Goal: Task Accomplishment & Management: Complete application form

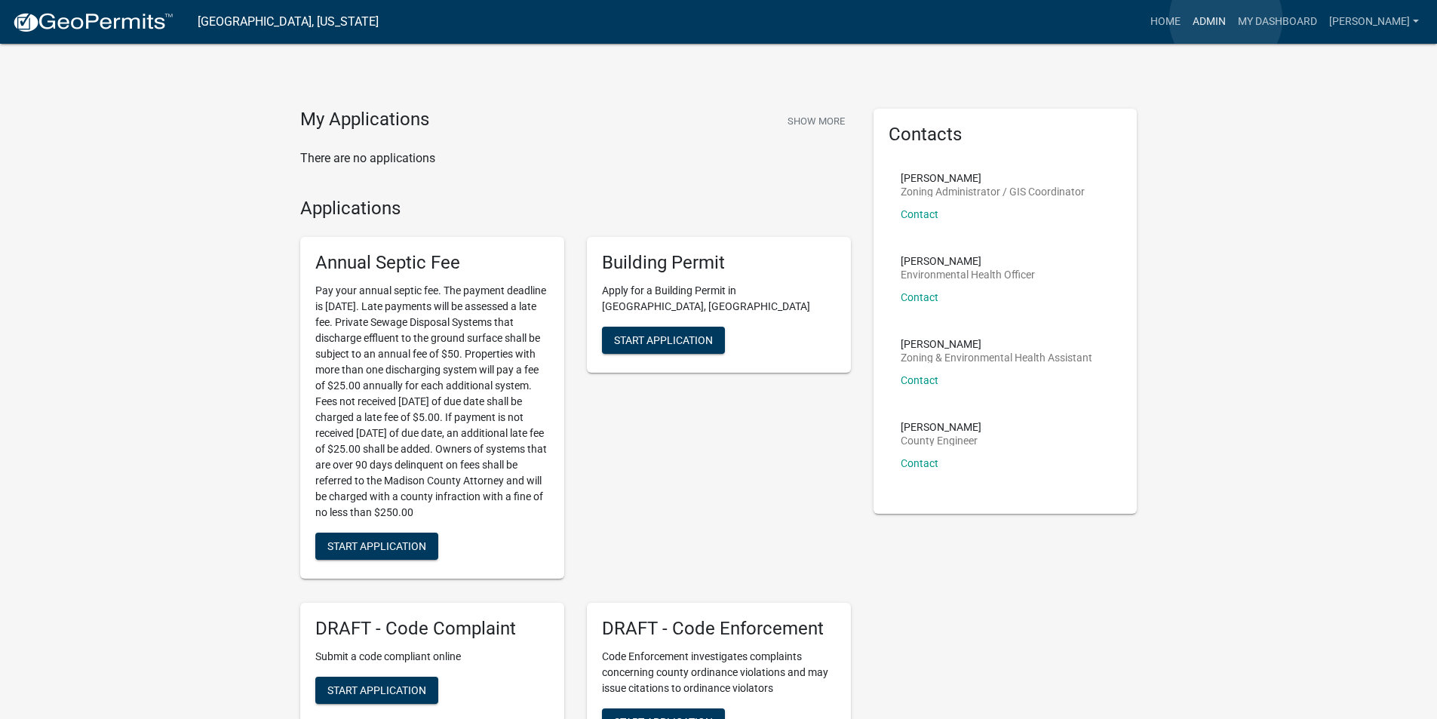
click at [1226, 19] on link "Admin" at bounding box center [1208, 22] width 45 height 29
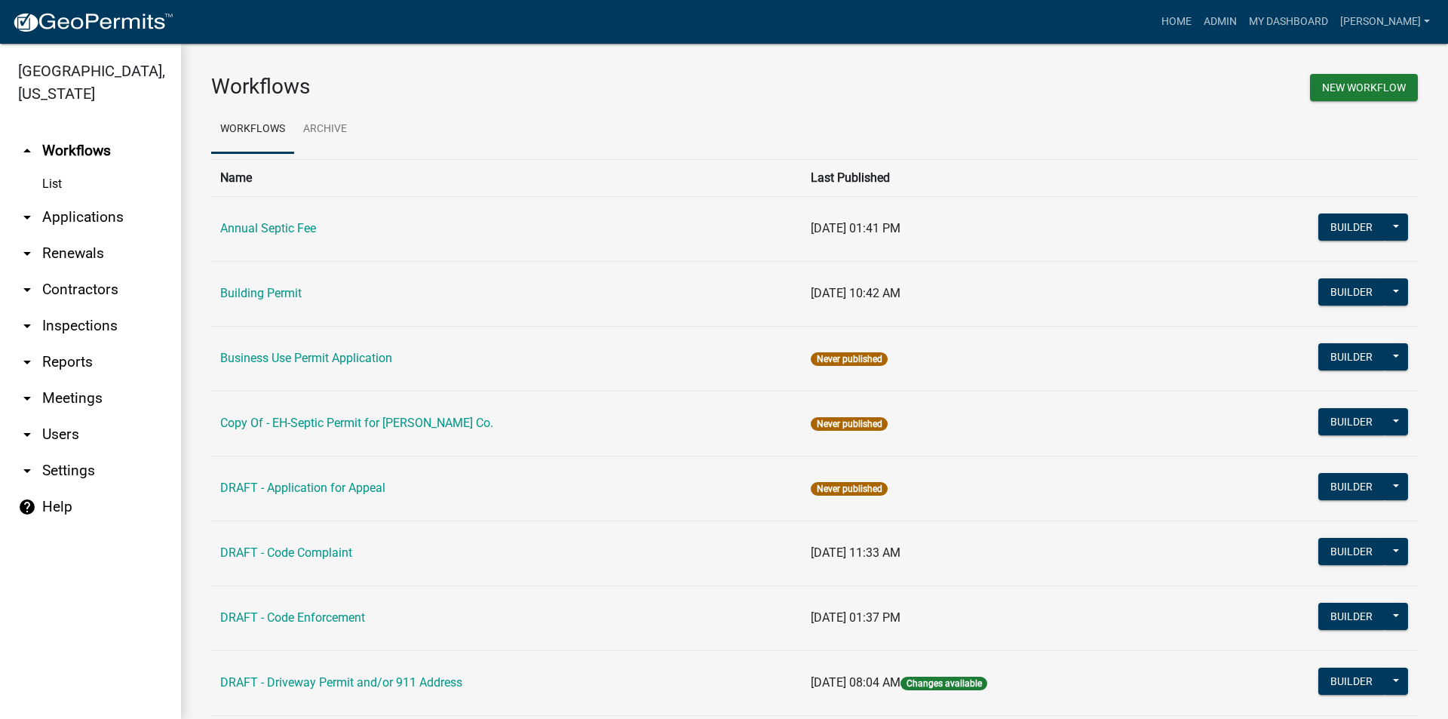
click at [71, 199] on link "arrow_drop_down Applications" at bounding box center [90, 217] width 181 height 36
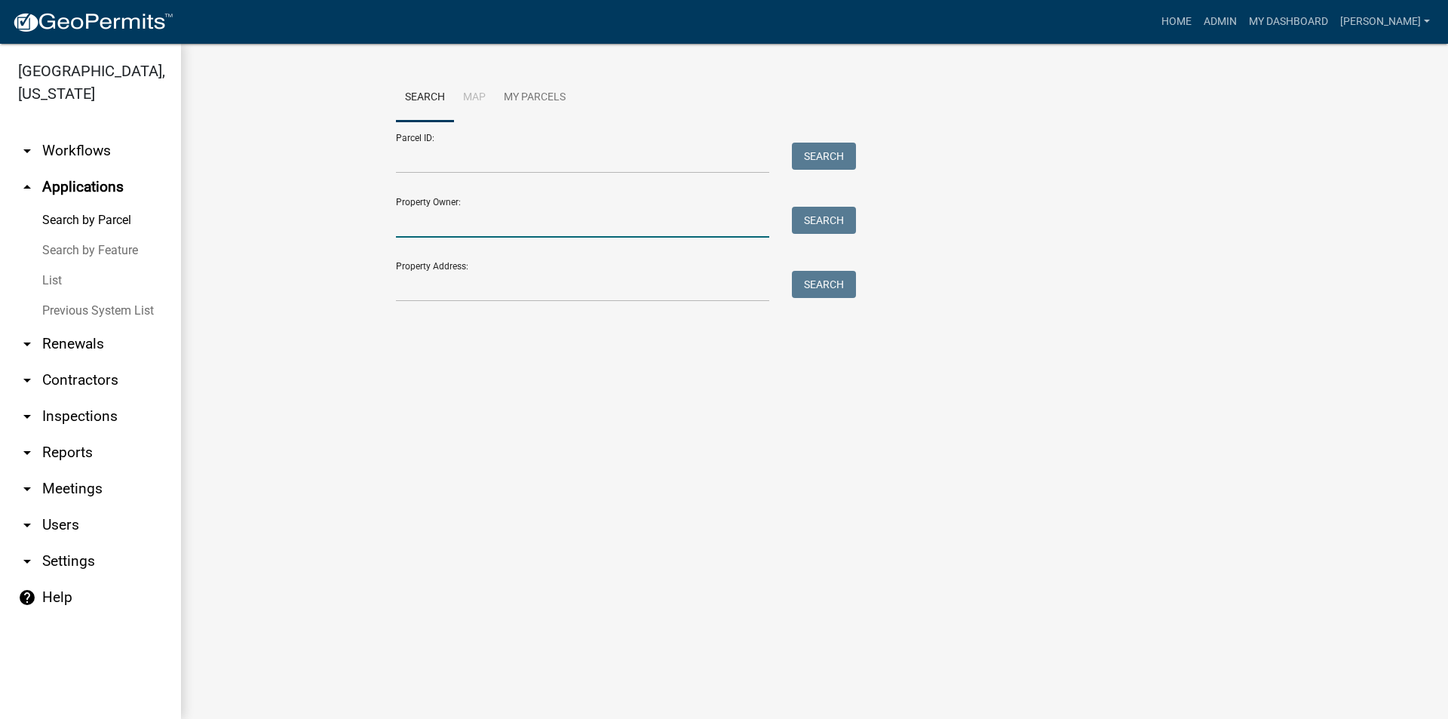
click at [437, 225] on input "Property Owner:" at bounding box center [582, 222] width 373 height 31
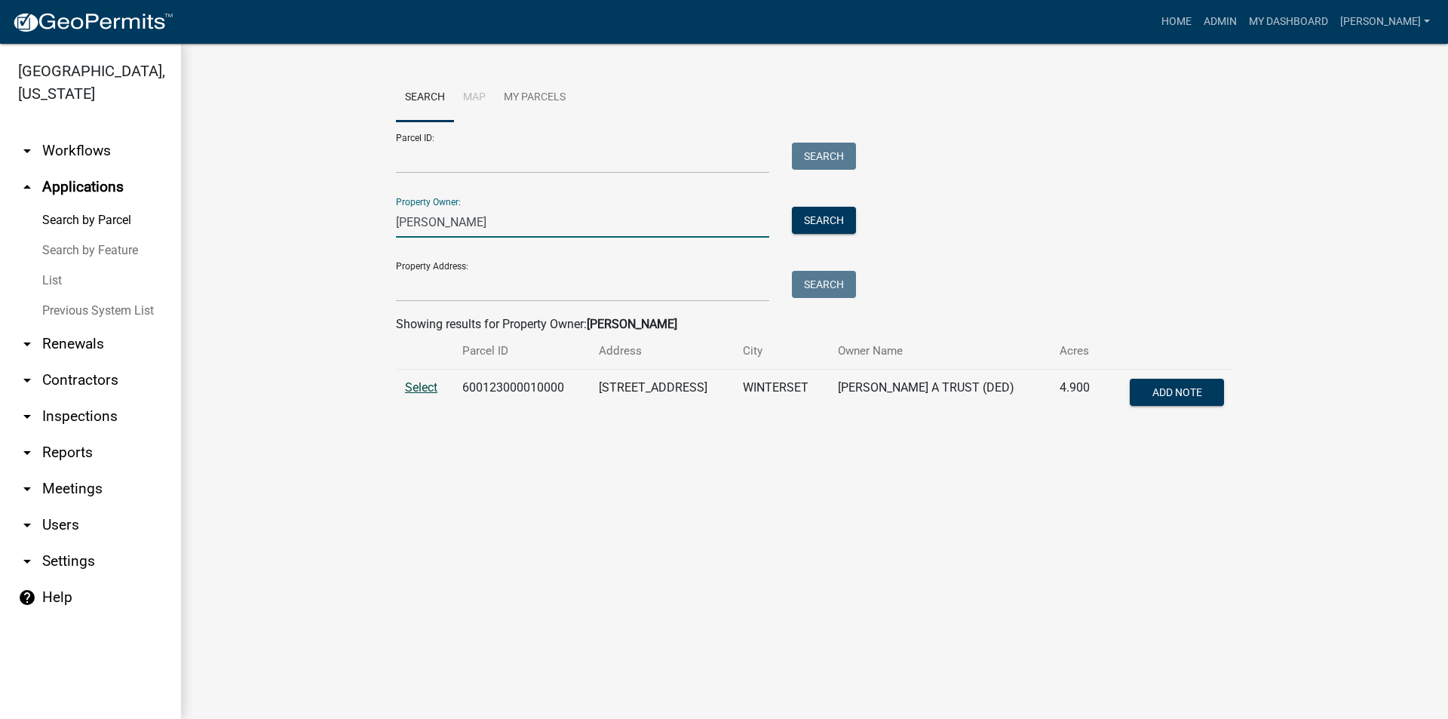
type input "goergen"
click at [424, 385] on span "Select" at bounding box center [421, 387] width 32 height 14
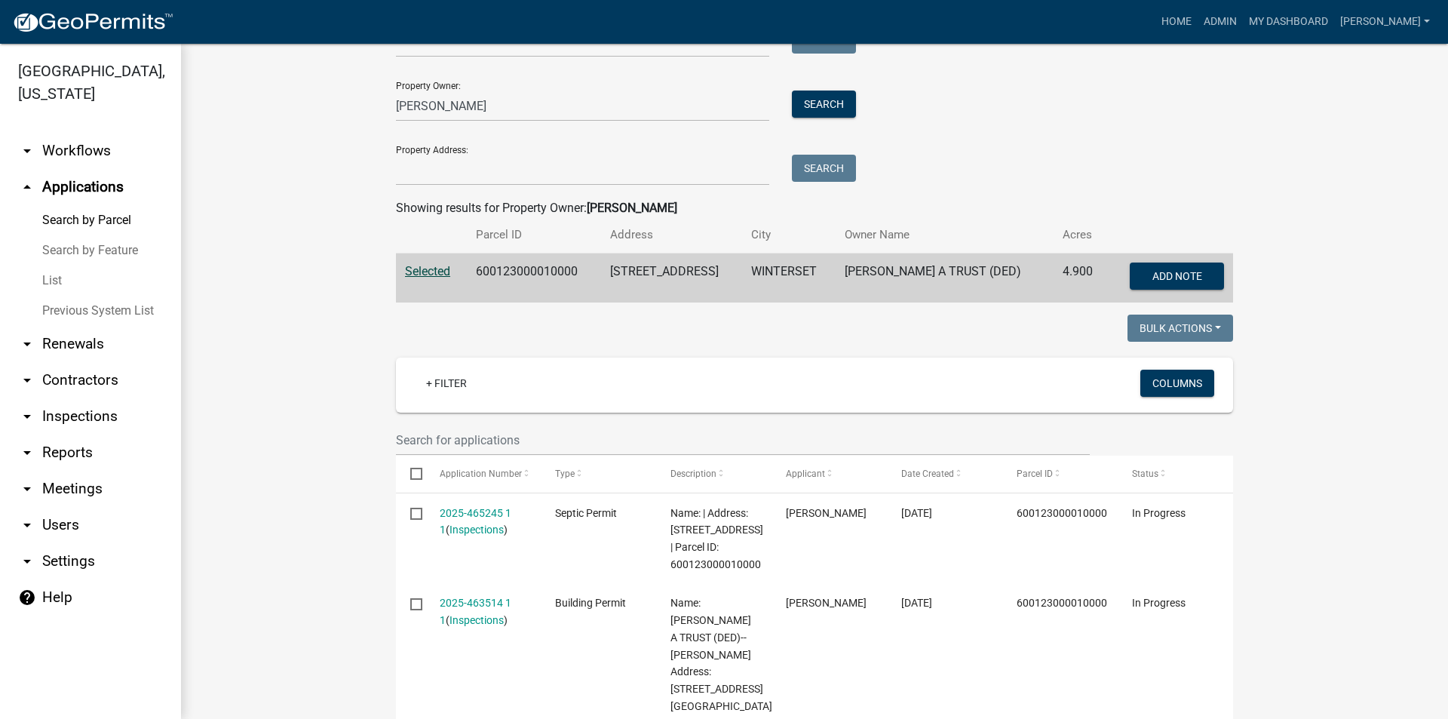
scroll to position [302, 0]
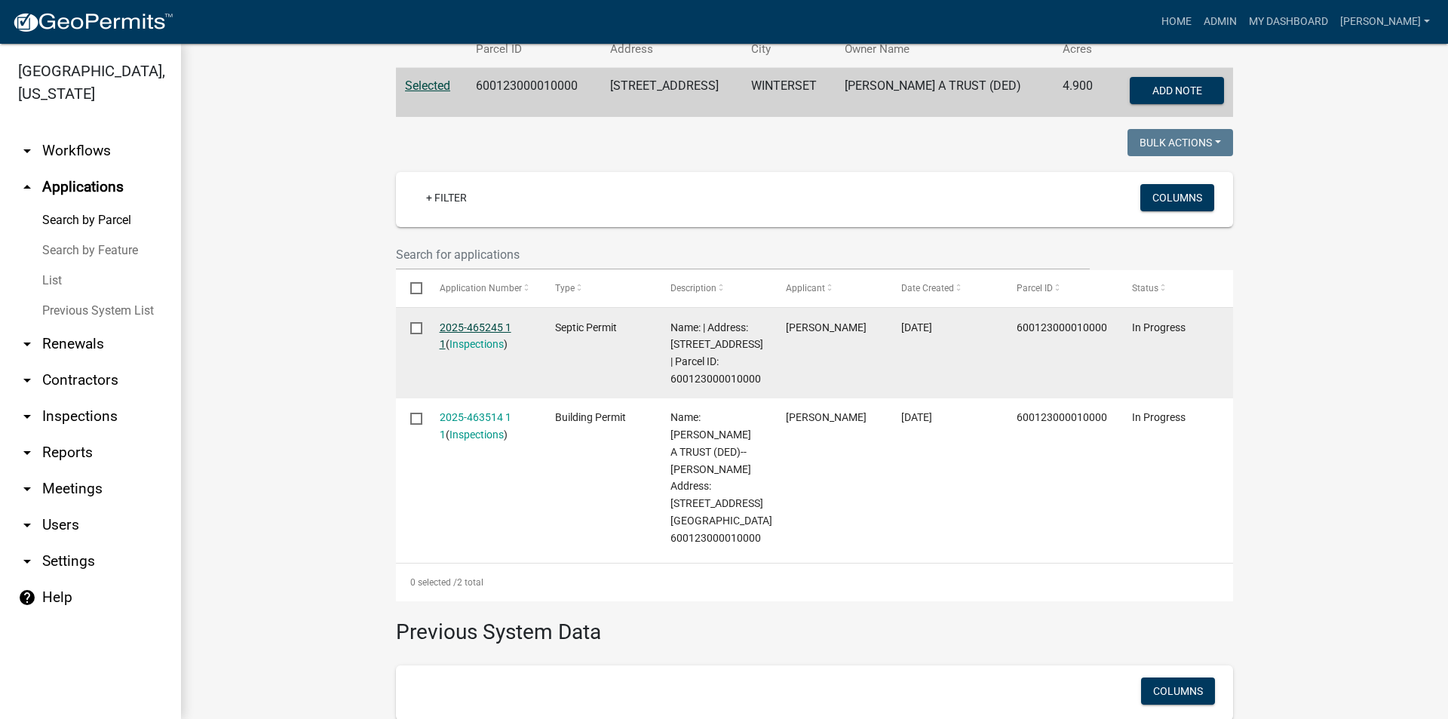
click at [490, 327] on link "2025-465245 1 1" at bounding box center [476, 335] width 72 height 29
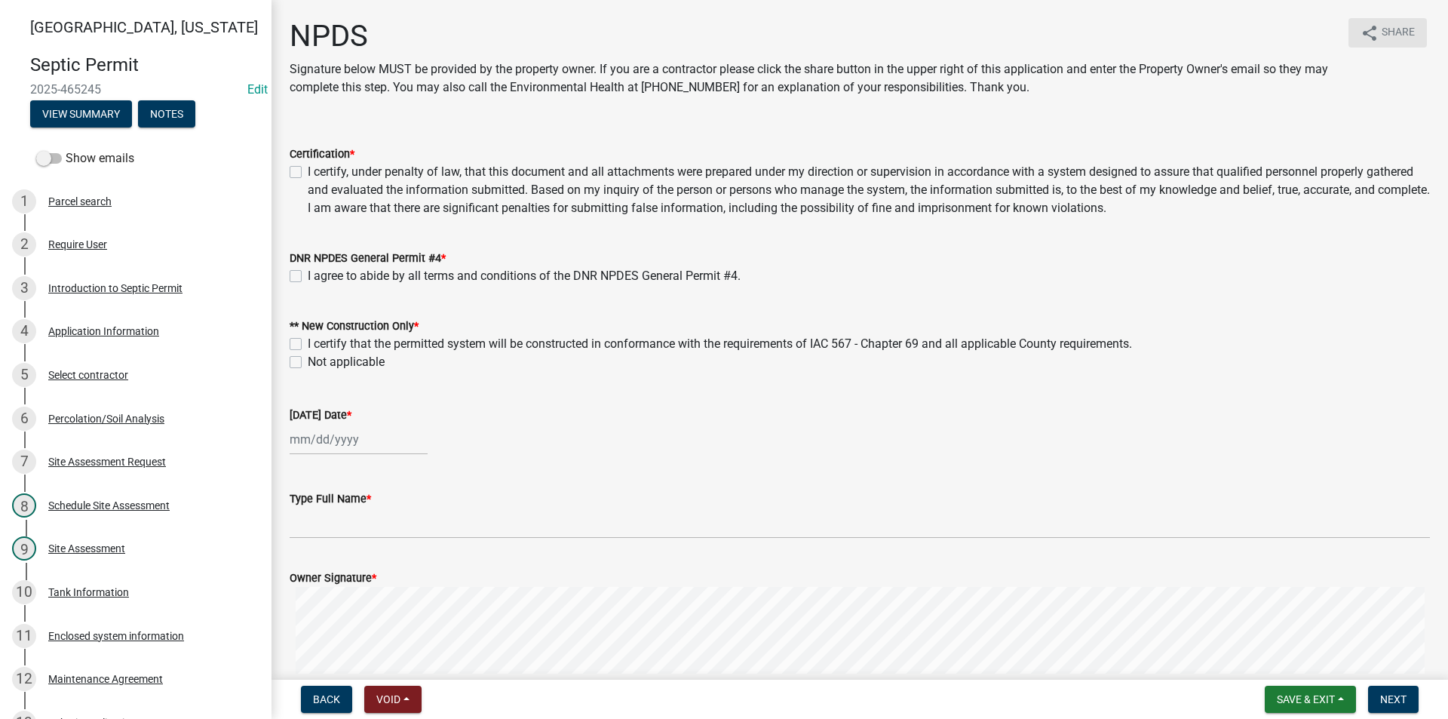
click at [1384, 33] on span "Share" at bounding box center [1398, 33] width 33 height 18
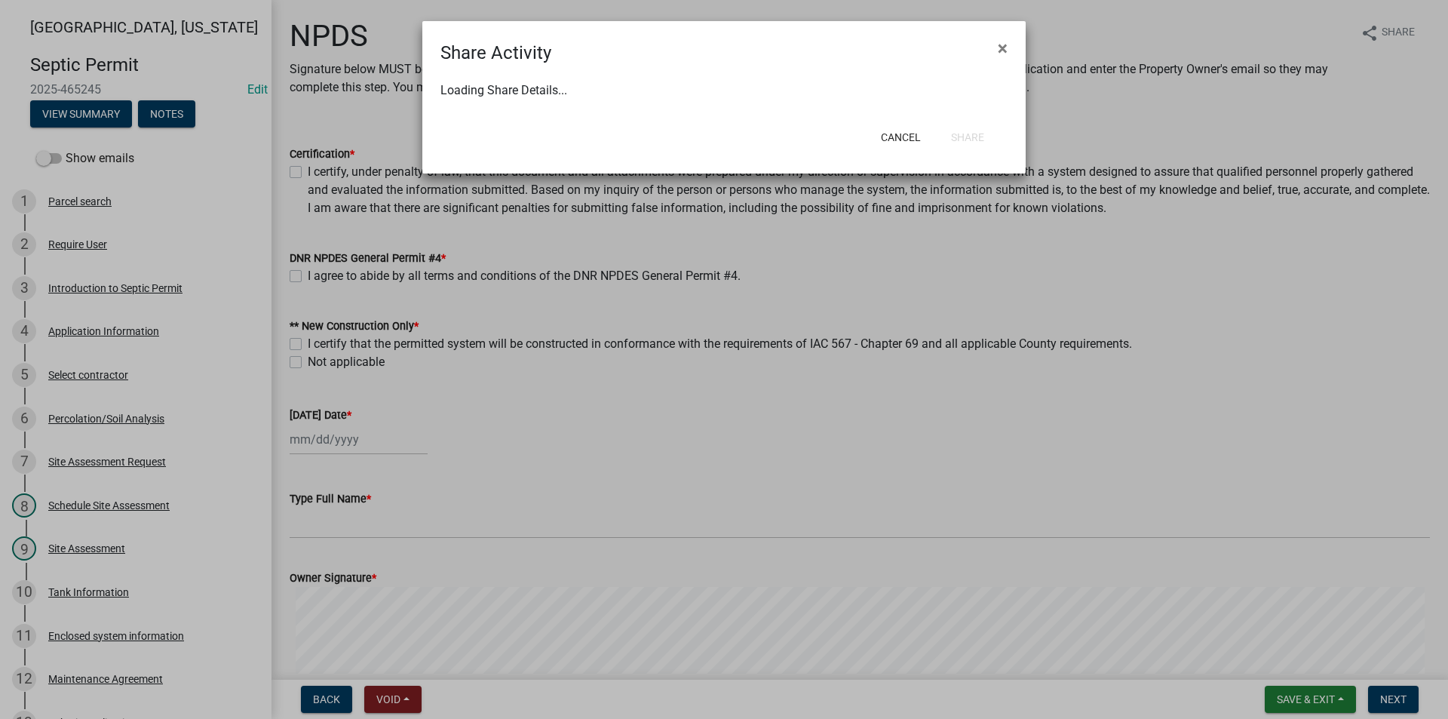
select select "1"
select select "0"
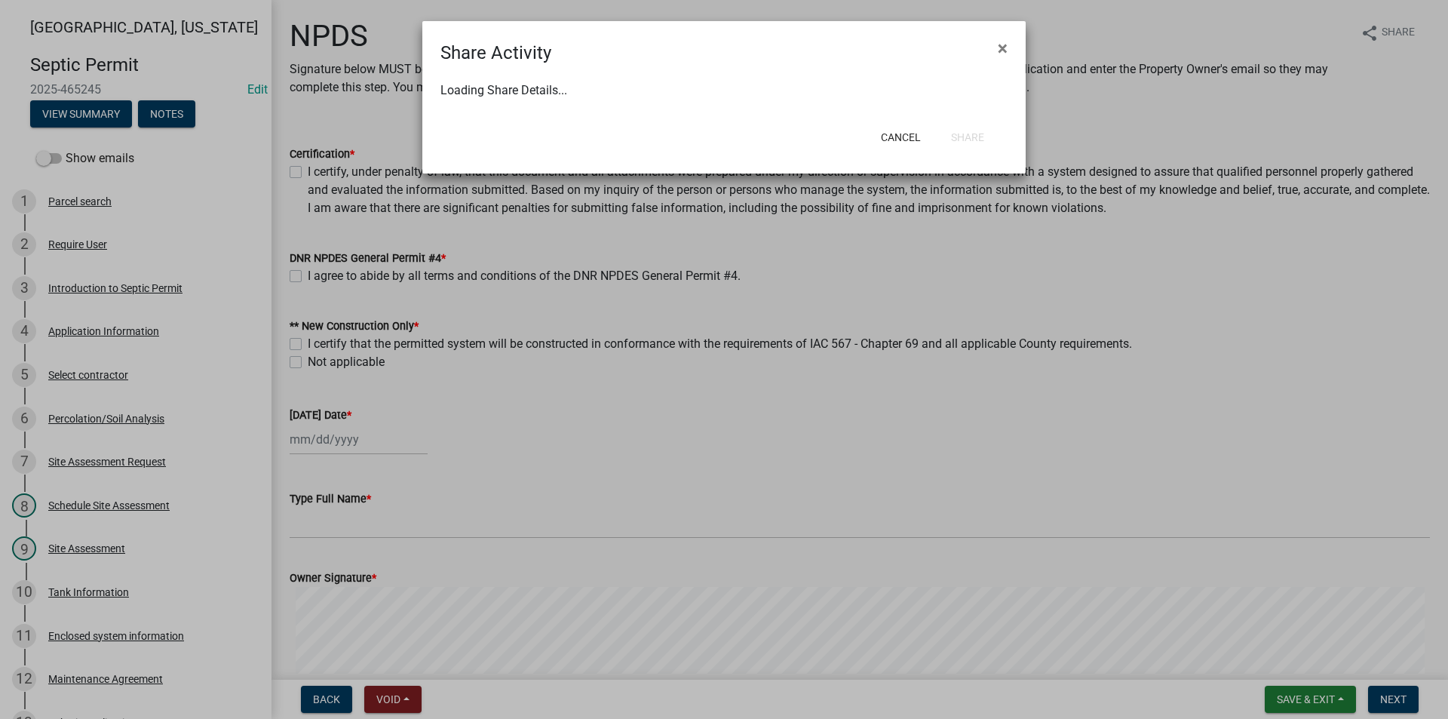
select select "0"
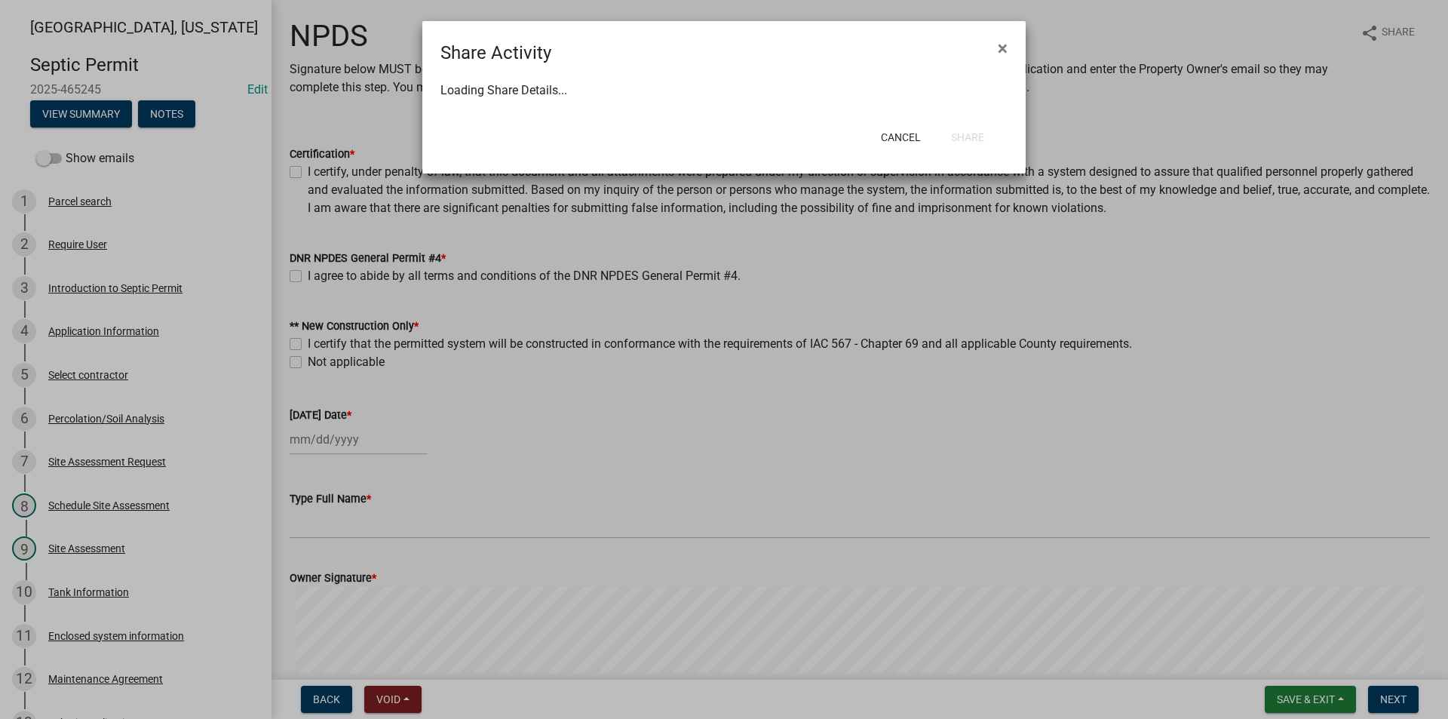
select select "0"
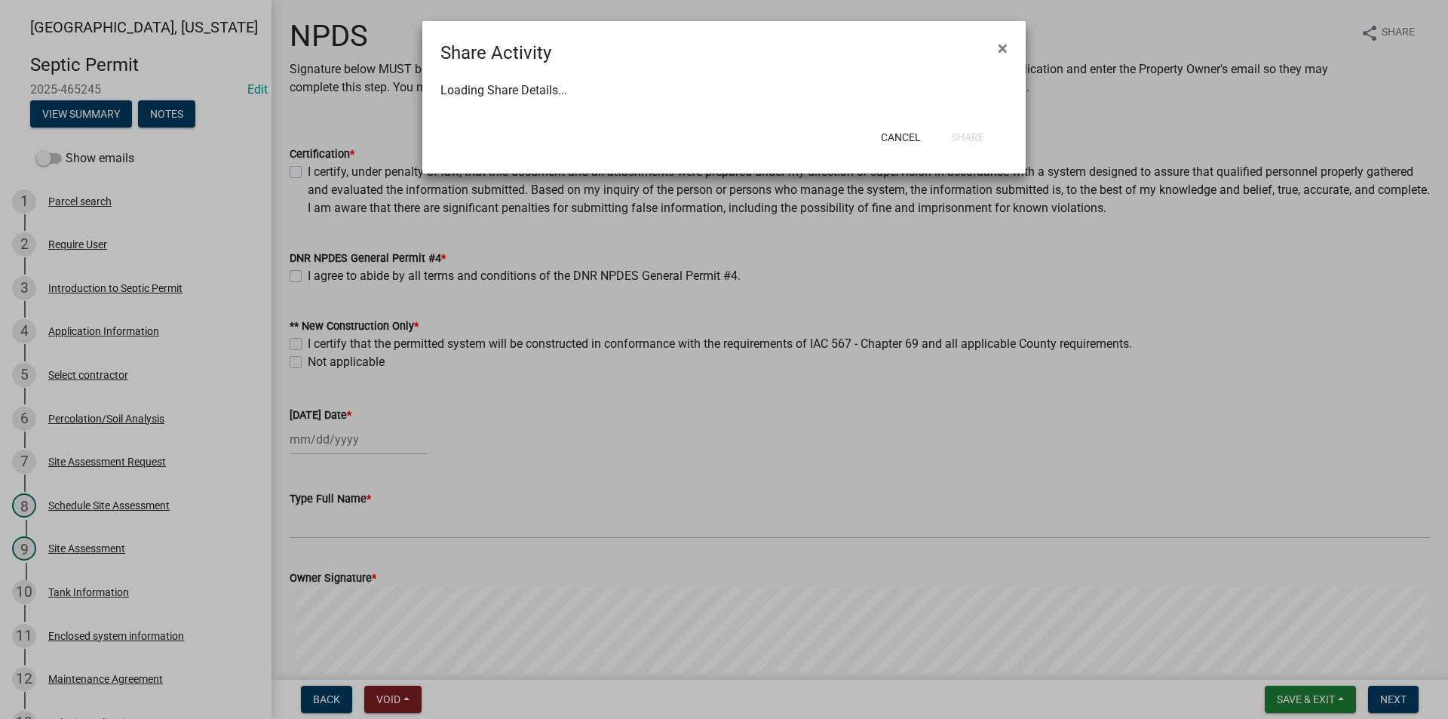
select select "0"
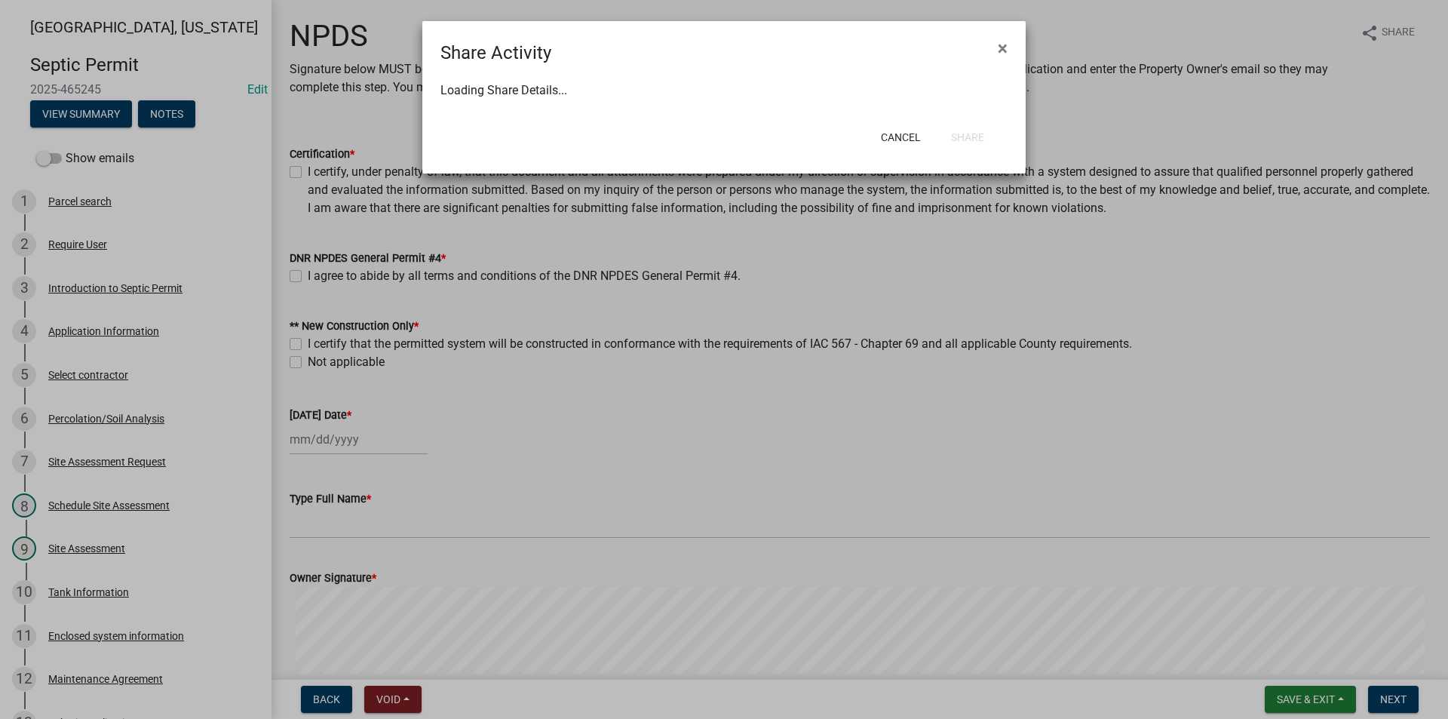
select select "0"
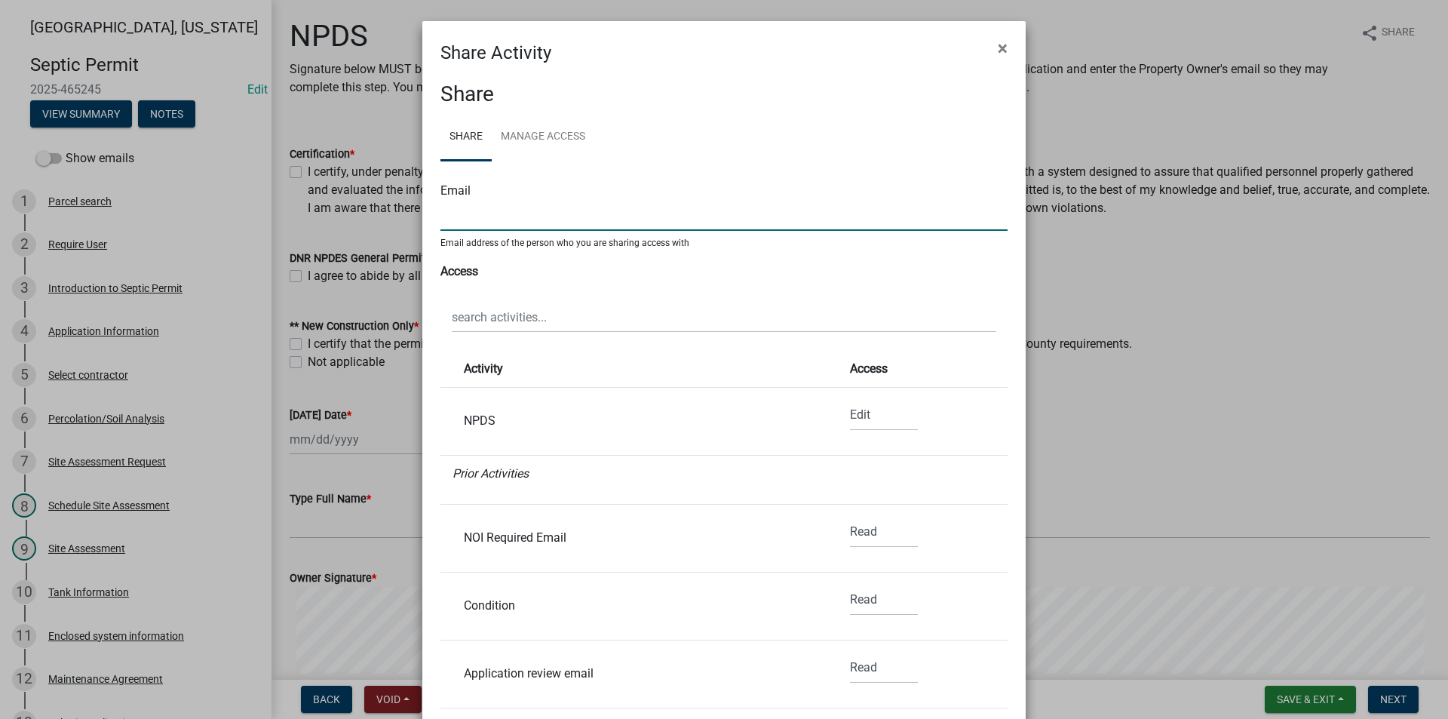
click at [492, 220] on input "text" at bounding box center [723, 215] width 567 height 31
type input "jongoergen@comcast.net"
click at [557, 142] on link "Manage Access" at bounding box center [543, 137] width 103 height 48
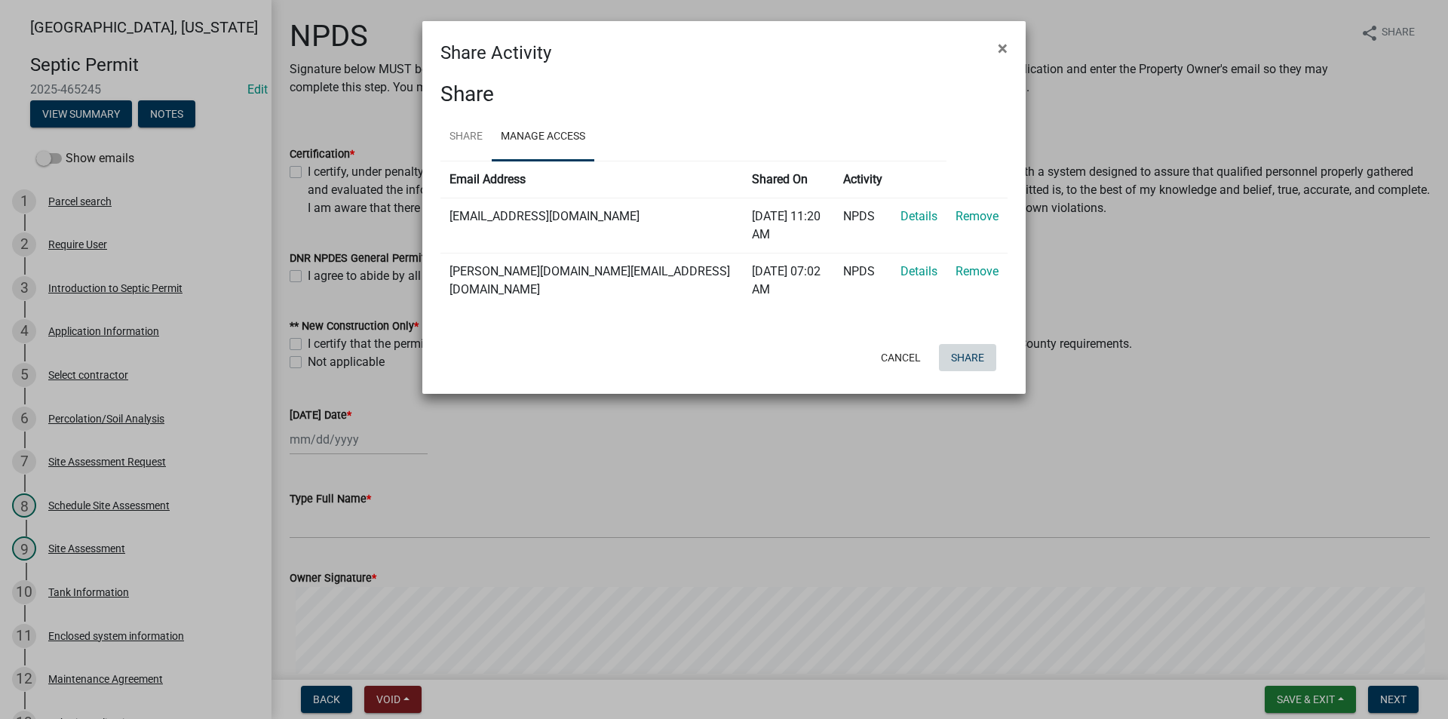
click at [962, 344] on button "Share" at bounding box center [967, 357] width 57 height 27
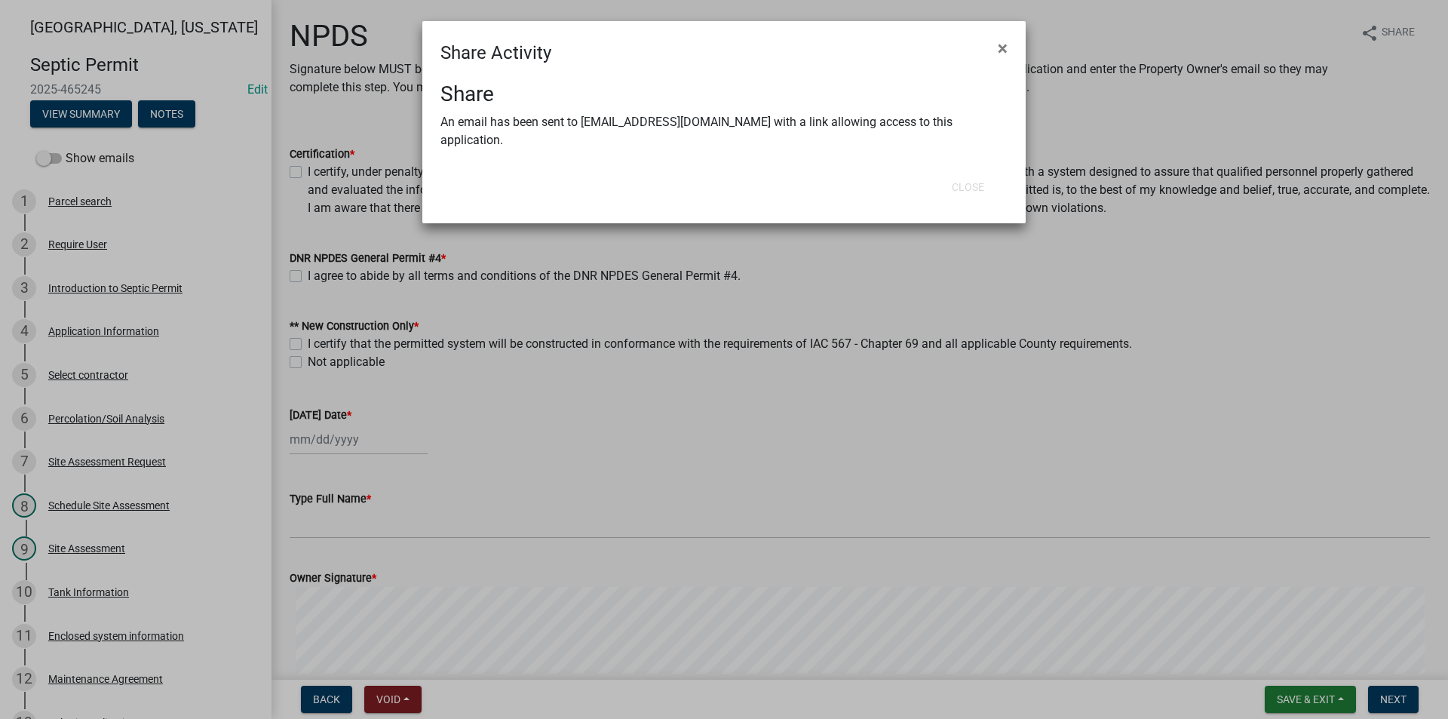
click at [661, 380] on ngb-modal-window "Share Activity × Share An email has been sent to jongoergen@comcast.net with a …" at bounding box center [724, 359] width 1448 height 719
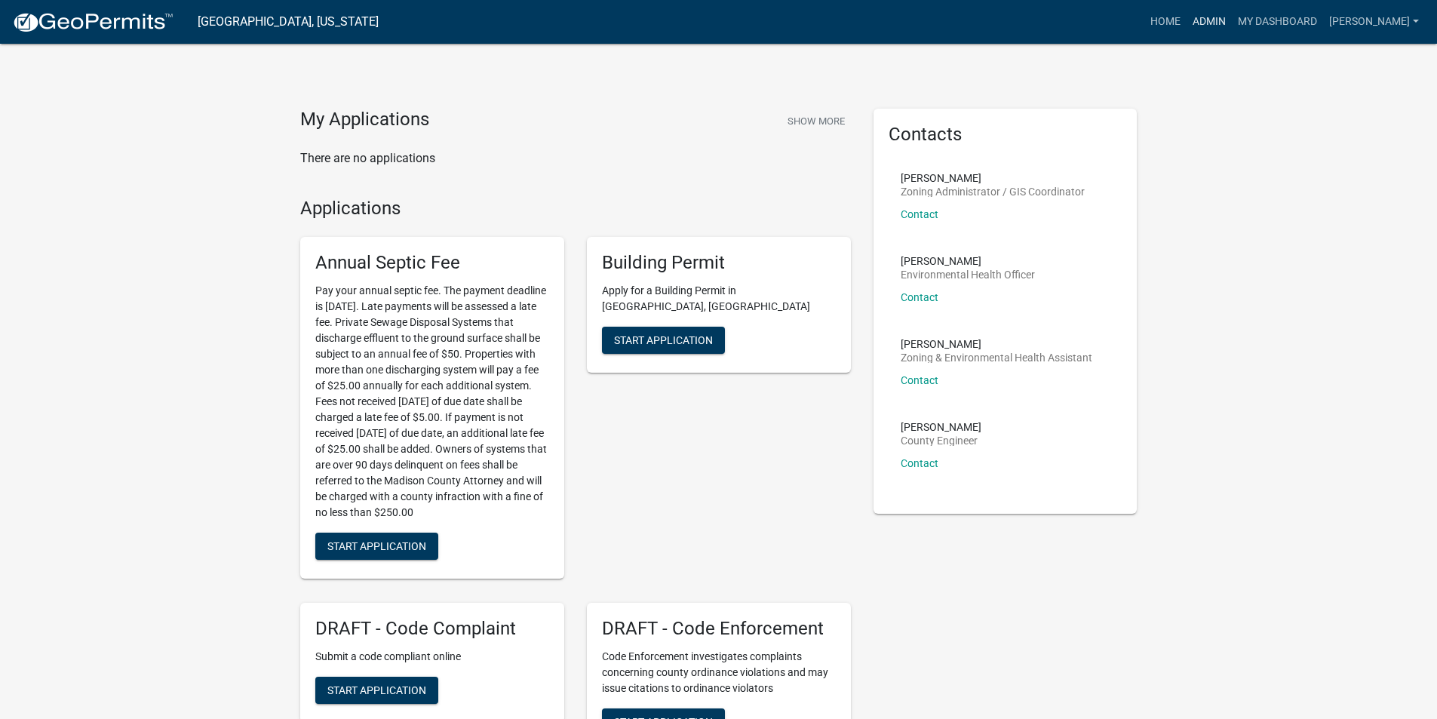
click at [1224, 22] on link "Admin" at bounding box center [1208, 22] width 45 height 29
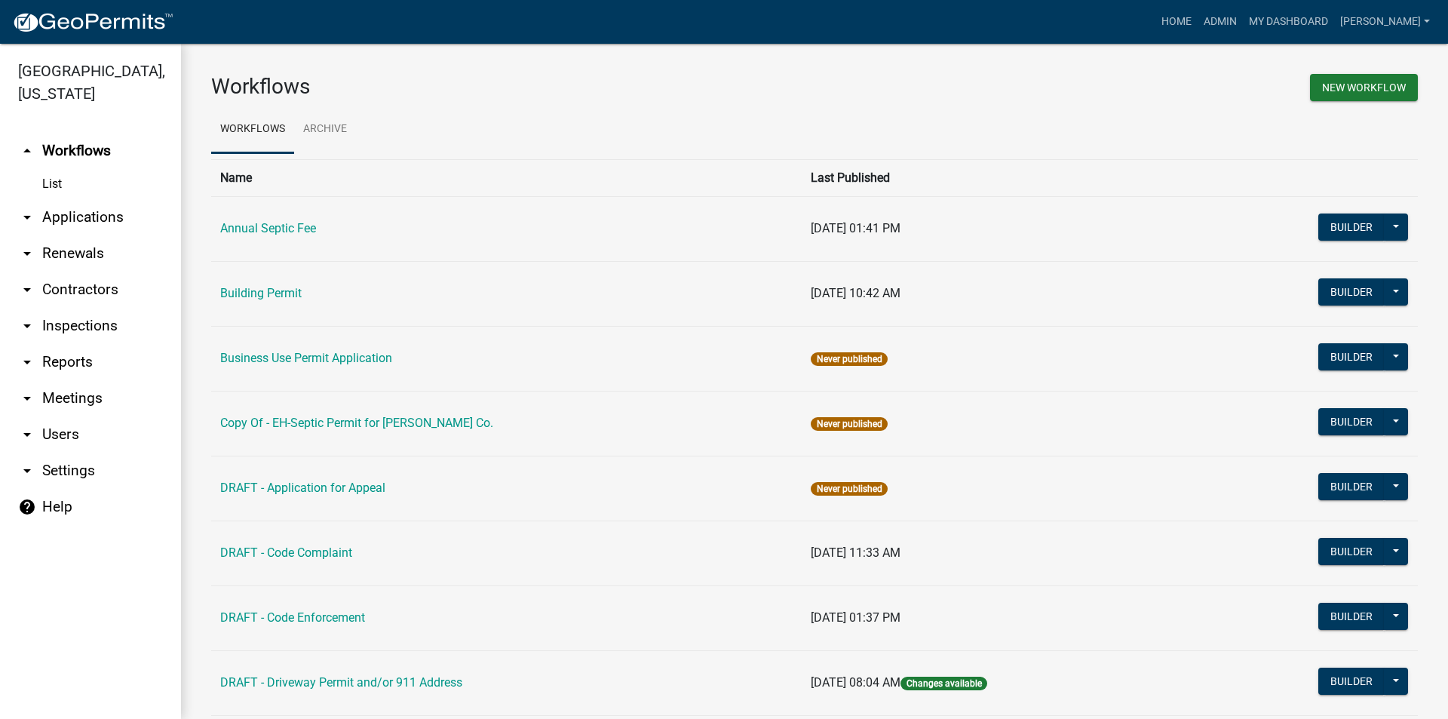
drag, startPoint x: 70, startPoint y: 206, endPoint x: 66, endPoint y: 195, distance: 11.2
click at [70, 206] on link "arrow_drop_down Applications" at bounding box center [90, 217] width 181 height 36
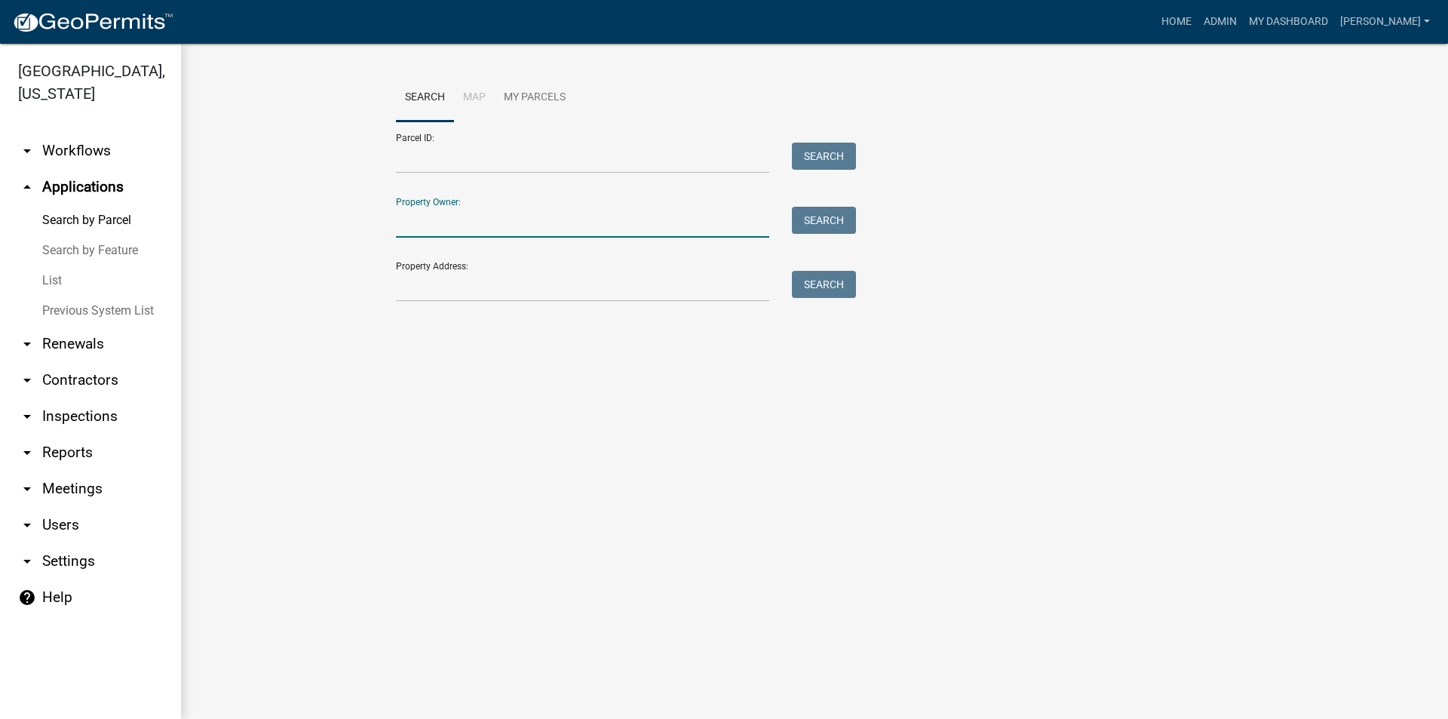
click at [435, 227] on input "Property Owner:" at bounding box center [582, 222] width 373 height 31
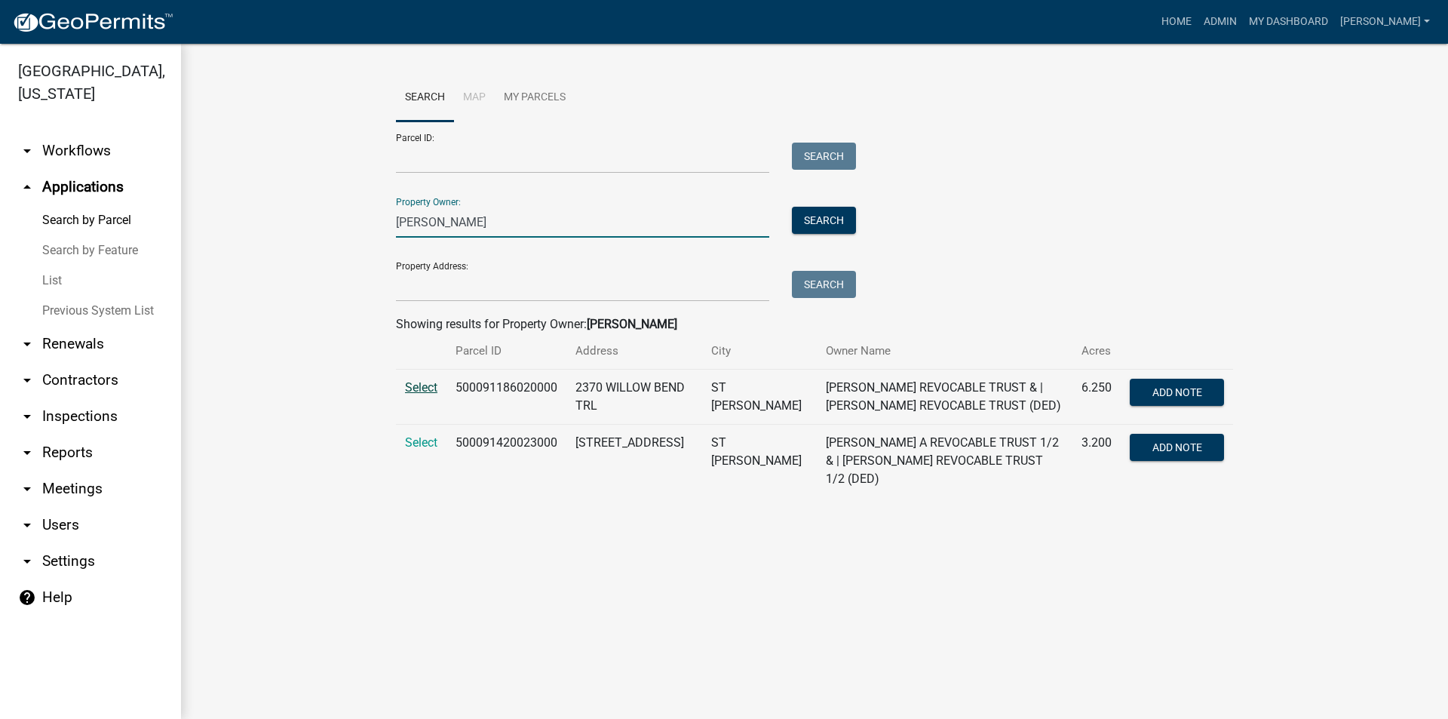
type input "vetter, gary"
click at [427, 388] on span "Select" at bounding box center [421, 387] width 32 height 14
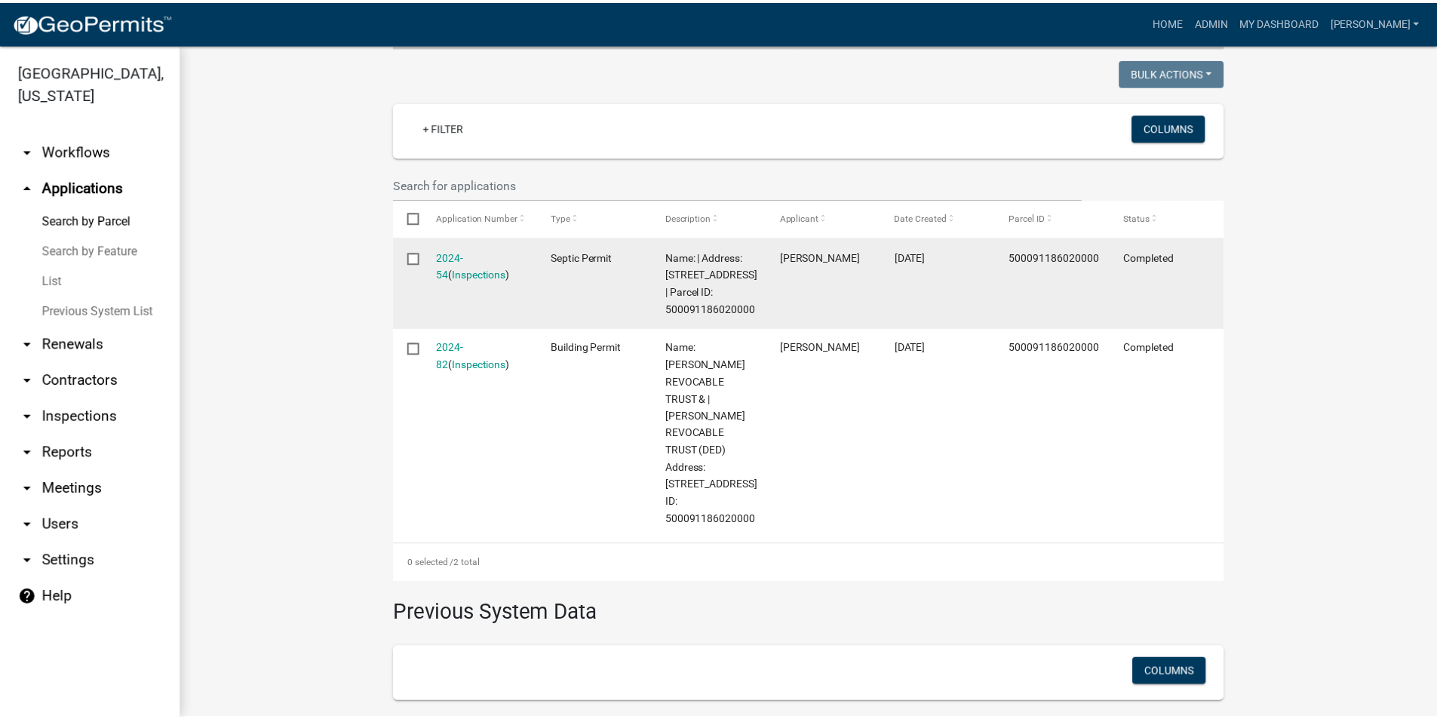
scroll to position [453, 0]
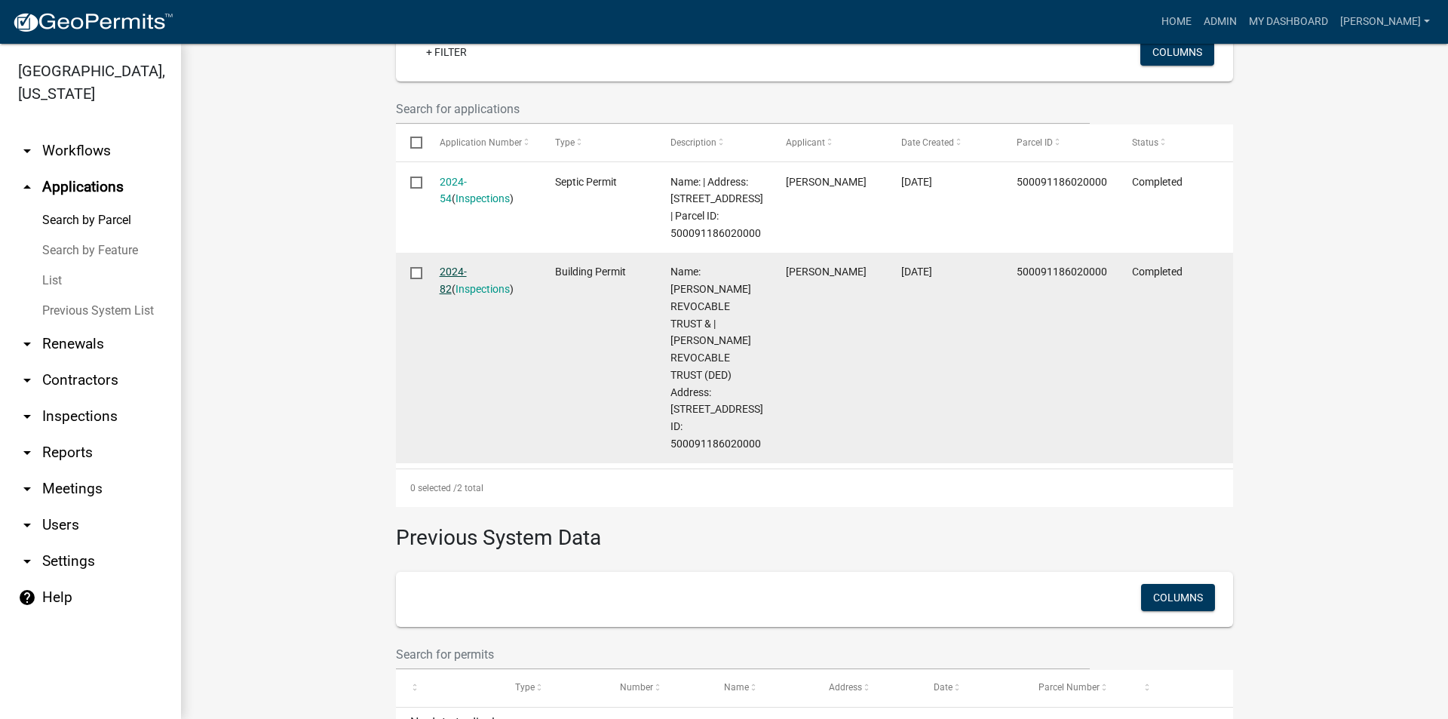
click at [456, 291] on link "2024-82" at bounding box center [453, 279] width 27 height 29
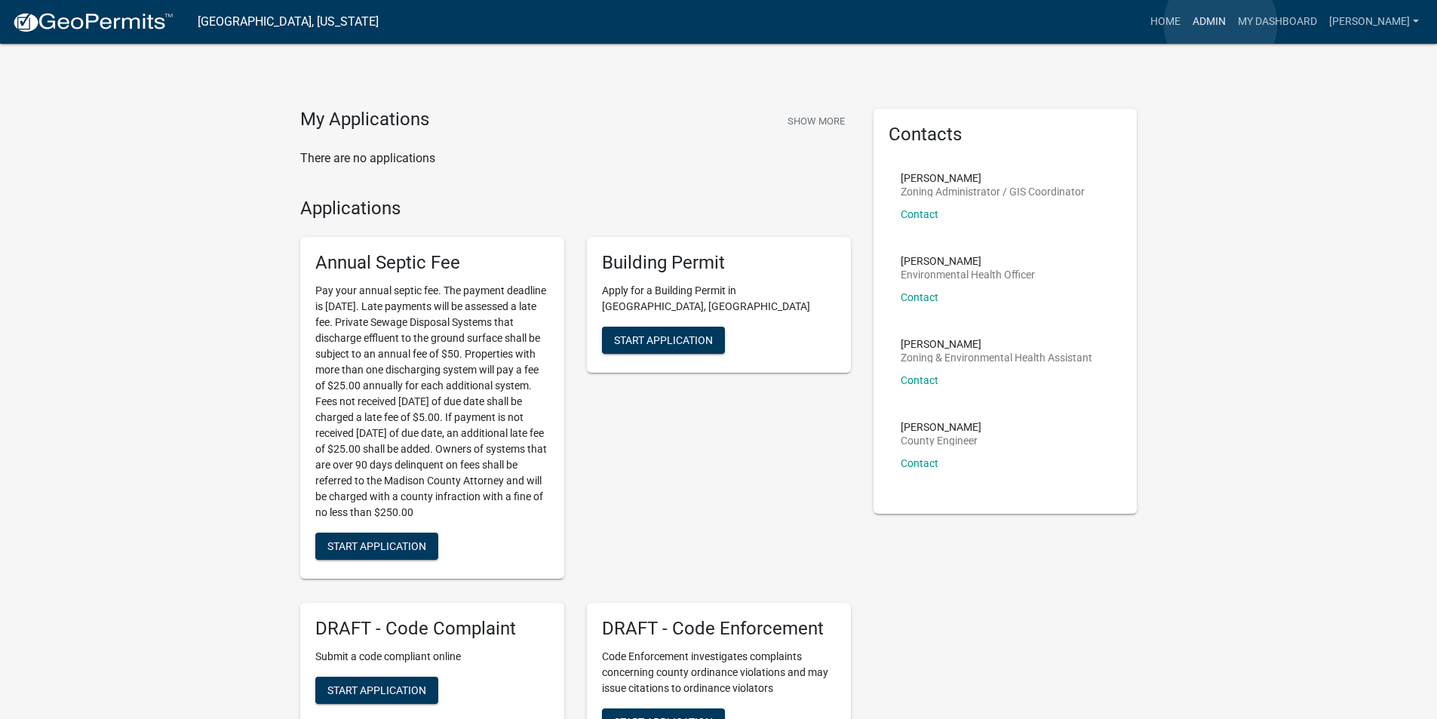
click at [1220, 24] on link "Admin" at bounding box center [1208, 22] width 45 height 29
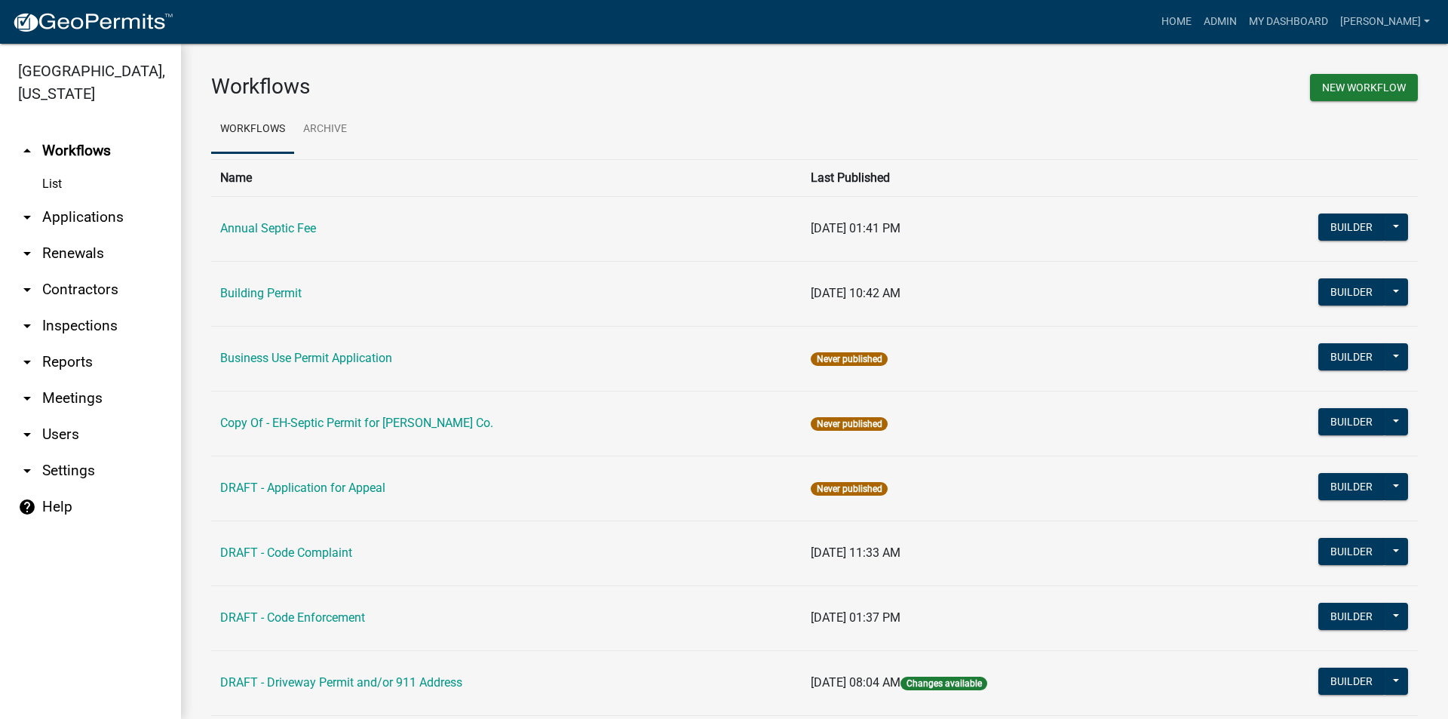
click at [94, 199] on link "arrow_drop_down Applications" at bounding box center [90, 217] width 181 height 36
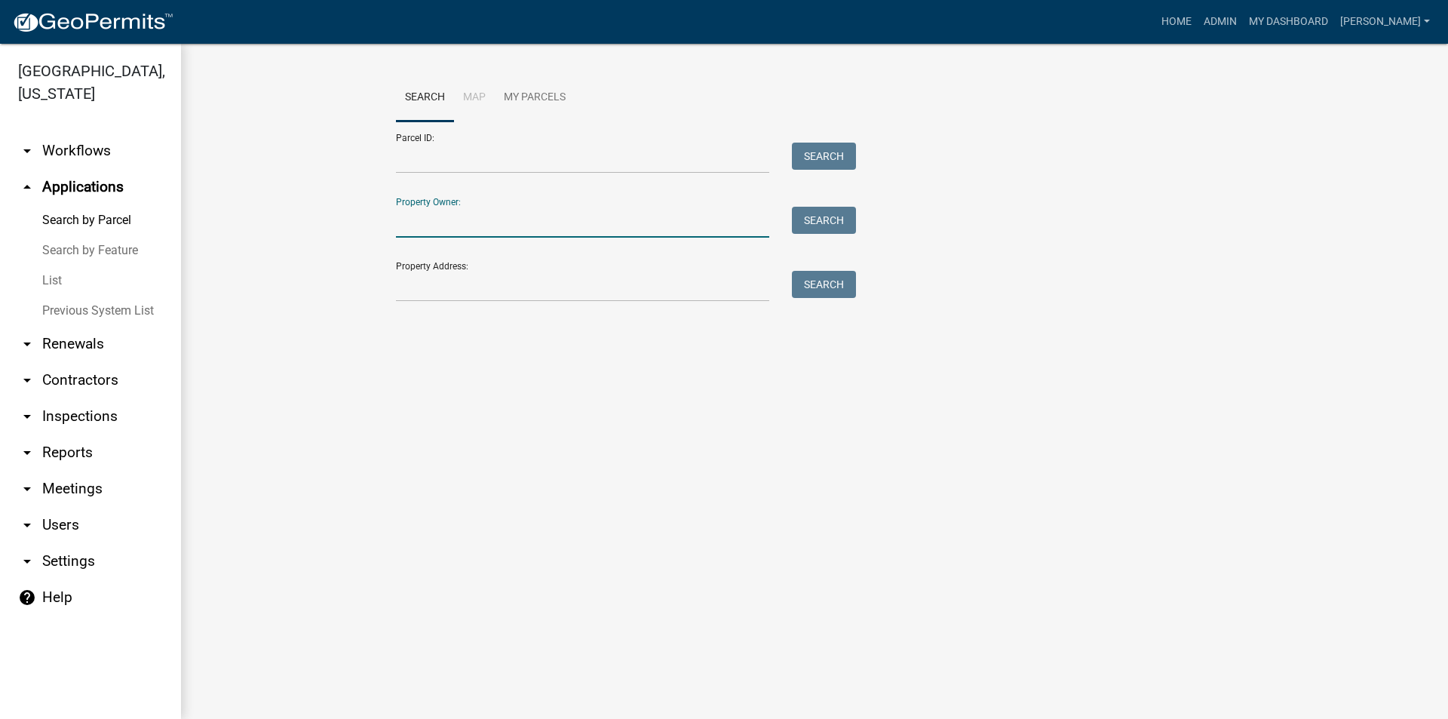
click at [443, 226] on input "Property Owner:" at bounding box center [582, 222] width 373 height 31
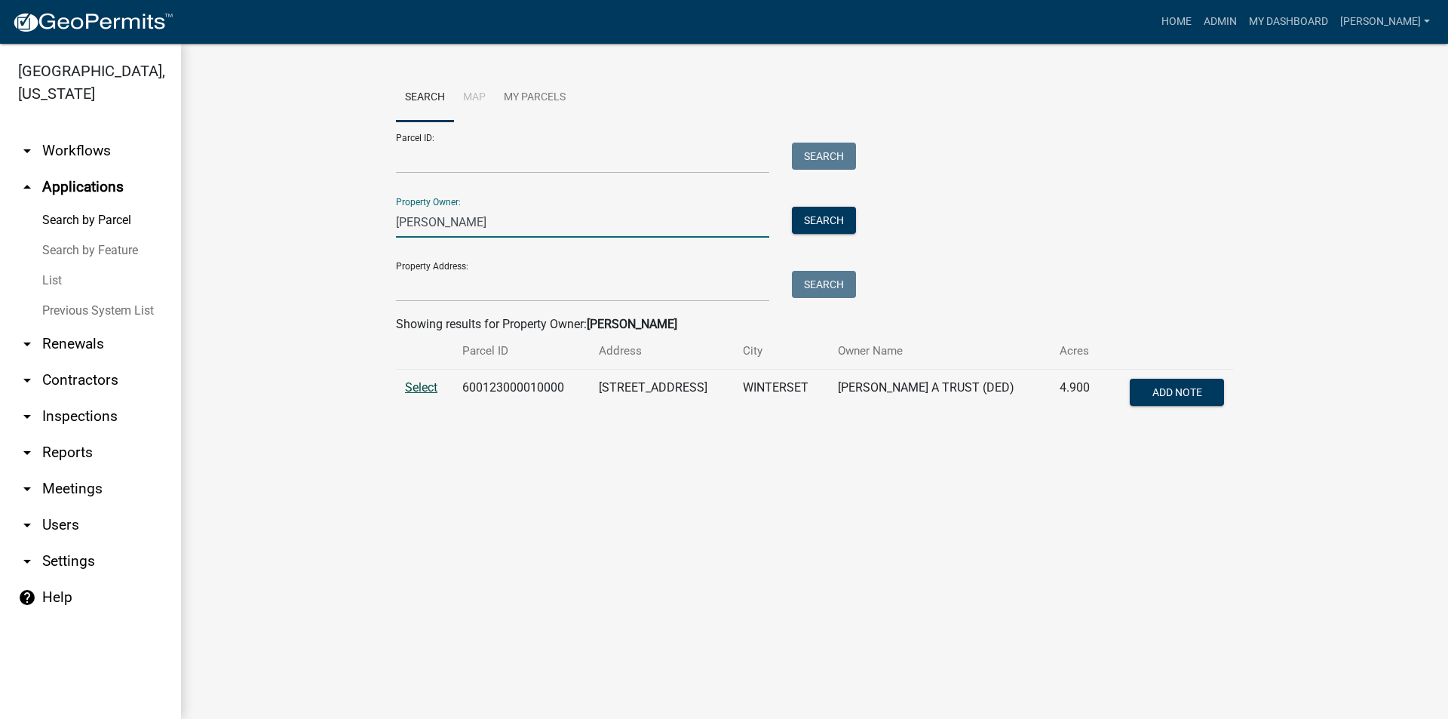
type input "goergen"
click at [426, 386] on span "Select" at bounding box center [421, 387] width 32 height 14
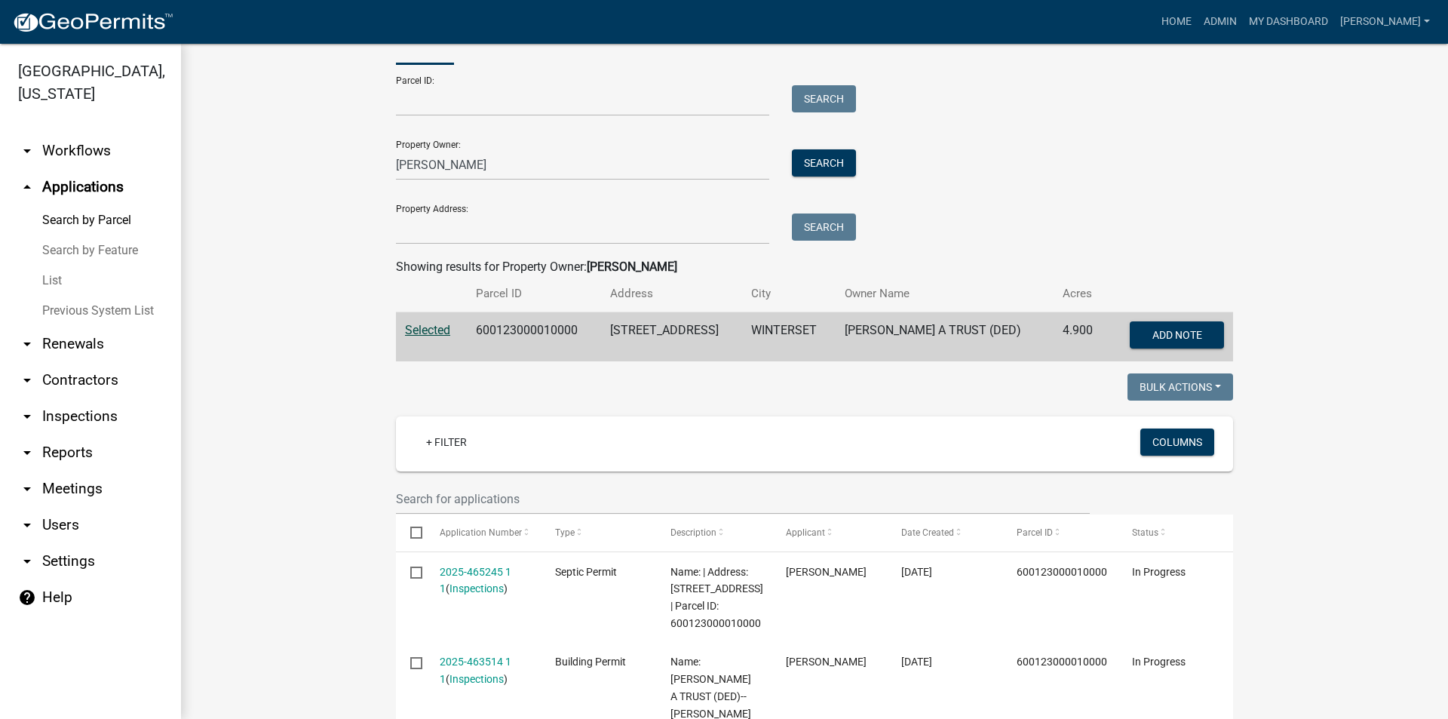
scroll to position [226, 0]
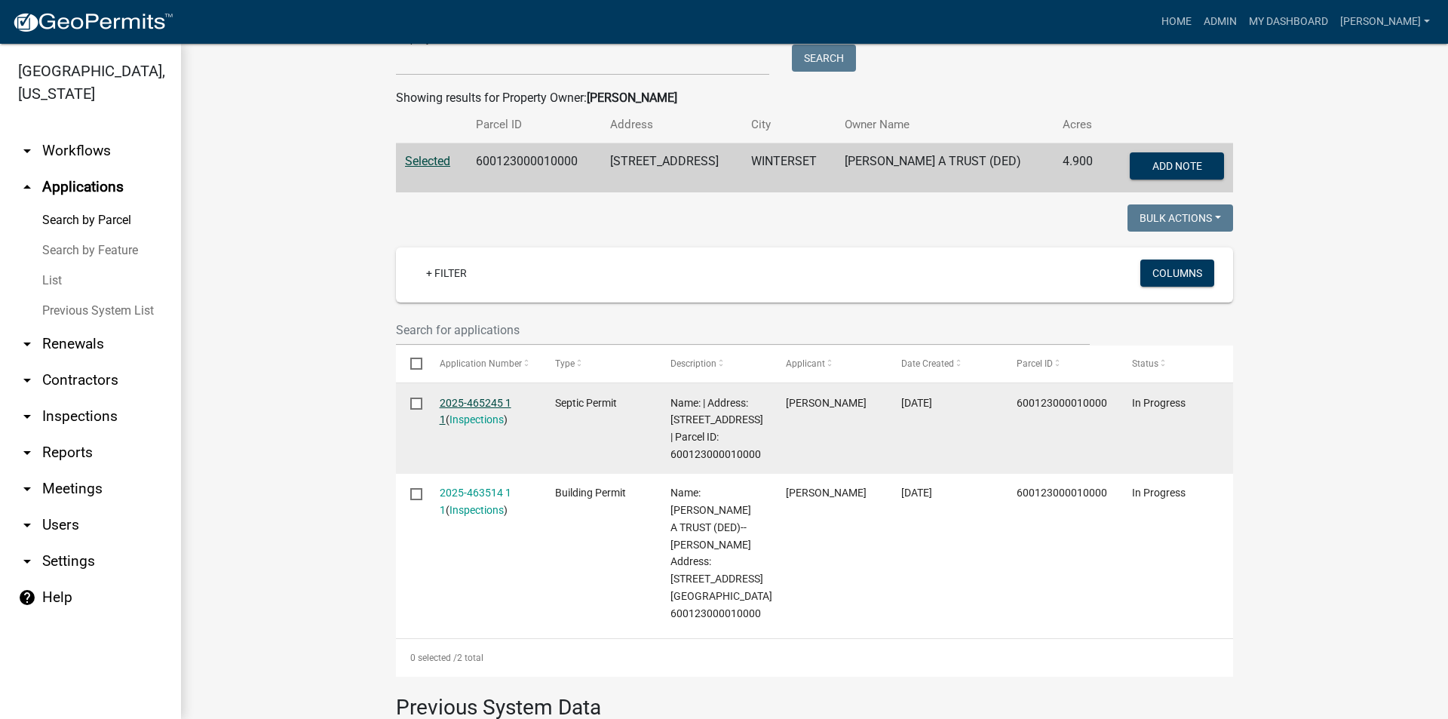
click at [471, 403] on link "2025-465245 1 1" at bounding box center [476, 411] width 72 height 29
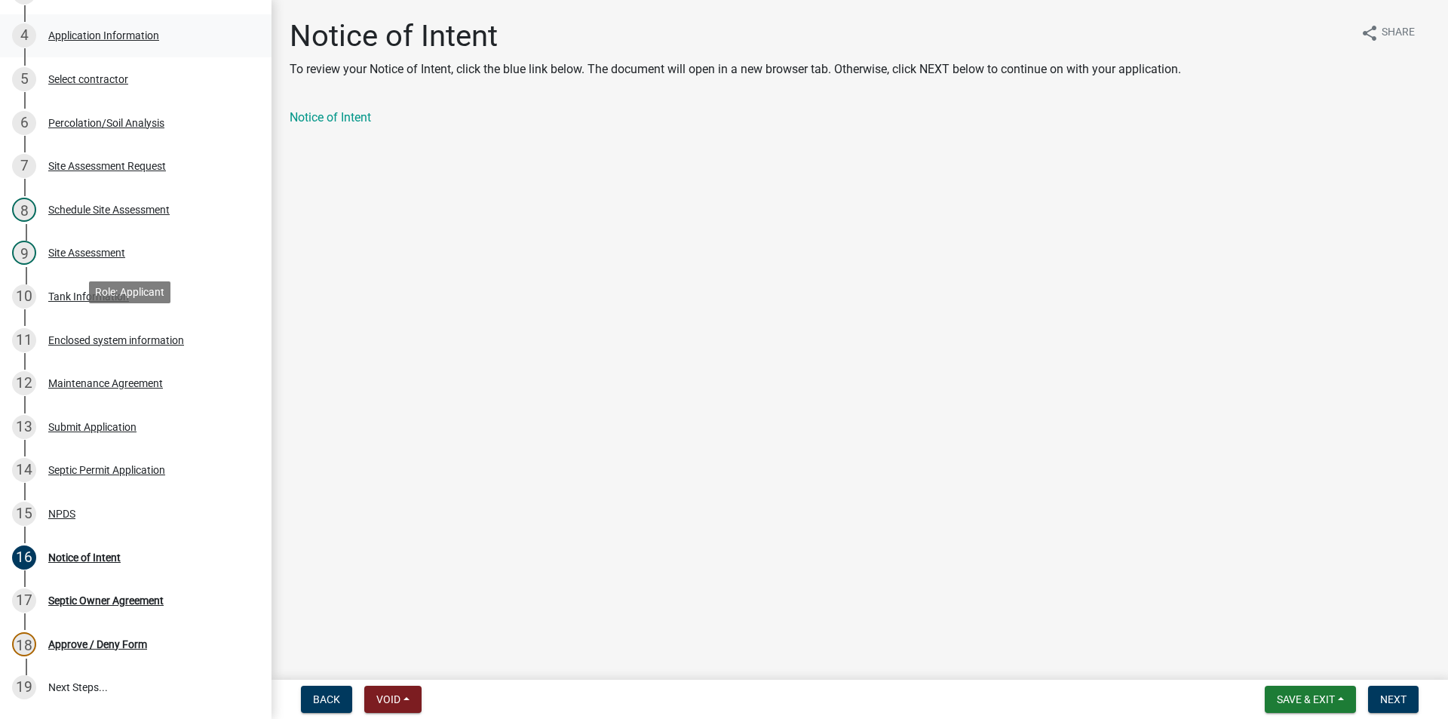
scroll to position [302, 0]
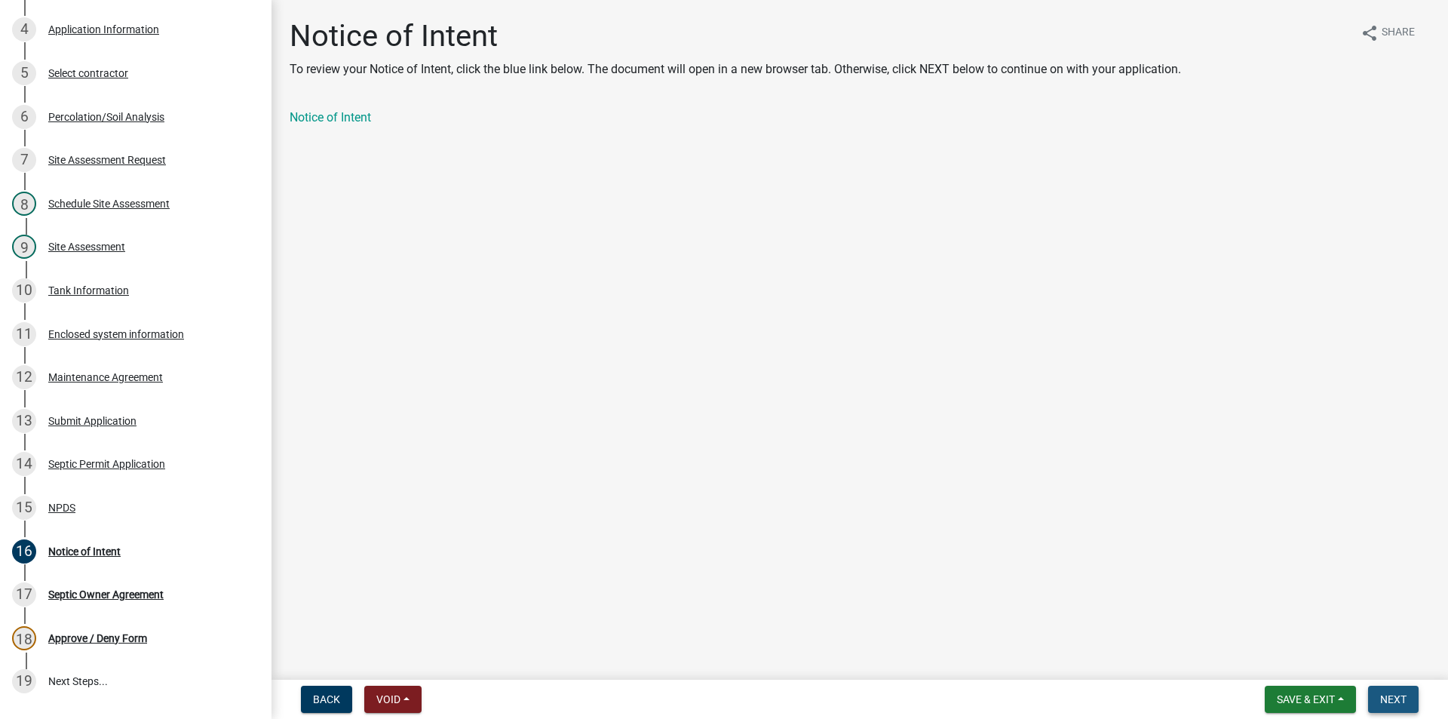
click at [1388, 693] on span "Next" at bounding box center [1393, 699] width 26 height 12
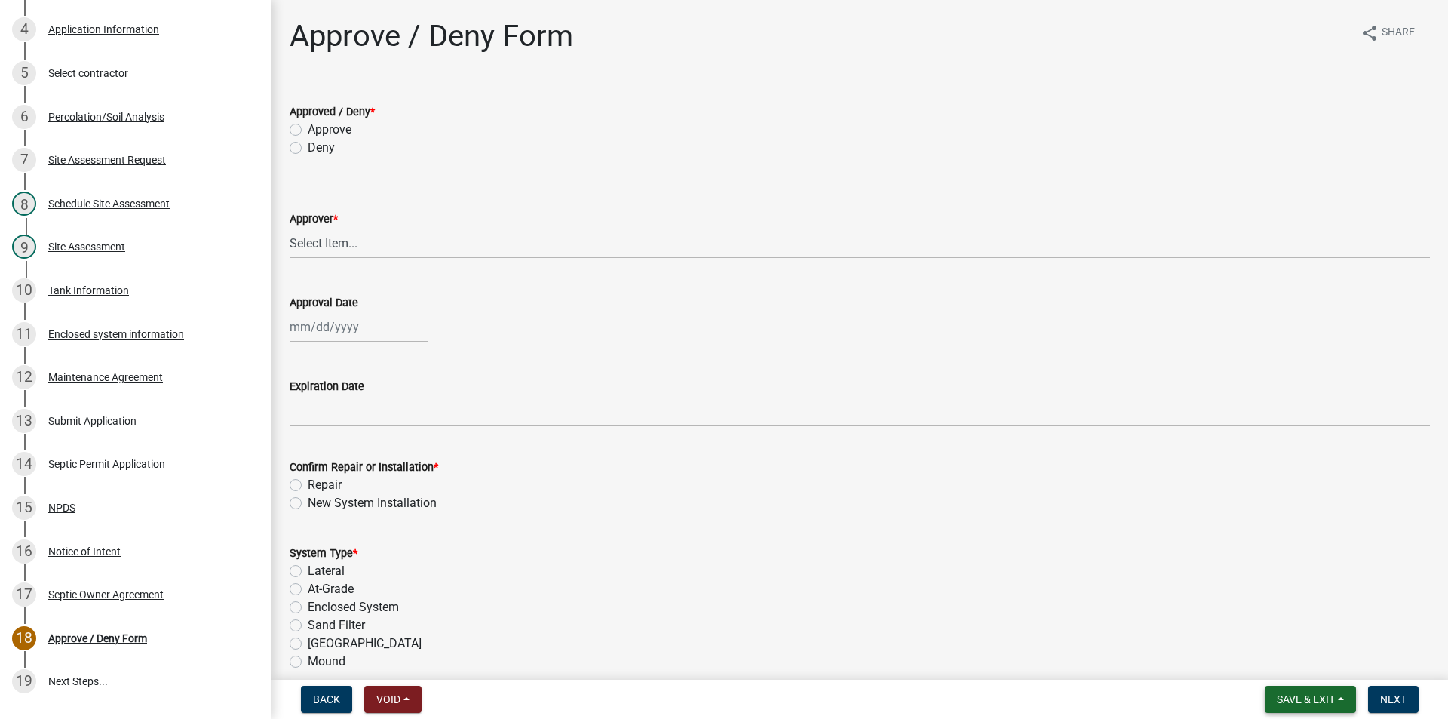
click at [1291, 699] on span "Save & Exit" at bounding box center [1306, 699] width 58 height 12
click at [1290, 670] on button "Save & Exit" at bounding box center [1295, 660] width 121 height 36
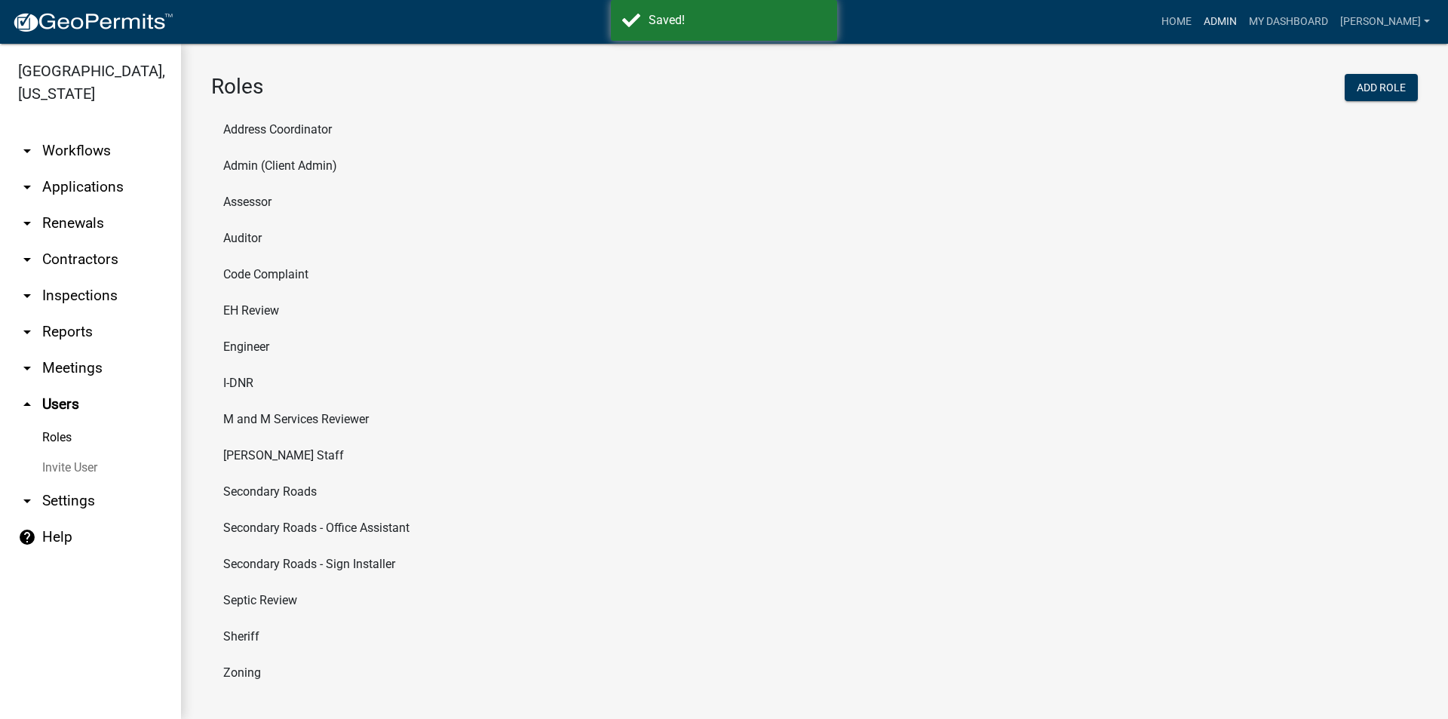
click at [1232, 26] on link "Admin" at bounding box center [1220, 22] width 45 height 29
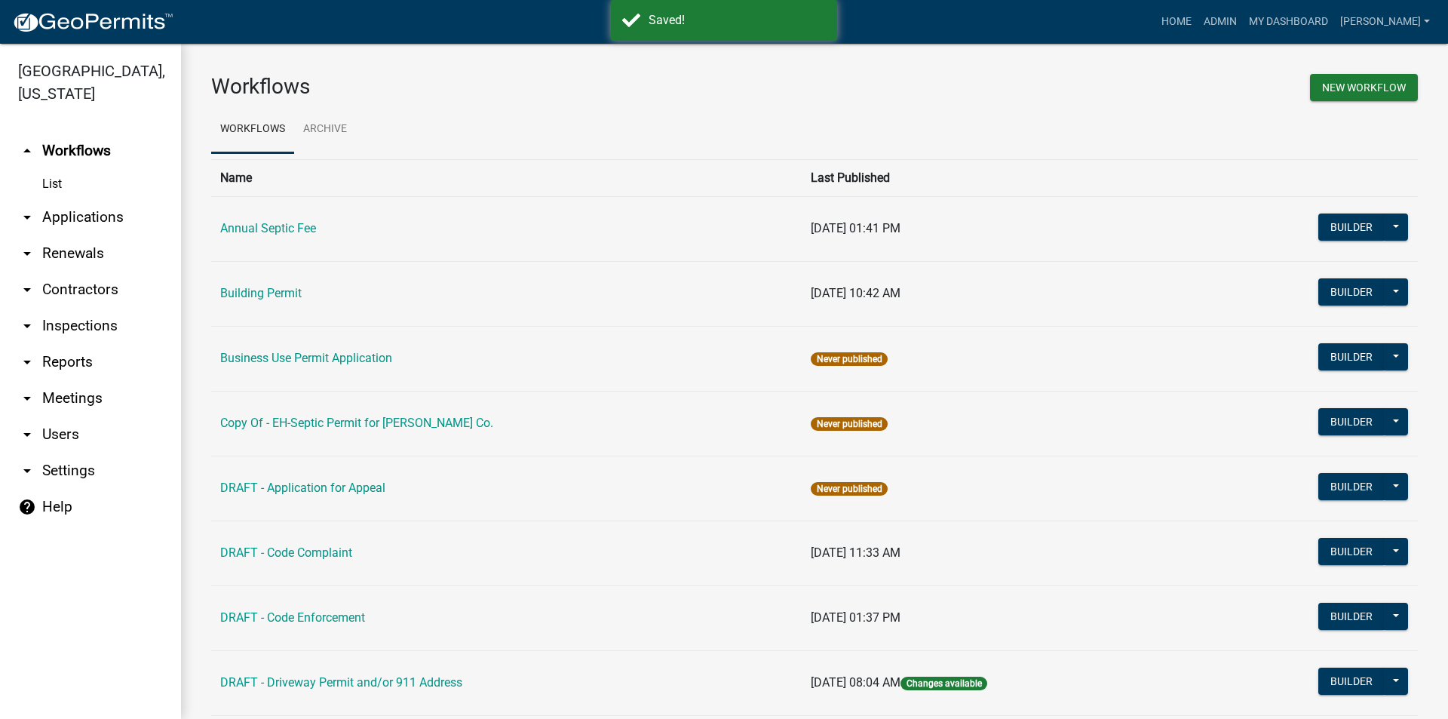
click at [68, 199] on link "arrow_drop_down Applications" at bounding box center [90, 217] width 181 height 36
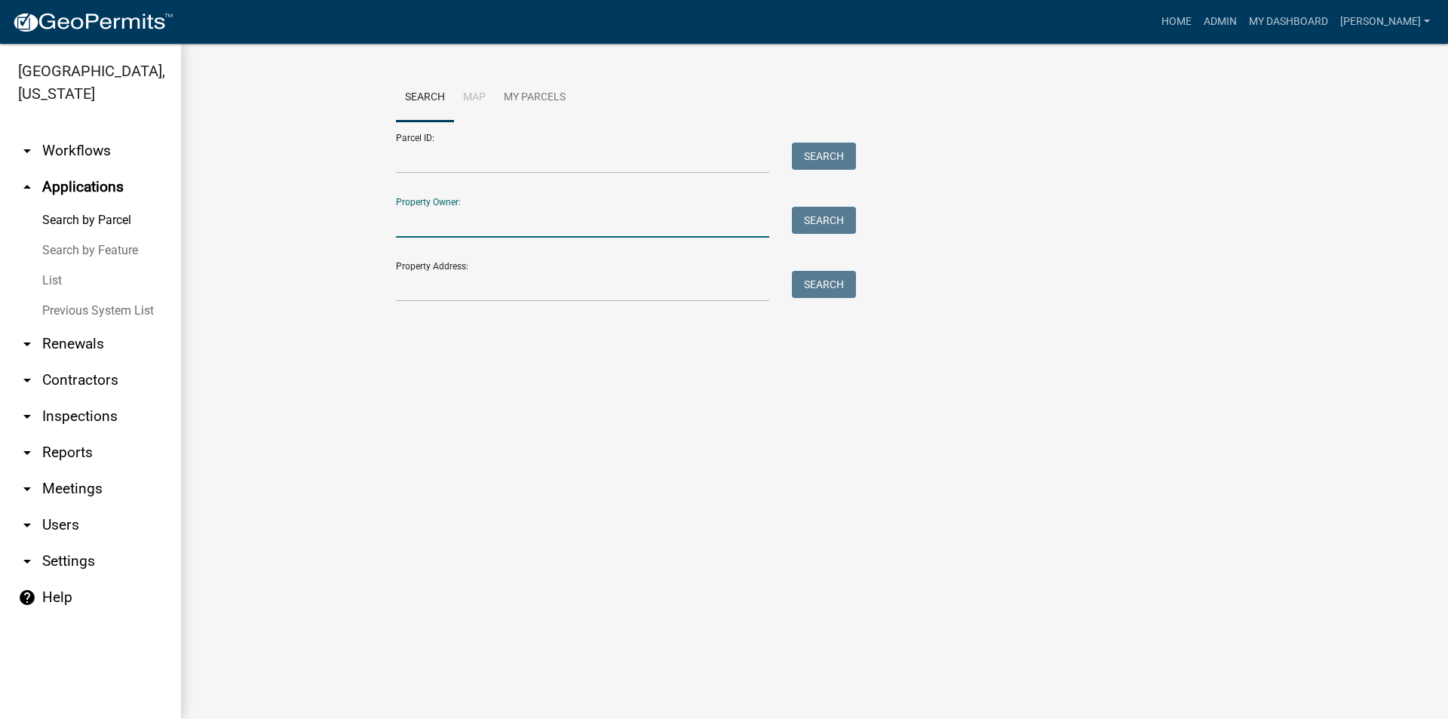
click at [418, 219] on input "Property Owner:" at bounding box center [582, 222] width 373 height 31
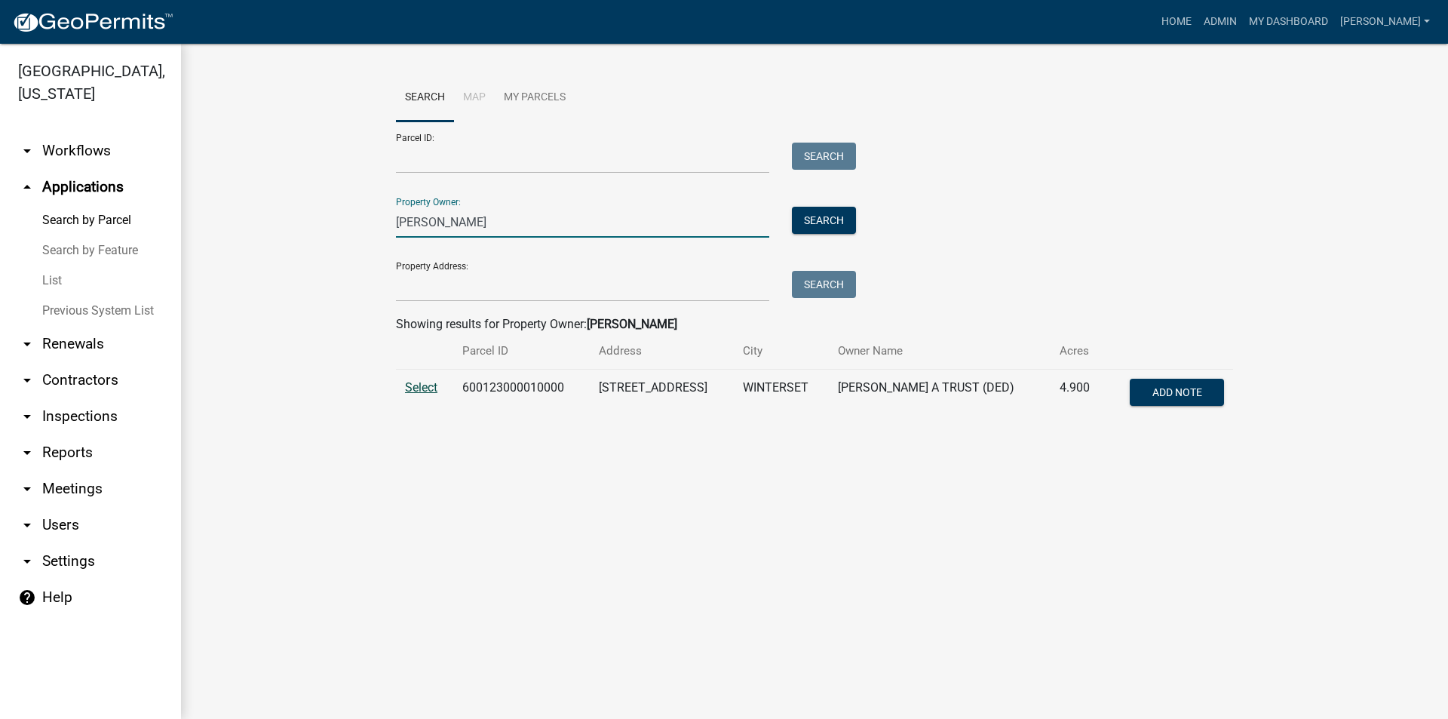
type input "goergen"
click at [426, 388] on span "Select" at bounding box center [421, 387] width 32 height 14
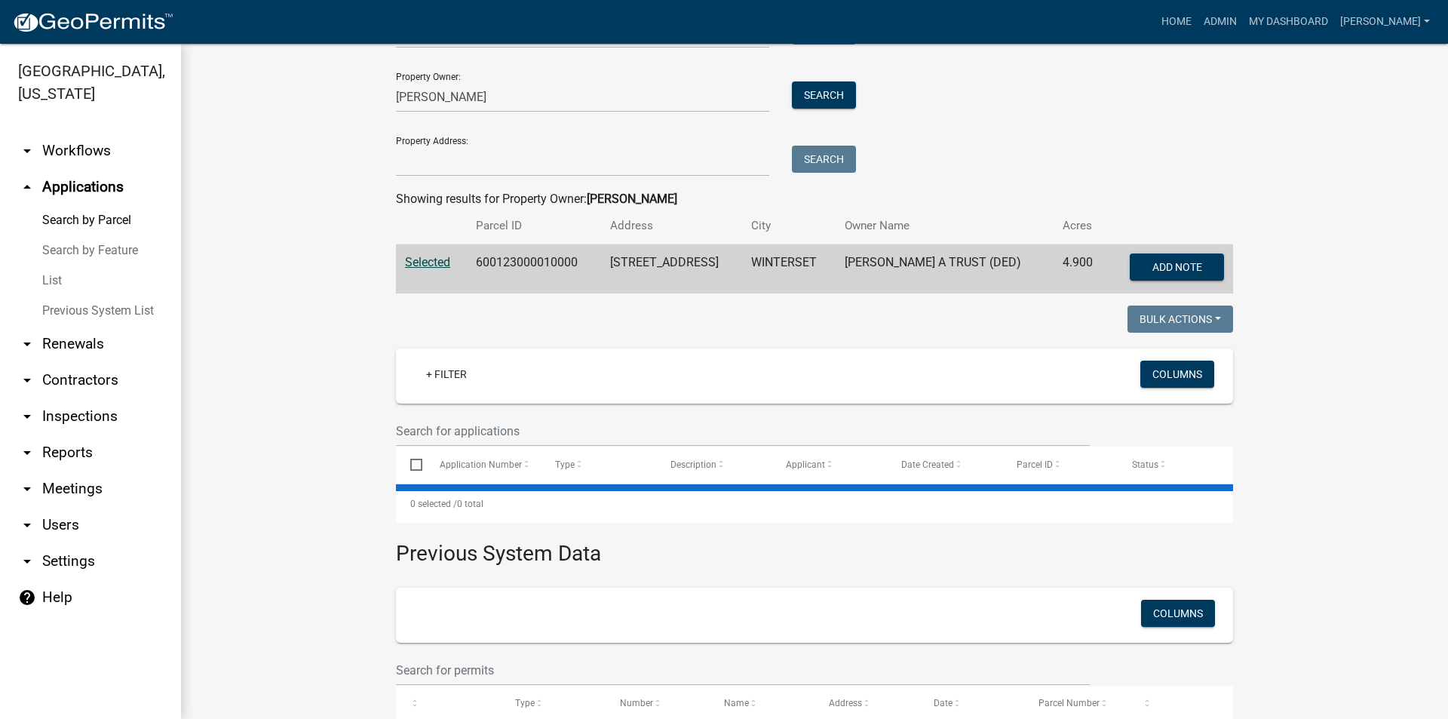
scroll to position [198, 0]
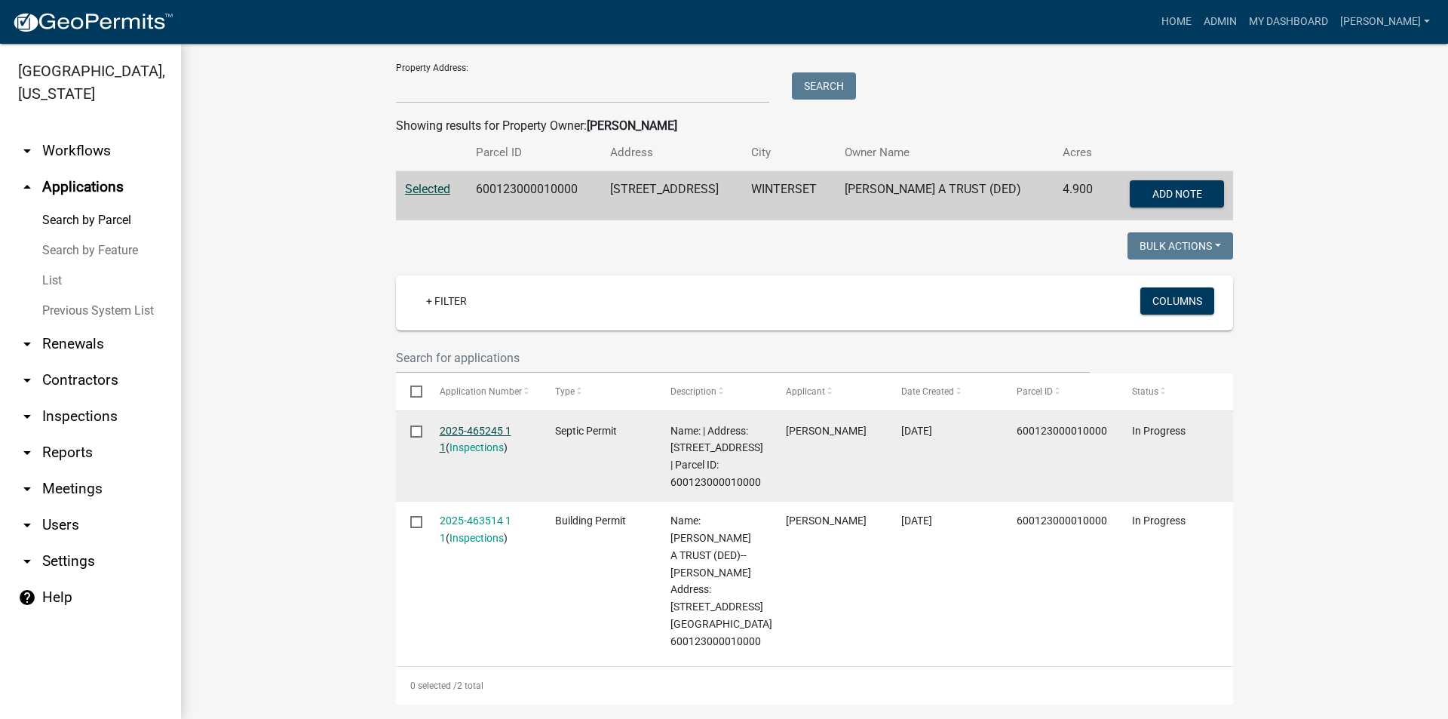
click at [478, 432] on link "2025-465245 1 1" at bounding box center [476, 439] width 72 height 29
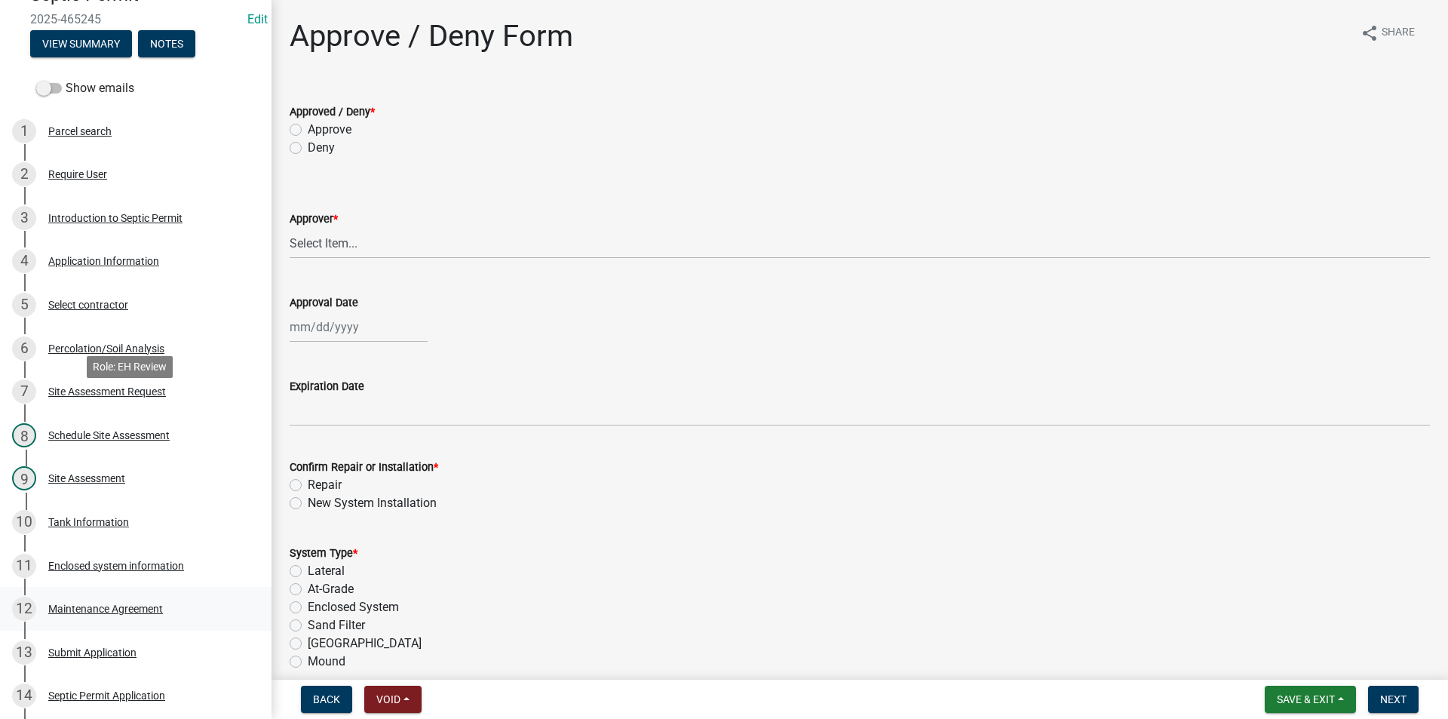
scroll to position [226, 0]
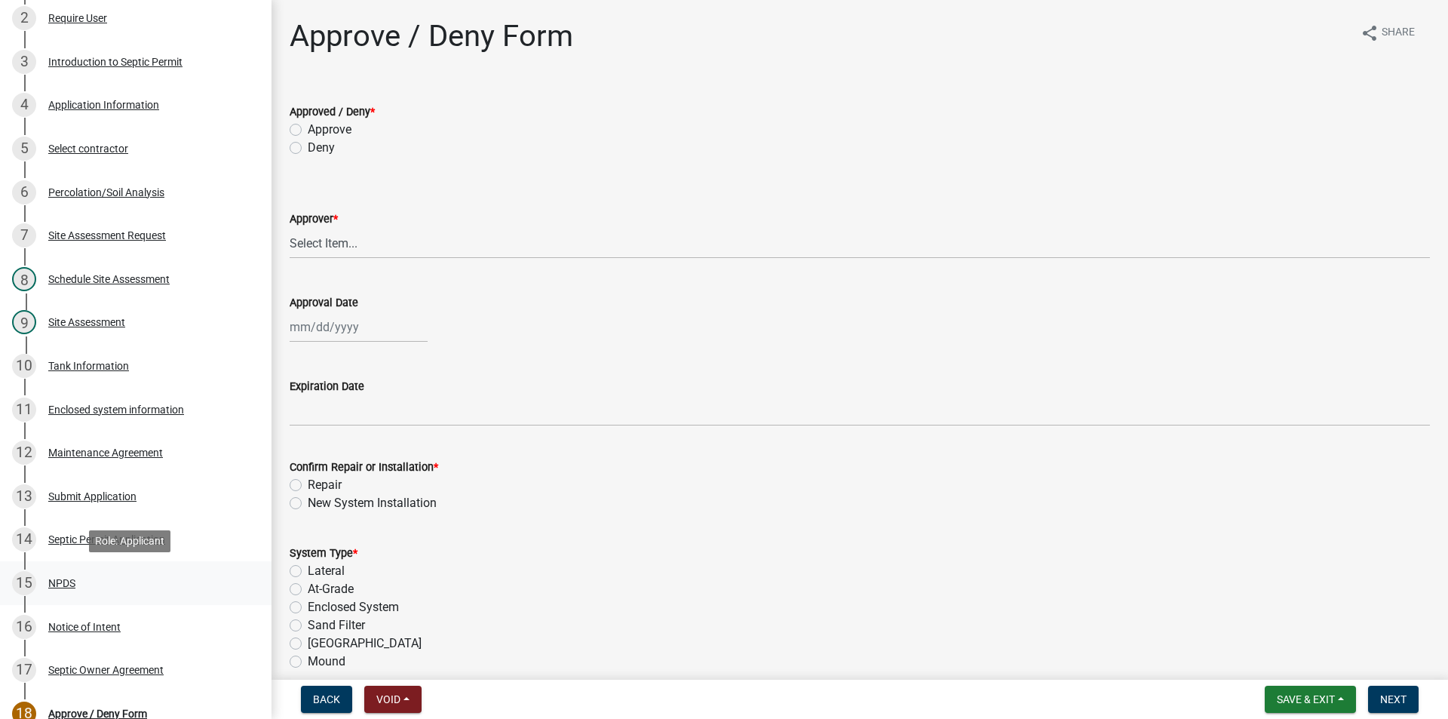
click at [81, 578] on div "15 NPDS" at bounding box center [129, 583] width 235 height 24
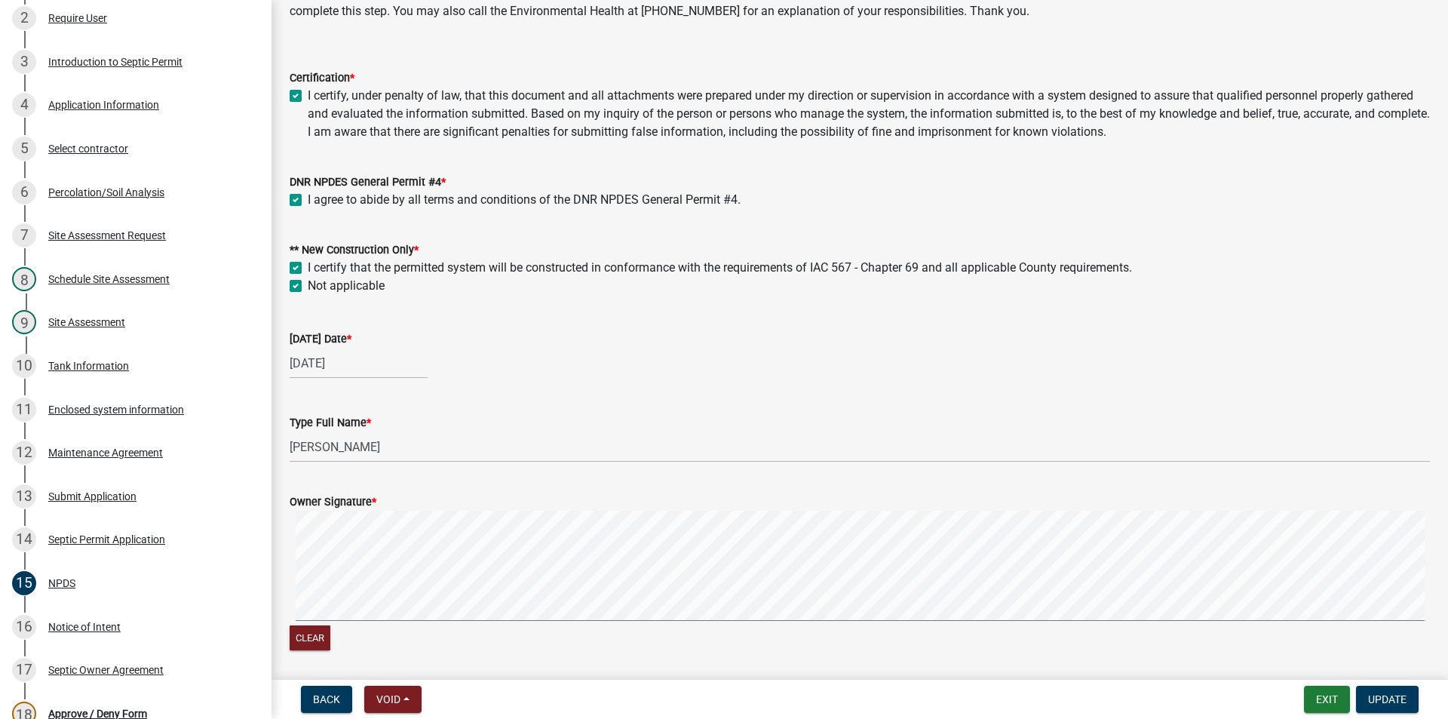
scroll to position [0, 0]
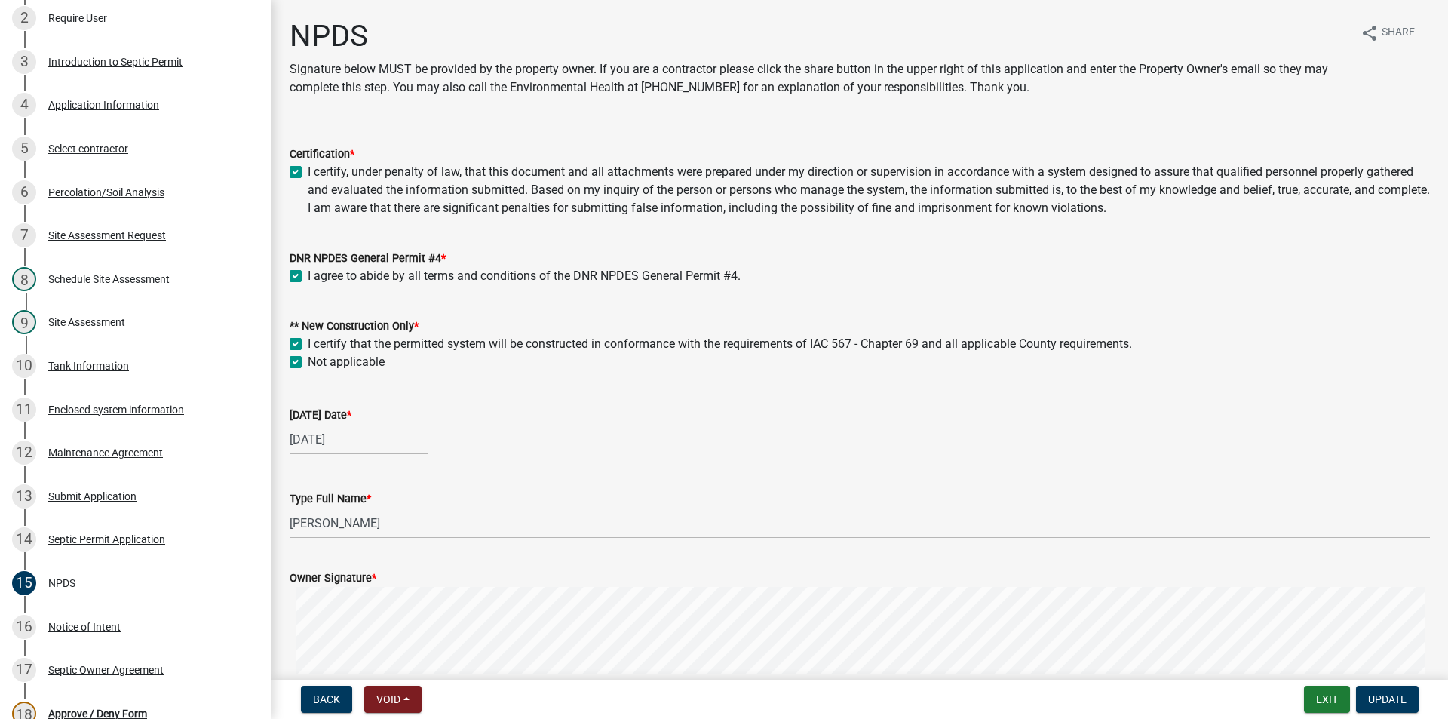
click at [308, 363] on label "Not applicable" at bounding box center [346, 362] width 77 height 18
click at [308, 363] on input "Not applicable" at bounding box center [313, 358] width 10 height 10
checkbox input "false"
checkbox input "true"
checkbox input "false"
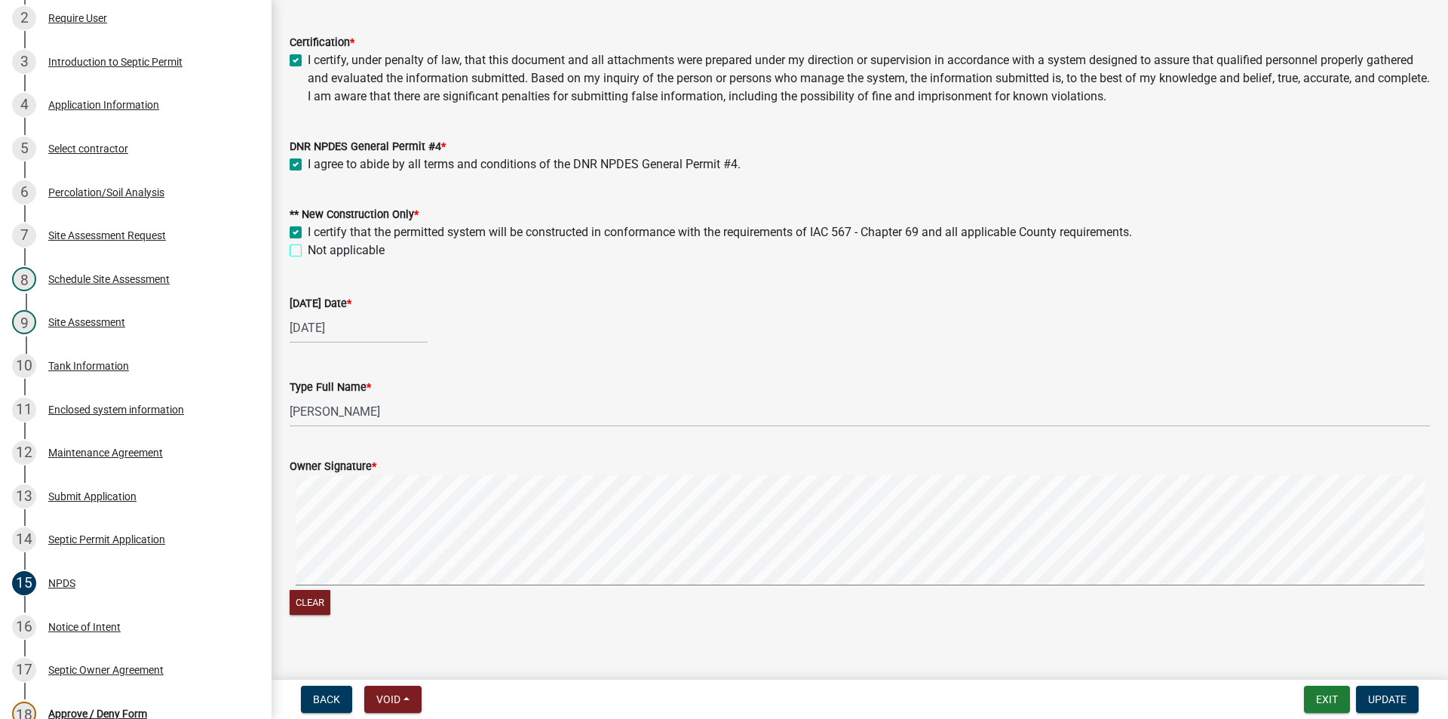
scroll to position [129, 0]
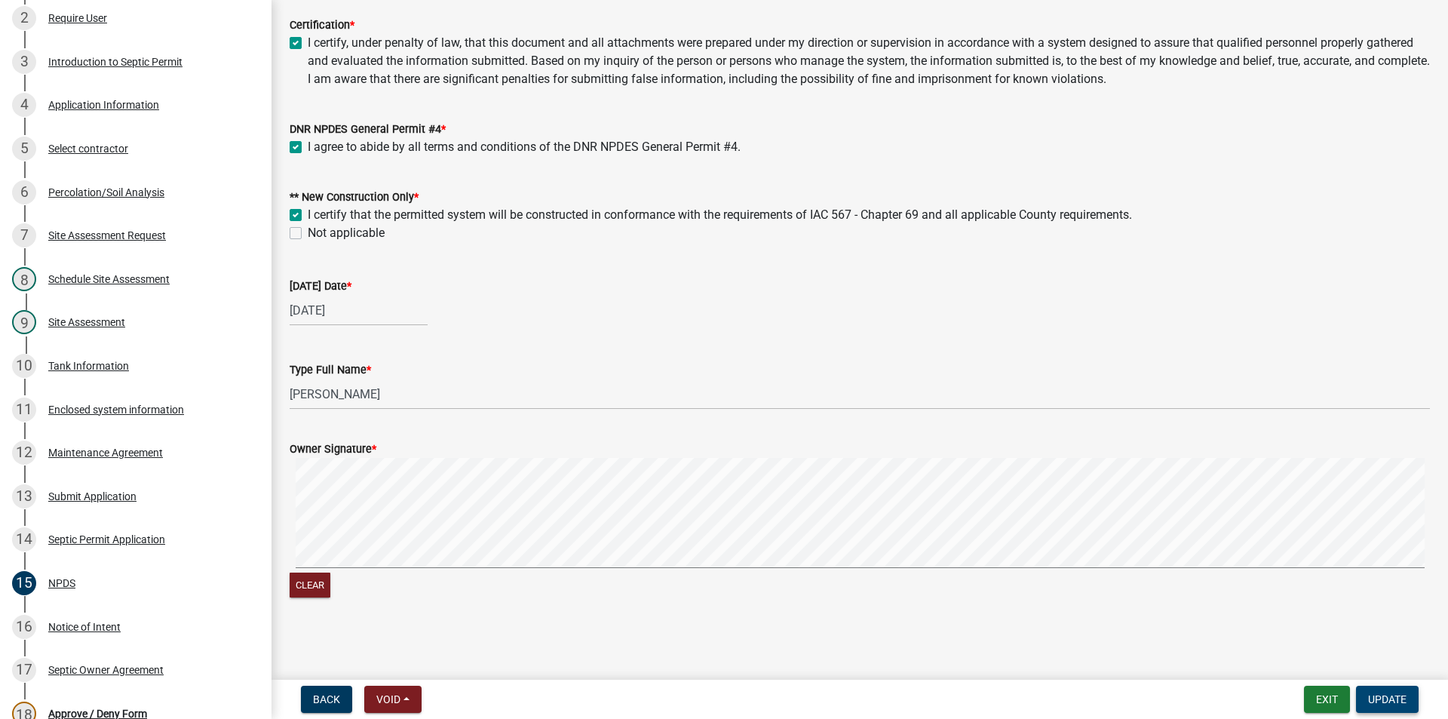
click at [1388, 699] on span "Update" at bounding box center [1387, 699] width 38 height 12
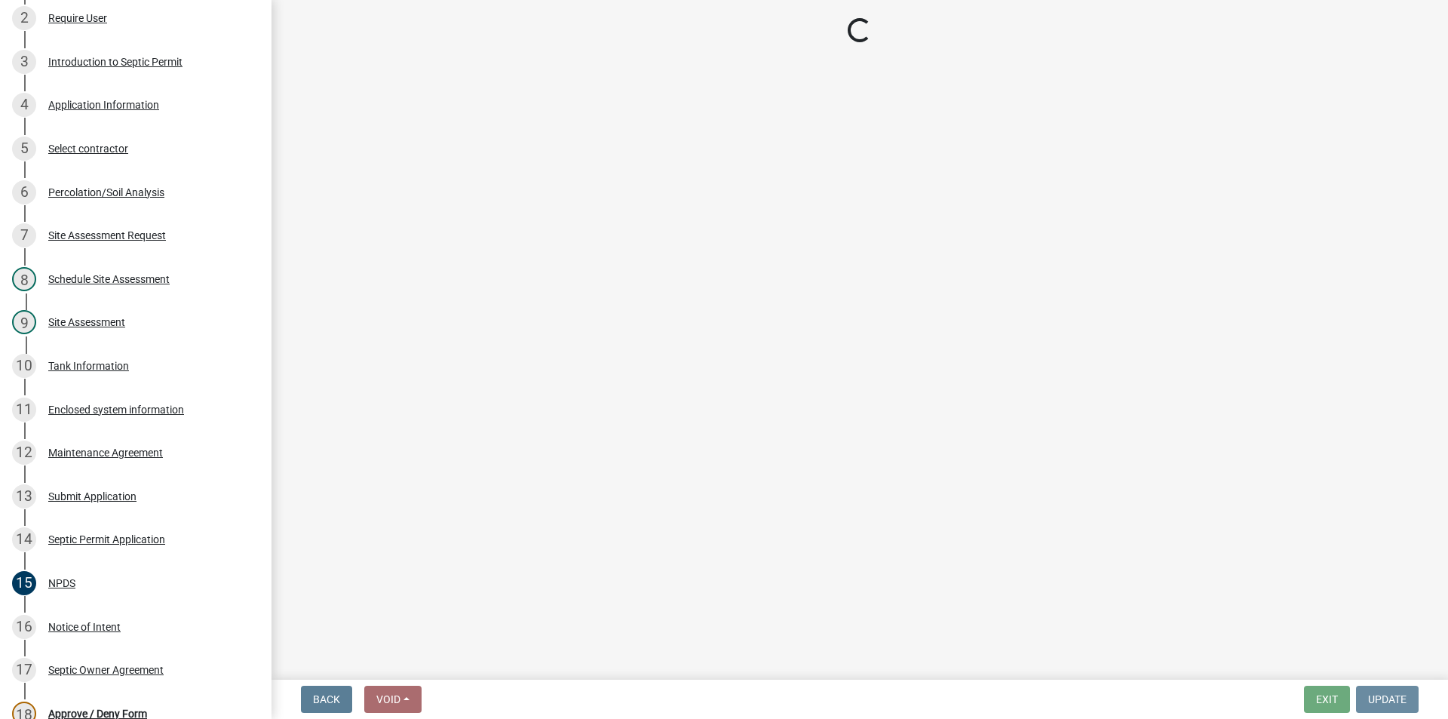
scroll to position [0, 0]
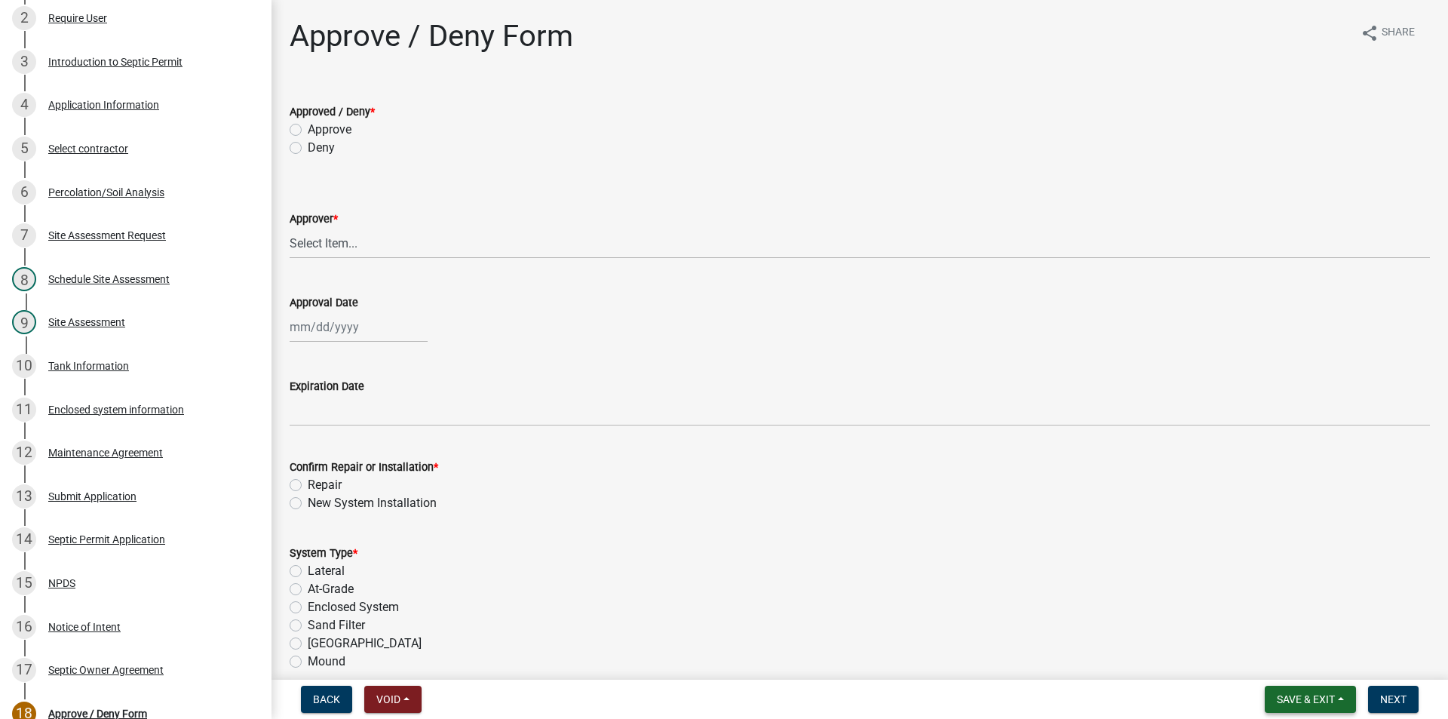
click at [1309, 695] on span "Save & Exit" at bounding box center [1306, 699] width 58 height 12
click at [1281, 628] on button "Save" at bounding box center [1295, 624] width 121 height 36
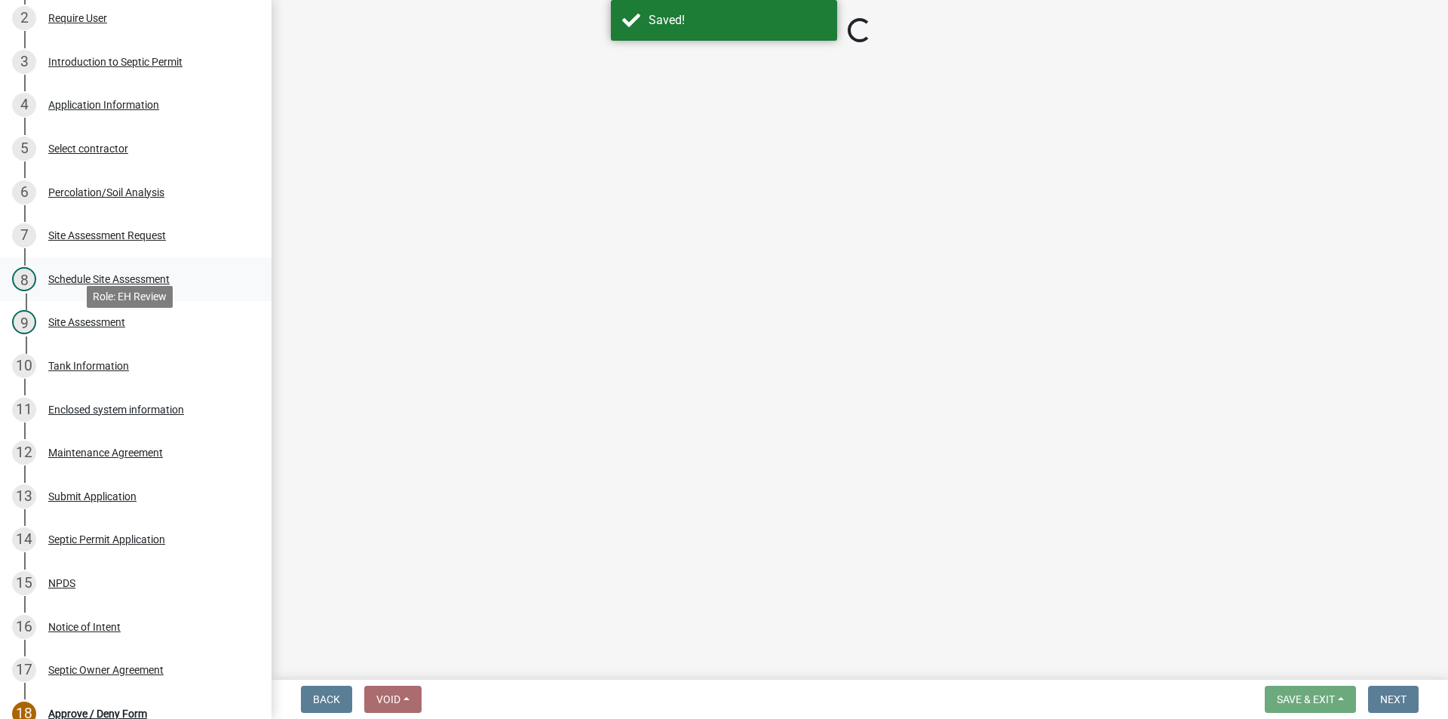
scroll to position [75, 0]
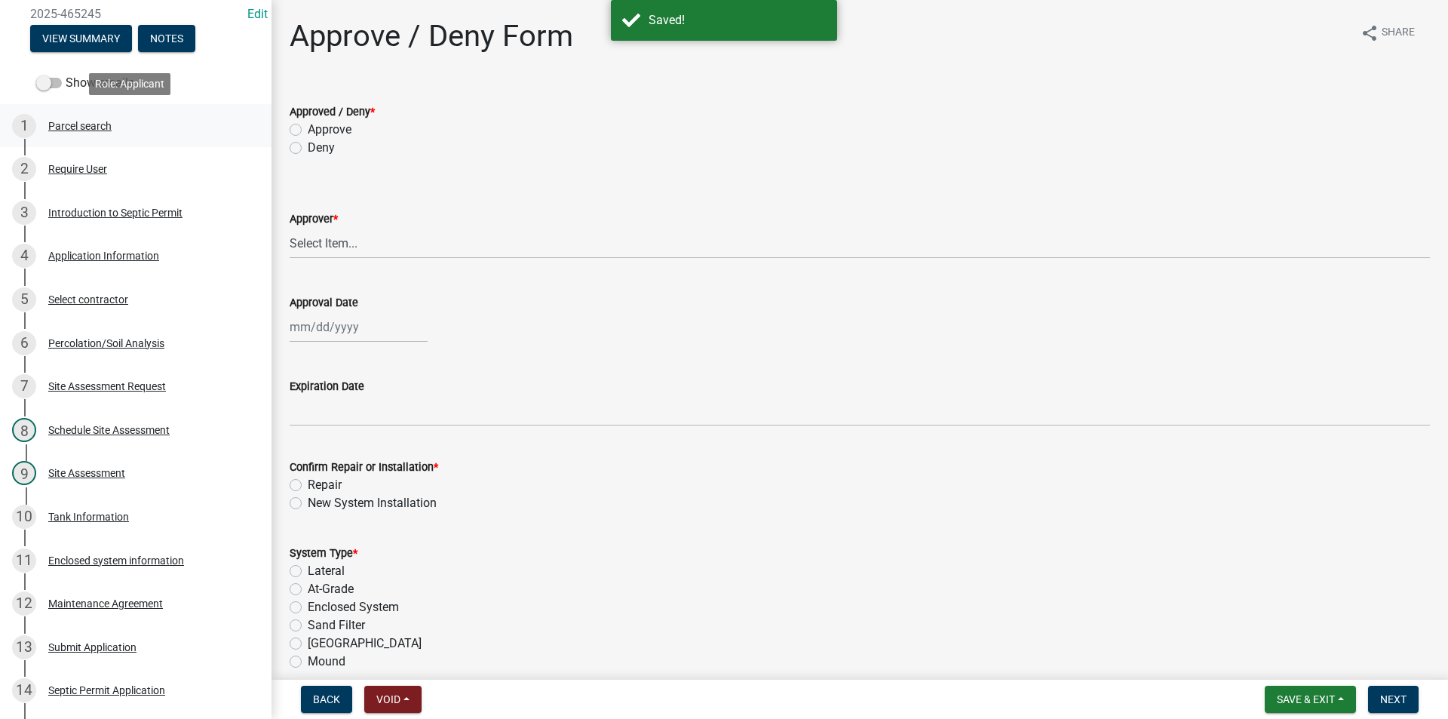
click at [71, 137] on div "1 Parcel search" at bounding box center [129, 126] width 235 height 24
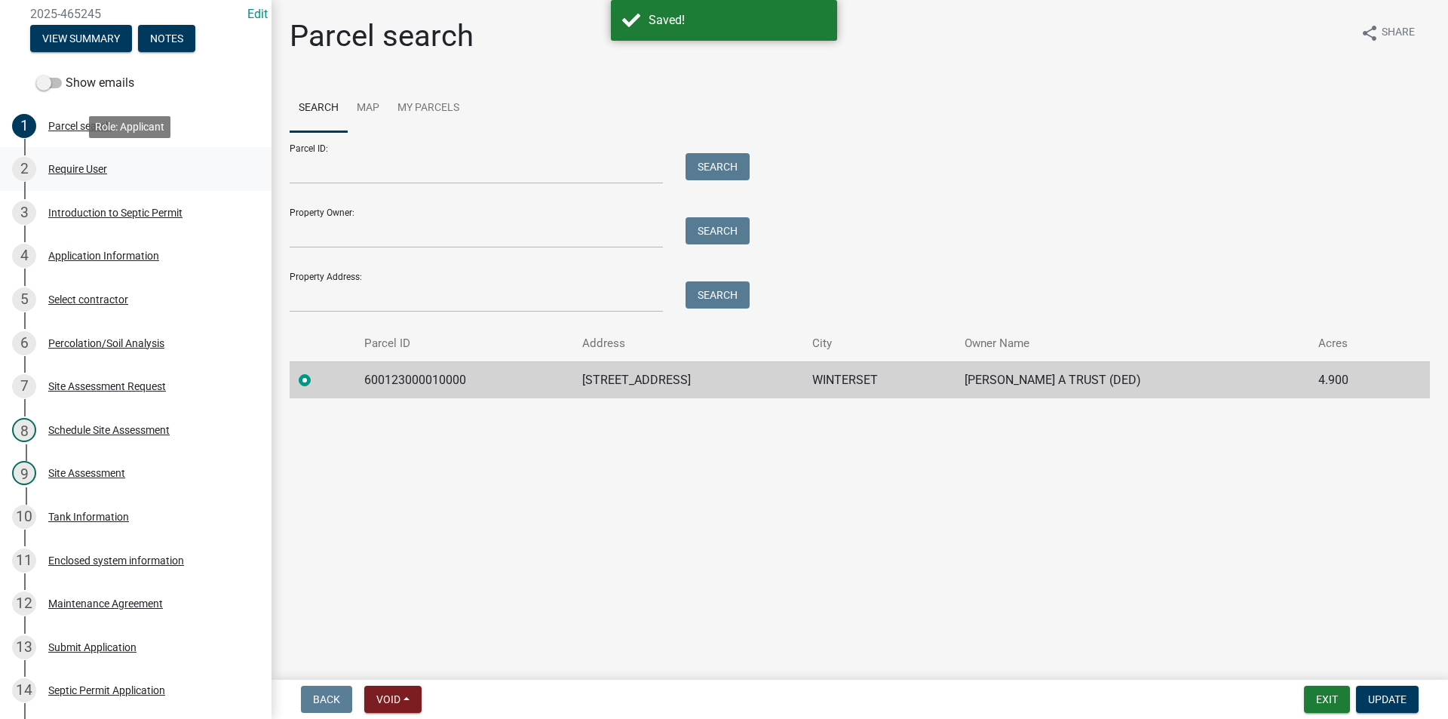
click at [80, 169] on div "Require User" at bounding box center [77, 169] width 59 height 11
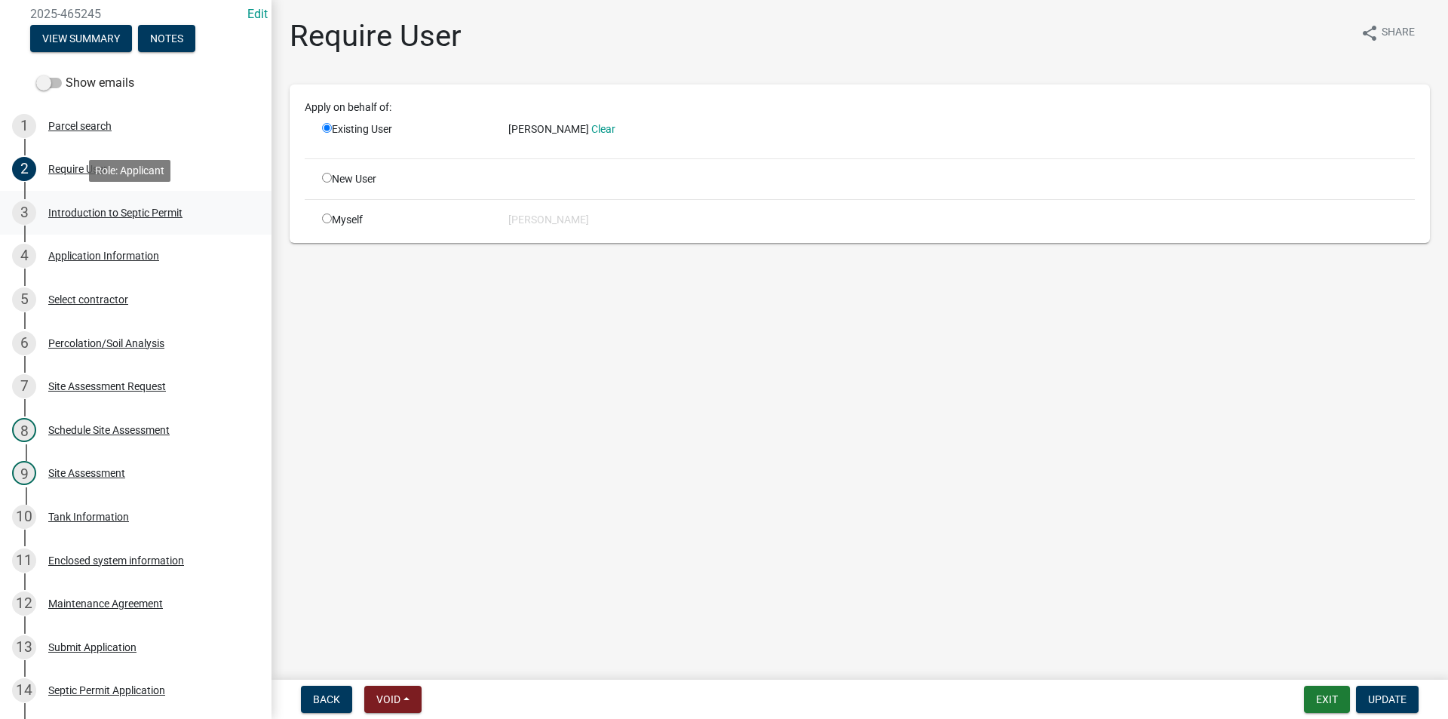
click at [85, 204] on div "3 Introduction to Septic Permit" at bounding box center [129, 213] width 235 height 24
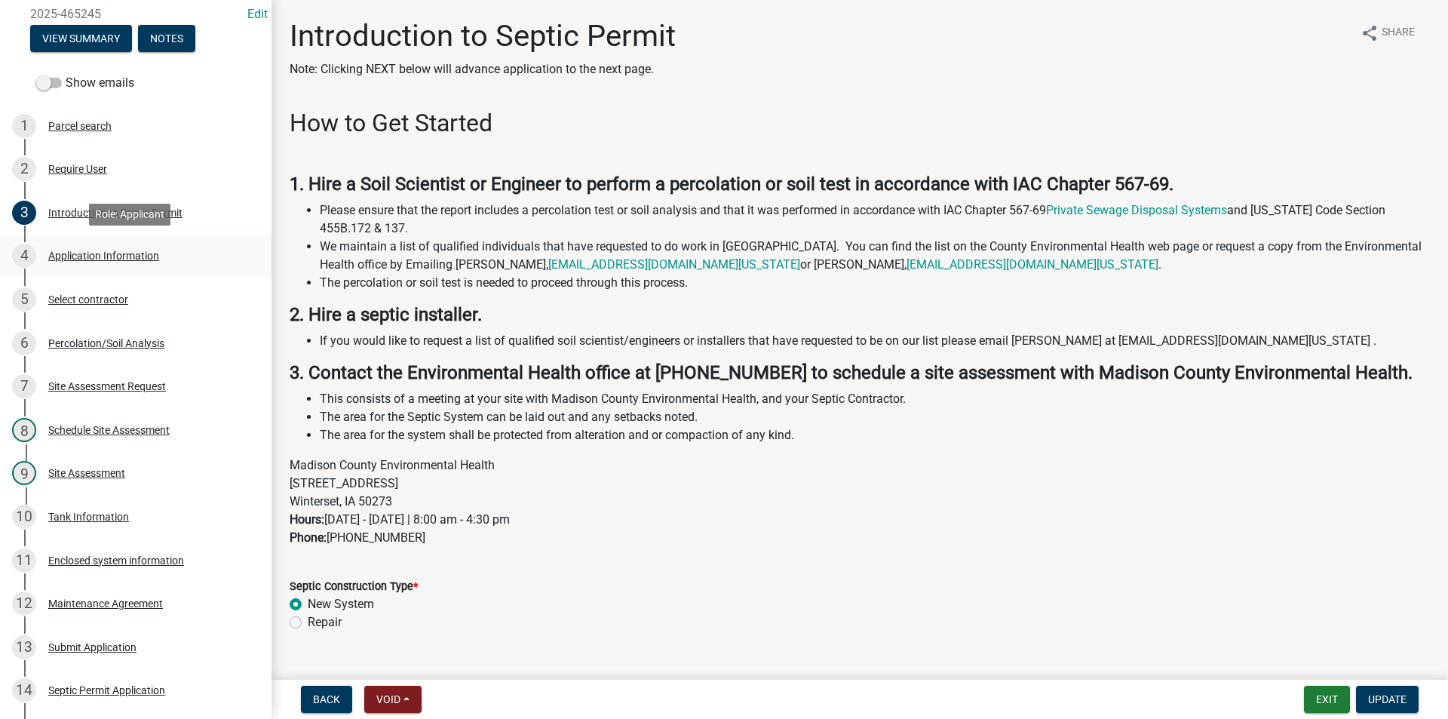
click at [97, 241] on link "4 Application Information" at bounding box center [136, 257] width 272 height 44
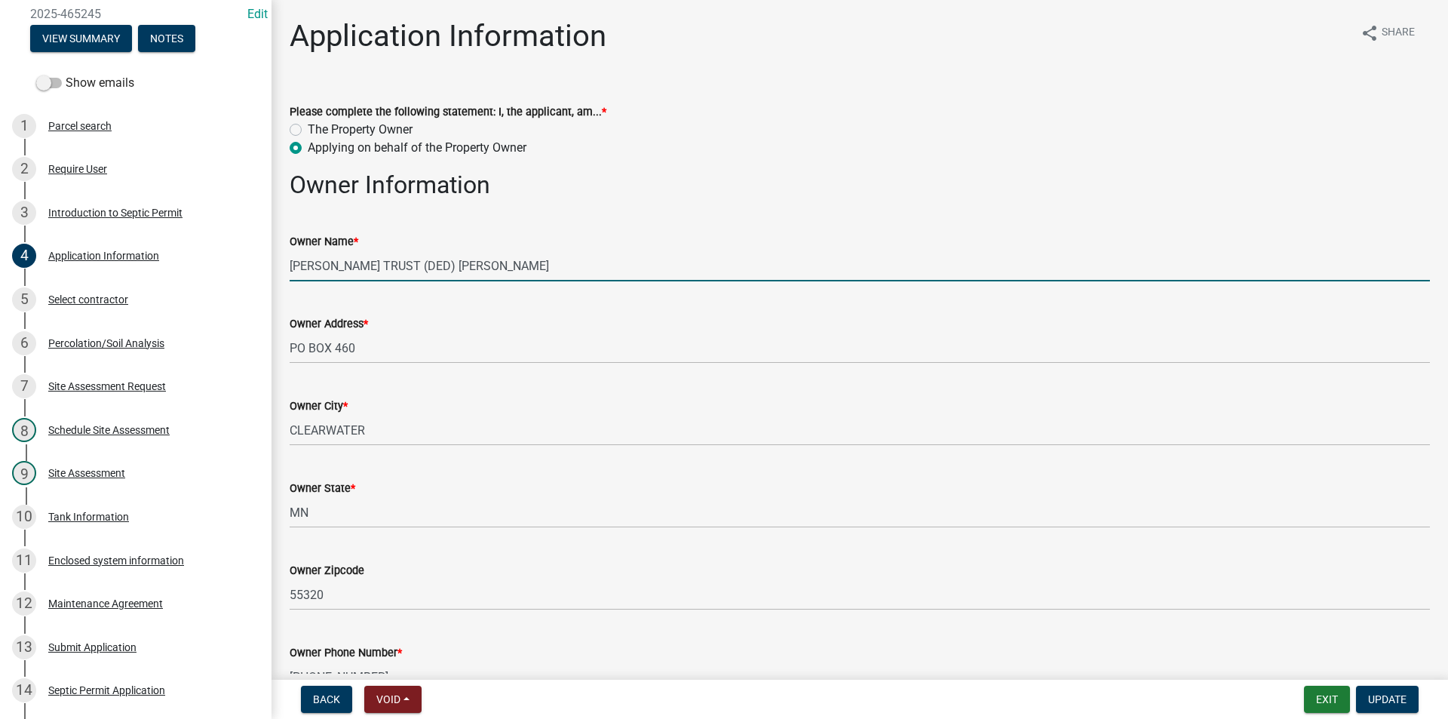
click at [492, 263] on input "GOERGEN, LINDA A TRUST (DED) John Goergen" at bounding box center [860, 265] width 1140 height 31
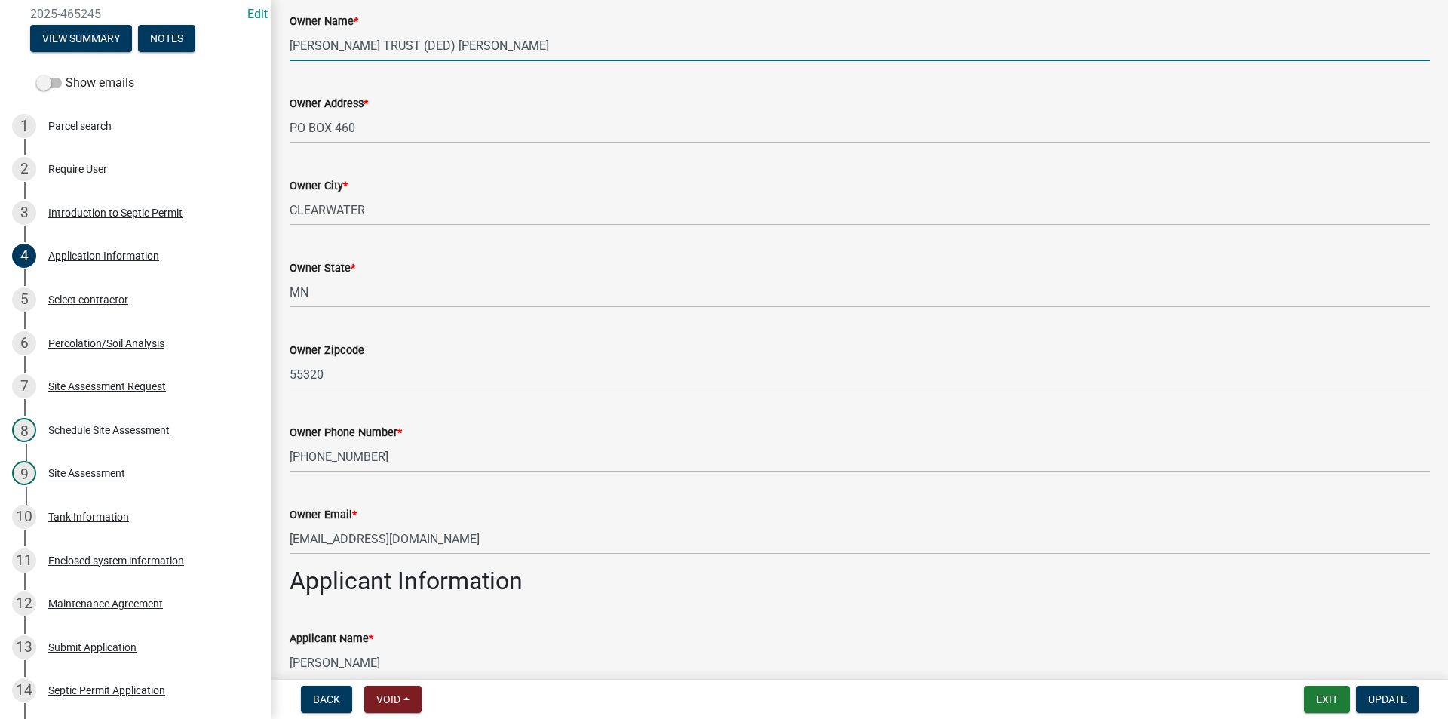
scroll to position [302, 0]
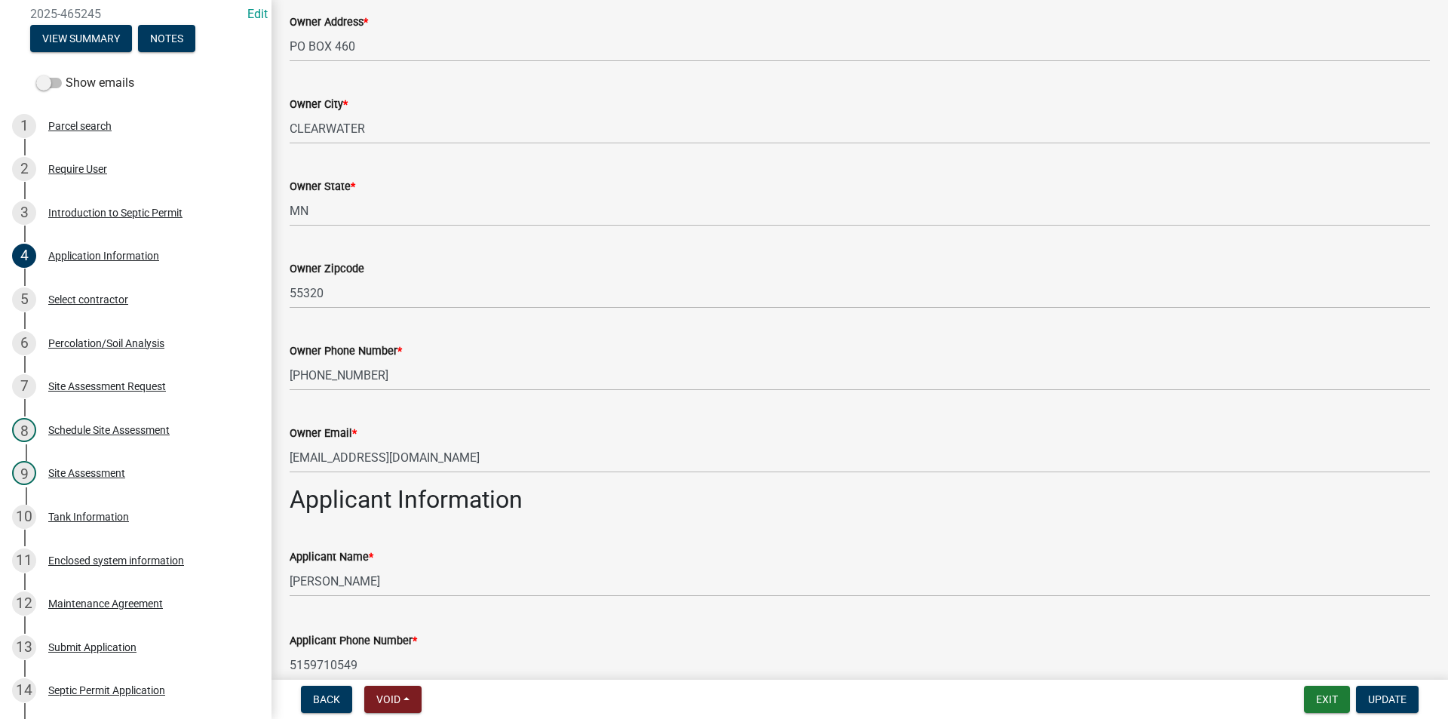
type input "GOERGEN, LINDA A TRUST (DED) Jon Goergen"
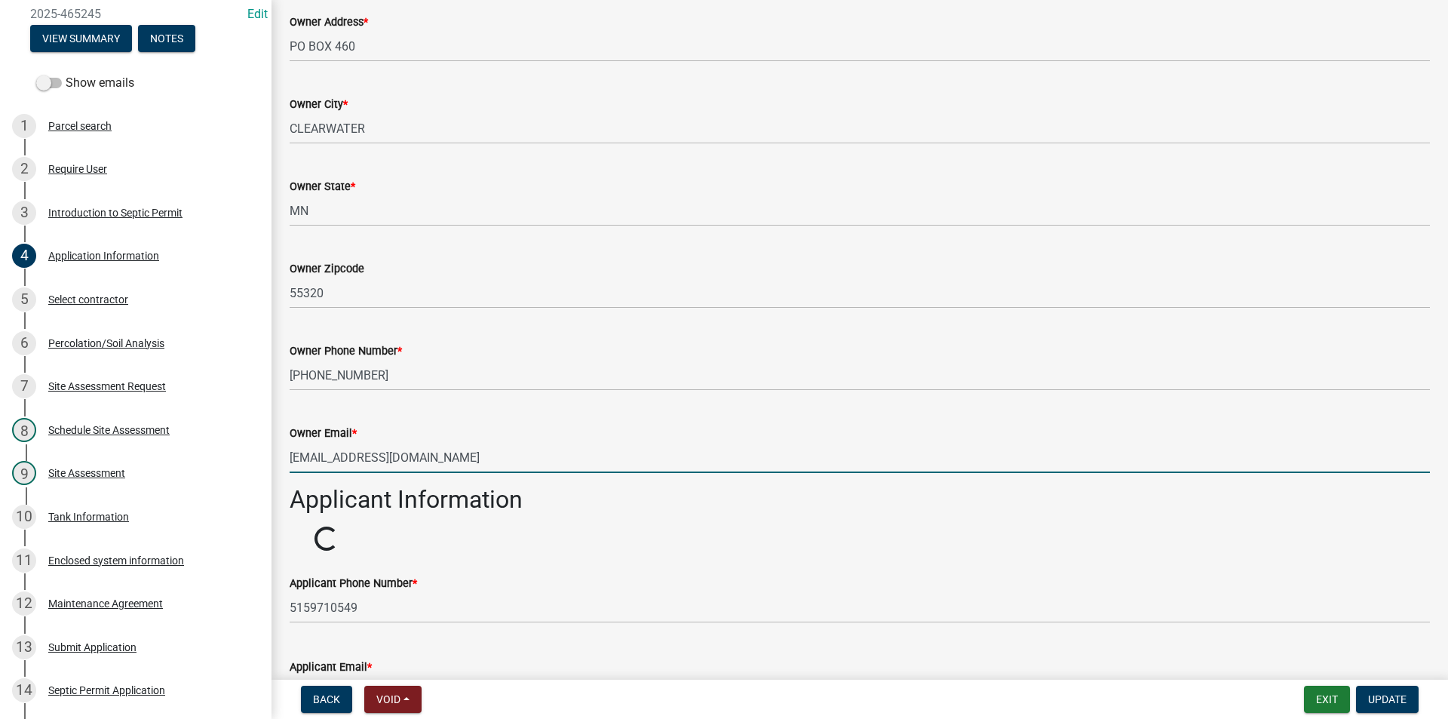
click at [306, 458] on input "Johngoergen@comcast.net" at bounding box center [860, 457] width 1140 height 31
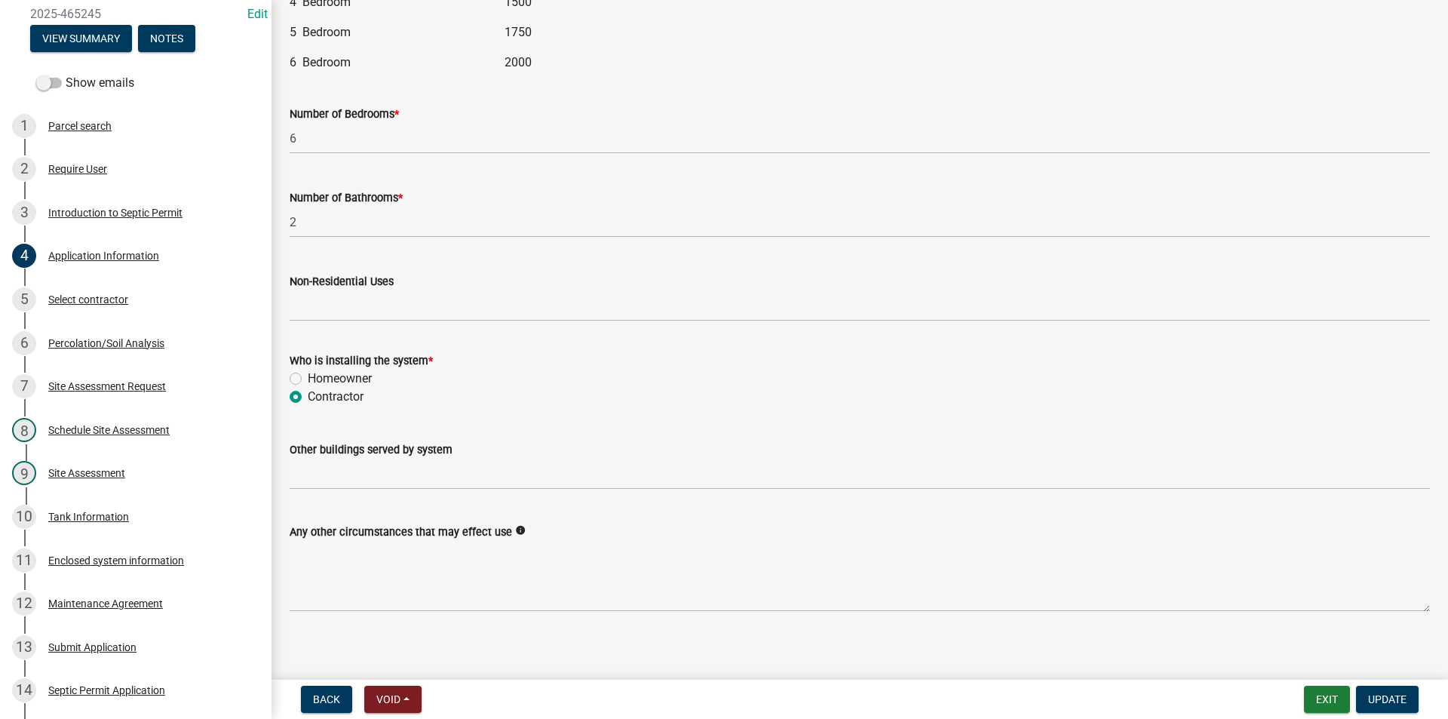
scroll to position [1927, 0]
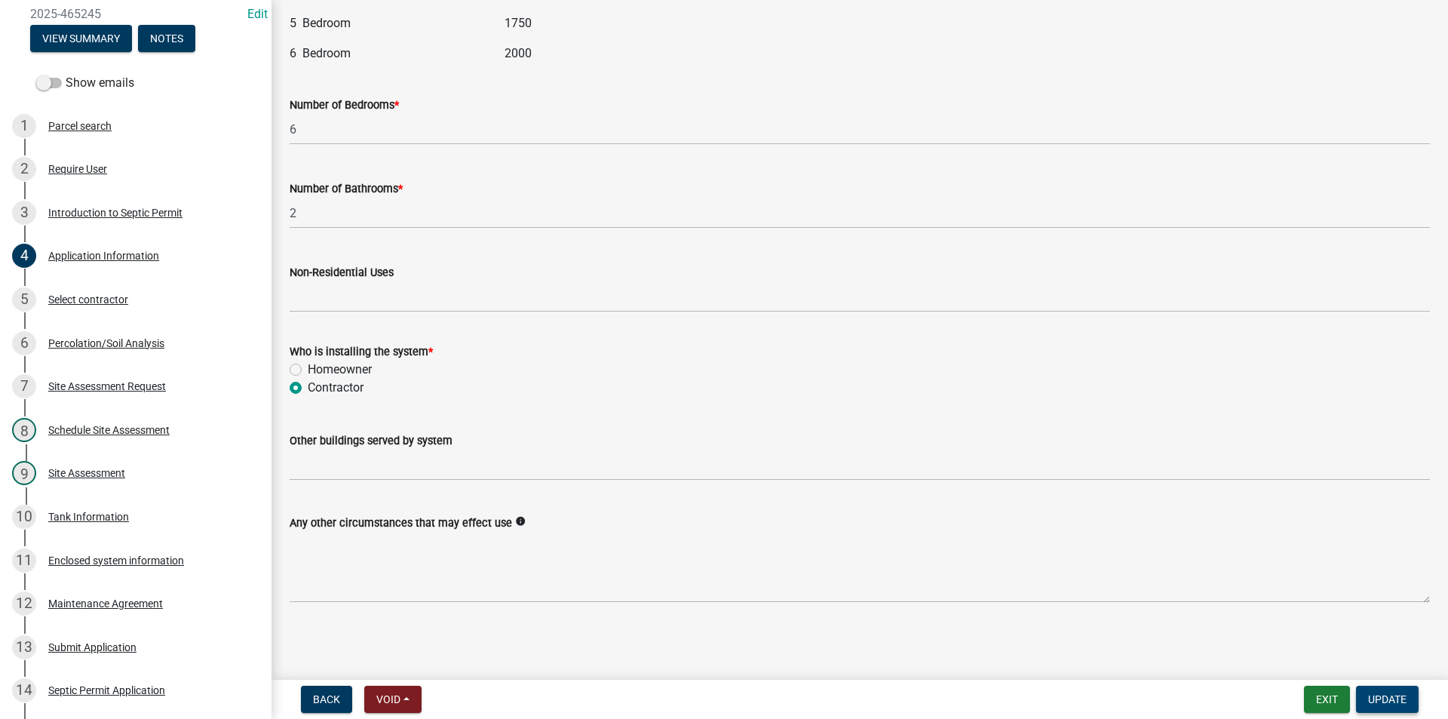
type input "Jongoergen@comcast.net"
click at [1393, 692] on button "Update" at bounding box center [1387, 699] width 63 height 27
click at [1389, 701] on span "Update" at bounding box center [1387, 699] width 38 height 12
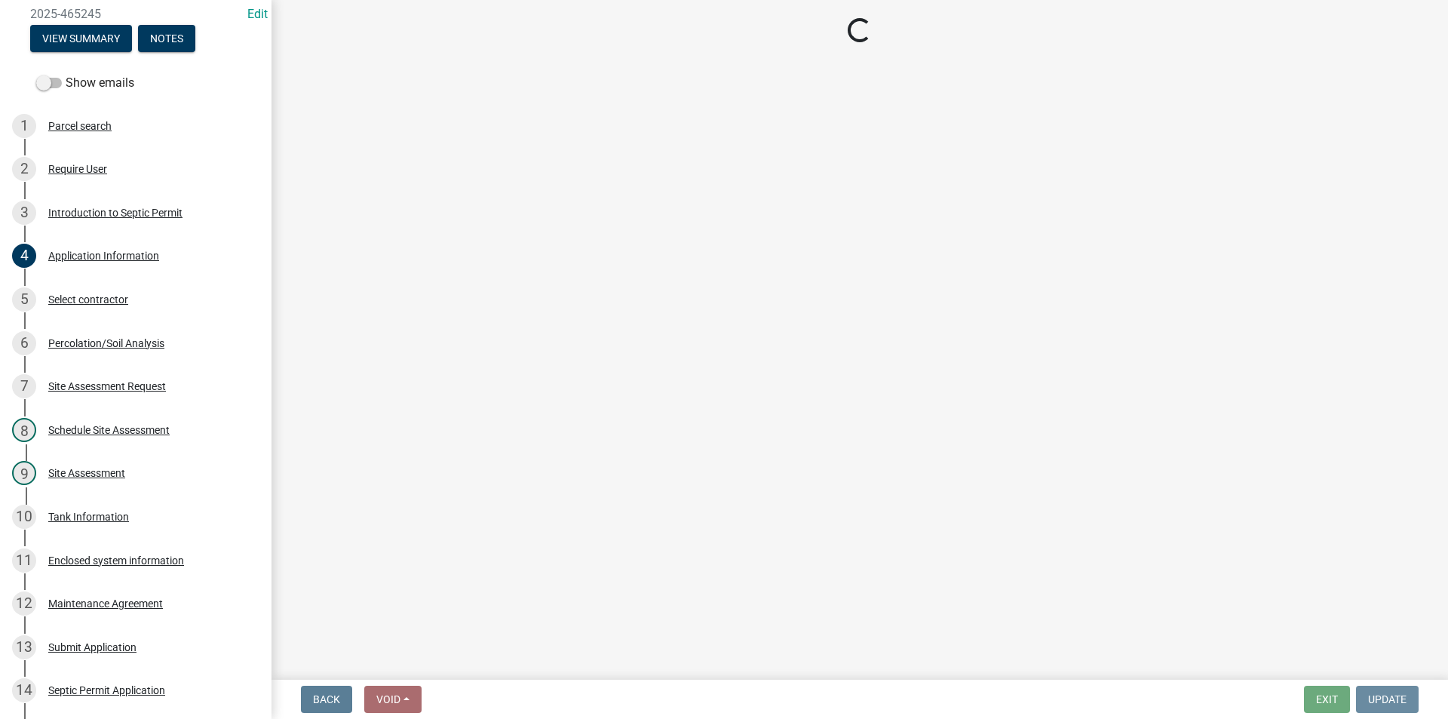
scroll to position [0, 0]
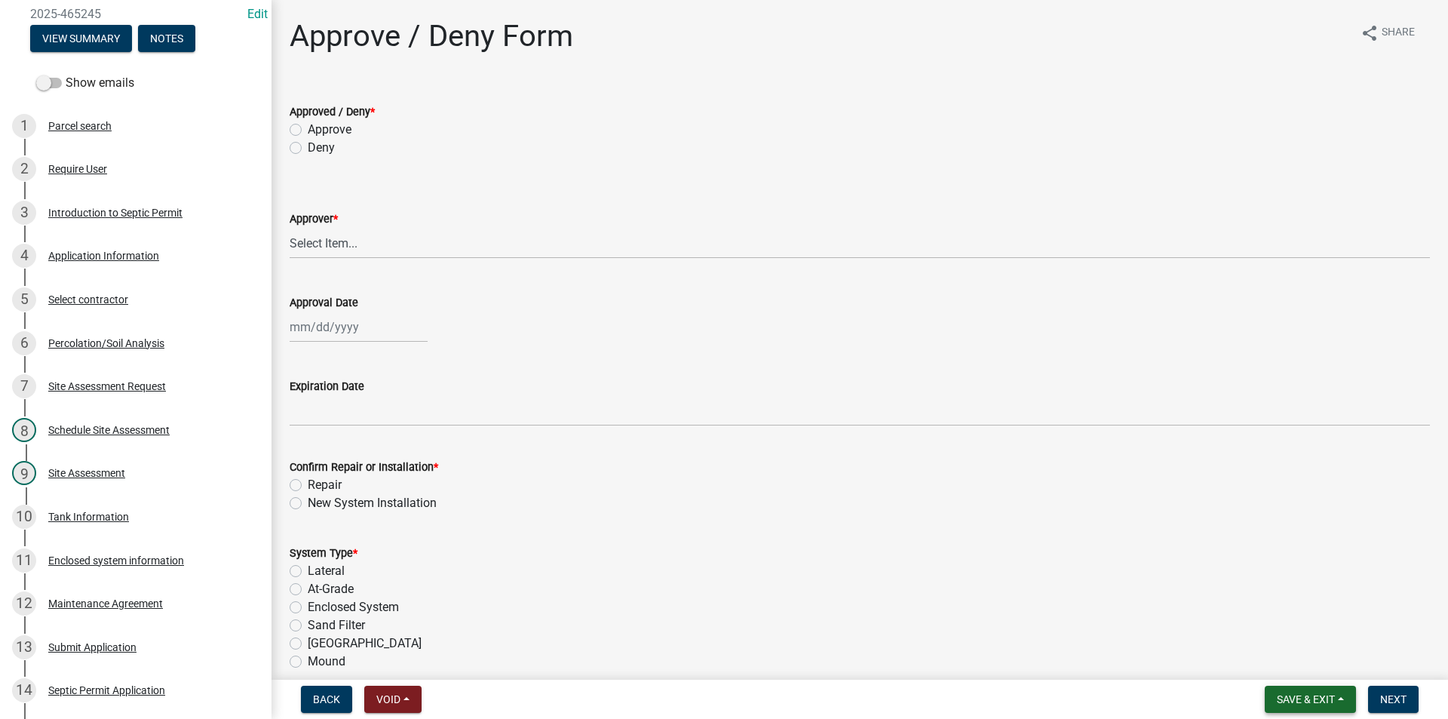
click at [1318, 693] on span "Save & Exit" at bounding box center [1306, 699] width 58 height 12
click at [1284, 629] on button "Save" at bounding box center [1295, 624] width 121 height 36
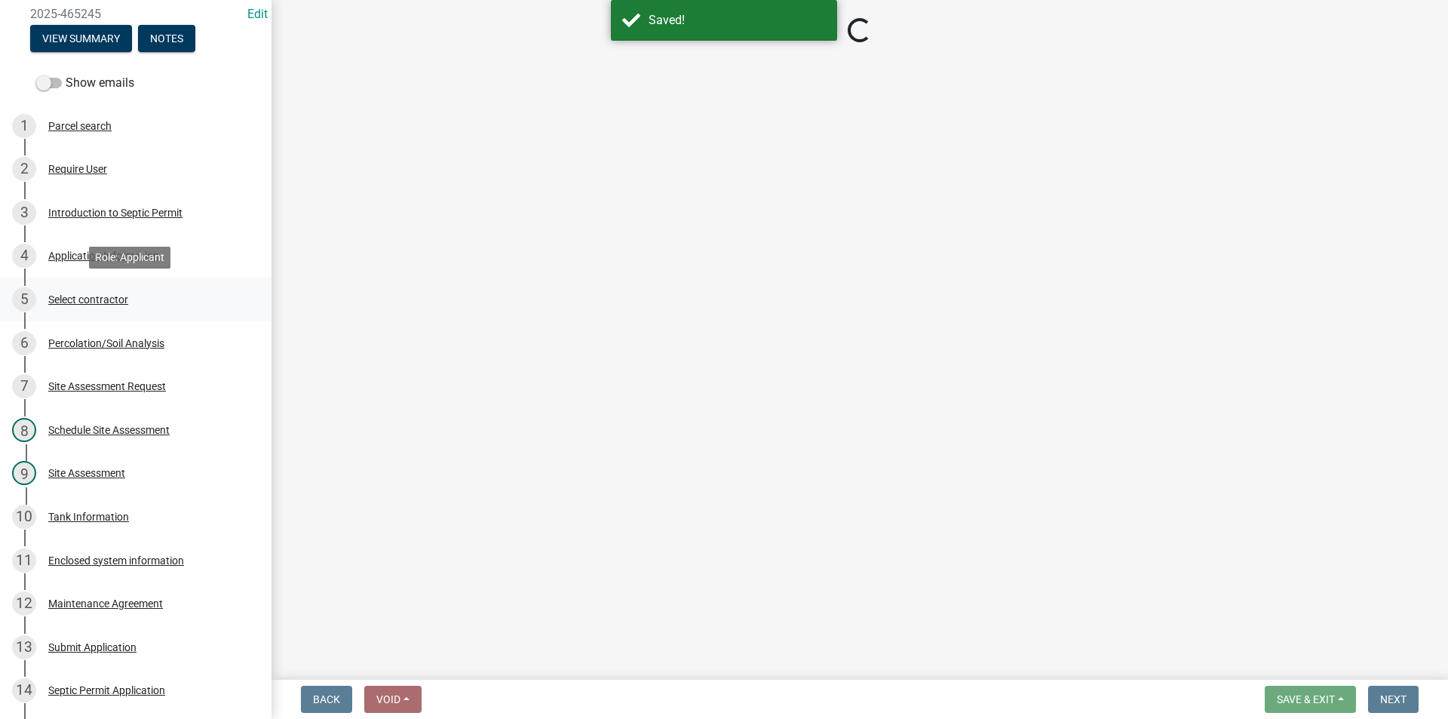
click at [57, 302] on div "Select contractor" at bounding box center [88, 299] width 80 height 11
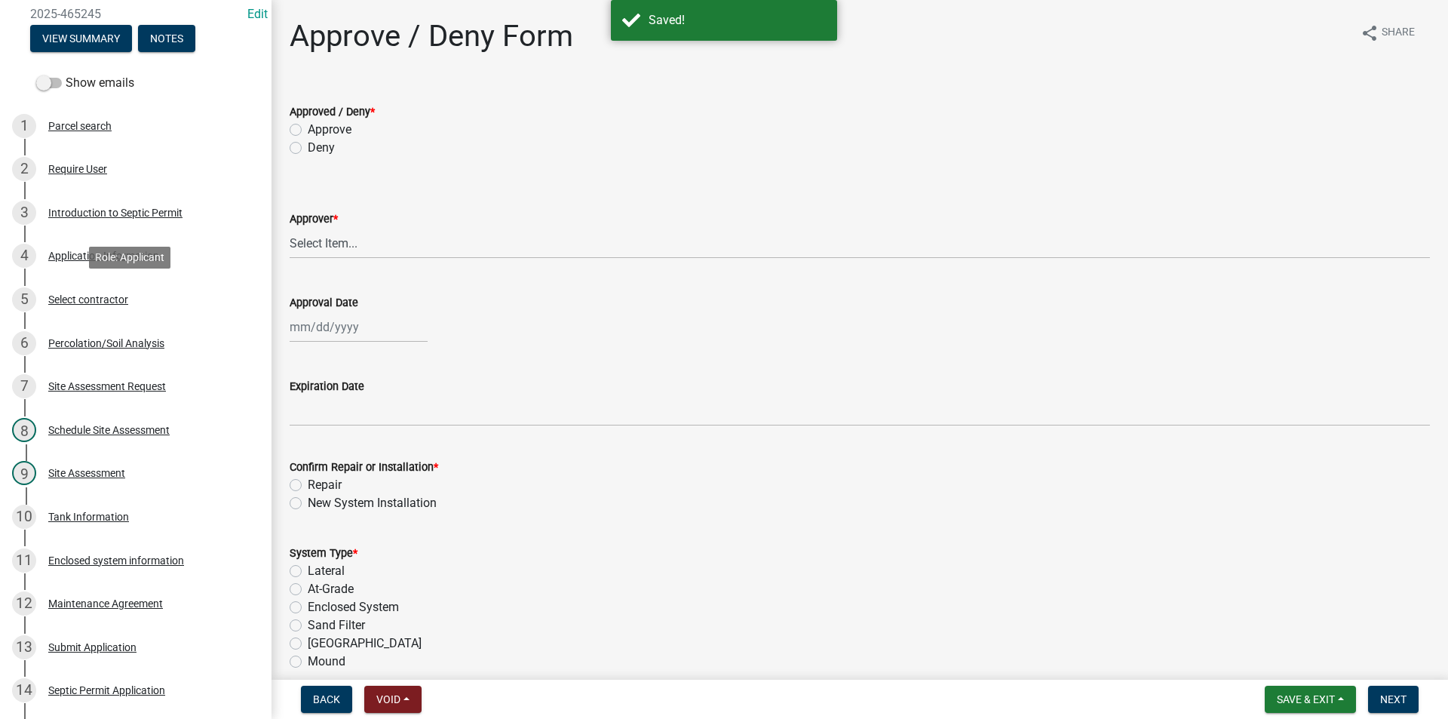
click at [57, 302] on div "Select contractor" at bounding box center [88, 299] width 80 height 11
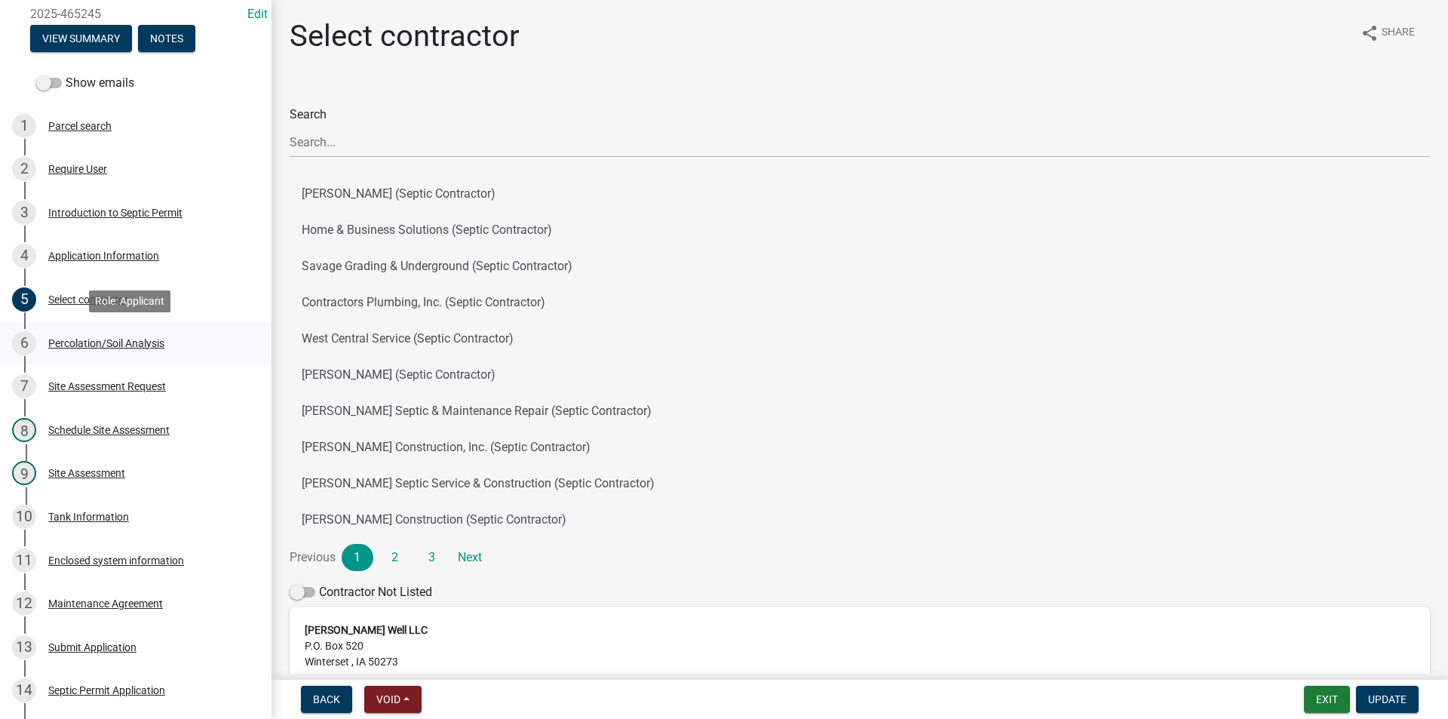
click at [91, 344] on div "Percolation/Soil Analysis" at bounding box center [106, 343] width 116 height 11
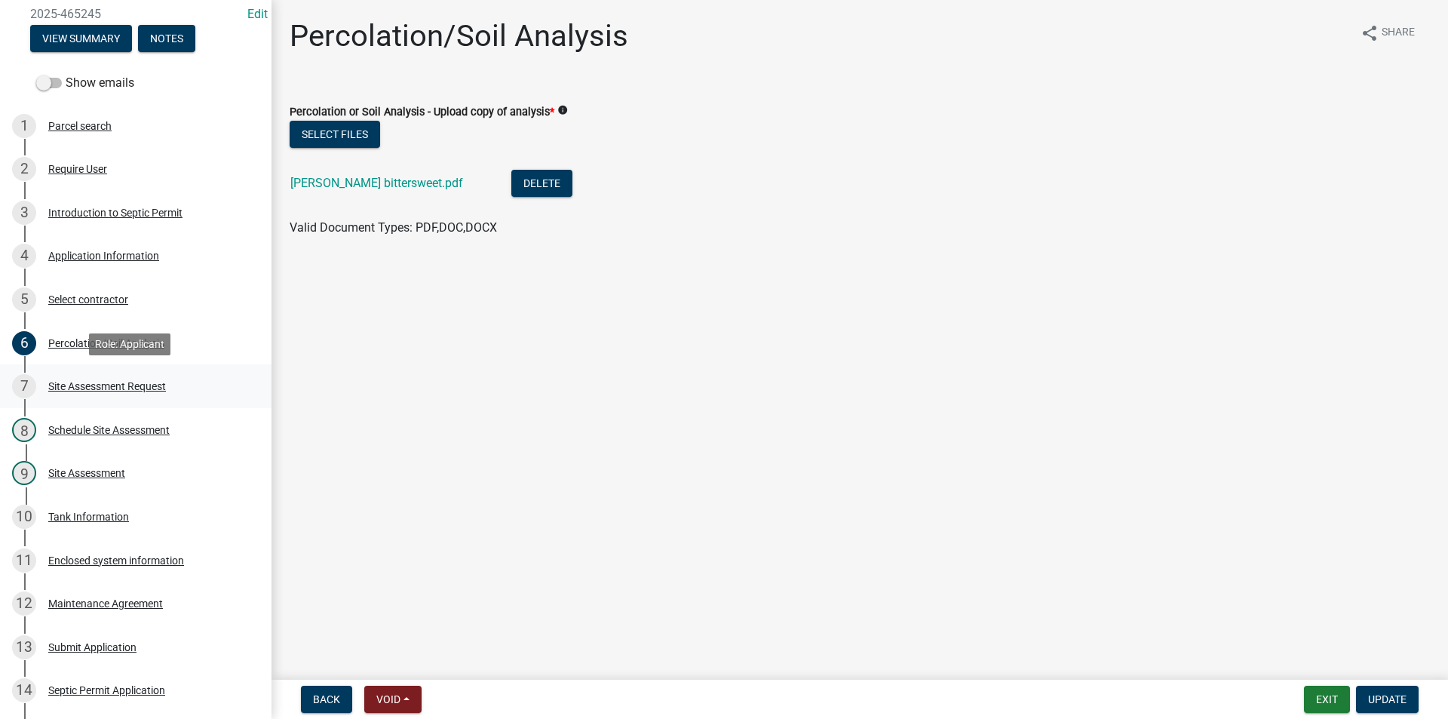
click at [109, 391] on div "Site Assessment Request" at bounding box center [107, 386] width 118 height 11
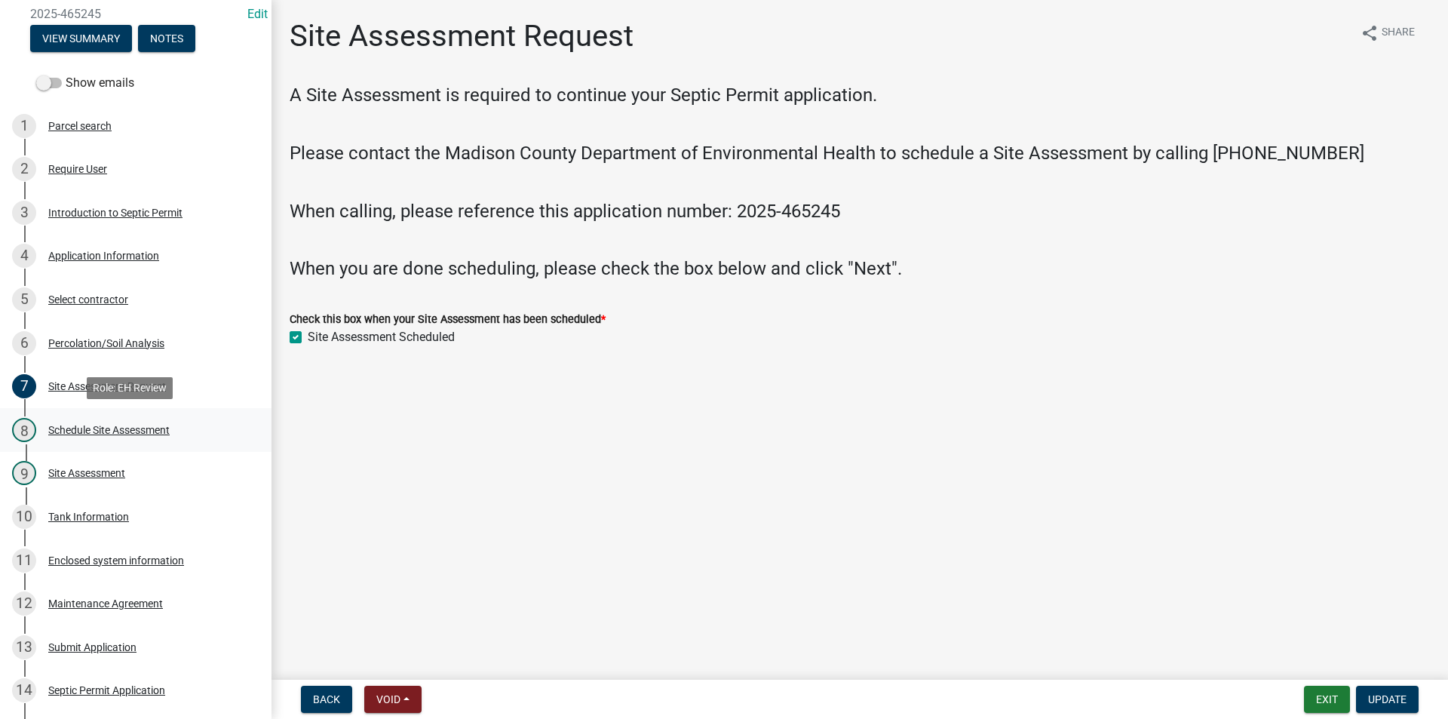
click at [115, 422] on div "8 Schedule Site Assessment" at bounding box center [129, 430] width 235 height 24
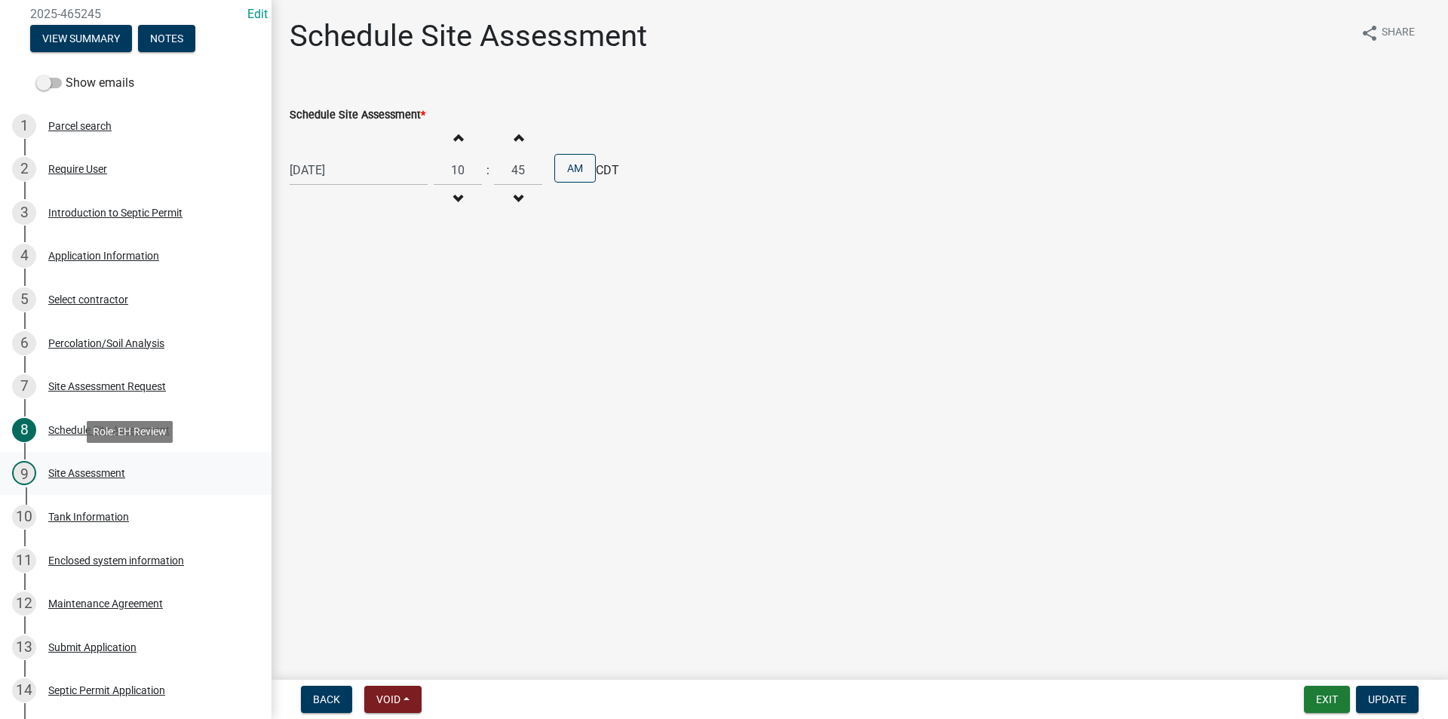
click at [107, 468] on div "Site Assessment" at bounding box center [86, 473] width 77 height 11
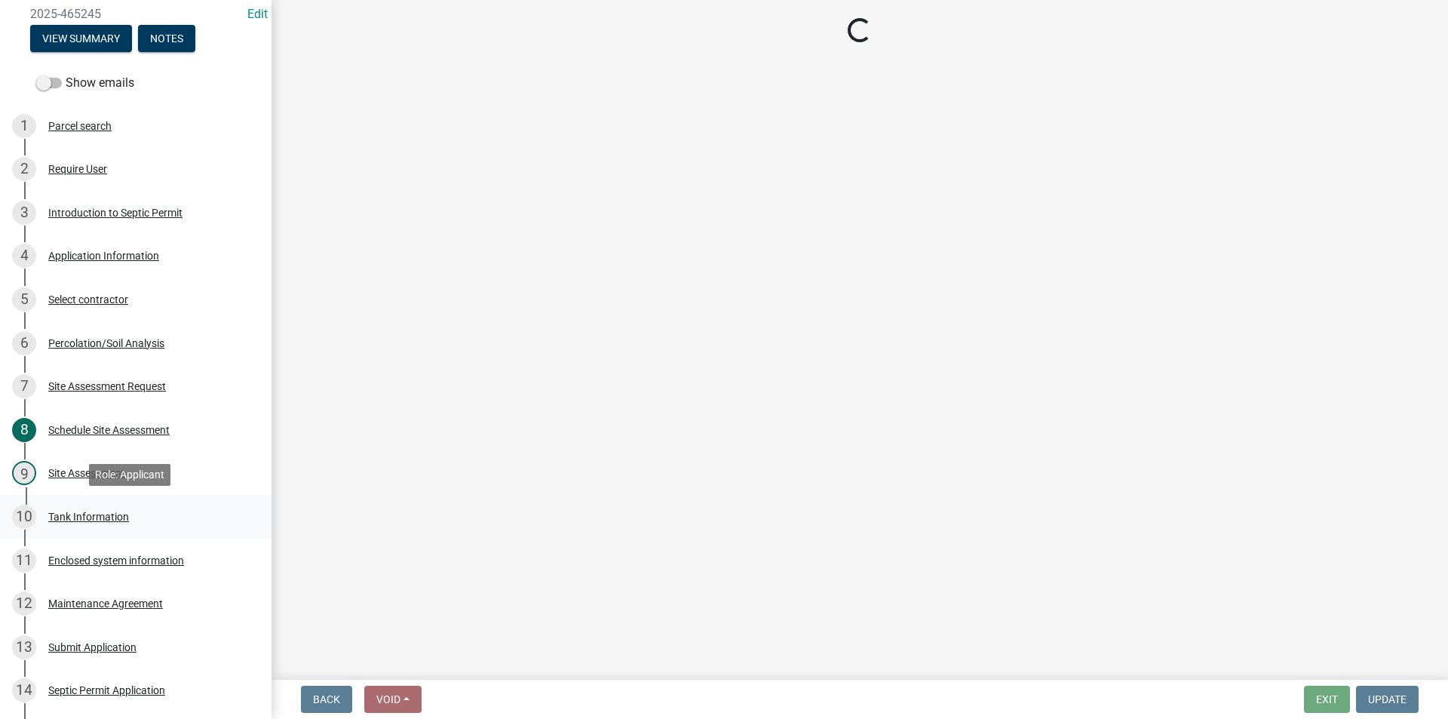
select select "cee7aade-c60a-47dc-8b48-e4cdff881902"
select select "dbe3a1b9-a4b3-48fa-b9c0-fee70399abae"
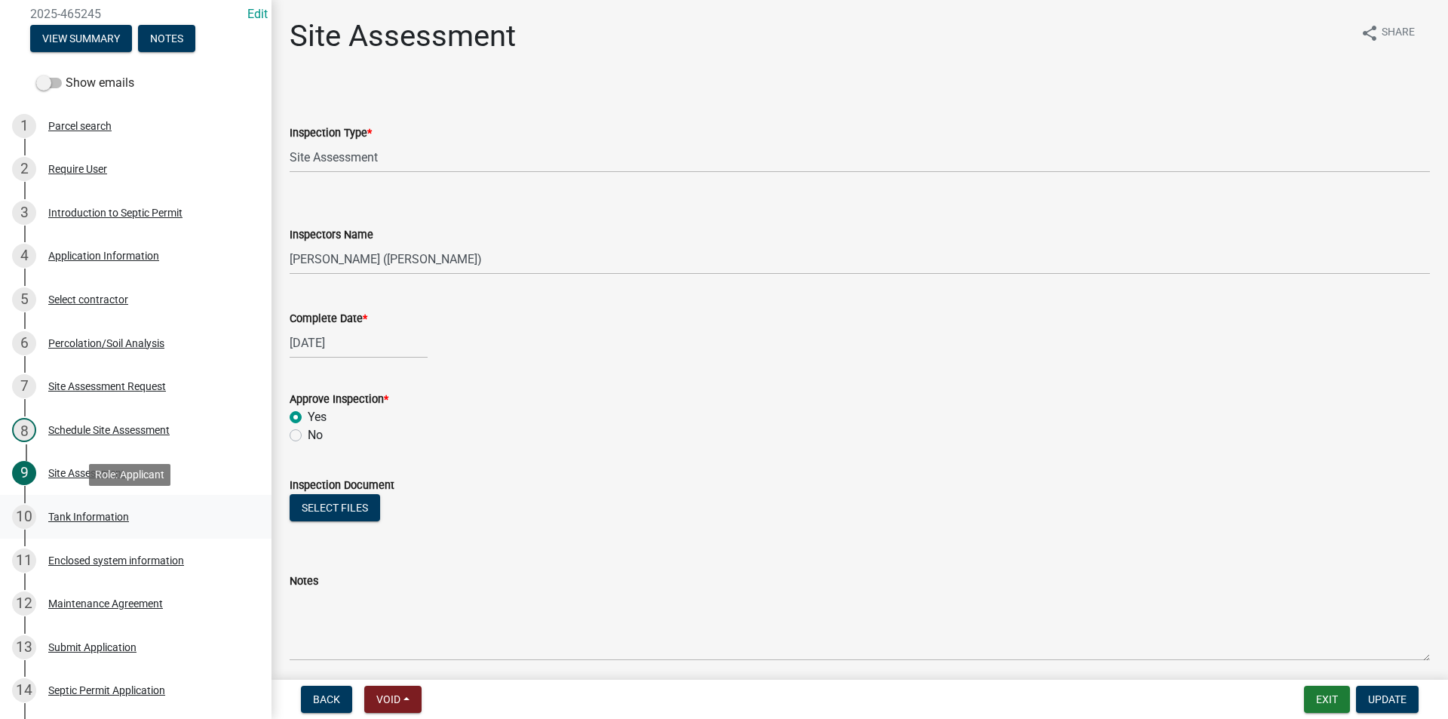
click at [109, 514] on div "Tank Information" at bounding box center [88, 516] width 81 height 11
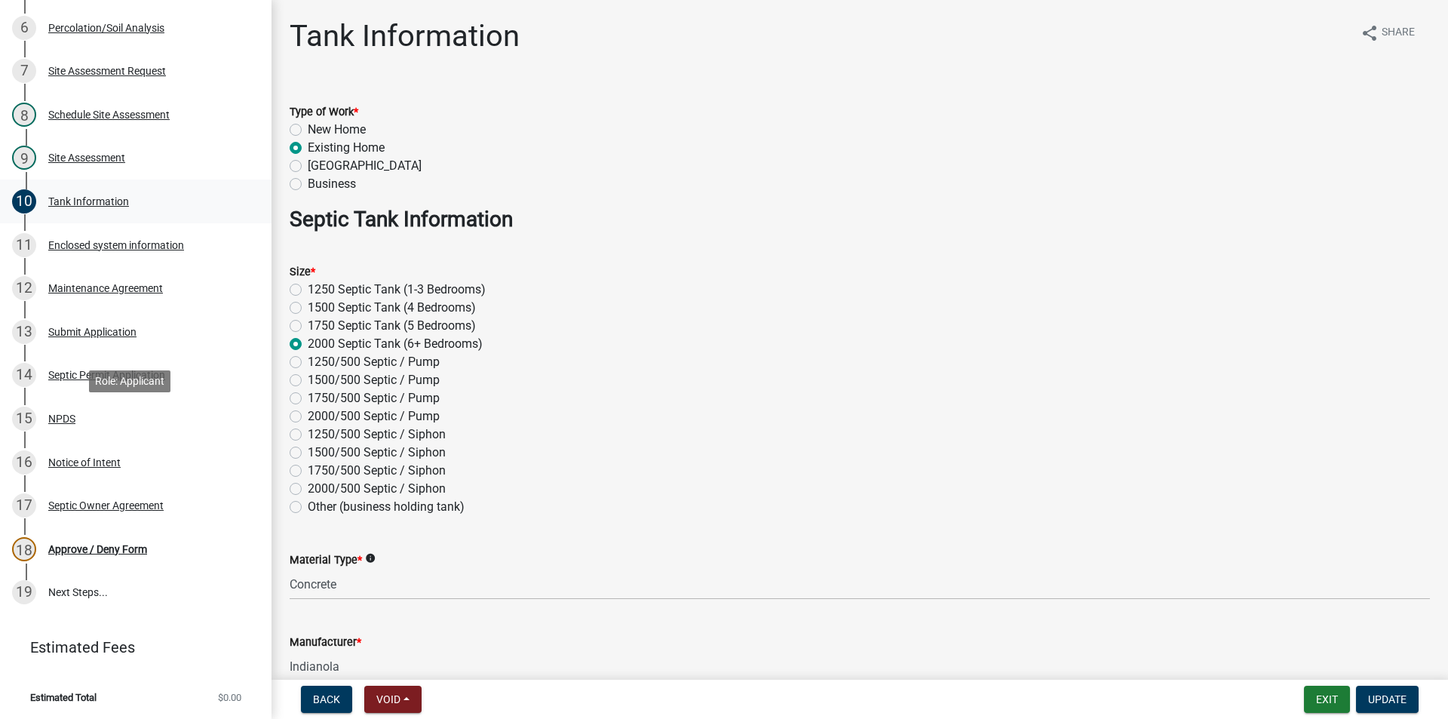
scroll to position [392, 0]
click at [111, 538] on div "18 Approve / Deny Form" at bounding box center [129, 547] width 235 height 24
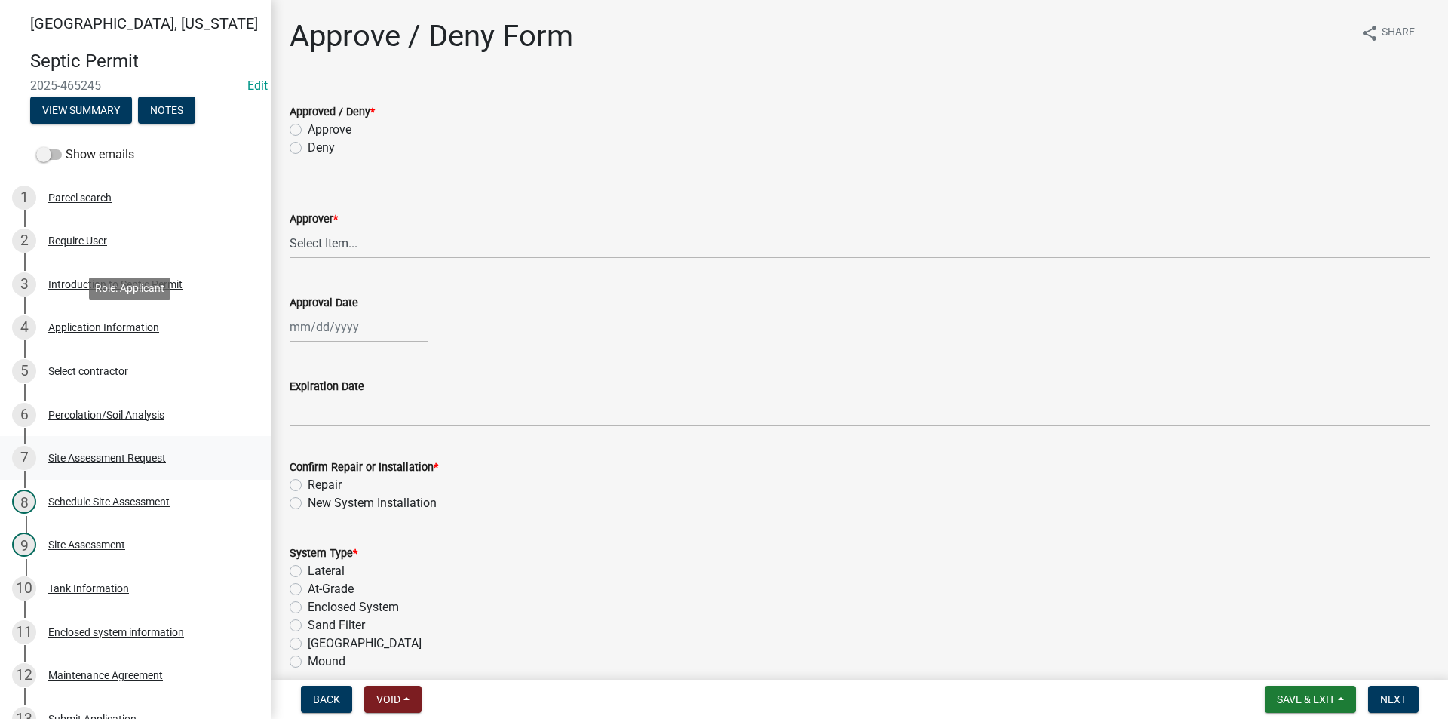
scroll to position [0, 0]
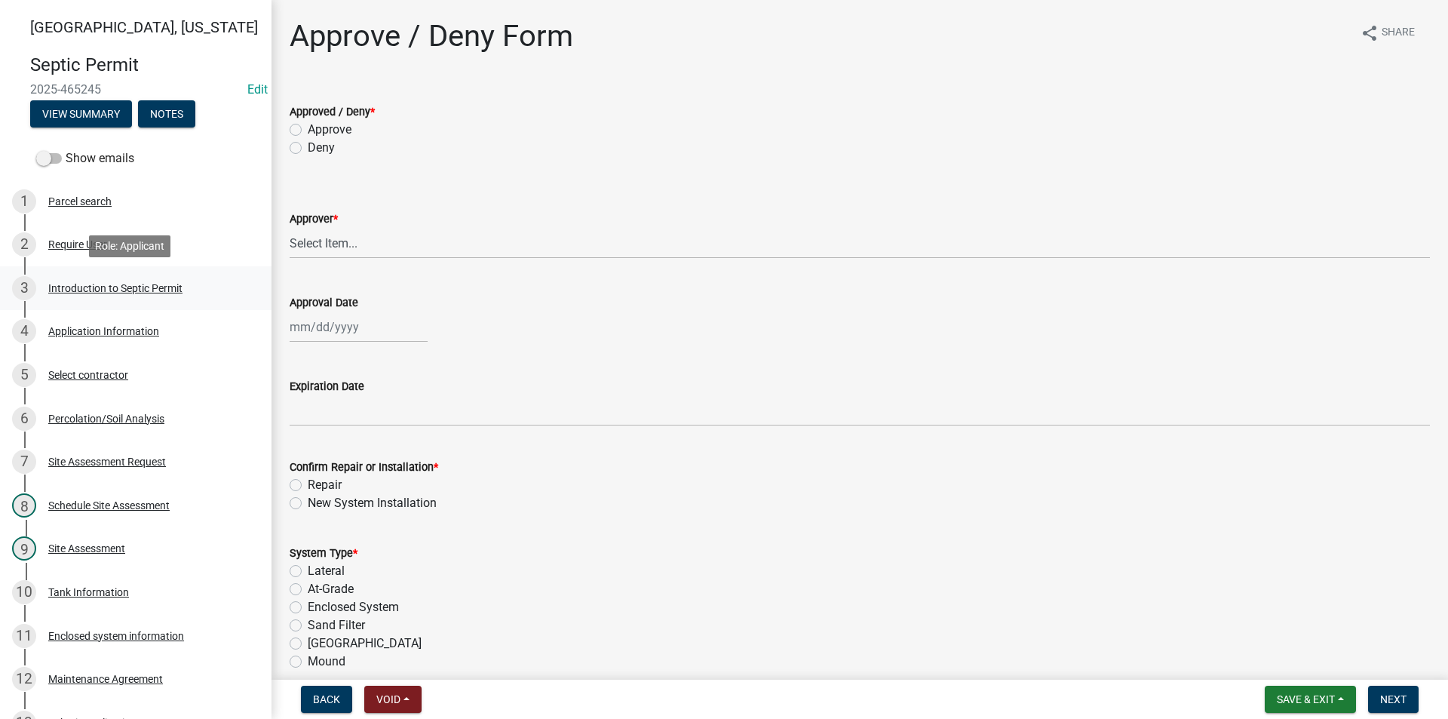
click at [100, 293] on div "Introduction to Septic Permit" at bounding box center [115, 288] width 134 height 11
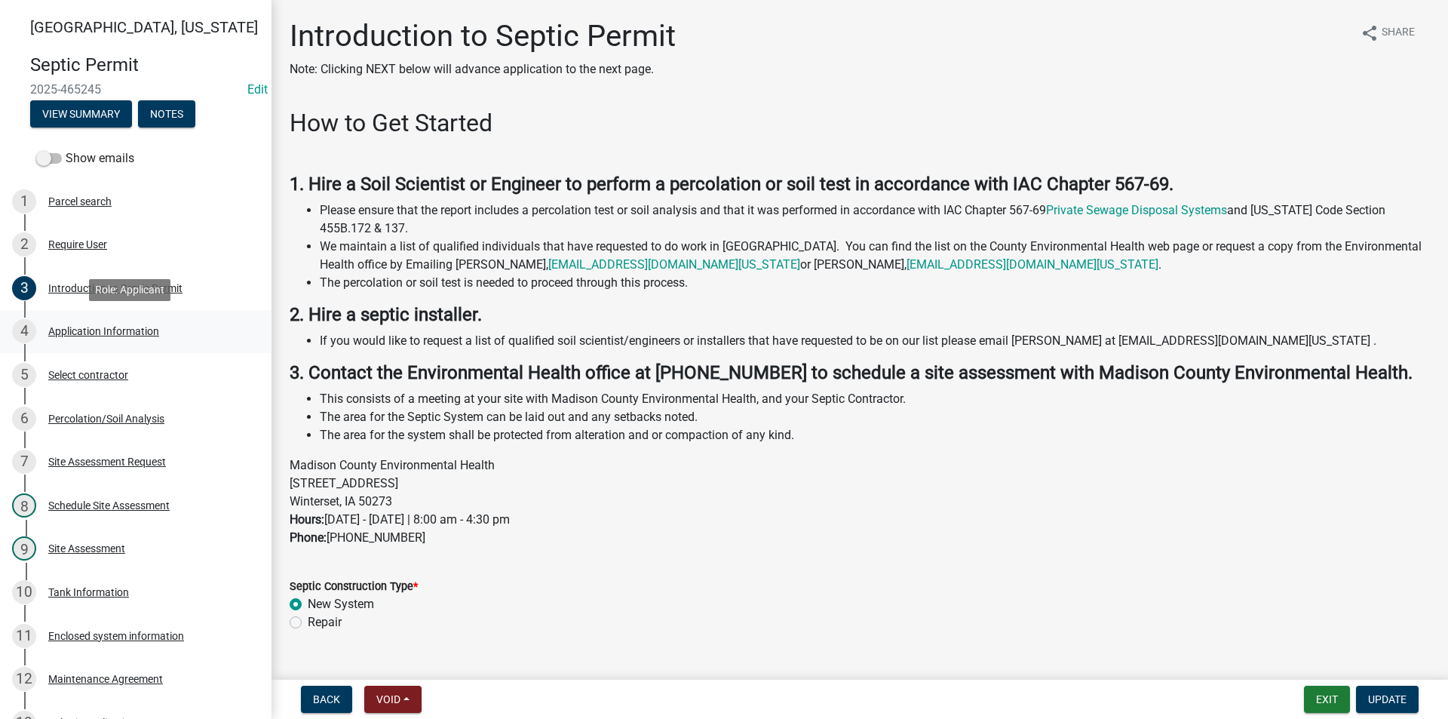
click at [112, 326] on div "Application Information" at bounding box center [103, 331] width 111 height 11
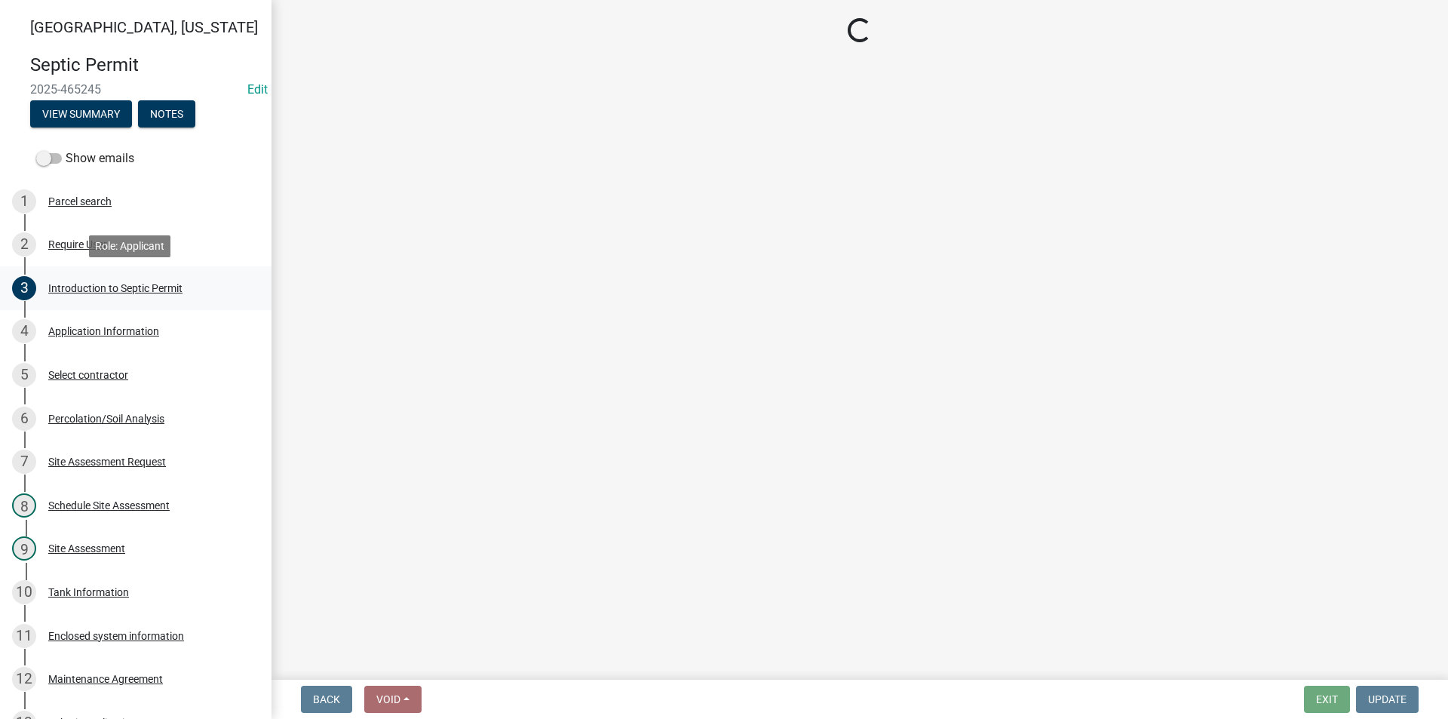
click at [113, 295] on div "3 Introduction to Septic Permit" at bounding box center [129, 288] width 235 height 24
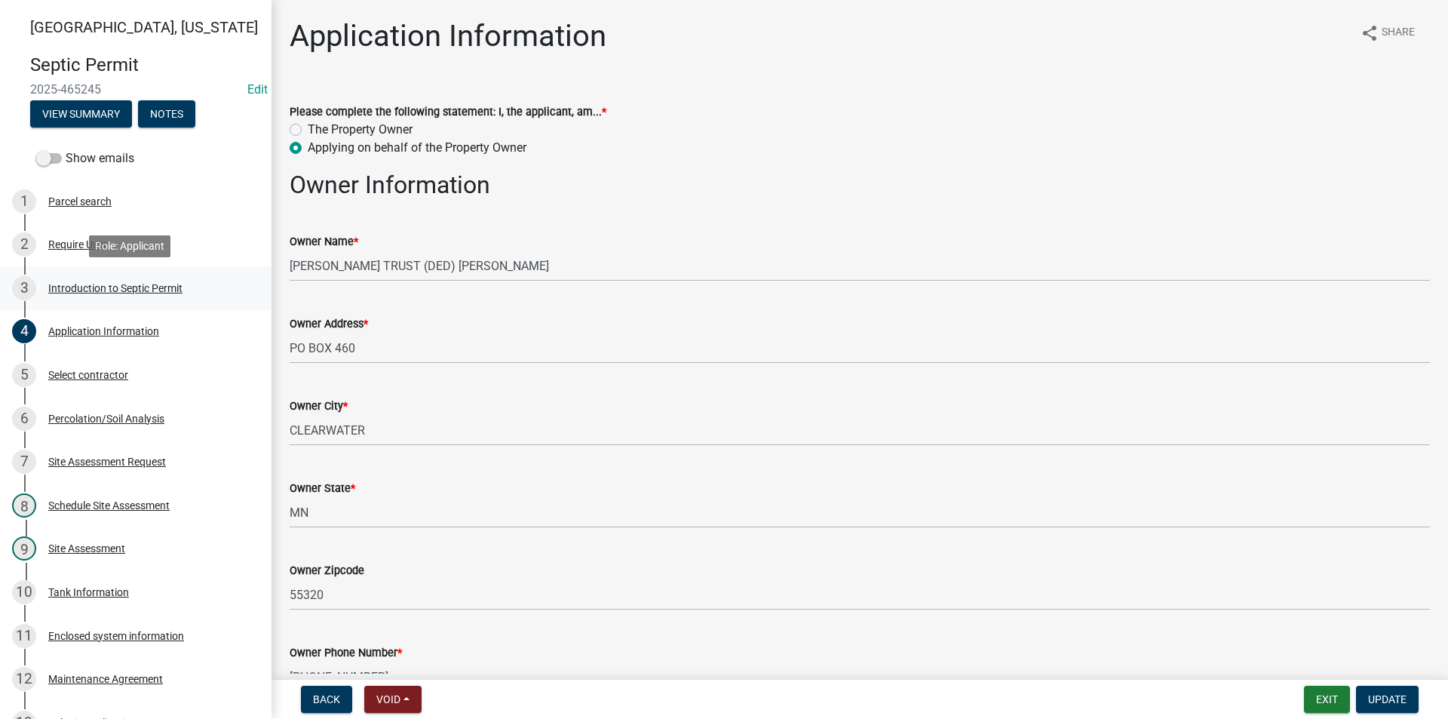
click at [115, 295] on div "3 Introduction to Septic Permit" at bounding box center [129, 288] width 235 height 24
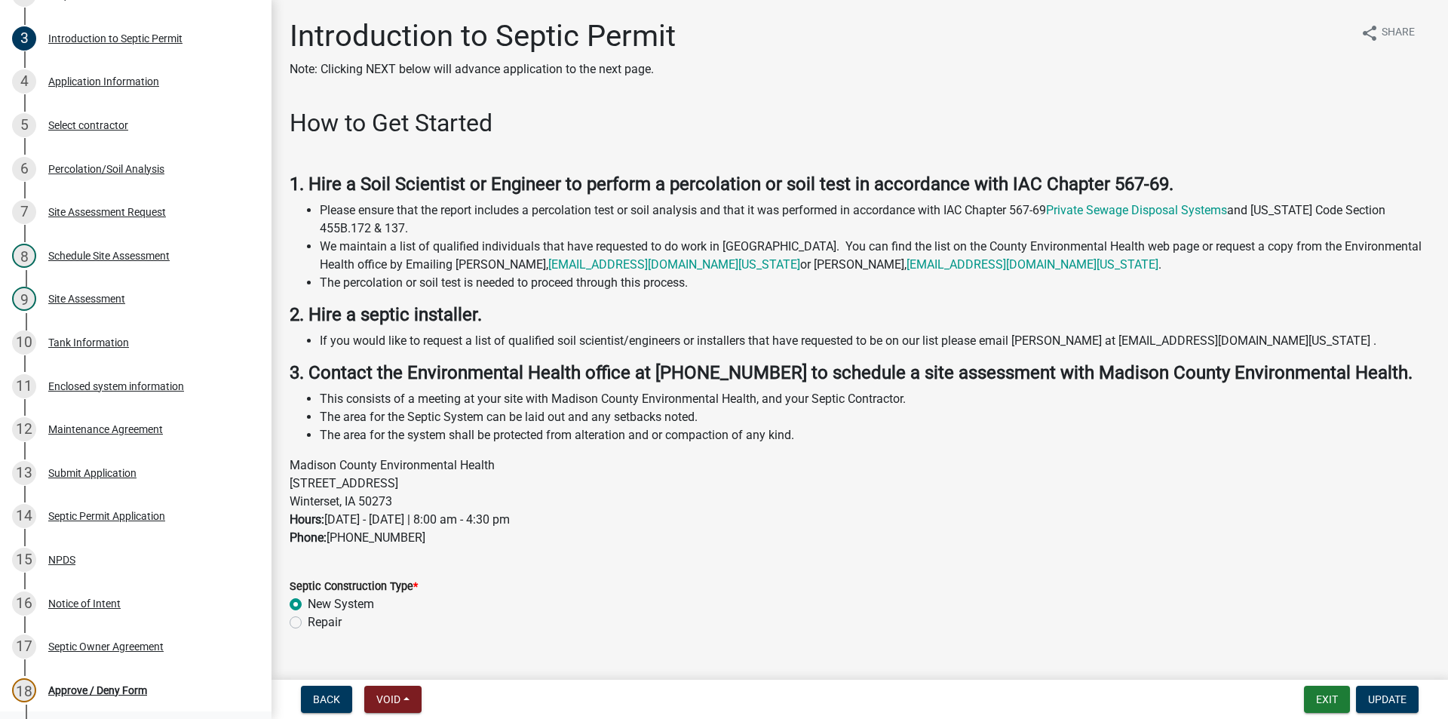
scroll to position [392, 0]
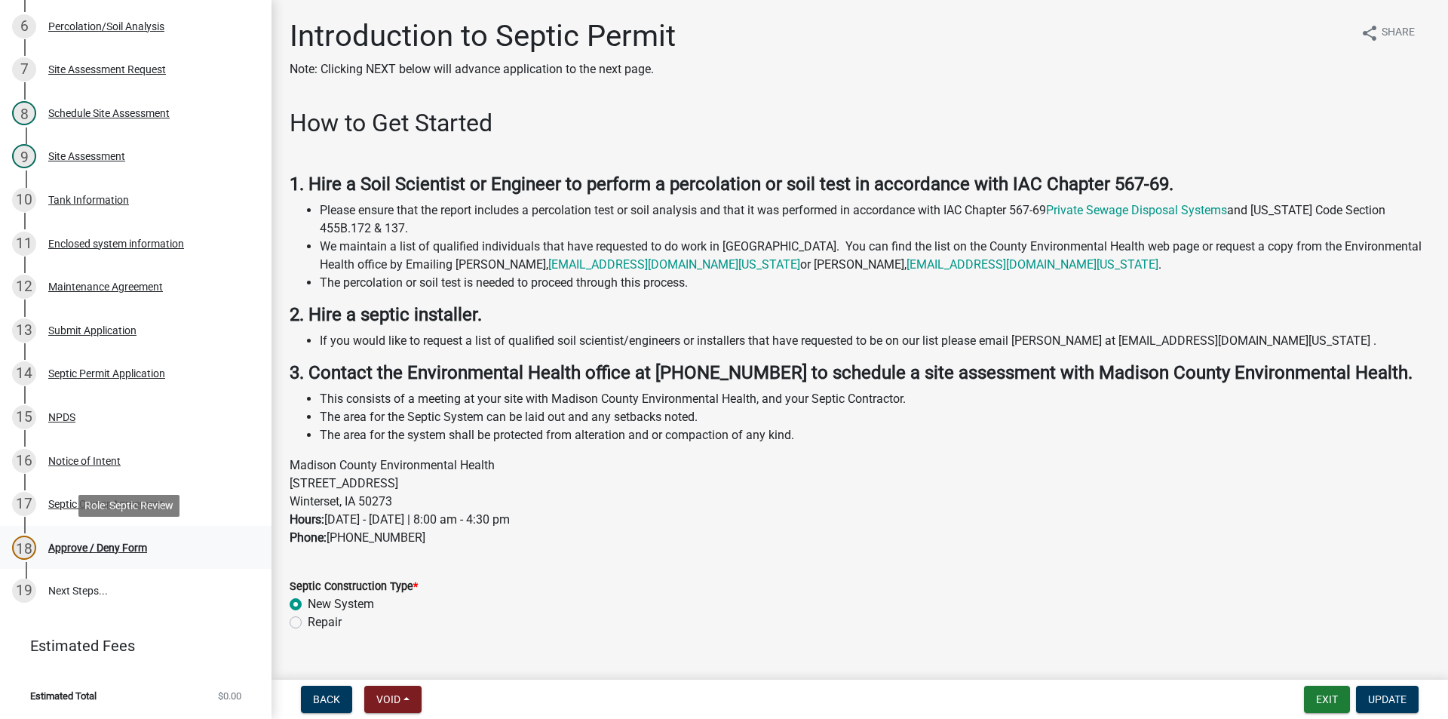
click at [100, 542] on div "Approve / Deny Form" at bounding box center [97, 547] width 99 height 11
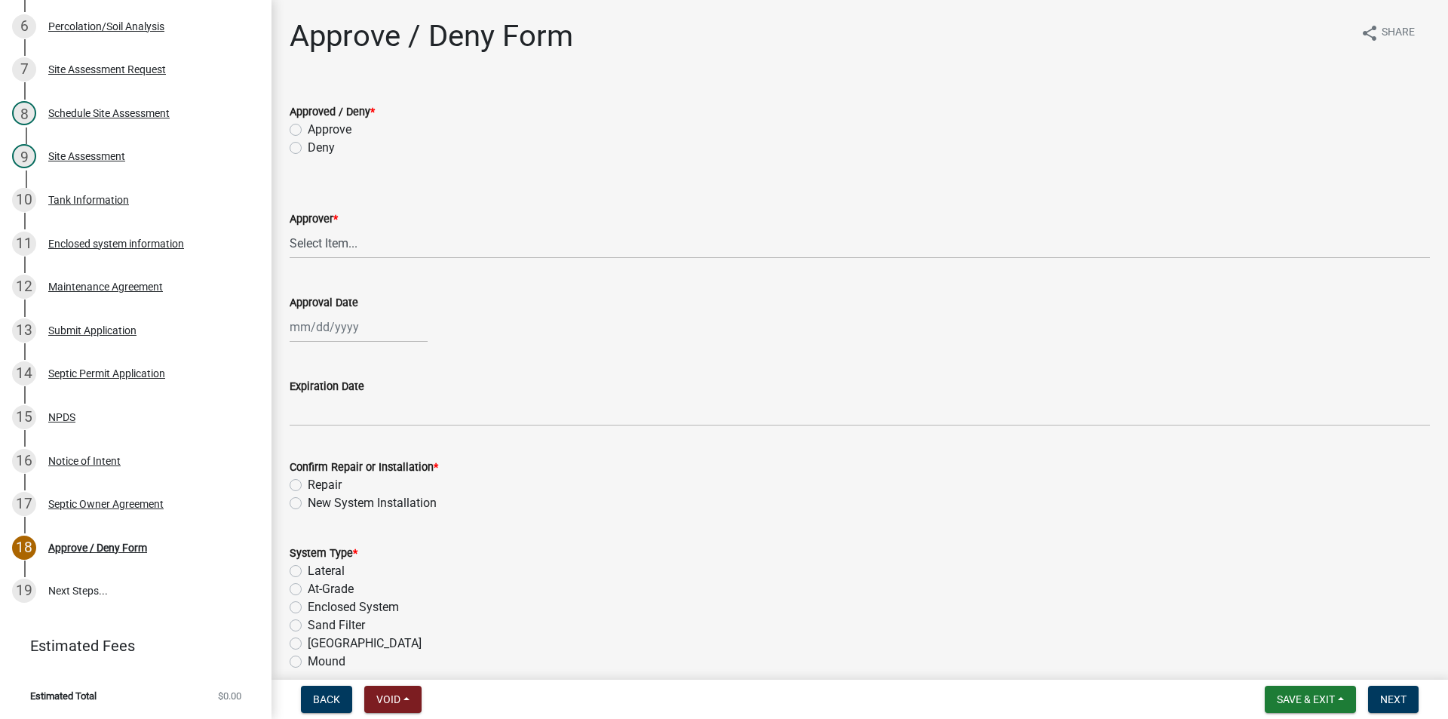
click at [308, 126] on label "Approve" at bounding box center [330, 130] width 44 height 18
click at [308, 126] on input "Approve" at bounding box center [313, 126] width 10 height 10
radio input "true"
click at [349, 249] on select "Select Item... Ryan Hobart Andrew Hornback Tina Burk" at bounding box center [860, 243] width 1140 height 31
click at [290, 228] on select "Select Item... Ryan Hobart Andrew Hornback Tina Burk" at bounding box center [860, 243] width 1140 height 31
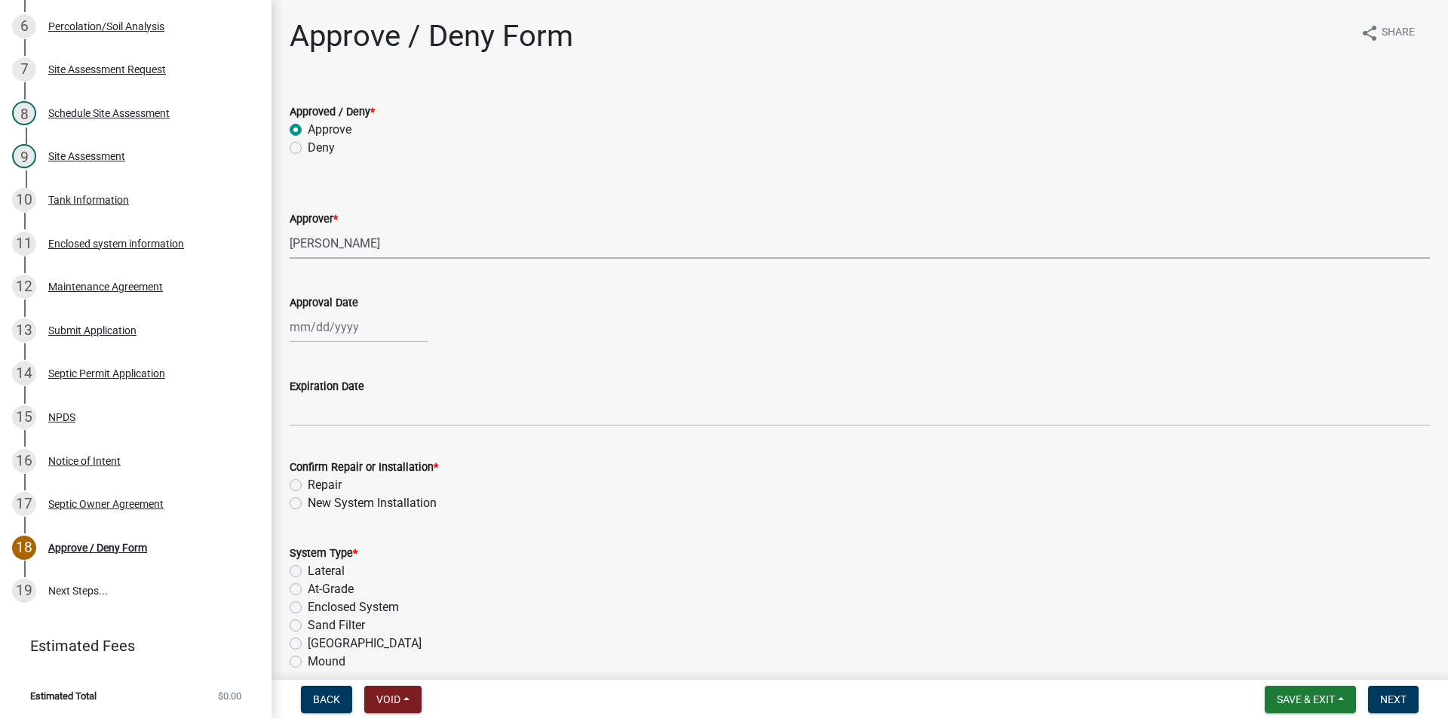
select select "56861a25-cb3f-49bb-89ac-efc302ce7793"
click at [348, 351] on wm-data-entity-input "Approval Date" at bounding box center [860, 314] width 1140 height 84
select select "8"
select select "2025"
click at [342, 336] on div "Jan Feb Mar Apr May Jun Jul Aug Sep Oct Nov Dec 1525 1526 1527 1528 1529 1530 1…" at bounding box center [359, 326] width 138 height 31
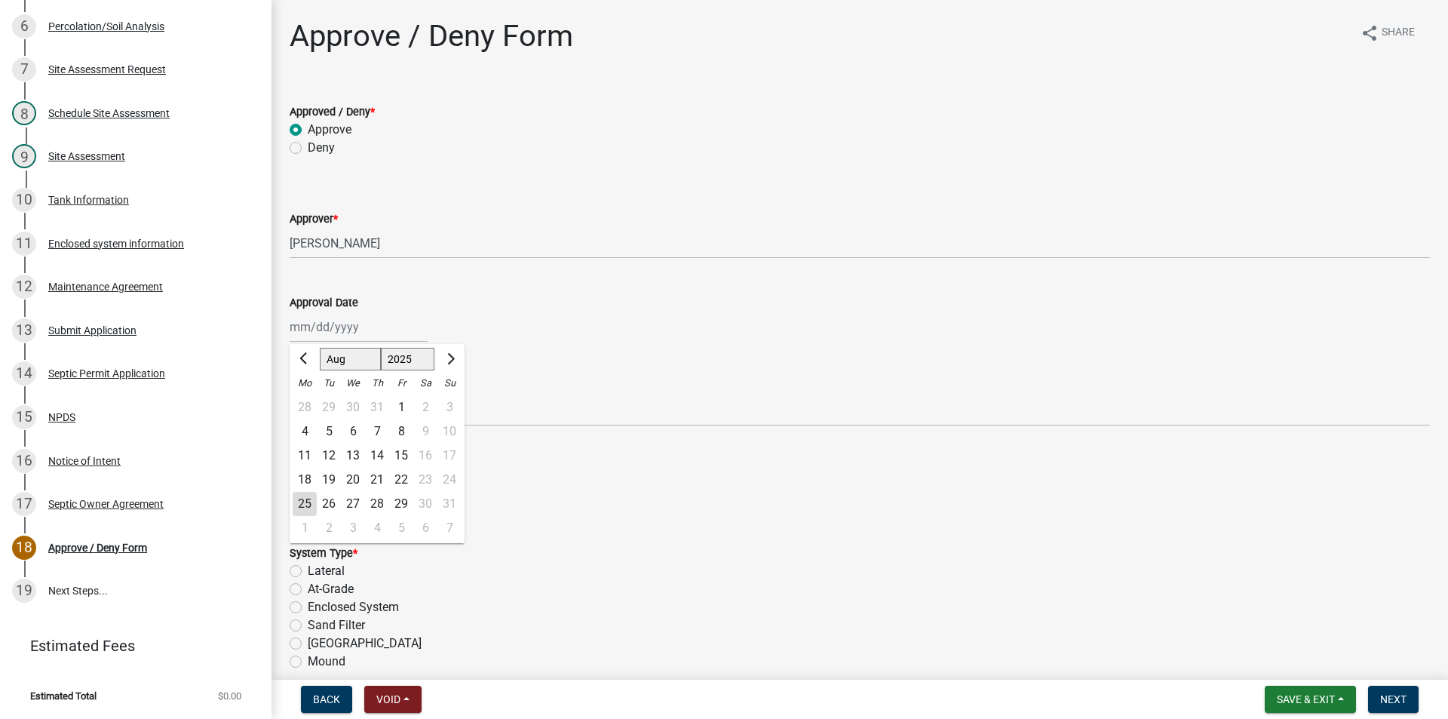
click at [308, 508] on div "25" at bounding box center [305, 504] width 24 height 24
type input "08/25/2025"
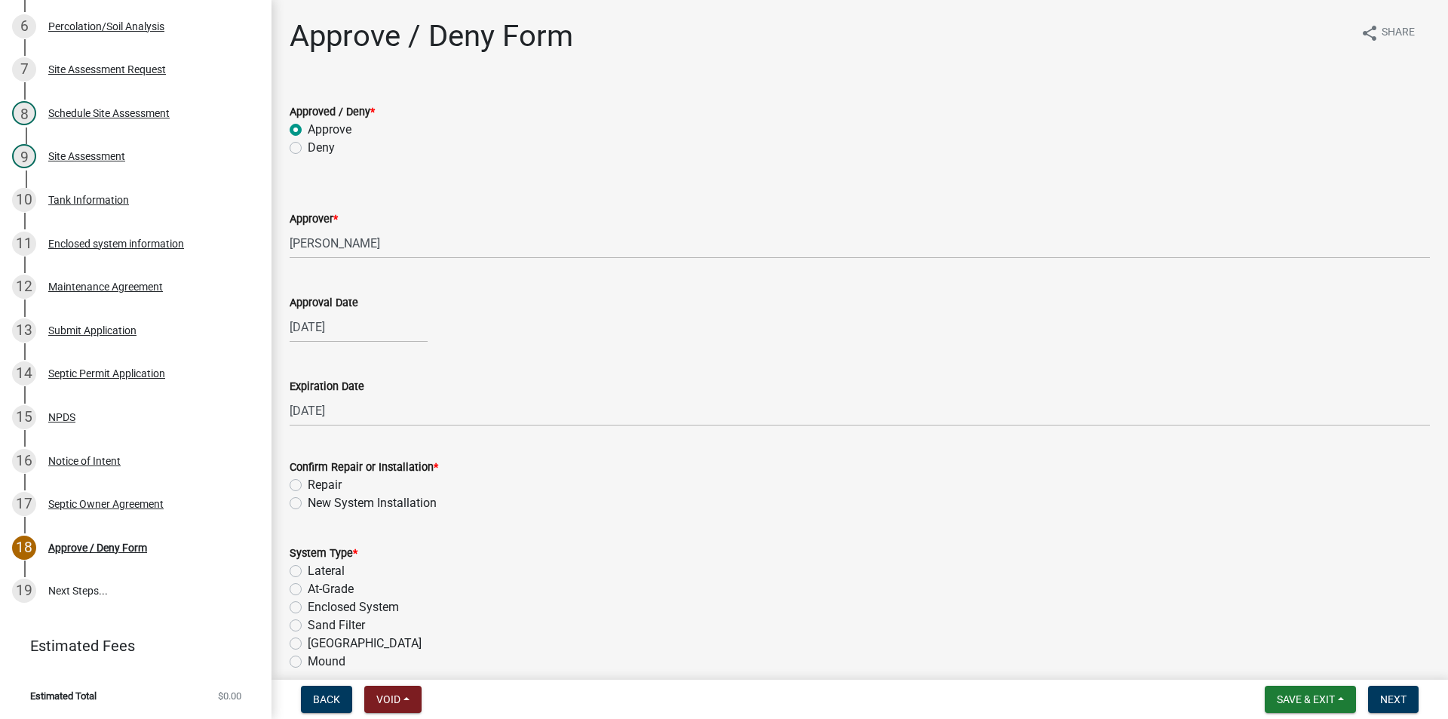
click at [308, 505] on label "New System Installation" at bounding box center [372, 503] width 129 height 18
click at [308, 504] on input "New System Installation" at bounding box center [313, 499] width 10 height 10
radio input "true"
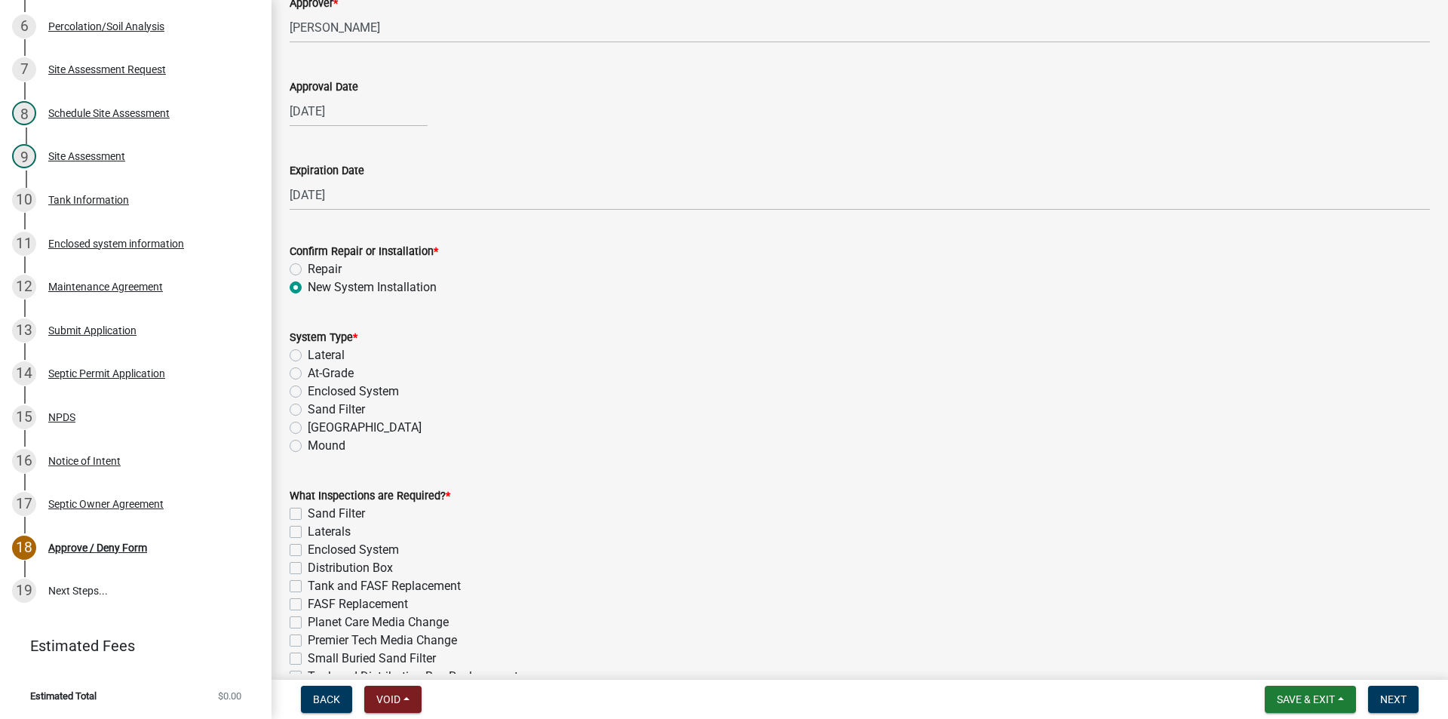
scroll to position [226, 0]
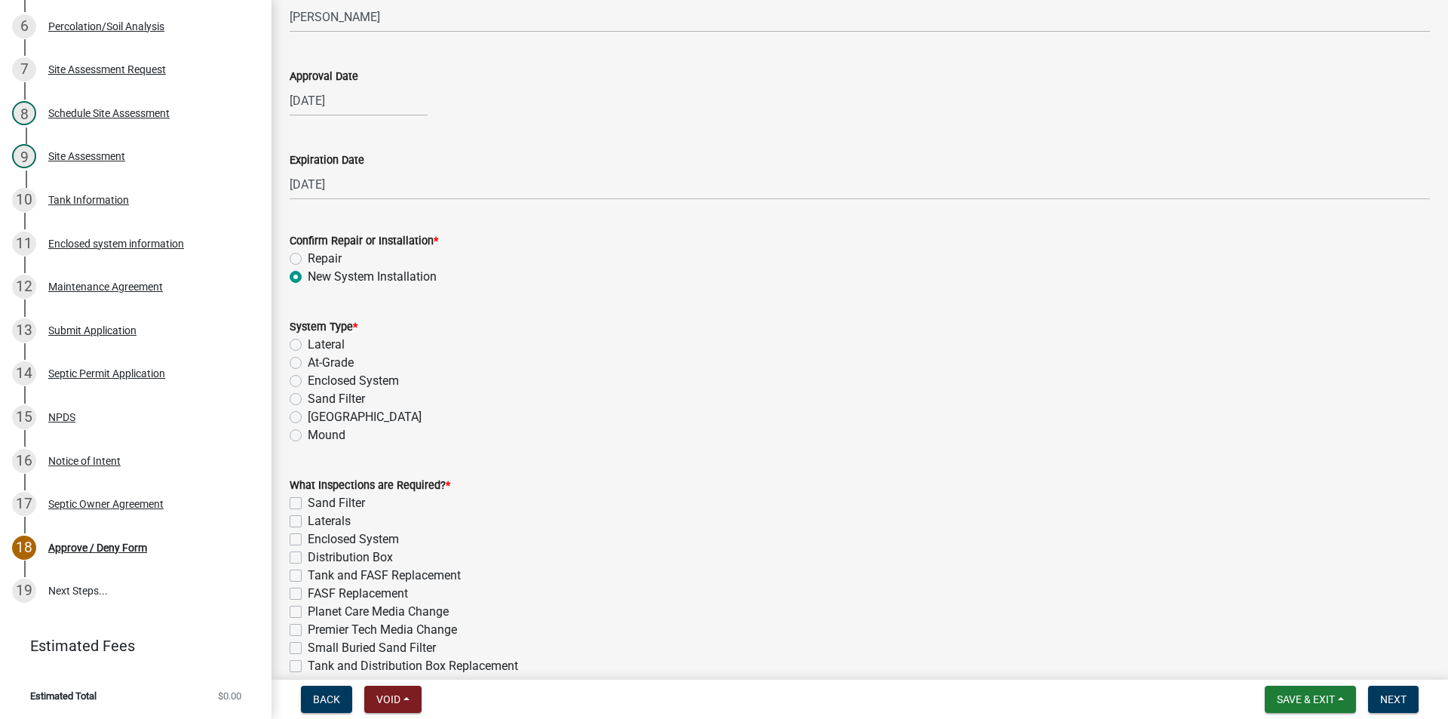
click at [373, 385] on label "Enclosed System" at bounding box center [353, 381] width 91 height 18
click at [318, 382] on input "Enclosed System" at bounding box center [313, 377] width 10 height 10
radio input "true"
click at [308, 542] on label "Enclosed System" at bounding box center [353, 539] width 91 height 18
click at [308, 540] on input "Enclosed System" at bounding box center [313, 535] width 10 height 10
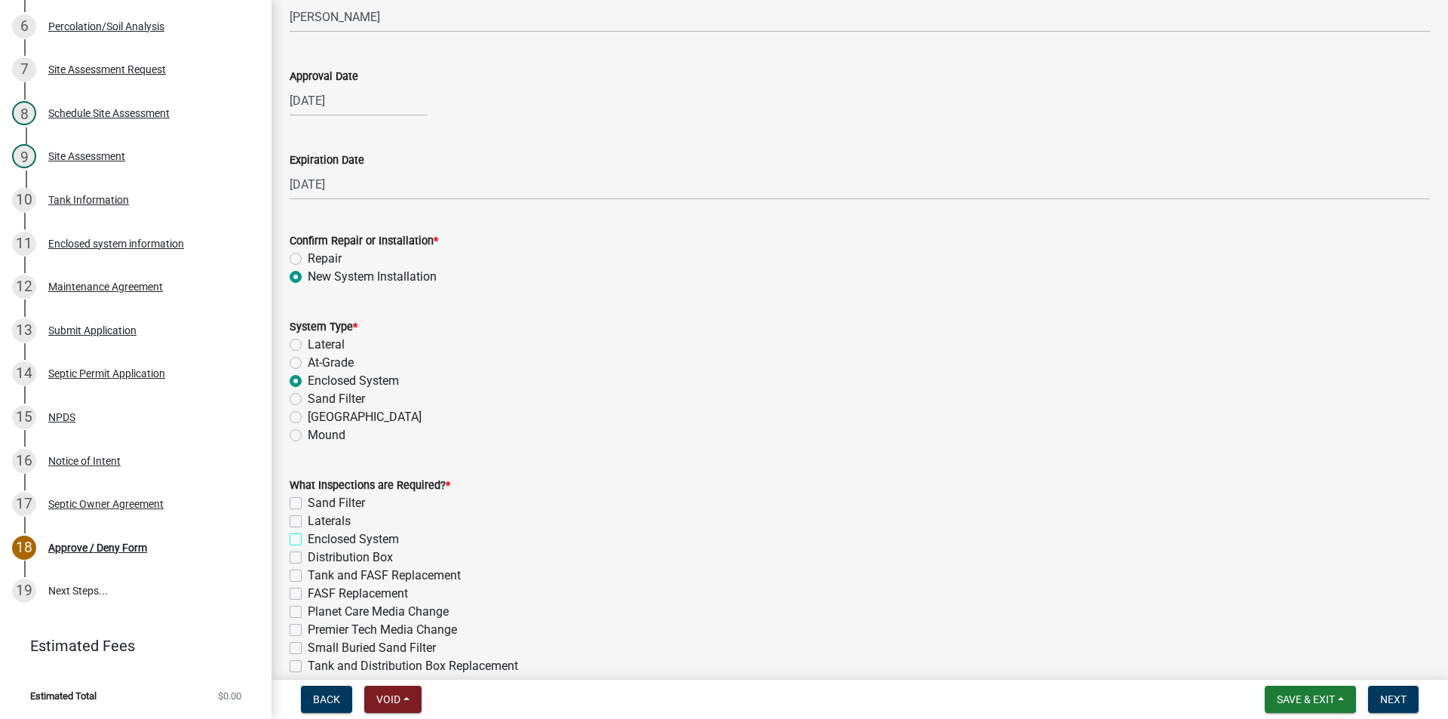
checkbox input "true"
checkbox input "false"
checkbox input "true"
checkbox input "false"
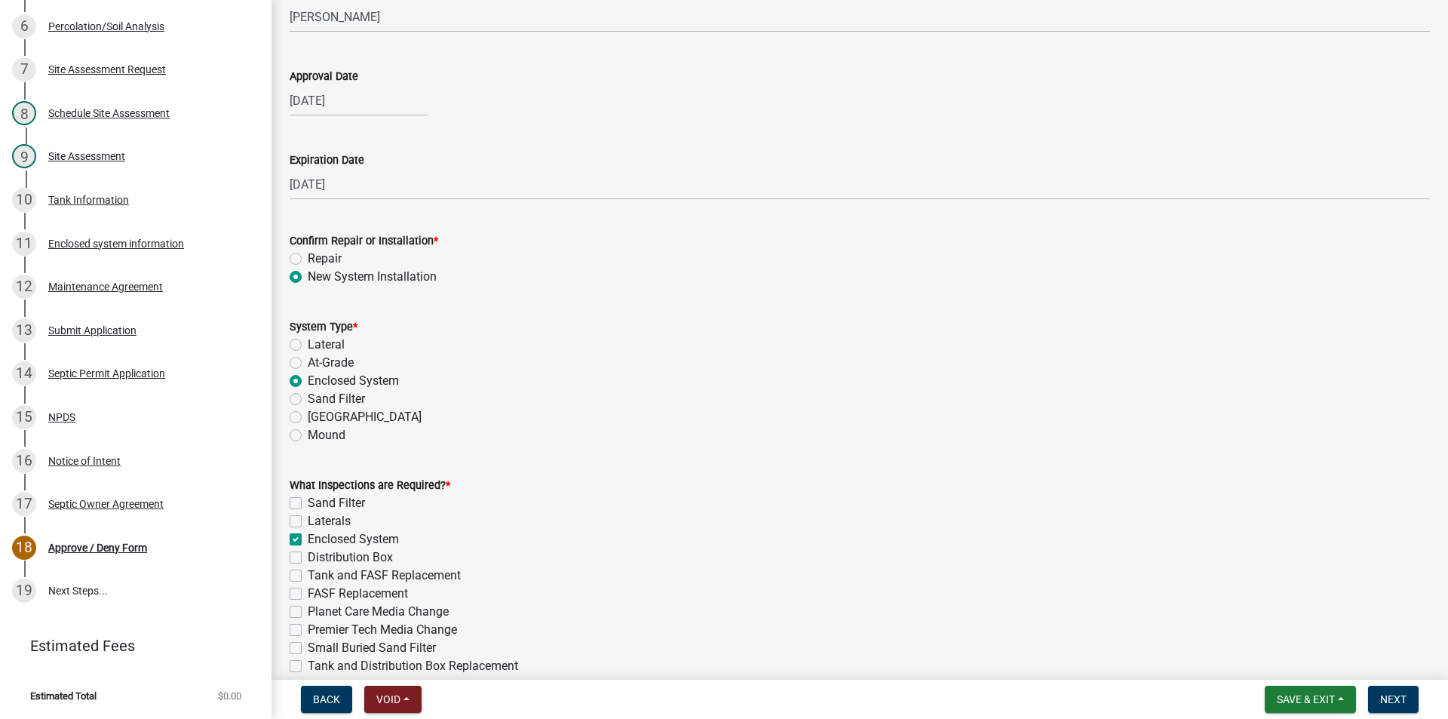
checkbox input "false"
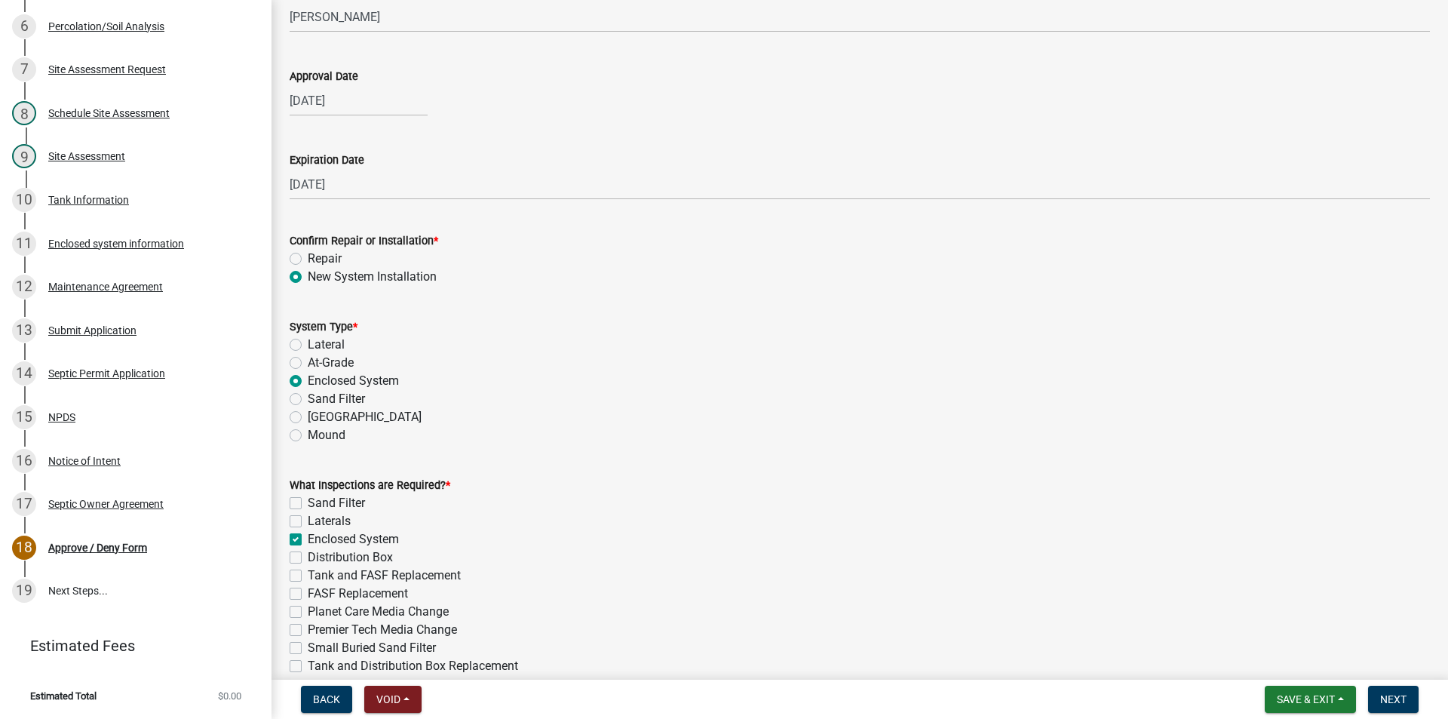
checkbox input "false"
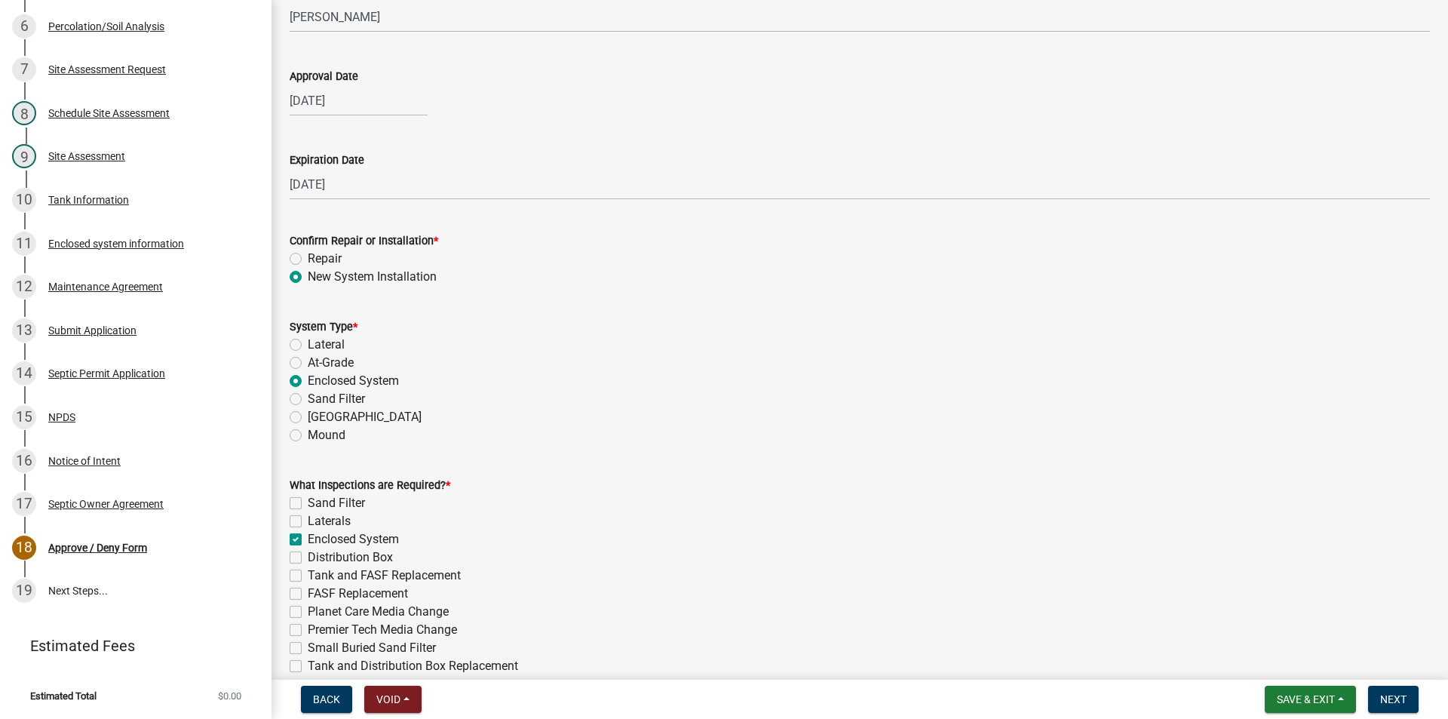
checkbox input "false"
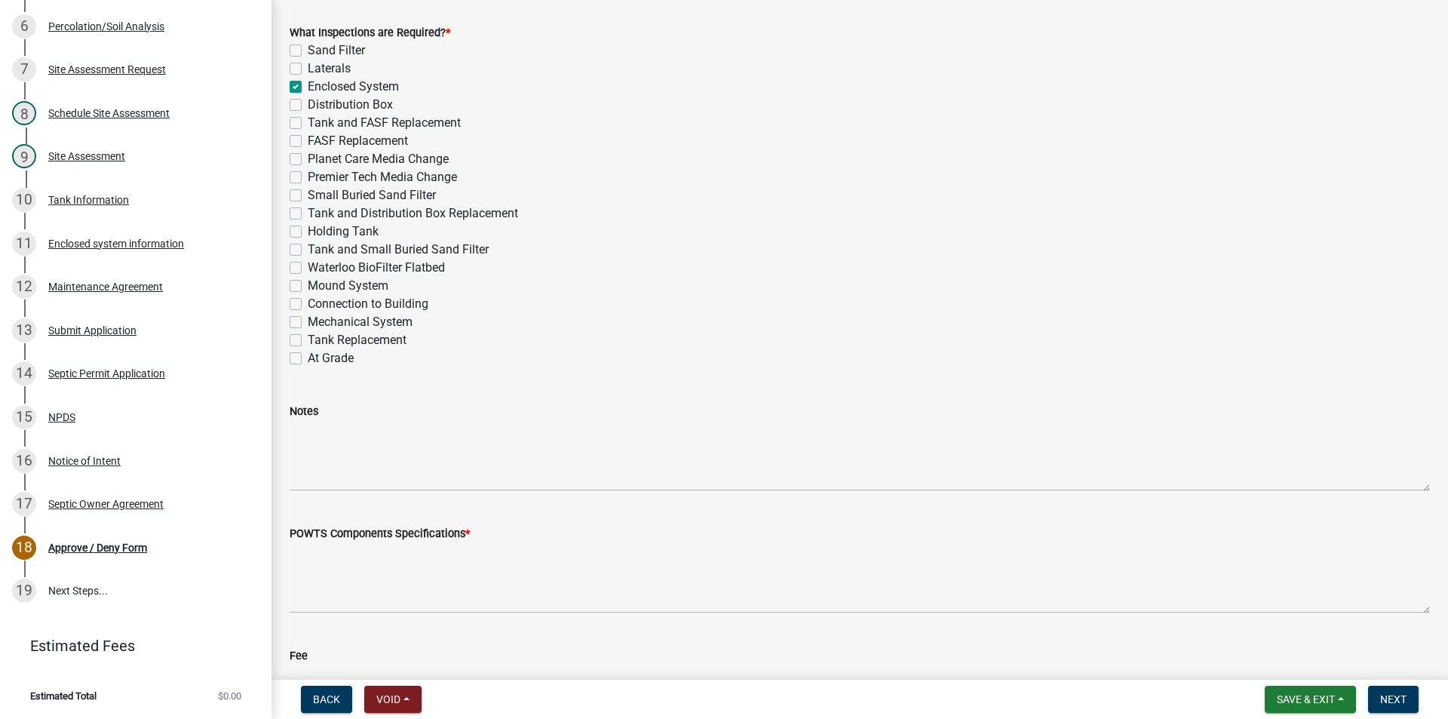
scroll to position [754, 0]
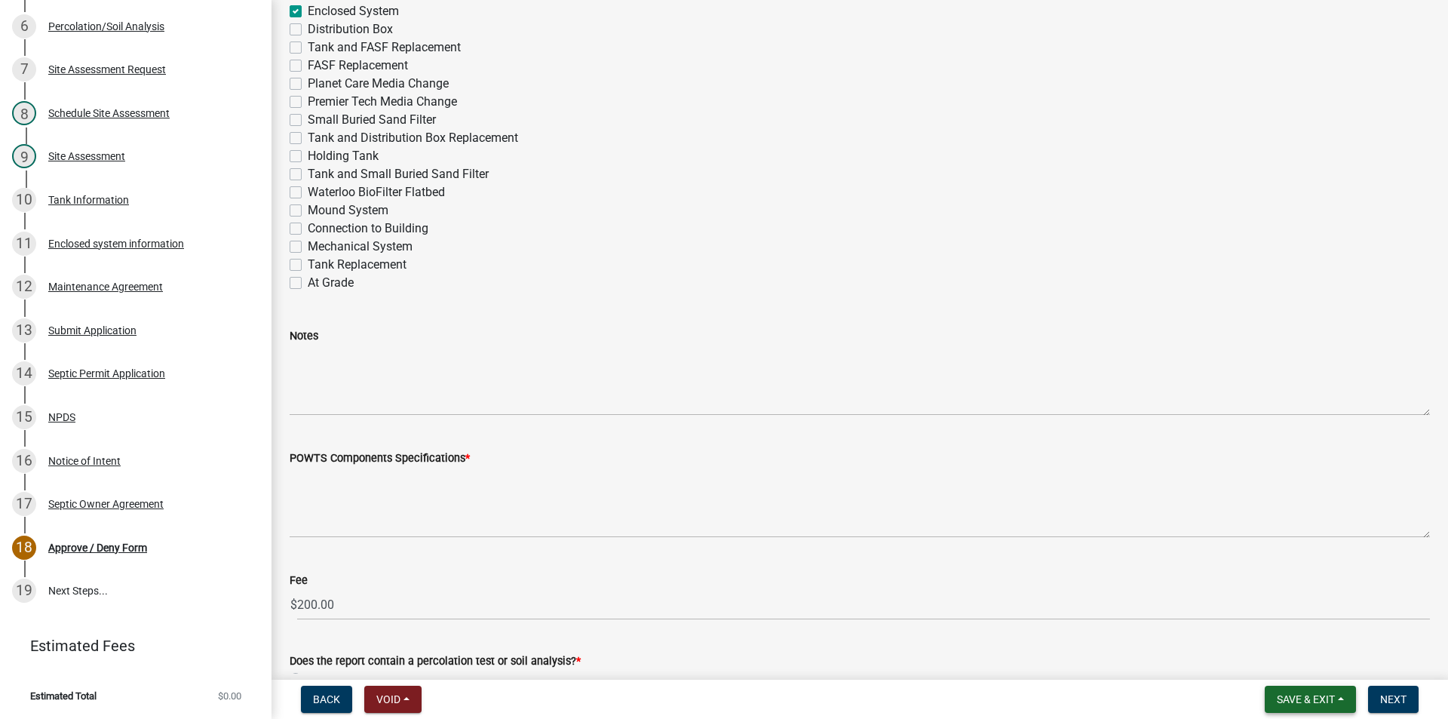
click at [1293, 696] on span "Save & Exit" at bounding box center [1306, 699] width 58 height 12
click at [1276, 628] on button "Save" at bounding box center [1295, 624] width 121 height 36
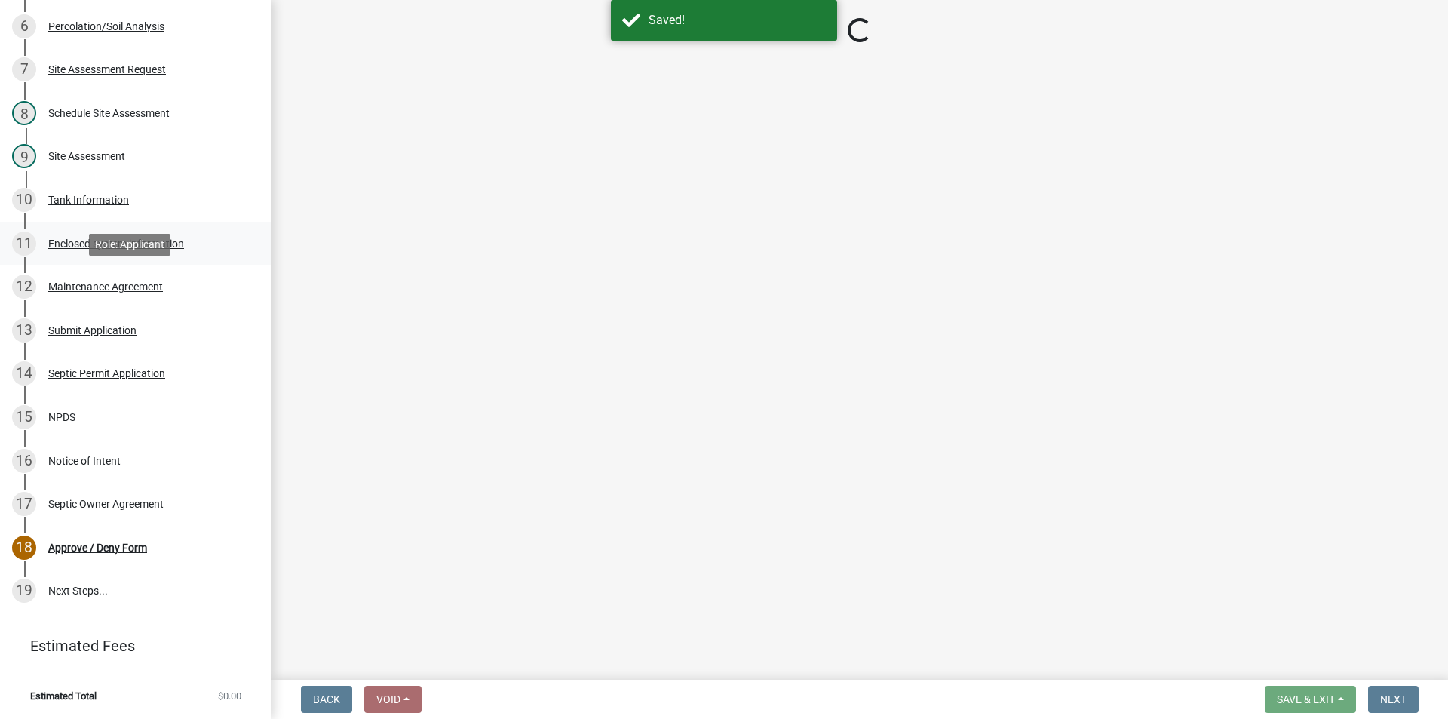
select select "56861a25-cb3f-49bb-89ac-efc302ce7793"
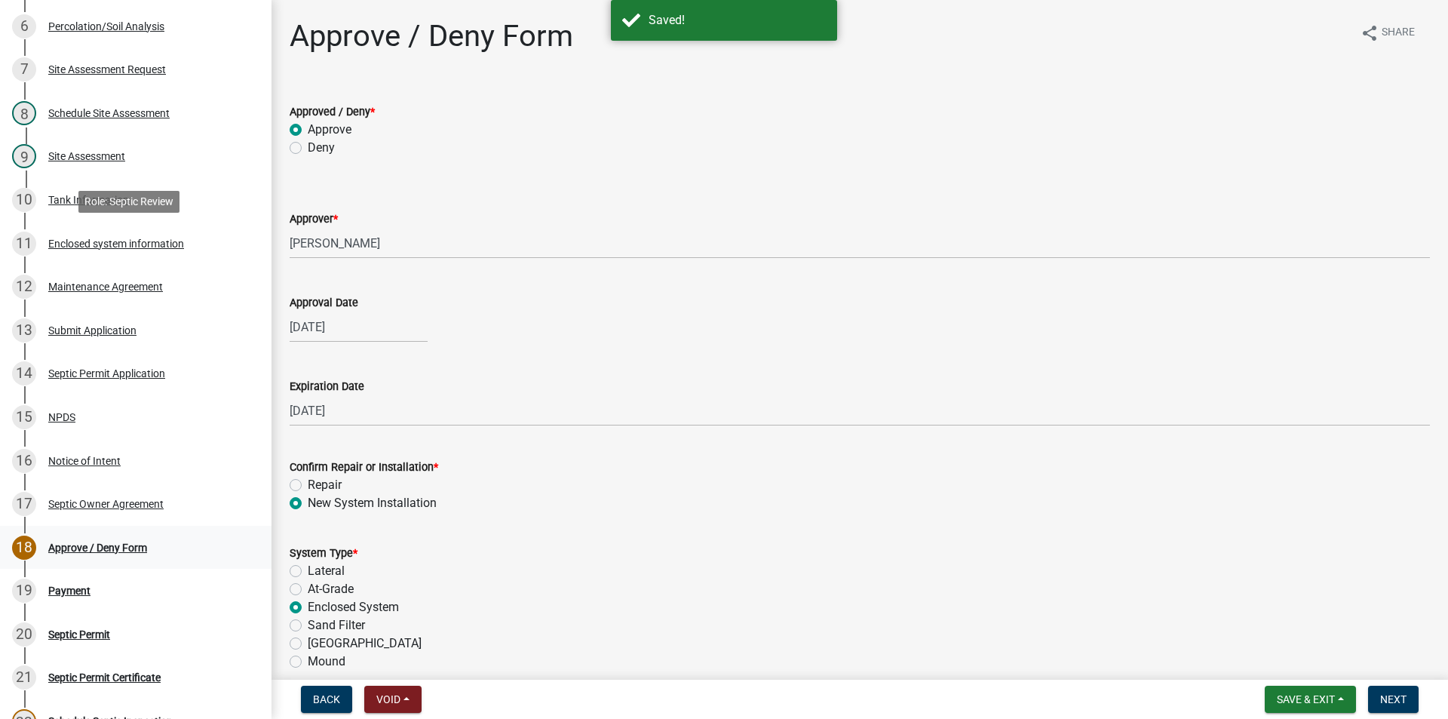
scroll to position [696, 0]
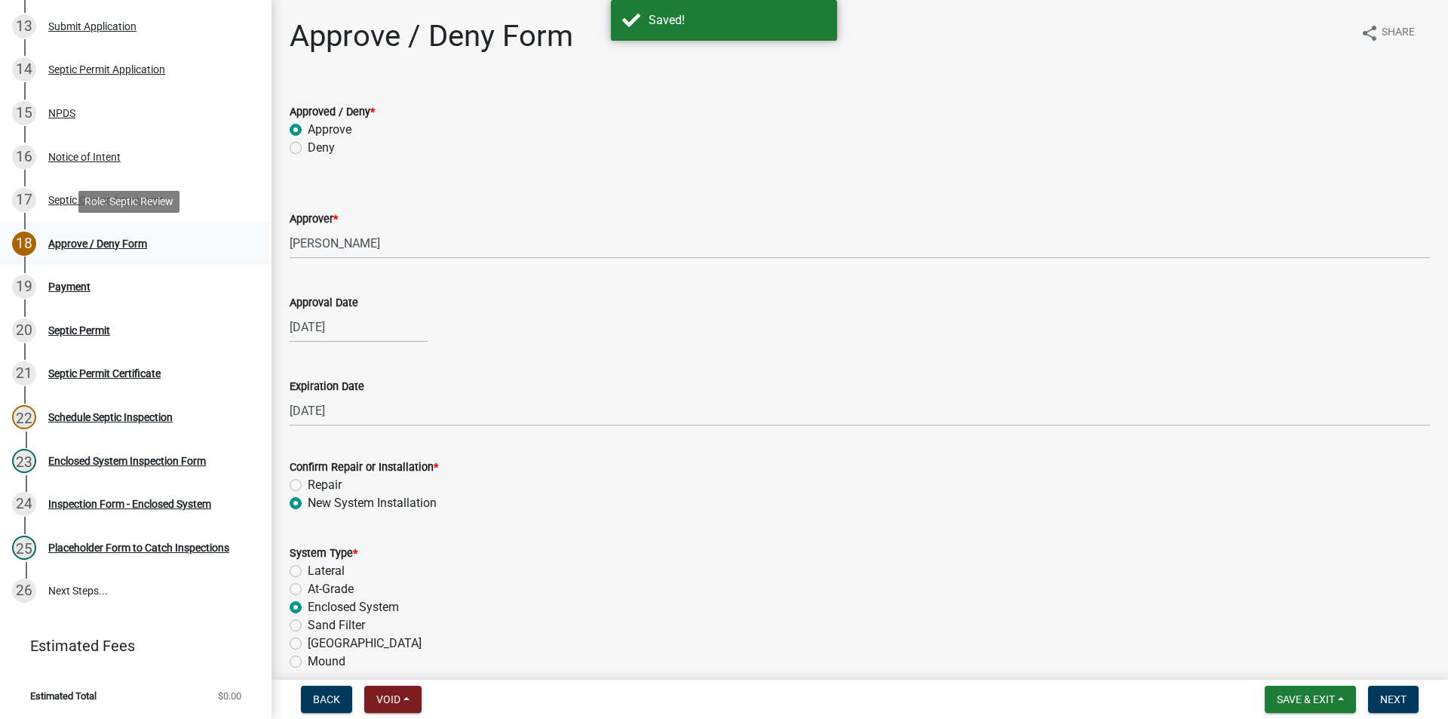
click at [80, 241] on div "Approve / Deny Form" at bounding box center [97, 243] width 99 height 11
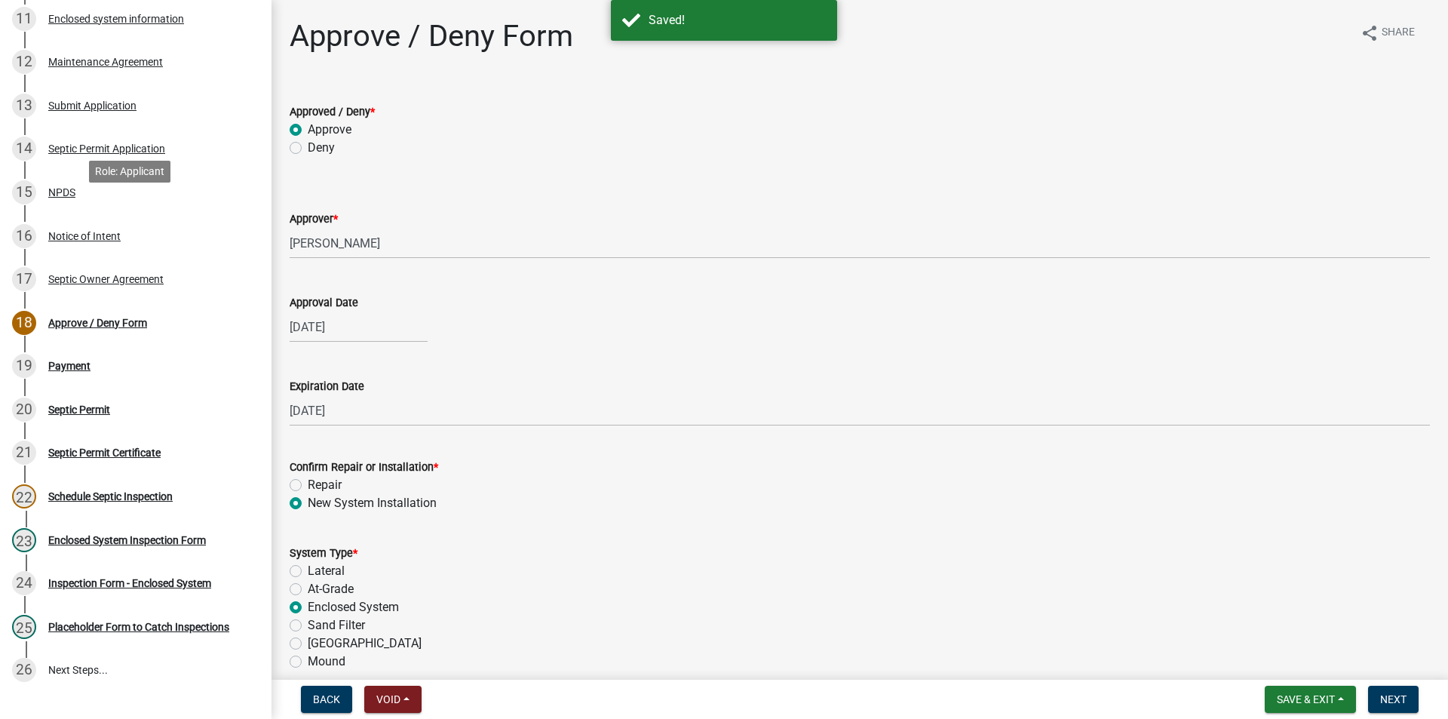
scroll to position [470, 0]
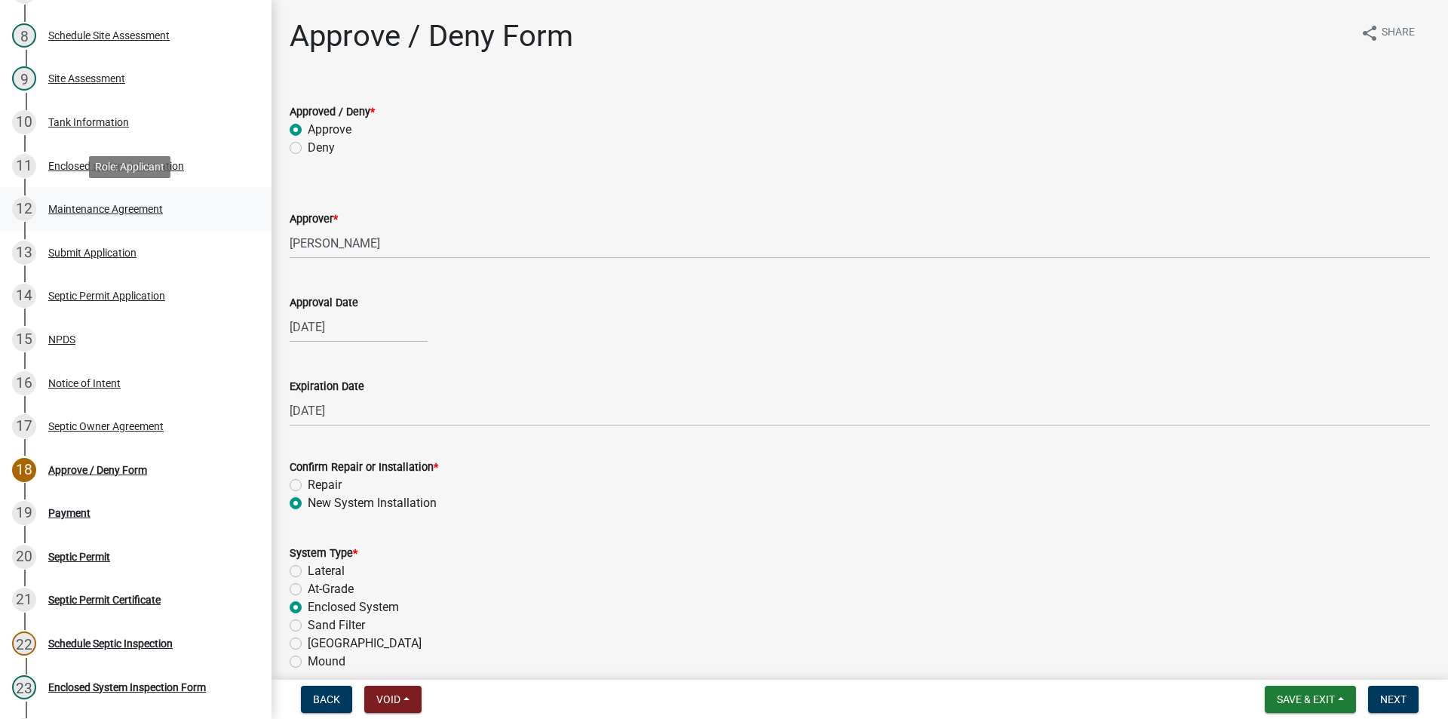
click at [112, 204] on div "Maintenance Agreement" at bounding box center [105, 209] width 115 height 11
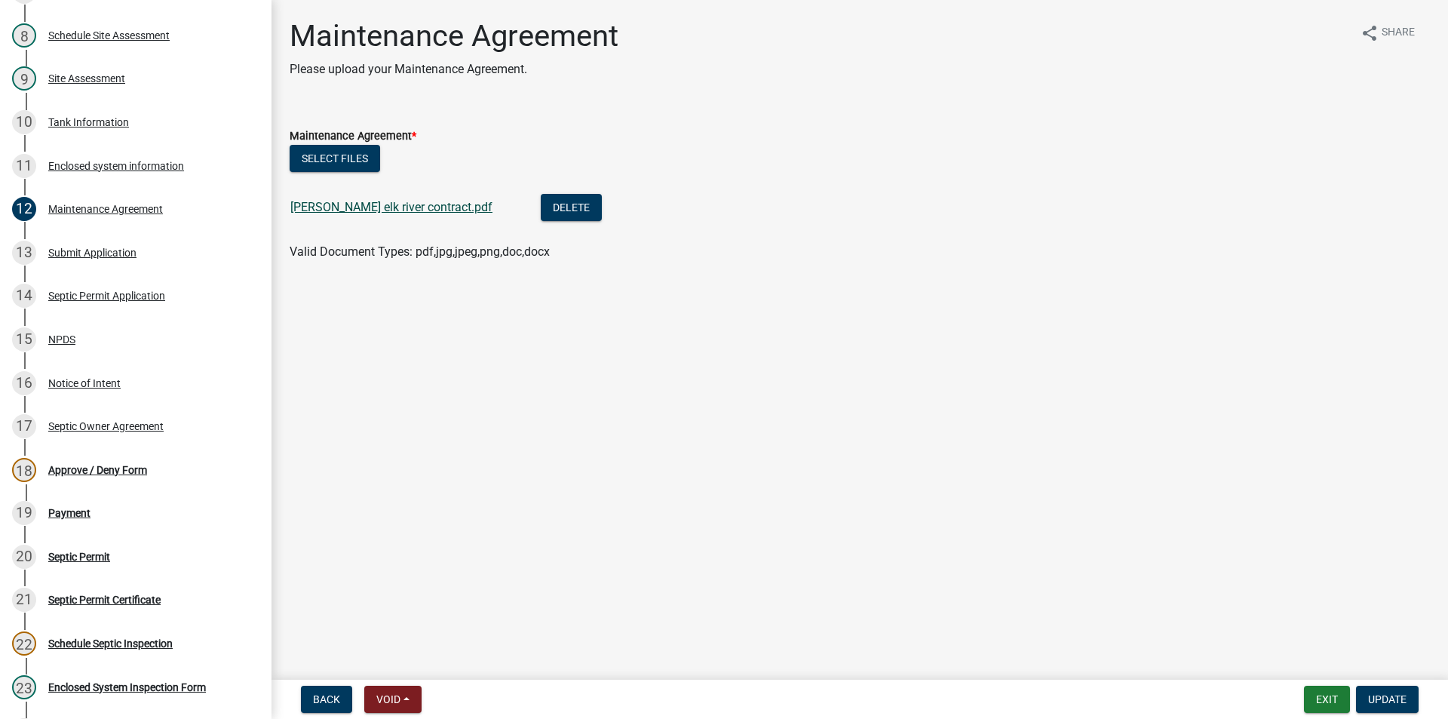
click at [382, 208] on link "Cole elk river contract.pdf" at bounding box center [391, 207] width 202 height 14
click at [91, 256] on div "Submit Application" at bounding box center [92, 252] width 88 height 11
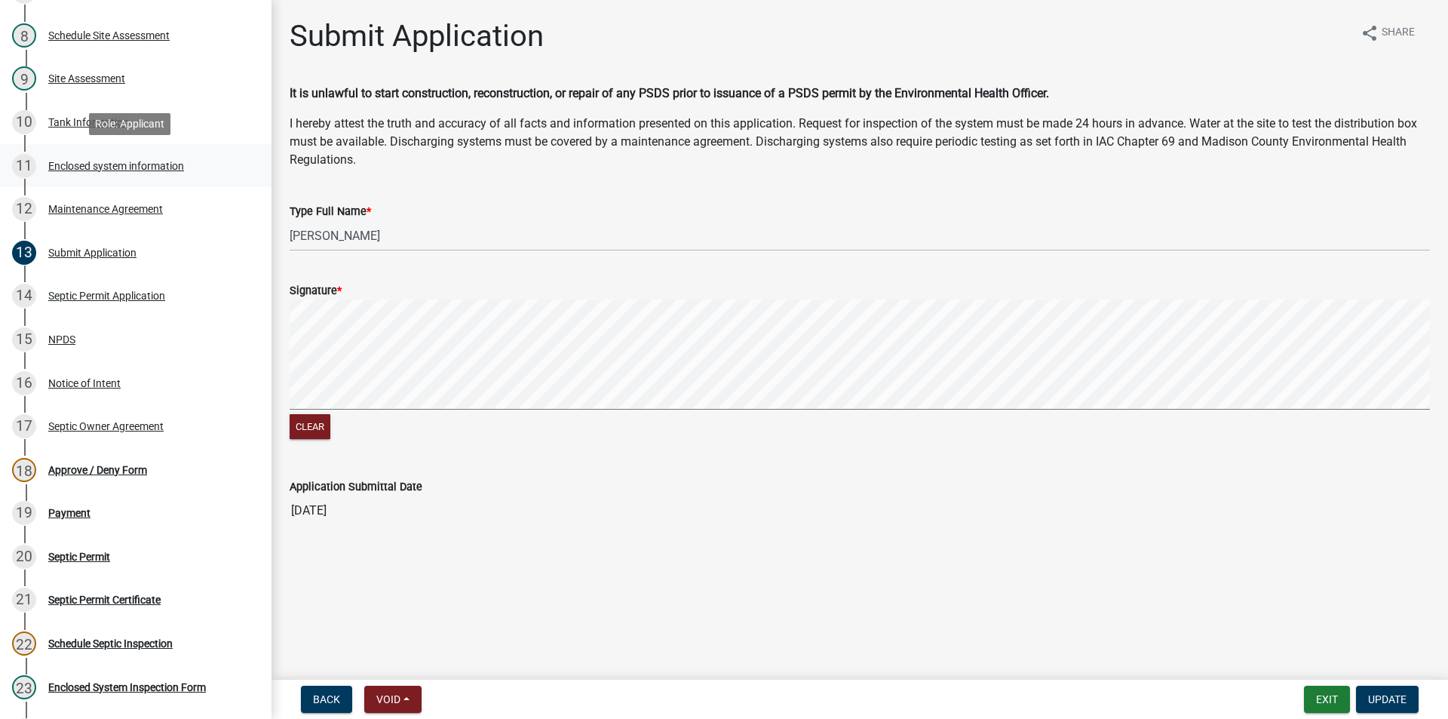
click at [98, 162] on div "Enclosed system information" at bounding box center [116, 166] width 136 height 11
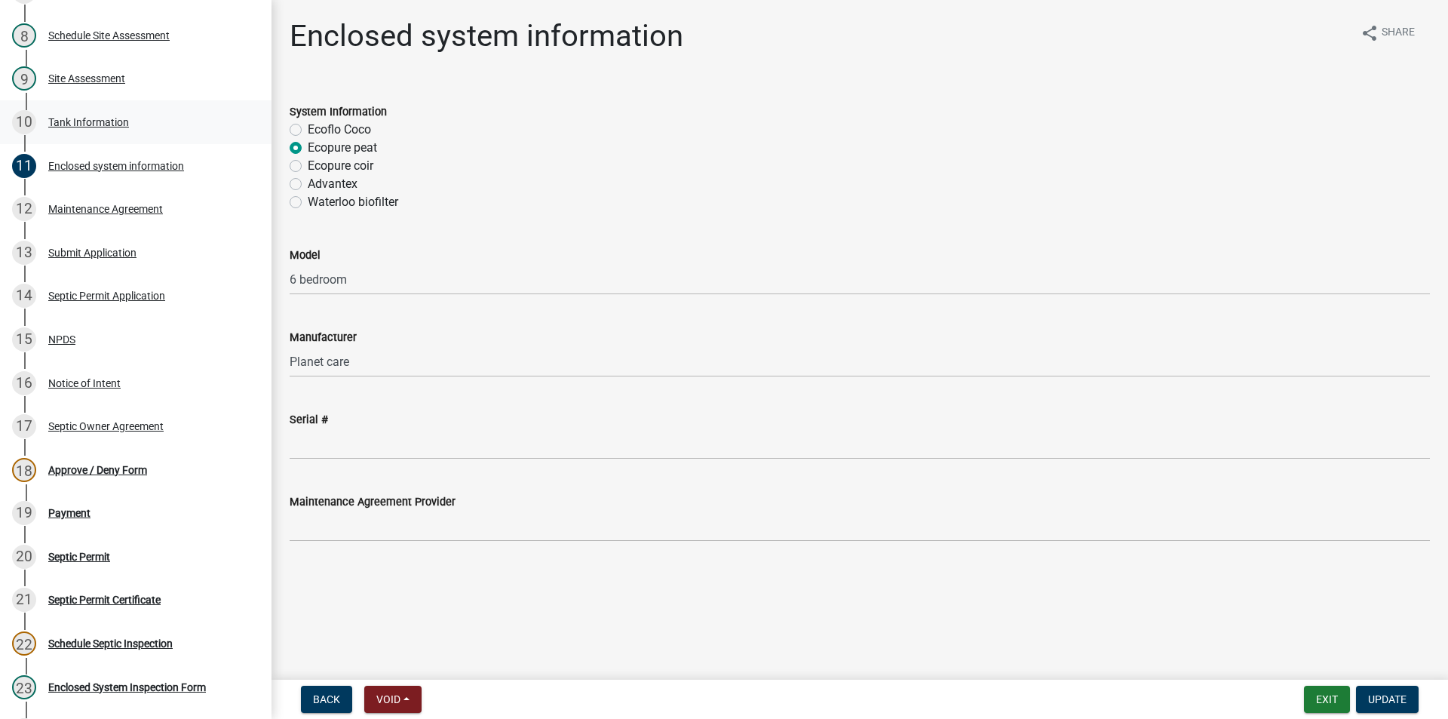
click at [95, 127] on div "Tank Information" at bounding box center [88, 122] width 81 height 11
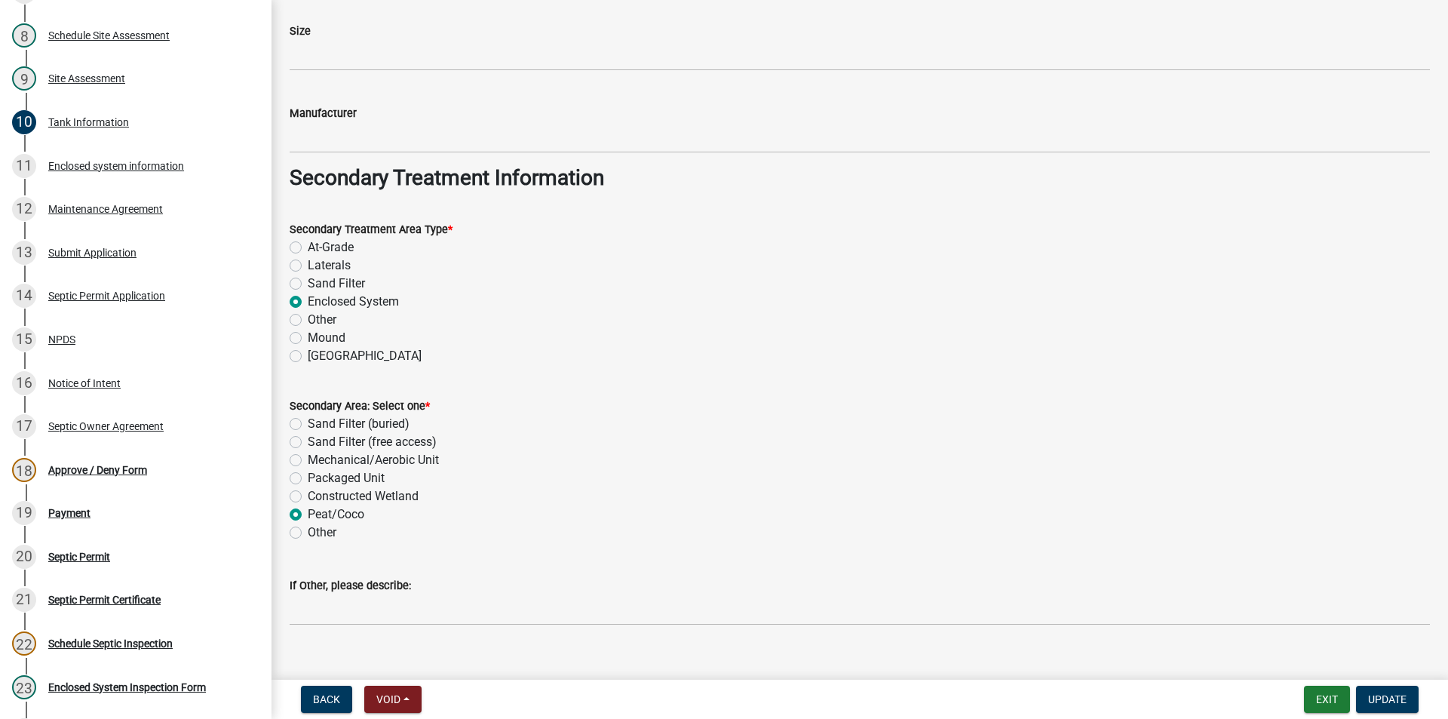
scroll to position [1119, 0]
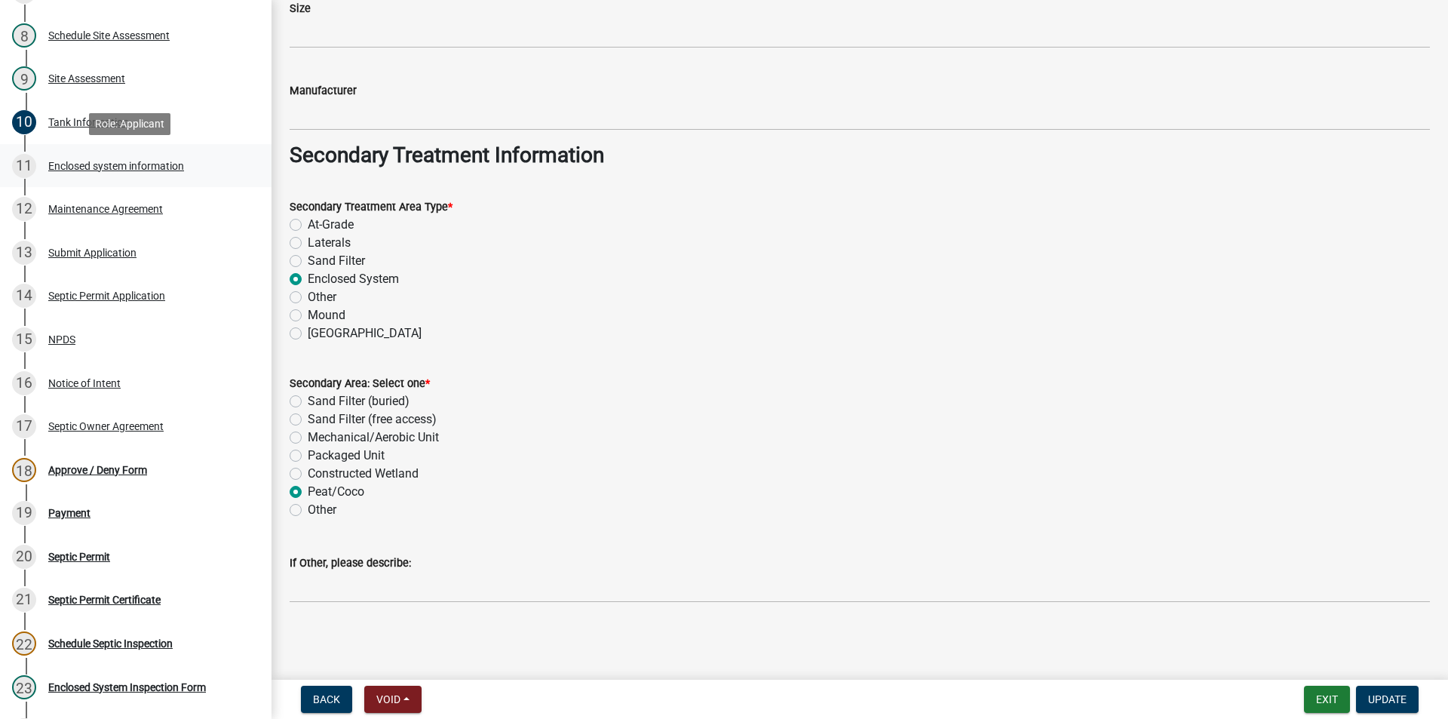
click at [73, 164] on div "Enclosed system information" at bounding box center [116, 166] width 136 height 11
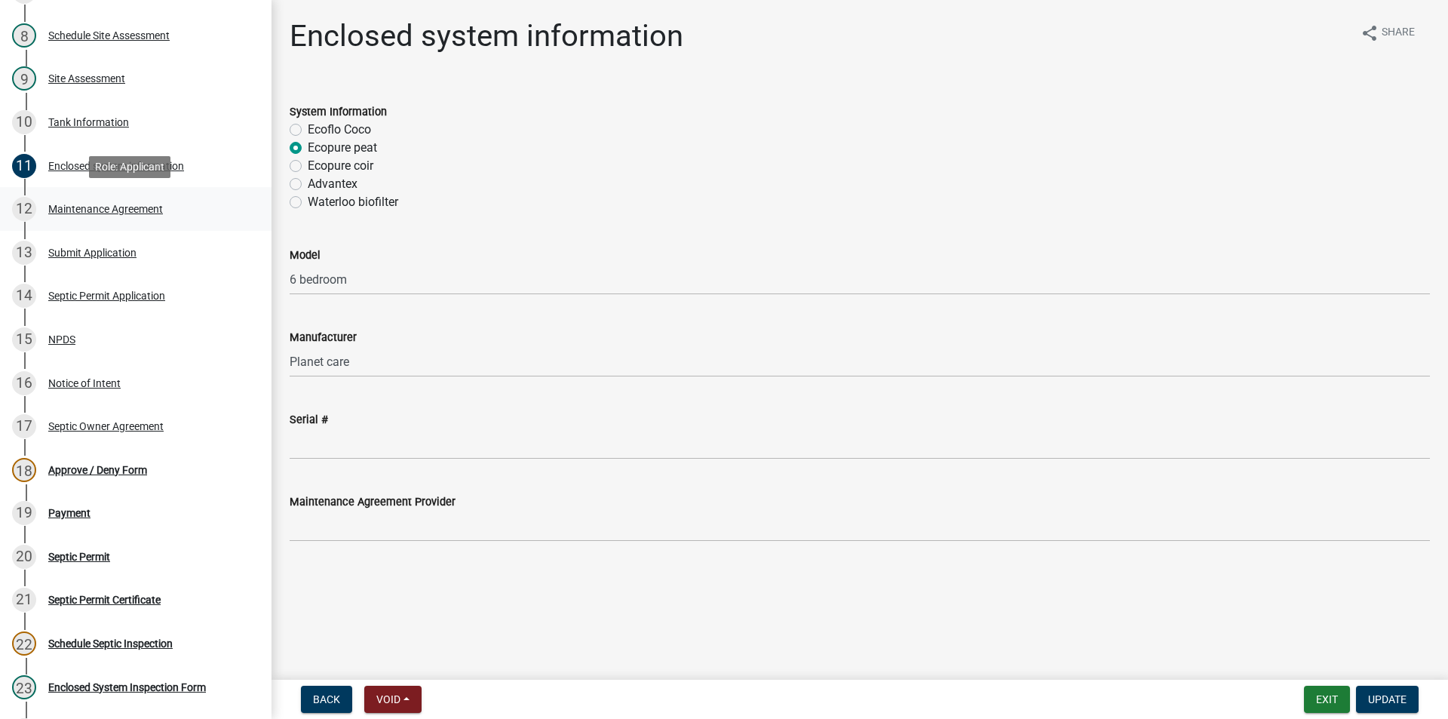
click at [133, 222] on link "12 Maintenance Agreement" at bounding box center [136, 209] width 272 height 44
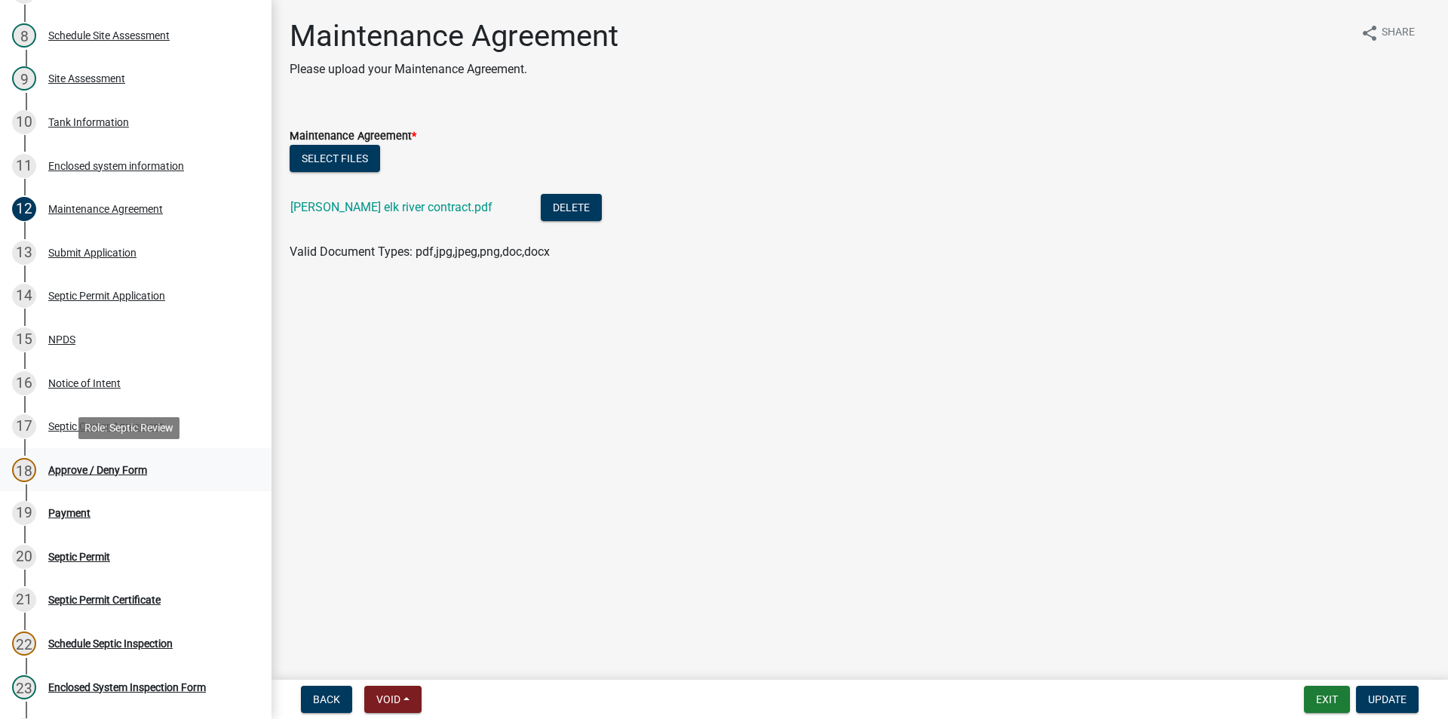
click at [72, 476] on div "18 Approve / Deny Form" at bounding box center [129, 470] width 235 height 24
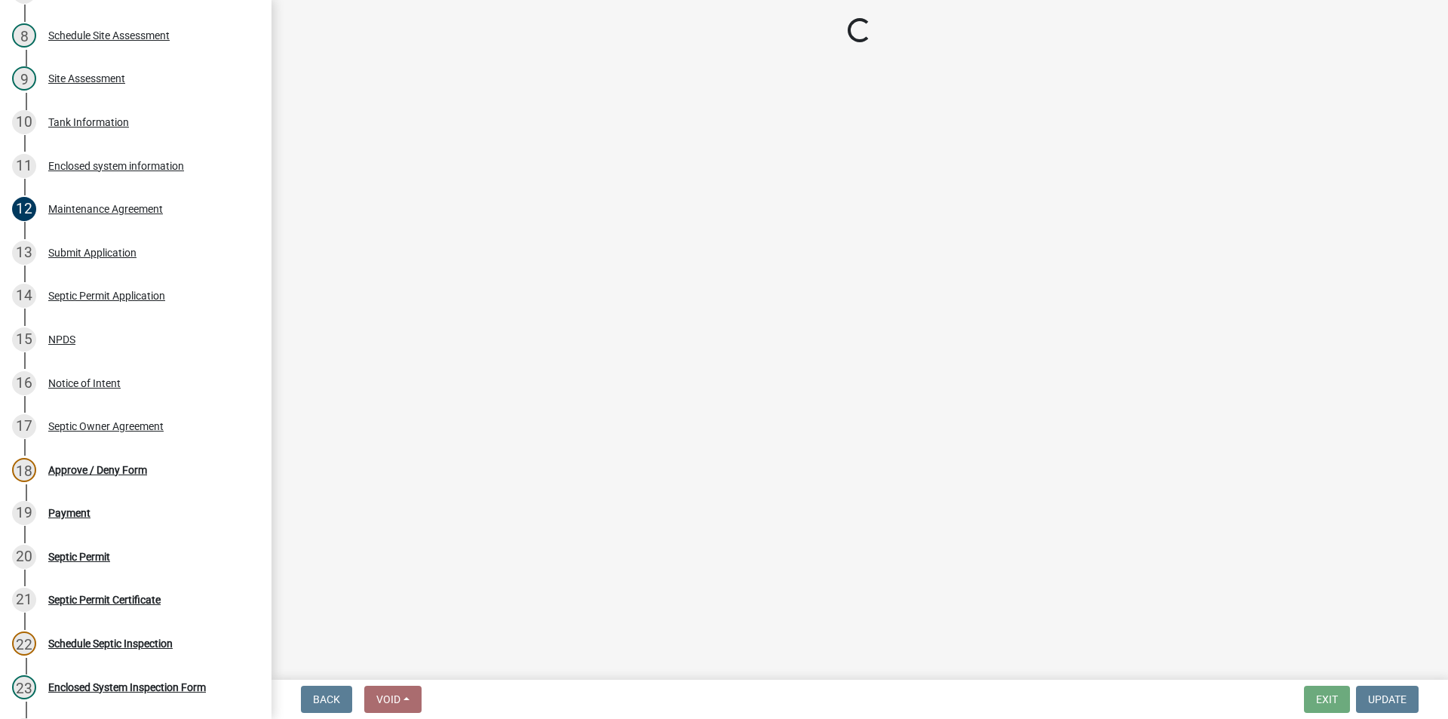
select select "56861a25-cb3f-49bb-89ac-efc302ce7793"
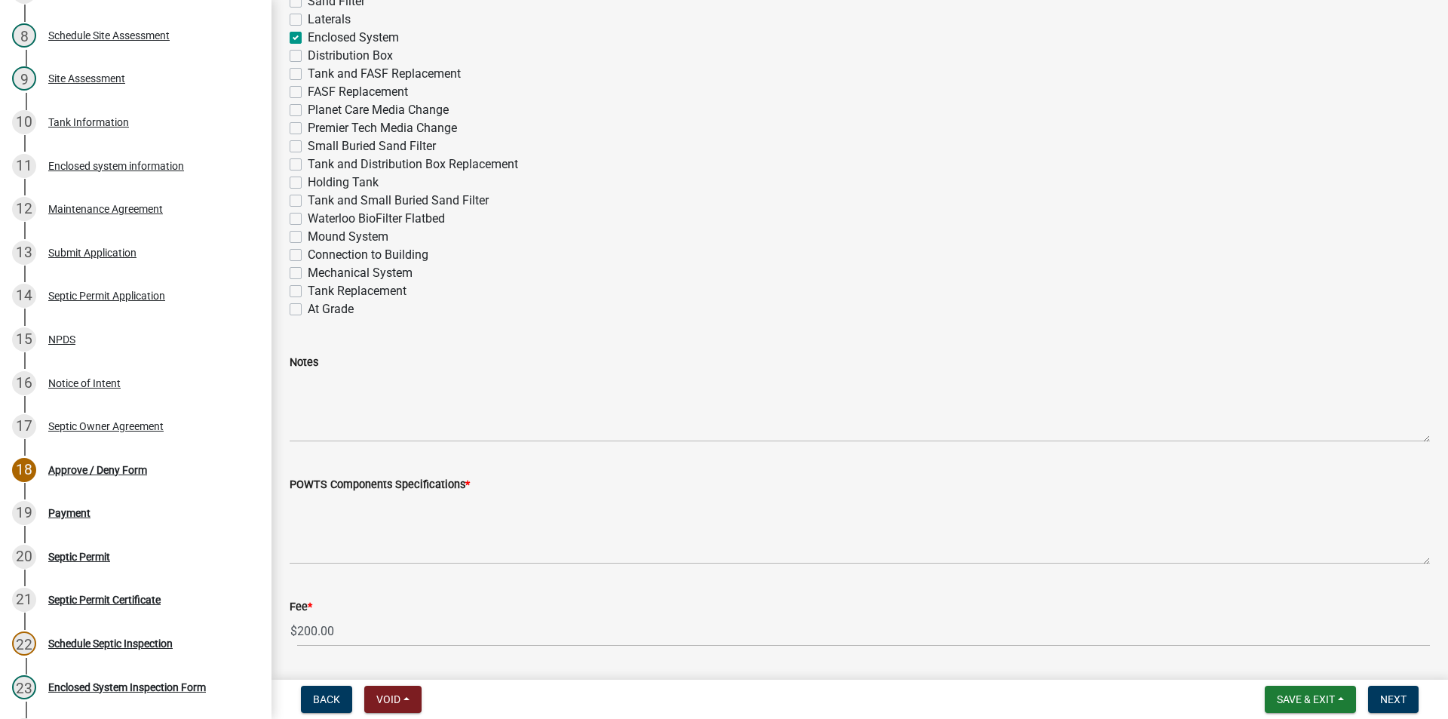
scroll to position [754, 0]
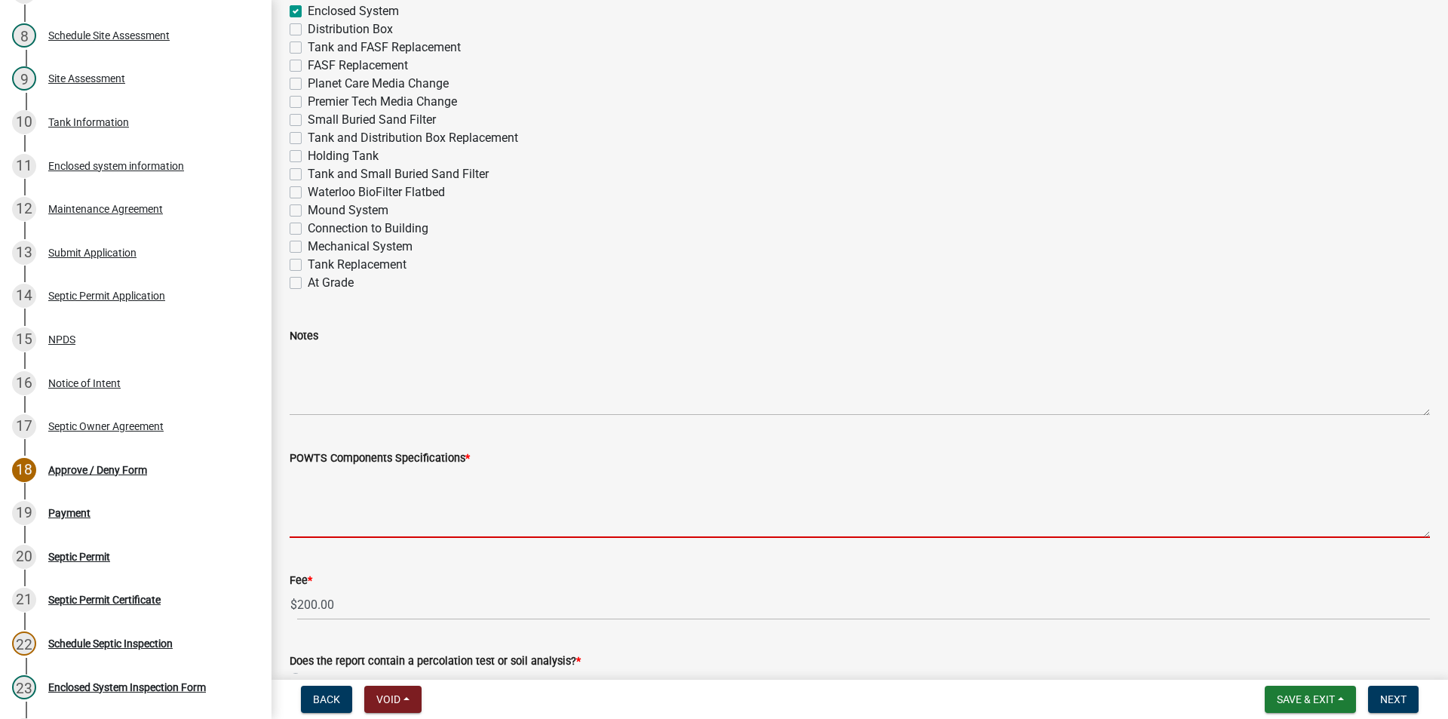
click at [362, 505] on textarea "POWTS Components Specifications *" at bounding box center [860, 502] width 1140 height 71
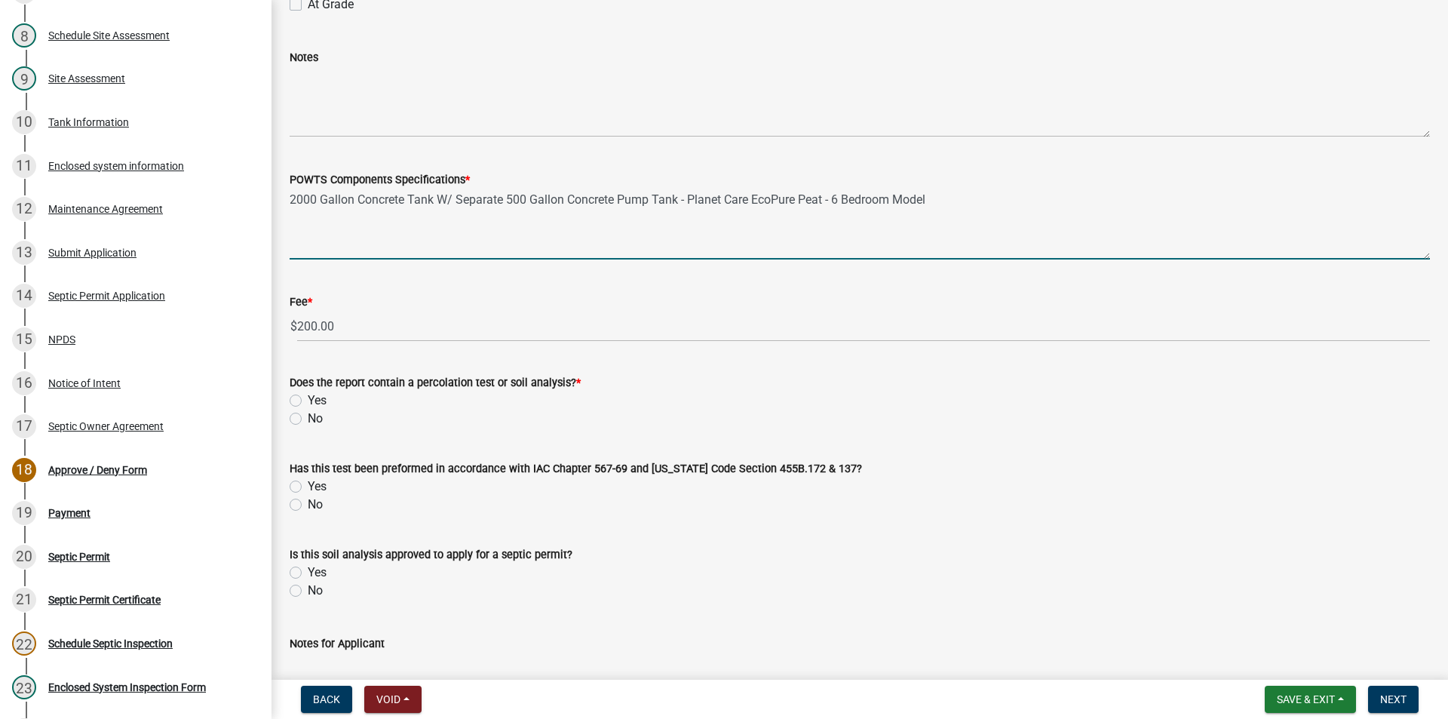
scroll to position [1056, 0]
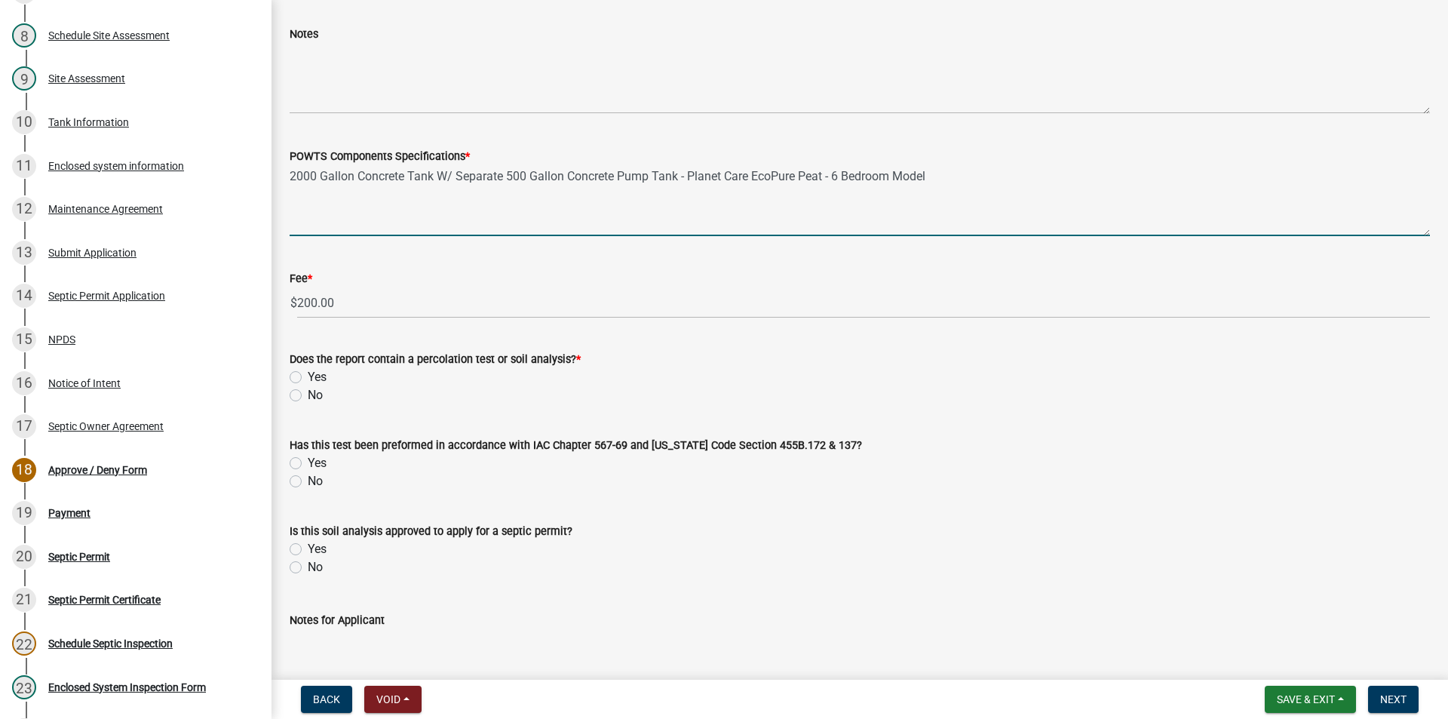
type textarea "2000 Gallon Concrete Tank W/ Separate 500 Gallon Concrete Pump Tank - Planet Ca…"
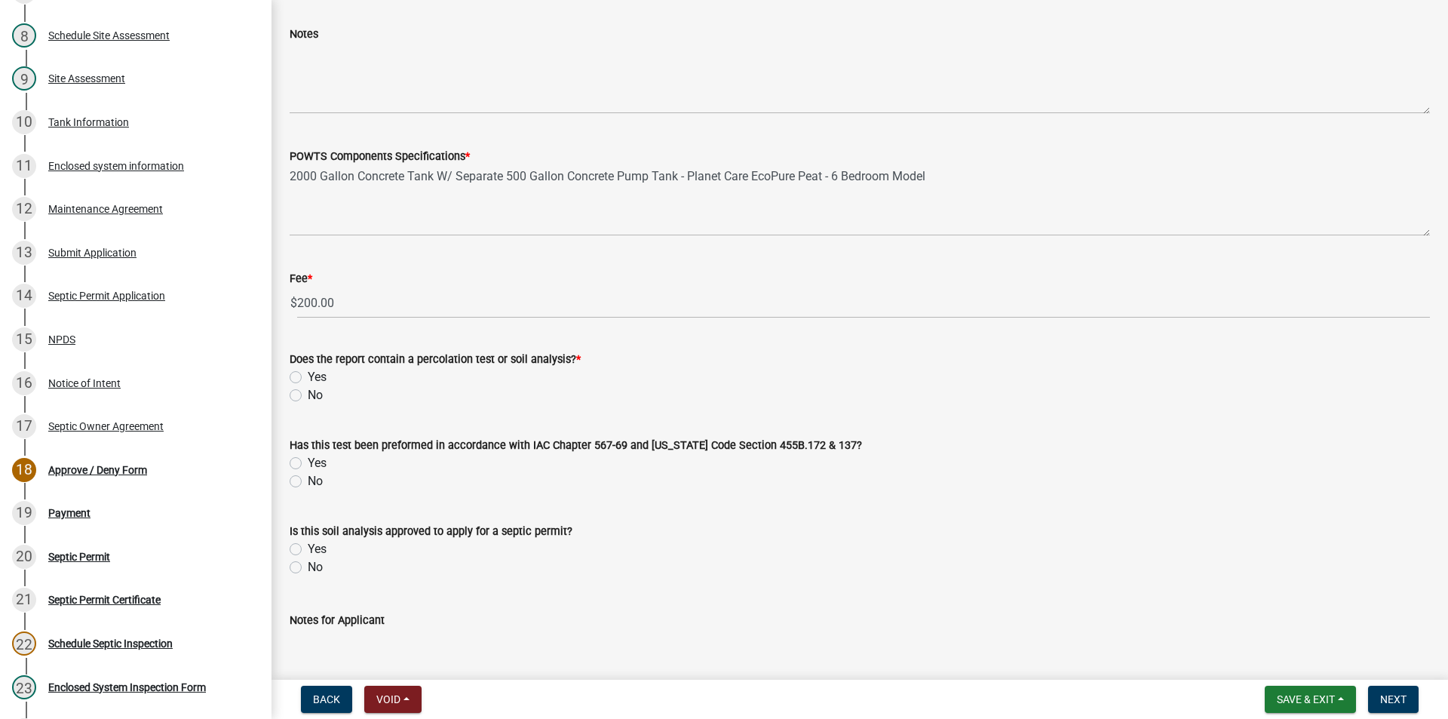
click at [308, 378] on label "Yes" at bounding box center [317, 377] width 19 height 18
click at [308, 378] on input "Yes" at bounding box center [313, 373] width 10 height 10
radio input "true"
click at [308, 463] on label "Yes" at bounding box center [317, 463] width 19 height 18
click at [308, 463] on input "Yes" at bounding box center [313, 459] width 10 height 10
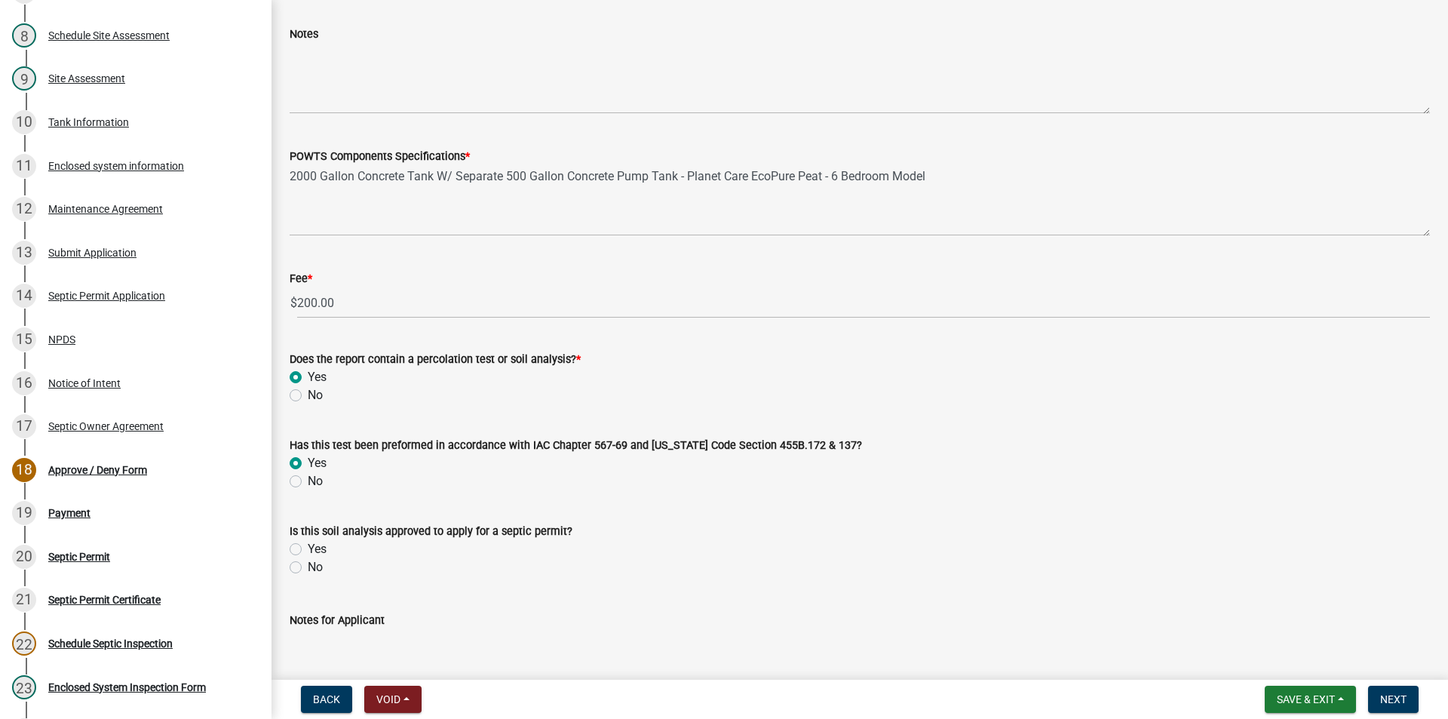
radio input "true"
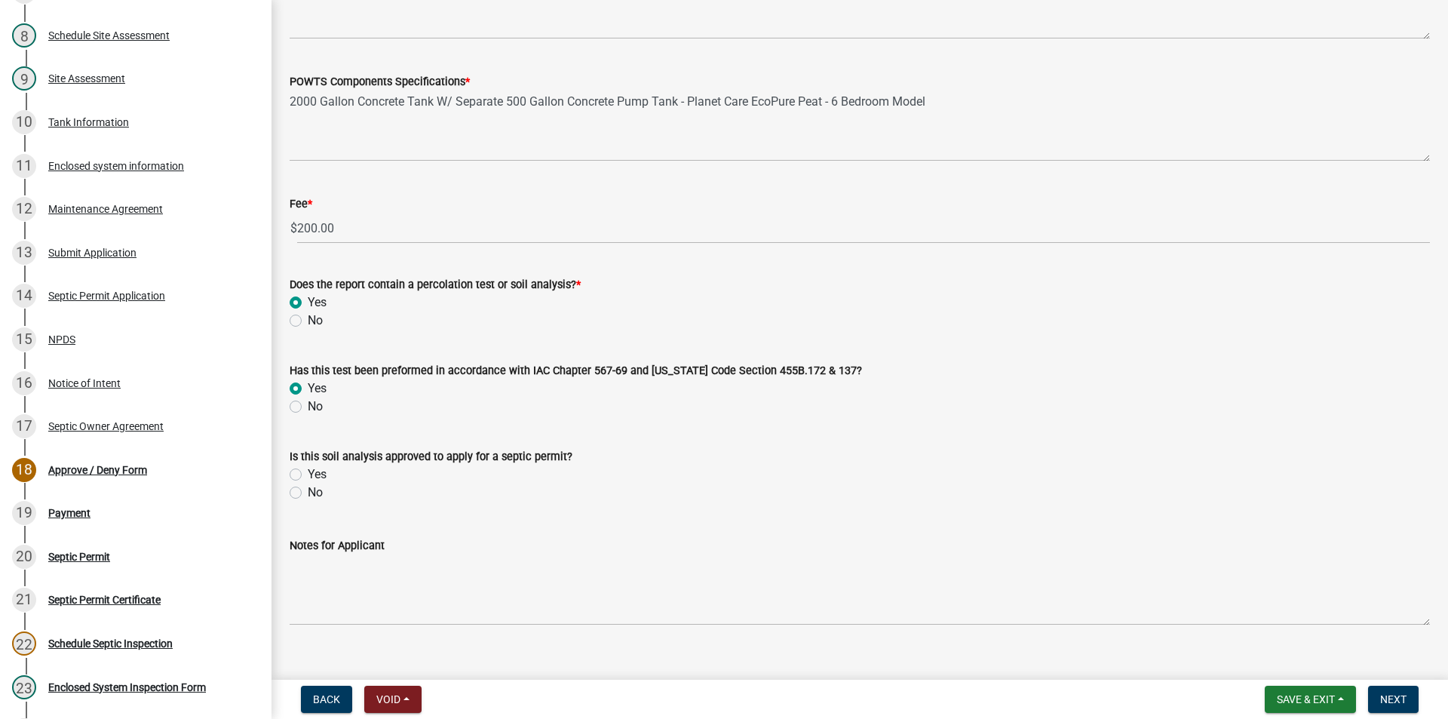
scroll to position [1131, 0]
click at [308, 475] on label "Yes" at bounding box center [317, 474] width 19 height 18
click at [308, 474] on input "Yes" at bounding box center [313, 470] width 10 height 10
radio input "true"
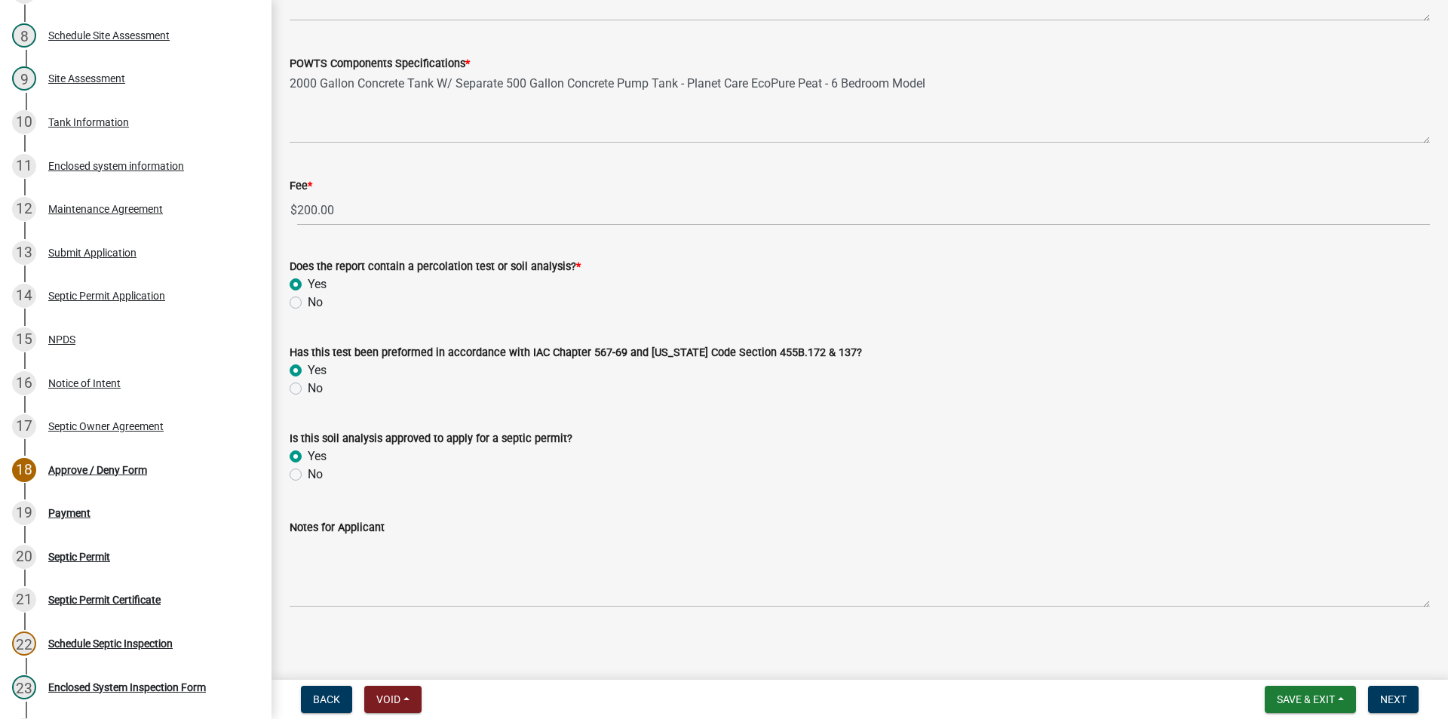
scroll to position [1153, 0]
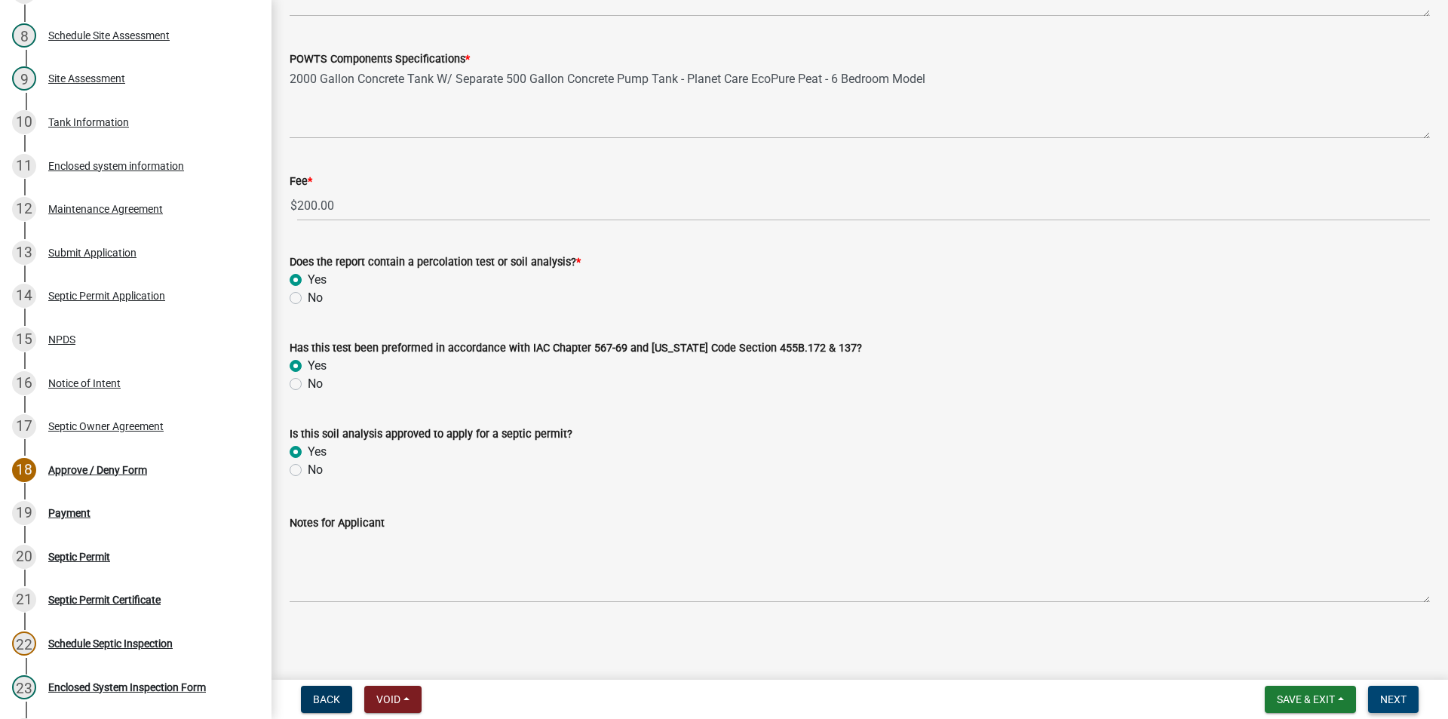
click at [1399, 697] on span "Next" at bounding box center [1393, 699] width 26 height 12
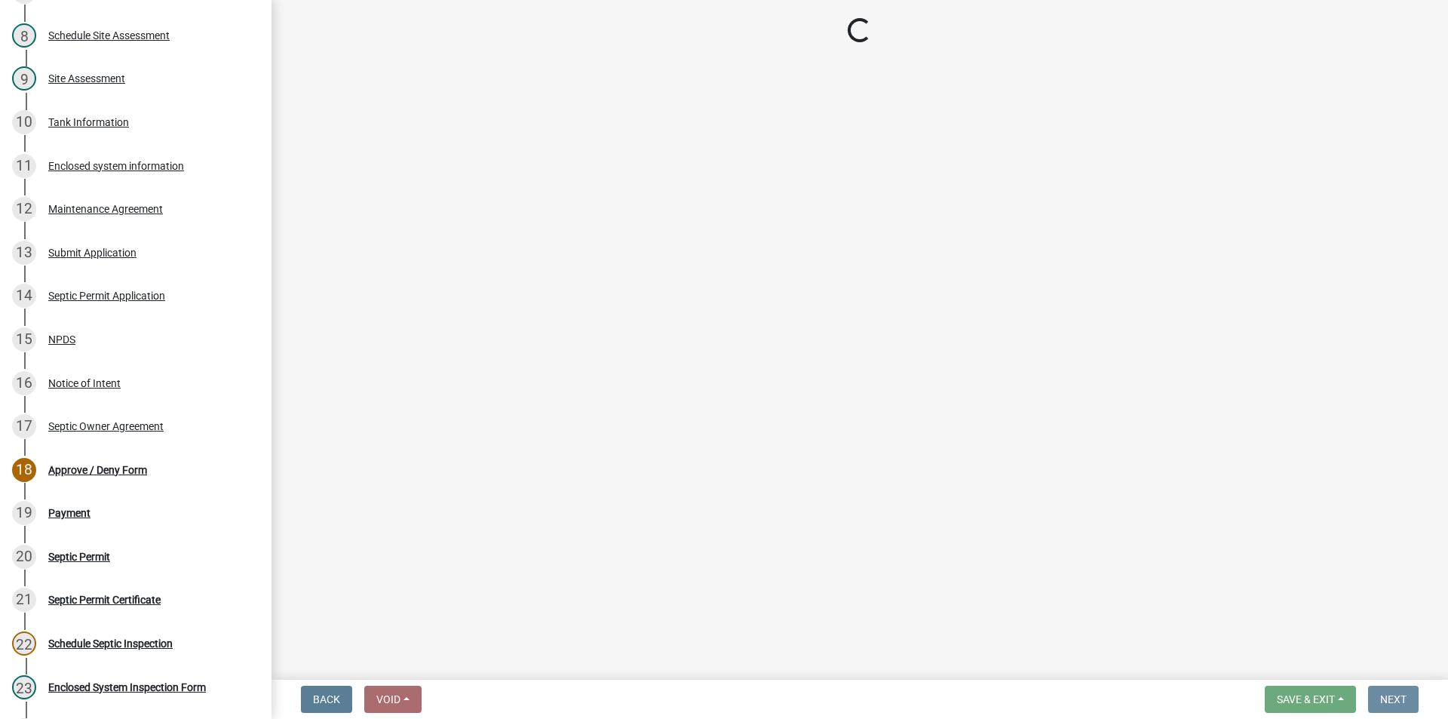
scroll to position [0, 0]
select select "3: 3"
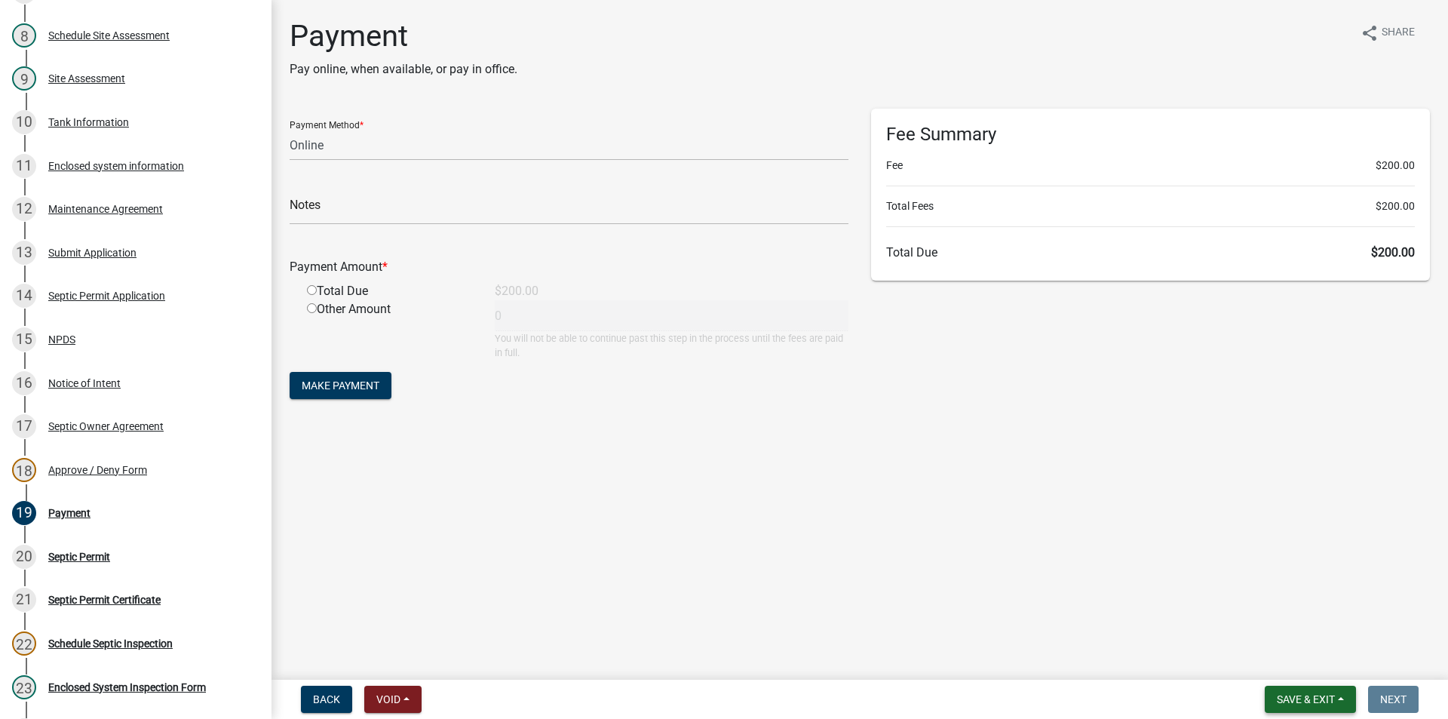
click at [1287, 701] on span "Save & Exit" at bounding box center [1306, 699] width 58 height 12
click at [1281, 658] on button "Save & Exit" at bounding box center [1295, 660] width 121 height 36
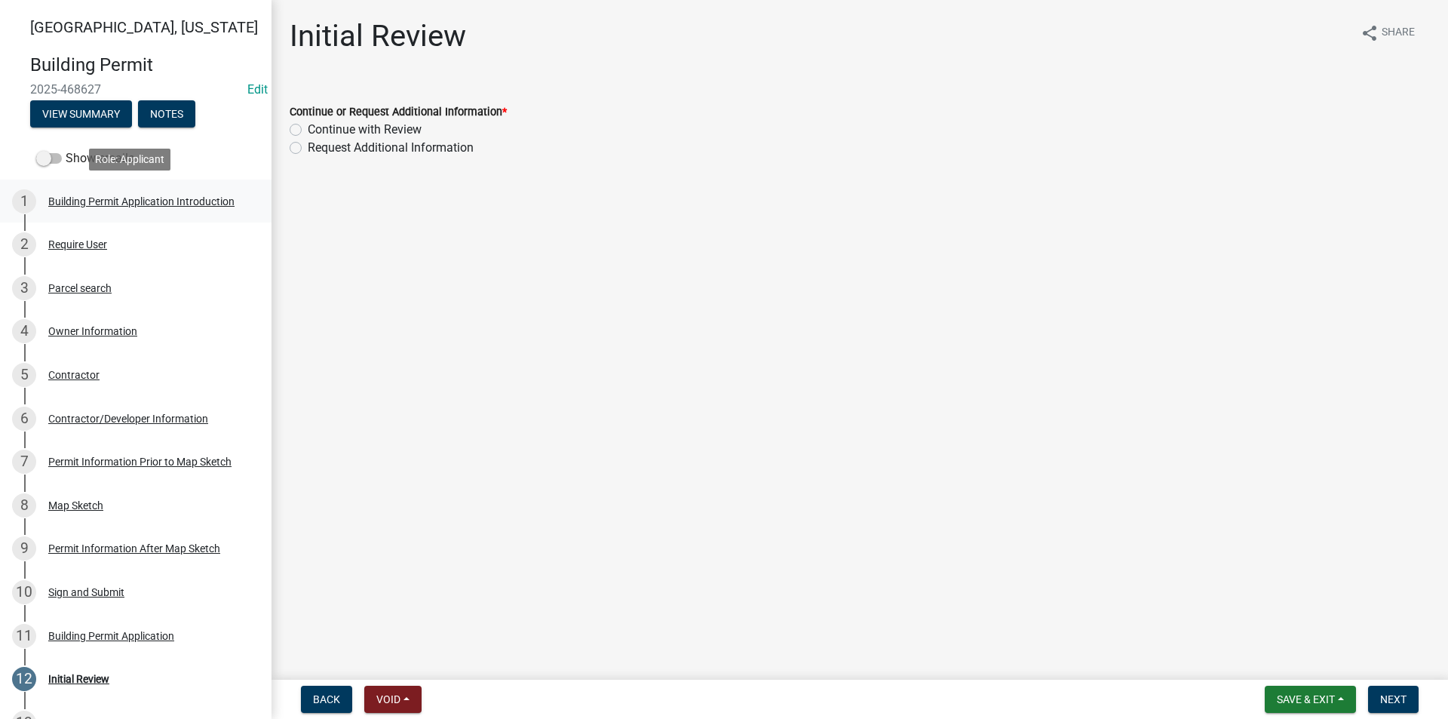
click at [88, 197] on div "Building Permit Application Introduction" at bounding box center [141, 201] width 186 height 11
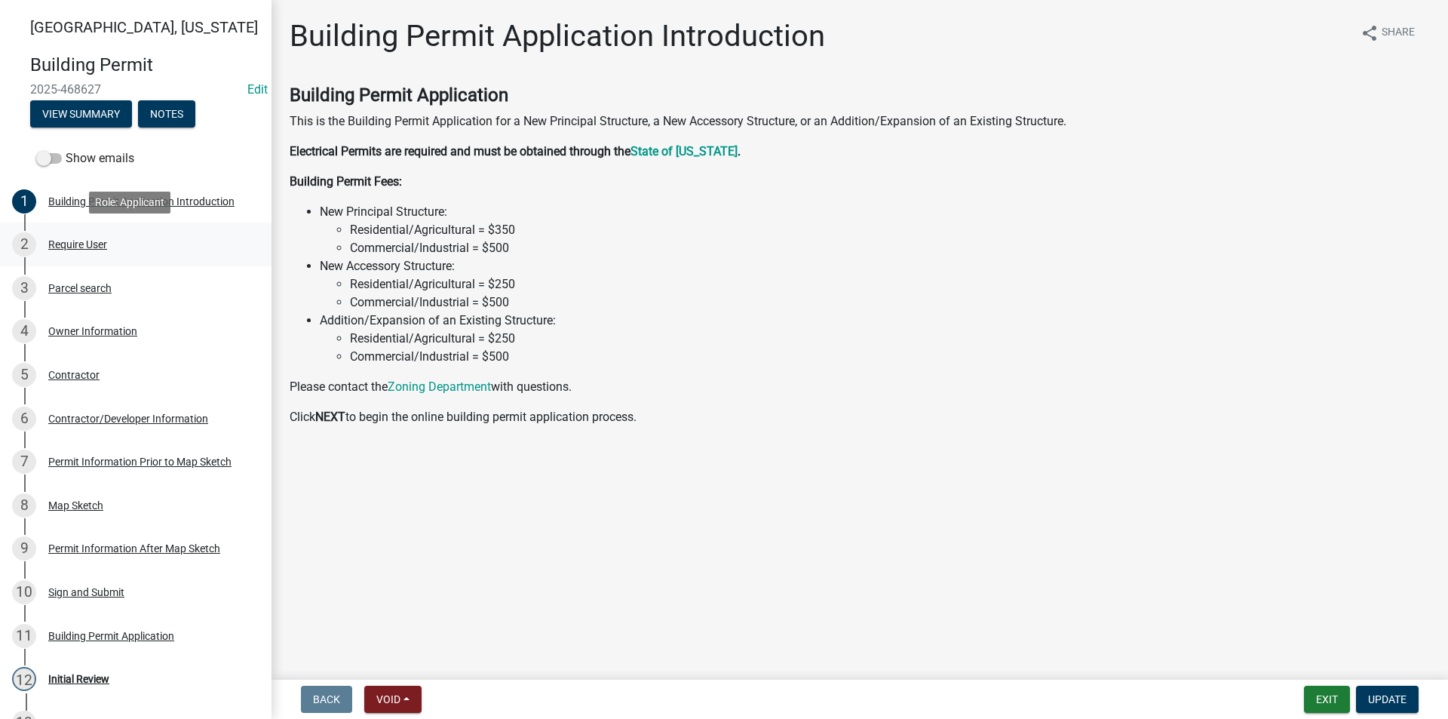
click at [94, 239] on div "Require User" at bounding box center [77, 244] width 59 height 11
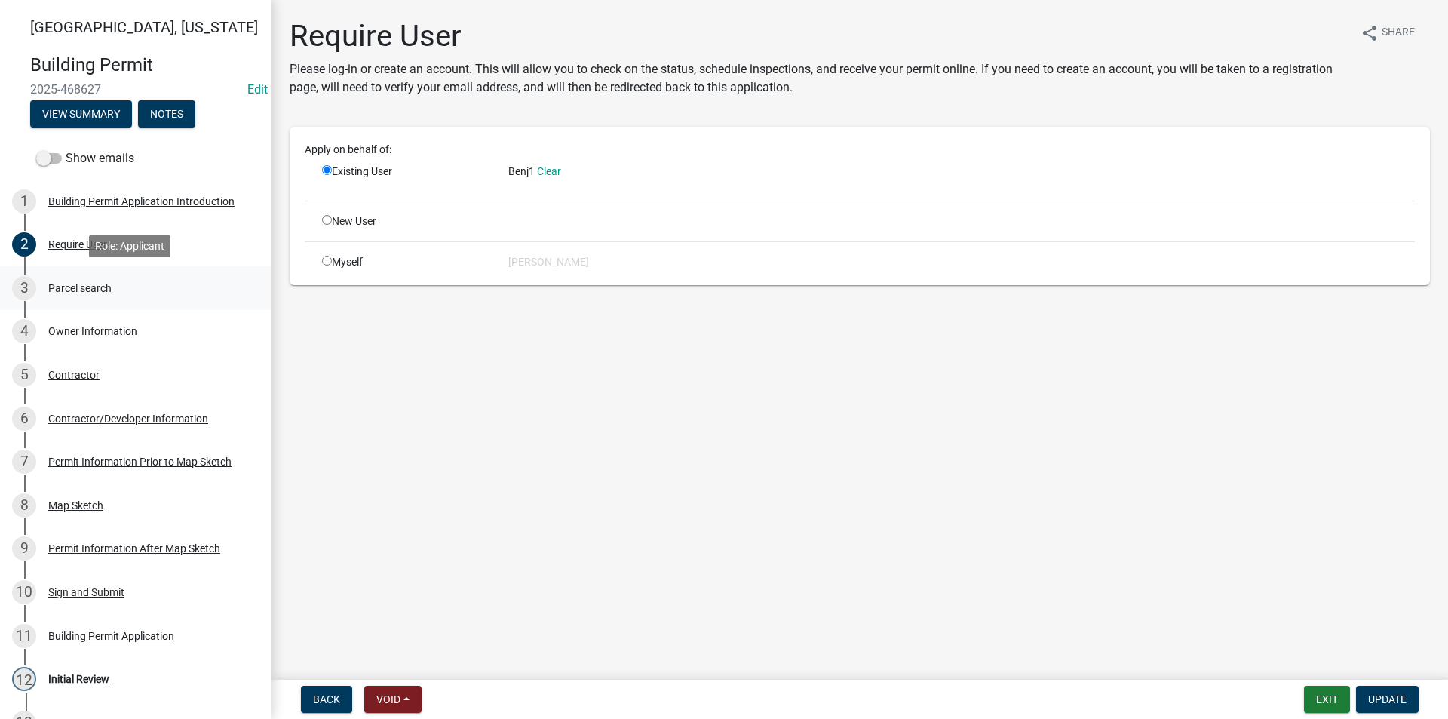
click at [109, 293] on div "Parcel search" at bounding box center [79, 288] width 63 height 11
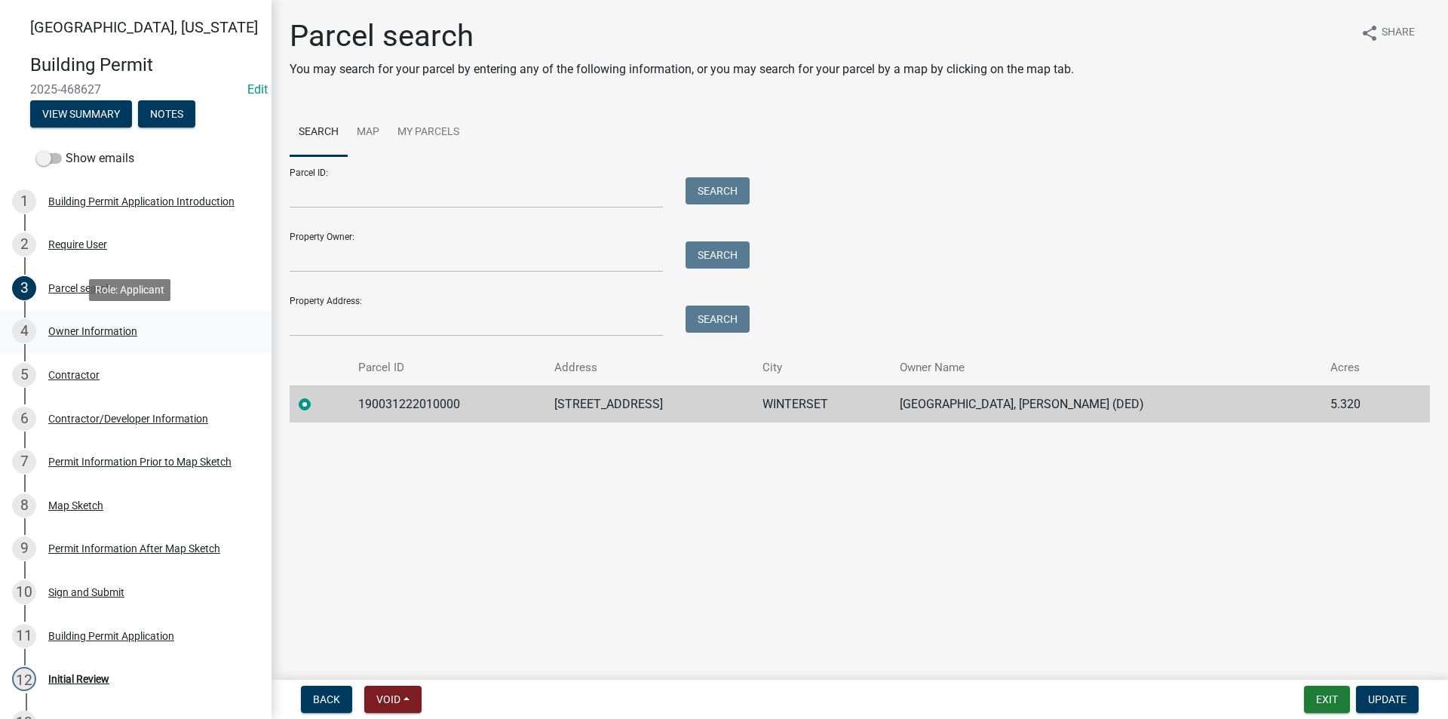
click at [115, 332] on div "Owner Information" at bounding box center [92, 331] width 89 height 11
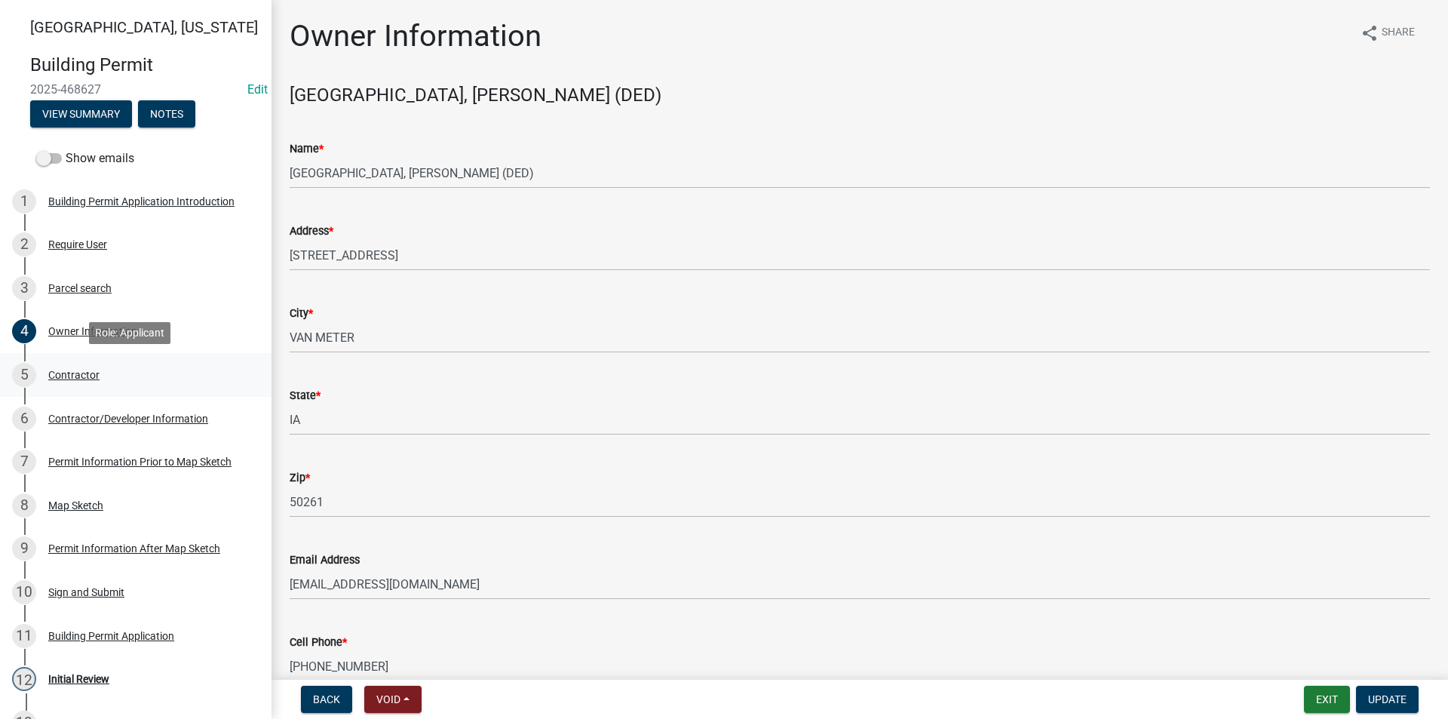
click at [112, 377] on div "5 Contractor" at bounding box center [129, 375] width 235 height 24
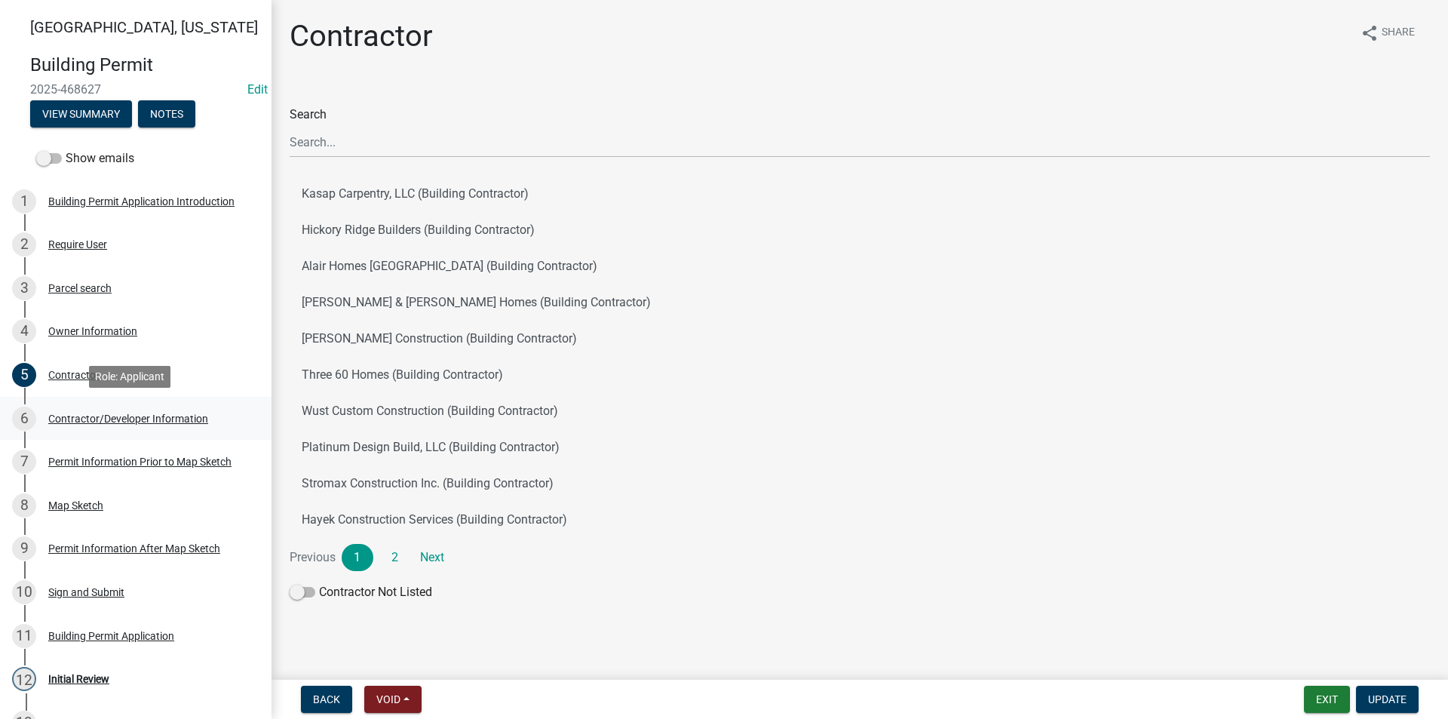
click at [113, 413] on div "Contractor/Developer Information" at bounding box center [128, 418] width 160 height 11
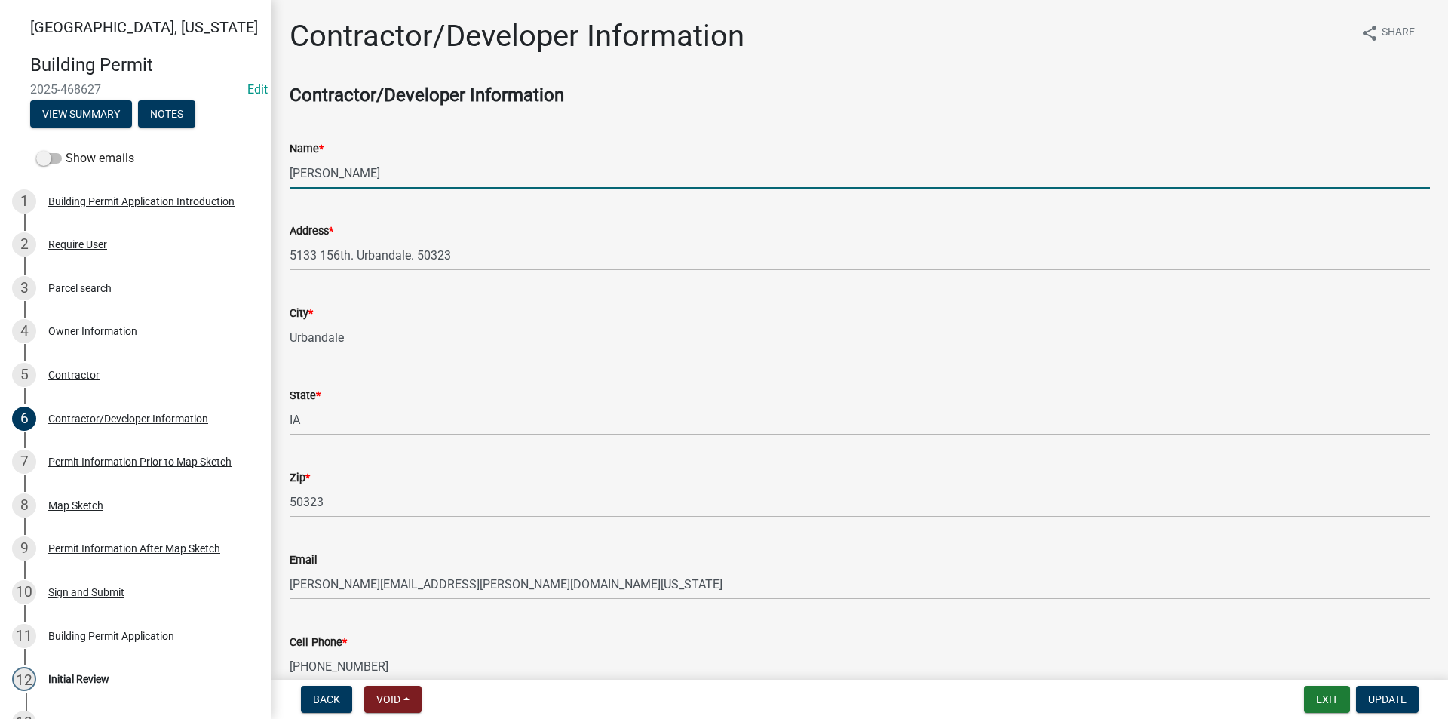
drag, startPoint x: 358, startPoint y: 176, endPoint x: 321, endPoint y: 179, distance: 37.0
click at [321, 179] on input "Chad fisher" at bounding box center [860, 173] width 1140 height 31
type input "C"
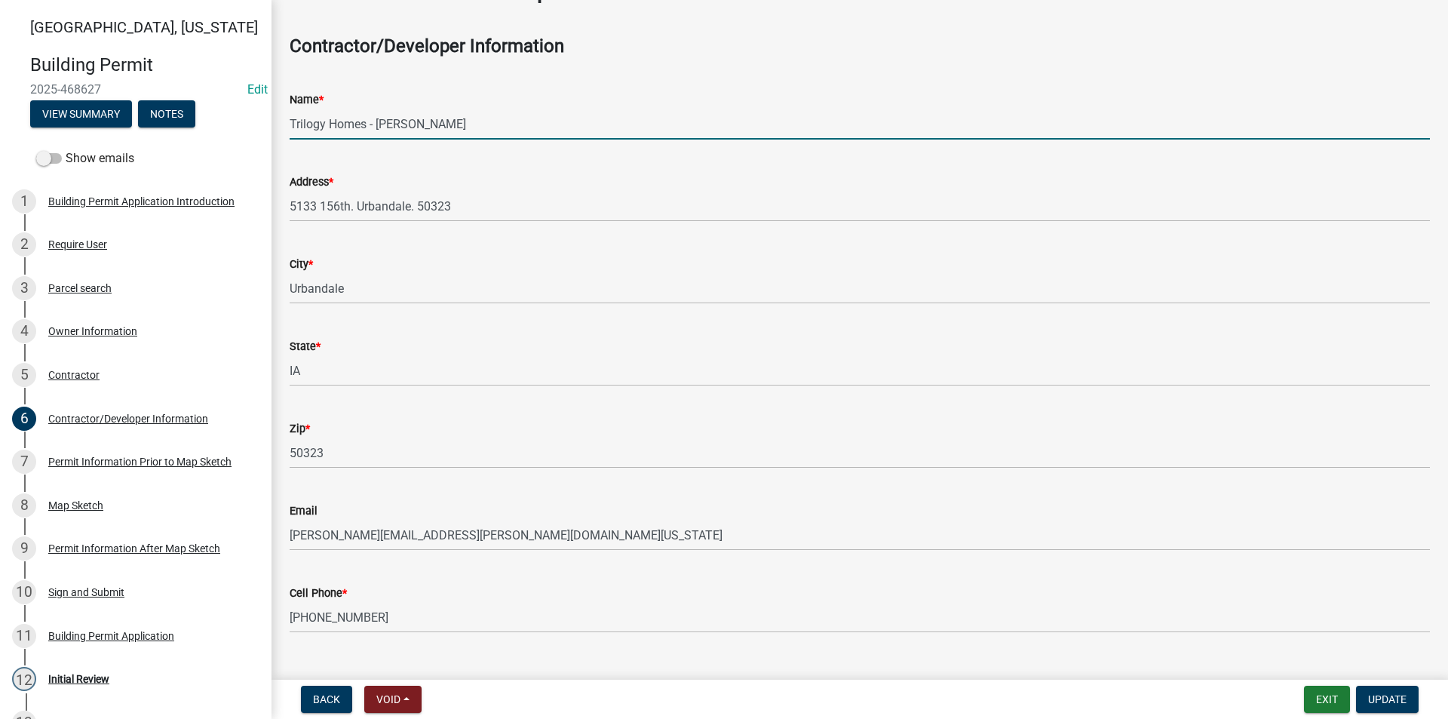
scroll to position [79, 0]
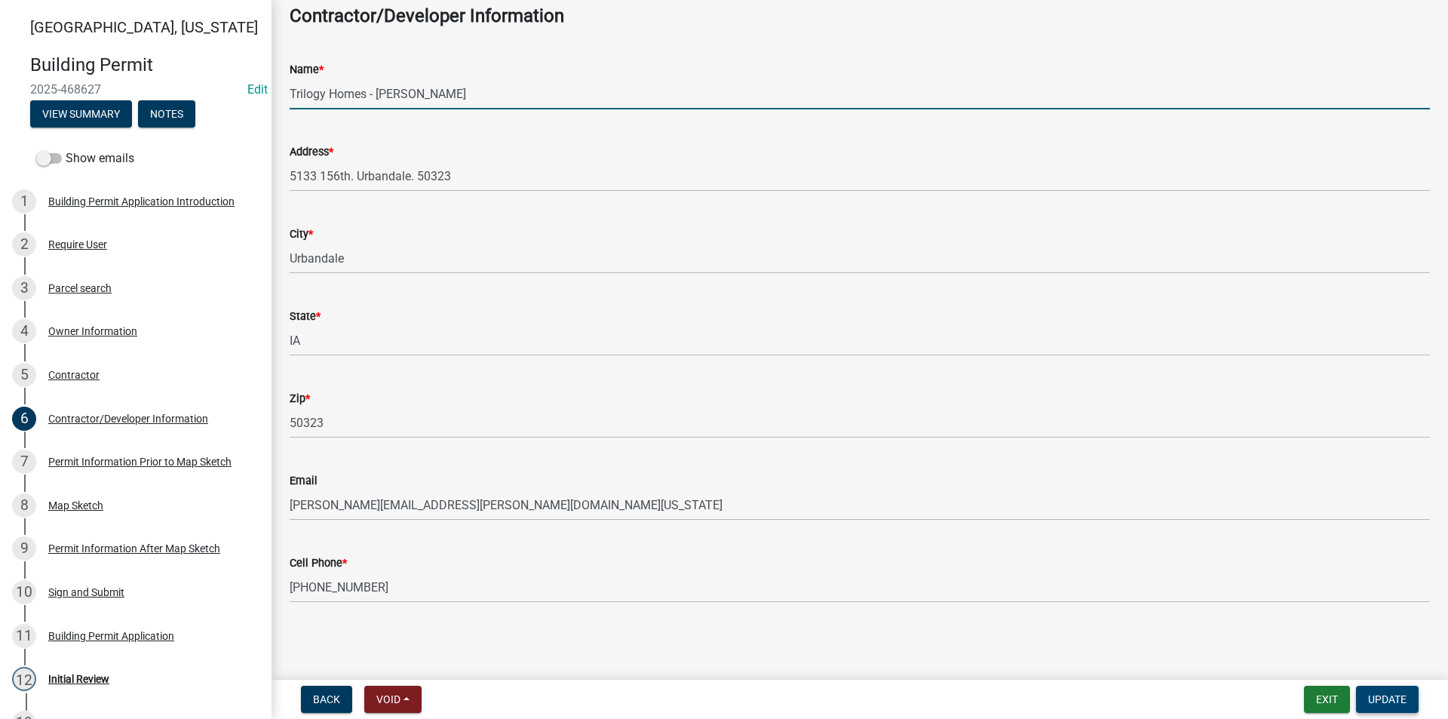
type input "Trilogy Homes - Chad Fisher"
click at [1385, 699] on span "Update" at bounding box center [1387, 699] width 38 height 12
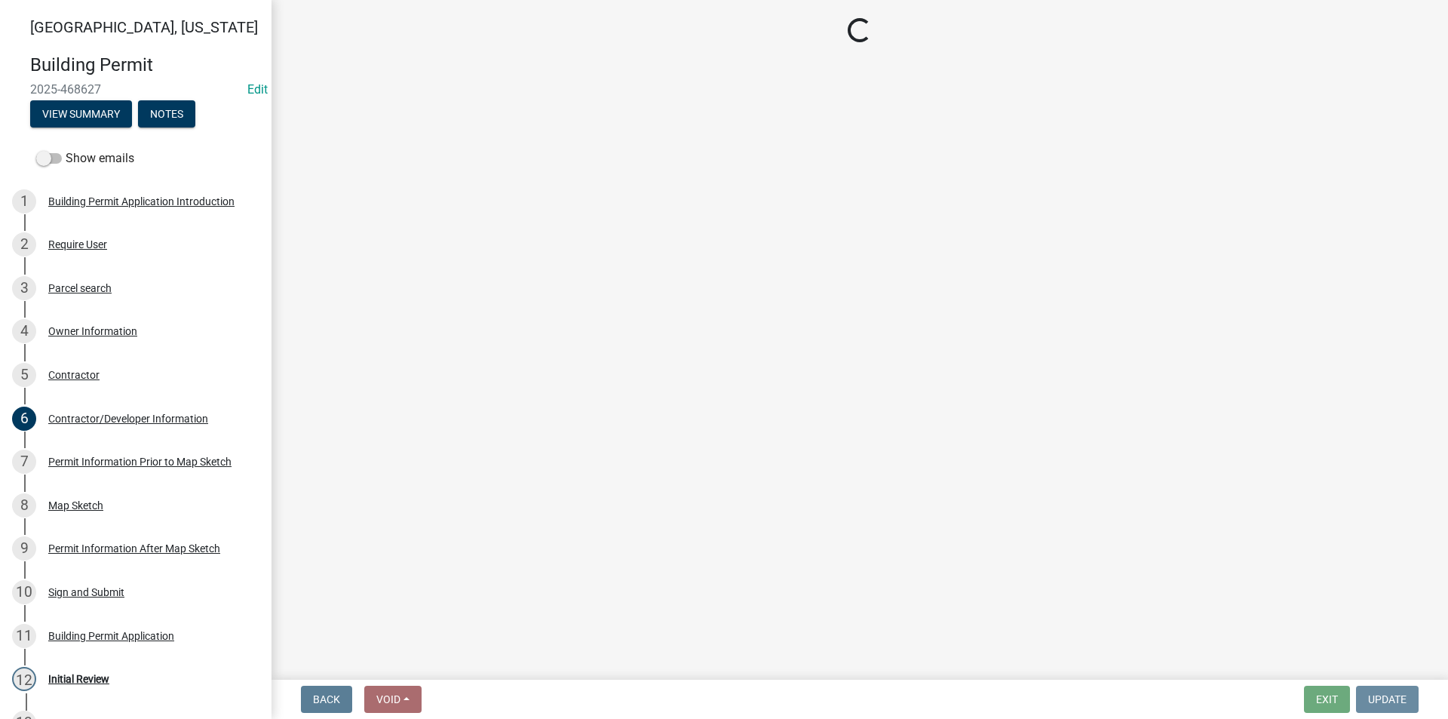
scroll to position [0, 0]
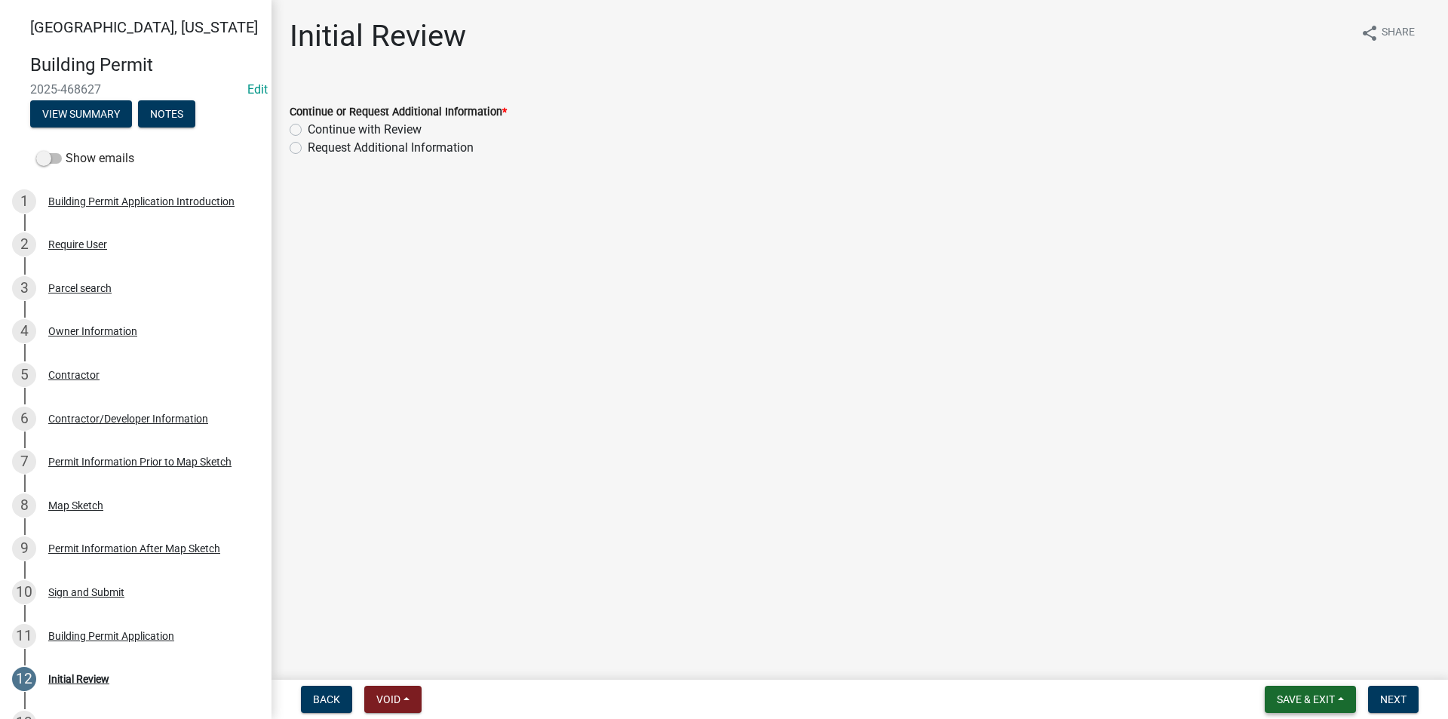
click at [1307, 695] on span "Save & Exit" at bounding box center [1306, 699] width 58 height 12
click at [1277, 625] on button "Save" at bounding box center [1295, 624] width 121 height 36
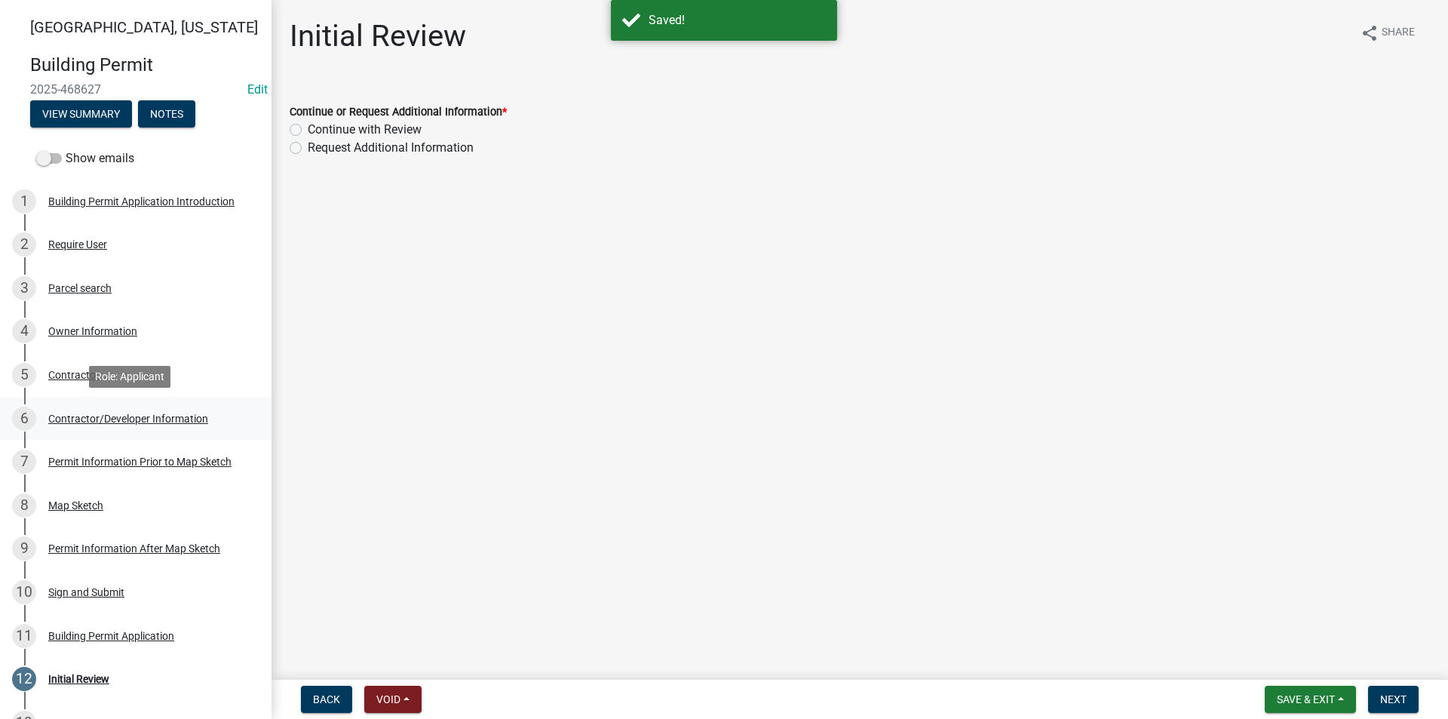
click at [82, 428] on div "6 Contractor/Developer Information" at bounding box center [129, 419] width 235 height 24
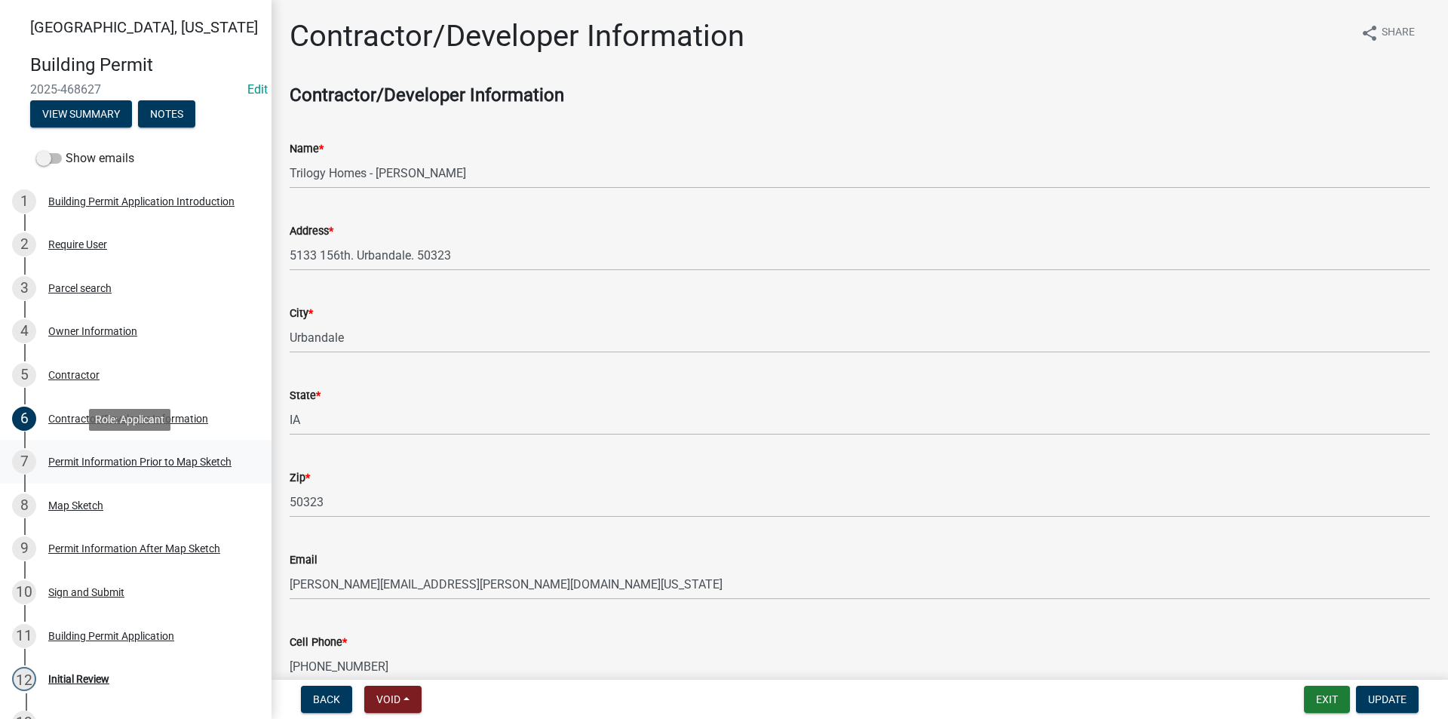
click at [146, 460] on div "Permit Information Prior to Map Sketch" at bounding box center [139, 461] width 183 height 11
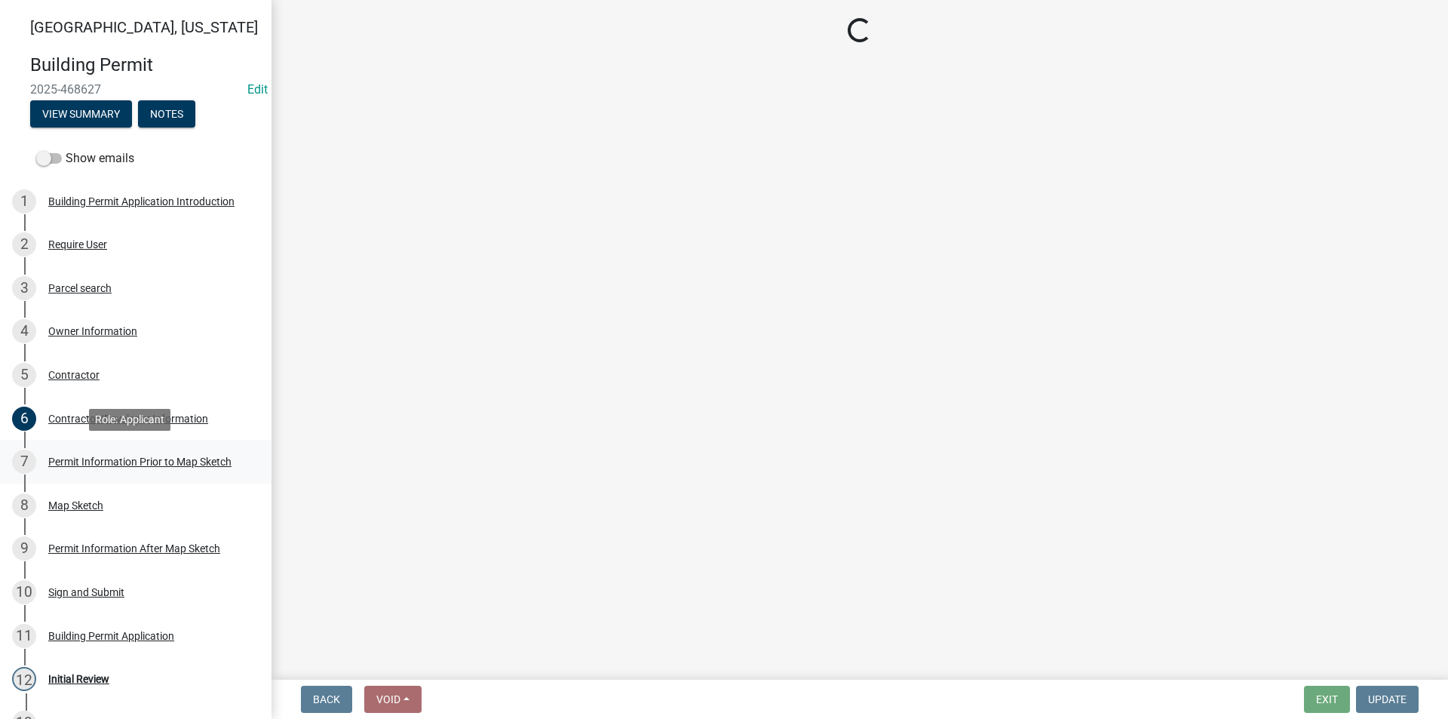
select select "db47fe7c-b9e4-487c-b1b3-167b0353599a"
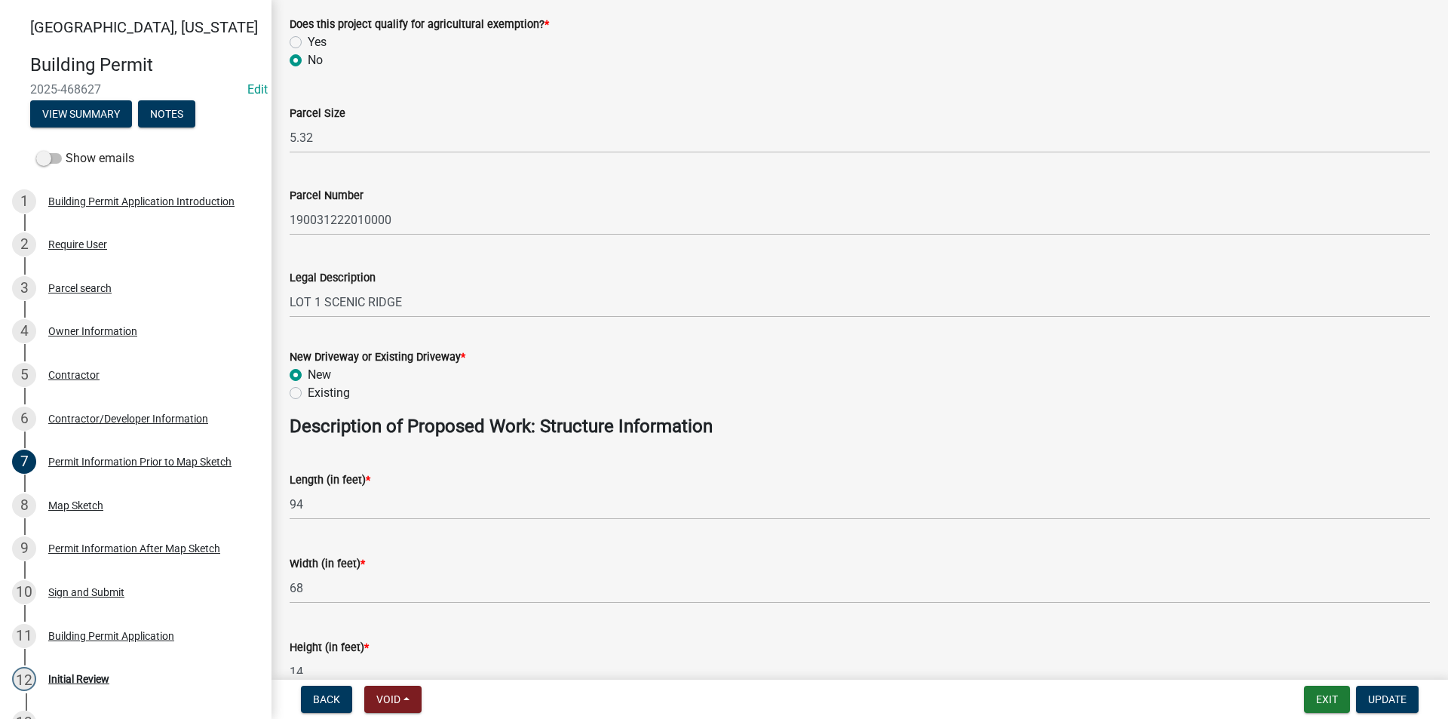
scroll to position [377, 0]
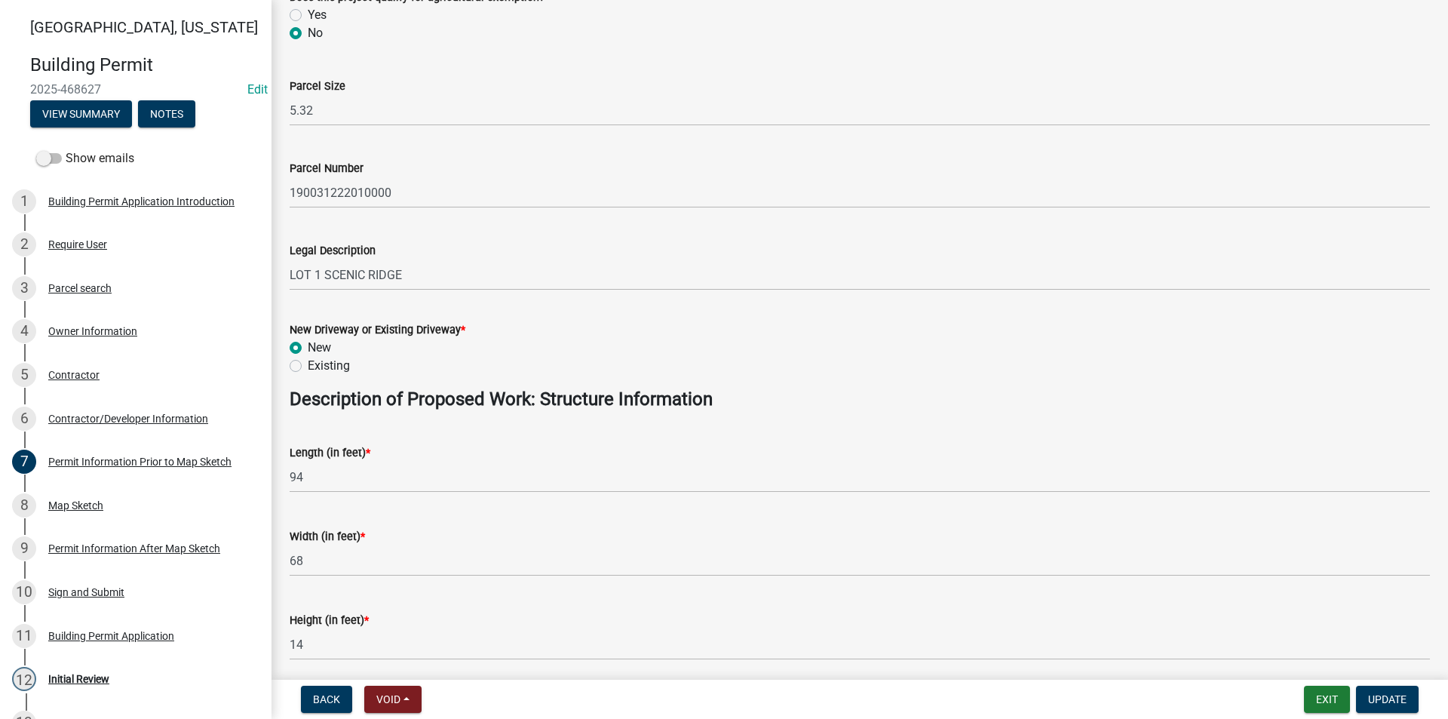
click at [308, 368] on label "Existing" at bounding box center [329, 366] width 42 height 18
click at [308, 367] on input "Existing" at bounding box center [313, 362] width 10 height 10
radio input "true"
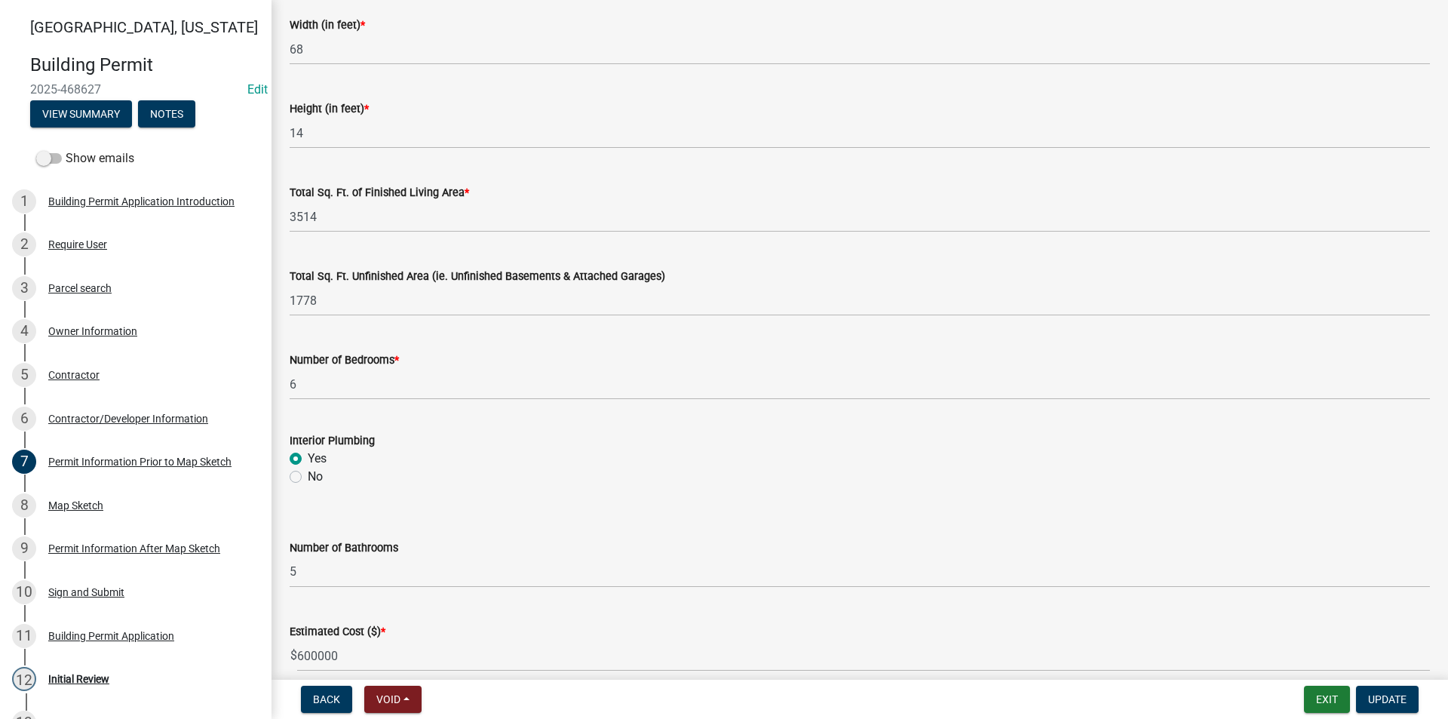
scroll to position [959, 0]
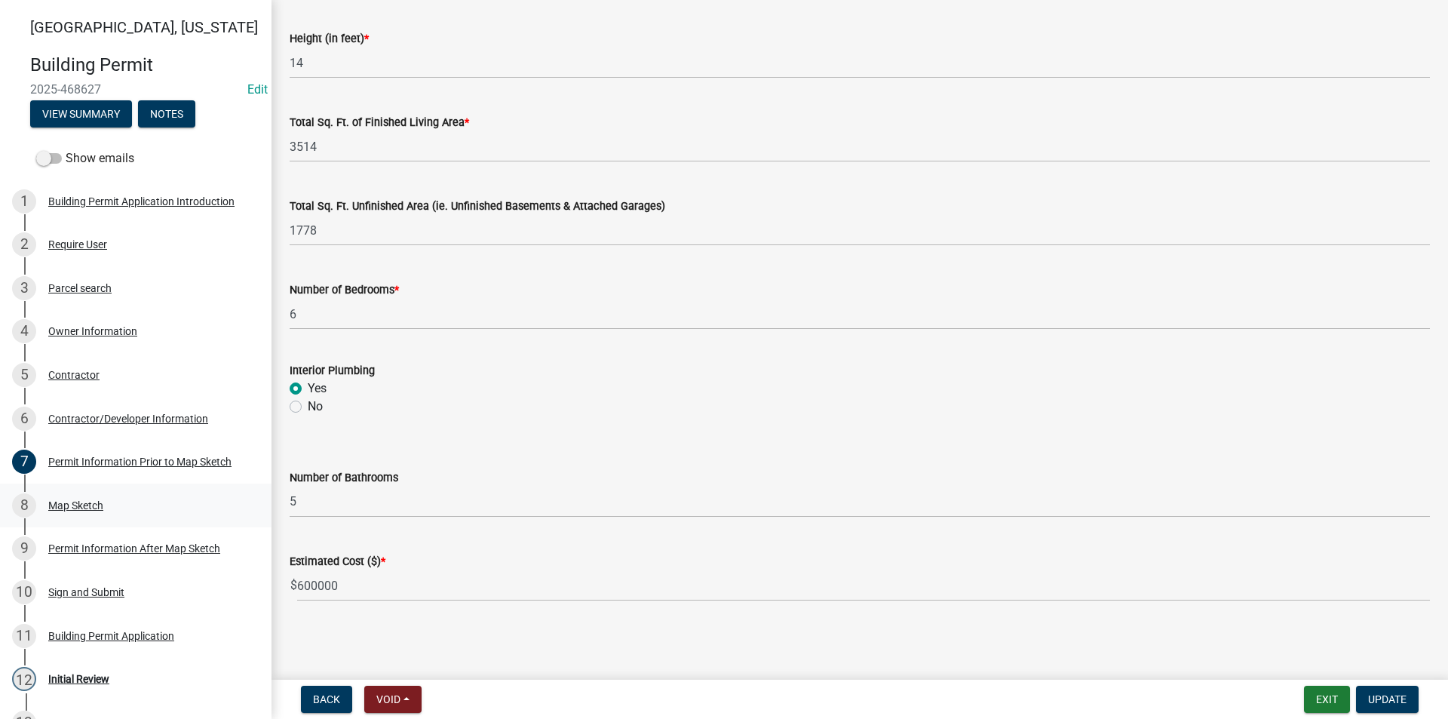
click at [65, 511] on div "8 Map Sketch" at bounding box center [129, 505] width 235 height 24
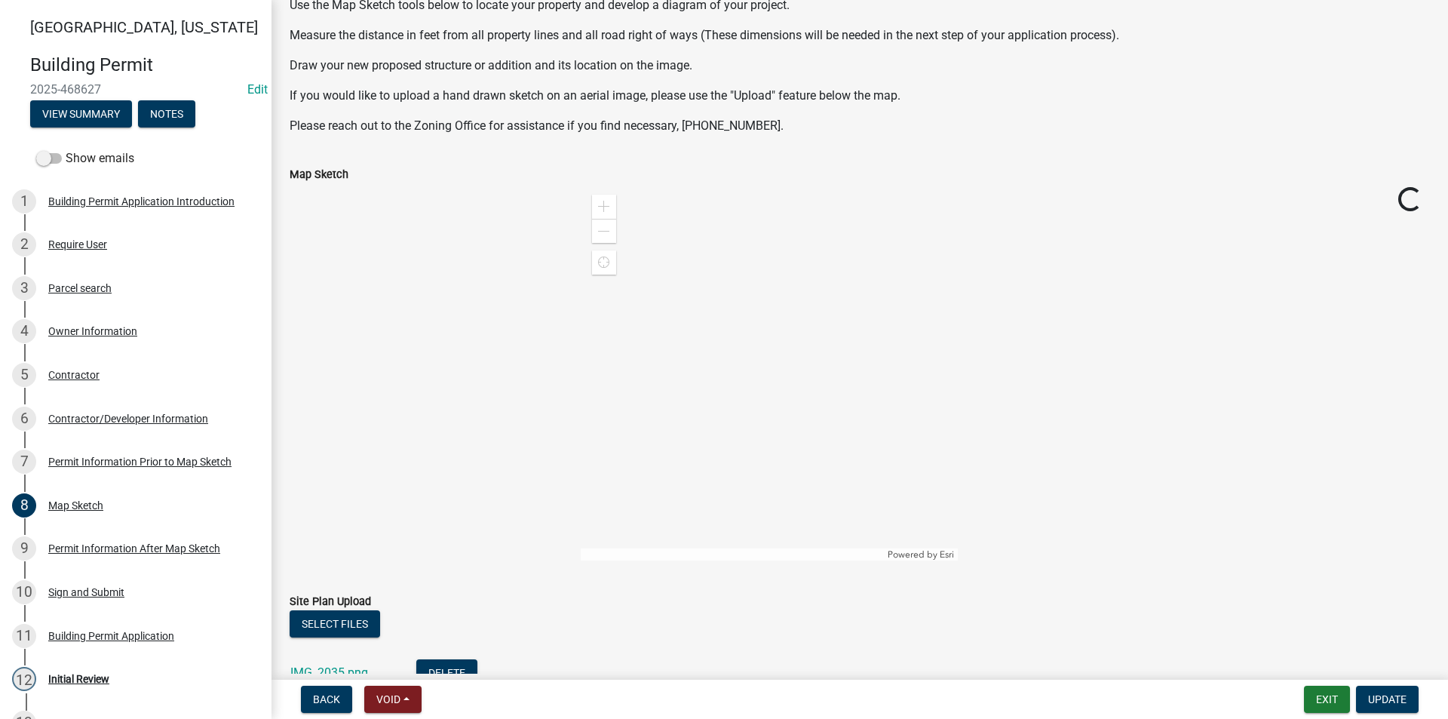
scroll to position [151, 0]
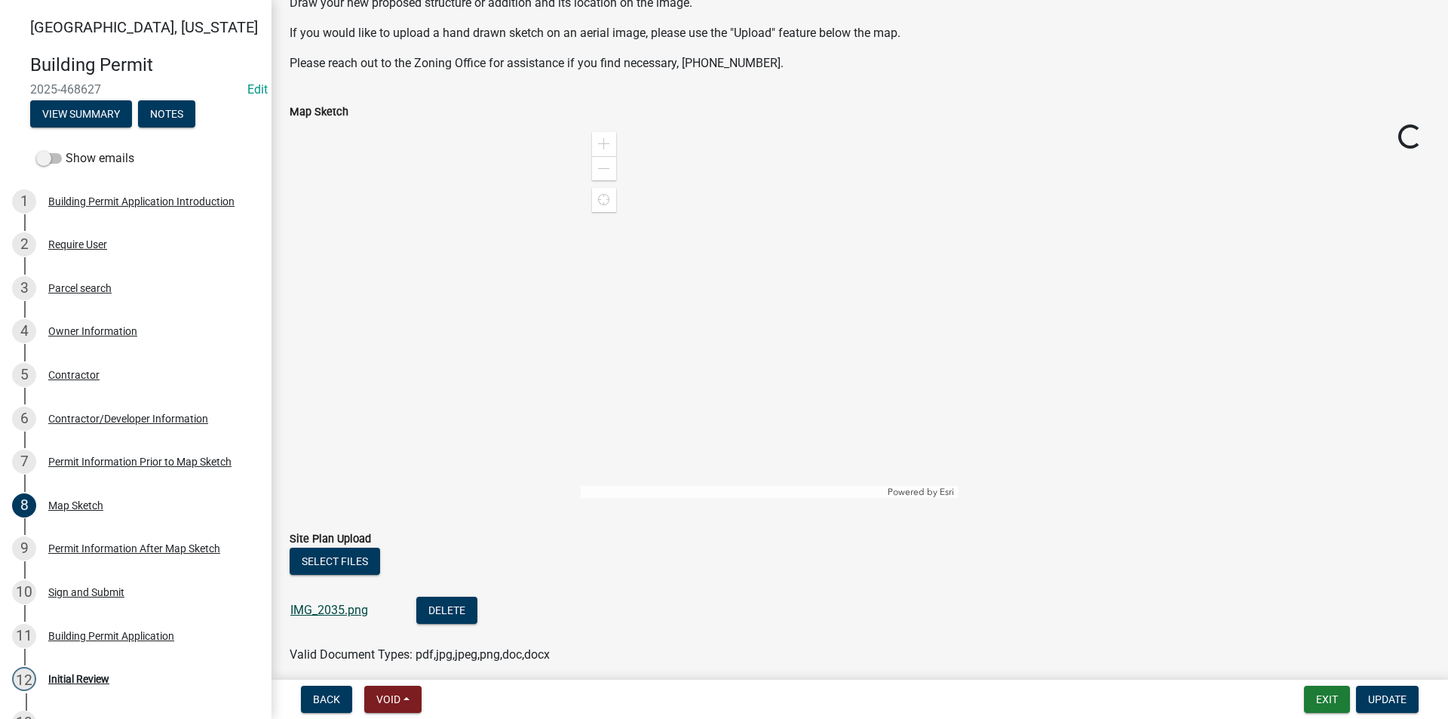
click at [349, 612] on link "IMG_2035.png" at bounding box center [329, 610] width 78 height 14
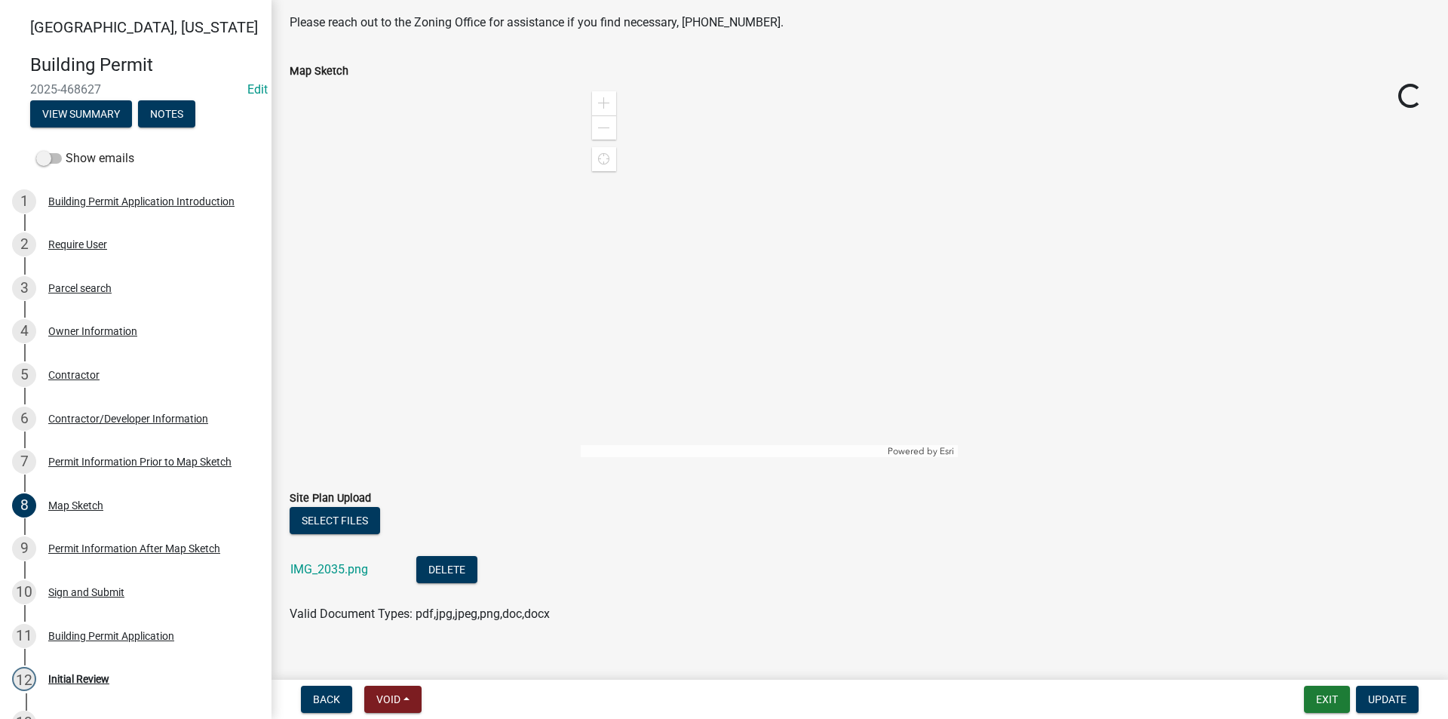
scroll to position [213, 0]
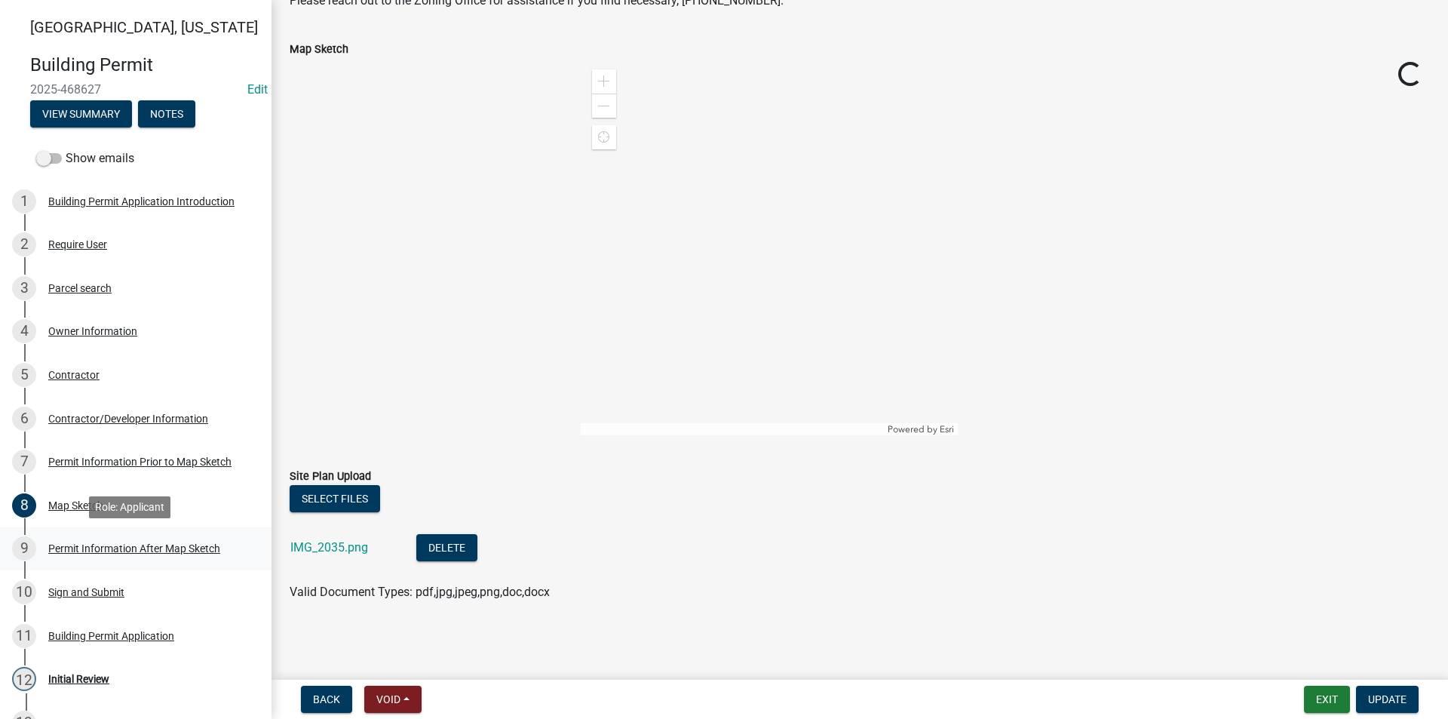
click at [126, 552] on div "Permit Information After Map Sketch" at bounding box center [134, 548] width 172 height 11
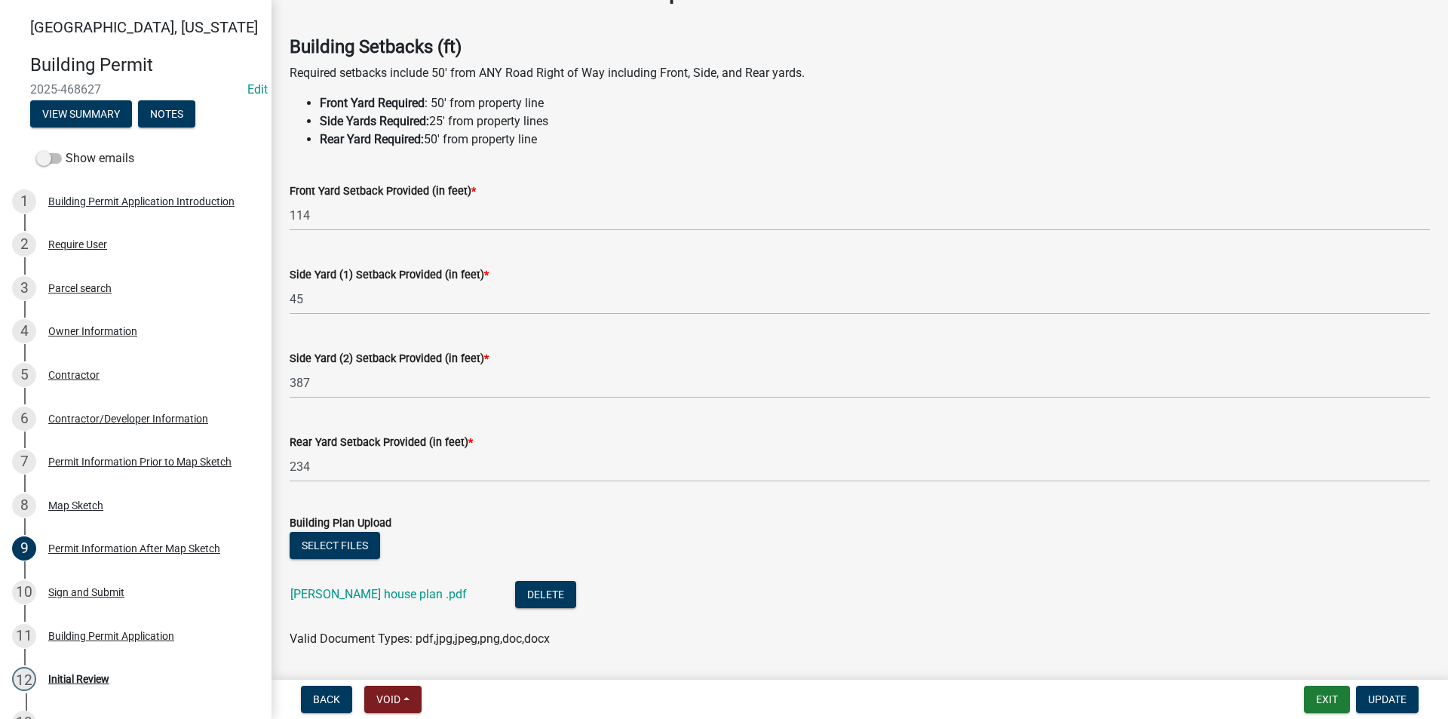
scroll to position [75, 0]
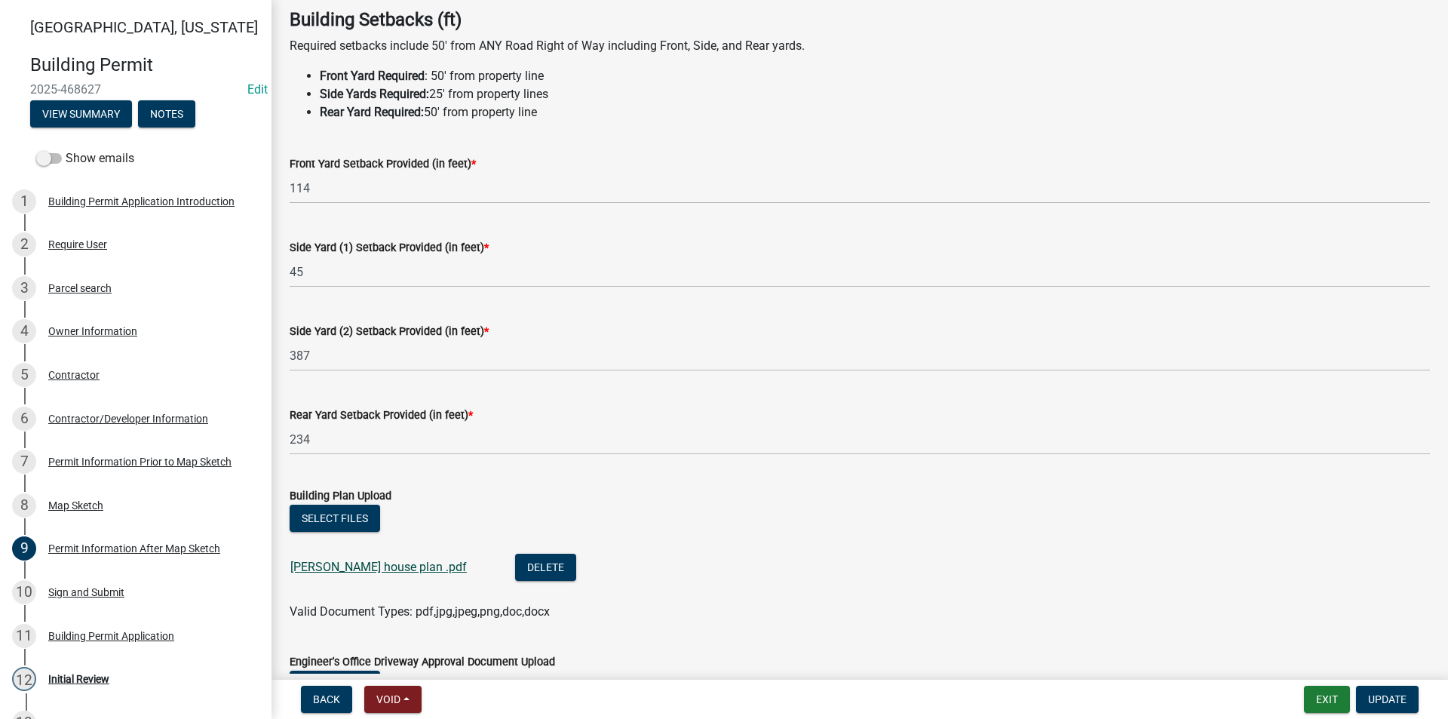
click at [377, 570] on link "Benjamin house plan .pdf" at bounding box center [378, 567] width 176 height 14
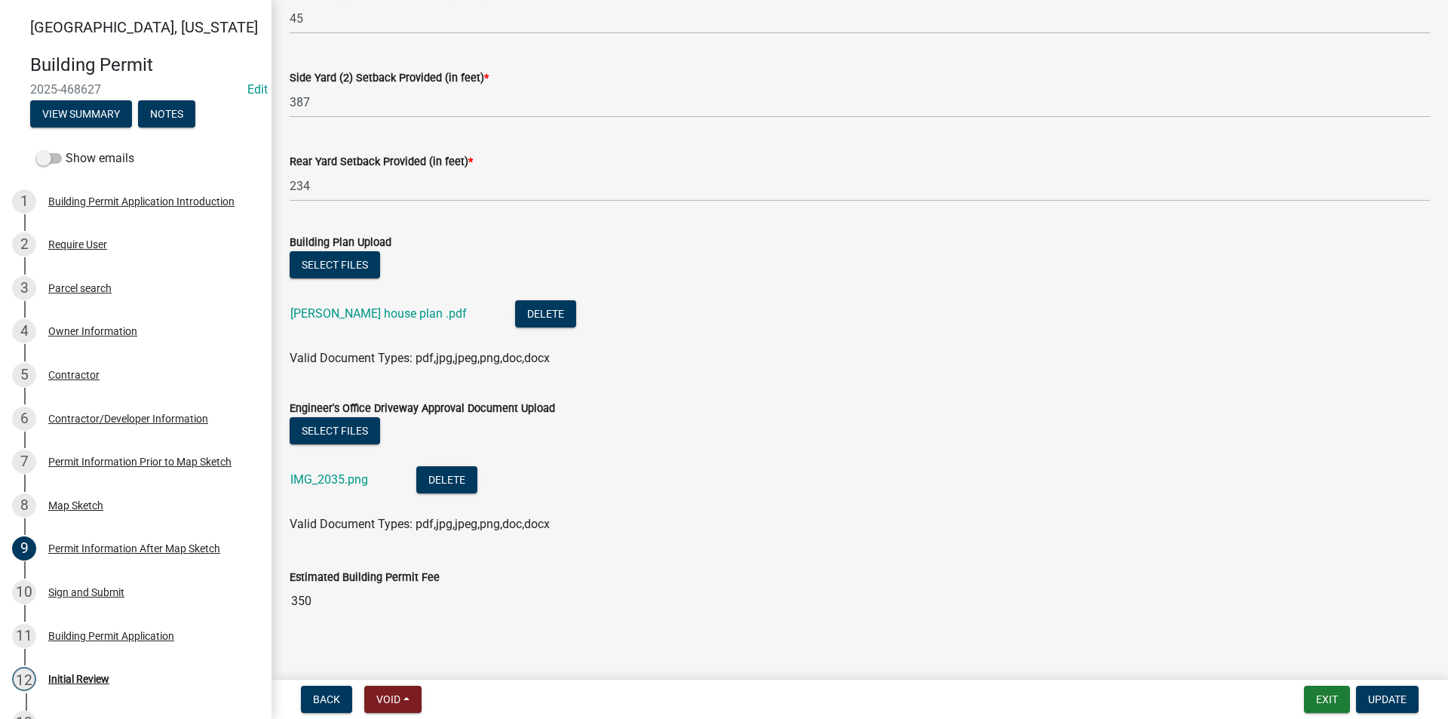
scroll to position [344, 0]
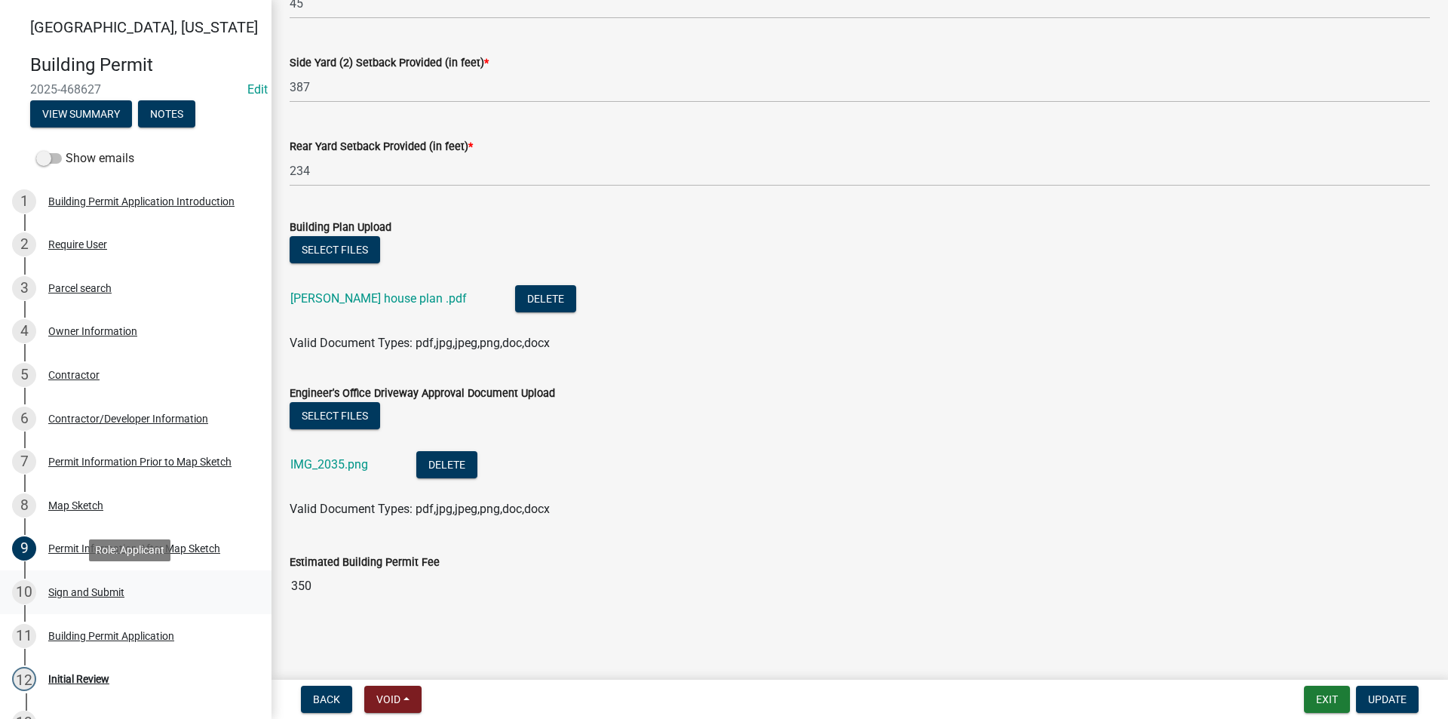
click at [108, 597] on div "Sign and Submit" at bounding box center [86, 592] width 76 height 11
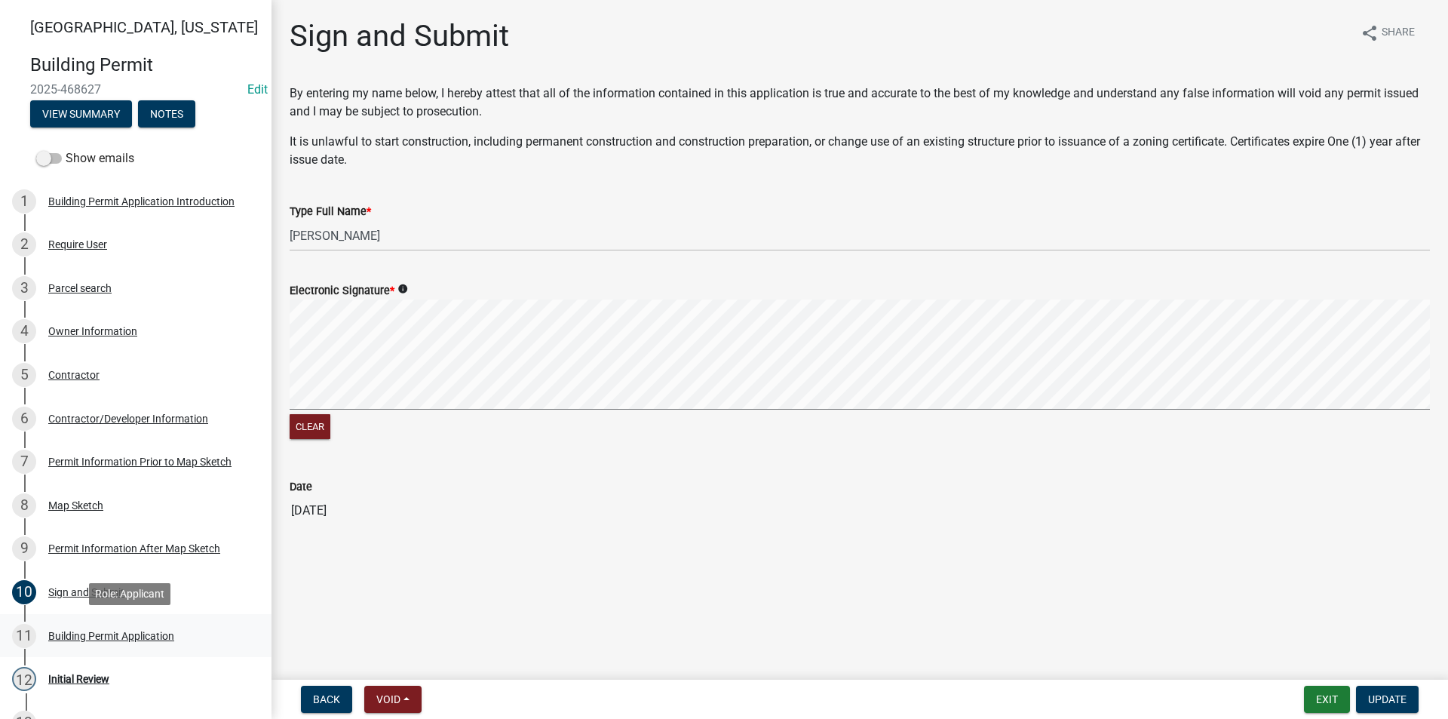
click at [115, 637] on div "Building Permit Application" at bounding box center [111, 636] width 126 height 11
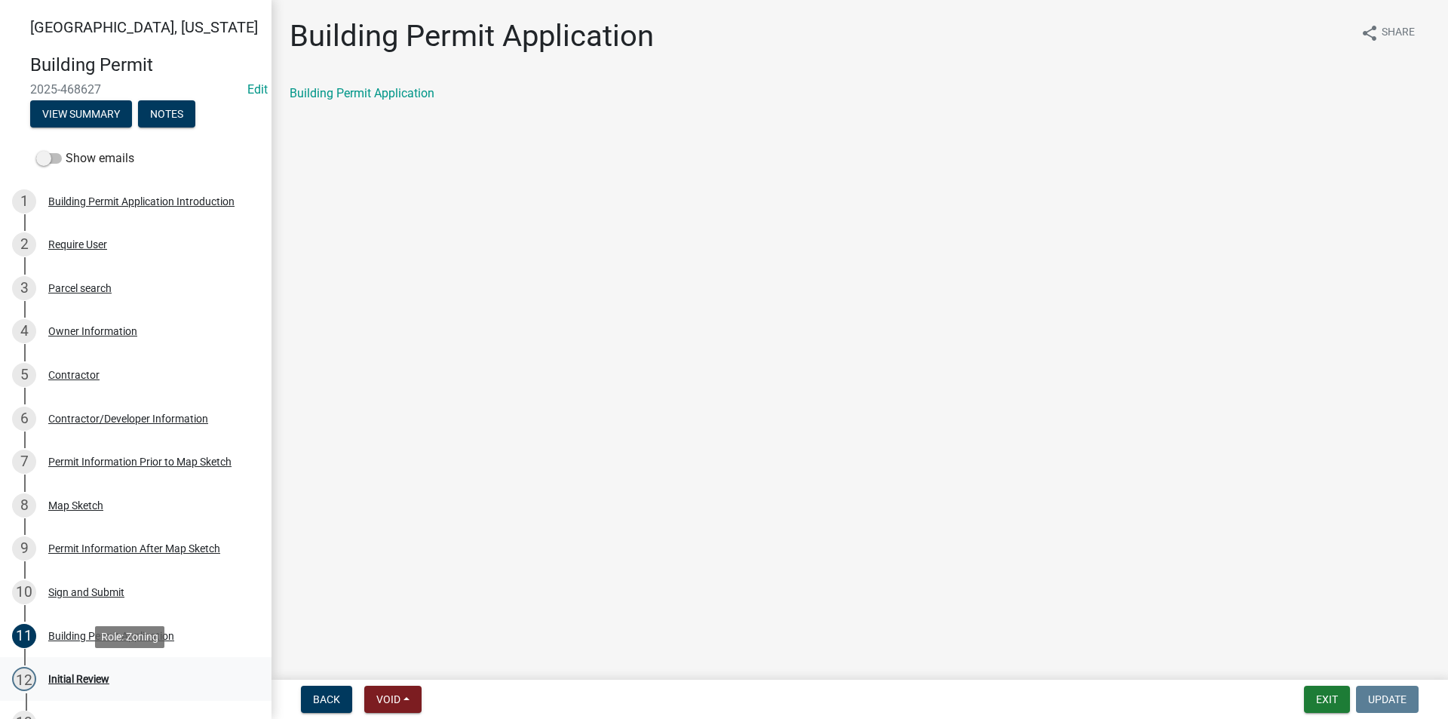
click at [86, 670] on div "12 Initial Review" at bounding box center [129, 679] width 235 height 24
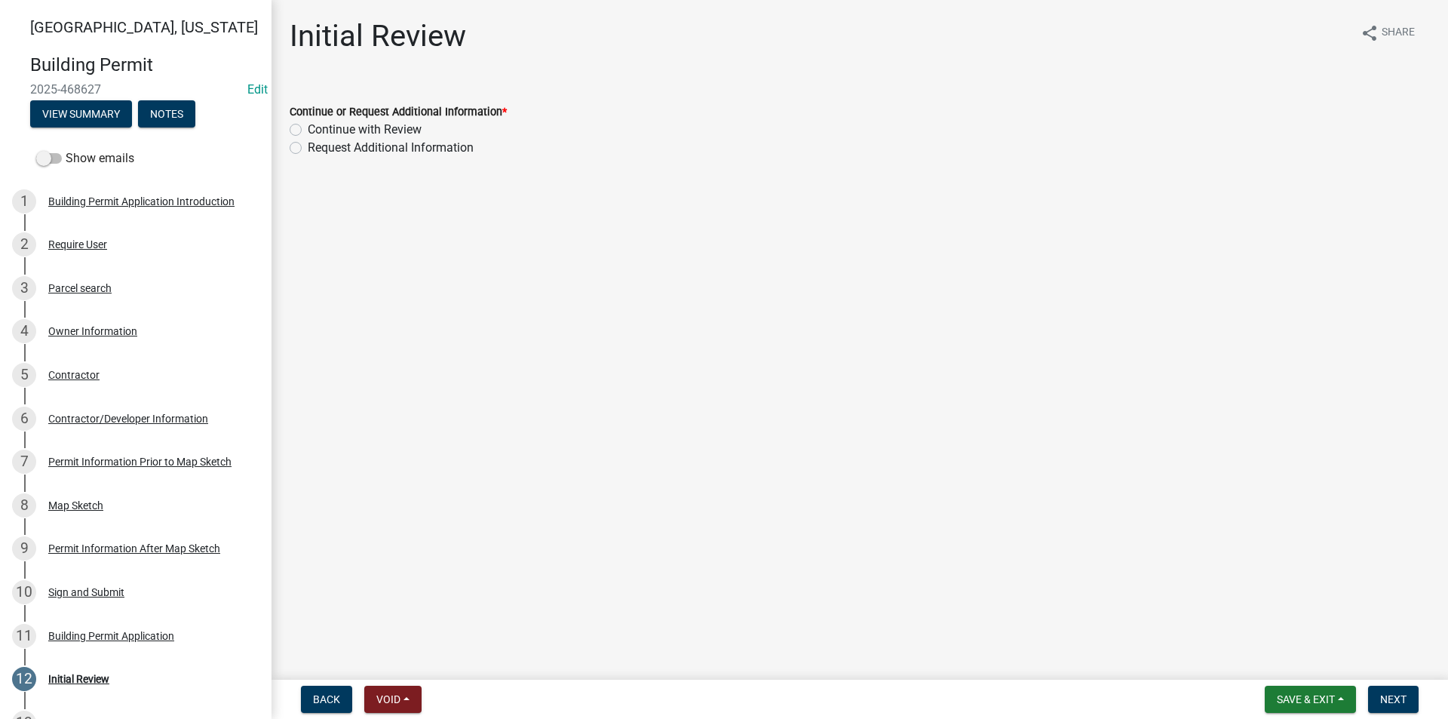
click at [308, 125] on label "Continue with Review" at bounding box center [365, 130] width 114 height 18
click at [308, 125] on input "Continue with Review" at bounding box center [313, 126] width 10 height 10
radio input "true"
click at [1388, 705] on span "Next" at bounding box center [1393, 699] width 26 height 12
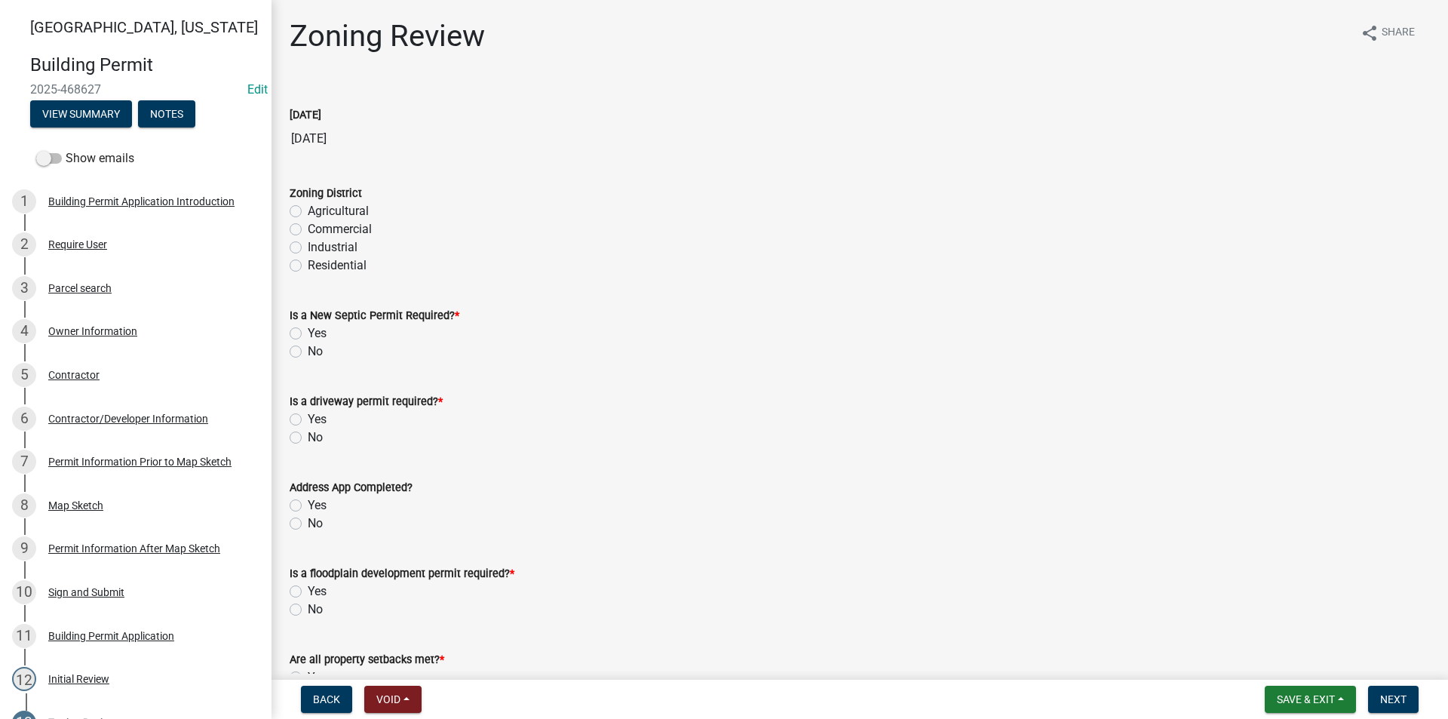
click at [308, 210] on label "Agricultural" at bounding box center [338, 211] width 61 height 18
click at [308, 210] on input "Agricultural" at bounding box center [313, 207] width 10 height 10
radio input "true"
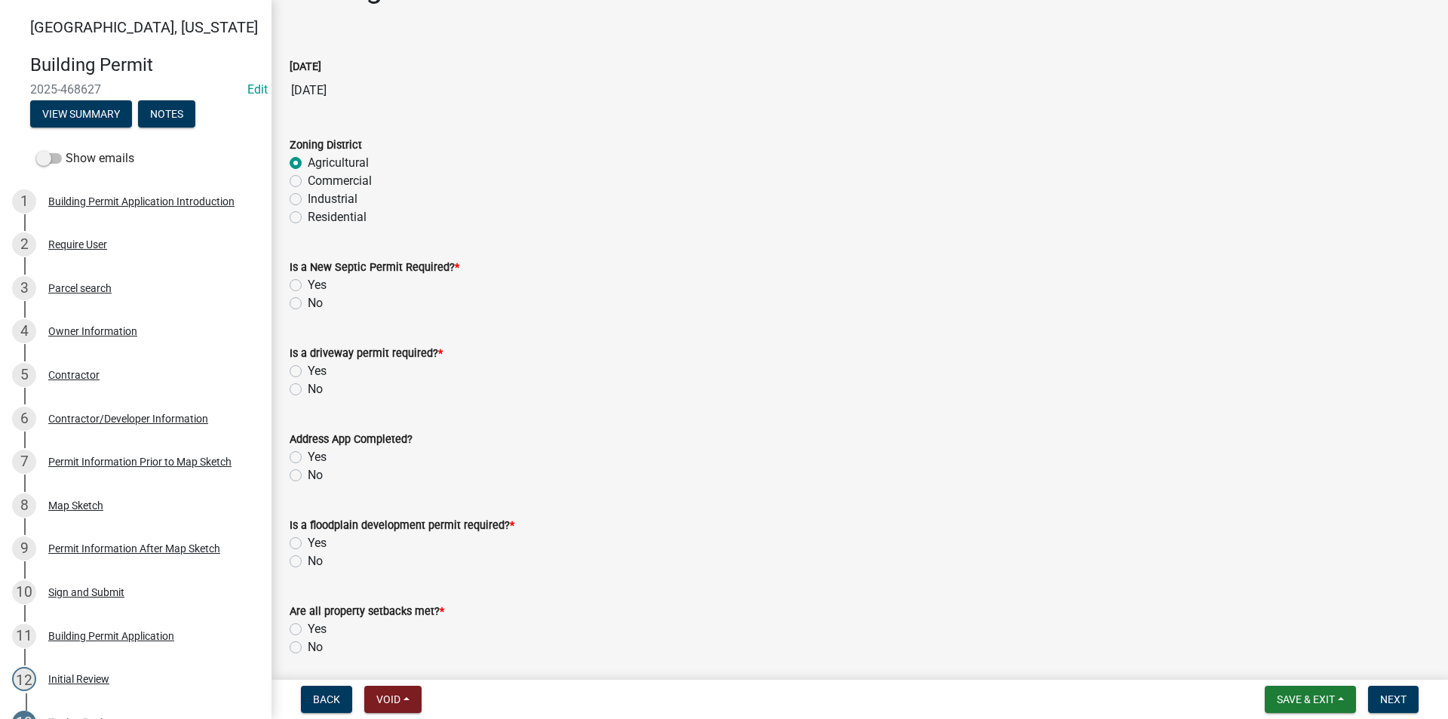
scroll to position [75, 0]
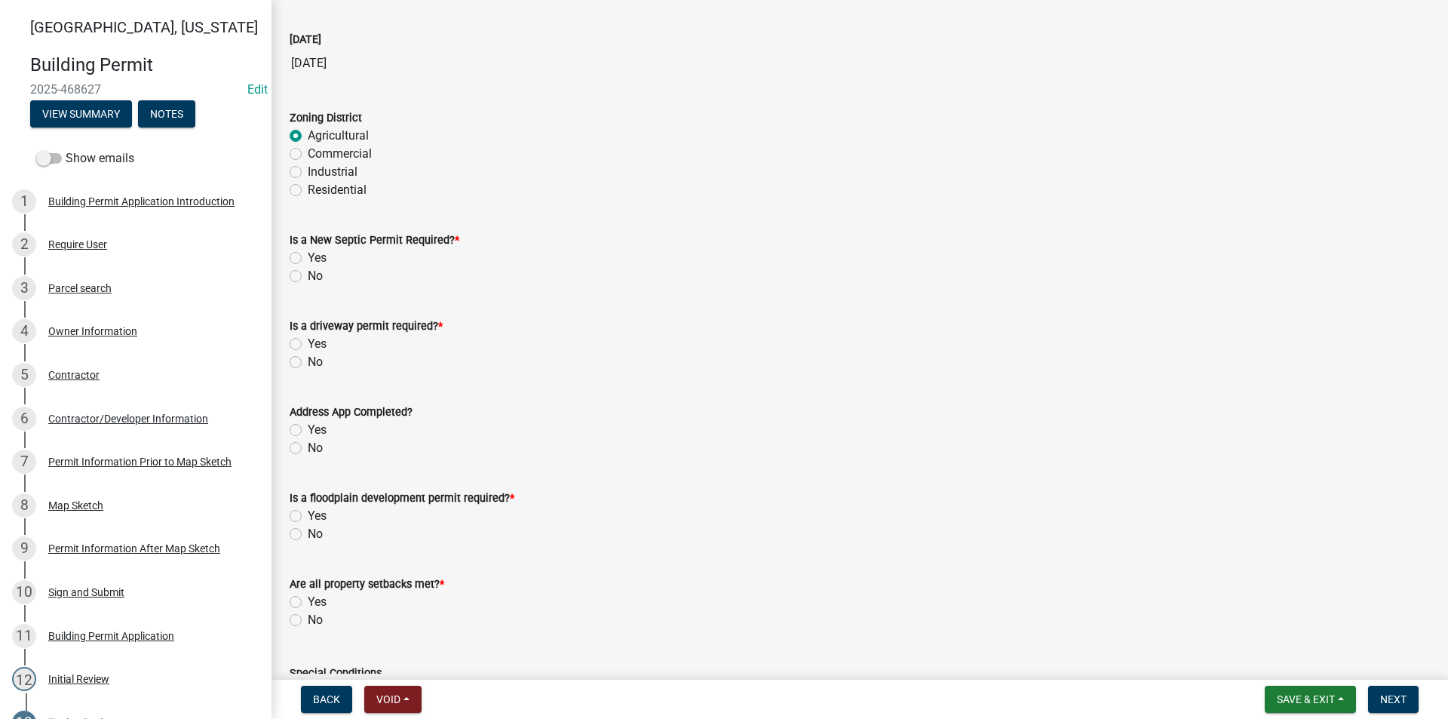
click at [308, 279] on label "No" at bounding box center [315, 276] width 15 height 18
click at [308, 277] on input "No" at bounding box center [313, 272] width 10 height 10
radio input "true"
click at [308, 364] on label "No" at bounding box center [315, 362] width 15 height 18
click at [308, 363] on input "No" at bounding box center [313, 358] width 10 height 10
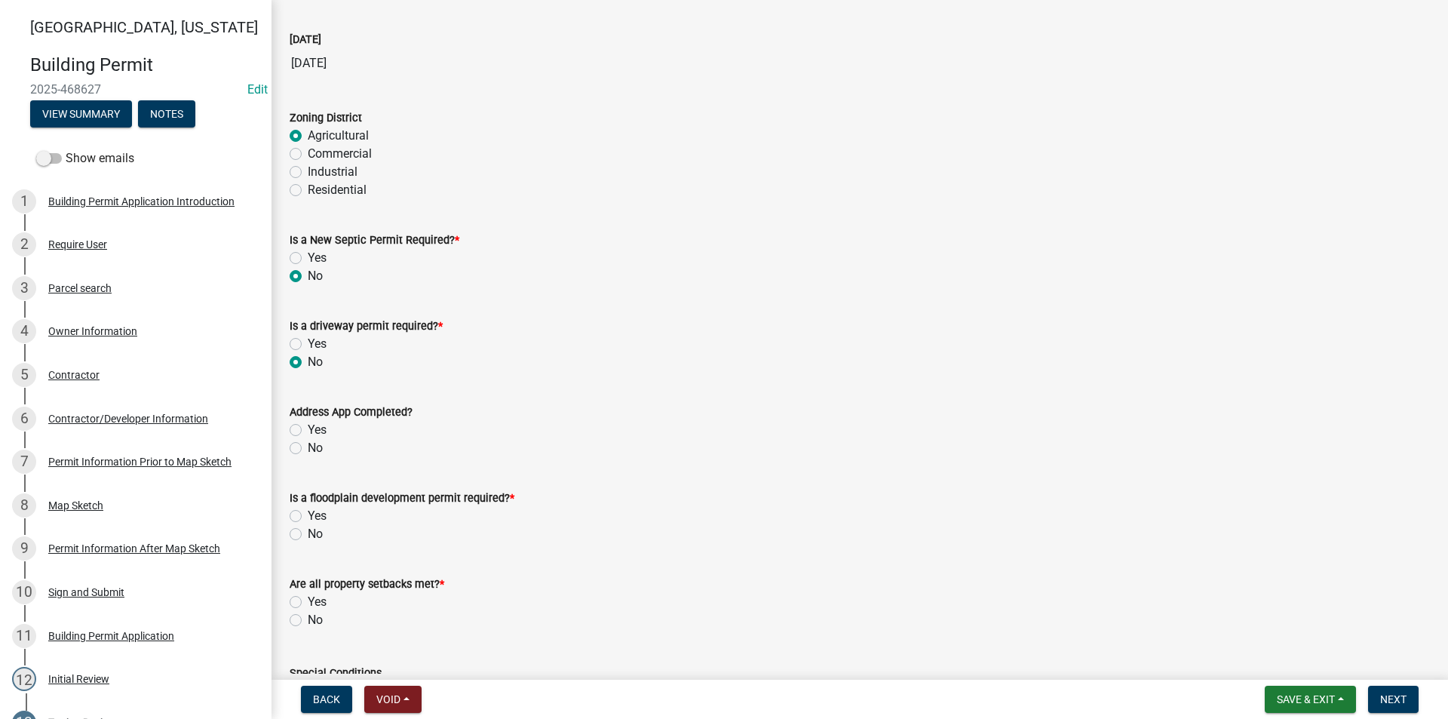
radio input "true"
click at [308, 431] on label "Yes" at bounding box center [317, 430] width 19 height 18
click at [308, 431] on input "Yes" at bounding box center [313, 426] width 10 height 10
radio input "true"
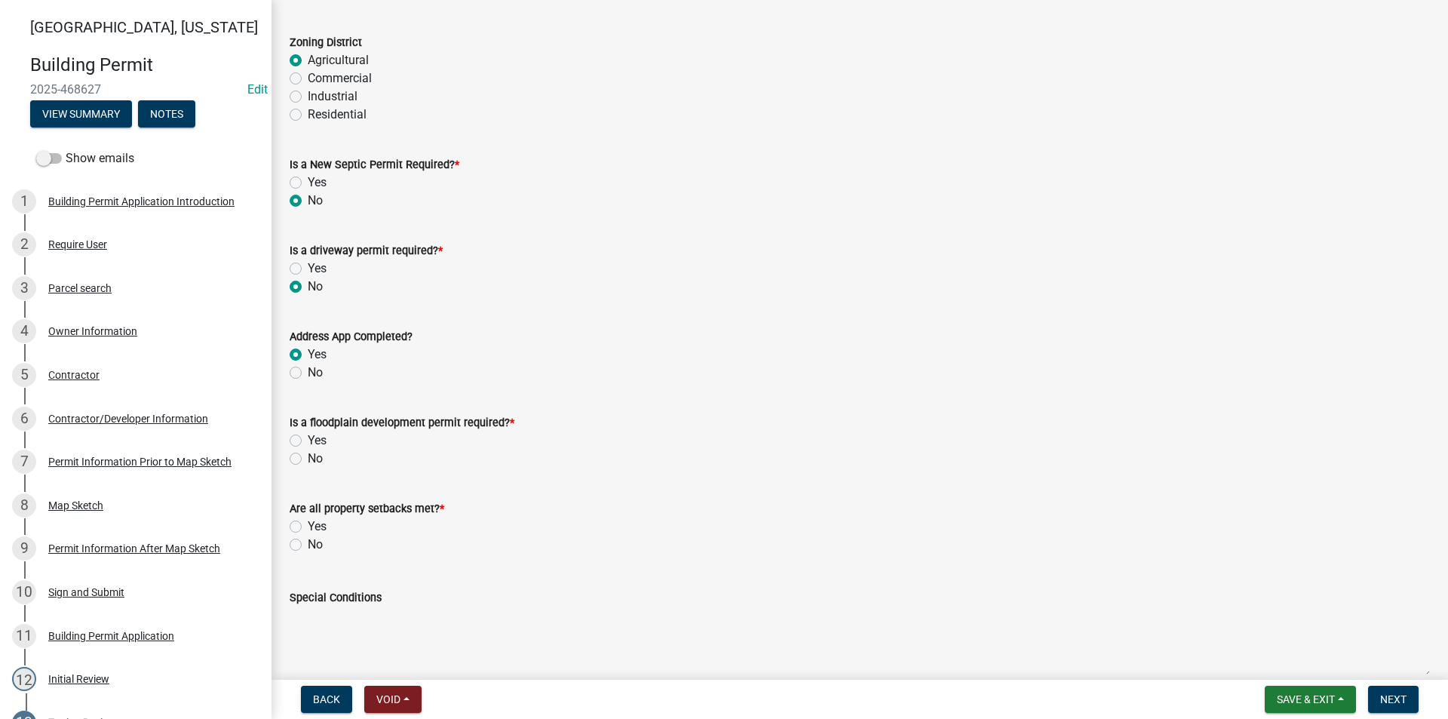
click at [308, 457] on label "No" at bounding box center [315, 459] width 15 height 18
click at [308, 457] on input "No" at bounding box center [313, 455] width 10 height 10
radio input "true"
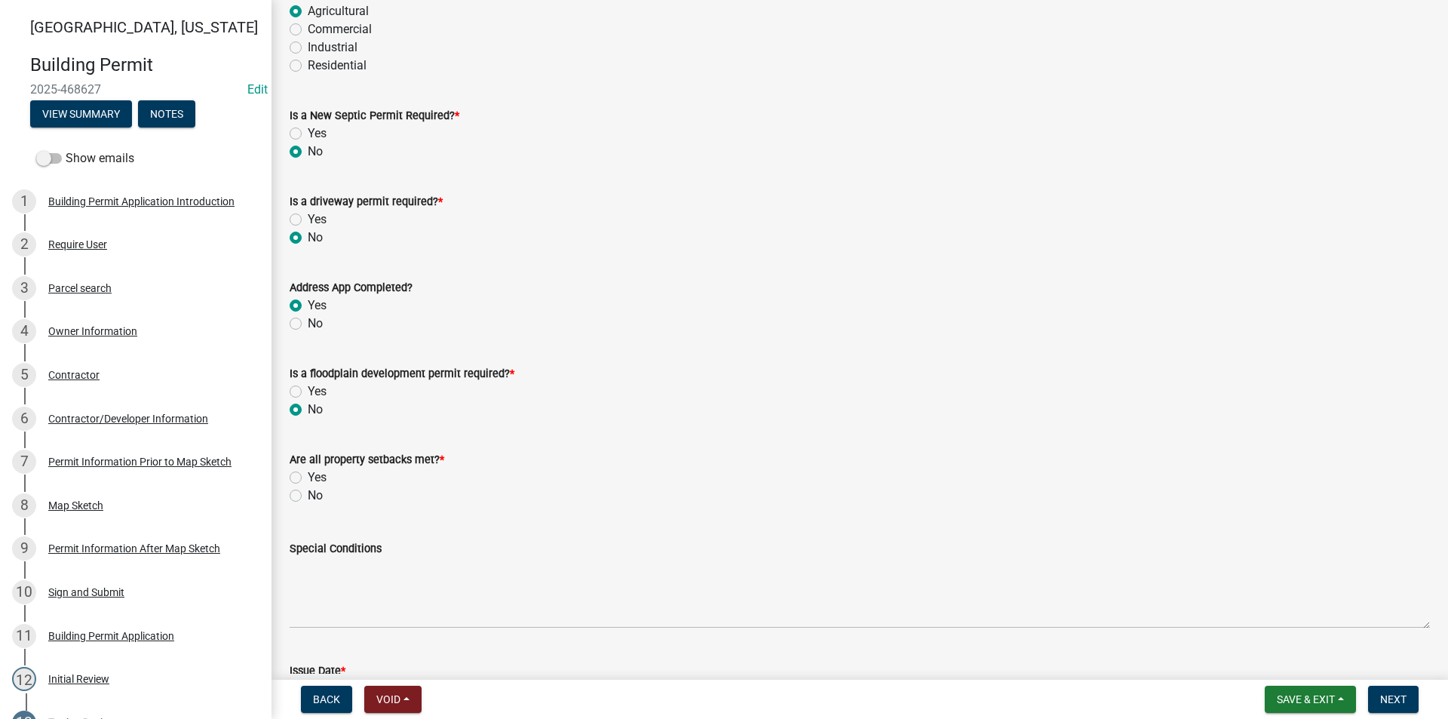
scroll to position [226, 0]
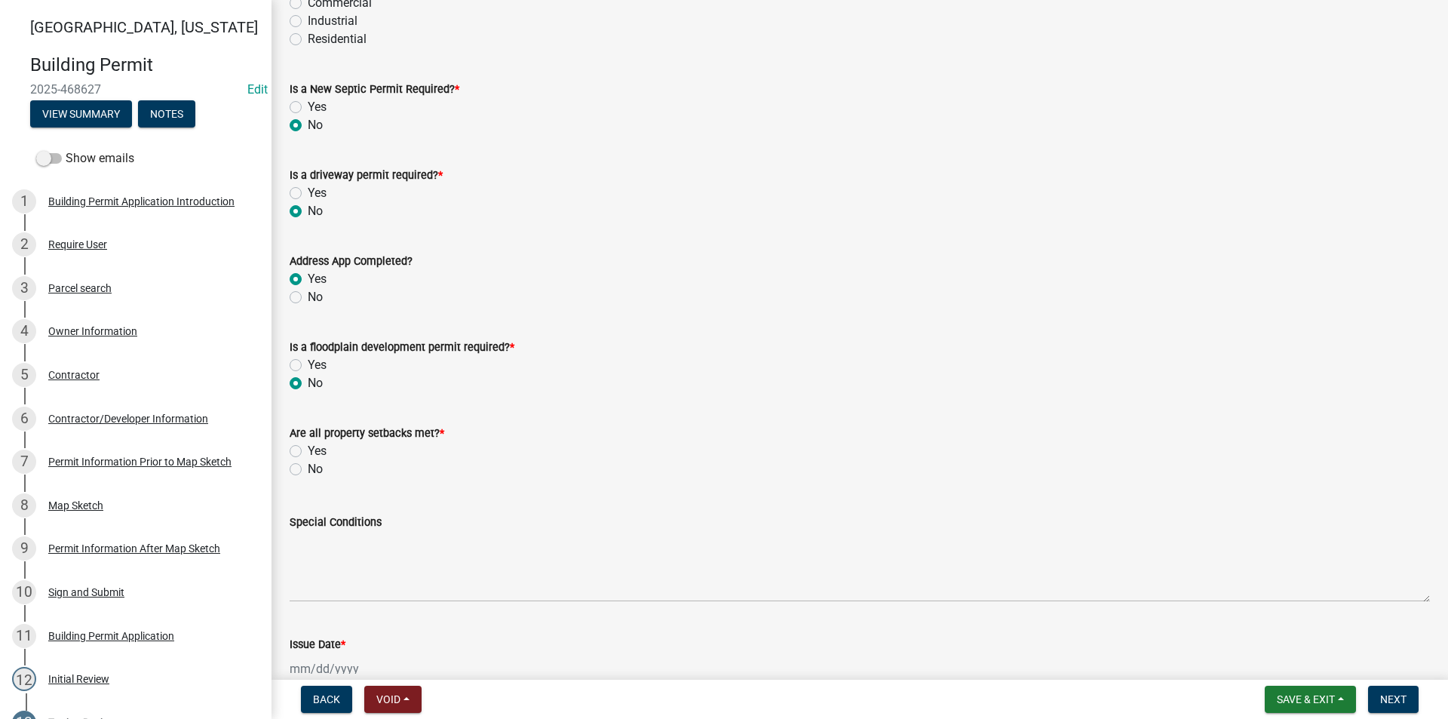
click at [308, 452] on label "Yes" at bounding box center [317, 451] width 19 height 18
click at [308, 452] on input "Yes" at bounding box center [313, 447] width 10 height 10
radio input "true"
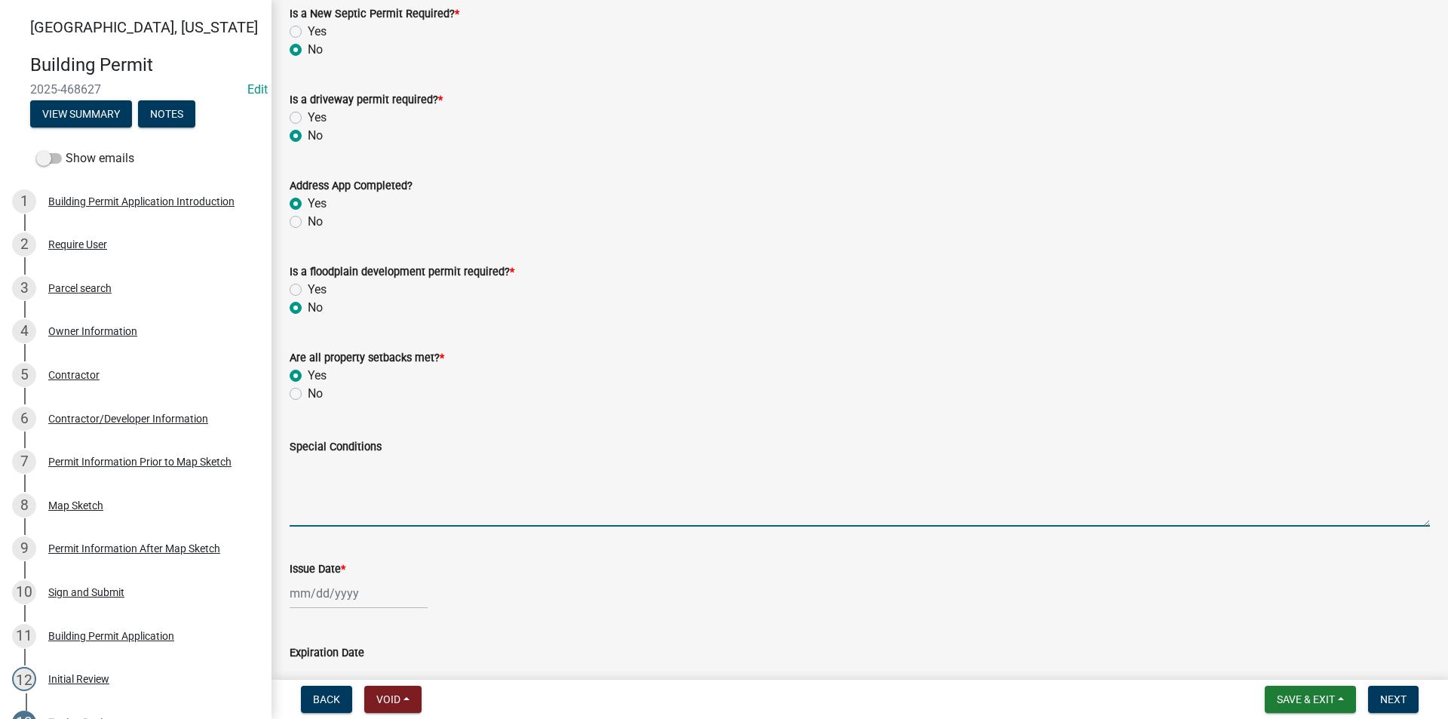
click at [321, 471] on textarea "Special Conditions" at bounding box center [860, 491] width 1140 height 71
click at [327, 468] on textarea "Single Family Owner Occupied Dwelling" at bounding box center [860, 491] width 1140 height 71
click at [400, 464] on textarea "Single-Family Owner Occupied Dwelling" at bounding box center [860, 491] width 1140 height 71
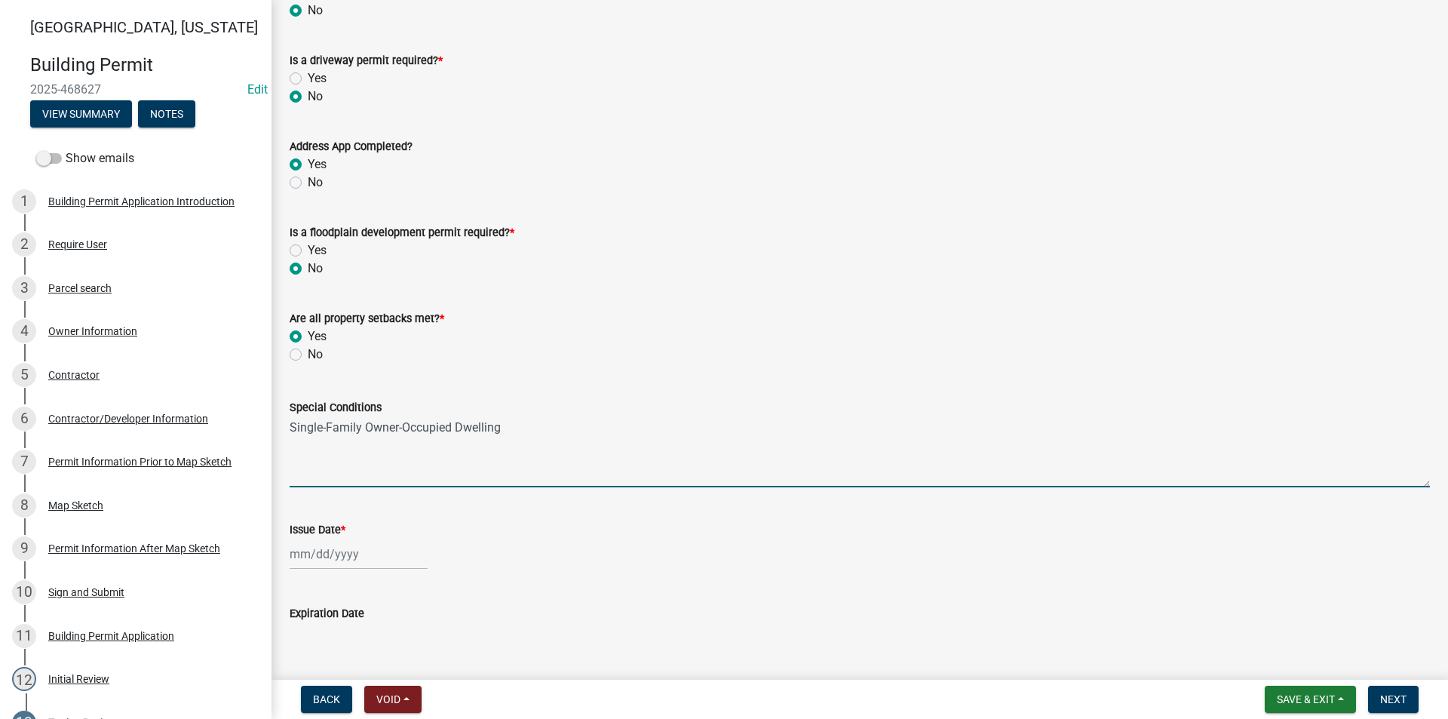
scroll to position [377, 0]
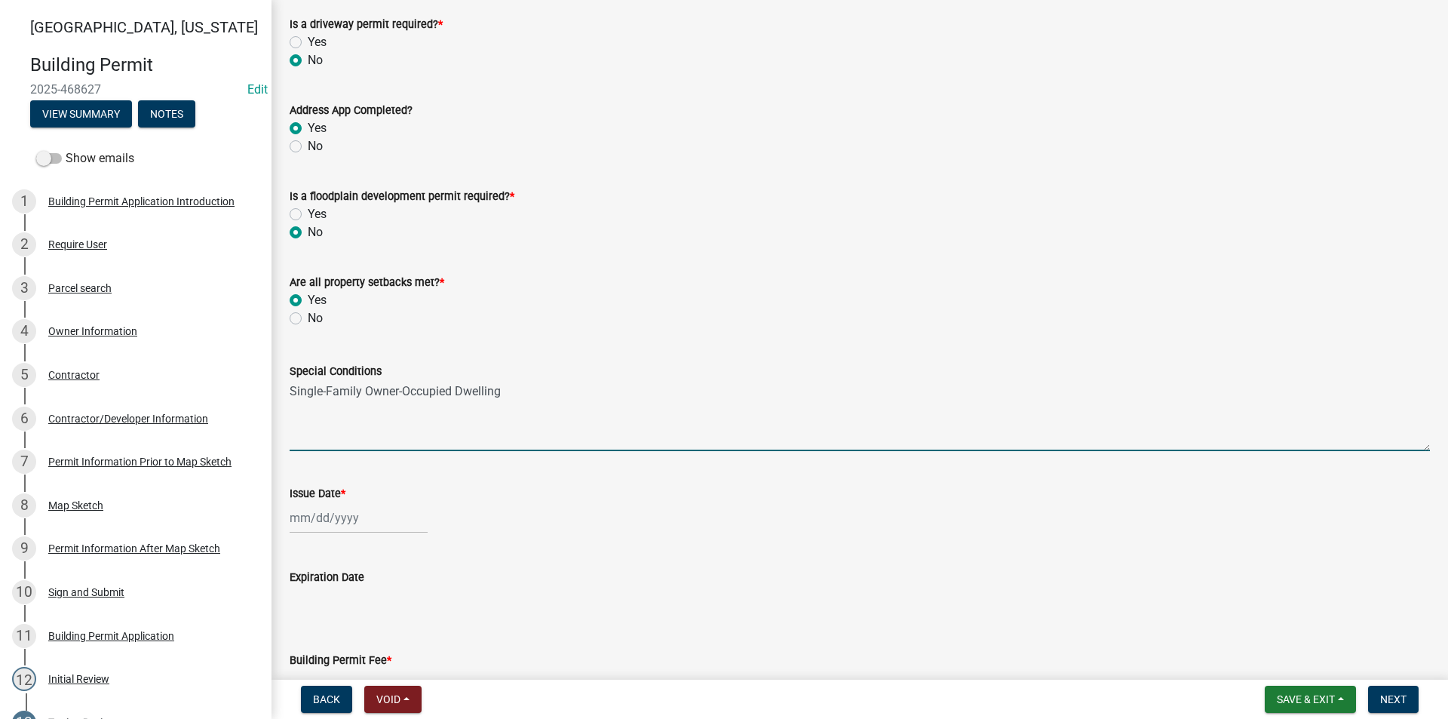
type textarea "Single-Family Owner-Occupied Dwelling"
click at [321, 523] on div at bounding box center [359, 517] width 138 height 31
select select "8"
select select "2025"
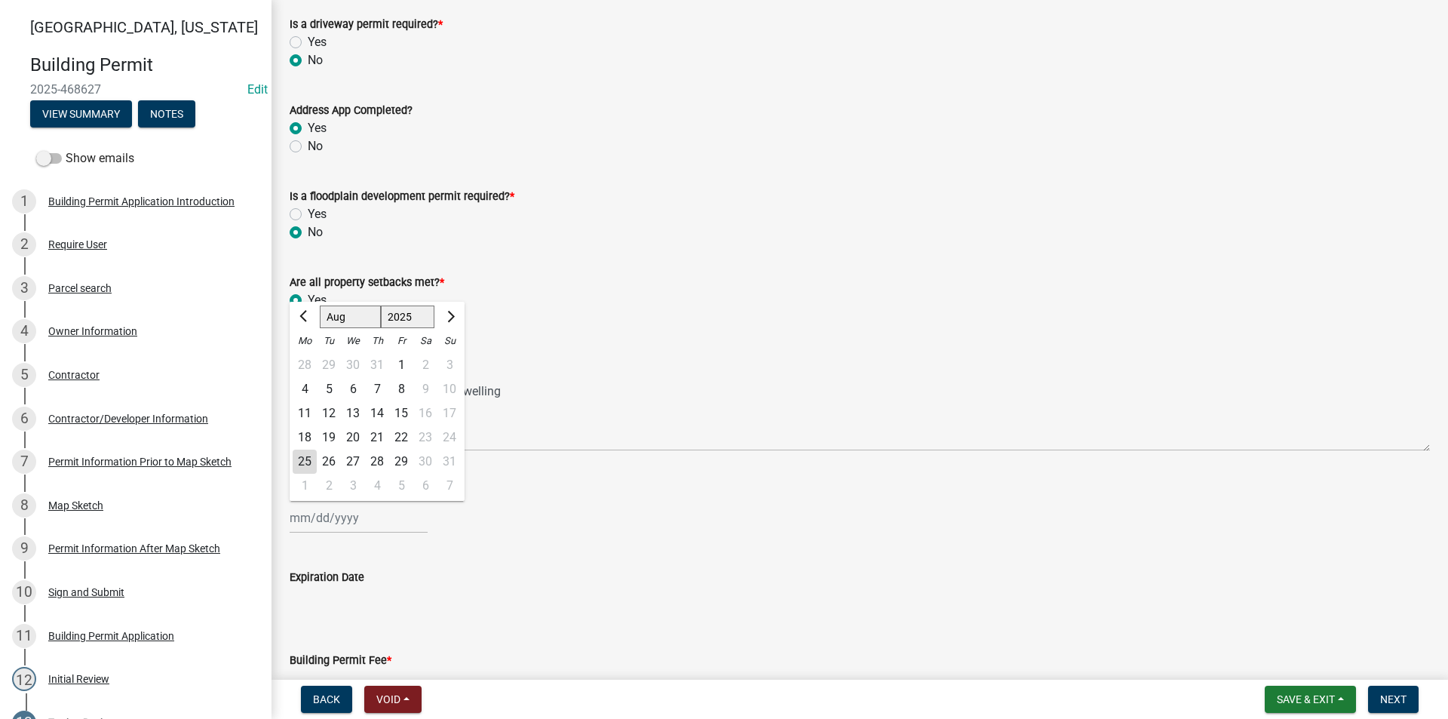
click at [305, 459] on div "25" at bounding box center [305, 462] width 24 height 24
type input "08/25/2025"
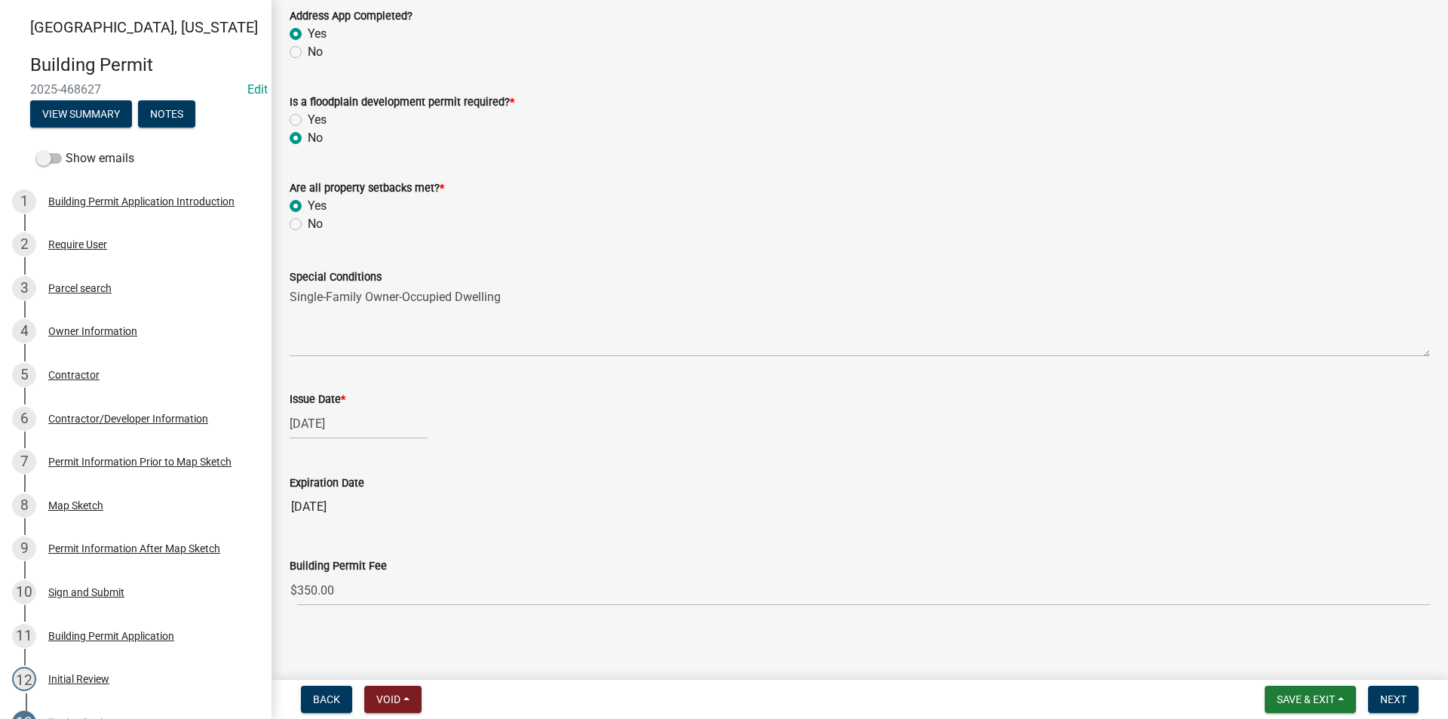
scroll to position [476, 0]
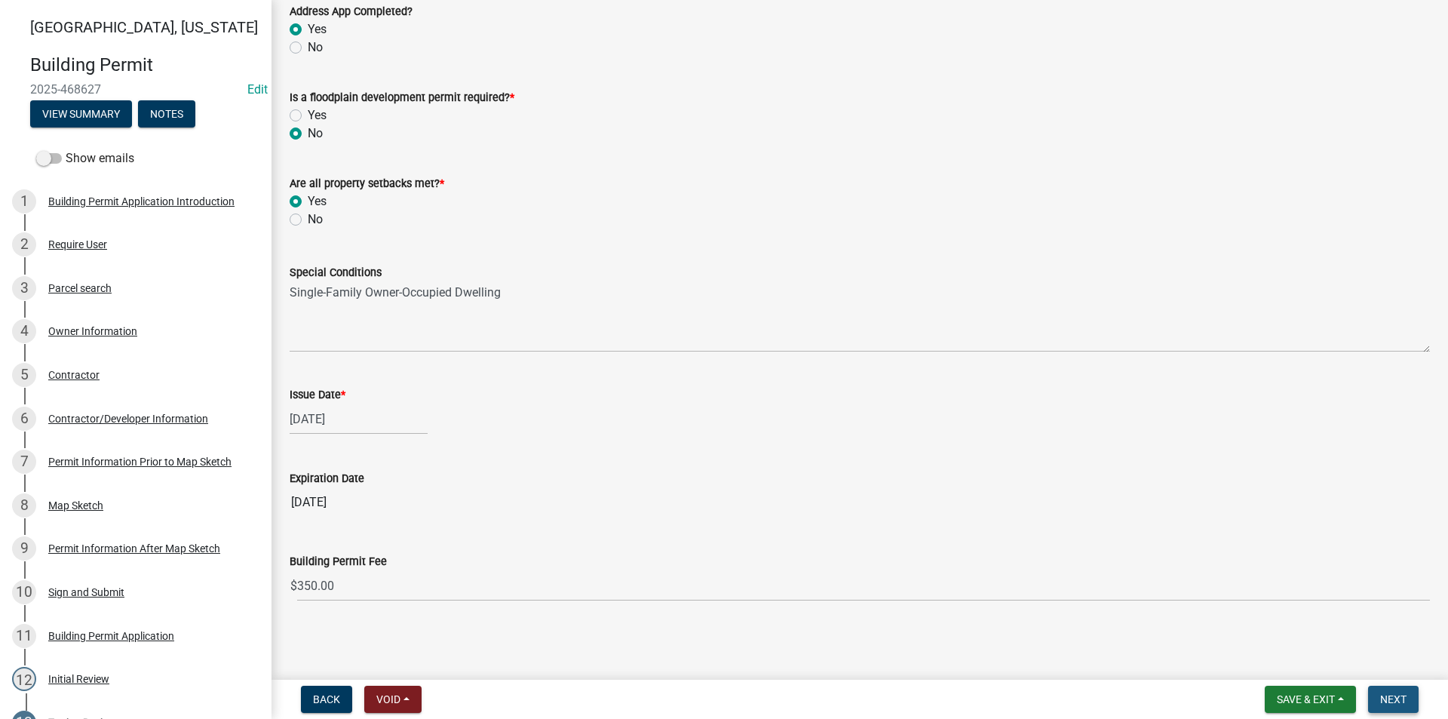
click at [1397, 700] on span "Next" at bounding box center [1393, 699] width 26 height 12
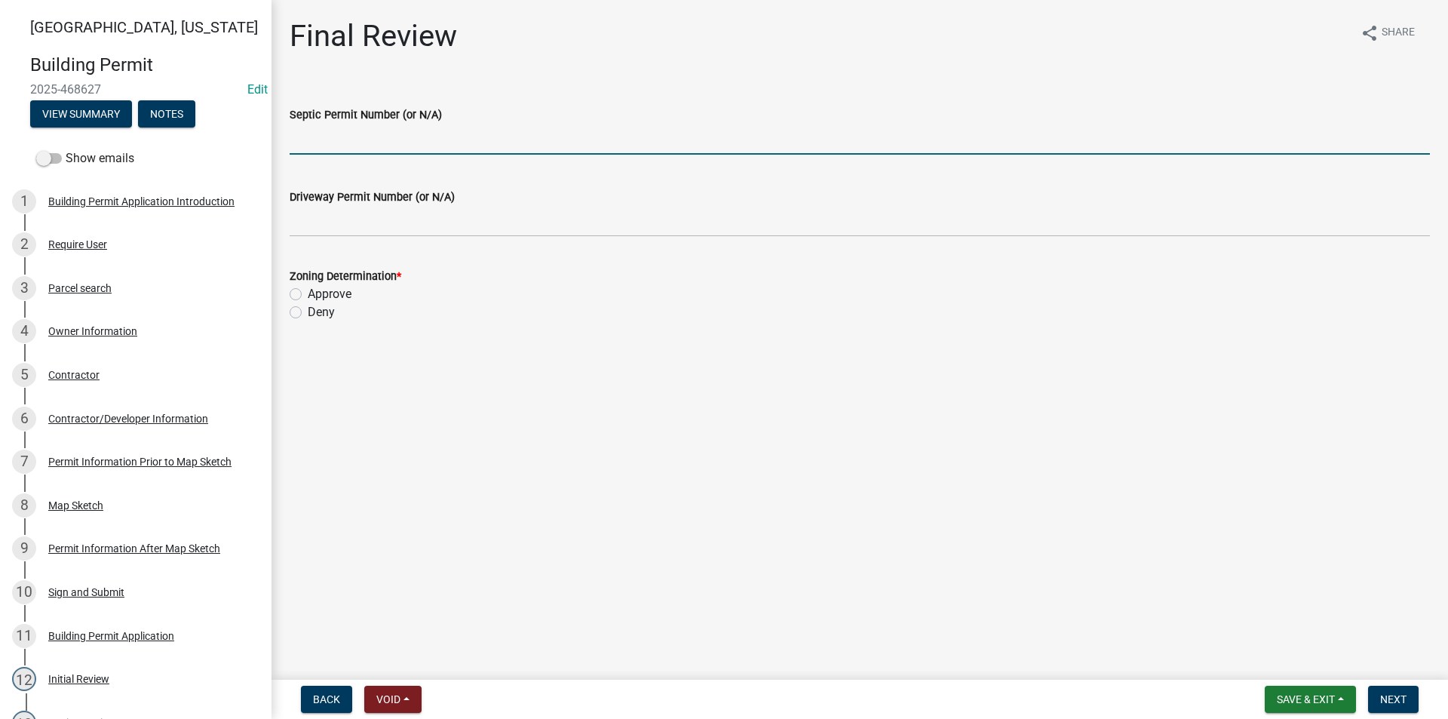
click at [350, 140] on input "Septic Permit Number (or N/A)" at bounding box center [860, 139] width 1140 height 31
click at [313, 140] on input "Septic Permit Number (or N/A)" at bounding box center [860, 139] width 1140 height 31
type input "2025-72"
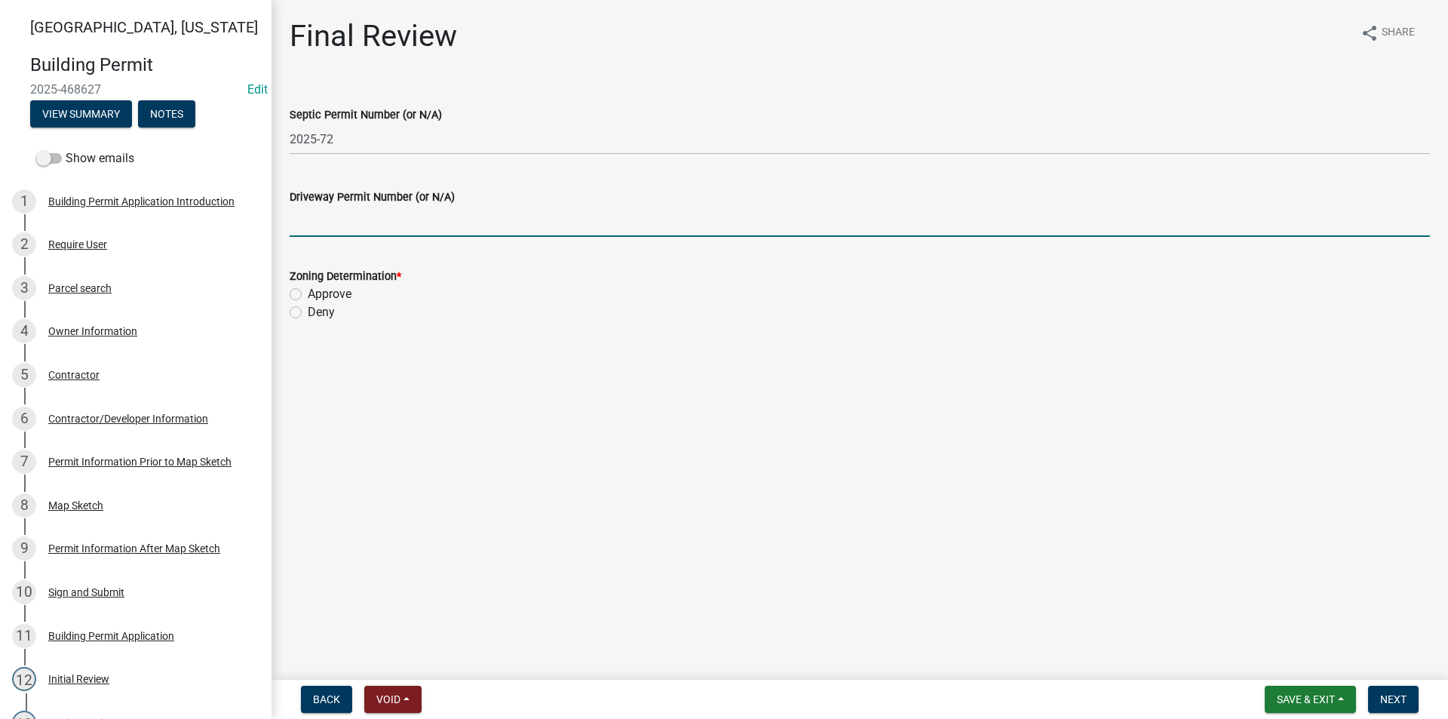
click at [339, 221] on input "Driveway Permit Number (or N/A)" at bounding box center [860, 221] width 1140 height 31
type input "N/A"
click at [308, 294] on label "Approve" at bounding box center [330, 294] width 44 height 18
click at [308, 294] on input "Approve" at bounding box center [313, 290] width 10 height 10
radio input "true"
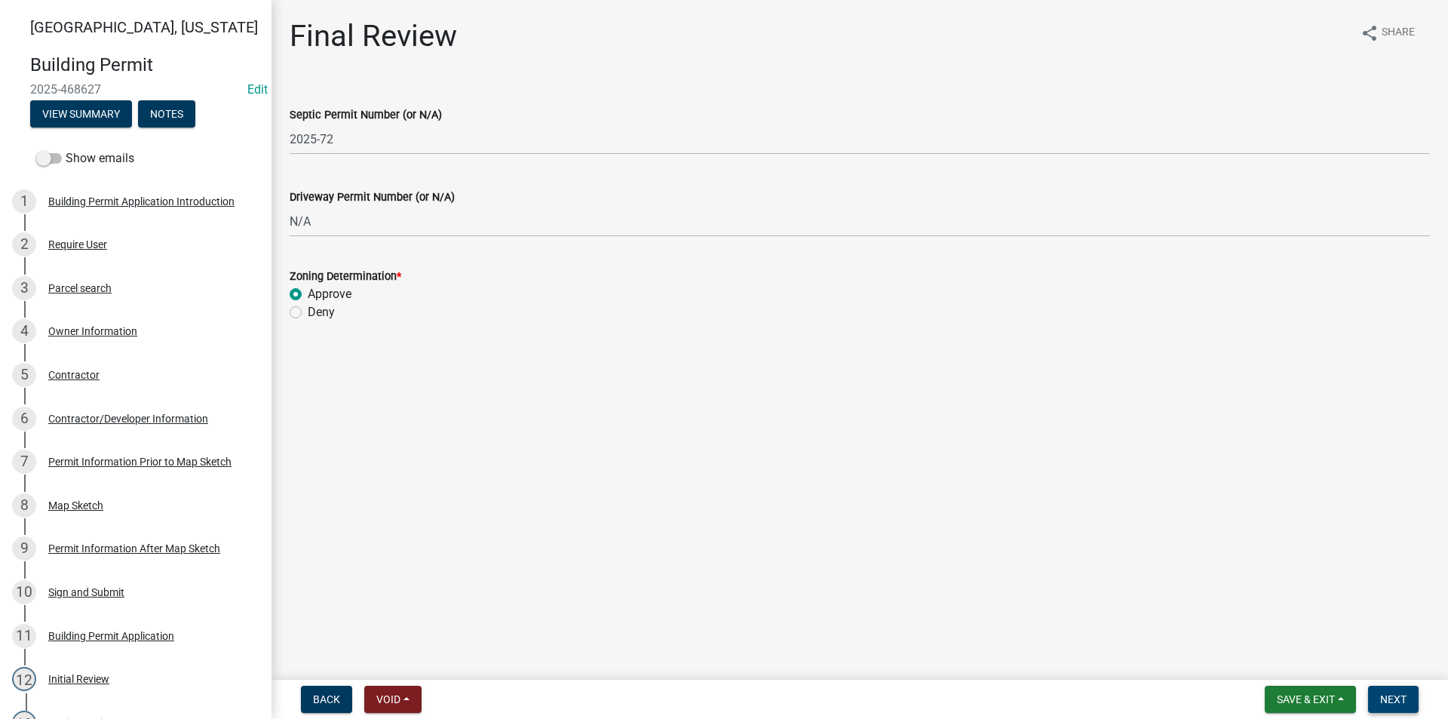
click at [1400, 698] on span "Next" at bounding box center [1393, 699] width 26 height 12
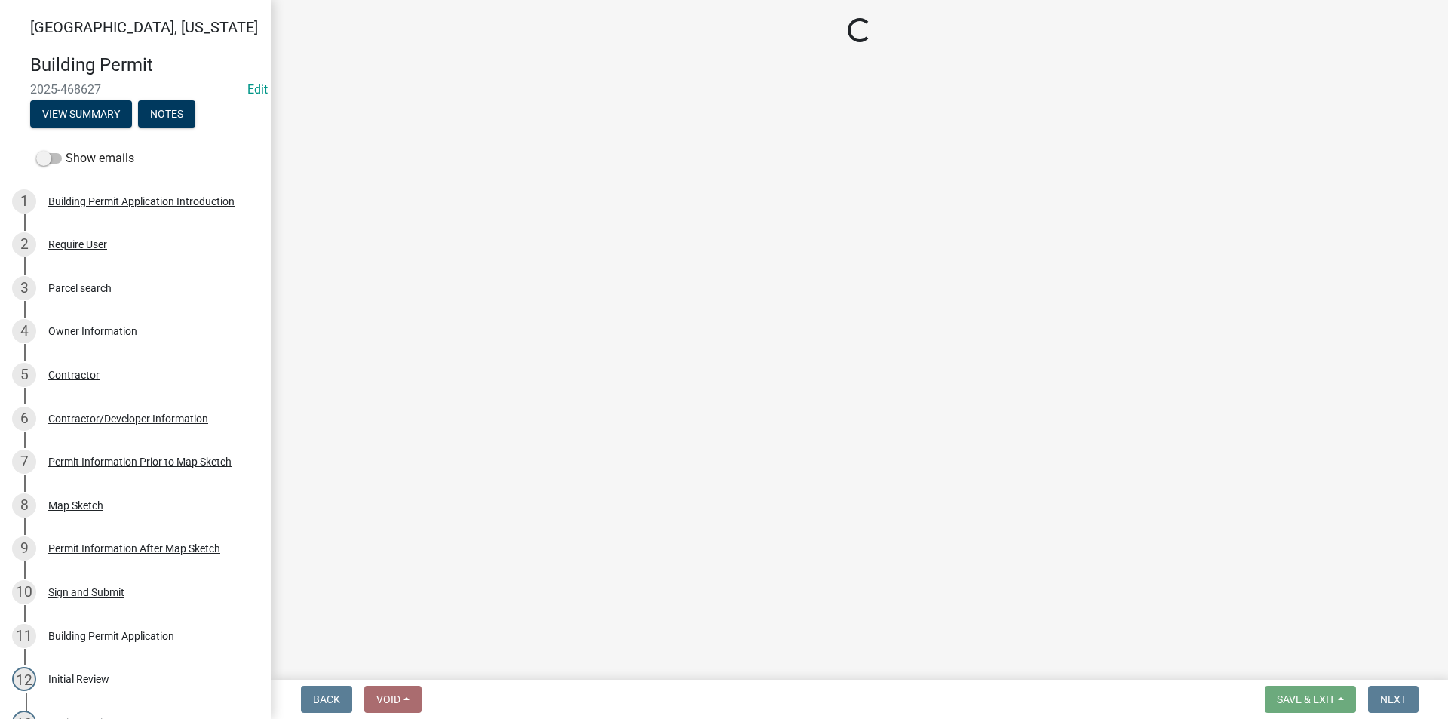
select select "3: 3"
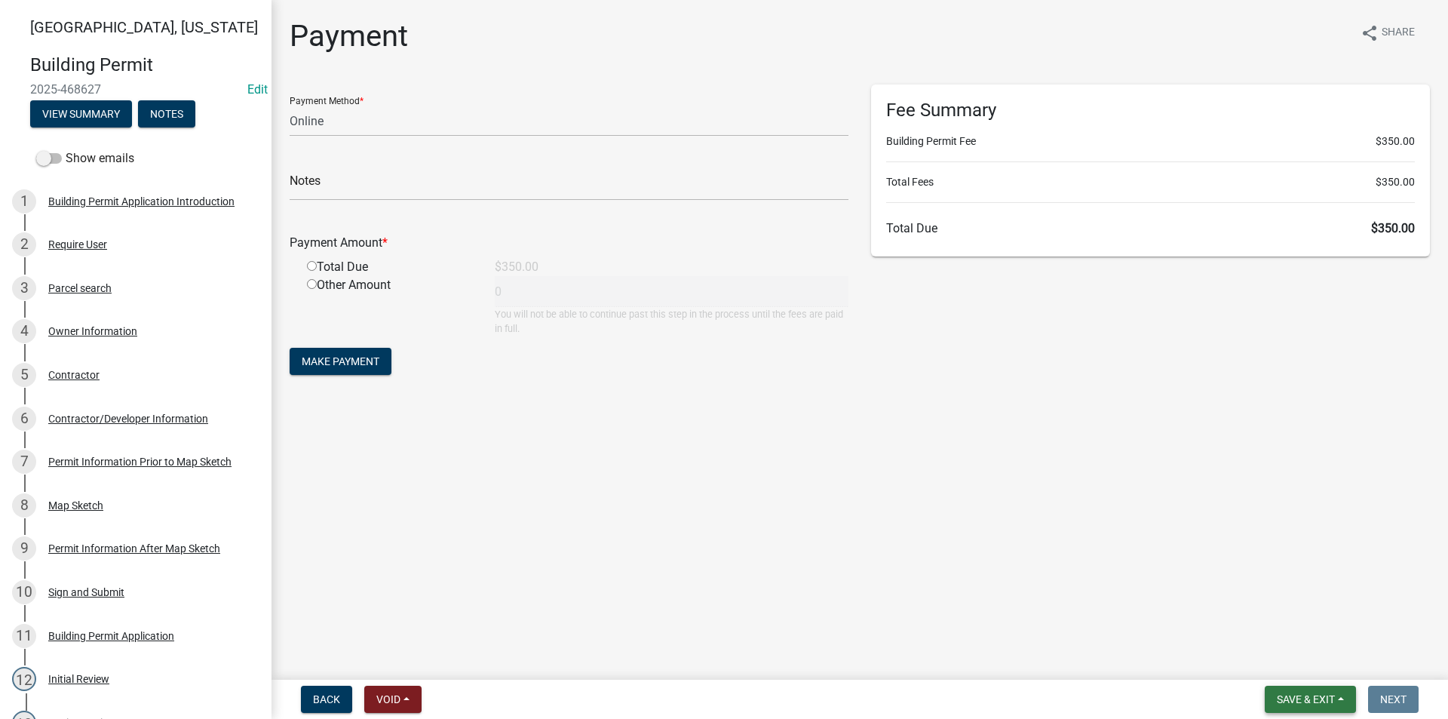
click at [1293, 701] on span "Save & Exit" at bounding box center [1306, 699] width 58 height 12
click at [1302, 659] on button "Save & Exit" at bounding box center [1295, 660] width 121 height 36
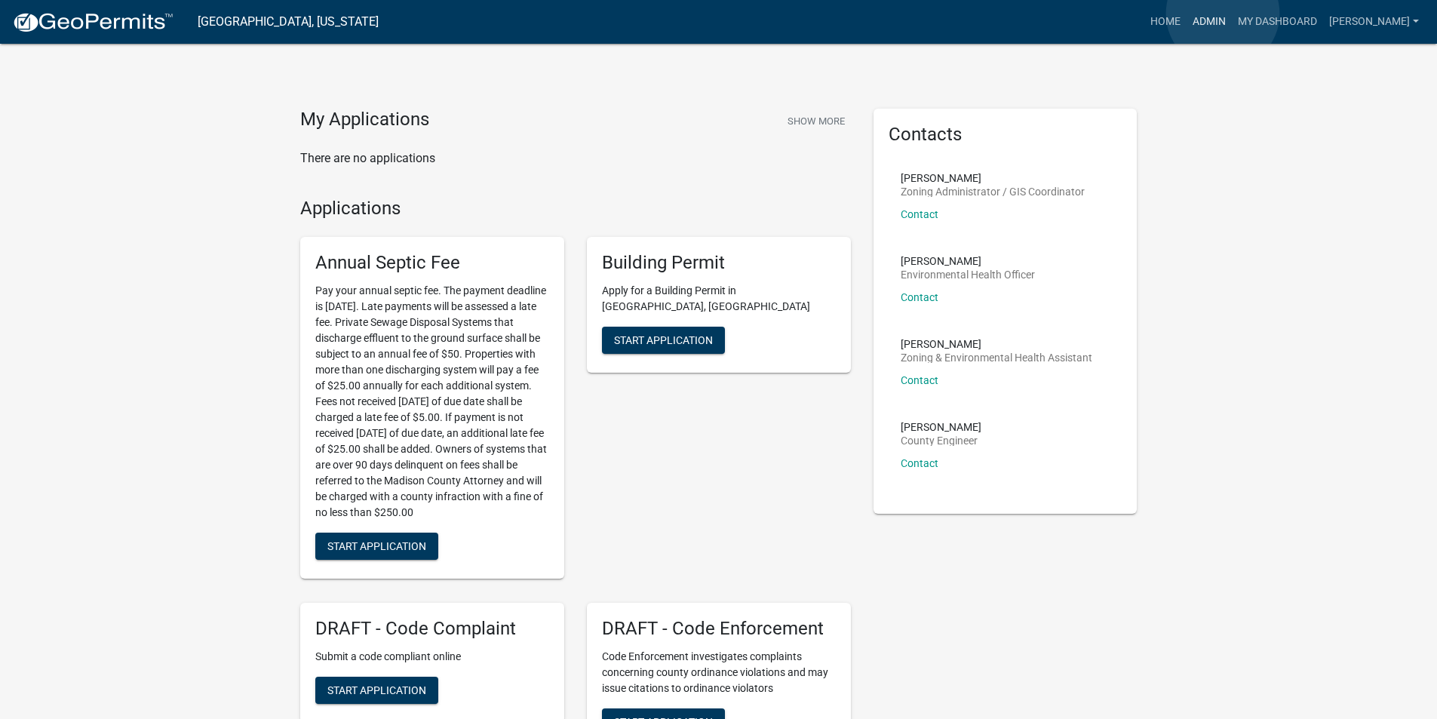
click at [1223, 14] on link "Admin" at bounding box center [1208, 22] width 45 height 29
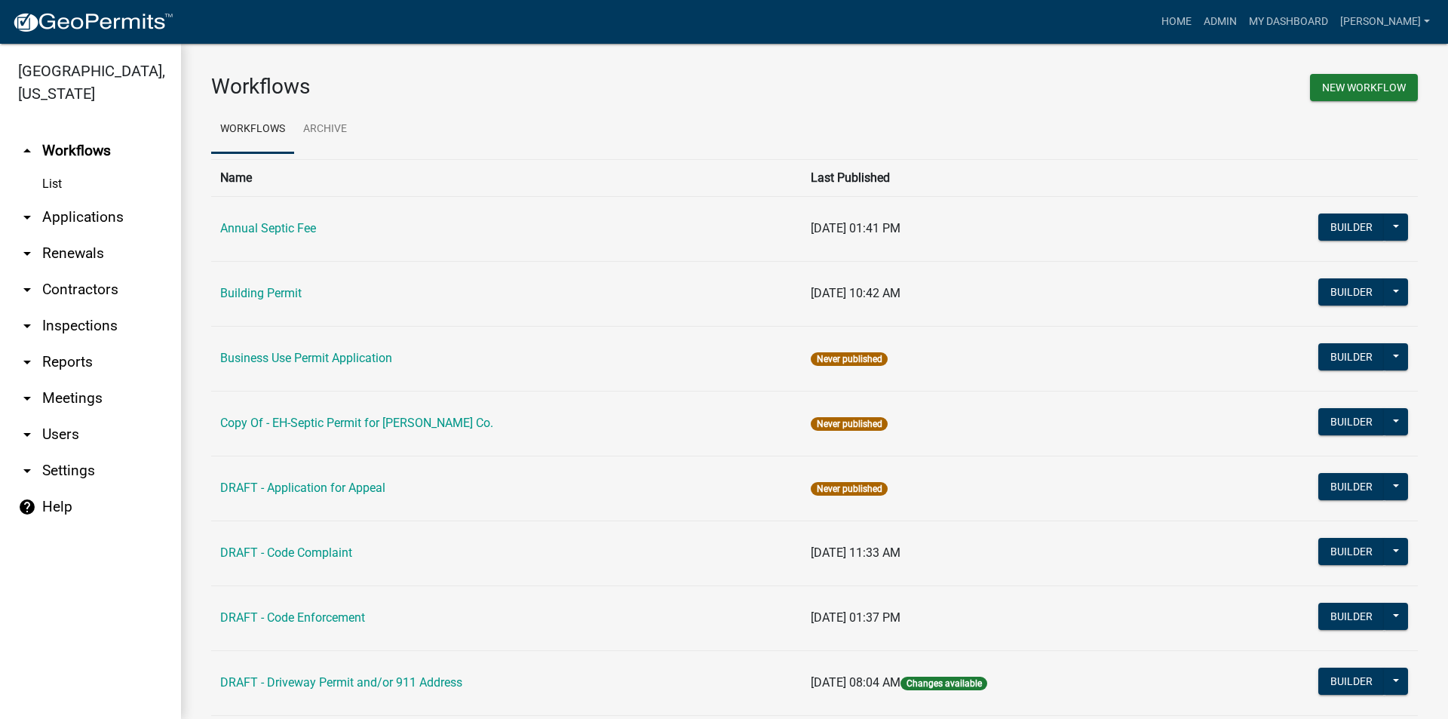
click at [87, 199] on link "arrow_drop_down Applications" at bounding box center [90, 217] width 181 height 36
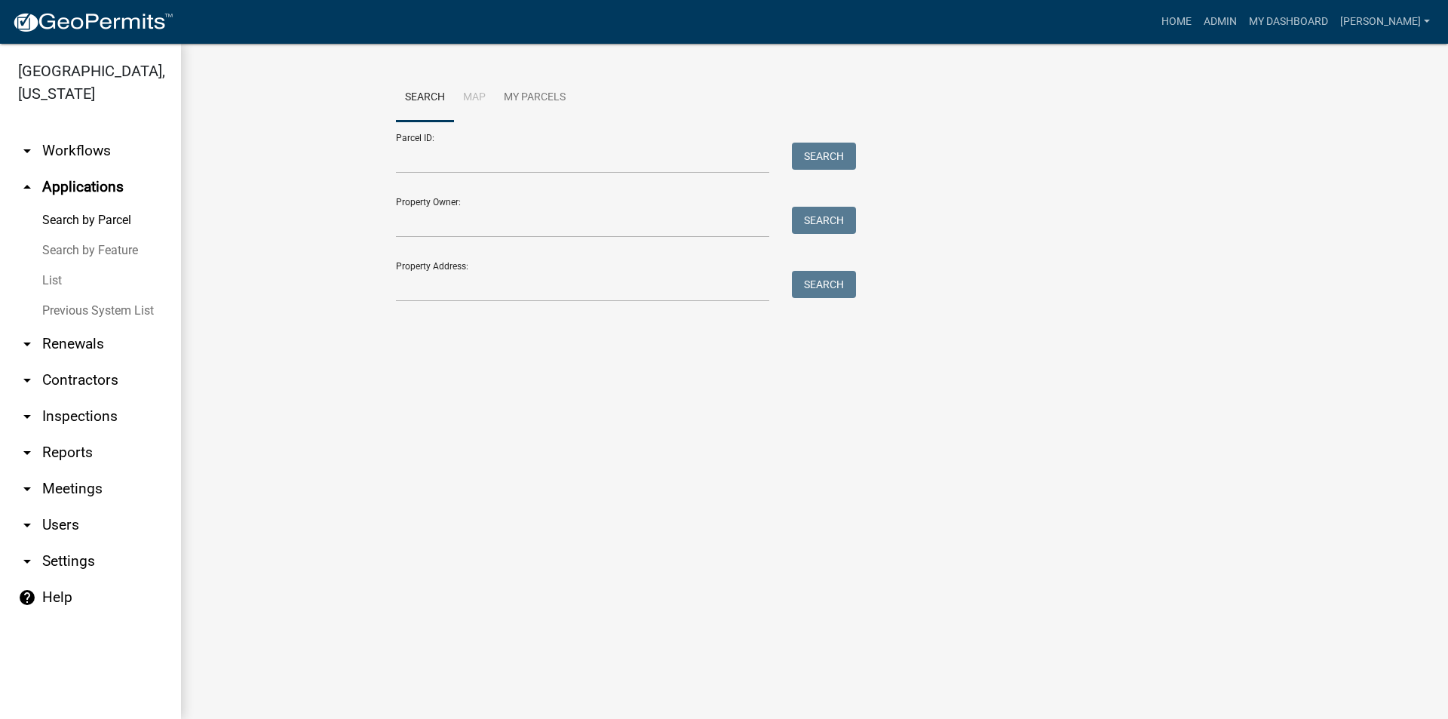
click at [52, 265] on link "List" at bounding box center [90, 280] width 181 height 30
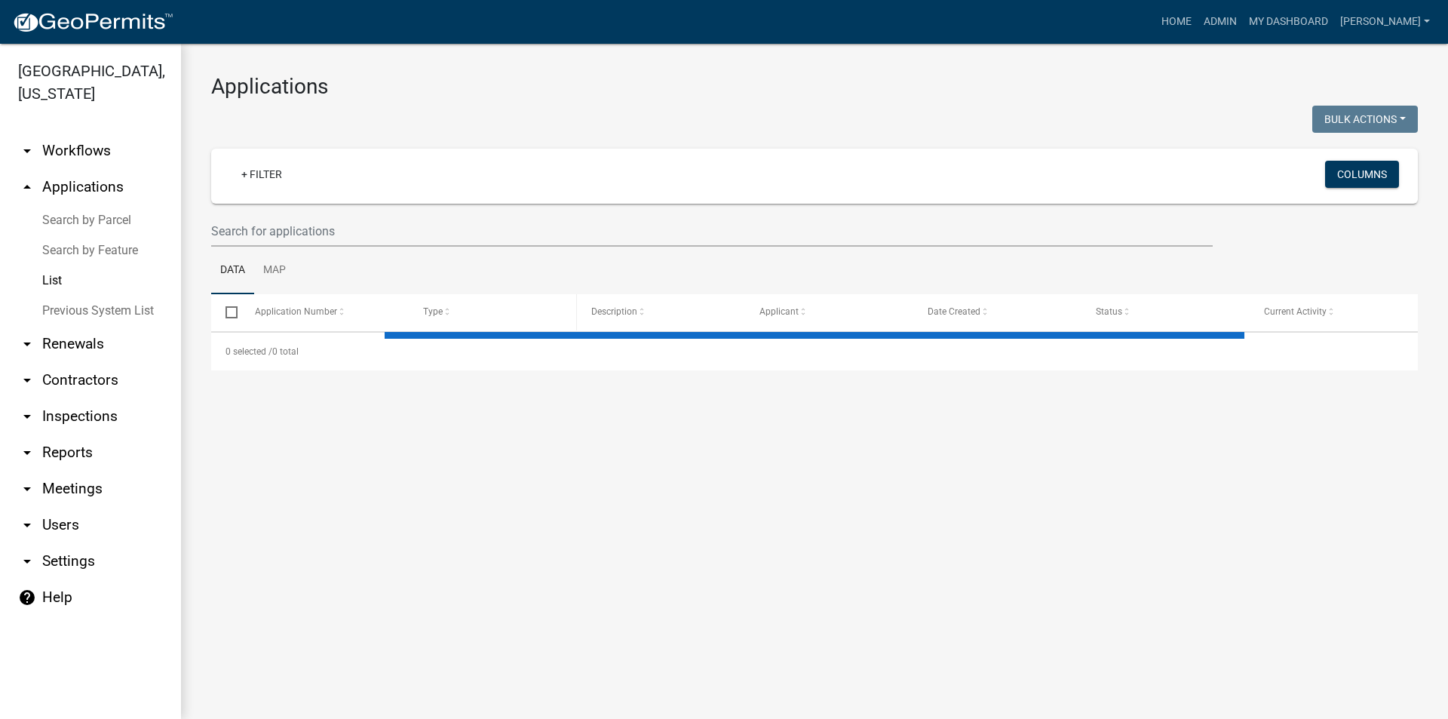
select select "3: 100"
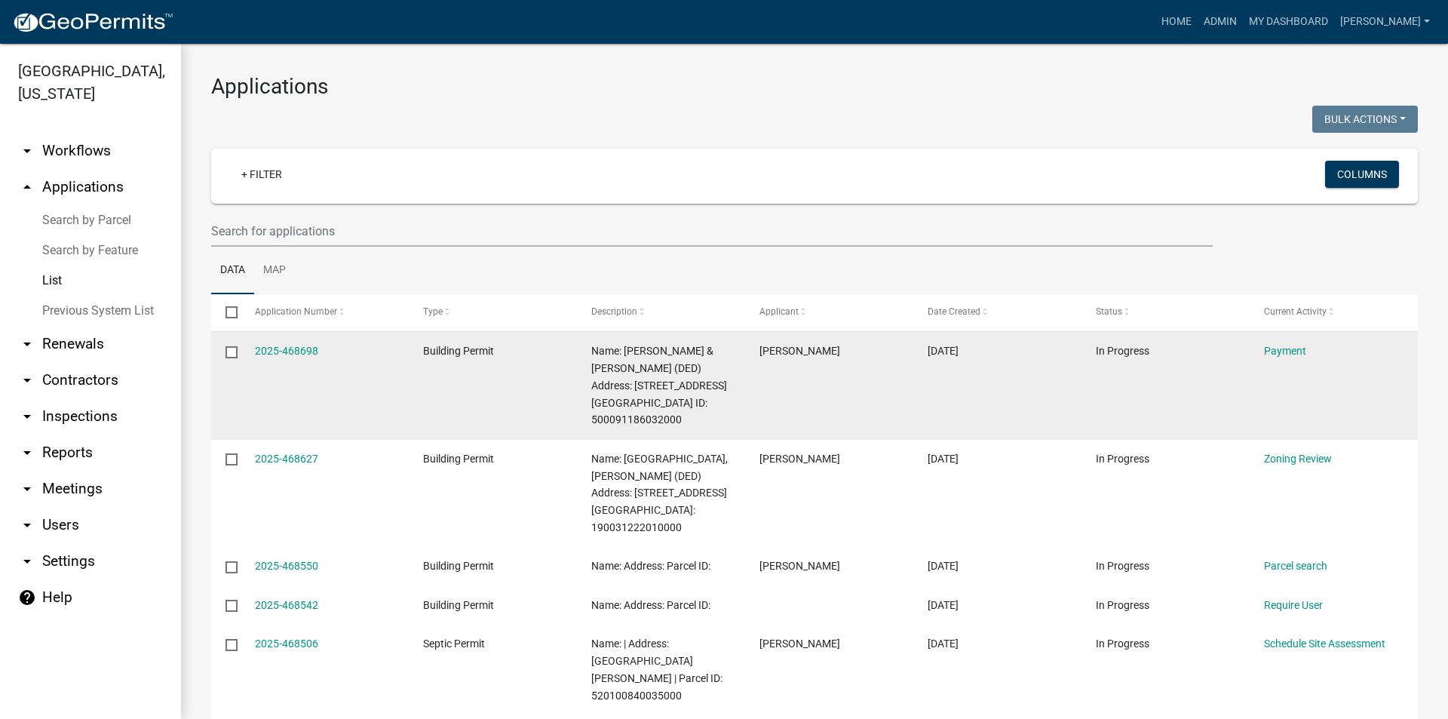
scroll to position [75, 0]
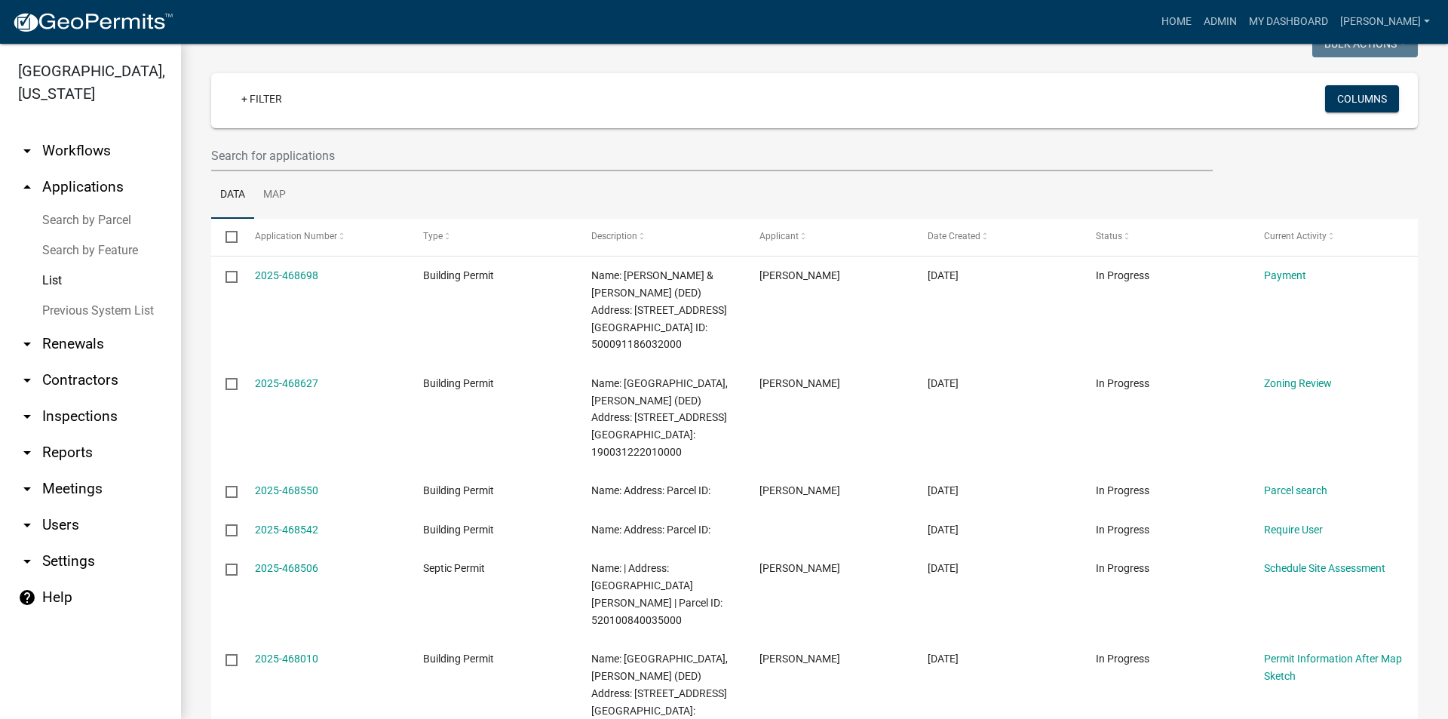
click at [81, 205] on link "Search by Parcel" at bounding box center [90, 220] width 181 height 30
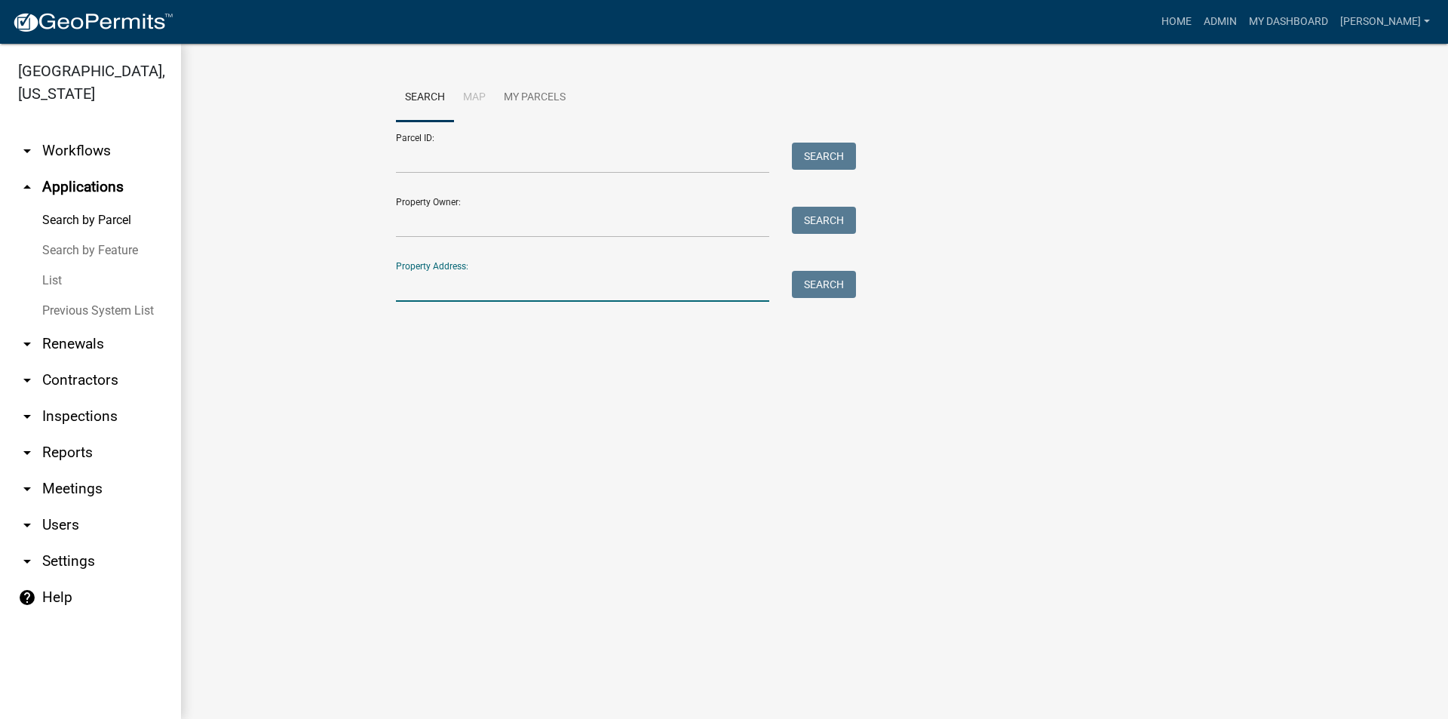
click at [433, 287] on input "Property Address:" at bounding box center [582, 286] width 373 height 31
type input "2188"
click at [433, 287] on input "2188" at bounding box center [582, 286] width 373 height 31
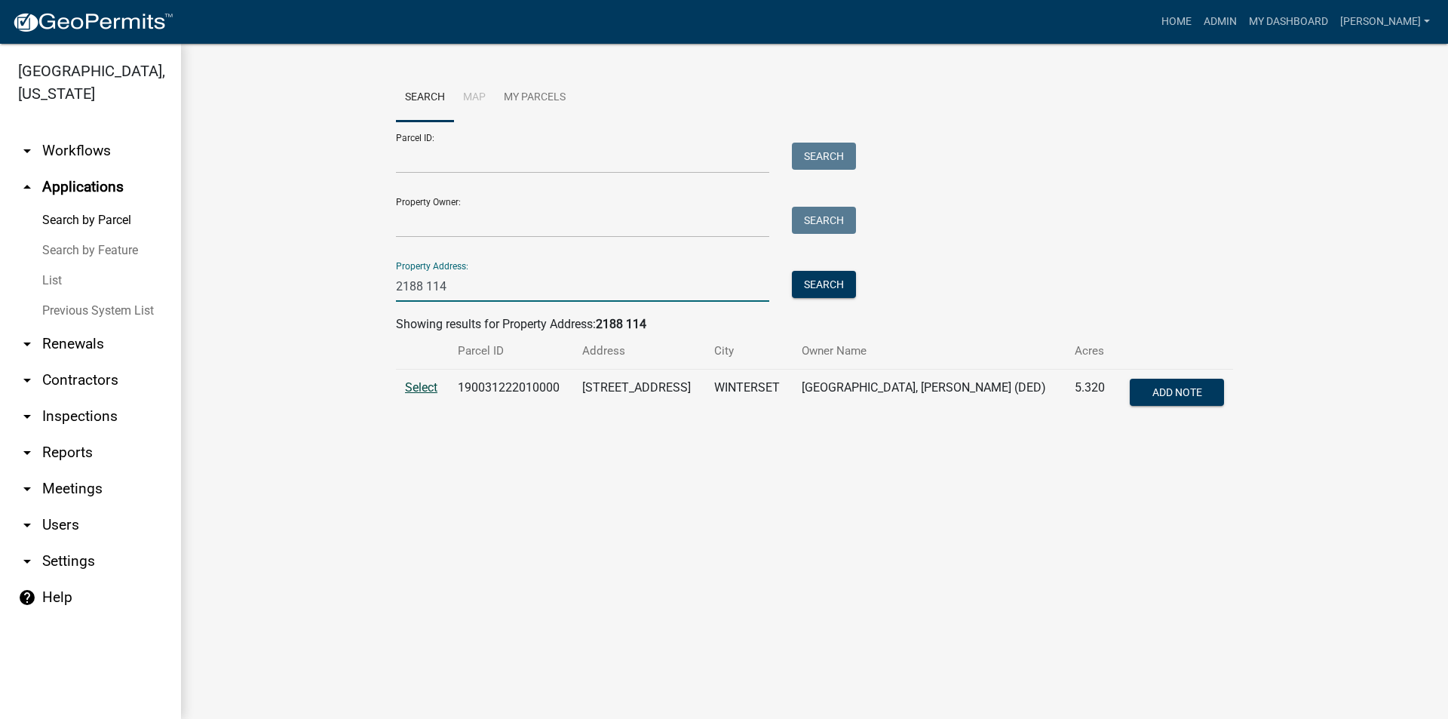
type input "2188 114"
click at [432, 385] on span "Select" at bounding box center [421, 387] width 32 height 14
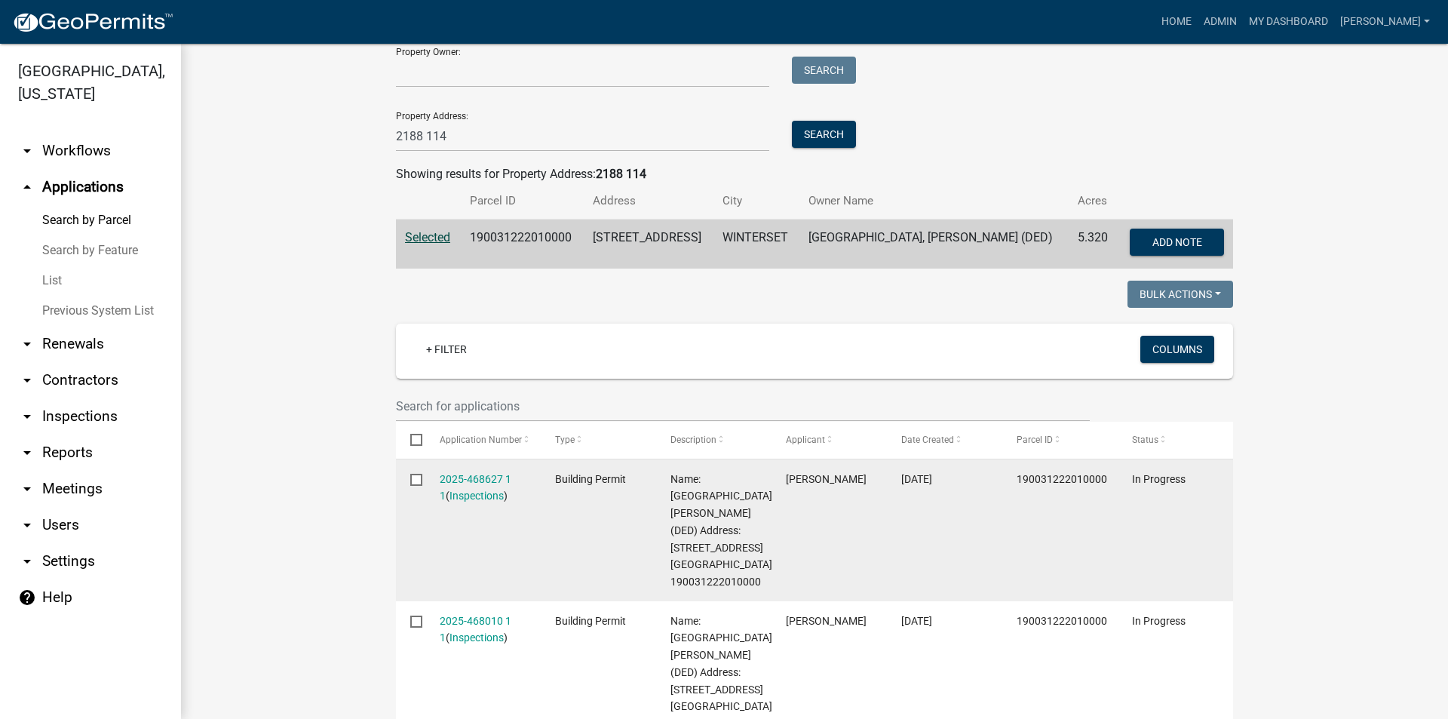
scroll to position [302, 0]
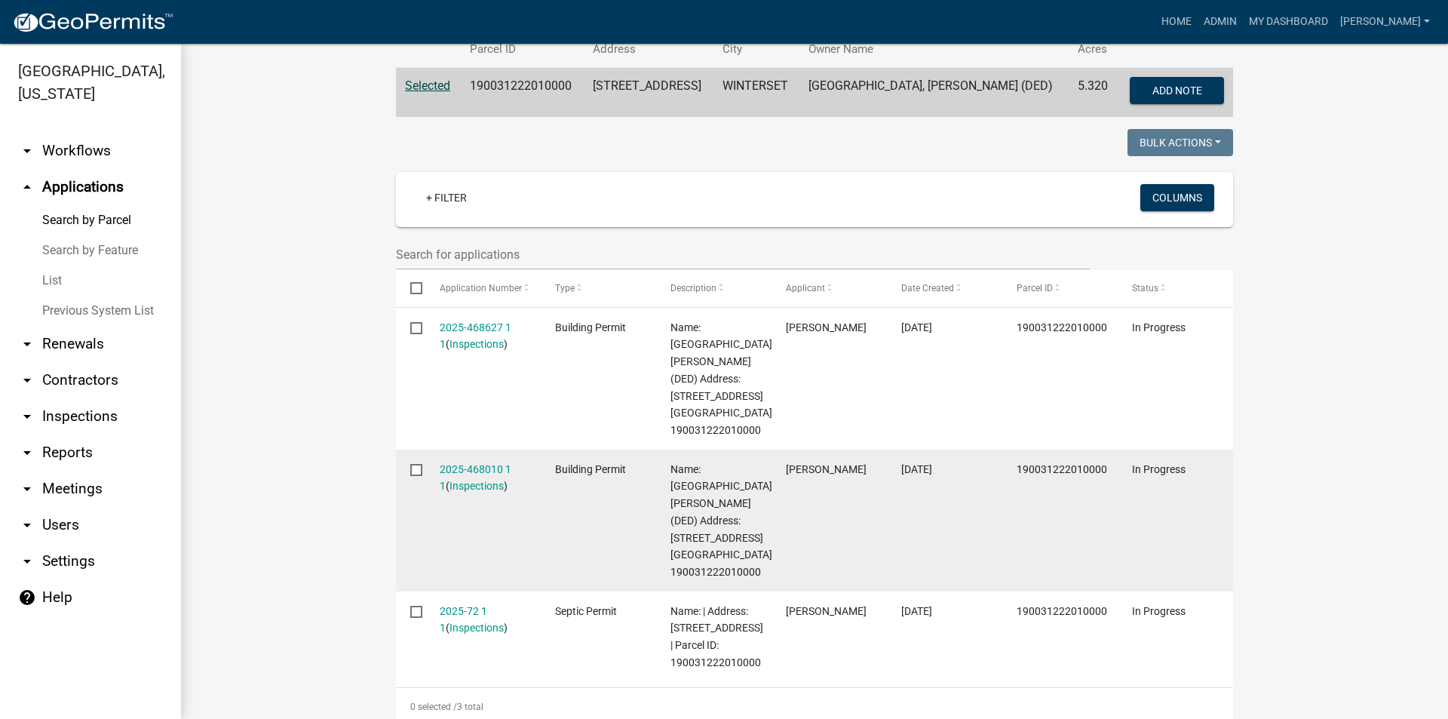
click at [415, 467] on input "checkbox" at bounding box center [415, 469] width 10 height 10
checkbox input "true"
click at [456, 464] on link "2025-468010 1 1" at bounding box center [476, 477] width 72 height 29
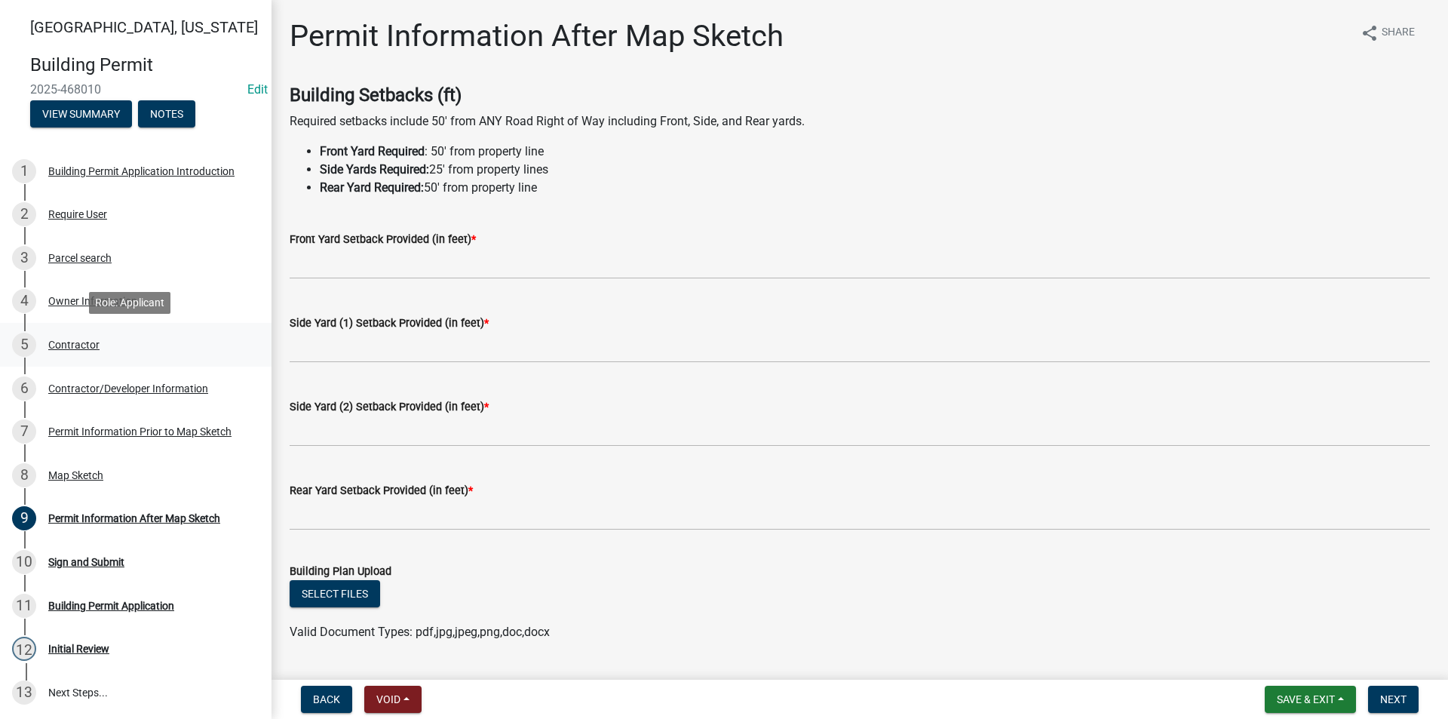
click at [72, 346] on div "Contractor" at bounding box center [73, 344] width 51 height 11
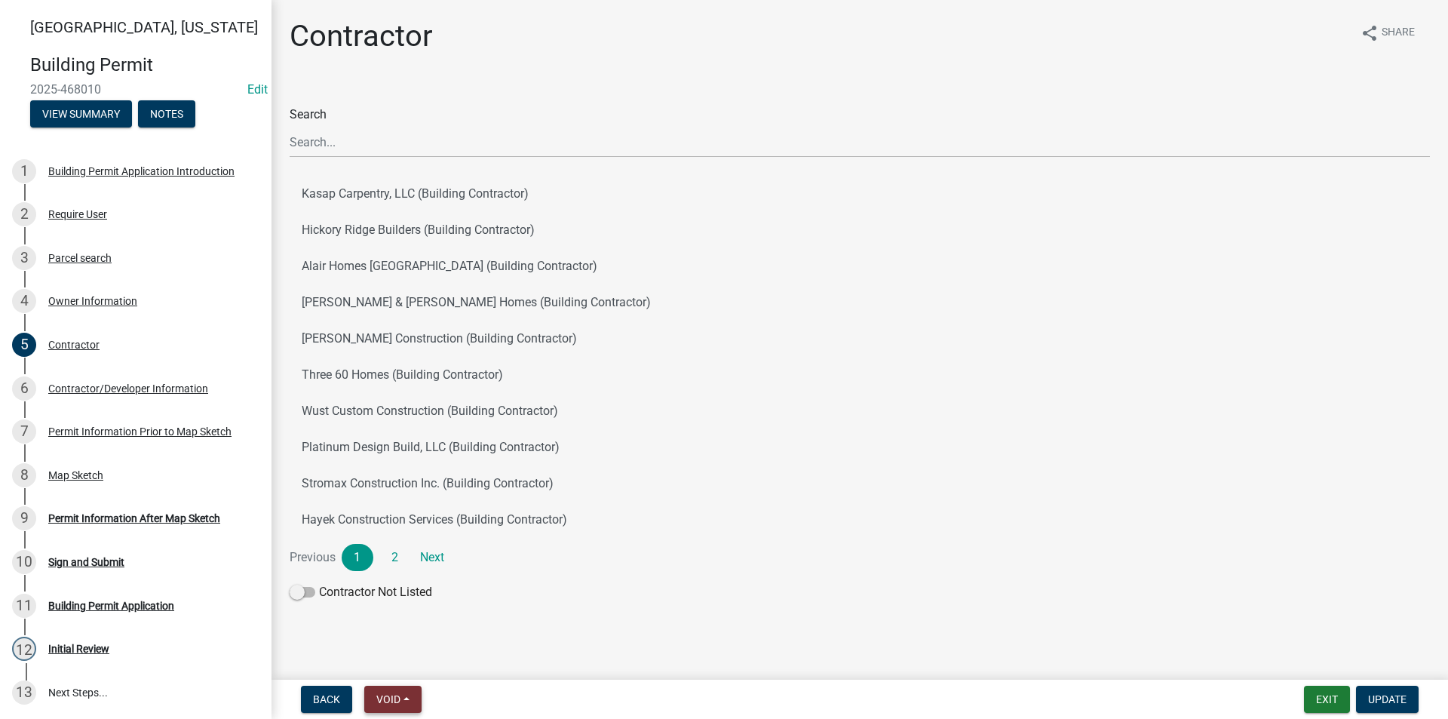
click at [397, 695] on span "Void" at bounding box center [388, 699] width 24 height 12
click at [400, 662] on button "Void" at bounding box center [424, 660] width 121 height 36
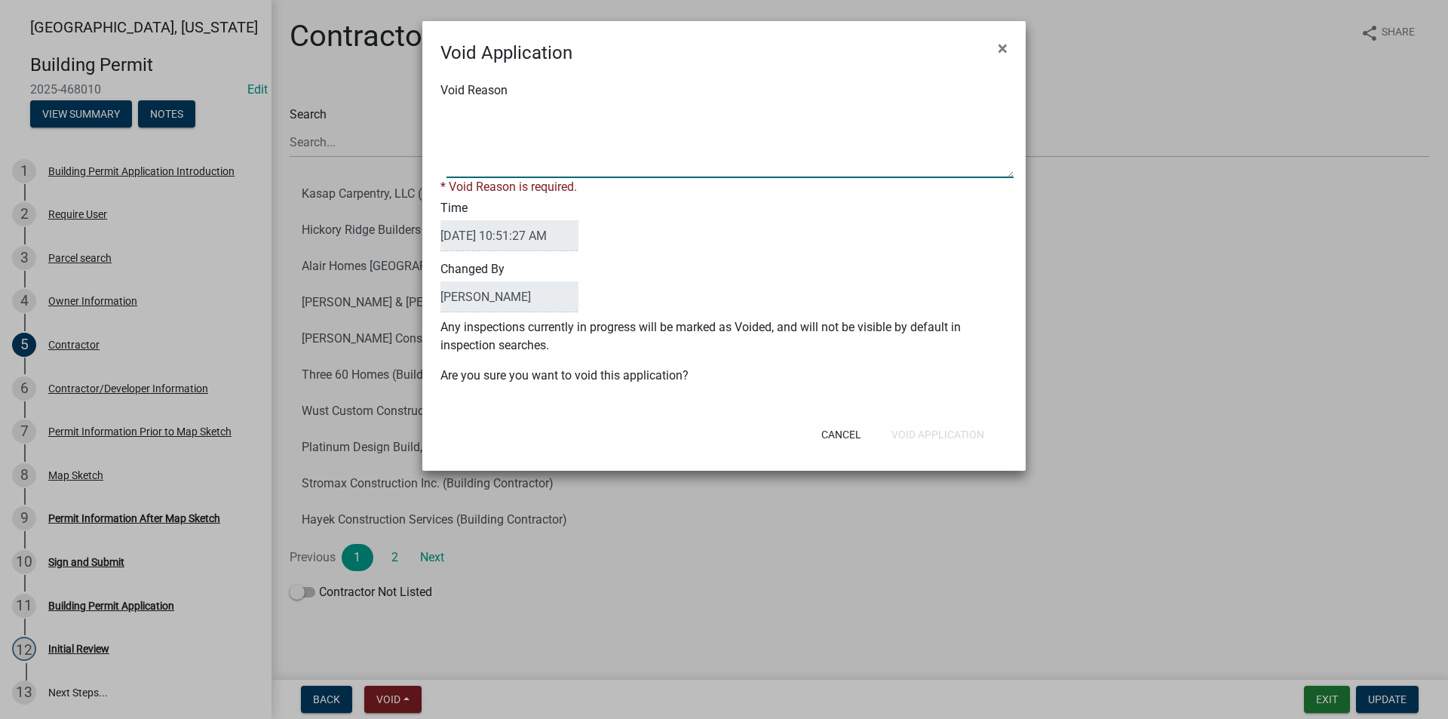
click at [483, 138] on textarea "Void Reason" at bounding box center [729, 140] width 567 height 75
type textarea "Duplicate Permit Application"
click at [910, 437] on form "Void Application × Void Reason * Void Reason is required. Time [DATE] 10:51:27 …" at bounding box center [723, 239] width 603 height 436
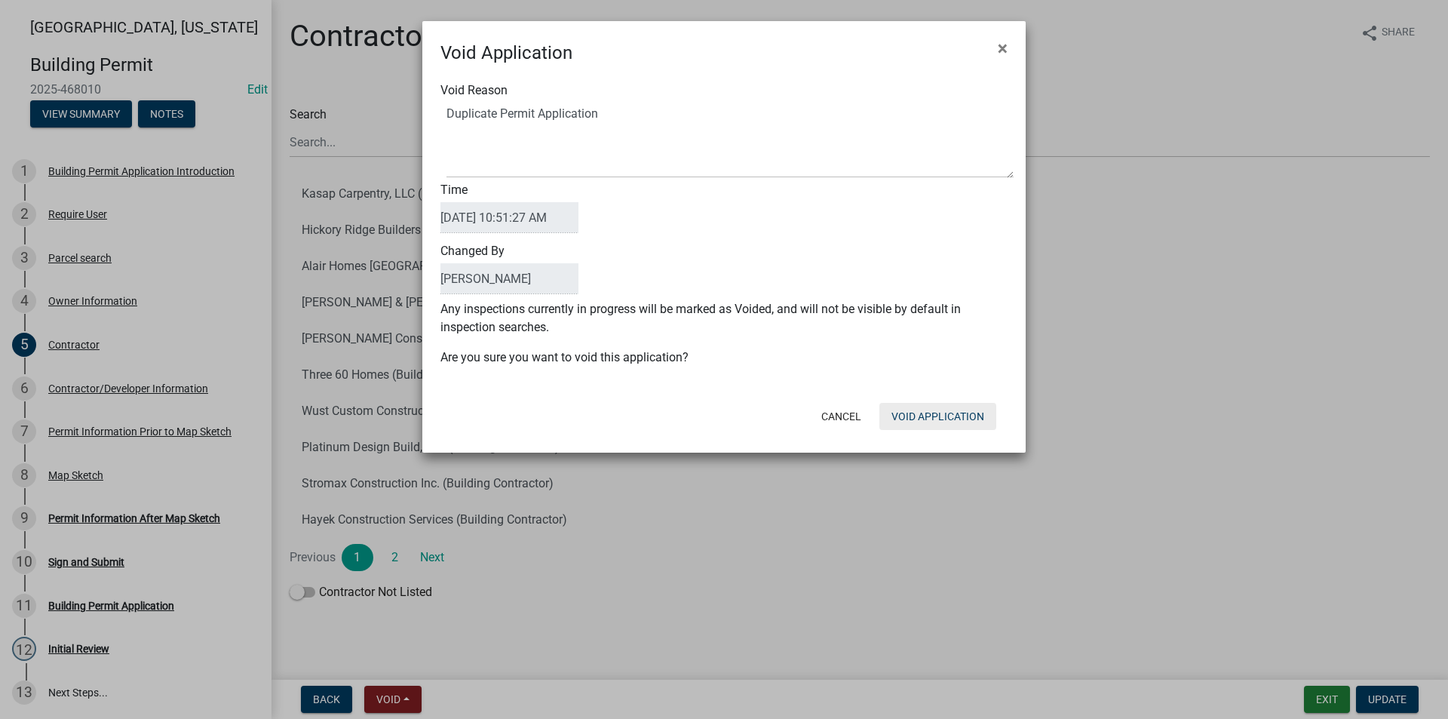
click at [951, 416] on button "Void Application" at bounding box center [937, 416] width 117 height 27
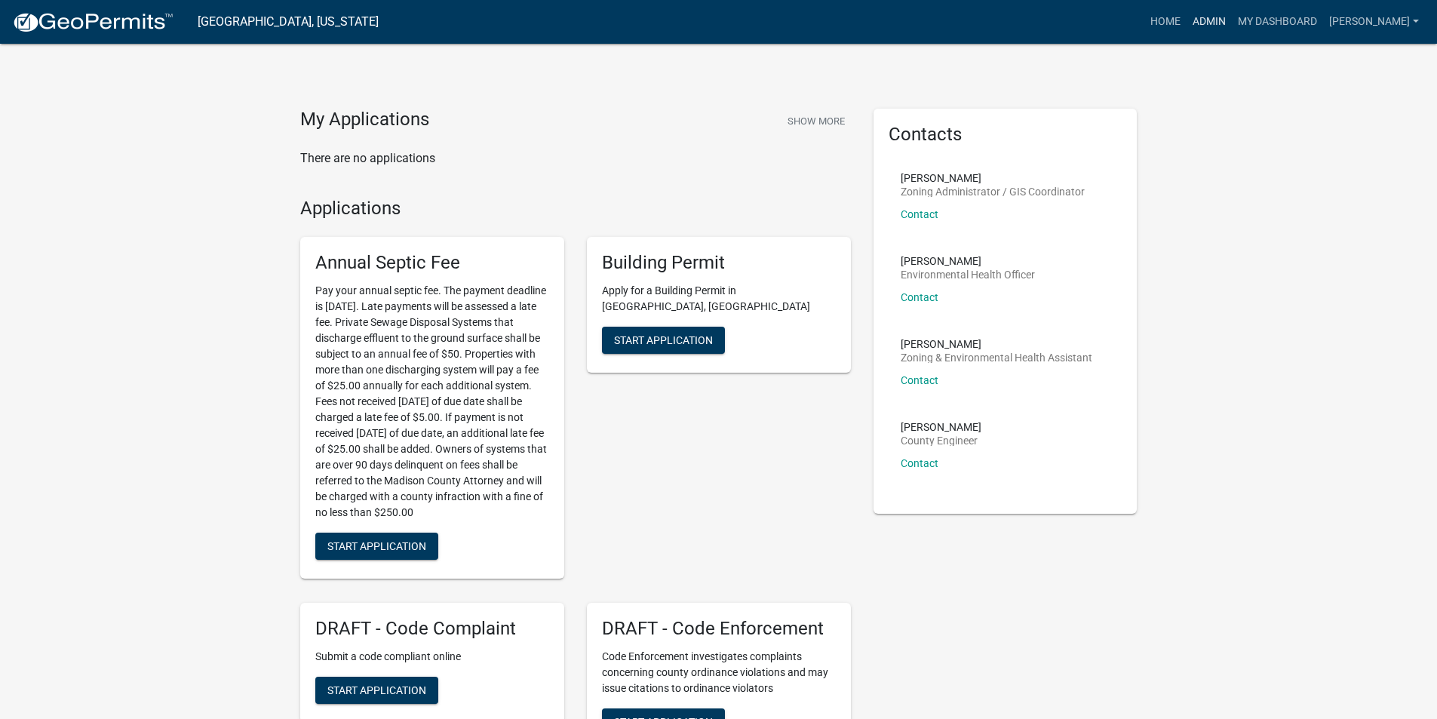
click at [1220, 22] on link "Admin" at bounding box center [1208, 22] width 45 height 29
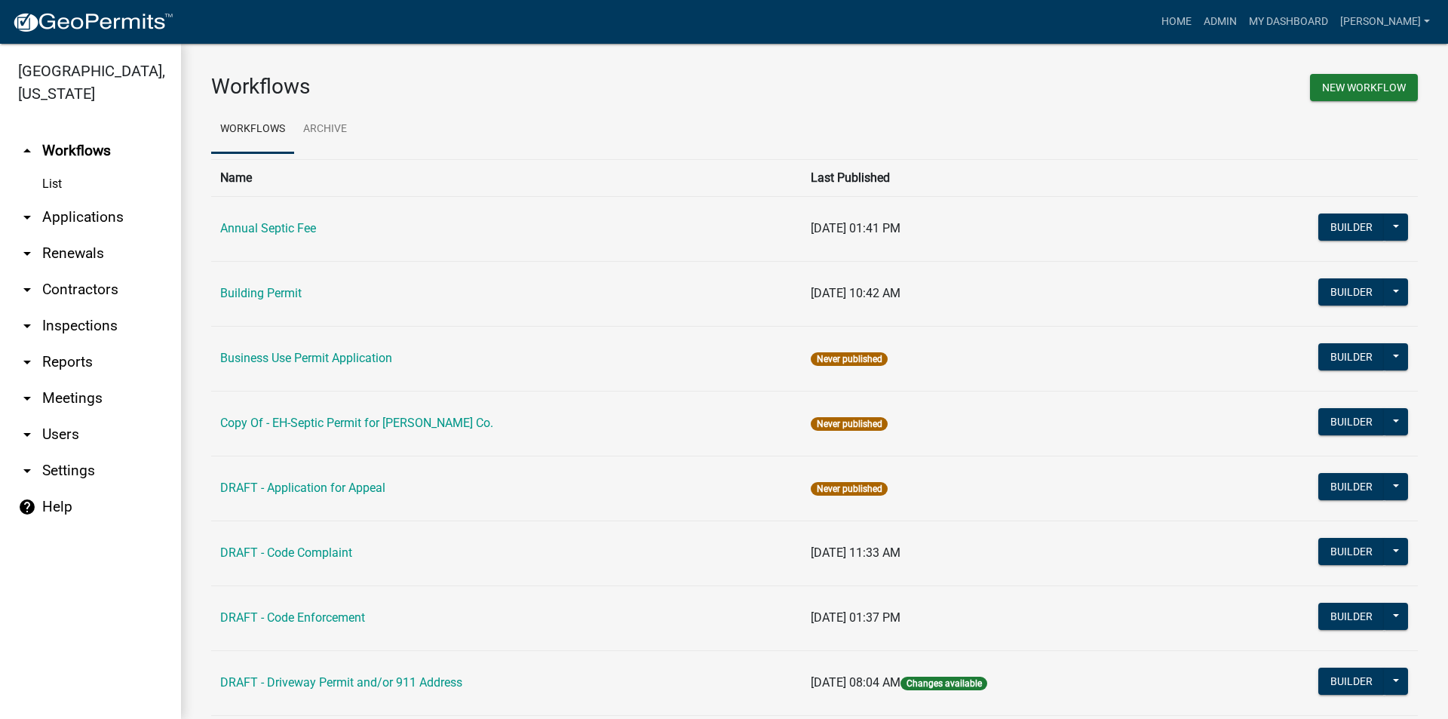
click at [69, 199] on link "arrow_drop_down Applications" at bounding box center [90, 217] width 181 height 36
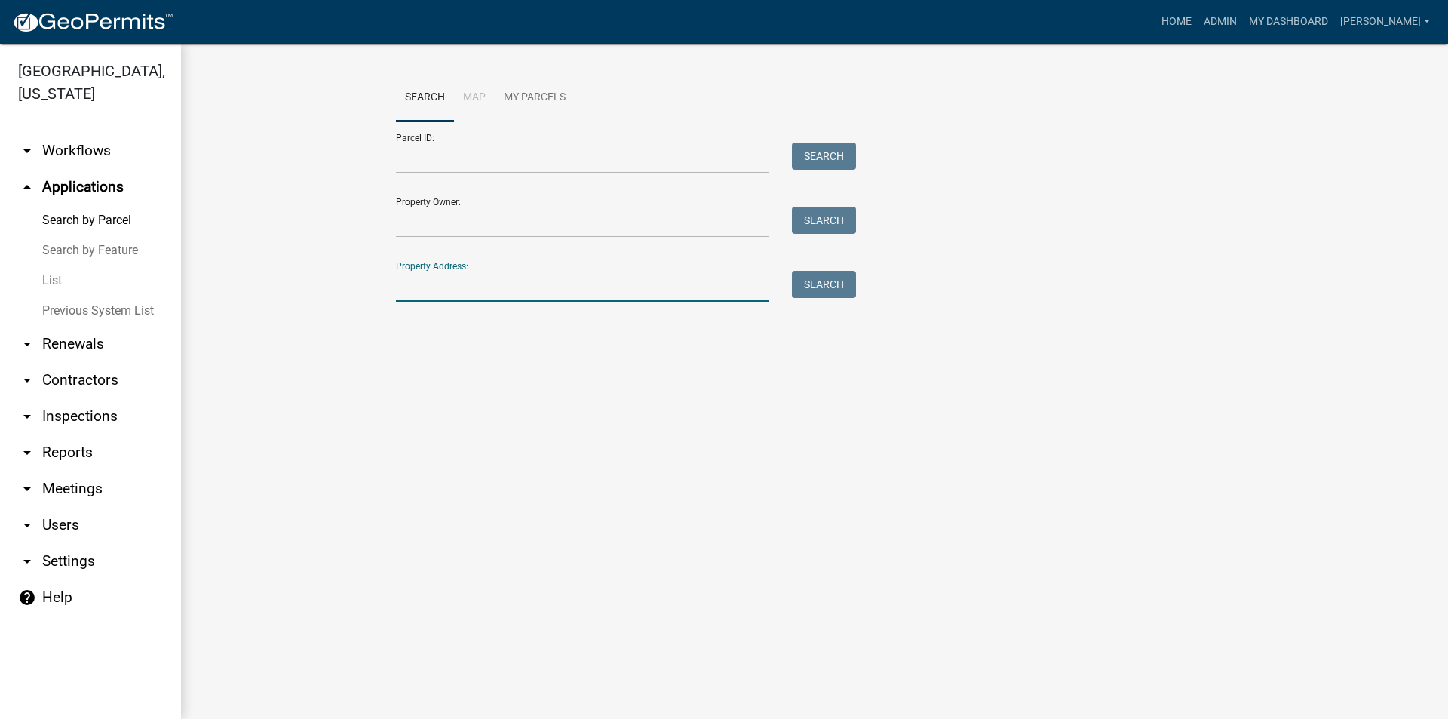
click at [444, 288] on input "Property Address:" at bounding box center [582, 286] width 373 height 31
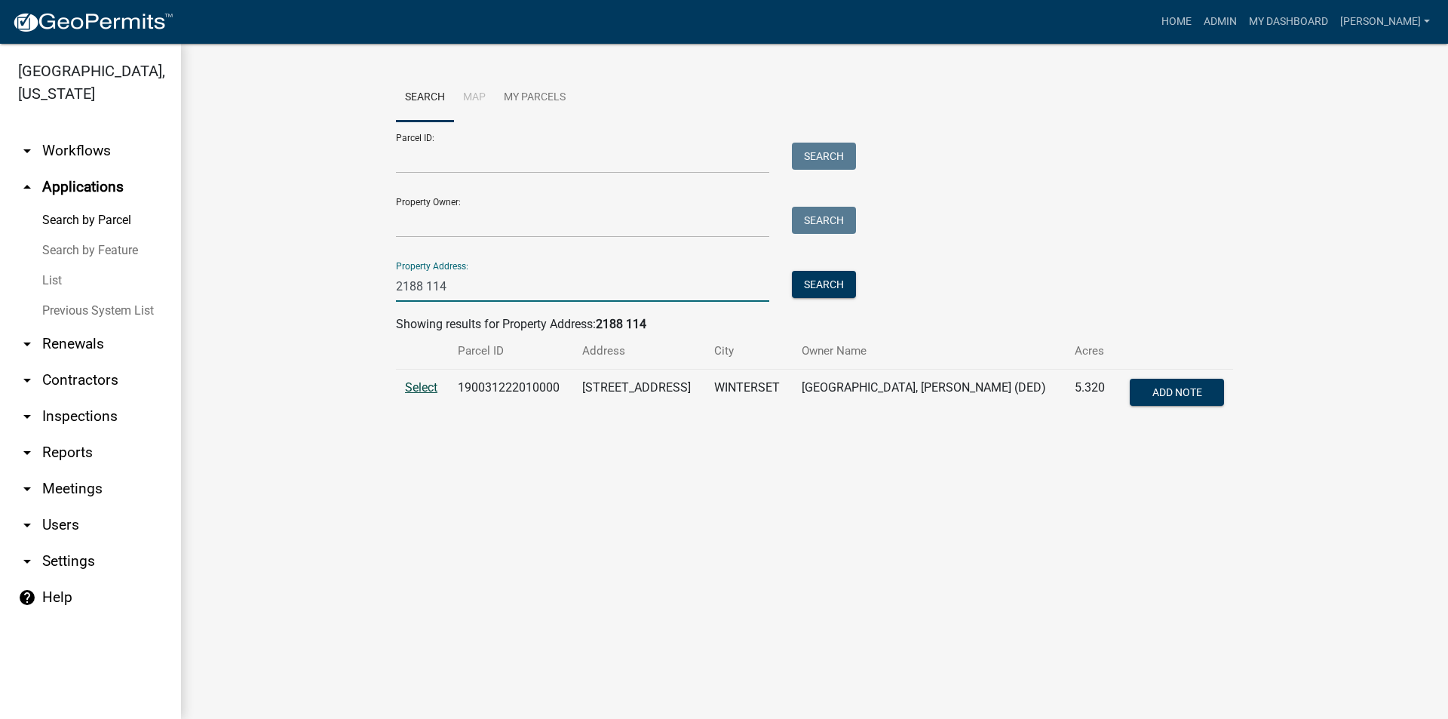
type input "2188 114"
click at [433, 385] on span "Select" at bounding box center [421, 387] width 32 height 14
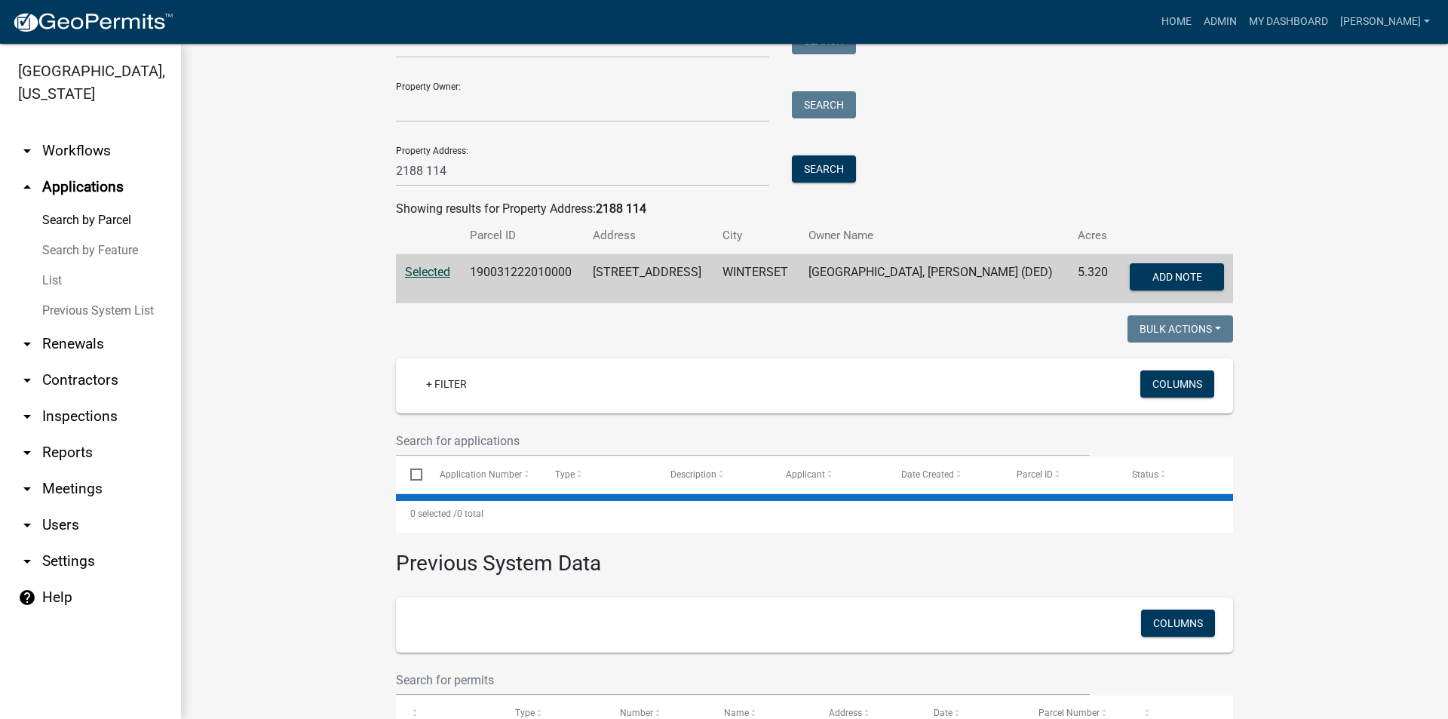
scroll to position [198, 0]
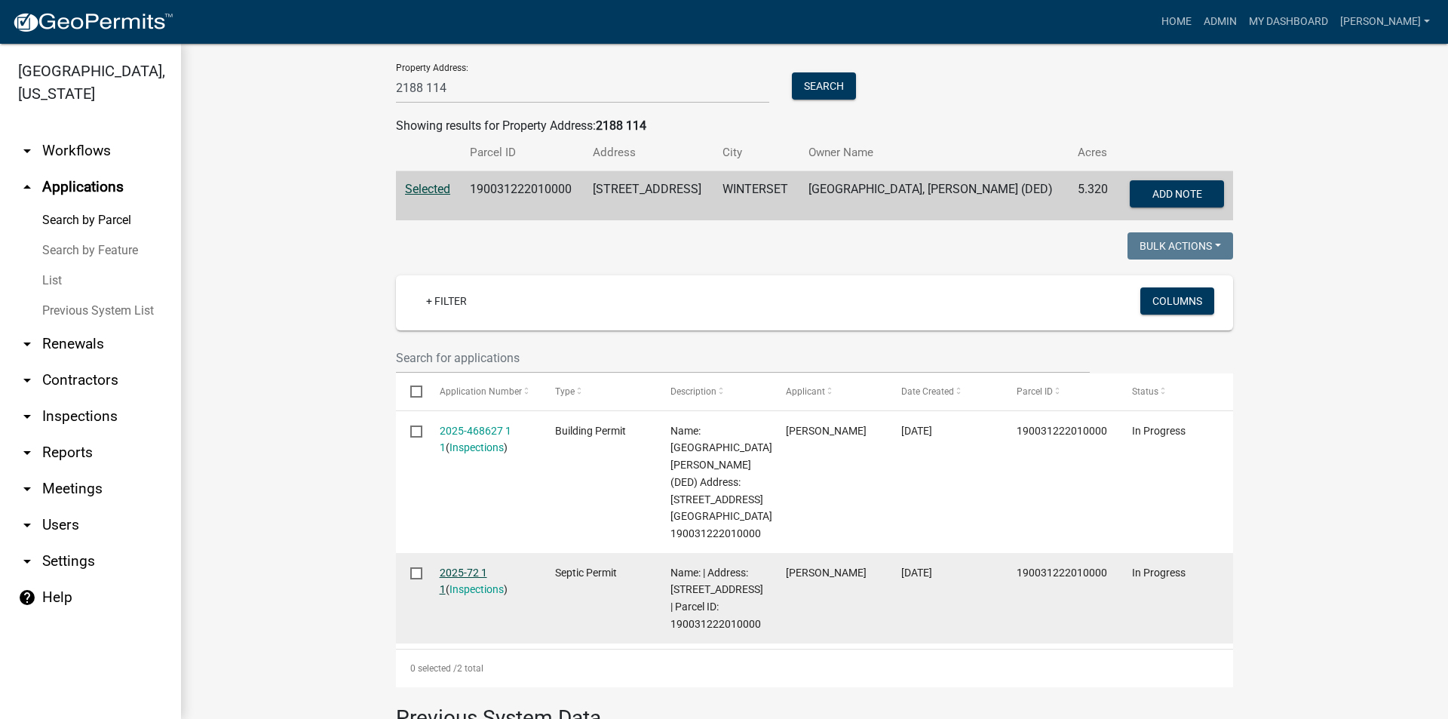
click at [471, 573] on link "2025-72 1 1" at bounding box center [464, 580] width 48 height 29
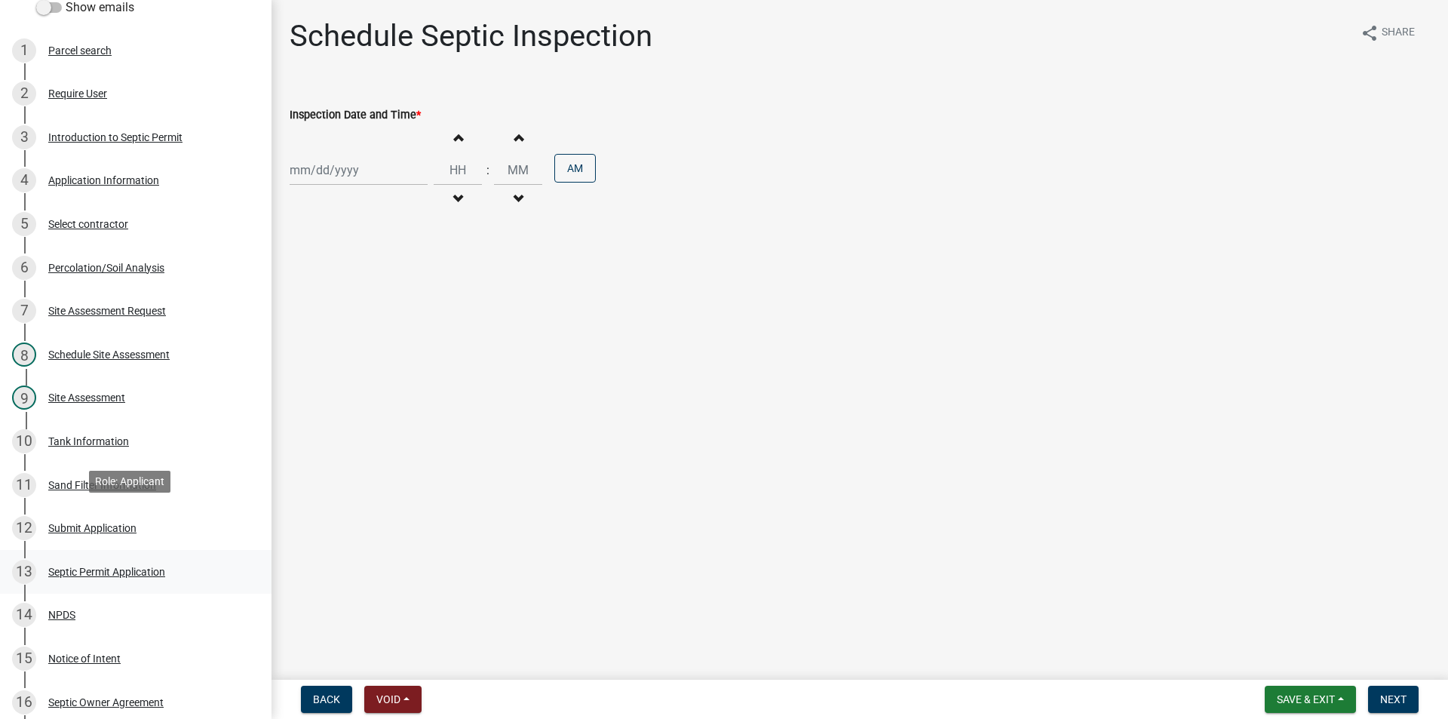
scroll to position [226, 0]
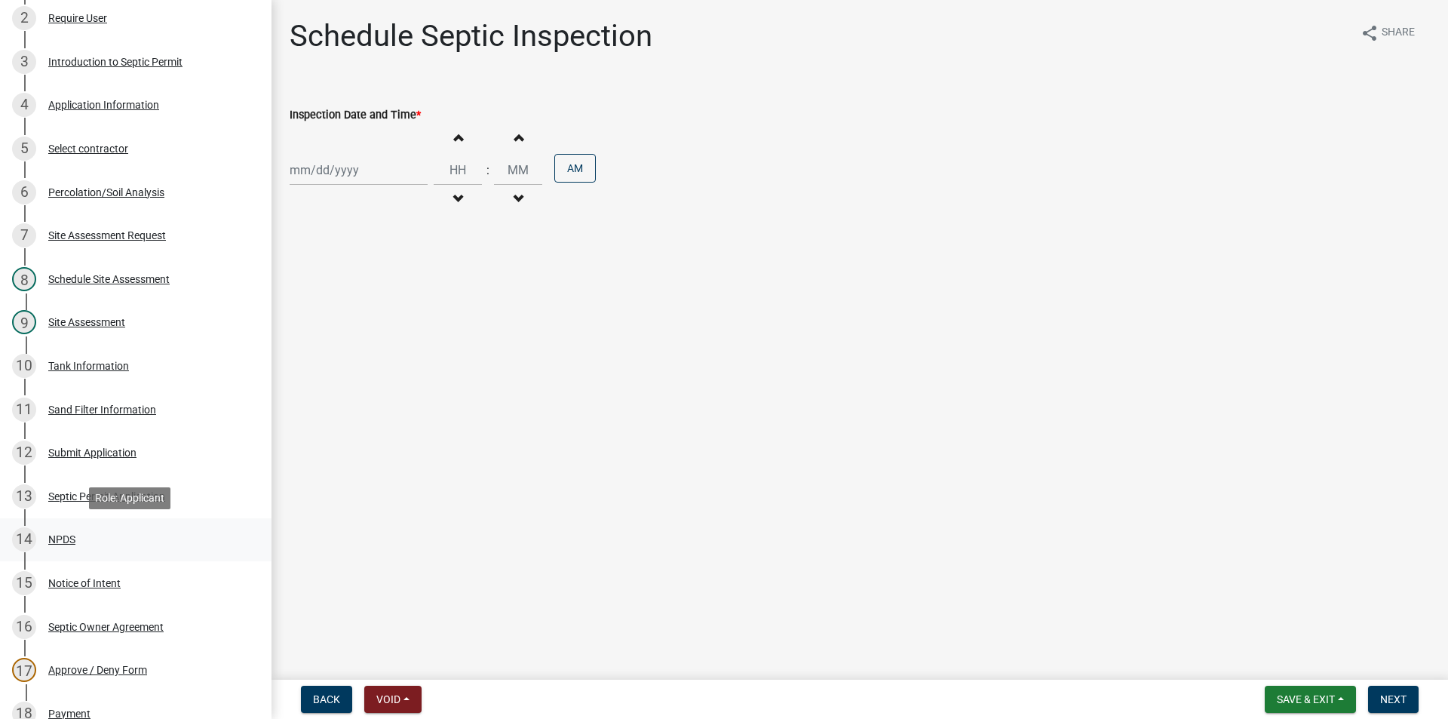
click at [85, 542] on div "14 NPDS" at bounding box center [129, 539] width 235 height 24
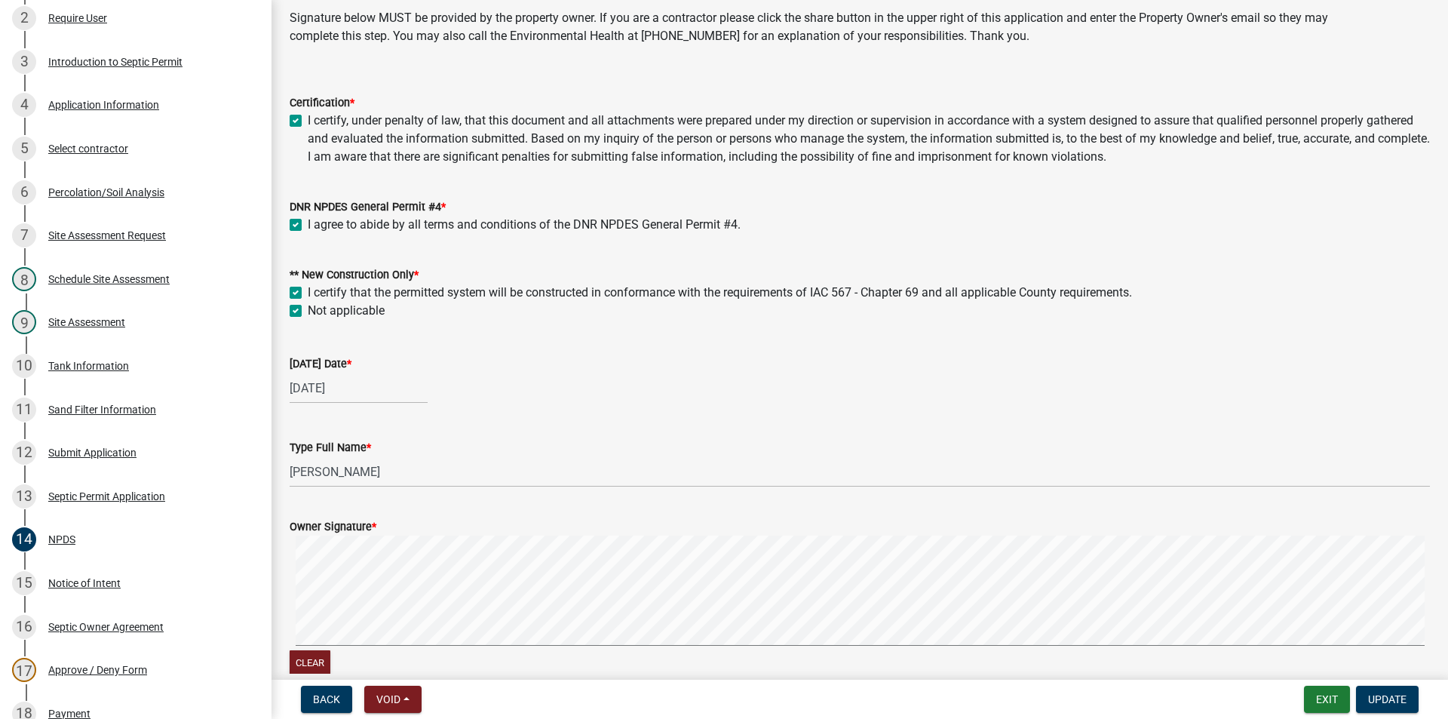
scroll to position [75, 0]
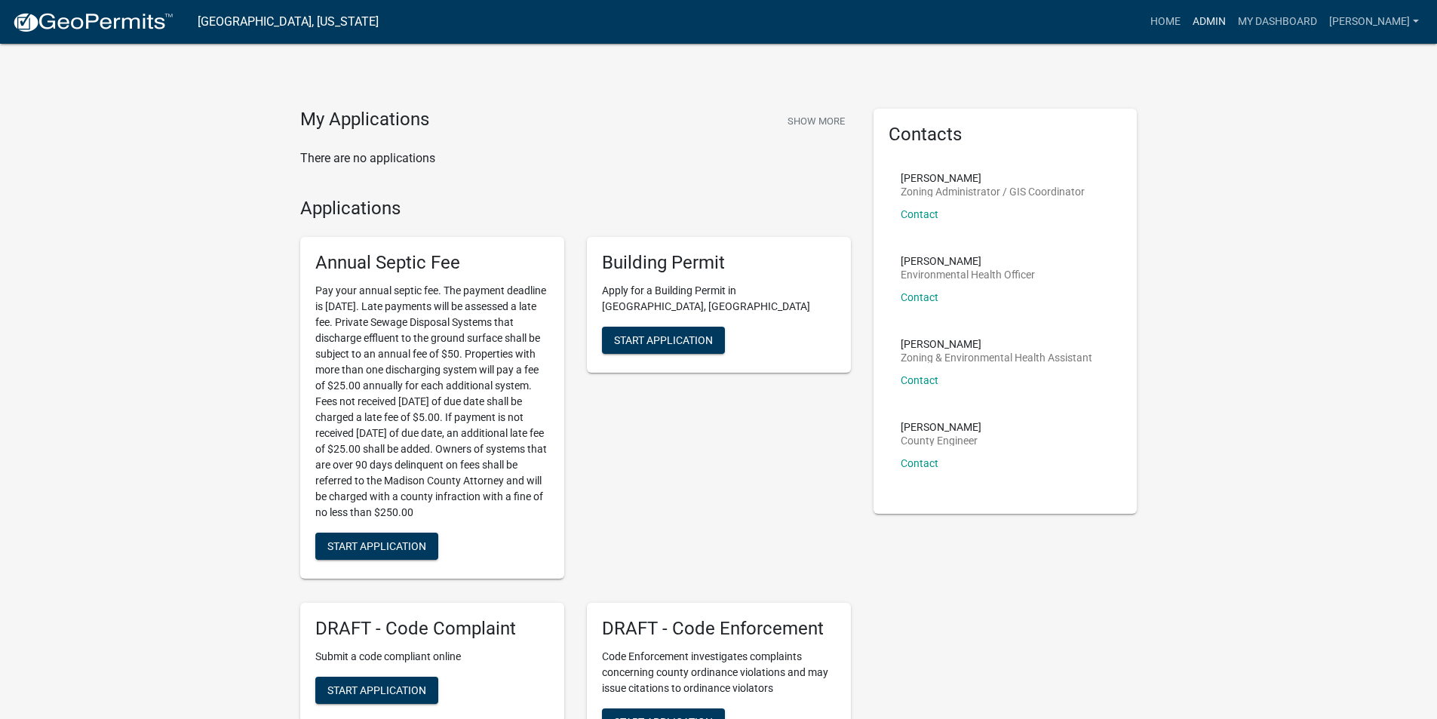
click at [1222, 25] on link "Admin" at bounding box center [1208, 22] width 45 height 29
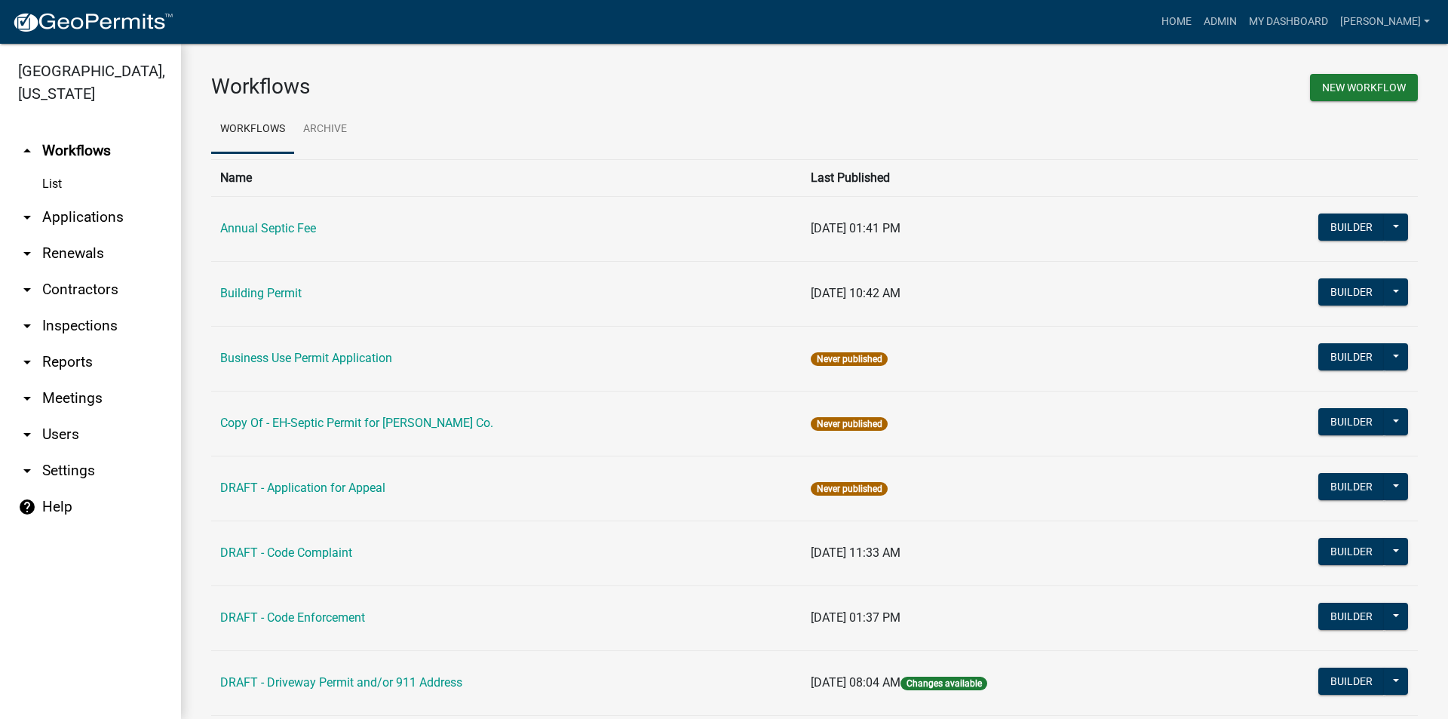
click at [69, 199] on link "arrow_drop_down Applications" at bounding box center [90, 217] width 181 height 36
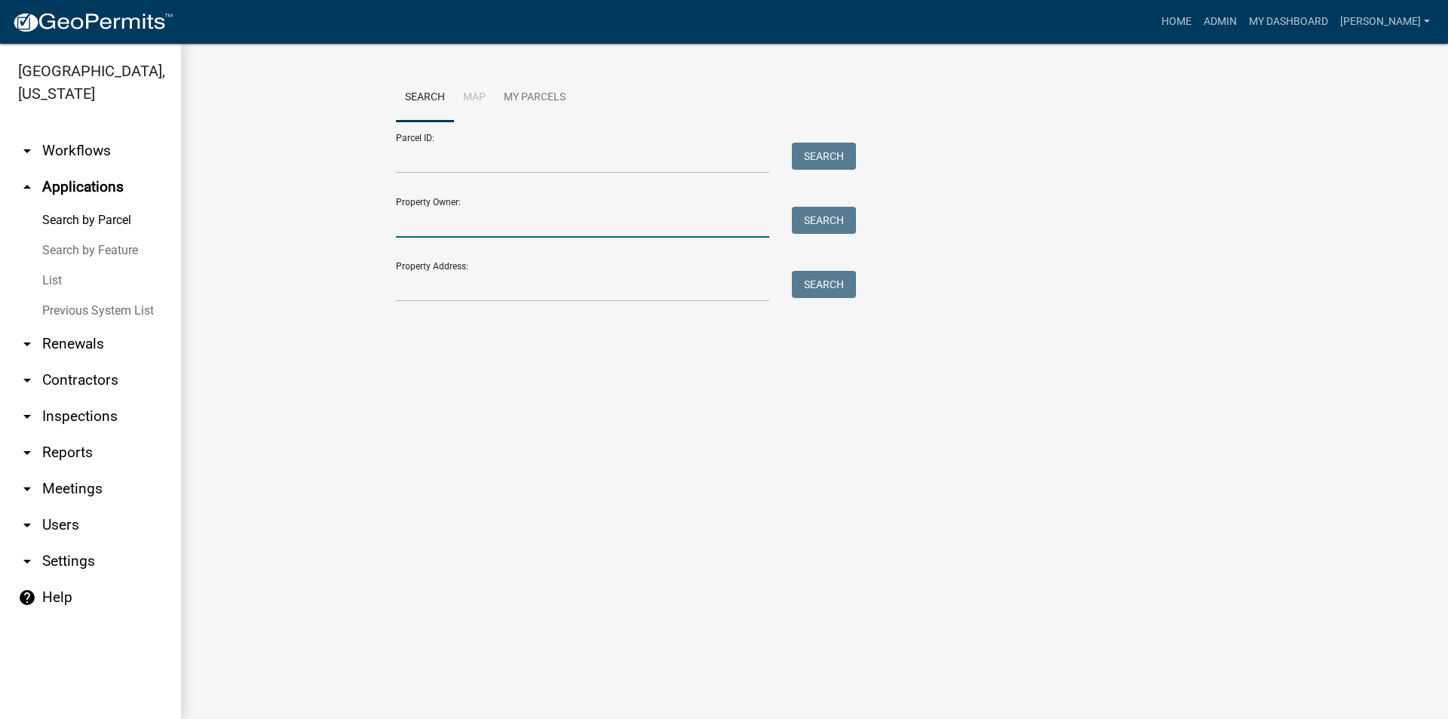
click at [443, 226] on input "Property Owner:" at bounding box center [582, 222] width 373 height 31
click at [415, 161] on input "Parcel ID:" at bounding box center [582, 158] width 373 height 31
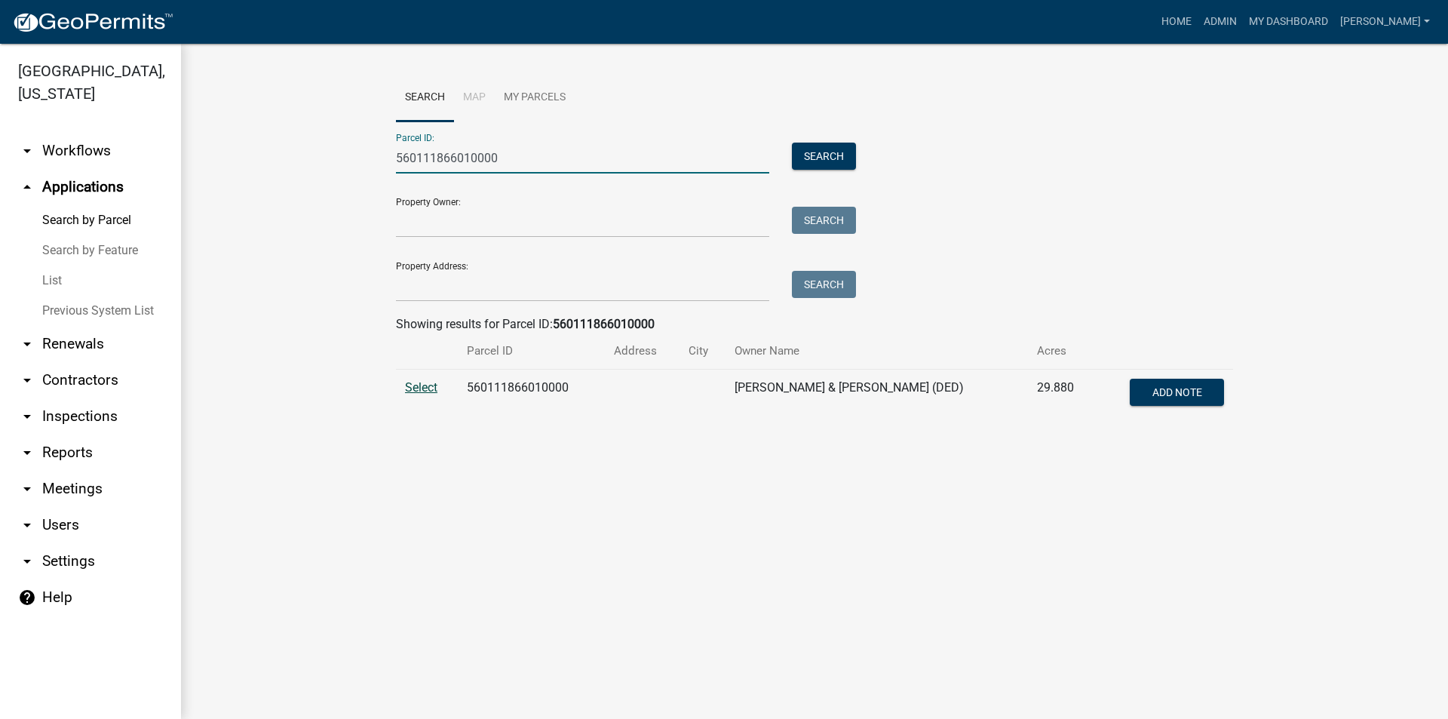
type input "560111866010000"
click at [419, 385] on span "Select" at bounding box center [421, 387] width 32 height 14
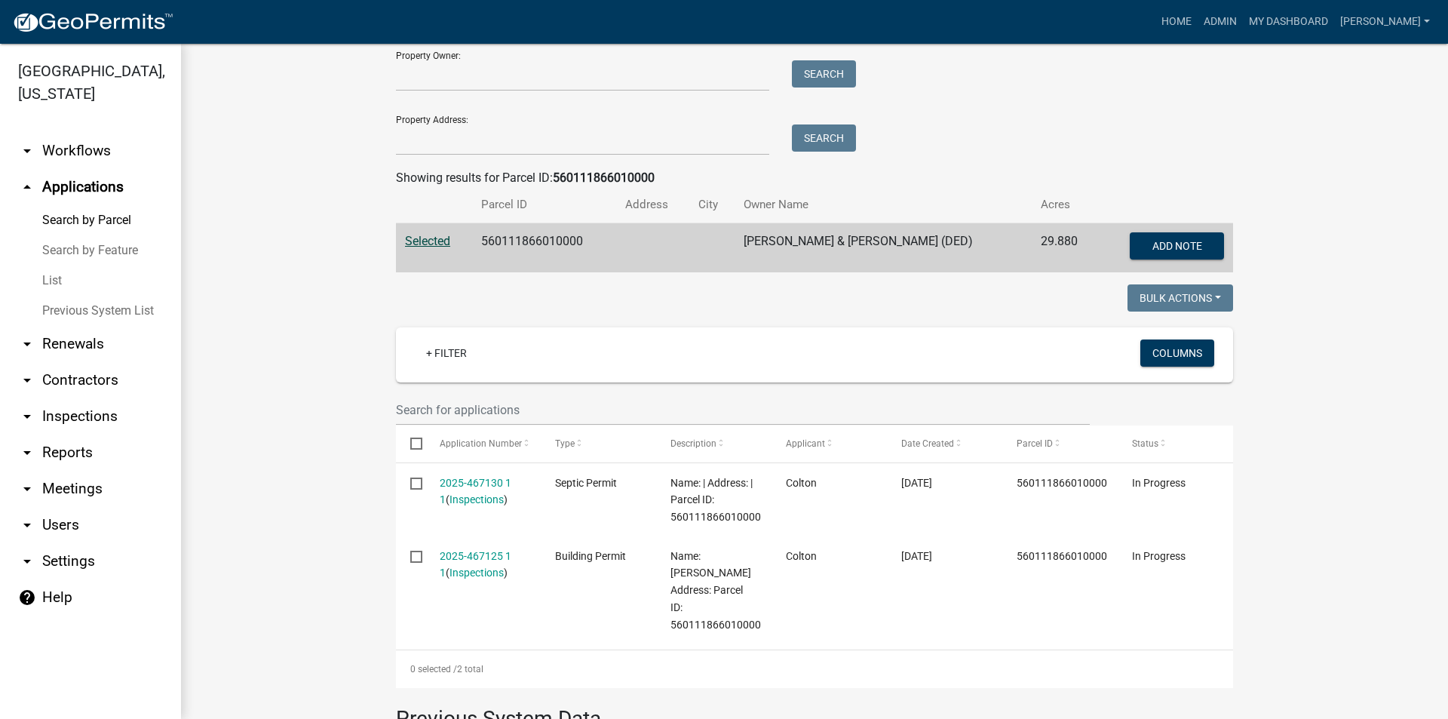
scroll to position [151, 0]
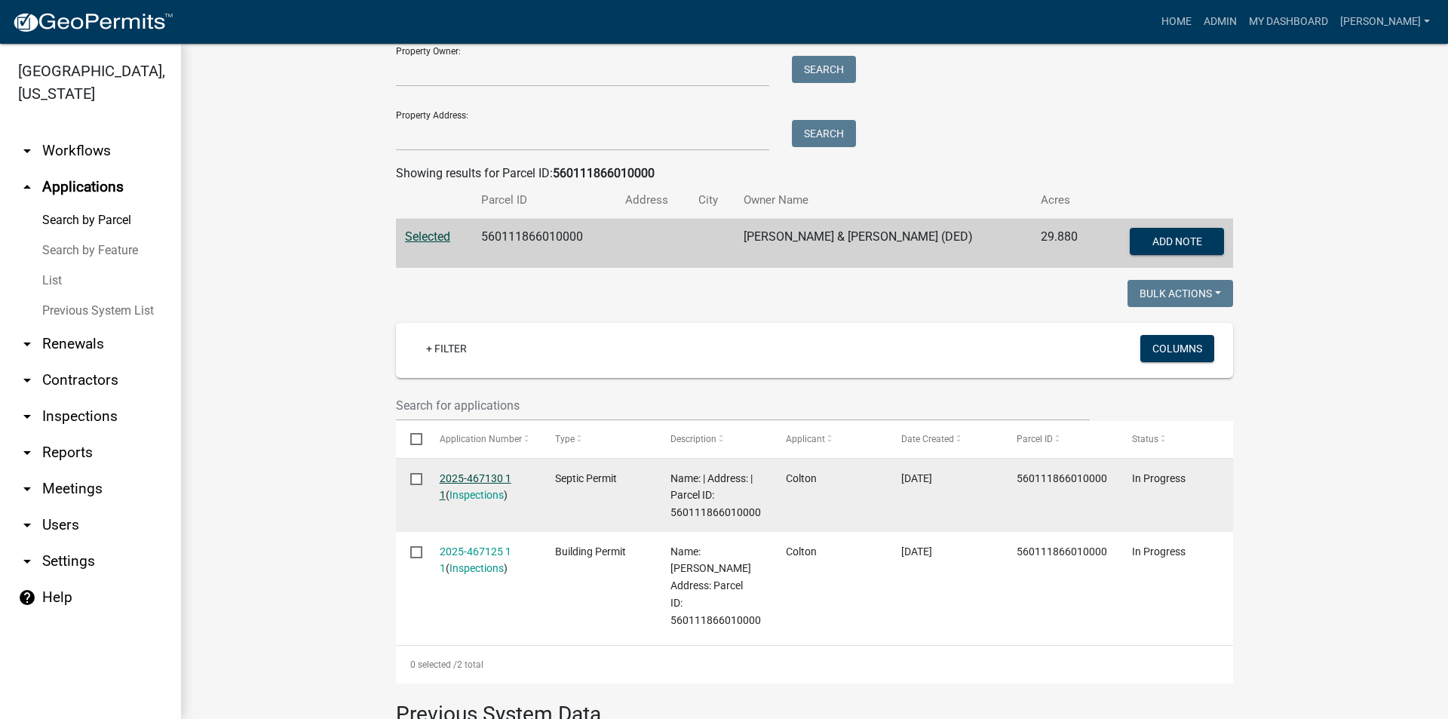
click at [455, 480] on link "2025-467130 1 1" at bounding box center [476, 486] width 72 height 29
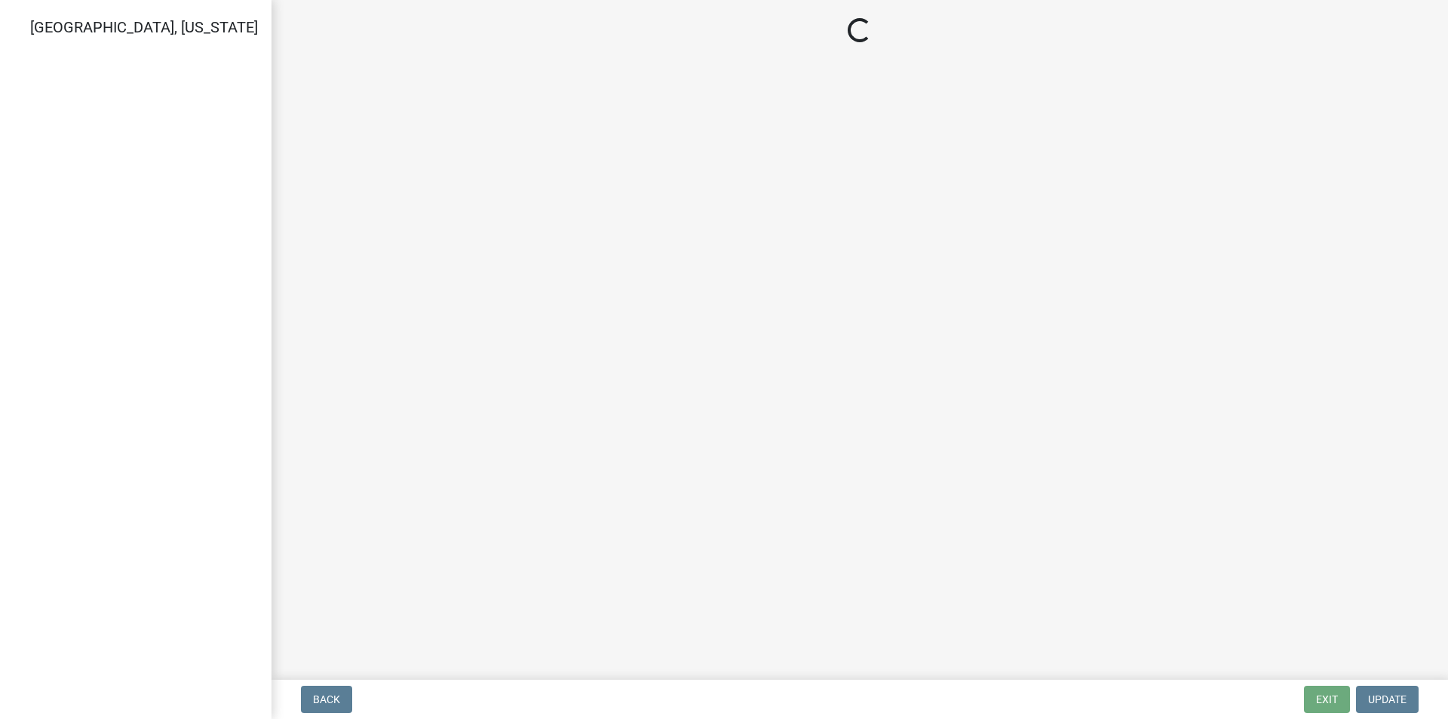
select select "cee7aade-c60a-47dc-8b48-e4cdff881902"
select select "dbe3a1b9-a4b3-48fa-b9c0-fee70399abae"
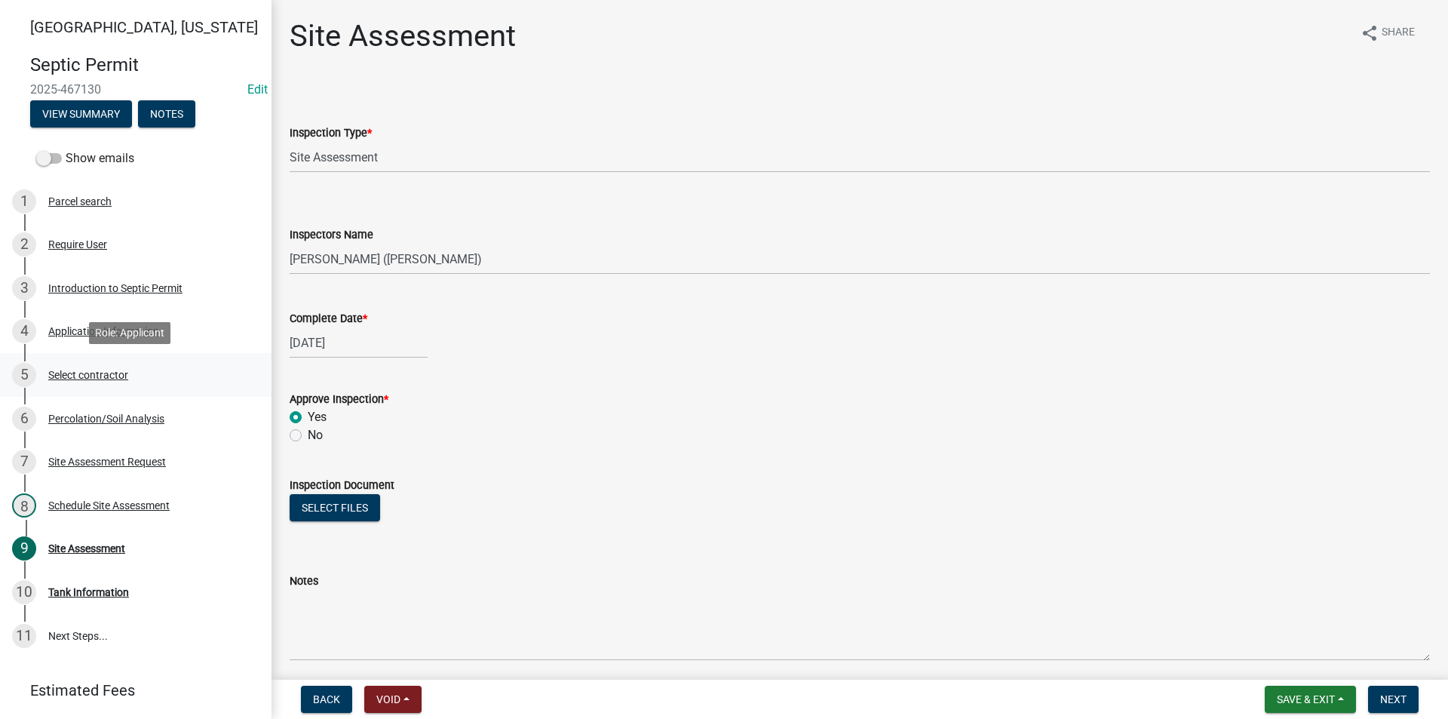
click at [109, 373] on div "Select contractor" at bounding box center [88, 375] width 80 height 11
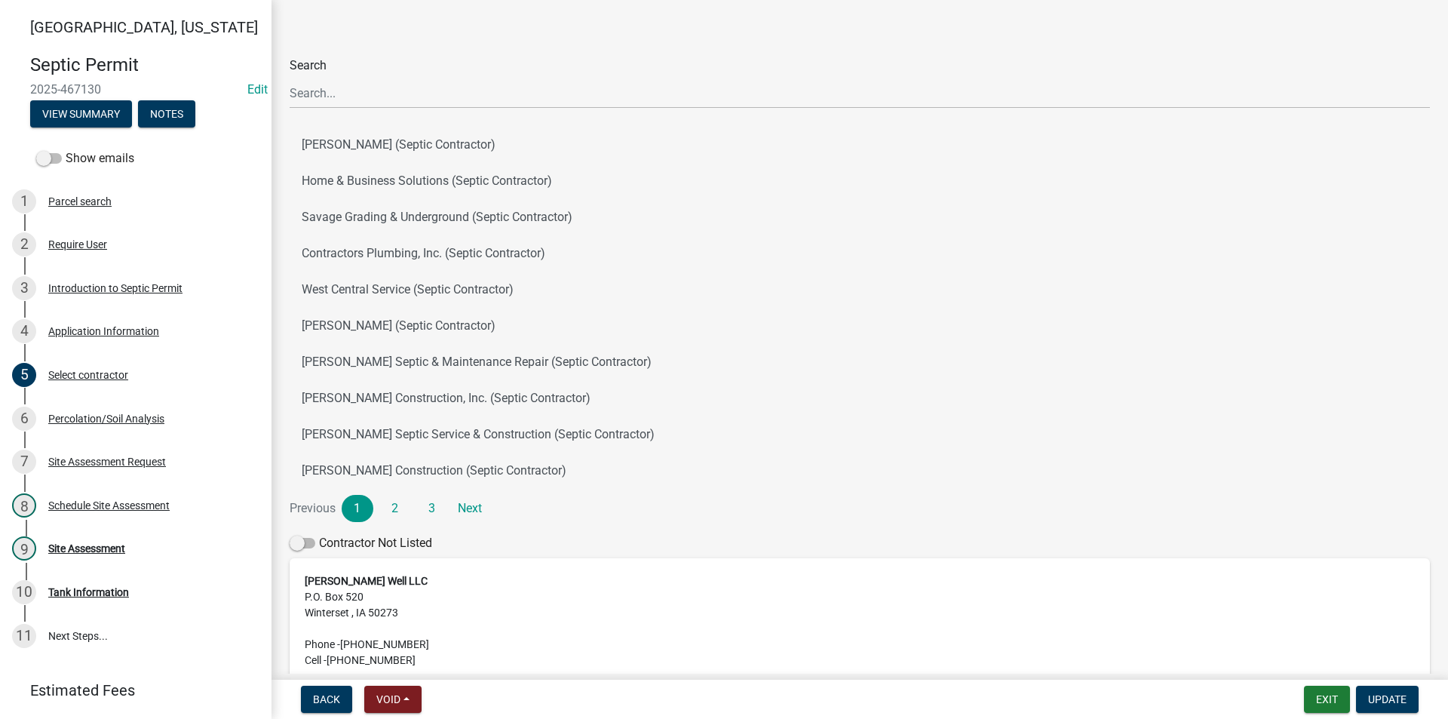
scroll to position [75, 0]
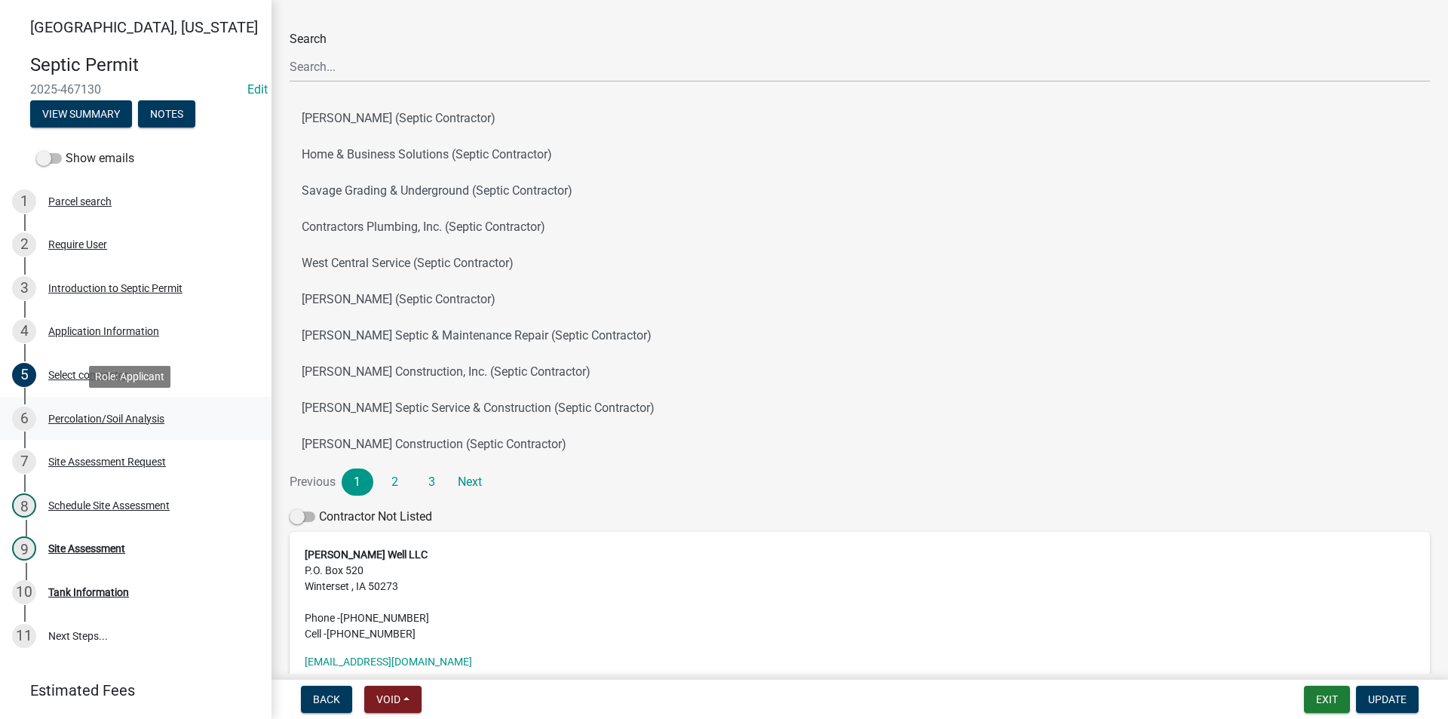
click at [136, 420] on div "Percolation/Soil Analysis" at bounding box center [106, 418] width 116 height 11
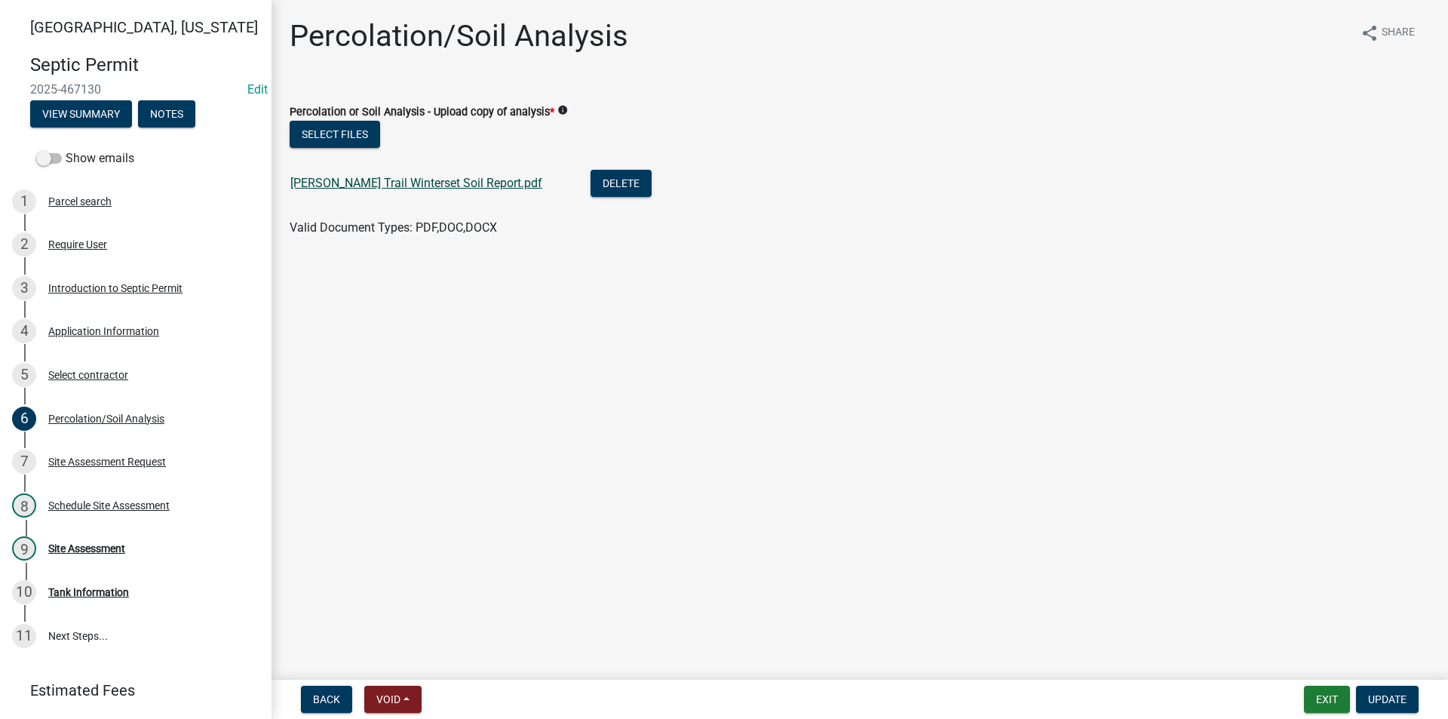
click at [413, 185] on link "[PERSON_NAME] Trail Winterset Soil Report.pdf" at bounding box center [416, 183] width 252 height 14
click at [105, 557] on div "9 Site Assessment" at bounding box center [129, 548] width 235 height 24
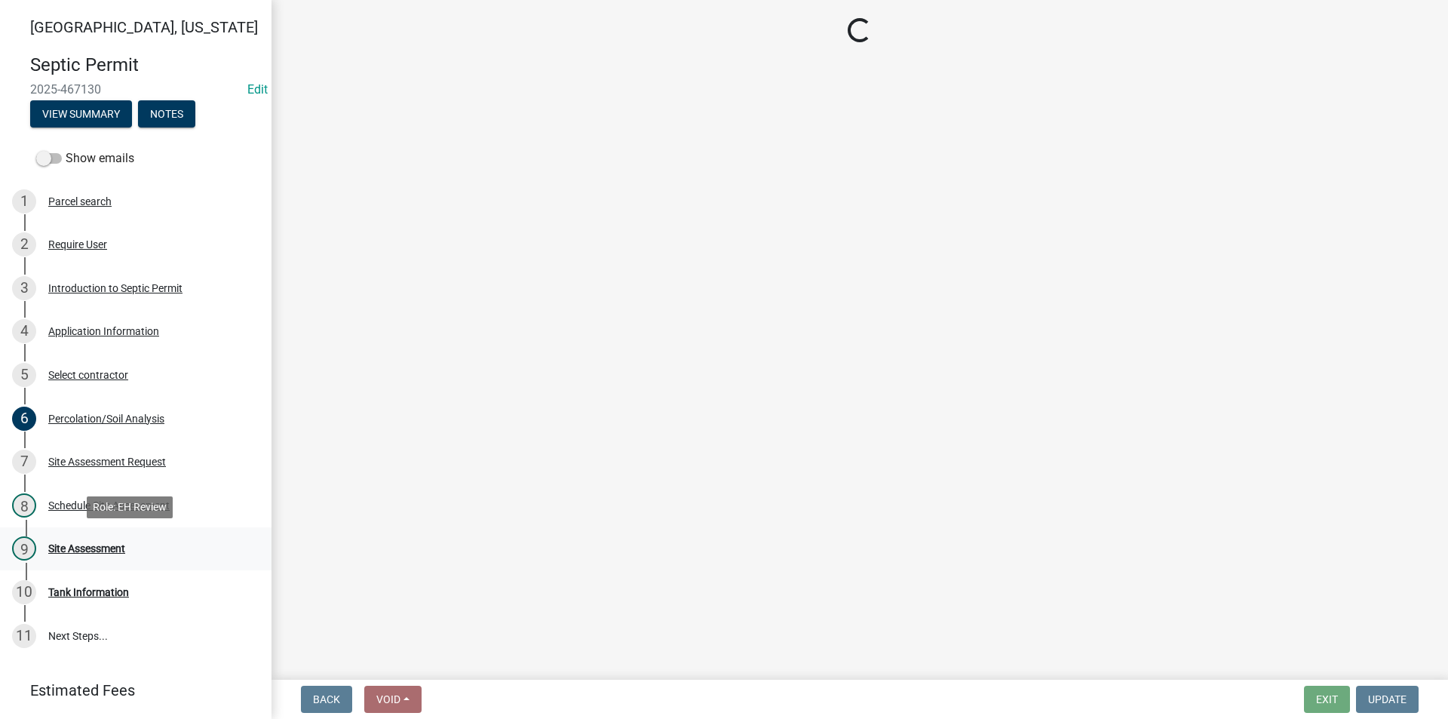
select select "cee7aade-c60a-47dc-8b48-e4cdff881902"
select select "dbe3a1b9-a4b3-48fa-b9c0-fee70399abae"
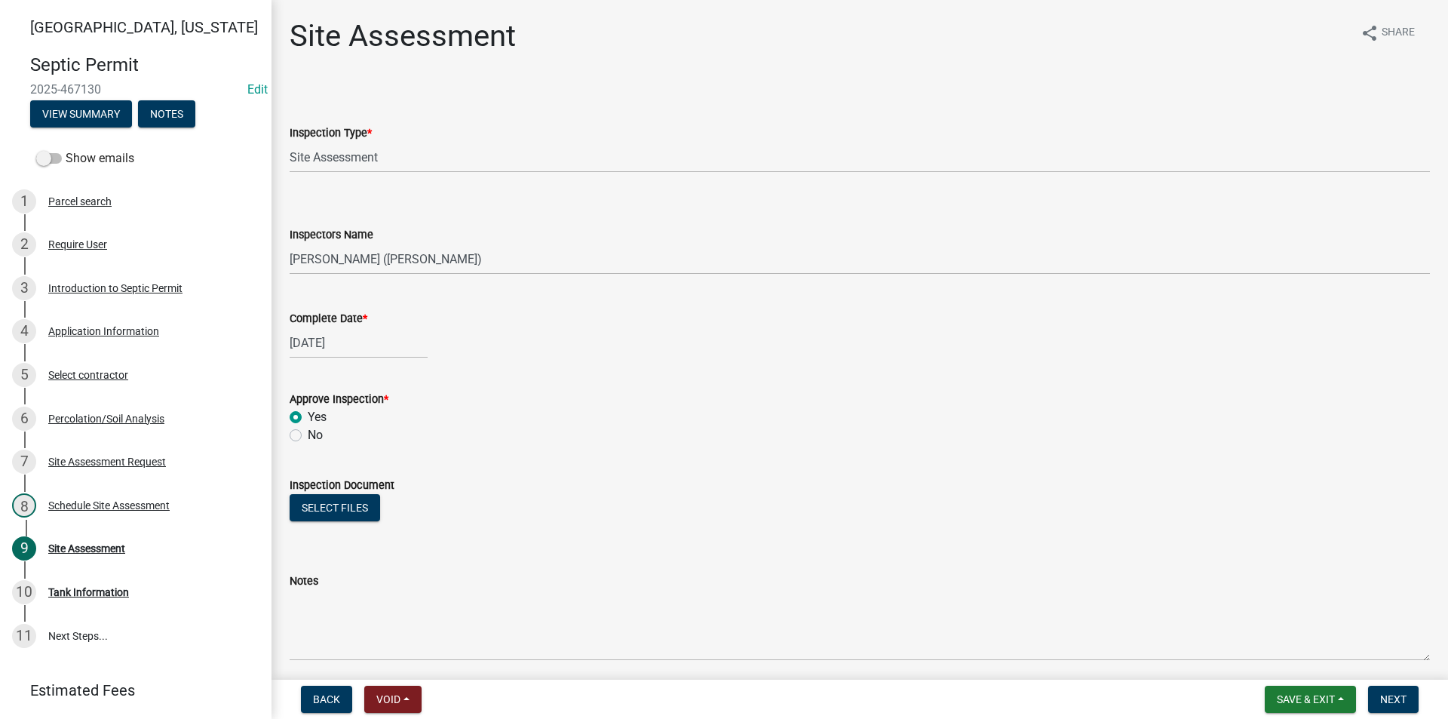
scroll to position [58, 0]
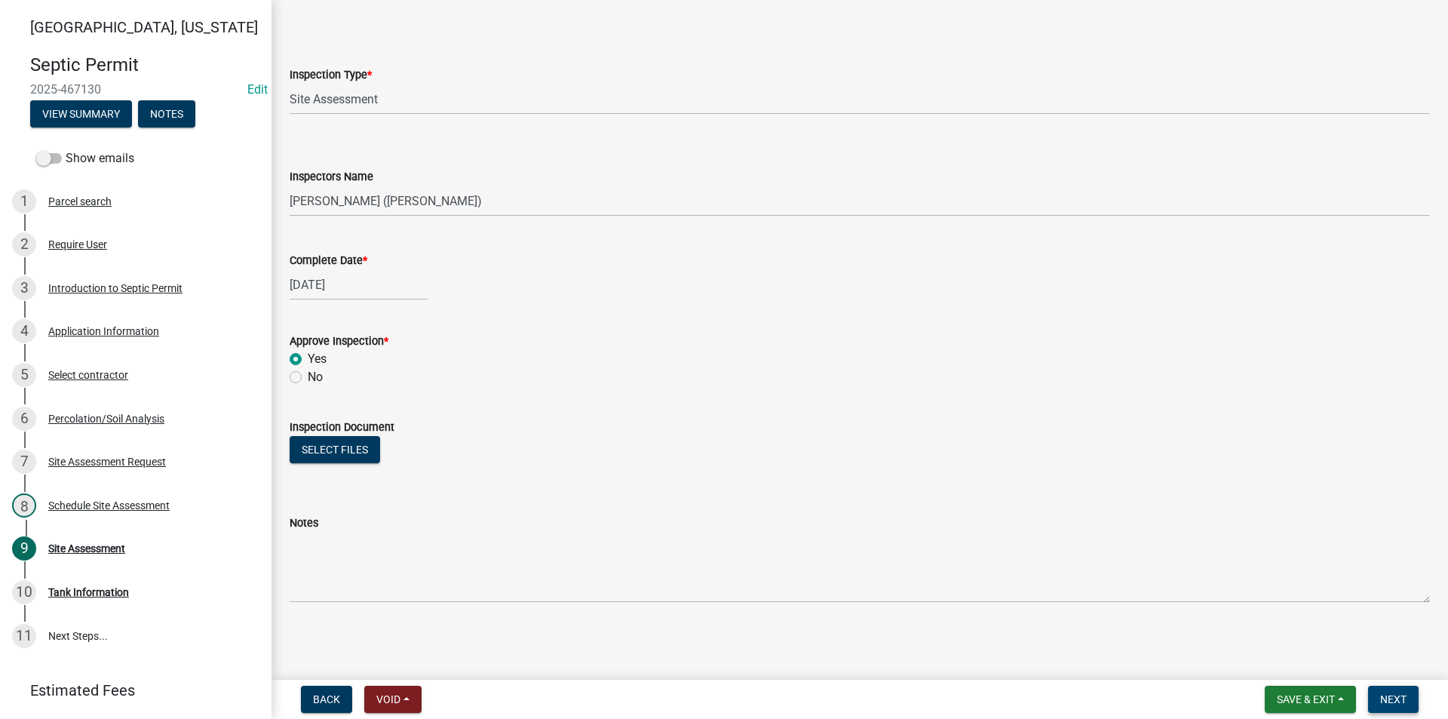
click at [1393, 697] on span "Next" at bounding box center [1393, 699] width 26 height 12
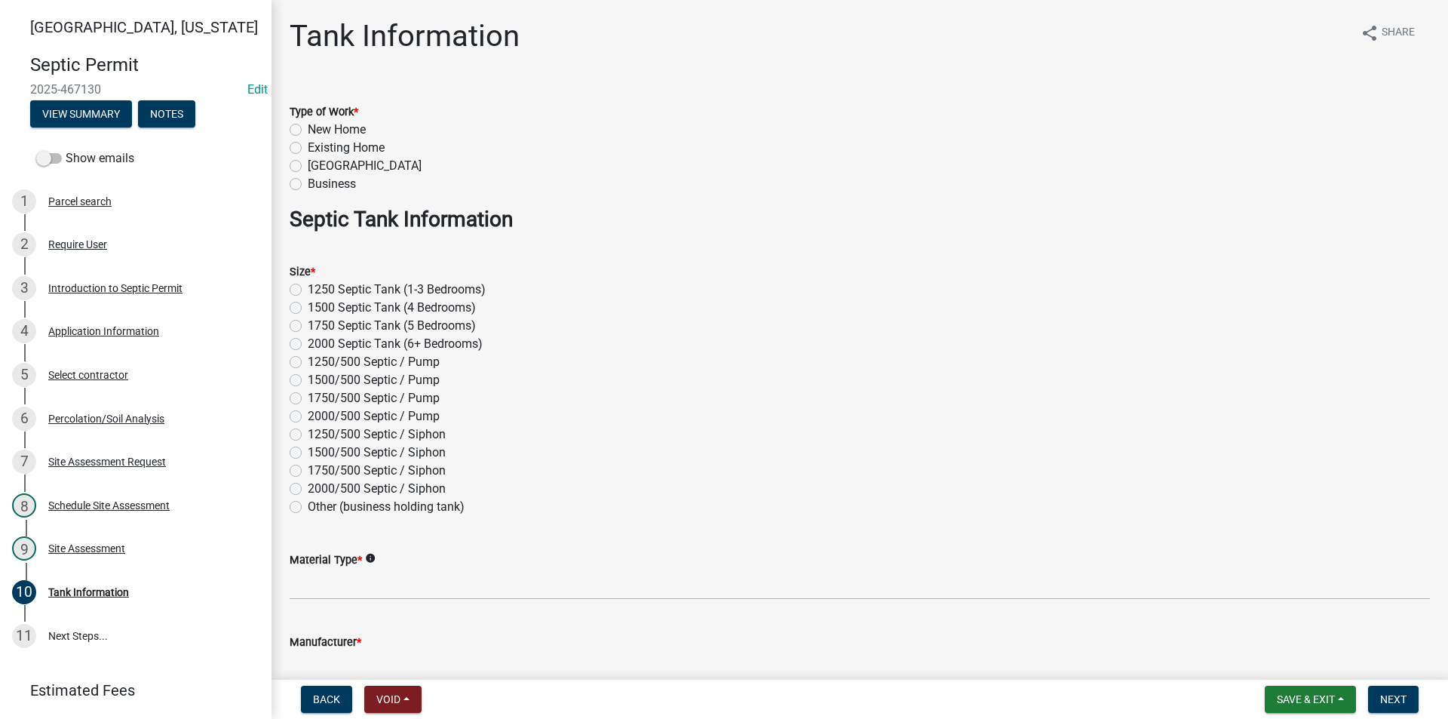
click at [308, 130] on label "New Home" at bounding box center [337, 130] width 58 height 18
click at [308, 130] on input "New Home" at bounding box center [313, 126] width 10 height 10
radio input "true"
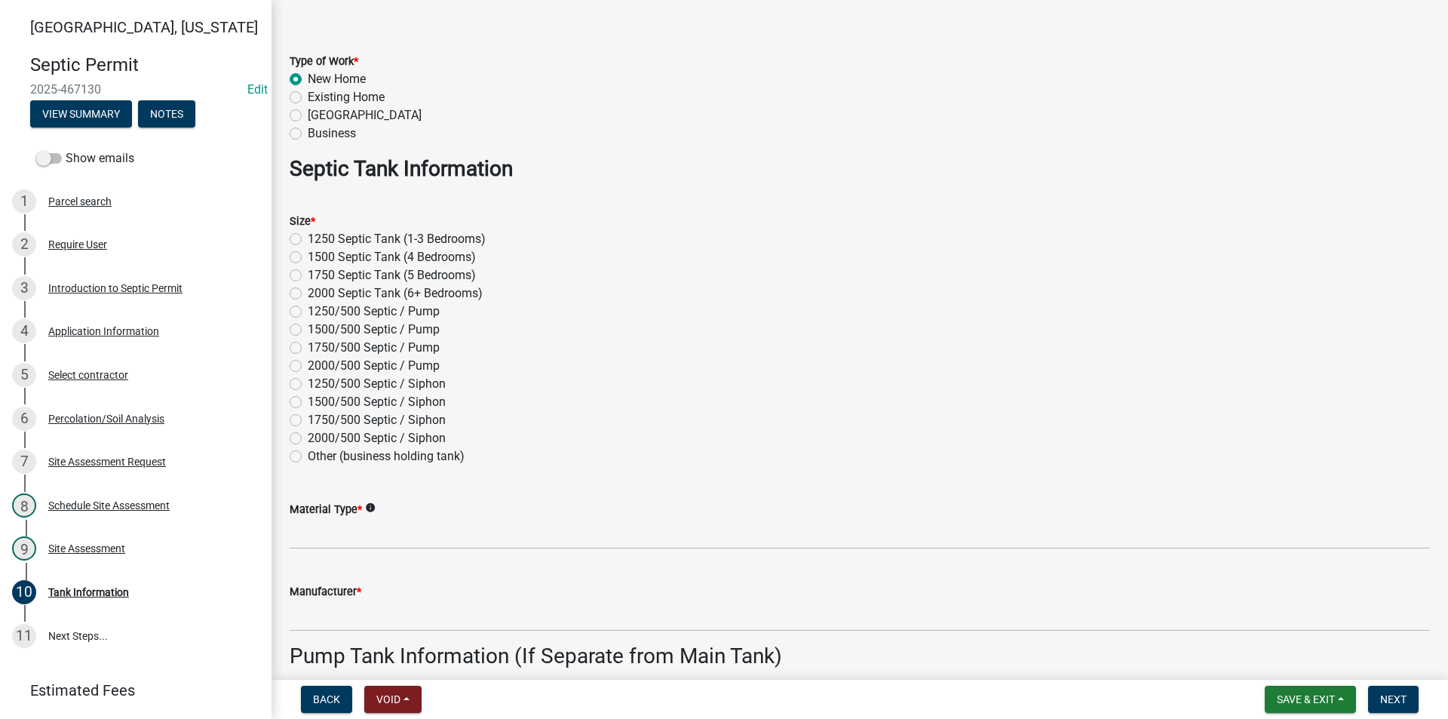
scroll to position [75, 0]
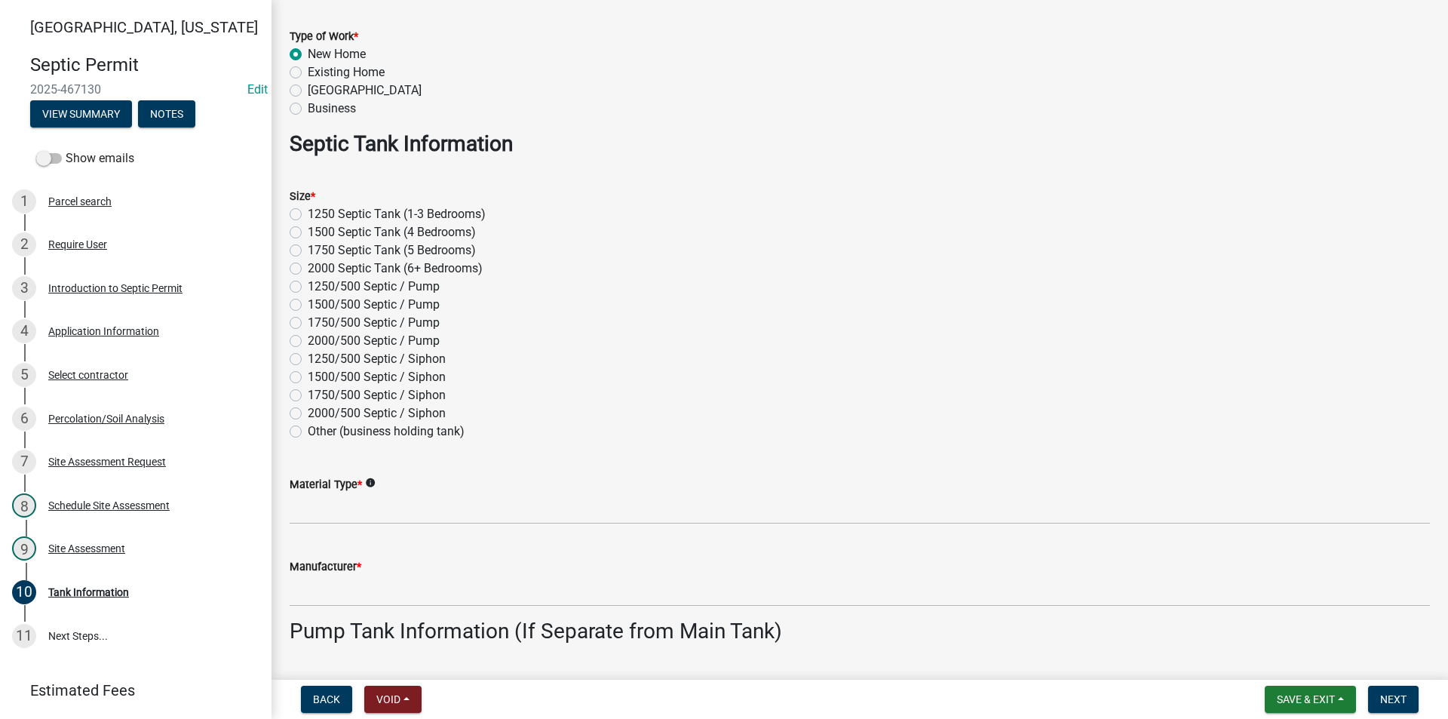
click at [308, 268] on label "2000 Septic Tank (6+ Bedrooms)" at bounding box center [395, 268] width 175 height 18
click at [308, 268] on input "2000 Septic Tank (6+ Bedrooms)" at bounding box center [313, 264] width 10 height 10
radio input "true"
click at [308, 250] on label "1750 Septic Tank (5 Bedrooms)" at bounding box center [392, 250] width 168 height 18
click at [308, 250] on input "1750 Septic Tank (5 Bedrooms)" at bounding box center [313, 246] width 10 height 10
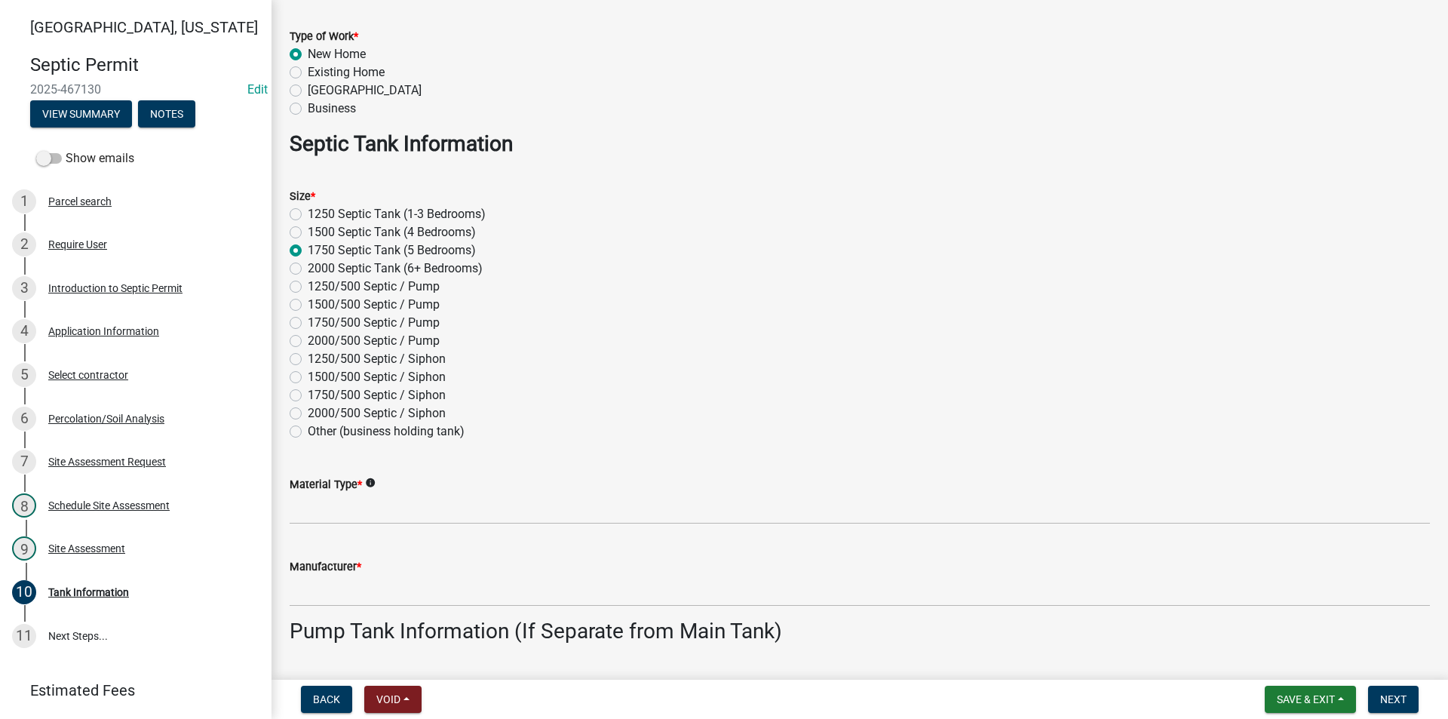
radio input "true"
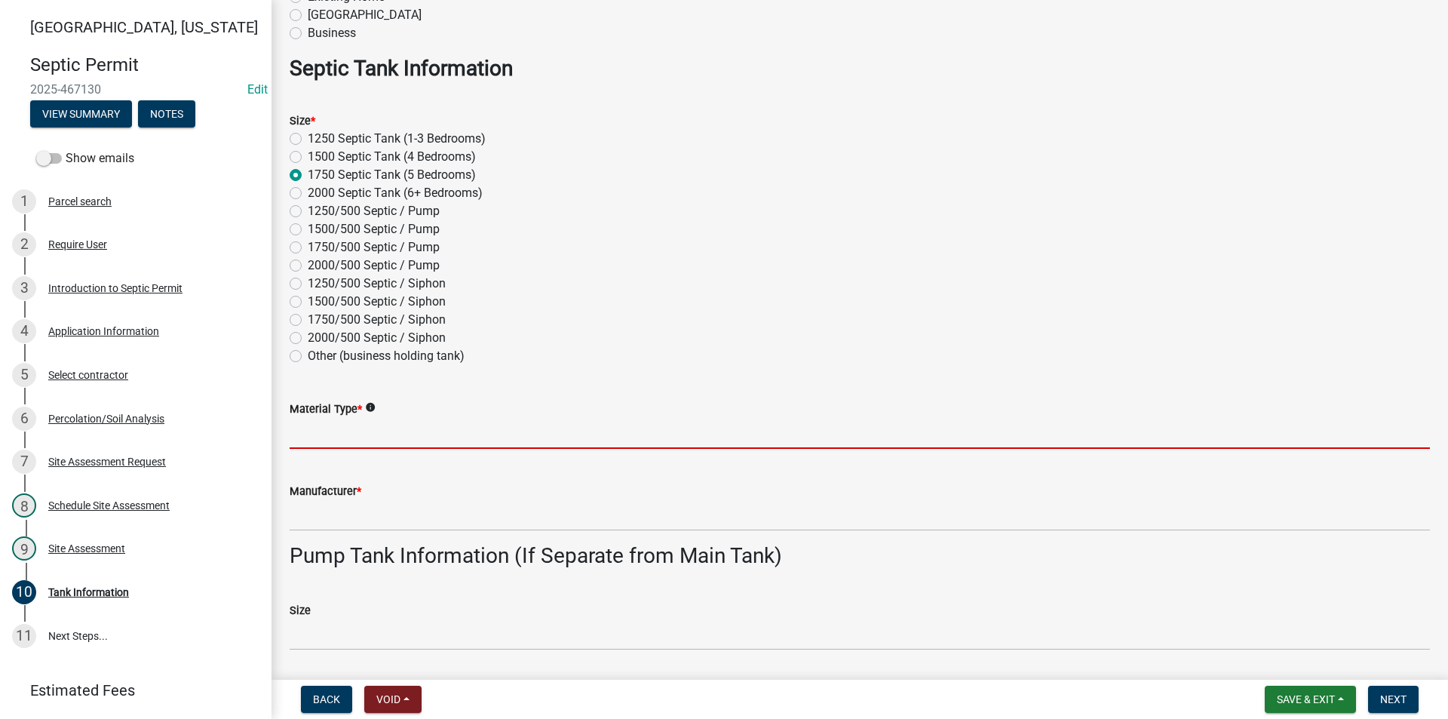
click at [331, 431] on input "Material Type *" at bounding box center [860, 433] width 1140 height 31
type input "I"
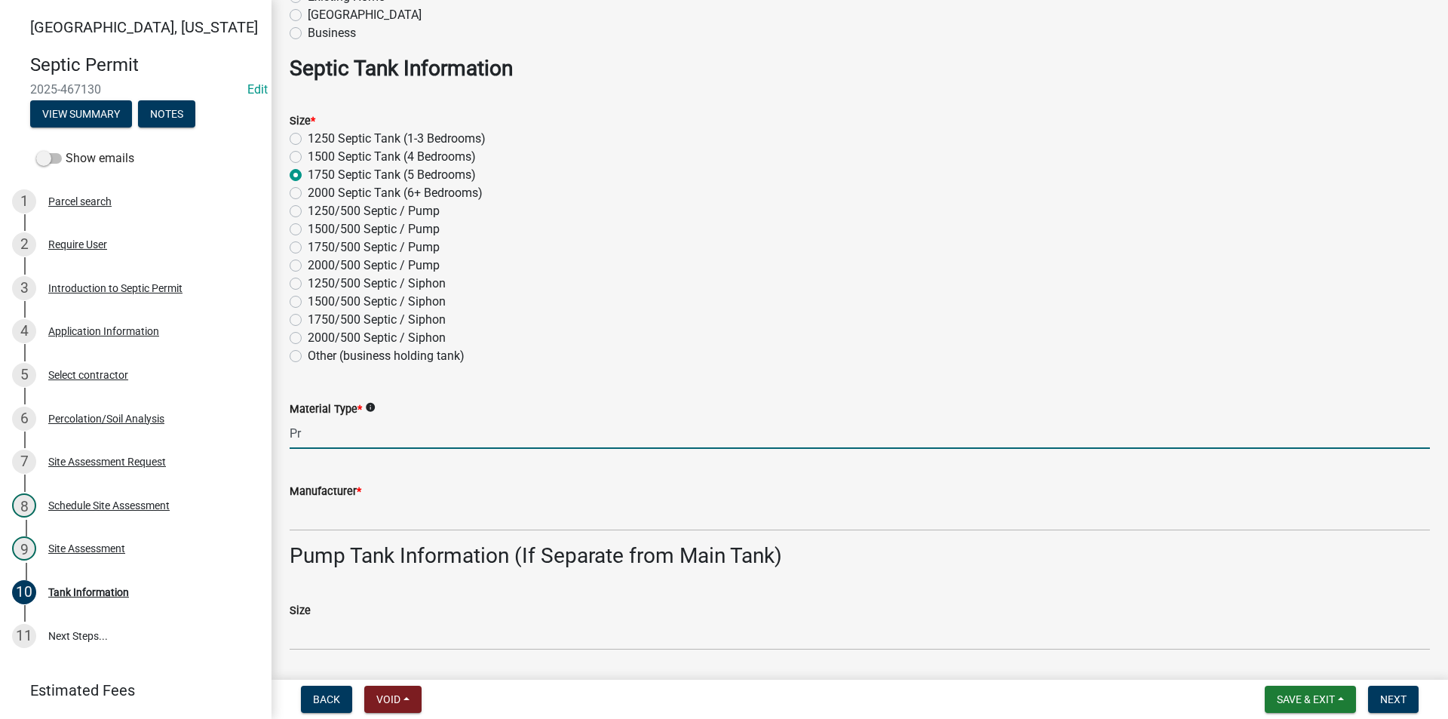
type input "P"
type input "C"
type input "Concrete"
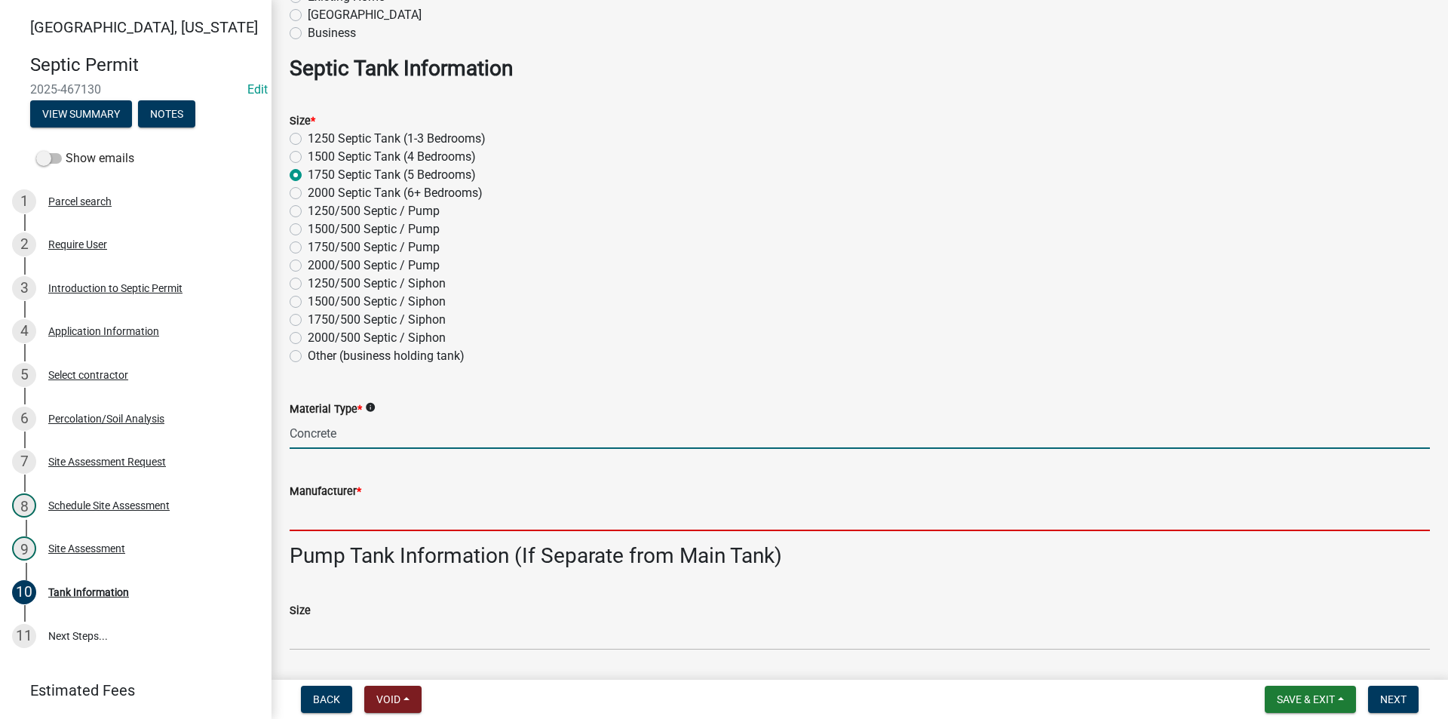
click at [319, 511] on input "Manufacturer *" at bounding box center [860, 515] width 1140 height 31
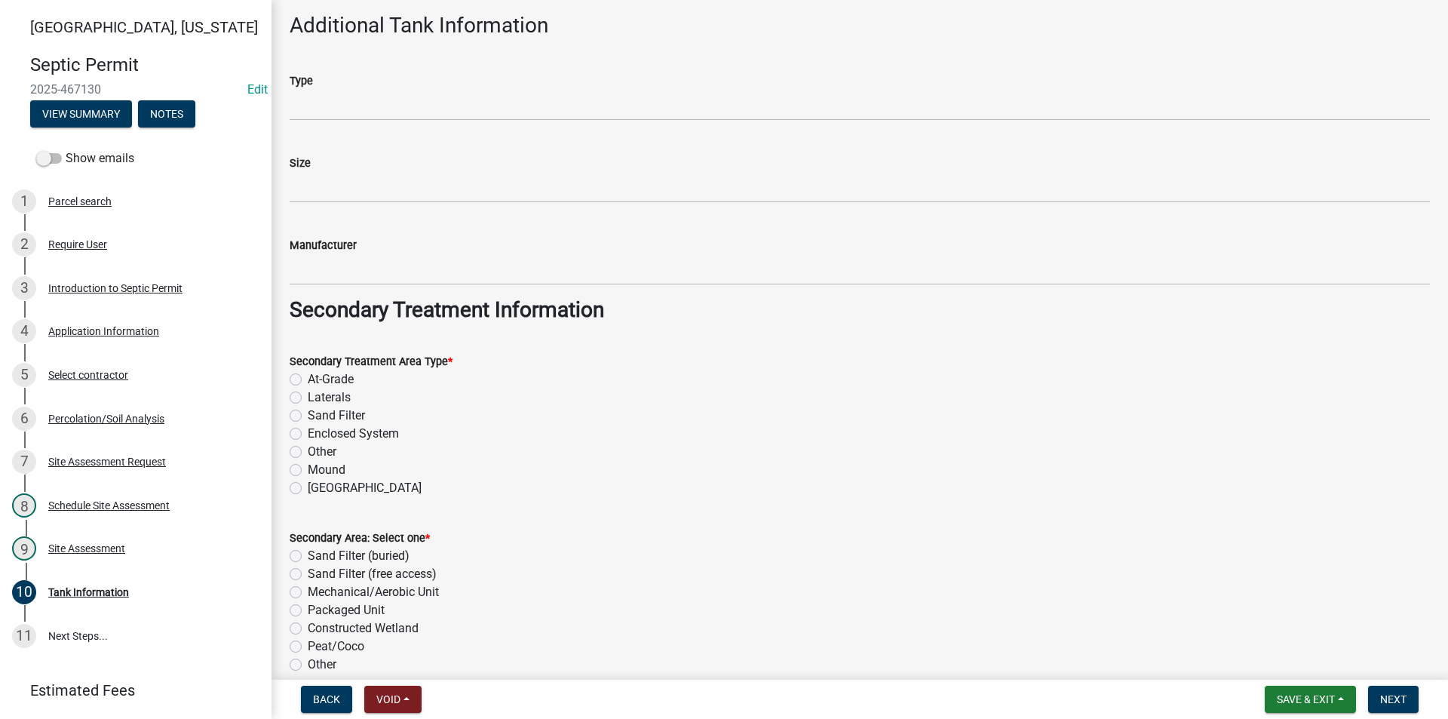
scroll to position [980, 0]
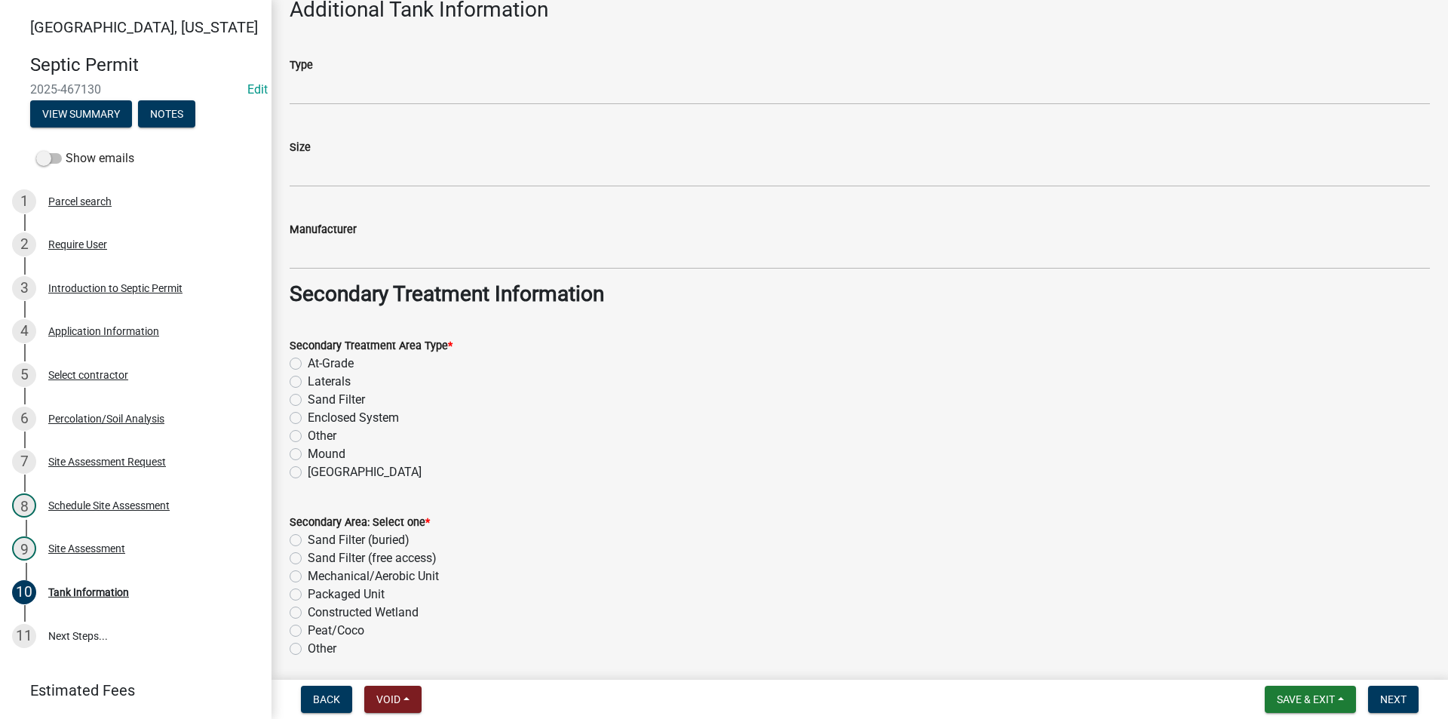
type input "Indianola Precast"
click at [308, 399] on label "Sand Filter" at bounding box center [336, 400] width 57 height 18
click at [308, 399] on input "Sand Filter" at bounding box center [313, 396] width 10 height 10
radio input "true"
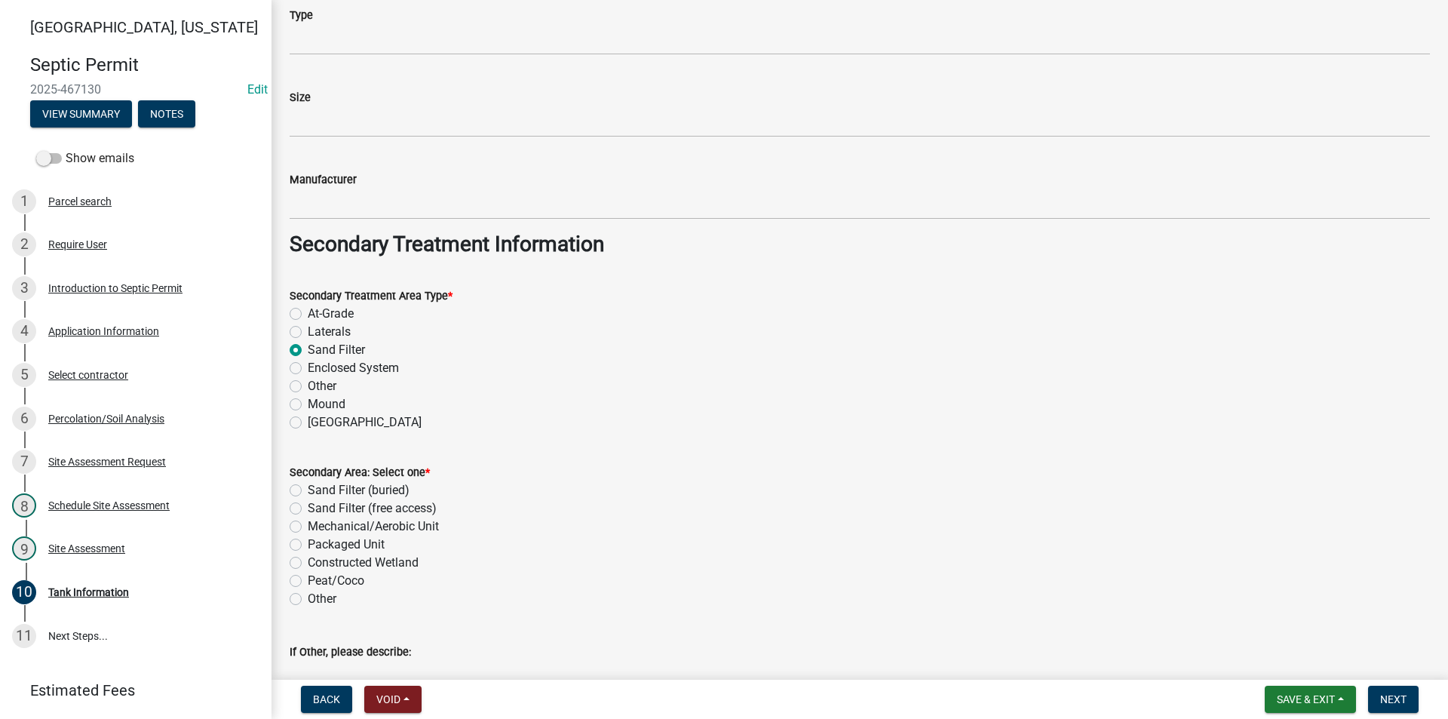
scroll to position [1056, 0]
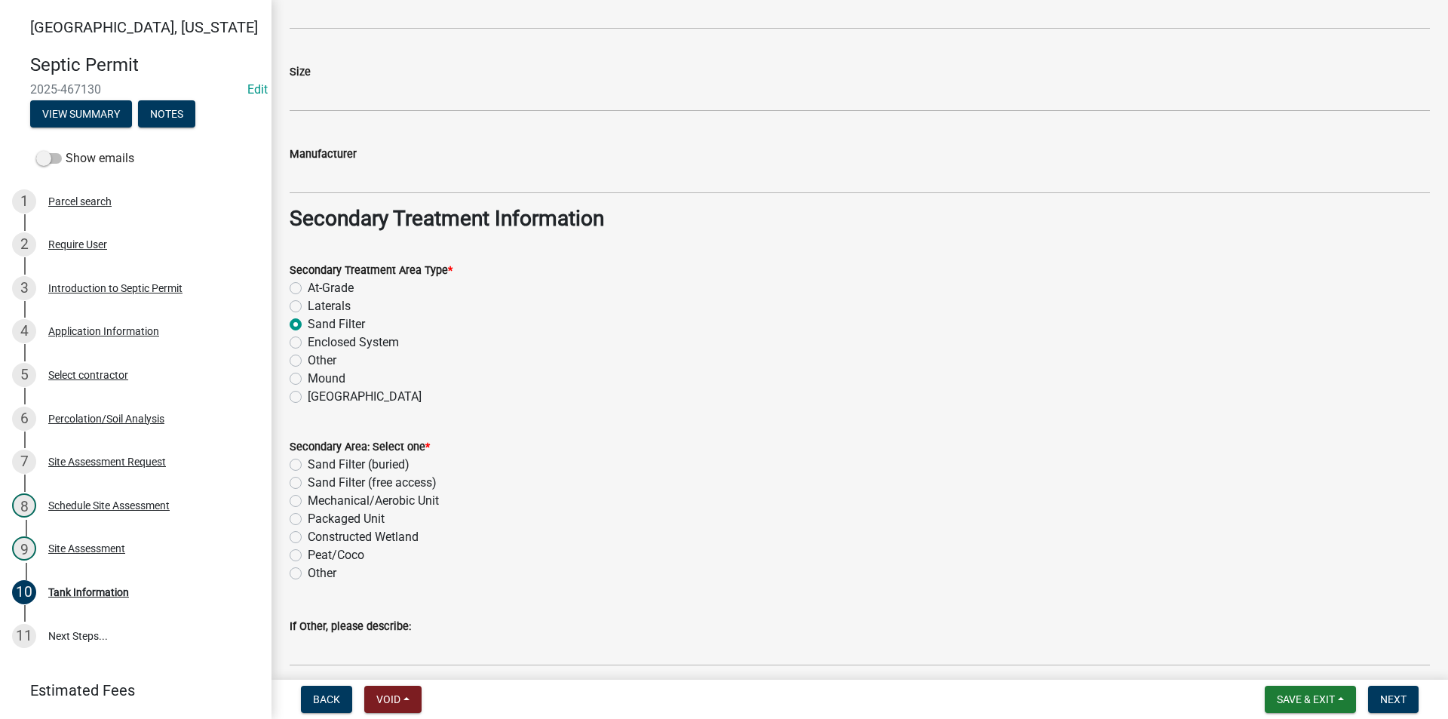
click at [289, 468] on div "Secondary Area: Select one * Sand Filter (buried) Sand Filter (free access) Mec…" at bounding box center [859, 500] width 1163 height 163
click at [308, 464] on label "Sand Filter (buried)" at bounding box center [359, 465] width 102 height 18
click at [308, 464] on input "Sand Filter (buried)" at bounding box center [313, 461] width 10 height 10
radio input "true"
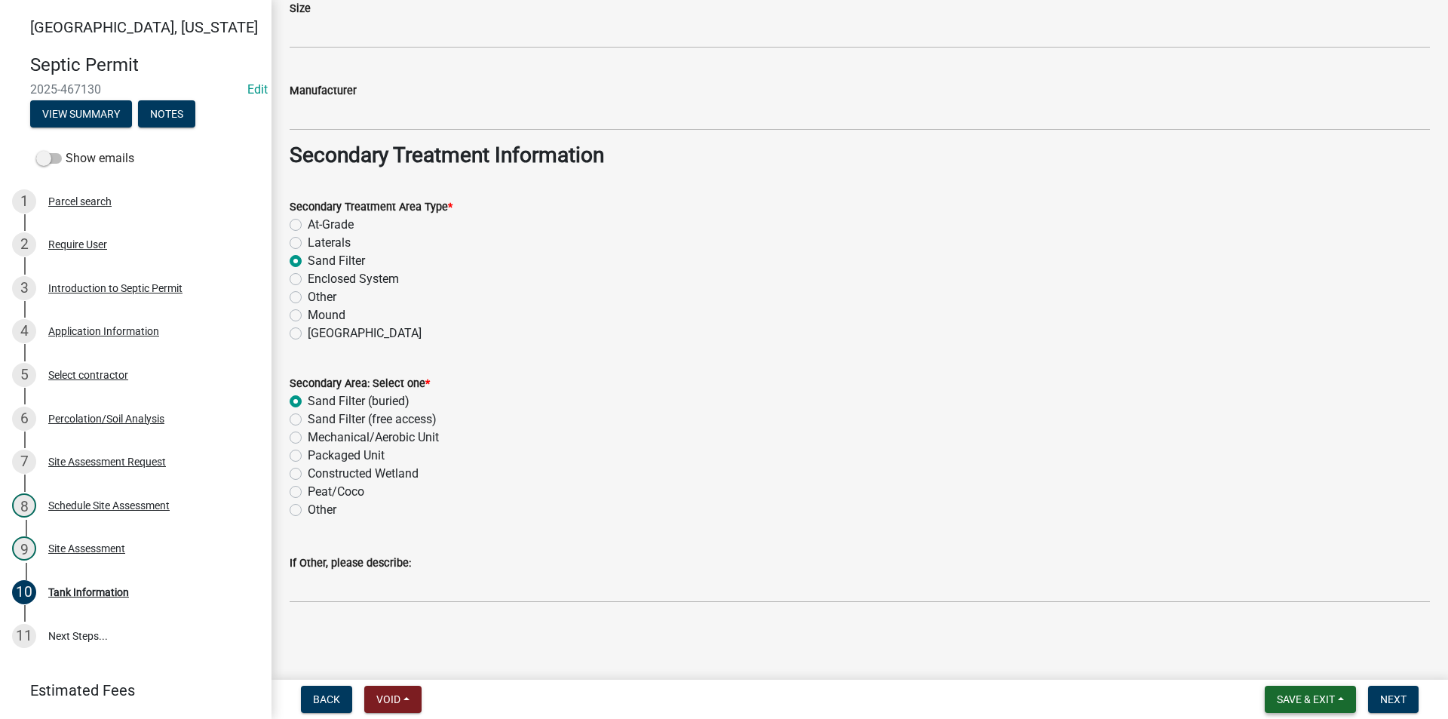
click at [1311, 696] on span "Save & Exit" at bounding box center [1306, 699] width 58 height 12
click at [1270, 629] on button "Save" at bounding box center [1295, 624] width 121 height 36
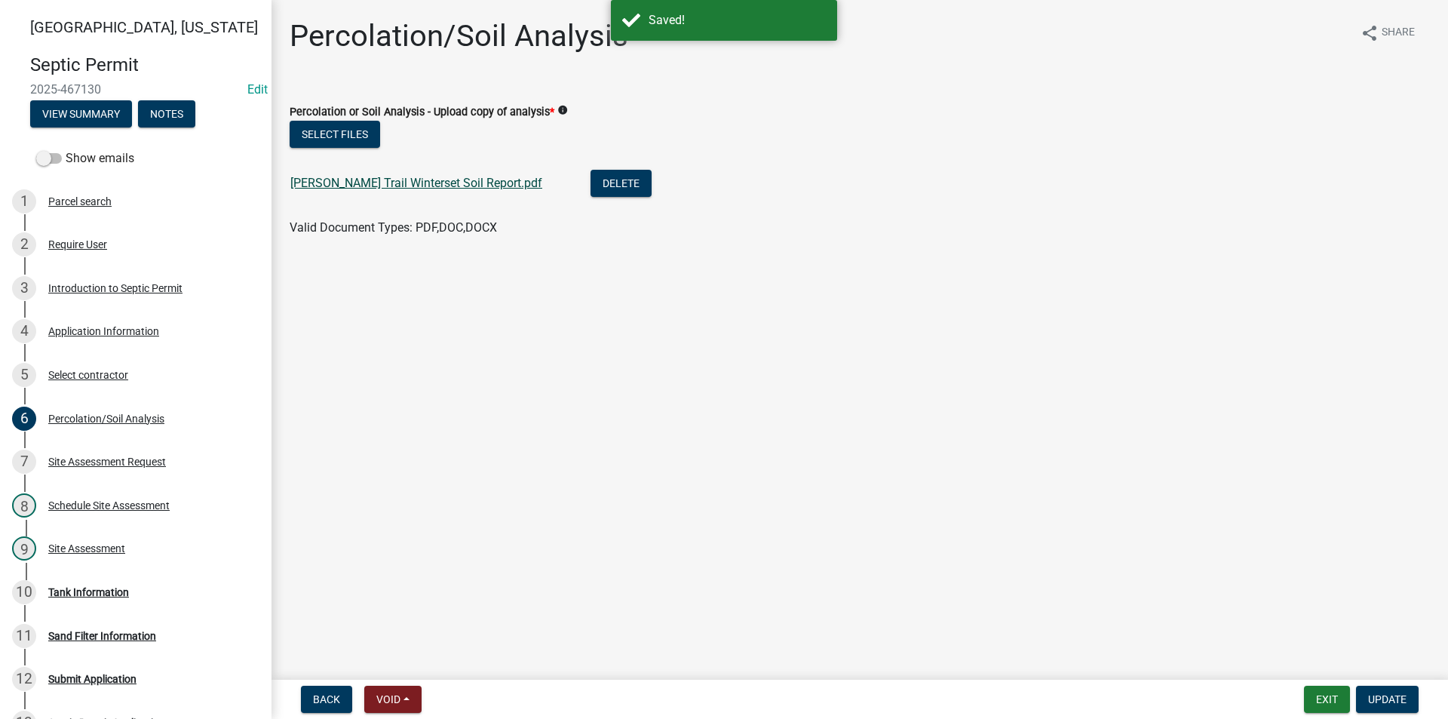
click at [353, 184] on link "Eyerly Fox Trail Winterset Soil Report.pdf" at bounding box center [416, 183] width 252 height 14
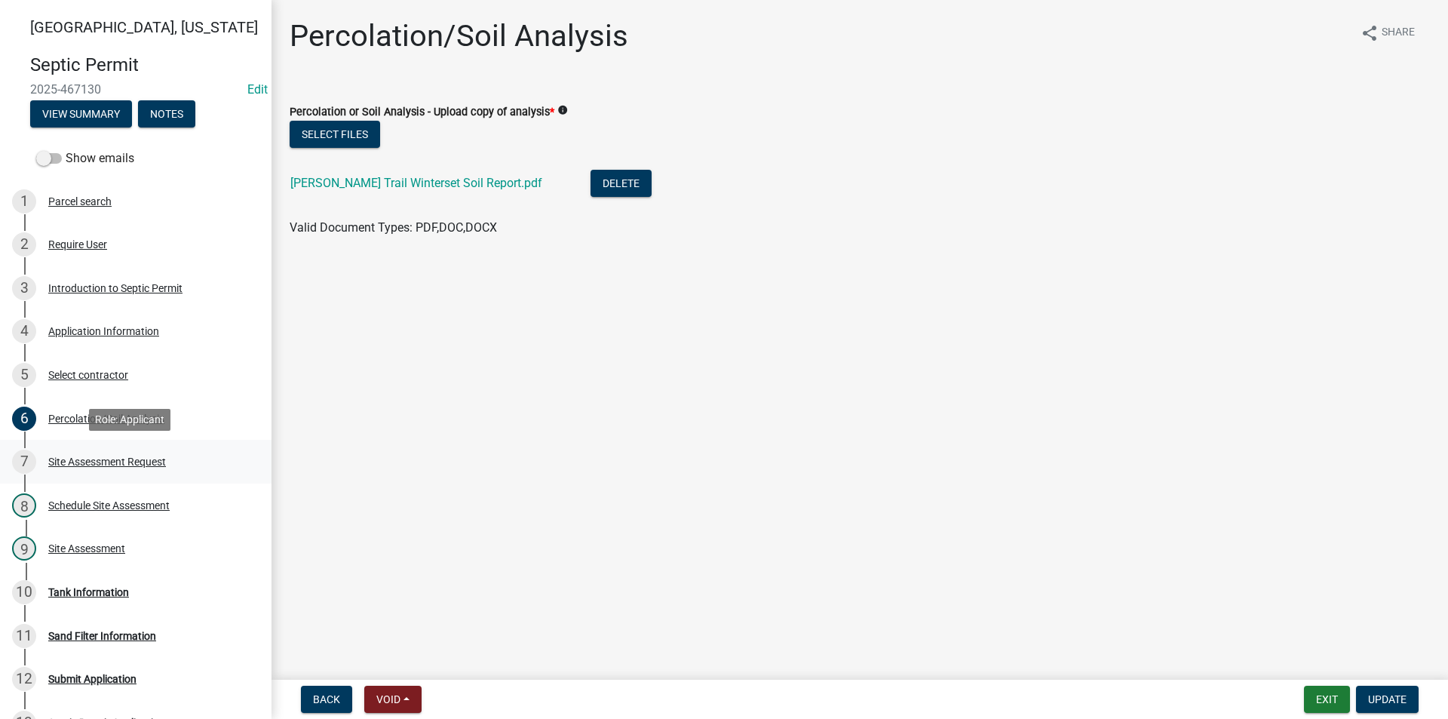
click at [98, 459] on div "Site Assessment Request" at bounding box center [107, 461] width 118 height 11
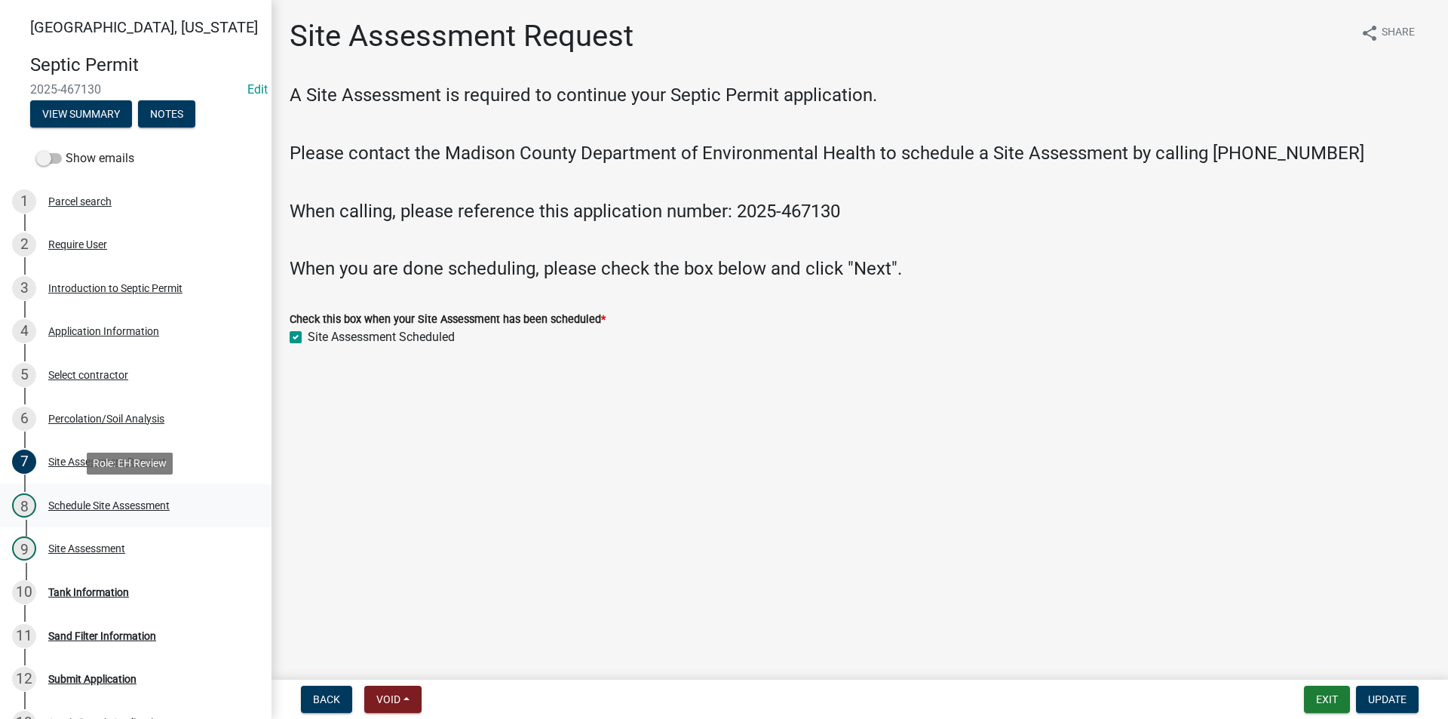
click at [143, 510] on div "Schedule Site Assessment" at bounding box center [108, 505] width 121 height 11
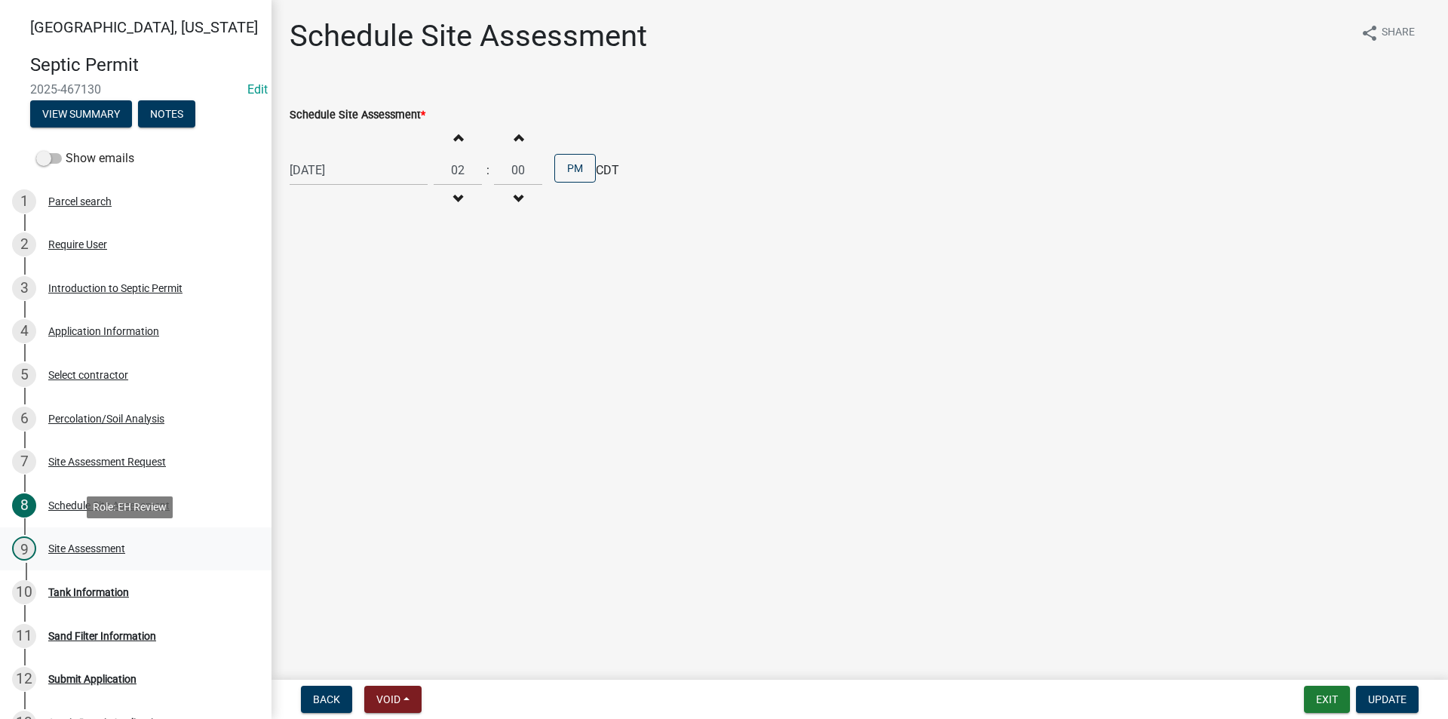
click at [111, 548] on div "Site Assessment" at bounding box center [86, 548] width 77 height 11
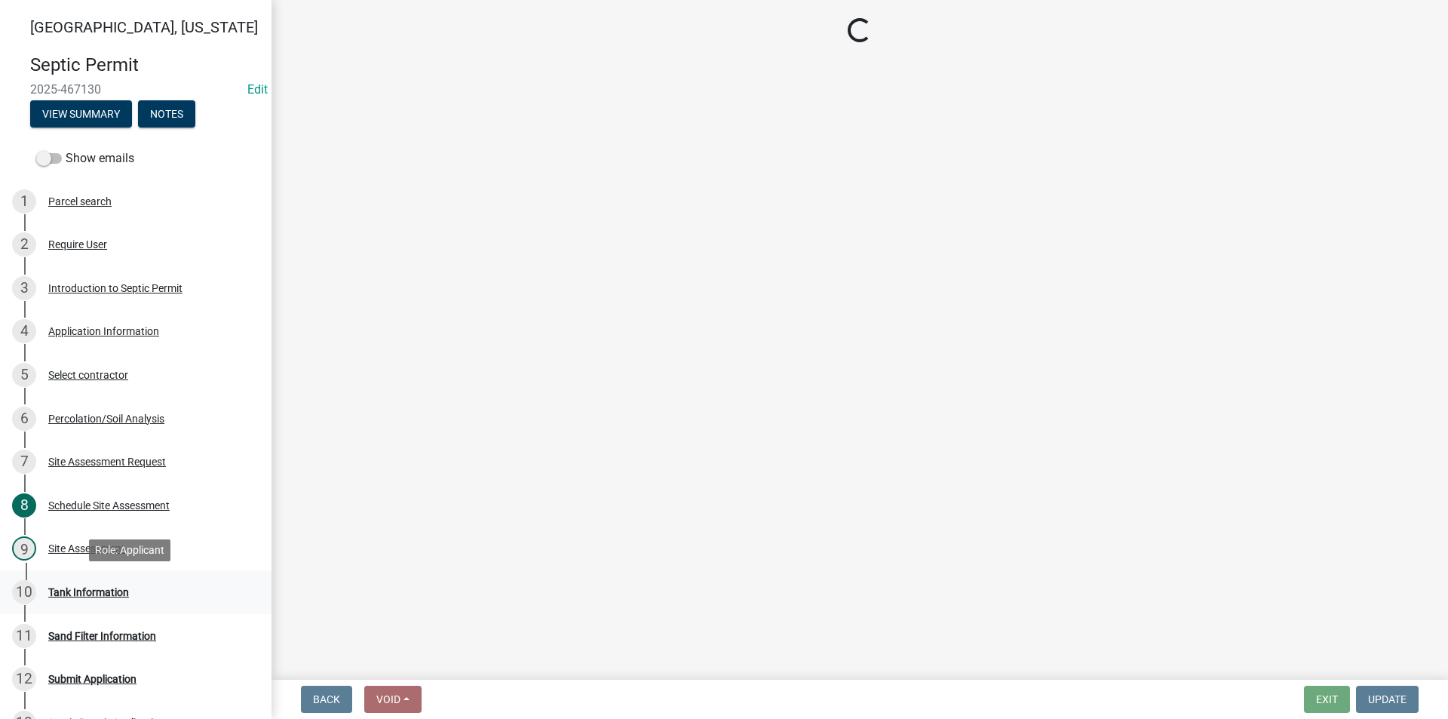
select select "cee7aade-c60a-47dc-8b48-e4cdff881902"
select select "dbe3a1b9-a4b3-48fa-b9c0-fee70399abae"
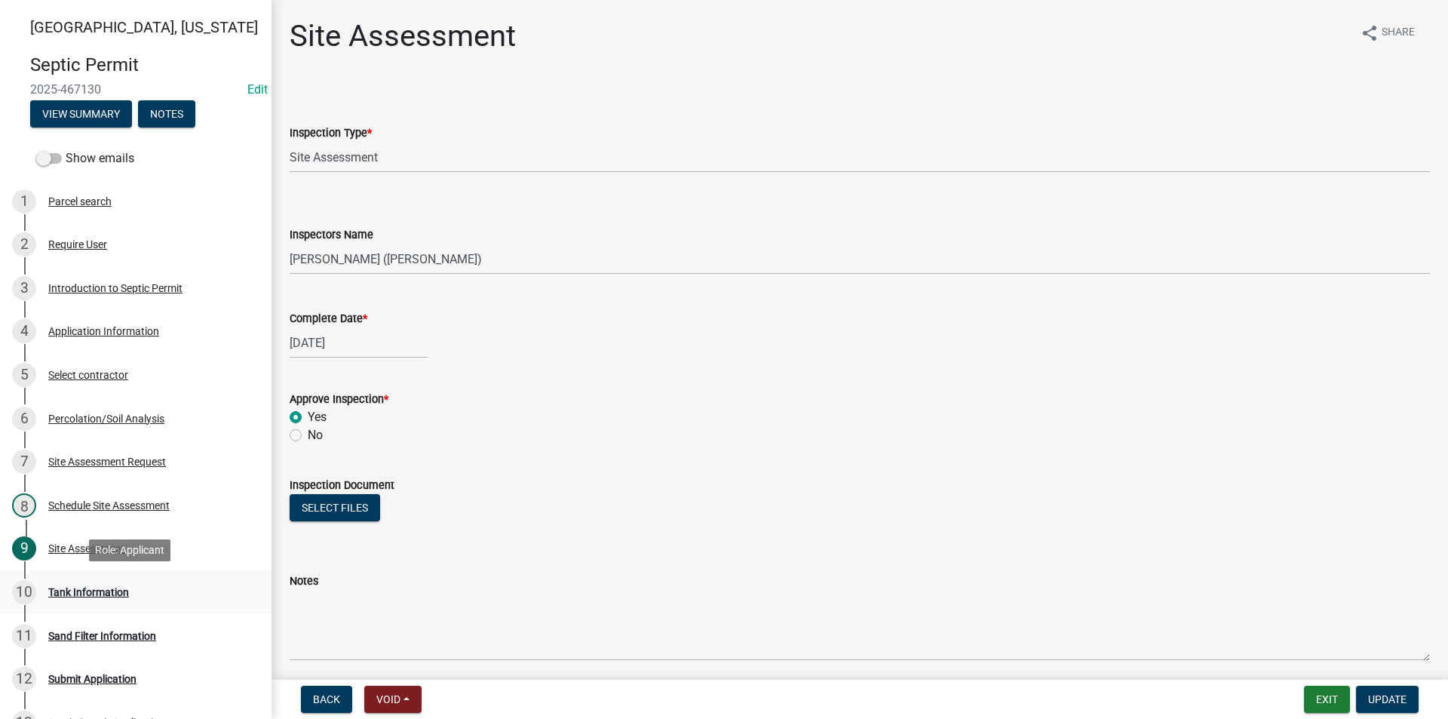
click at [103, 591] on div "Tank Information" at bounding box center [88, 592] width 81 height 11
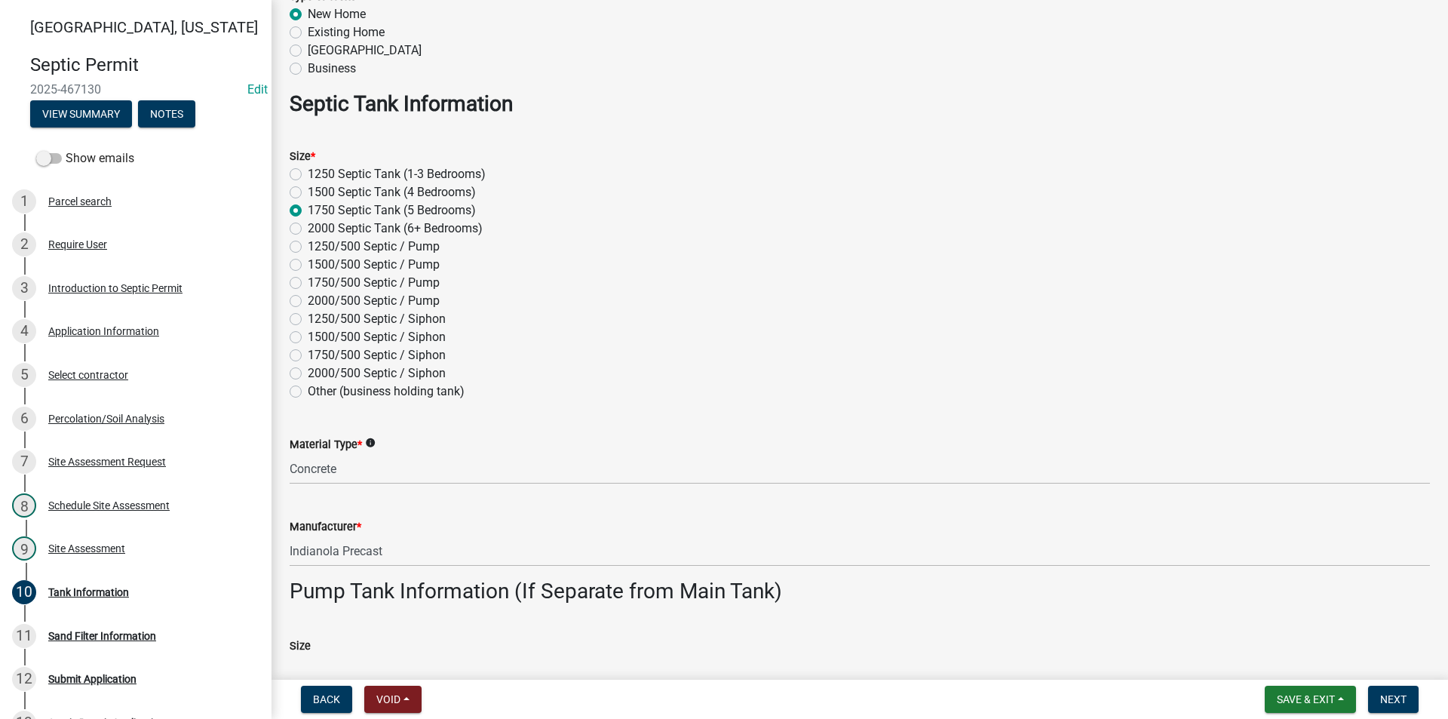
scroll to position [151, 0]
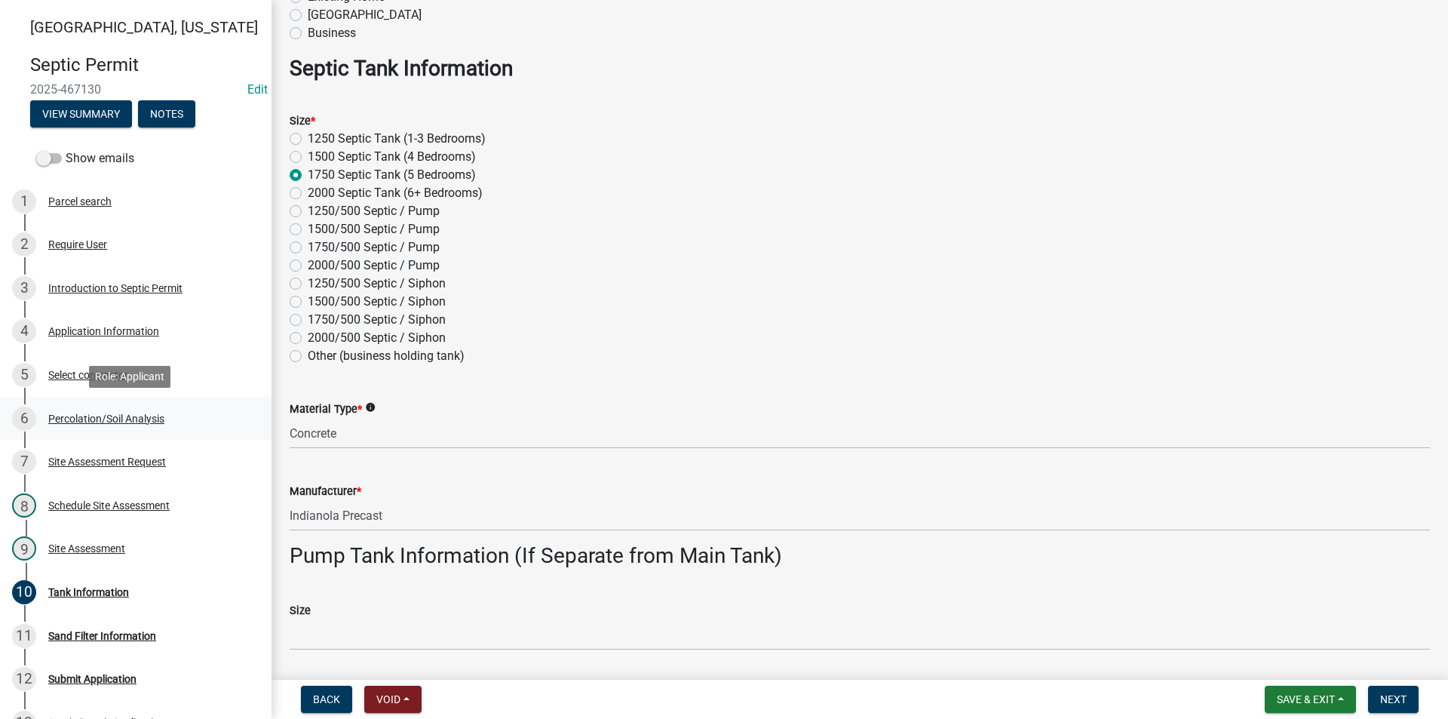
click at [77, 420] on div "Percolation/Soil Analysis" at bounding box center [106, 418] width 116 height 11
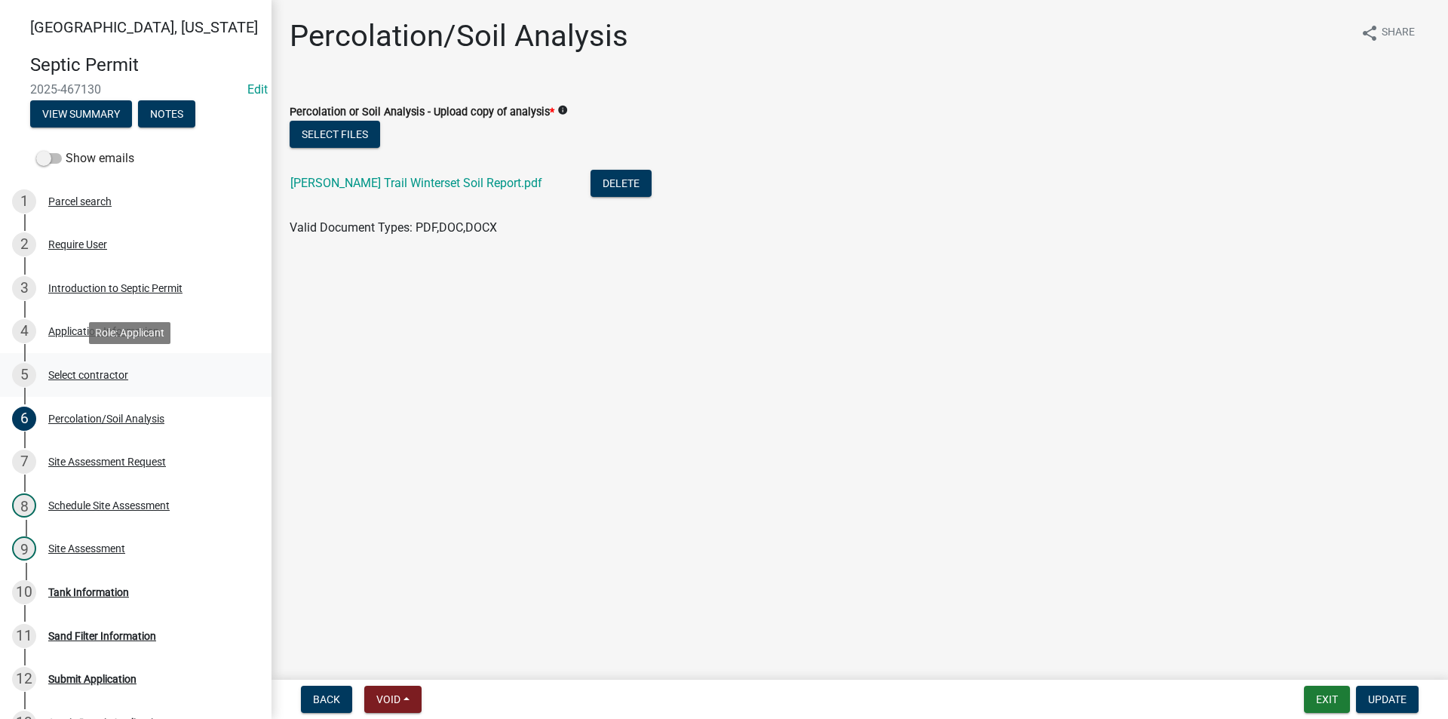
click at [78, 379] on div "Select contractor" at bounding box center [88, 375] width 80 height 11
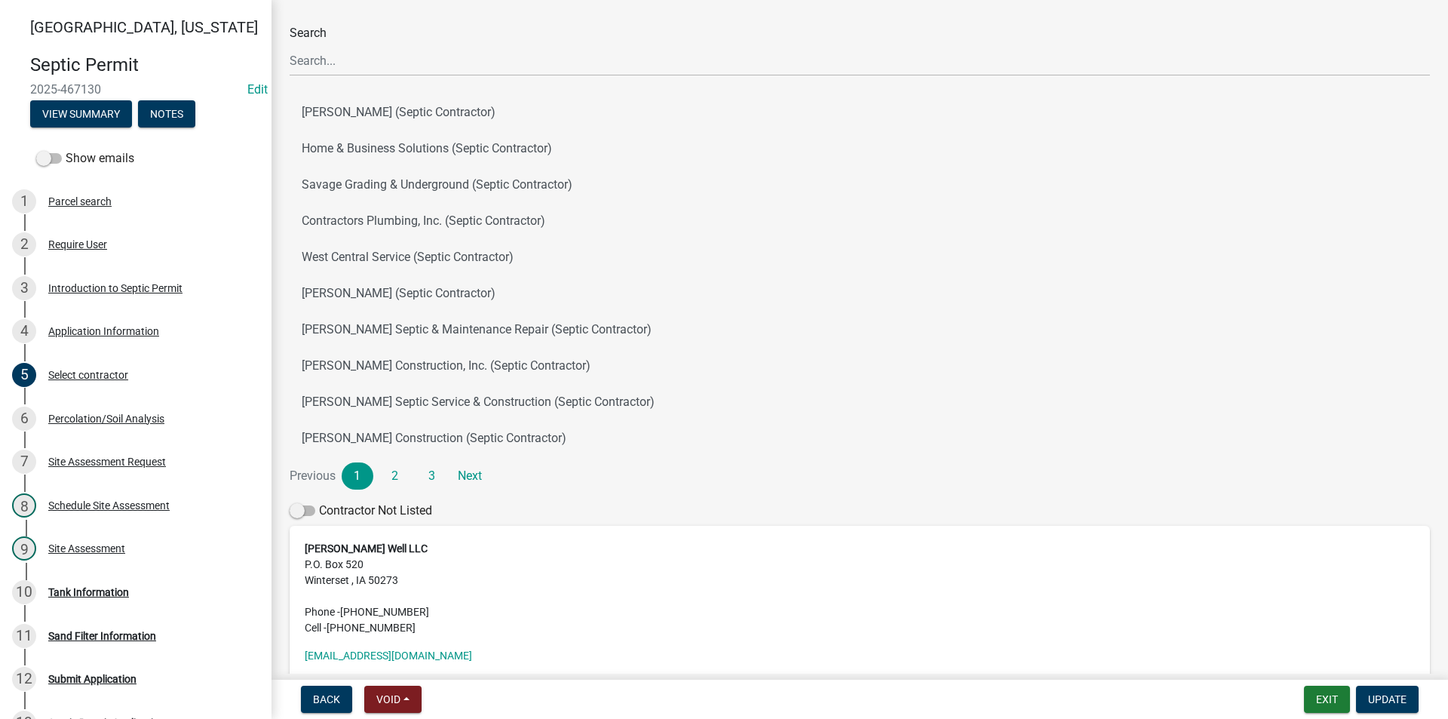
scroll to position [170, 0]
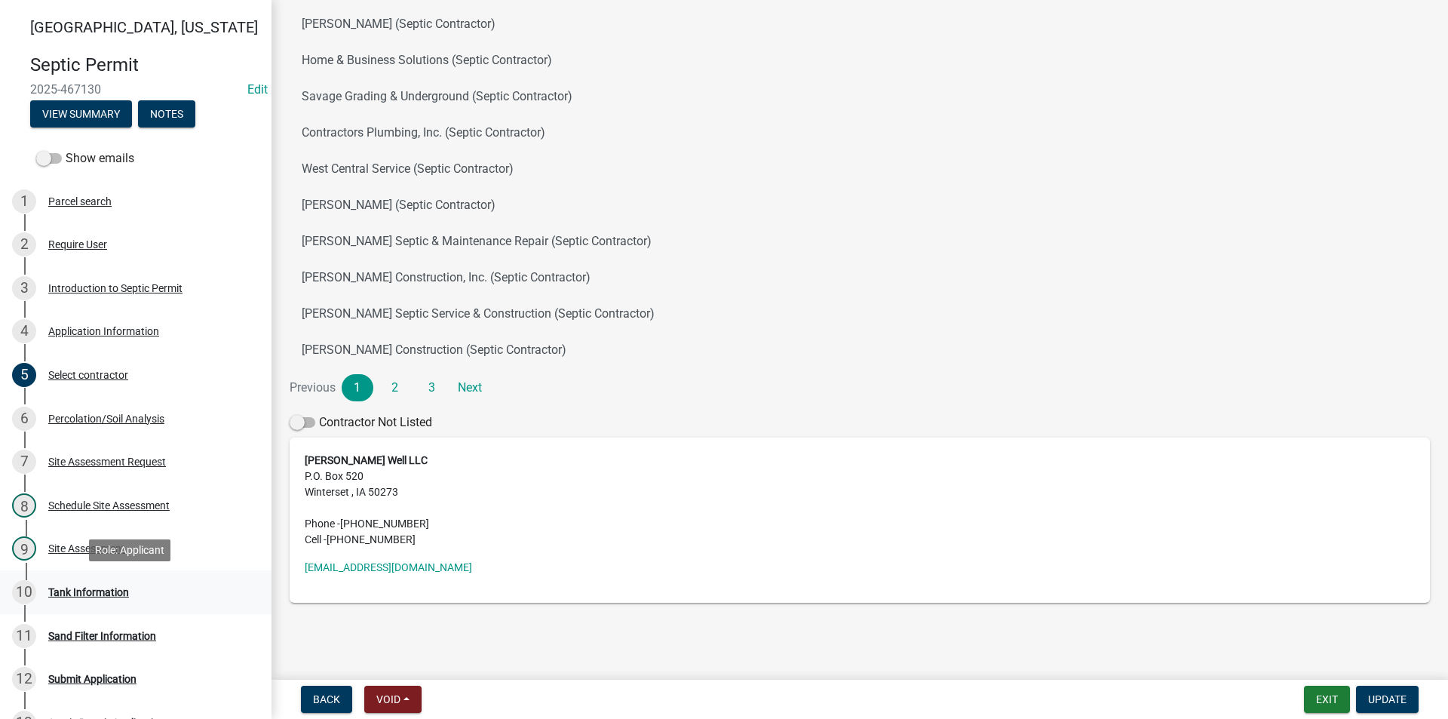
click at [97, 594] on div "Tank Information" at bounding box center [88, 592] width 81 height 11
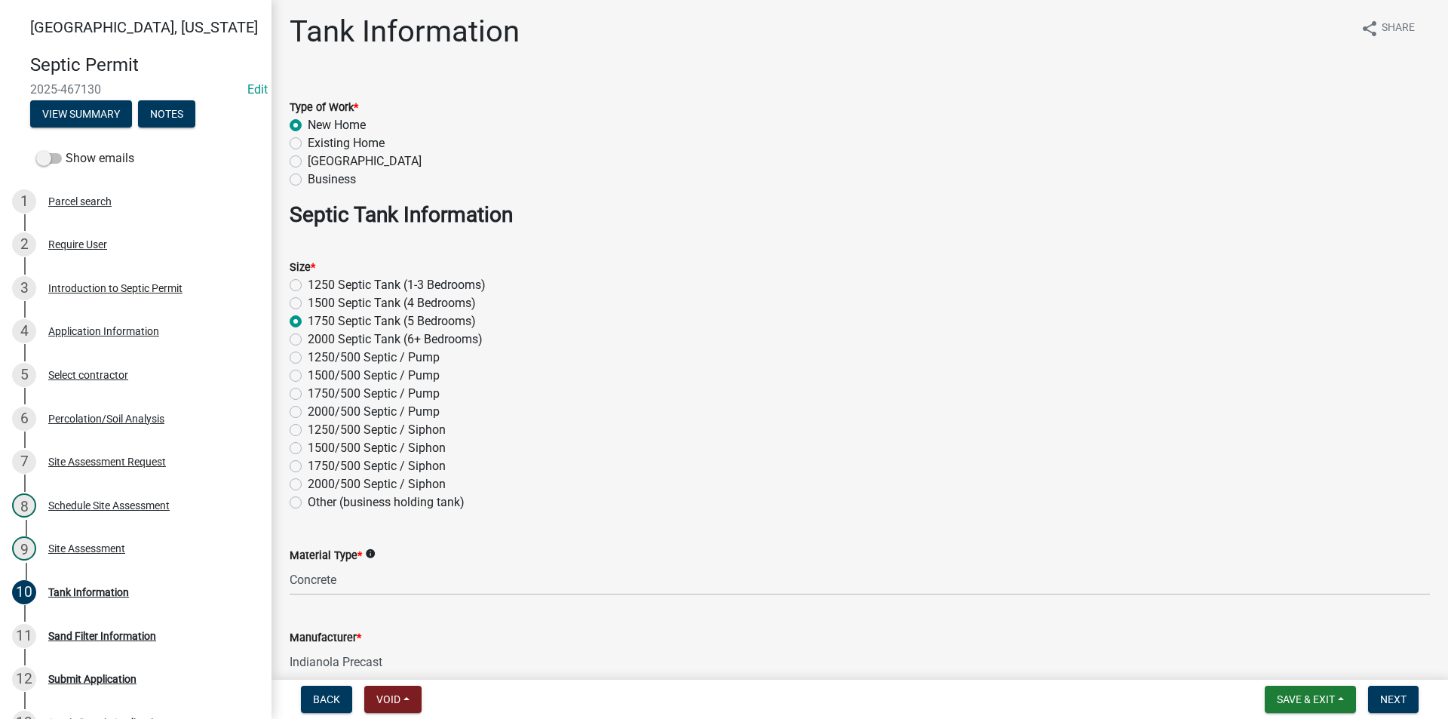
scroll to position [0, 0]
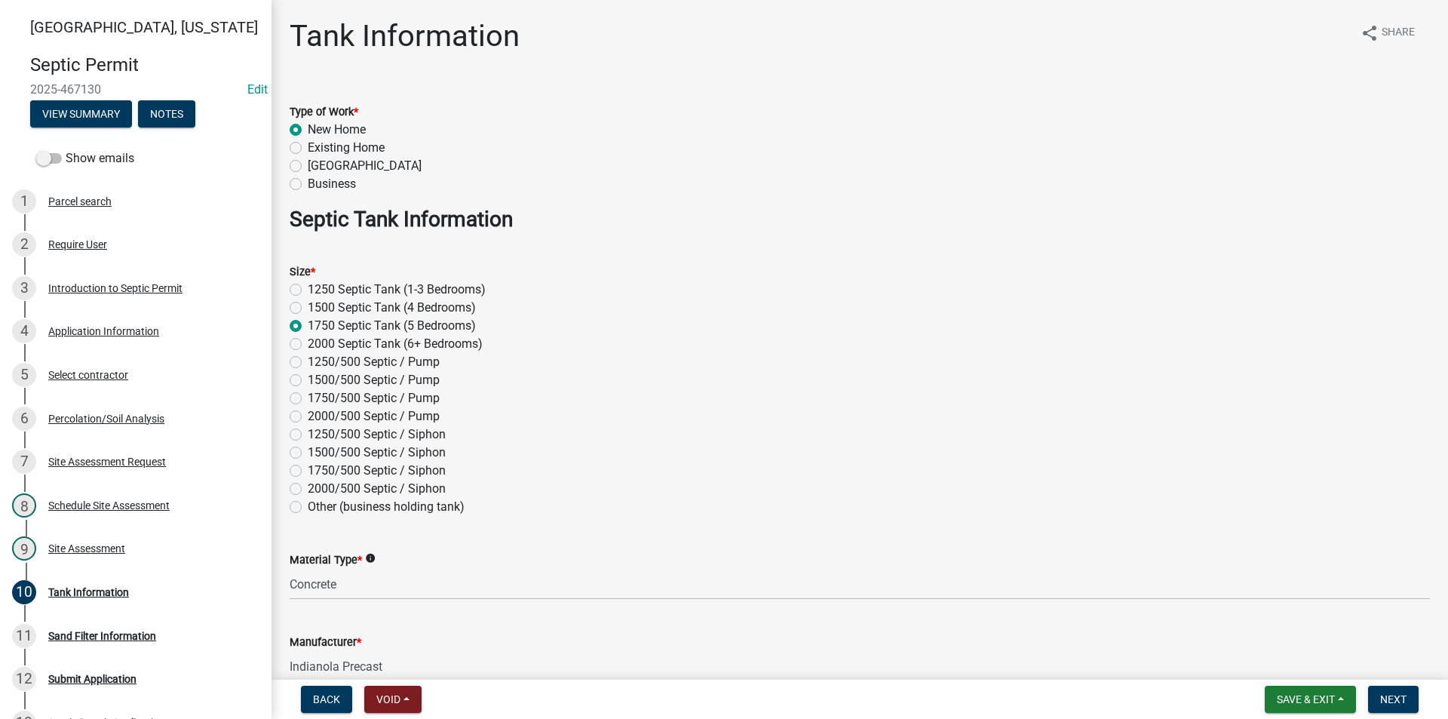
click at [308, 471] on label "1750/500 Septic / Siphon" at bounding box center [377, 471] width 138 height 18
click at [308, 471] on input "1750/500 Septic / Siphon" at bounding box center [313, 467] width 10 height 10
radio input "true"
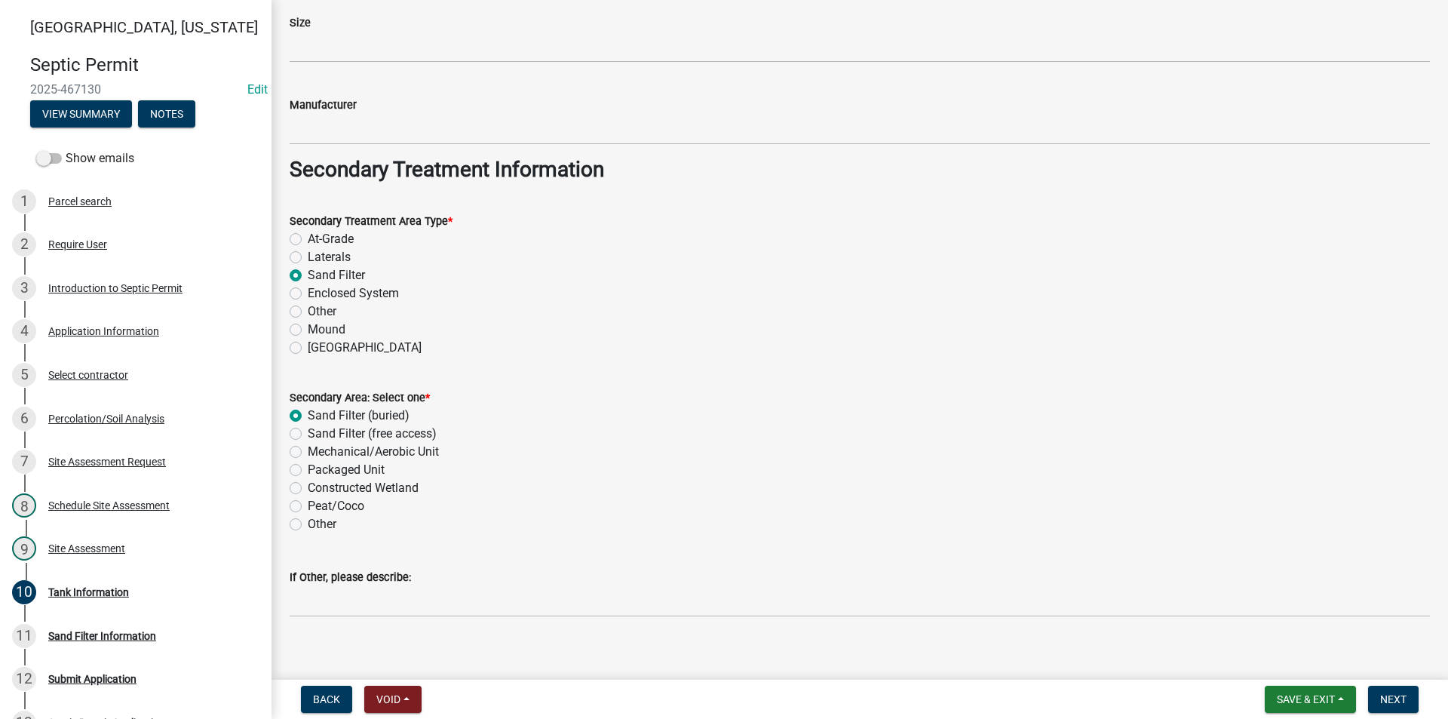
scroll to position [1119, 0]
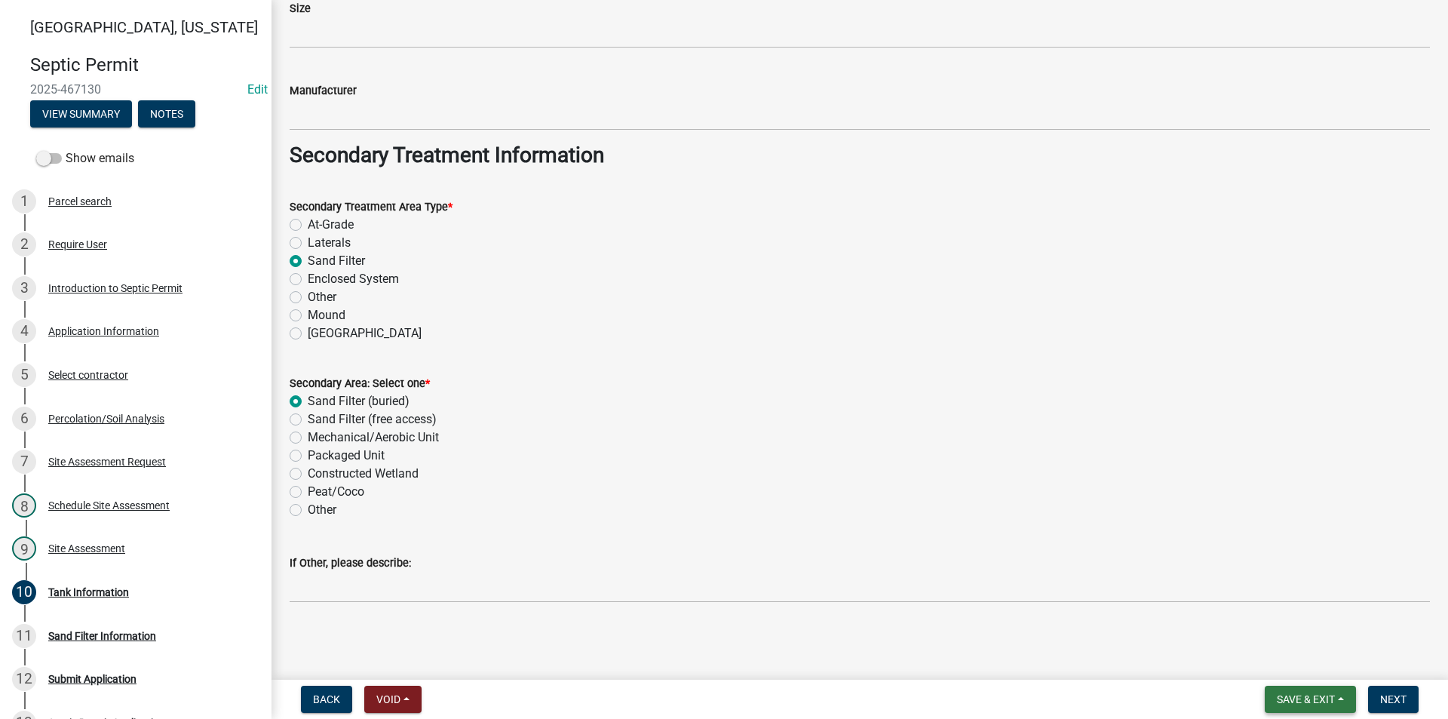
click at [1293, 698] on span "Save & Exit" at bounding box center [1306, 699] width 58 height 12
click at [1275, 661] on button "Save & Exit" at bounding box center [1295, 660] width 121 height 36
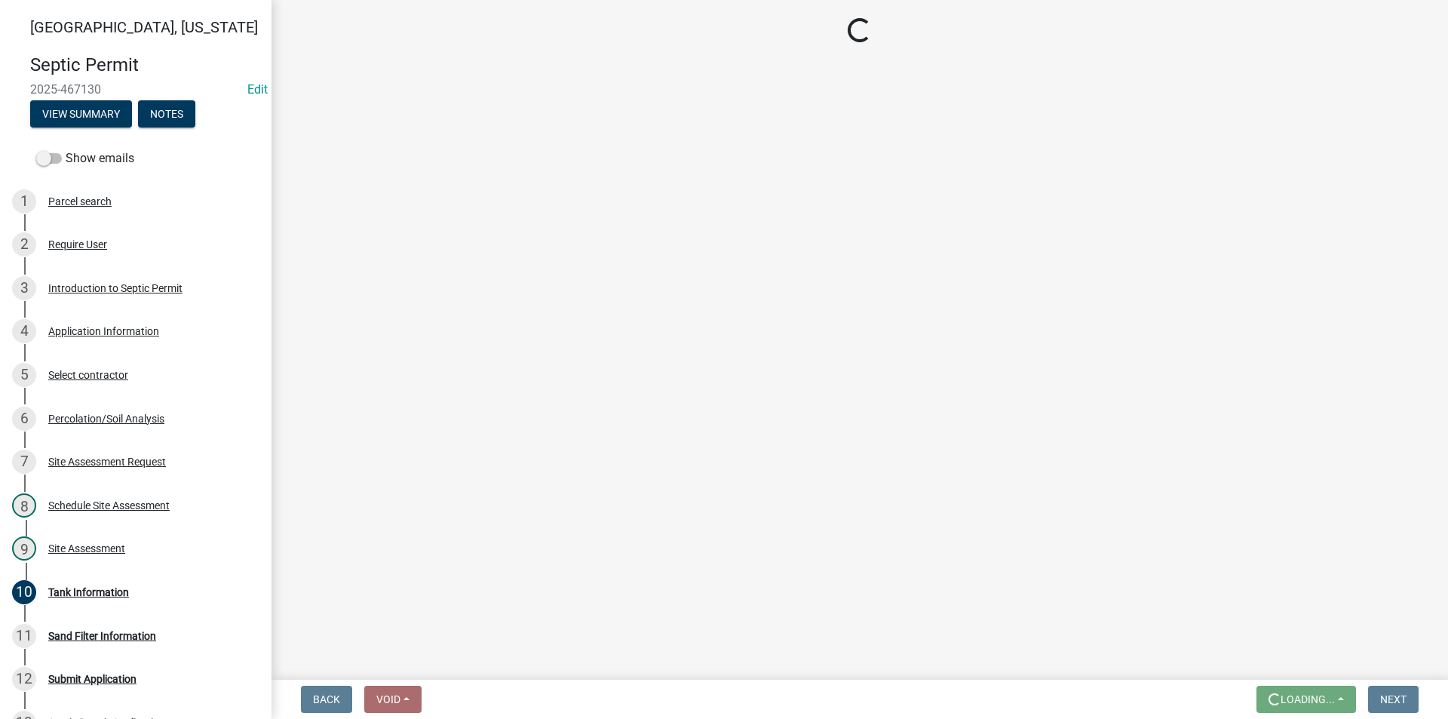
scroll to position [0, 0]
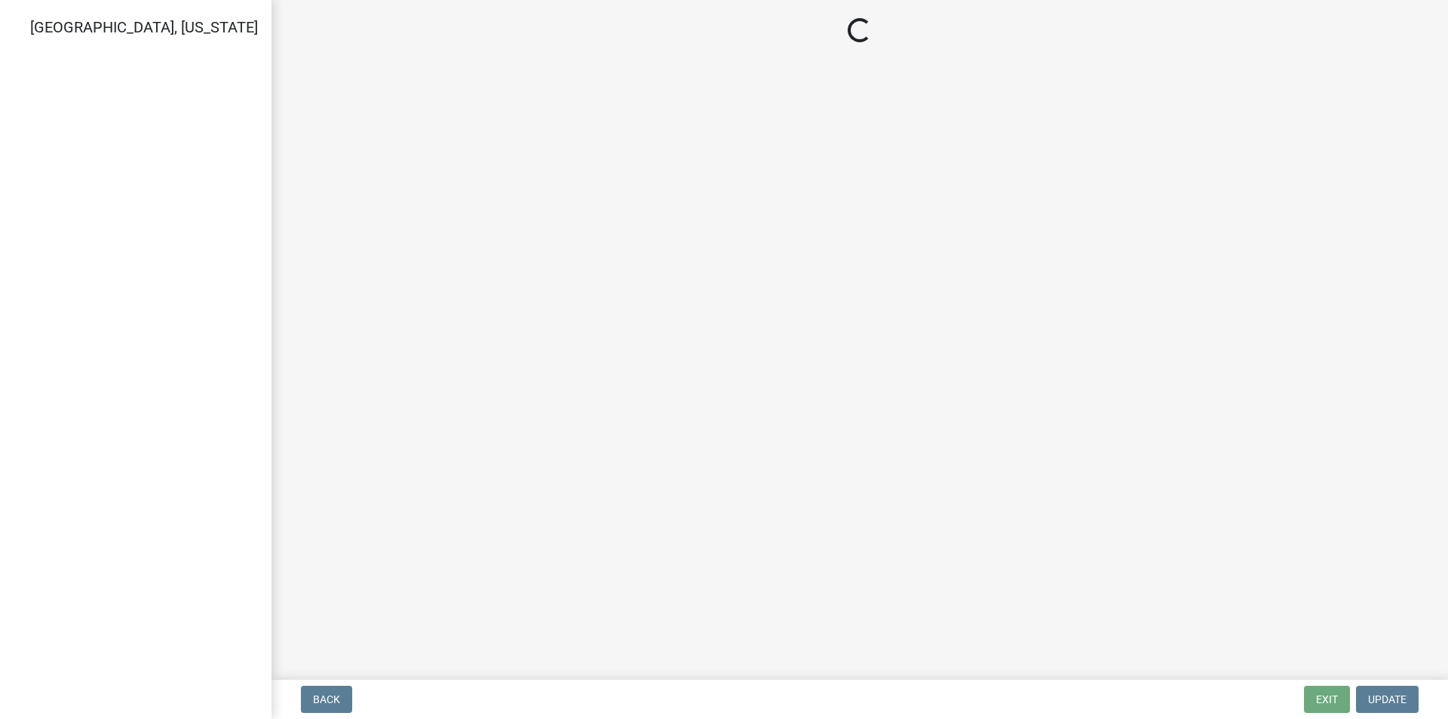
select select "3: 3"
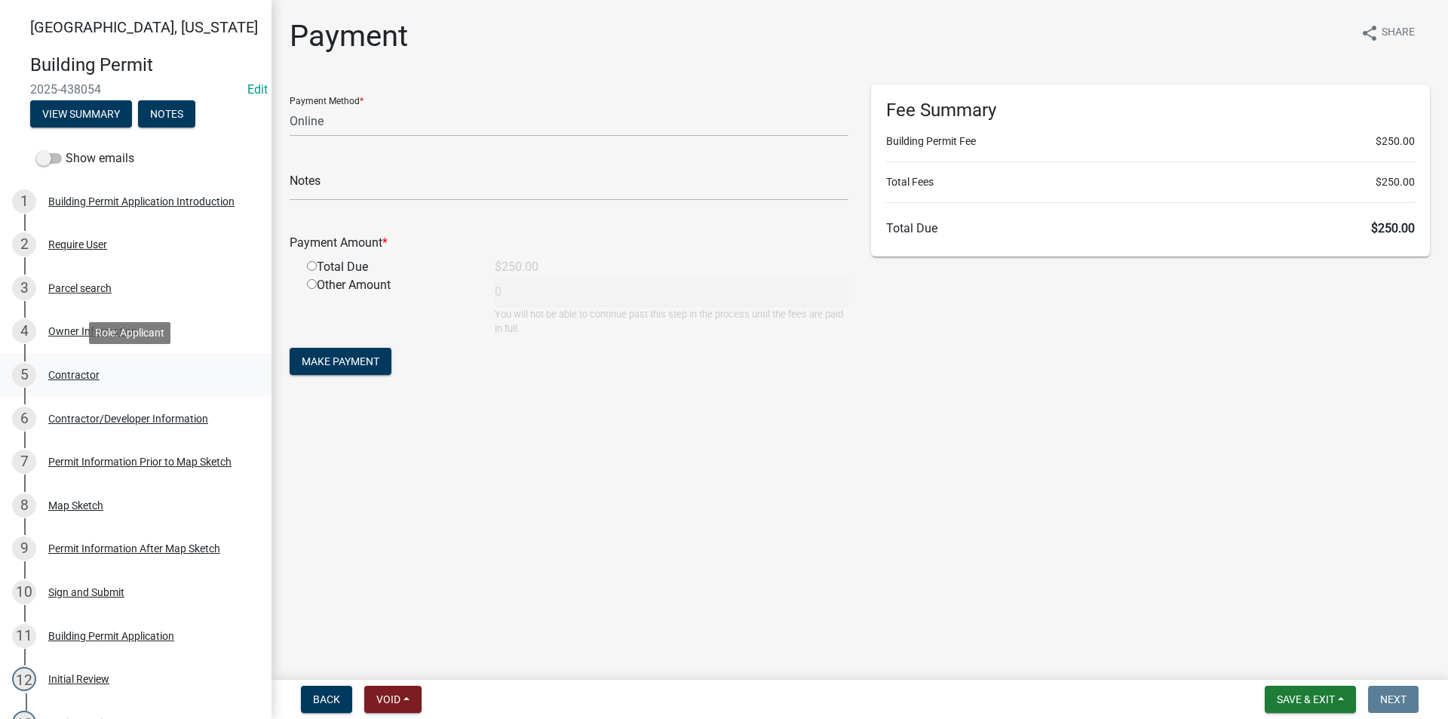
click at [72, 371] on div "Contractor" at bounding box center [73, 375] width 51 height 11
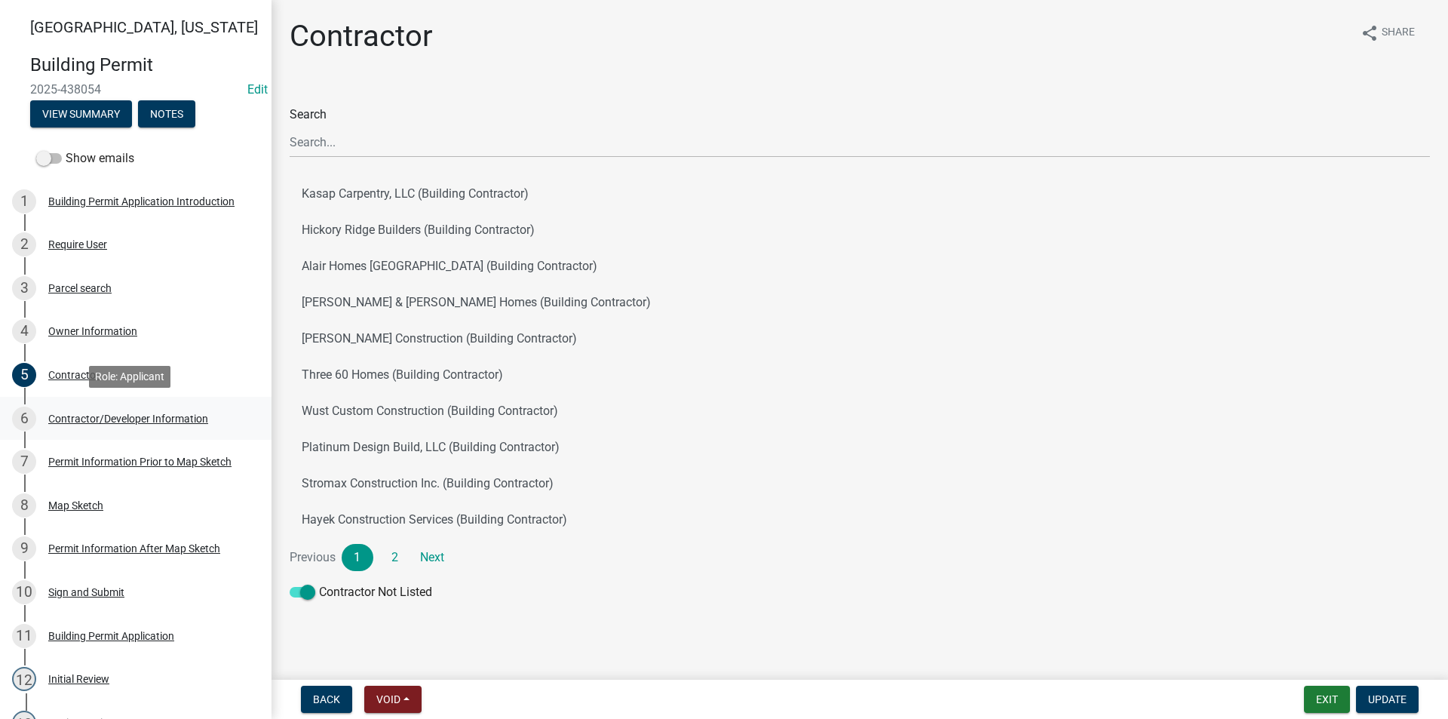
click at [121, 424] on div "Contractor/Developer Information" at bounding box center [128, 418] width 160 height 11
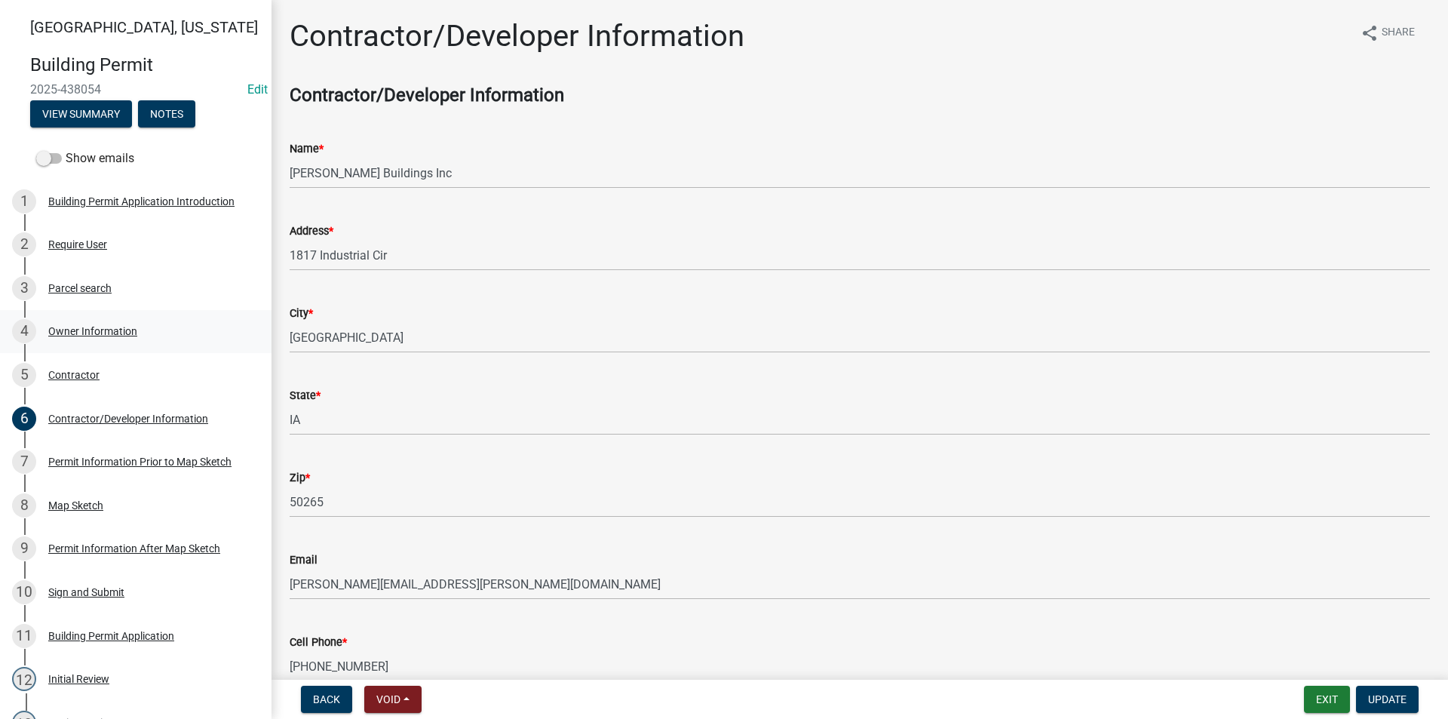
click at [95, 334] on div "Owner Information" at bounding box center [92, 331] width 89 height 11
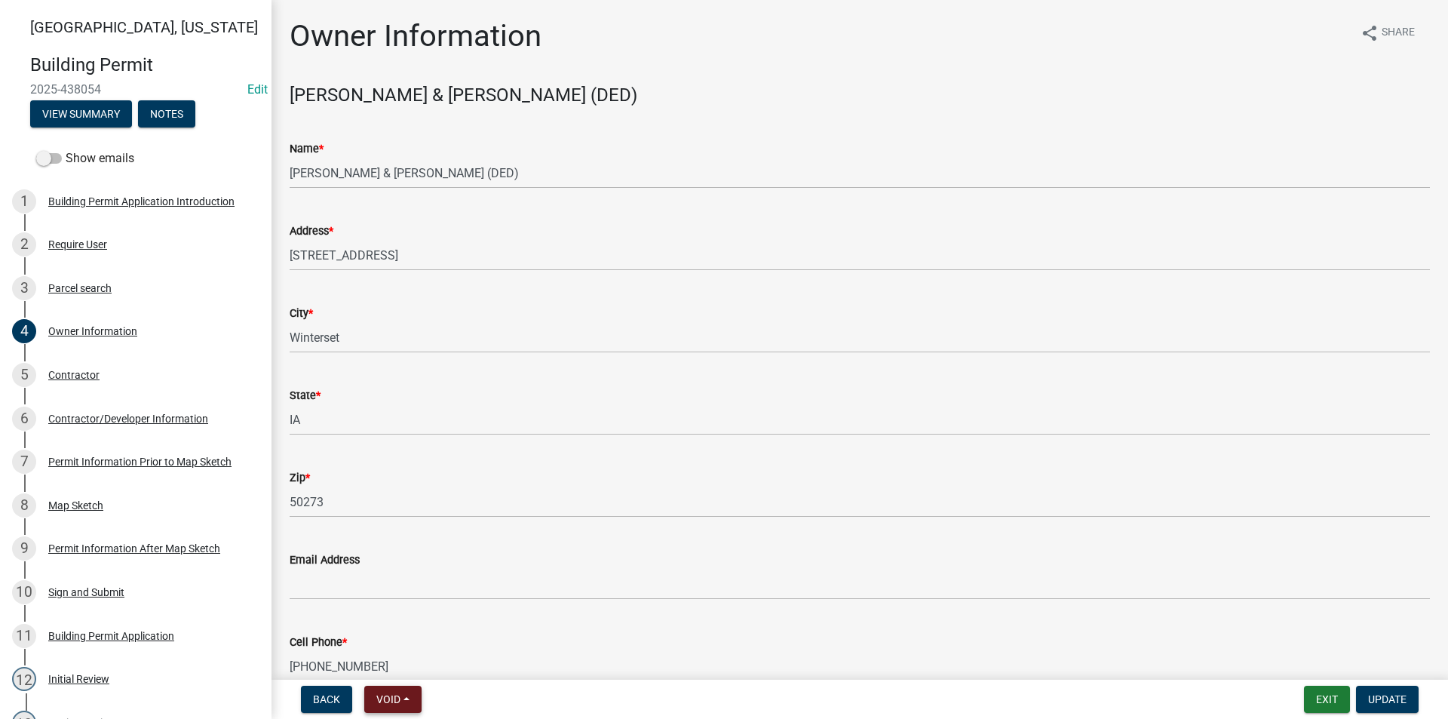
click at [407, 698] on button "Void" at bounding box center [392, 699] width 57 height 27
click at [406, 665] on button "Void" at bounding box center [424, 660] width 121 height 36
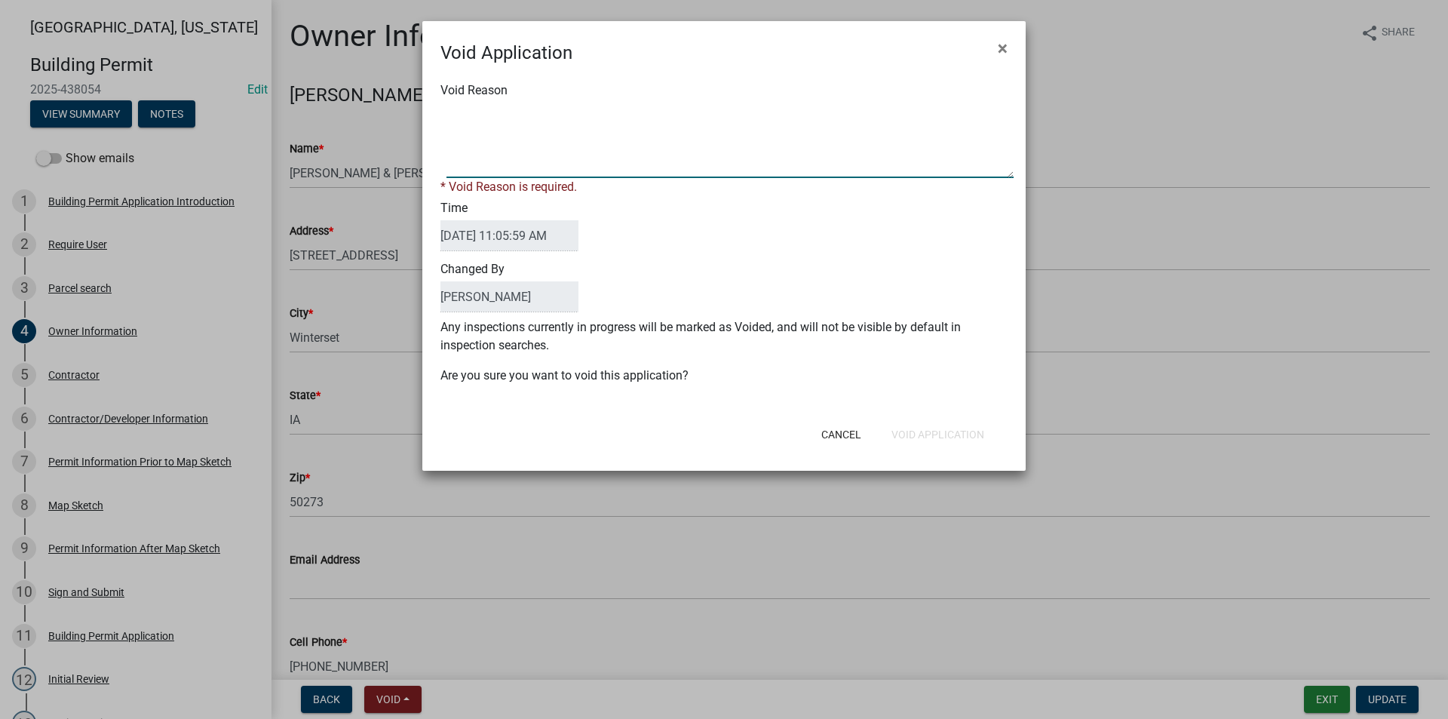
click at [486, 112] on textarea "Void Reason" at bounding box center [729, 140] width 567 height 75
type textarea "Owner decided not to build this structure per contractor that had completed the…"
click at [940, 435] on div "Cancel Void Application" at bounding box center [823, 434] width 372 height 39
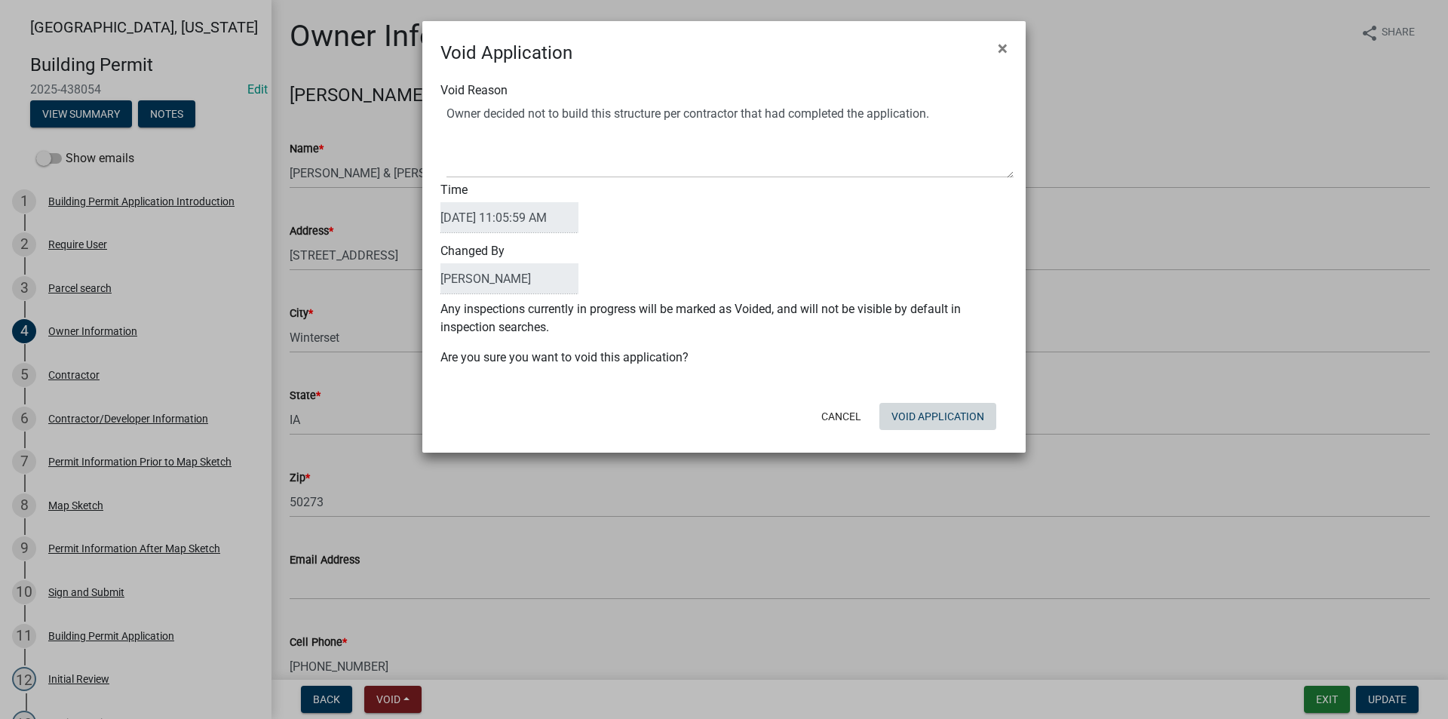
click at [940, 420] on button "Void Application" at bounding box center [937, 416] width 117 height 27
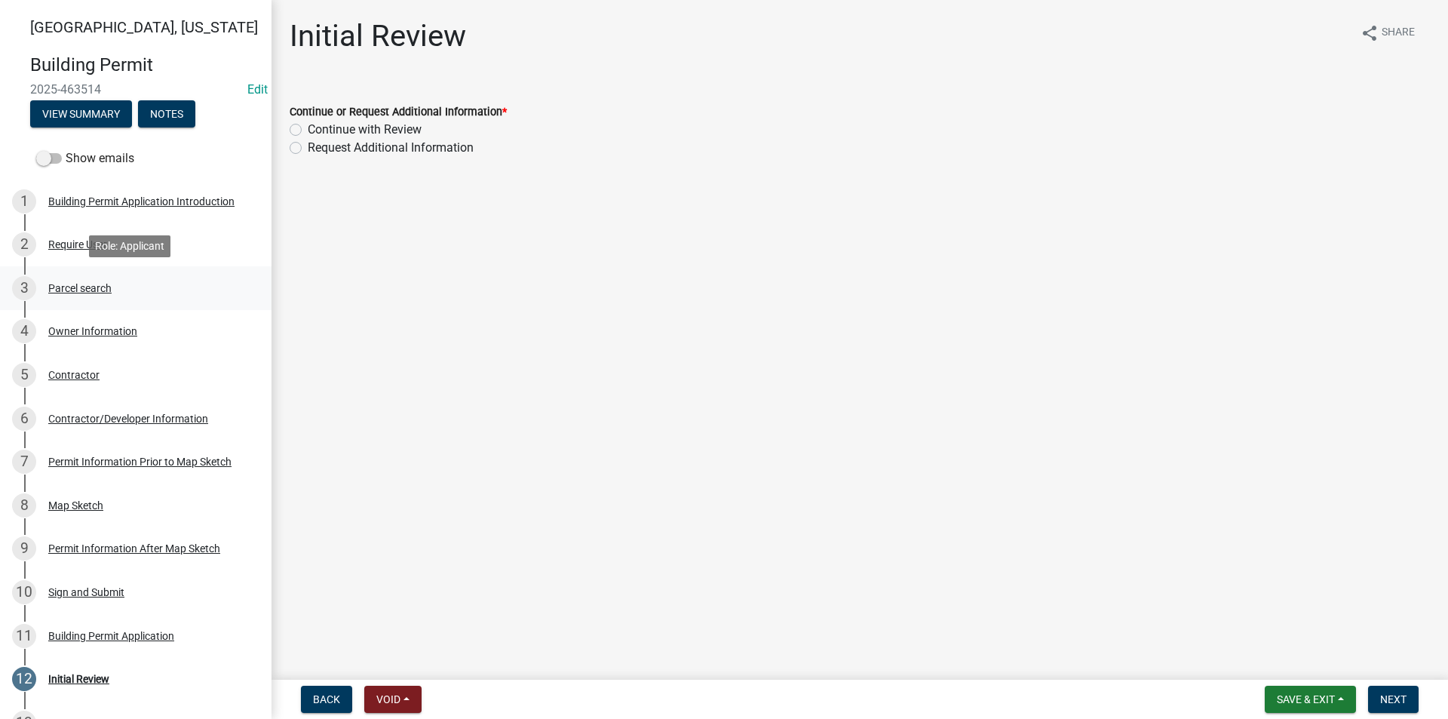
click at [81, 279] on div "3 Parcel search" at bounding box center [129, 288] width 235 height 24
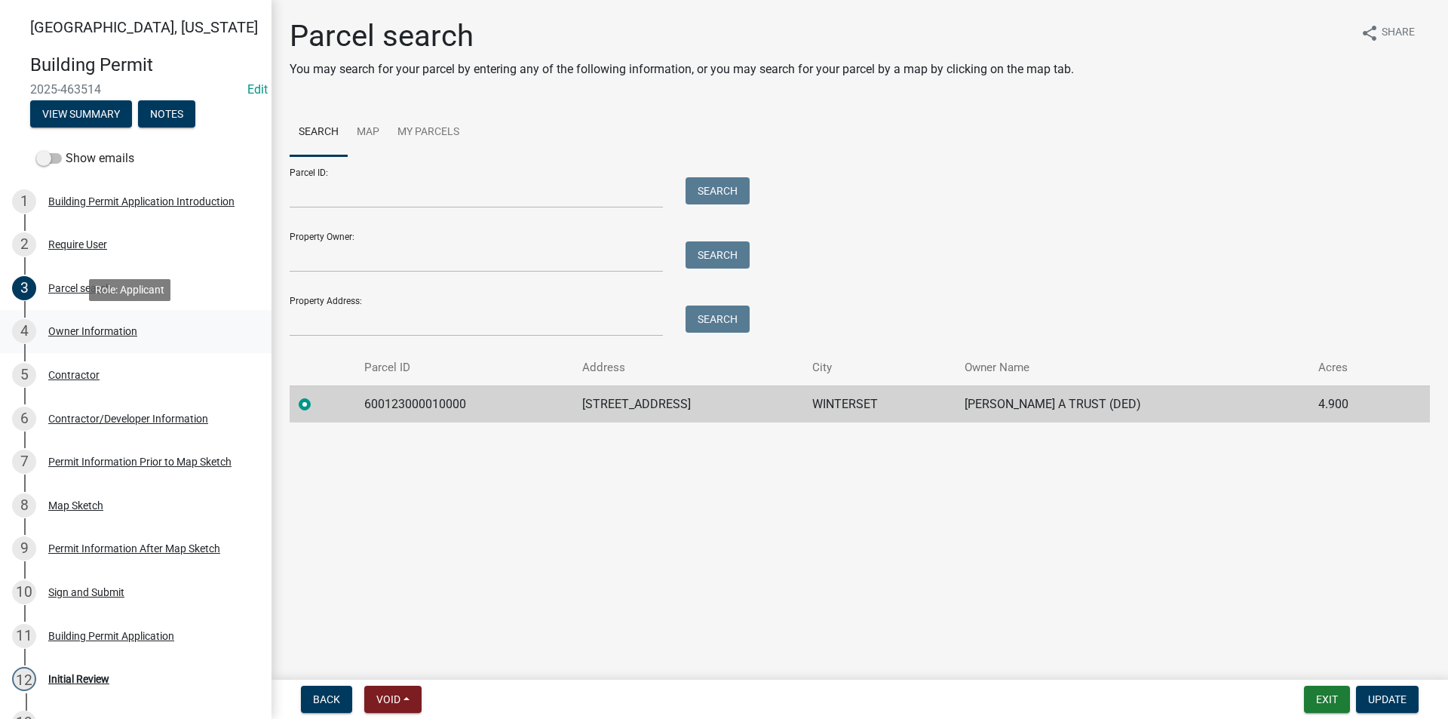
click at [102, 330] on div "Owner Information" at bounding box center [92, 331] width 89 height 11
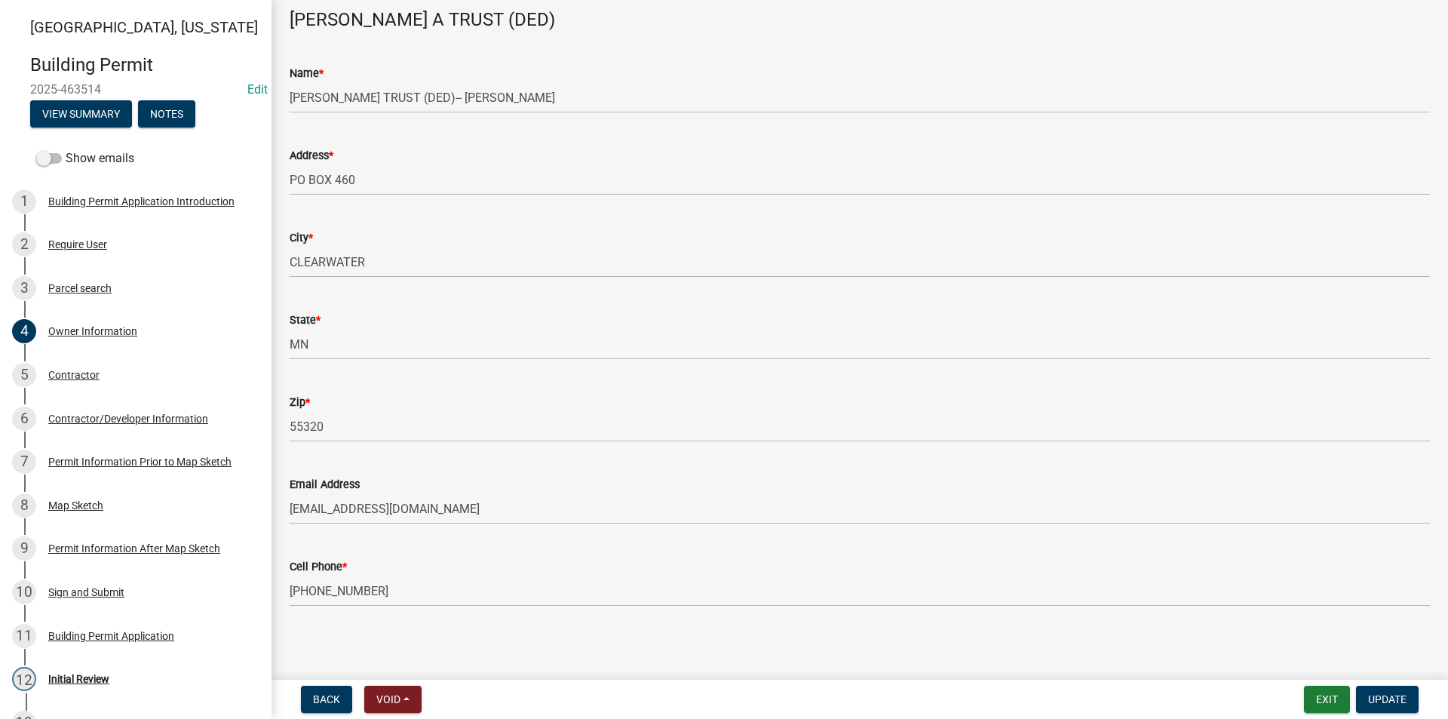
scroll to position [79, 0]
click at [88, 379] on div "Contractor" at bounding box center [73, 375] width 51 height 11
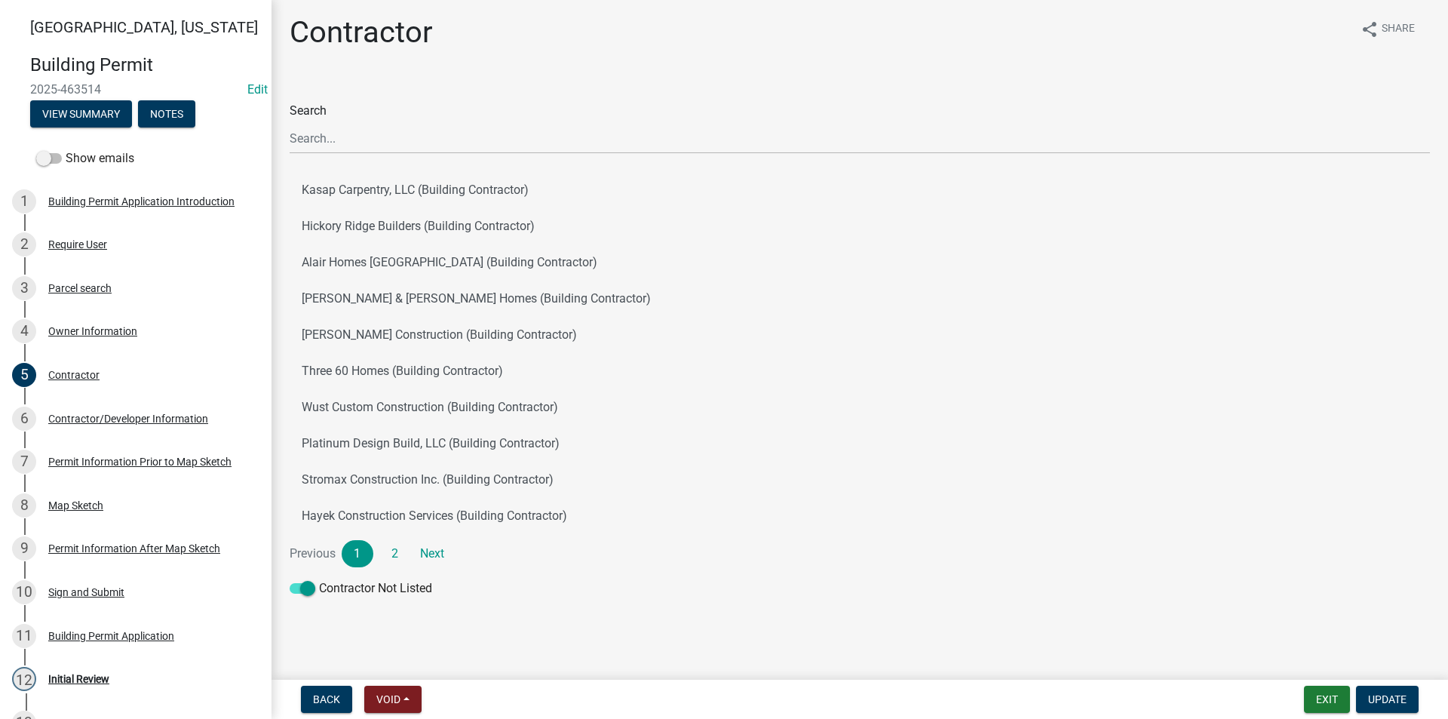
scroll to position [5, 0]
click at [120, 419] on div "Contractor/Developer Information" at bounding box center [128, 418] width 160 height 11
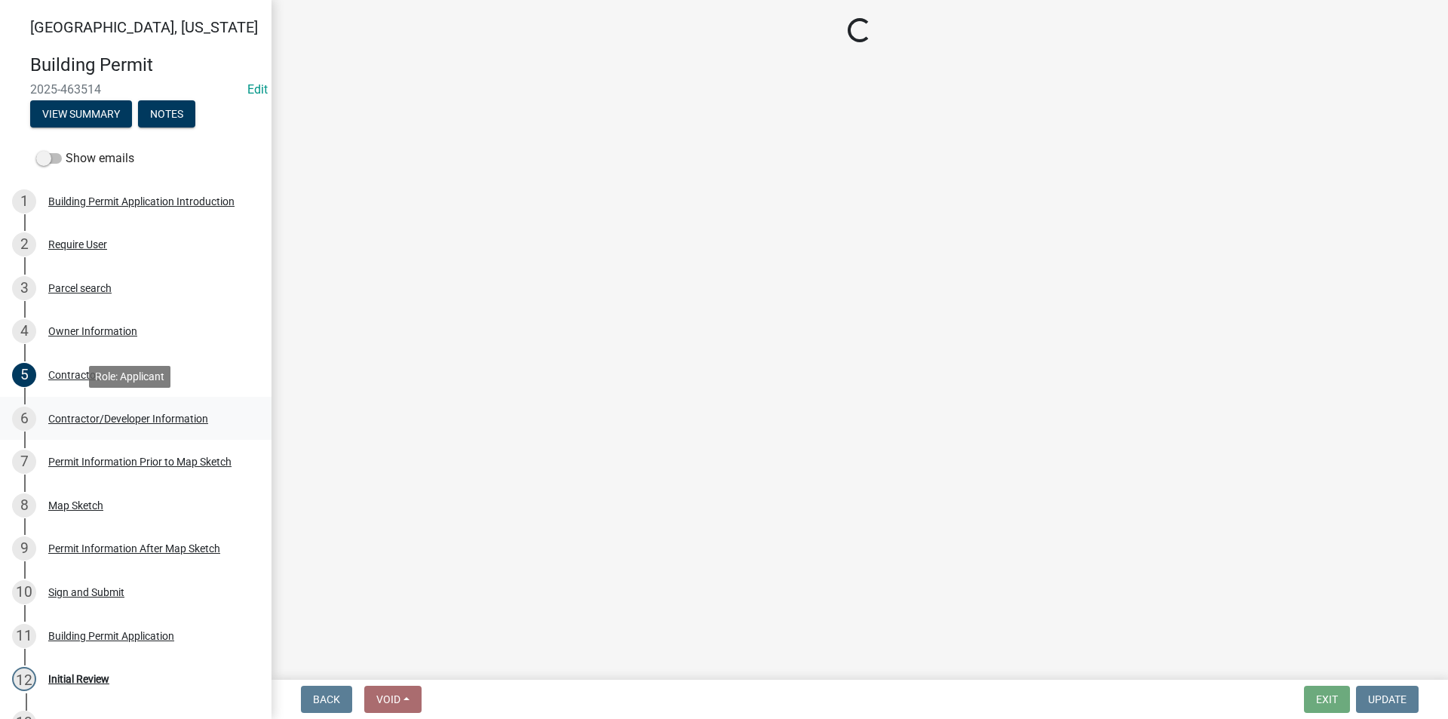
scroll to position [0, 0]
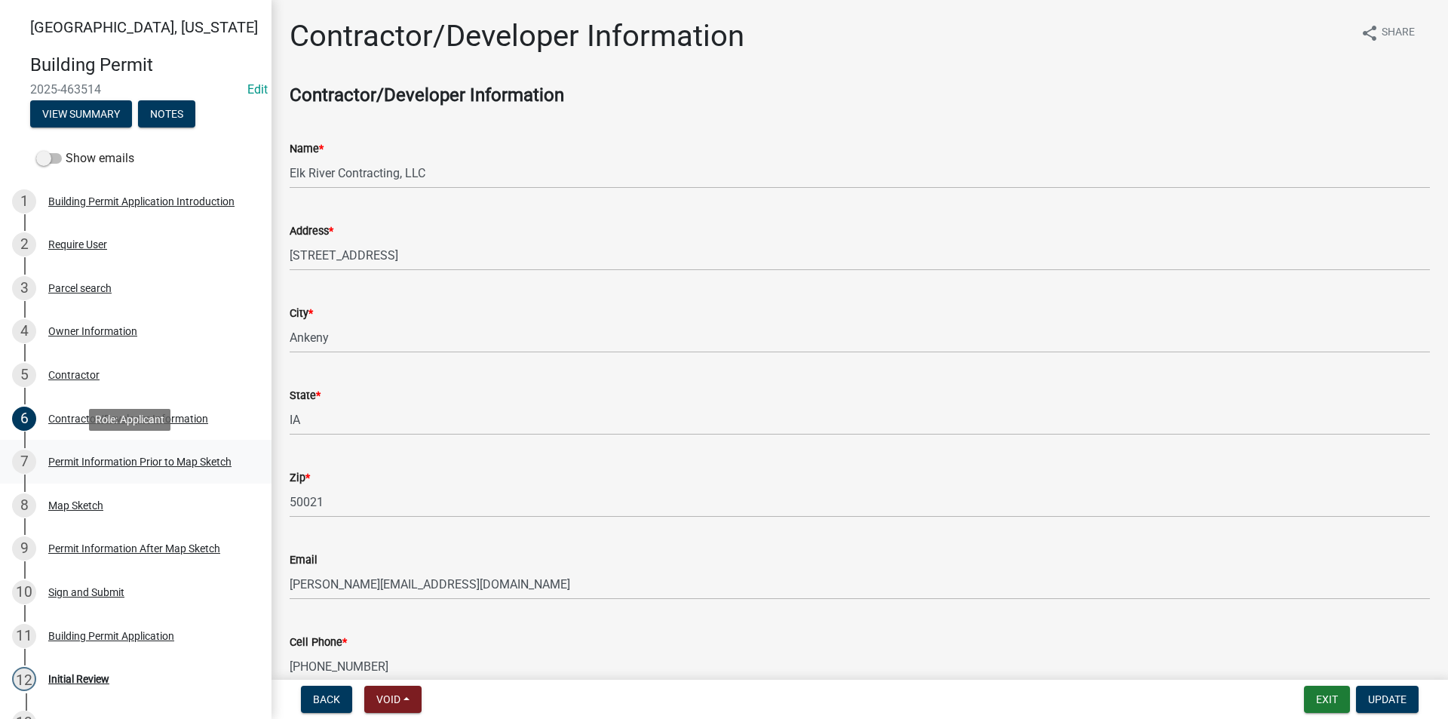
click at [104, 464] on div "Permit Information Prior to Map Sketch" at bounding box center [139, 461] width 183 height 11
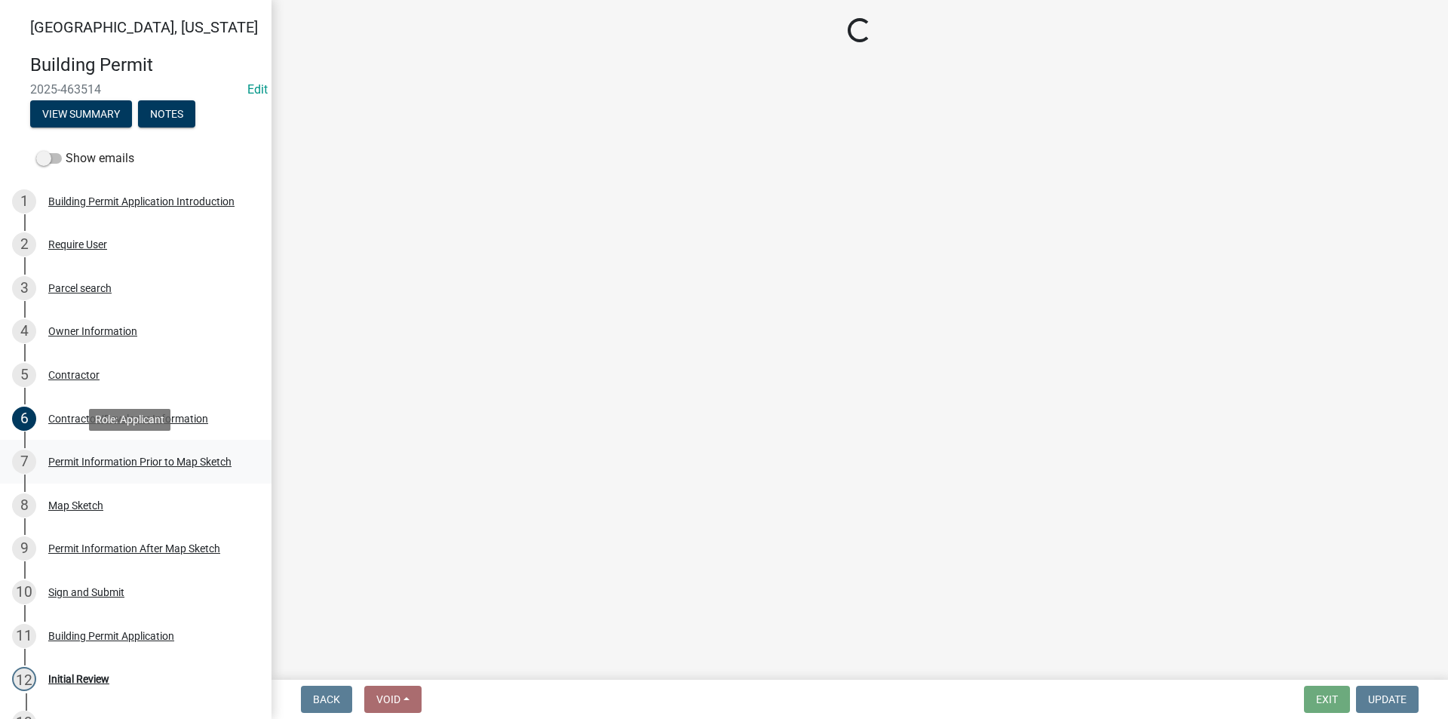
select select "a084ace3-cc4d-4a19-ba90-9713ee32dfc0"
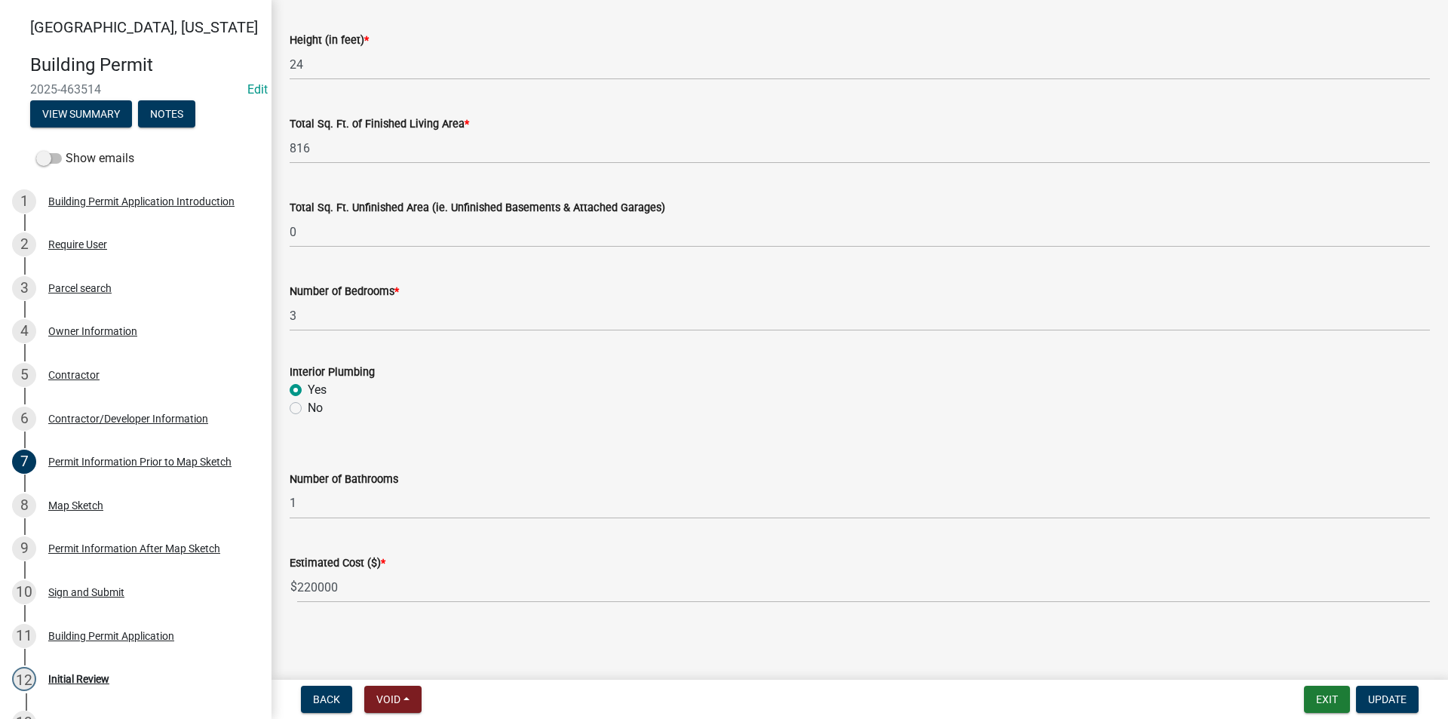
scroll to position [959, 0]
click at [103, 502] on div "Map Sketch" at bounding box center [75, 505] width 55 height 11
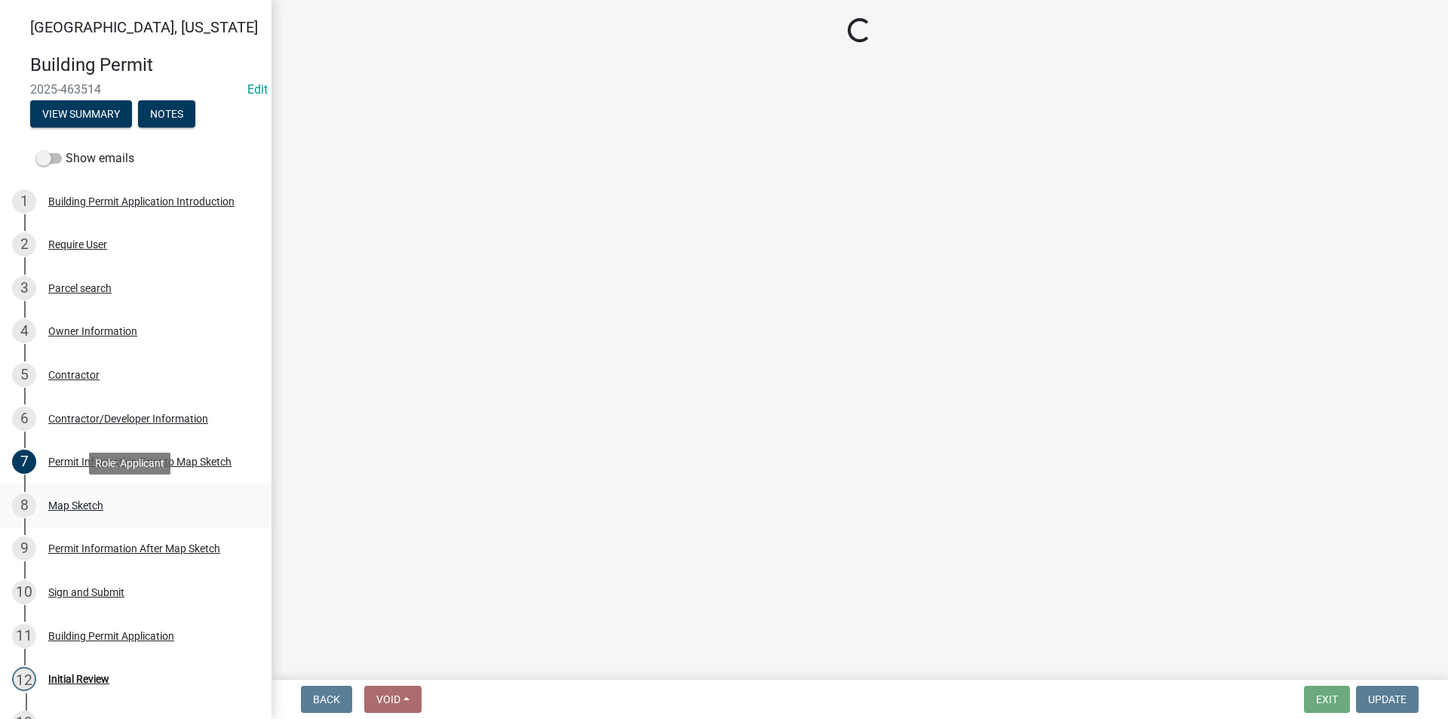
scroll to position [0, 0]
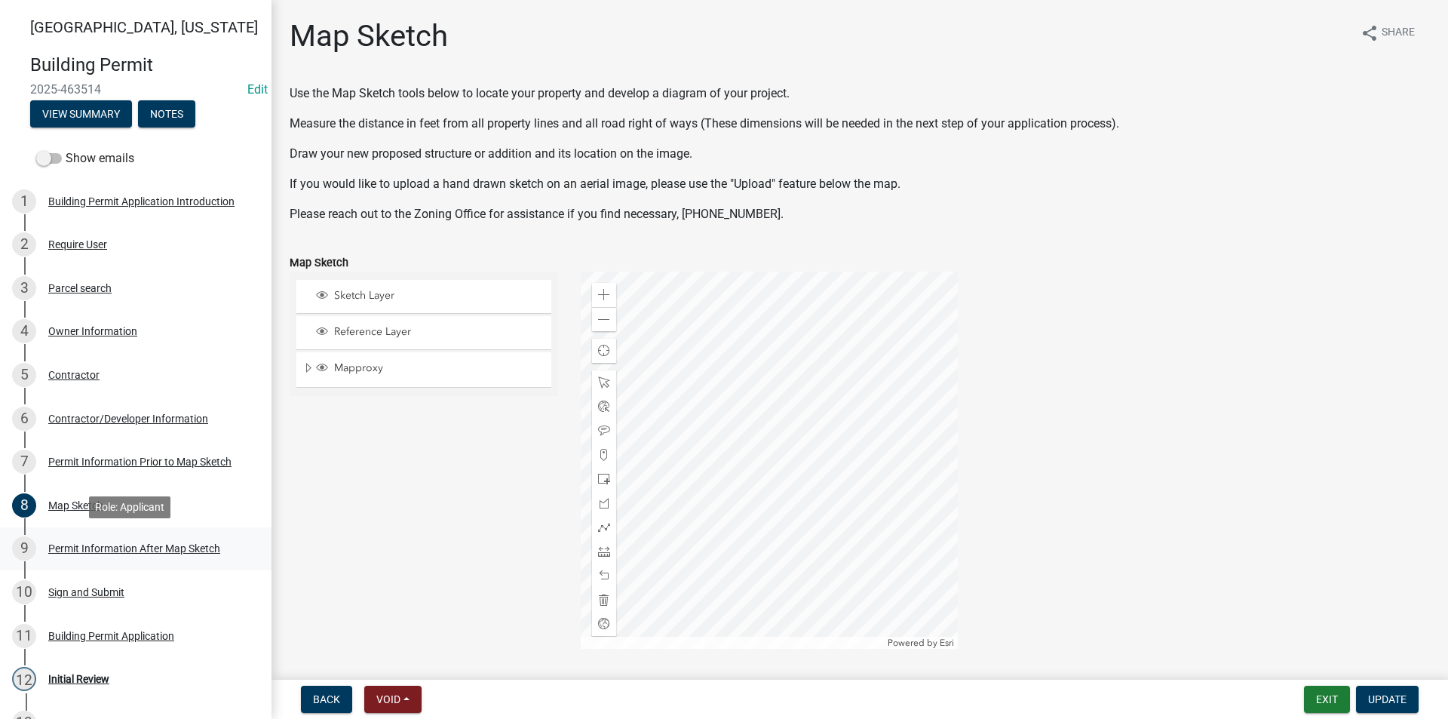
click at [124, 540] on div "9 Permit Information After Map Sketch" at bounding box center [129, 548] width 235 height 24
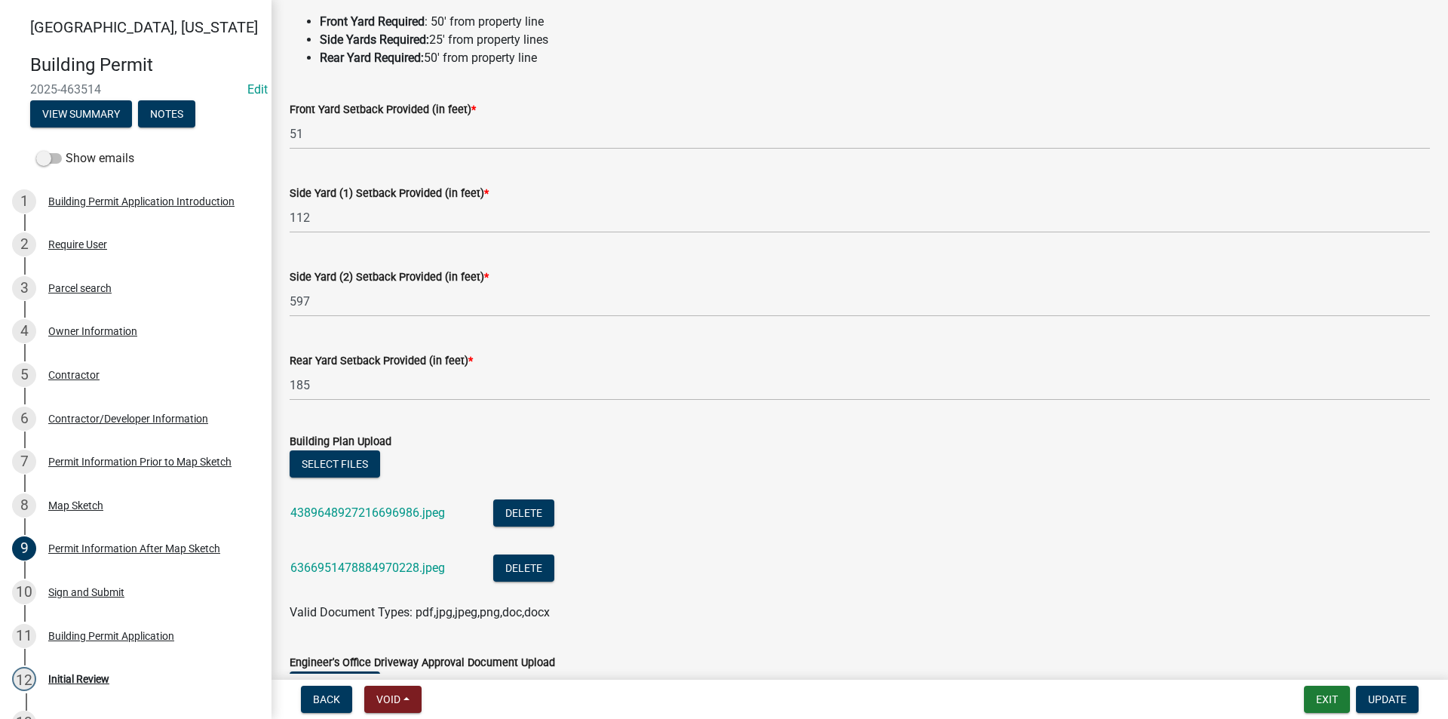
scroll to position [151, 0]
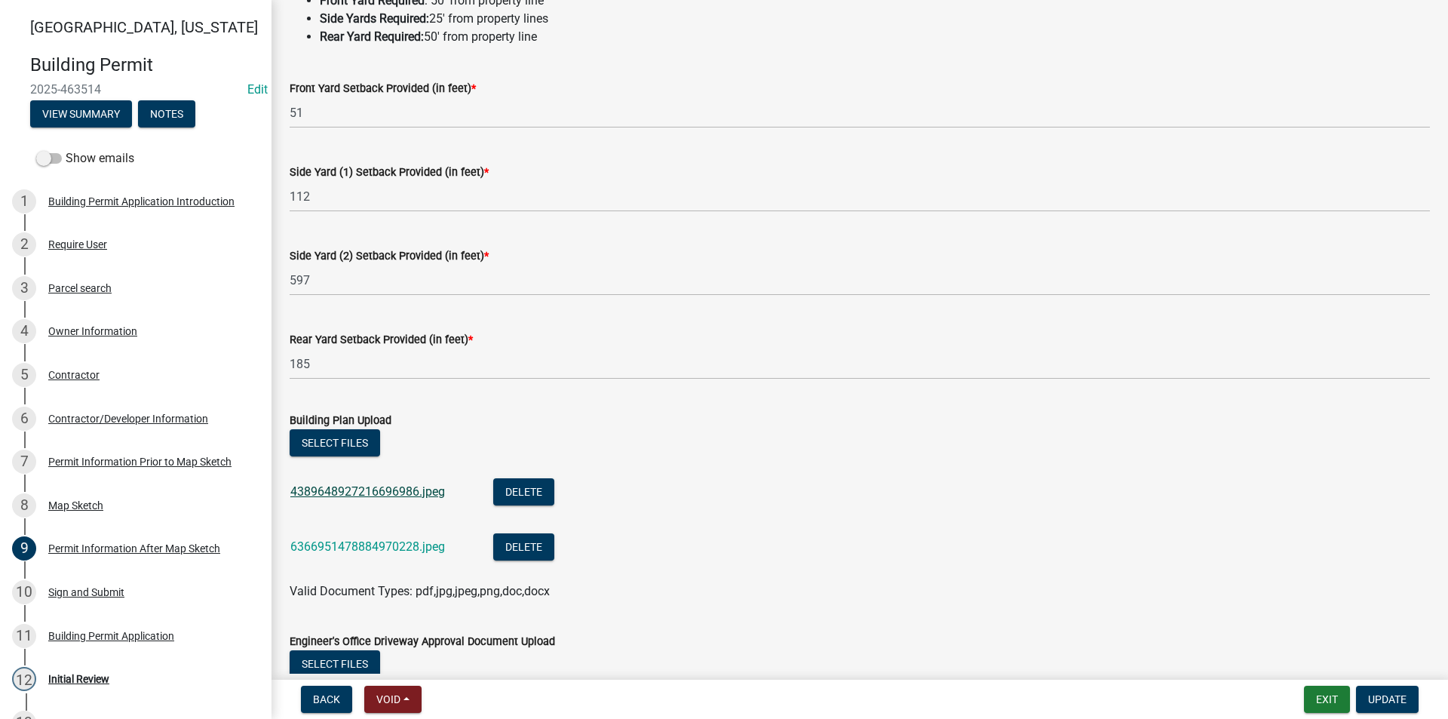
click at [383, 496] on link "4389648927216696986.jpeg" at bounding box center [367, 491] width 155 height 14
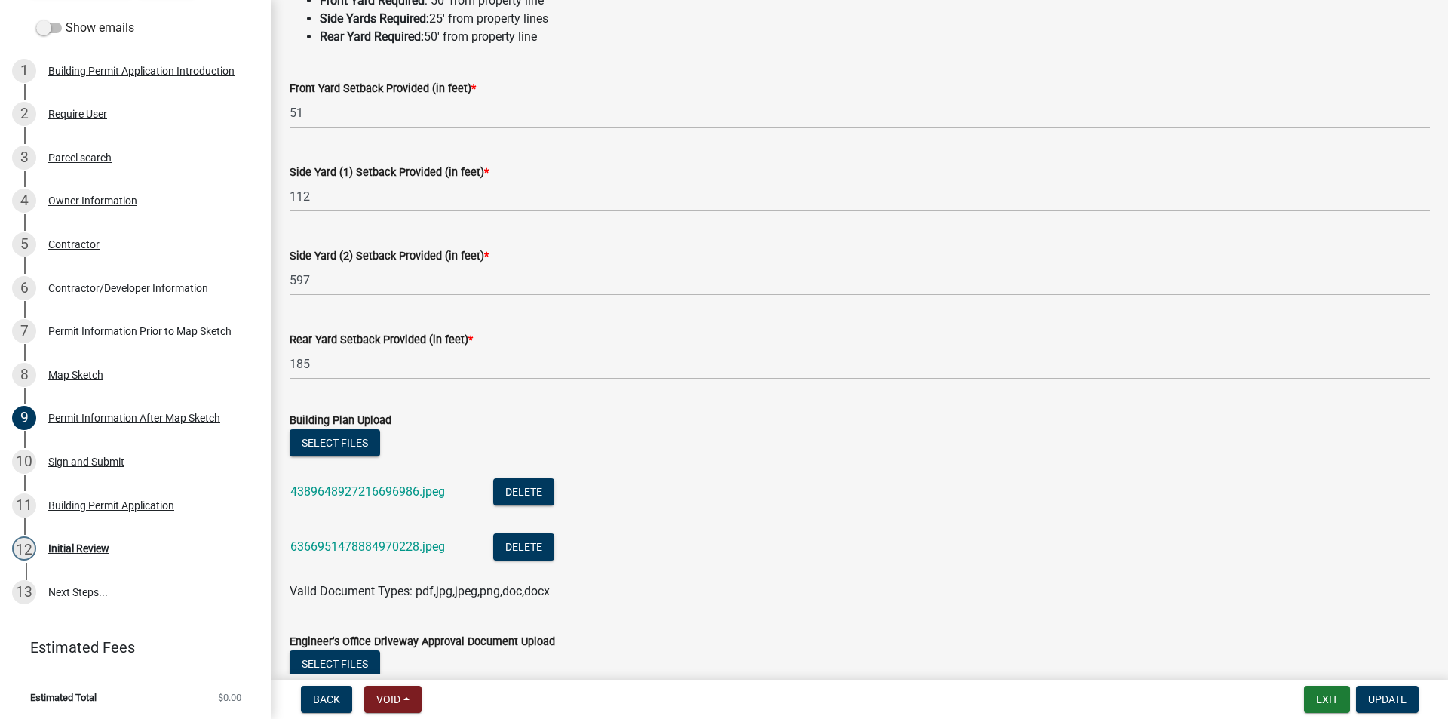
scroll to position [132, 0]
click at [84, 543] on div "Initial Review" at bounding box center [78, 547] width 61 height 11
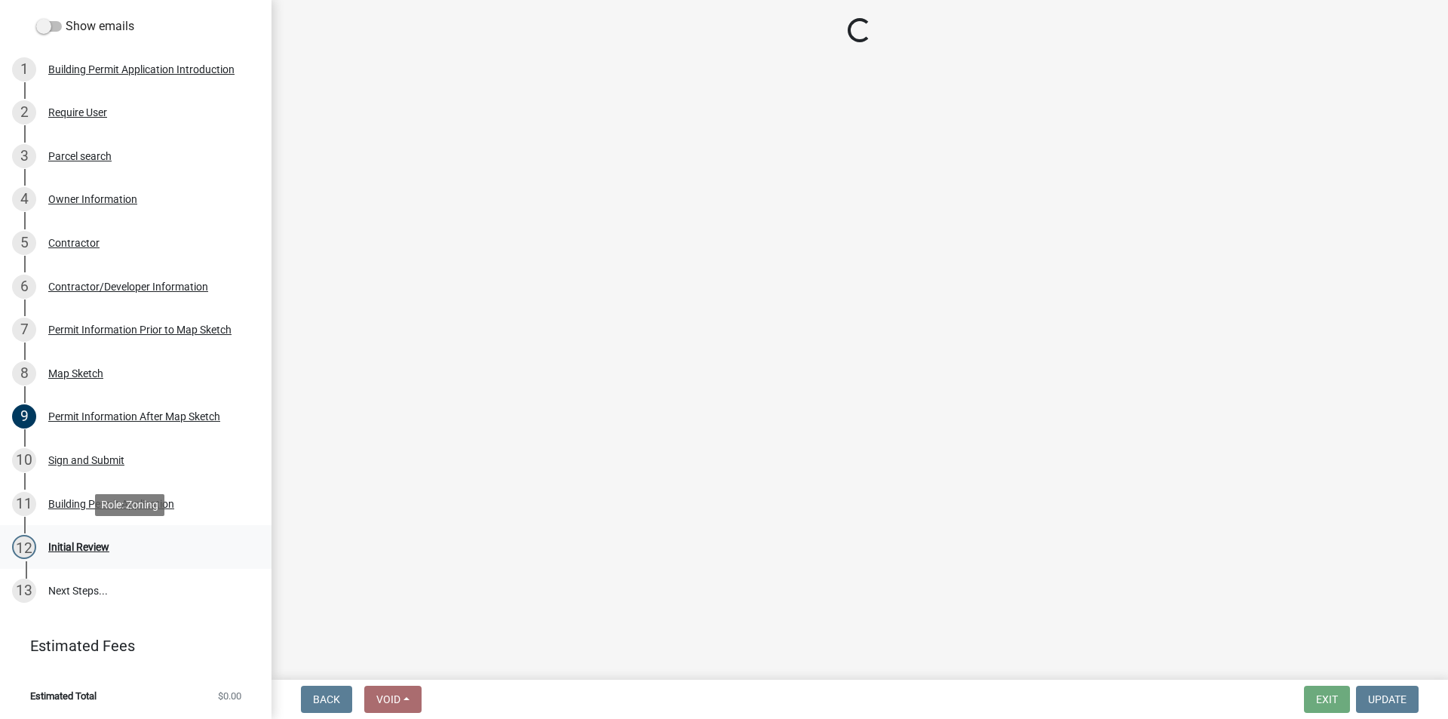
scroll to position [0, 0]
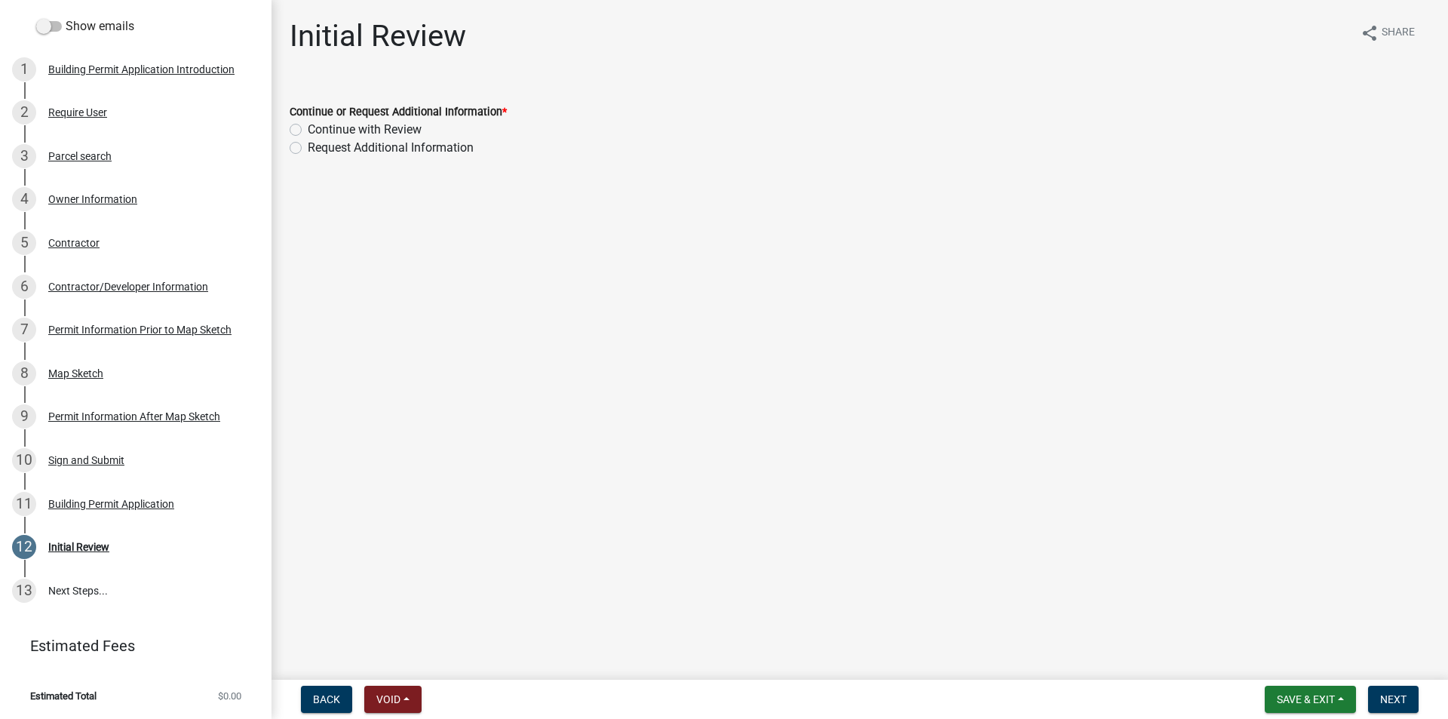
click at [308, 130] on label "Continue with Review" at bounding box center [365, 130] width 114 height 18
click at [308, 130] on input "Continue with Review" at bounding box center [313, 126] width 10 height 10
radio input "true"
click at [1390, 699] on span "Next" at bounding box center [1393, 699] width 26 height 12
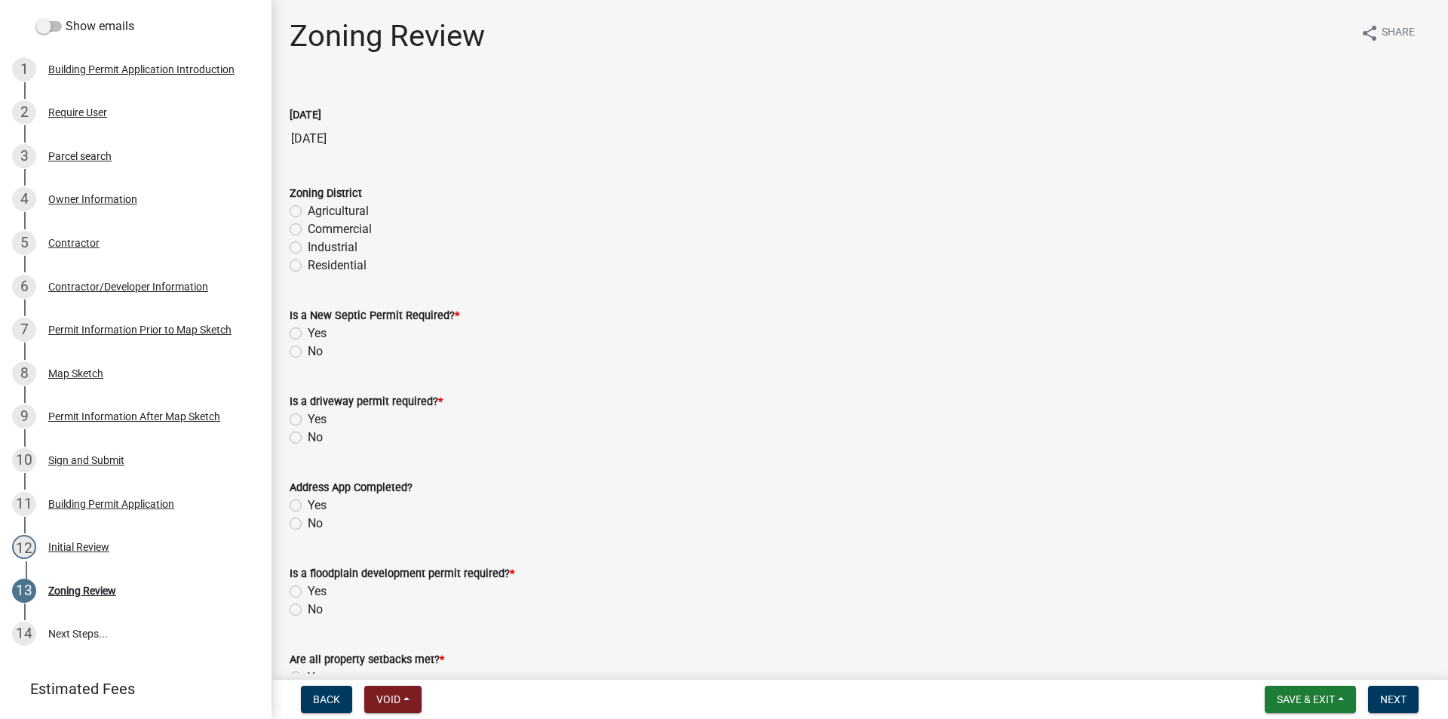
click at [308, 212] on label "Agricultural" at bounding box center [338, 211] width 61 height 18
click at [308, 212] on input "Agricultural" at bounding box center [313, 207] width 10 height 10
radio input "true"
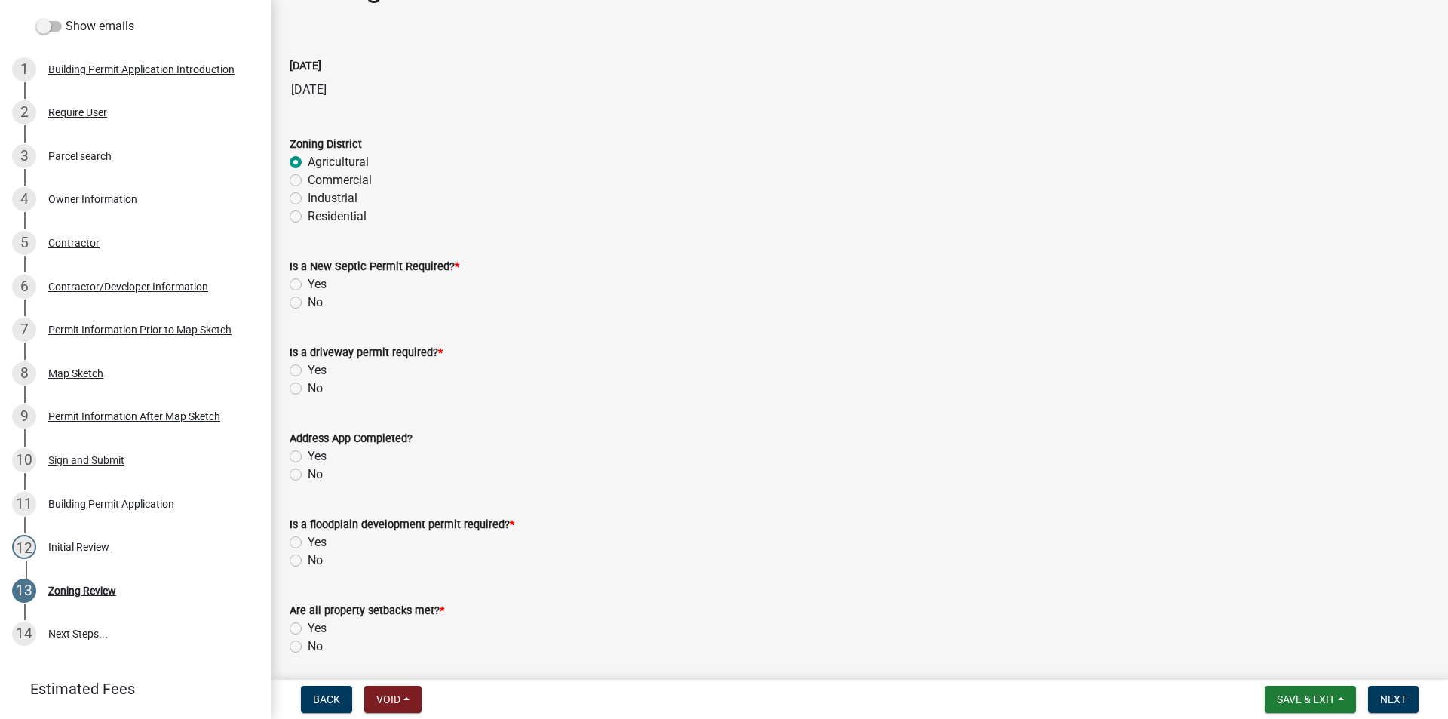
scroll to position [75, 0]
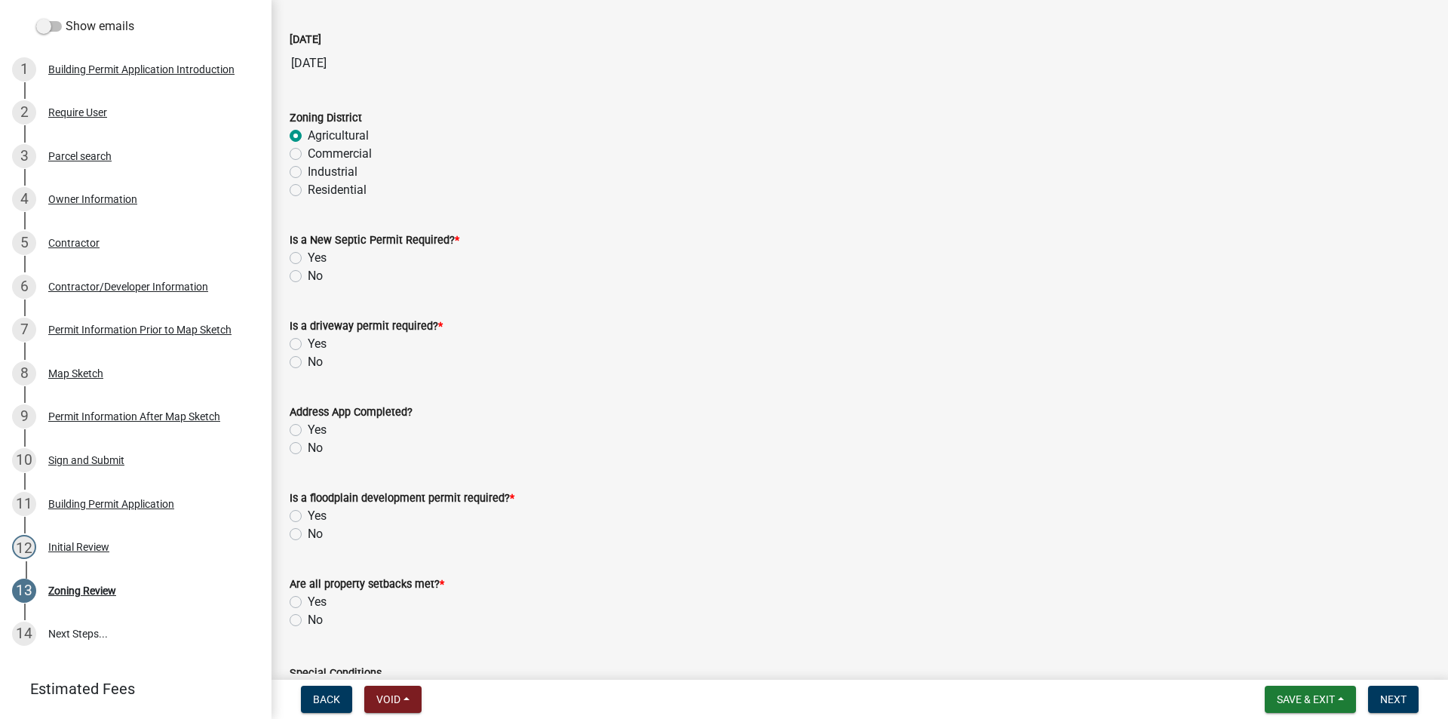
click at [308, 279] on label "No" at bounding box center [315, 276] width 15 height 18
click at [308, 277] on input "No" at bounding box center [313, 272] width 10 height 10
radio input "true"
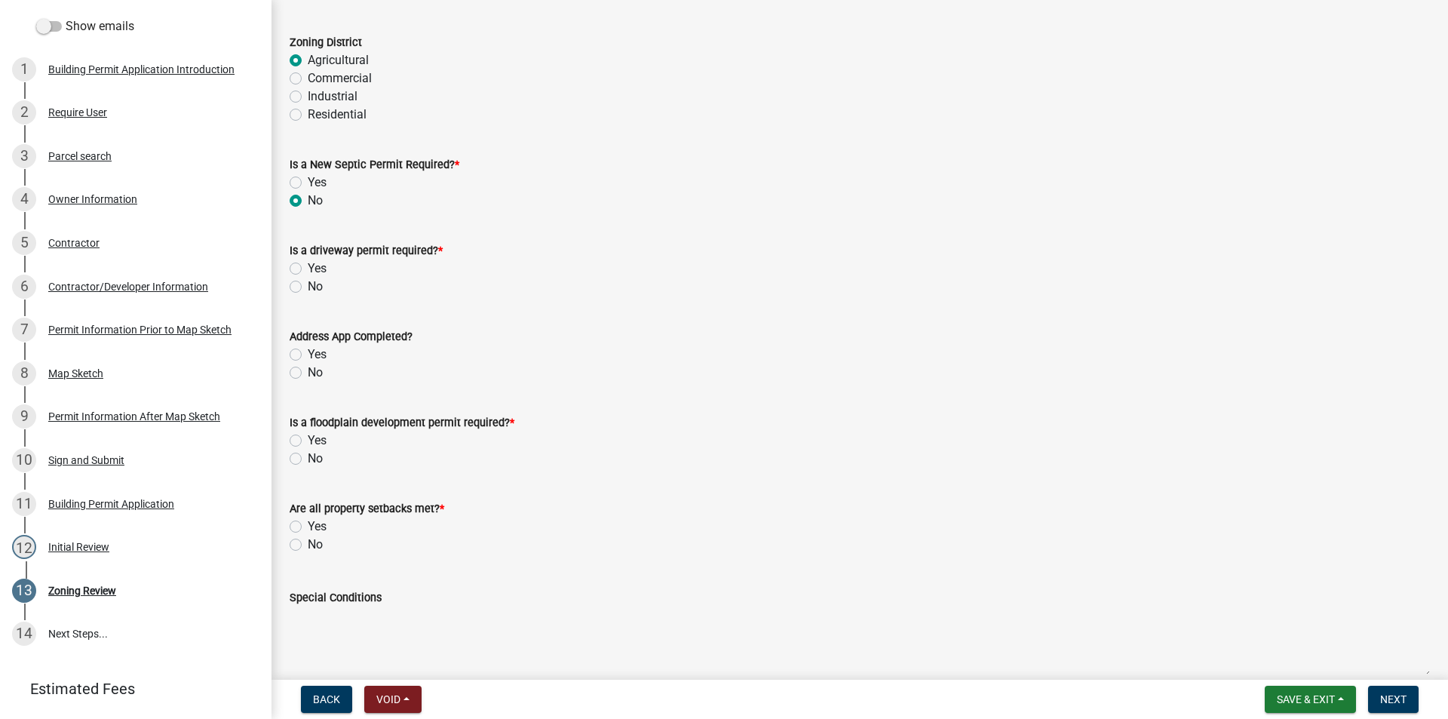
click at [308, 287] on label "No" at bounding box center [315, 287] width 15 height 18
click at [308, 287] on input "No" at bounding box center [313, 283] width 10 height 10
radio input "true"
click at [308, 353] on label "Yes" at bounding box center [317, 354] width 19 height 18
click at [308, 353] on input "Yes" at bounding box center [313, 350] width 10 height 10
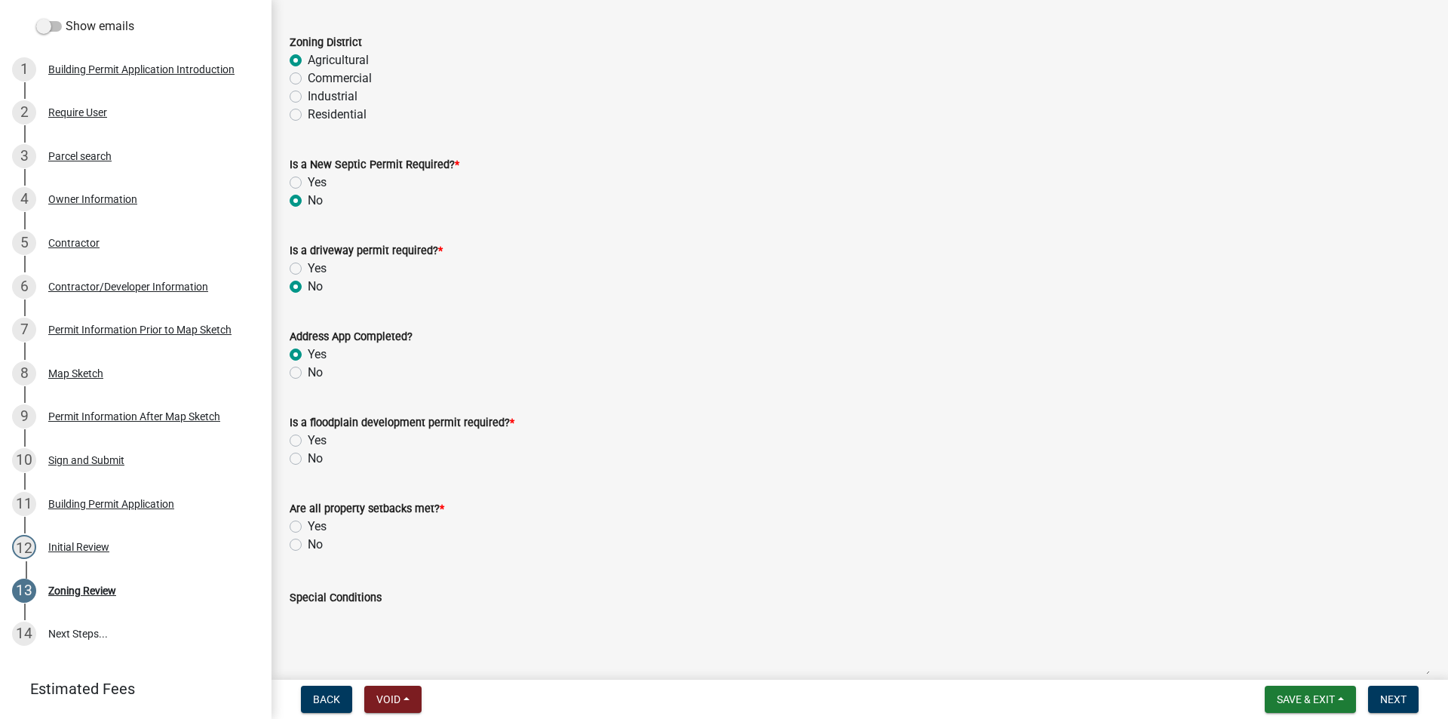
radio input "true"
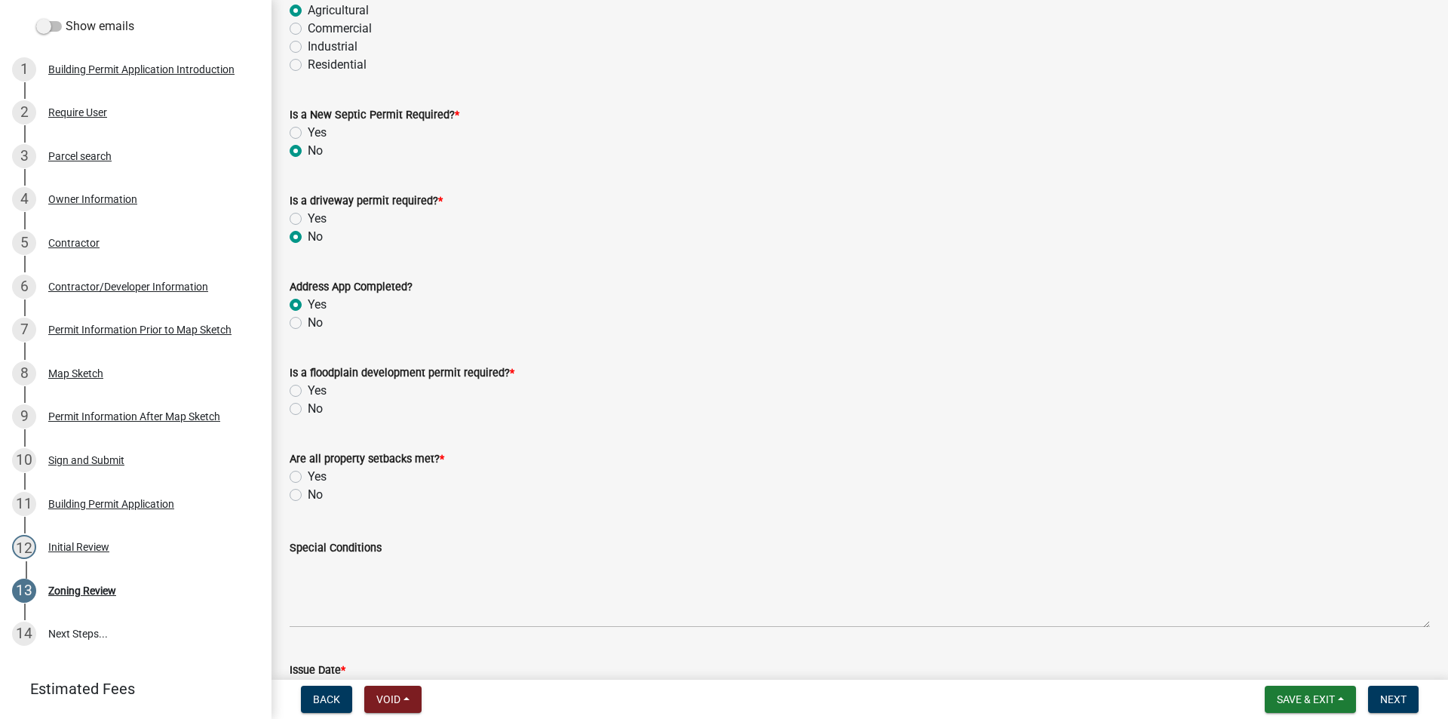
scroll to position [226, 0]
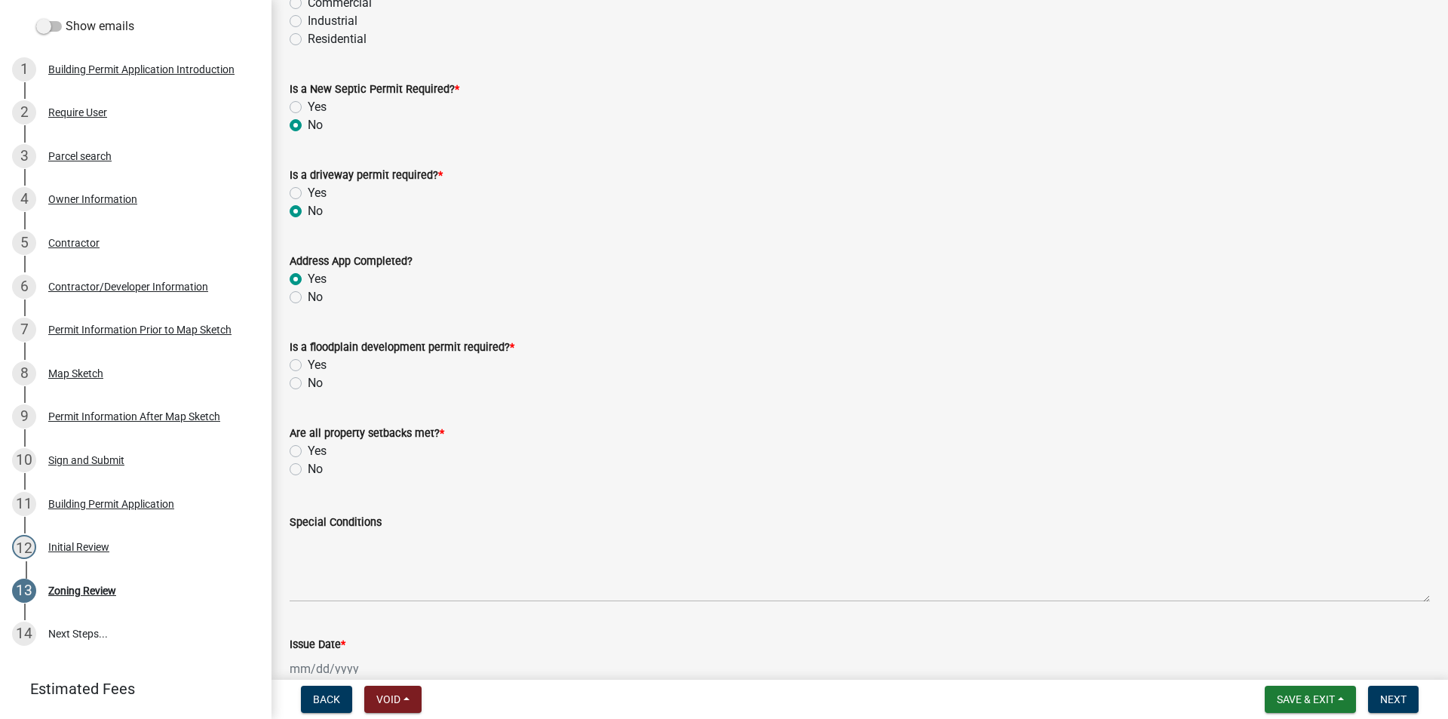
click at [308, 386] on label "No" at bounding box center [315, 383] width 15 height 18
click at [308, 384] on input "No" at bounding box center [313, 379] width 10 height 10
radio input "true"
click at [308, 455] on label "Yes" at bounding box center [317, 451] width 19 height 18
click at [308, 452] on input "Yes" at bounding box center [313, 447] width 10 height 10
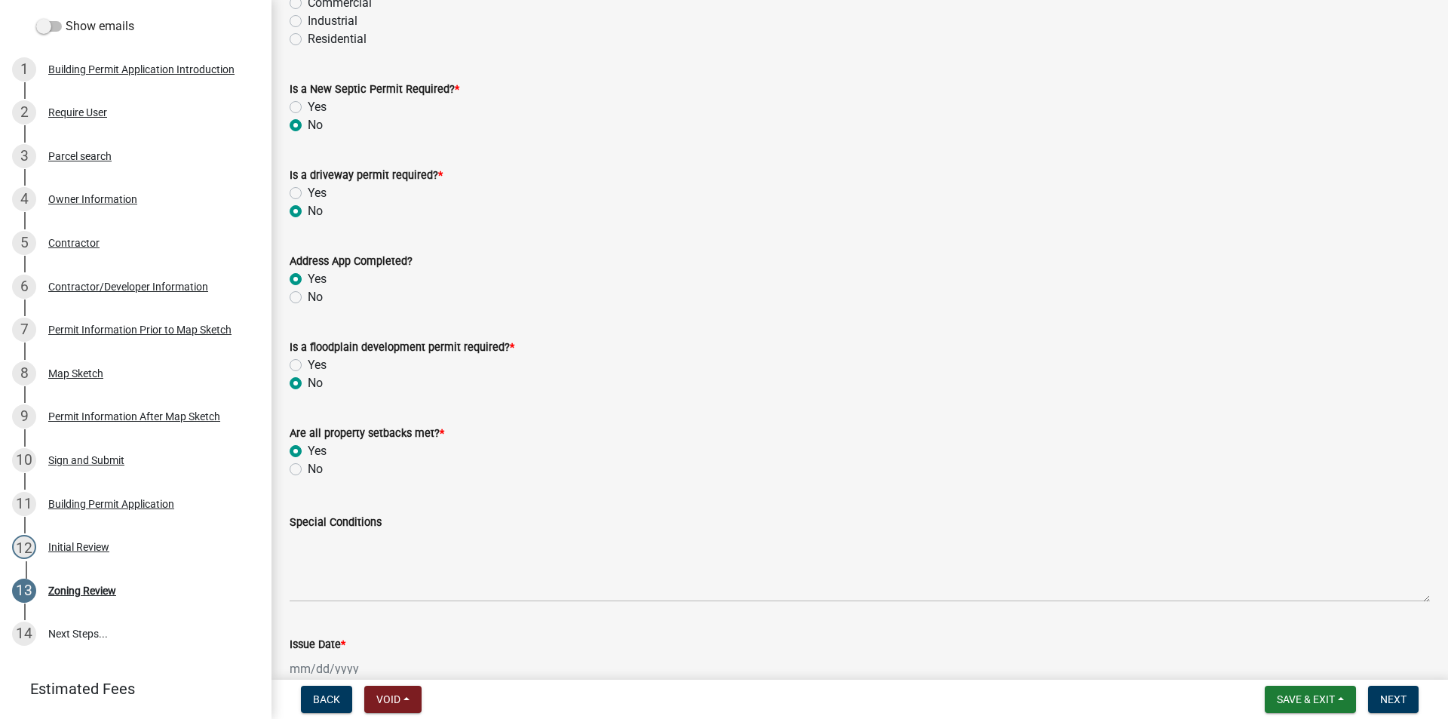
radio input "true"
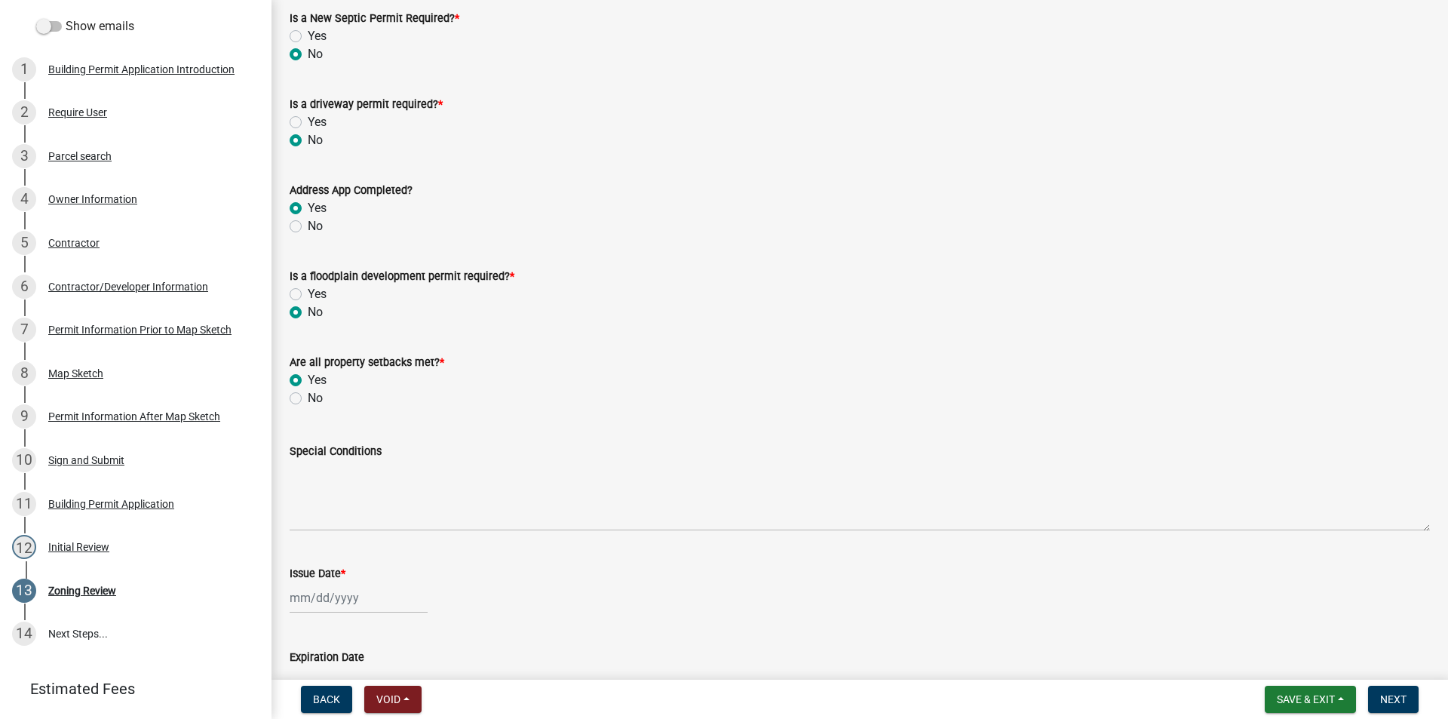
scroll to position [453, 0]
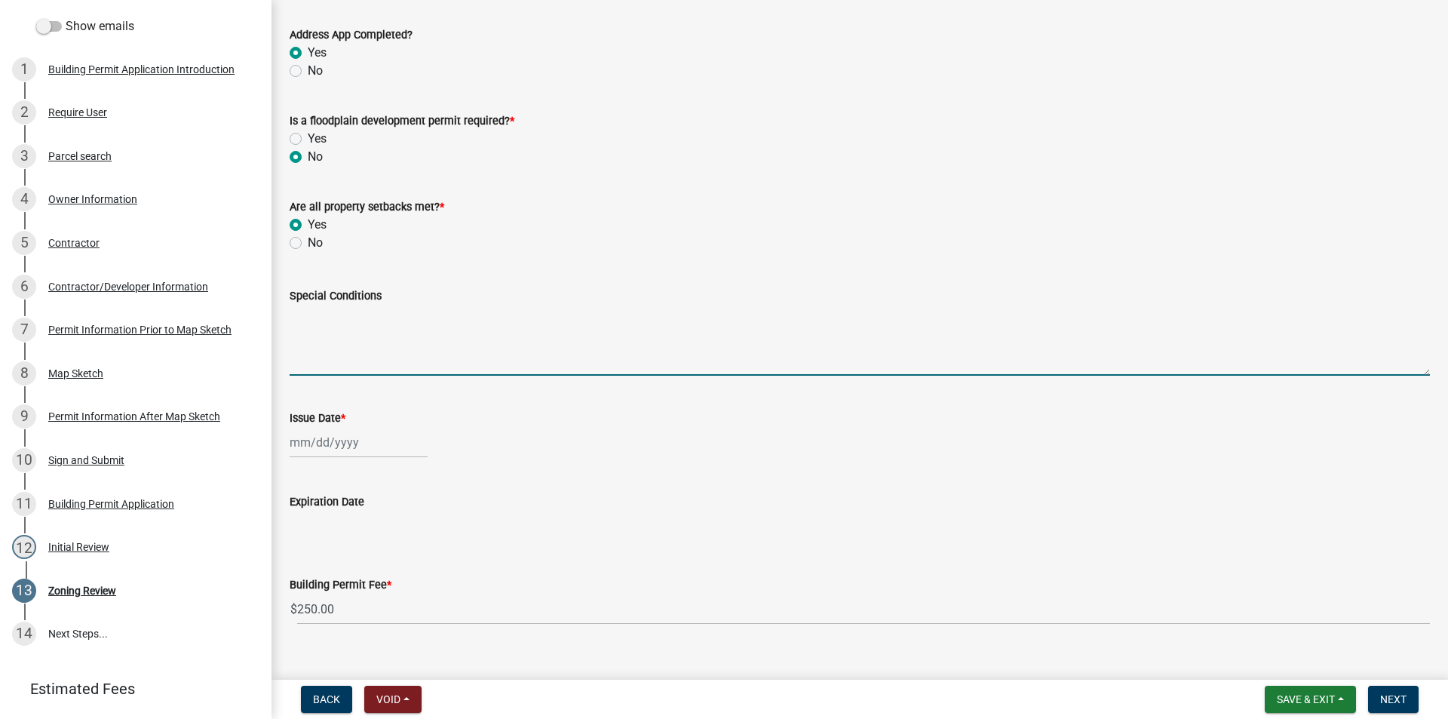
click at [357, 348] on textarea "Special Conditions" at bounding box center [860, 340] width 1140 height 71
click at [1299, 695] on span "Save & Exit" at bounding box center [1306, 699] width 58 height 12
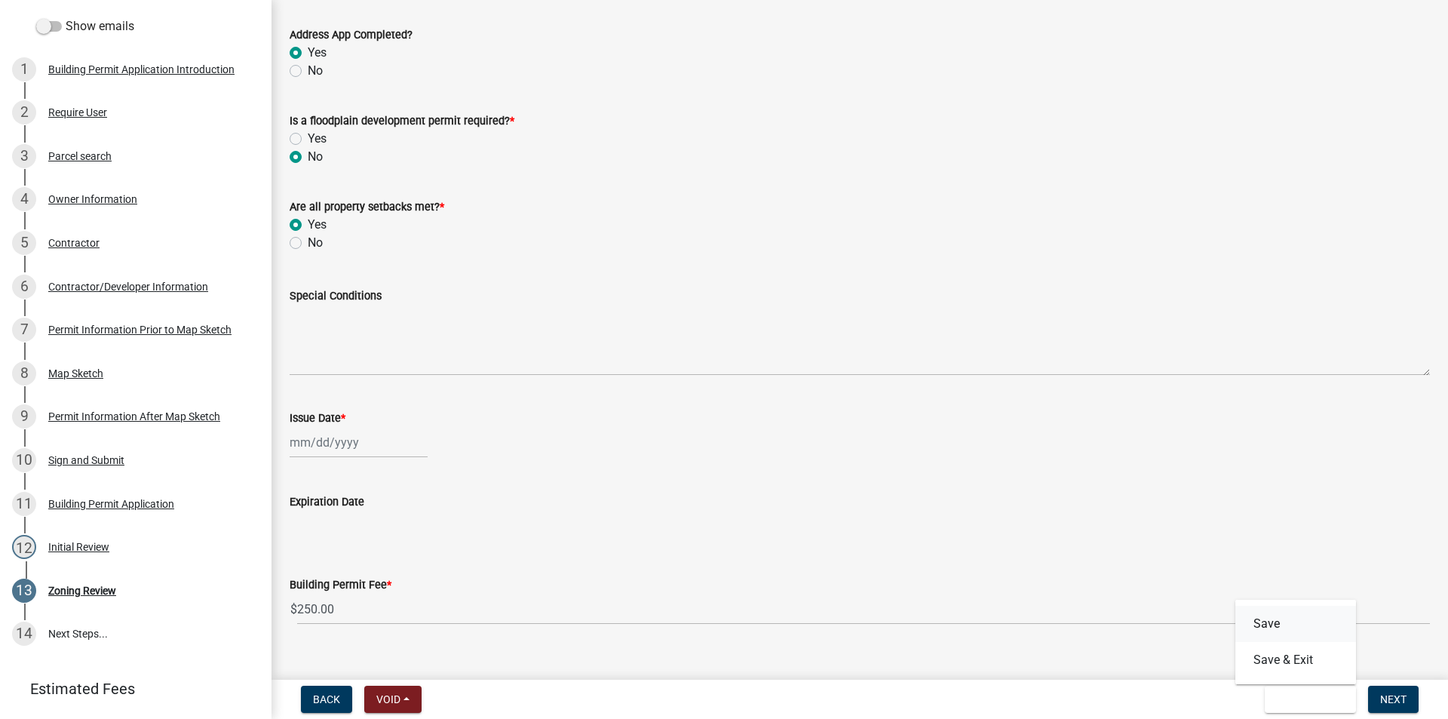
click at [1275, 628] on button "Save" at bounding box center [1295, 624] width 121 height 36
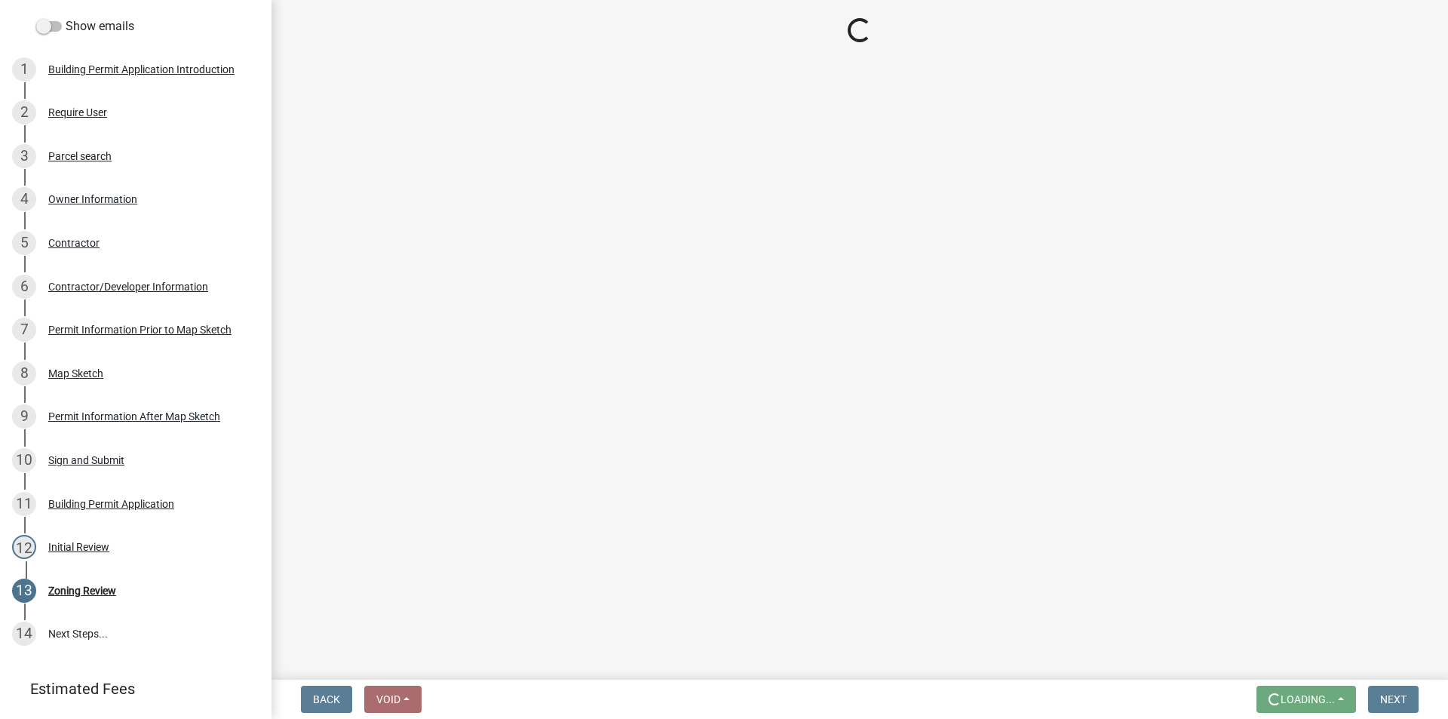
scroll to position [0, 0]
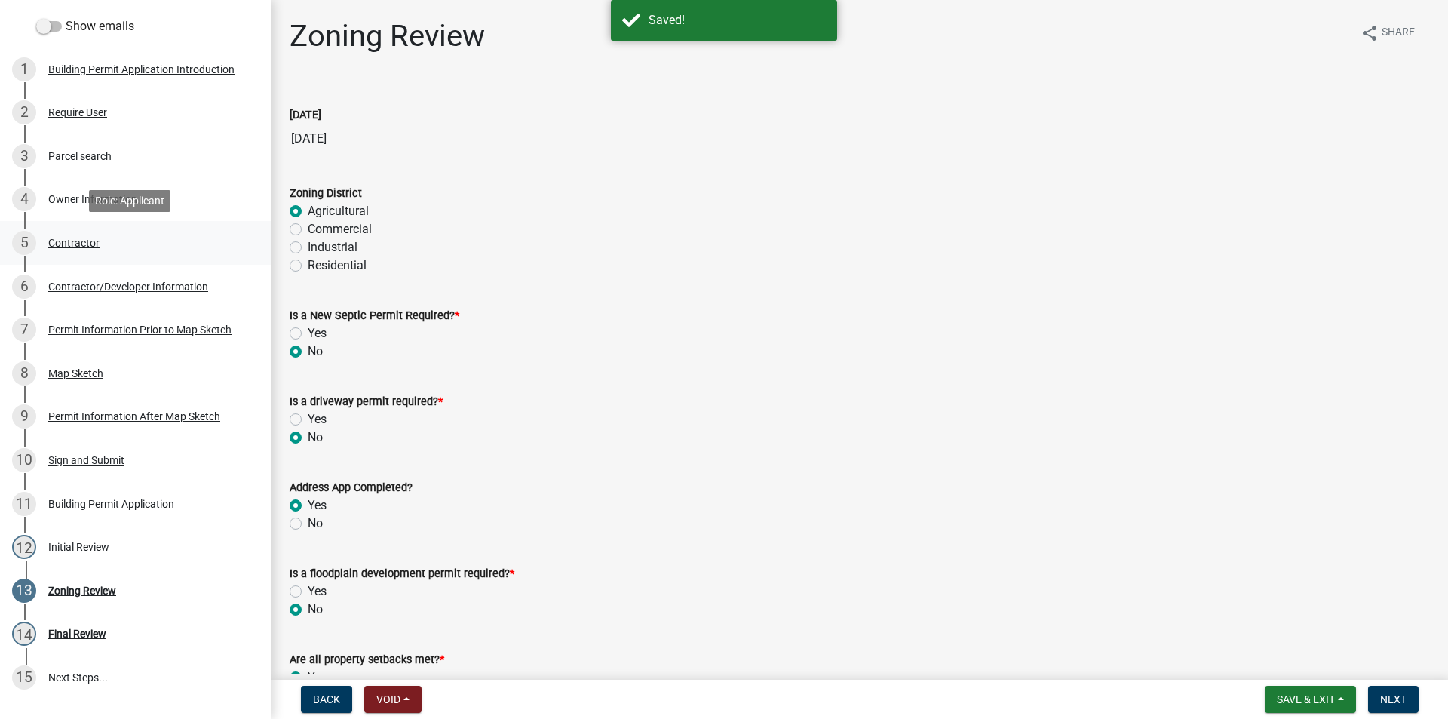
click at [81, 244] on div "Contractor" at bounding box center [73, 243] width 51 height 11
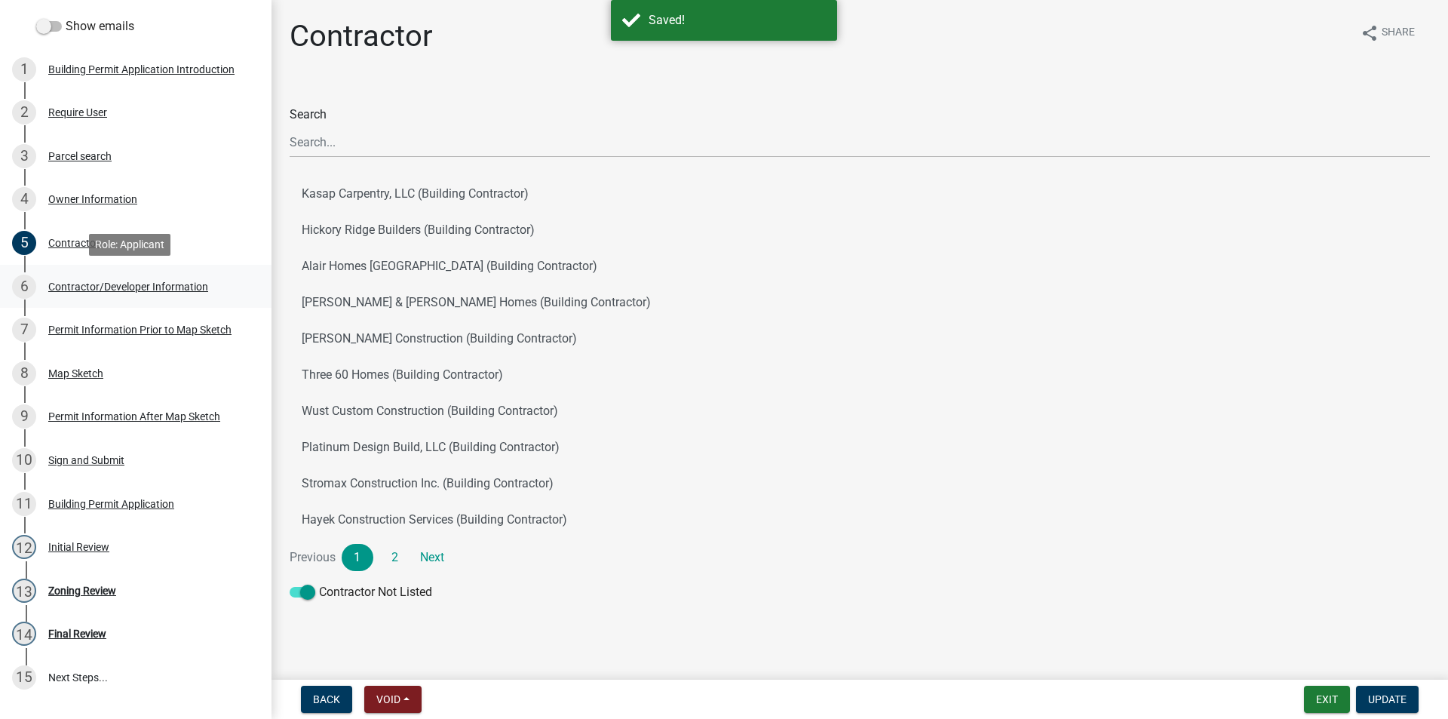
click at [94, 296] on div "6 Contractor/Developer Information" at bounding box center [129, 287] width 235 height 24
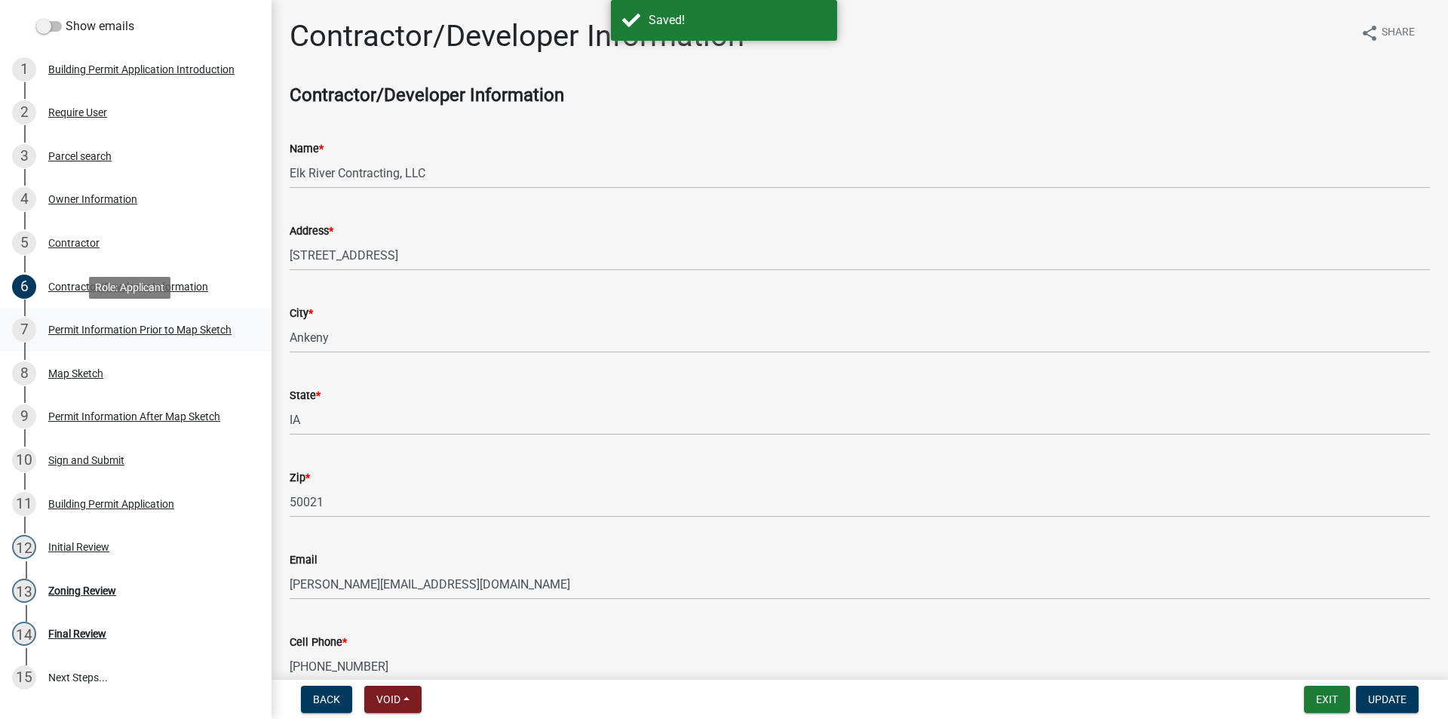
click at [105, 336] on div "7 Permit Information Prior to Map Sketch" at bounding box center [129, 330] width 235 height 24
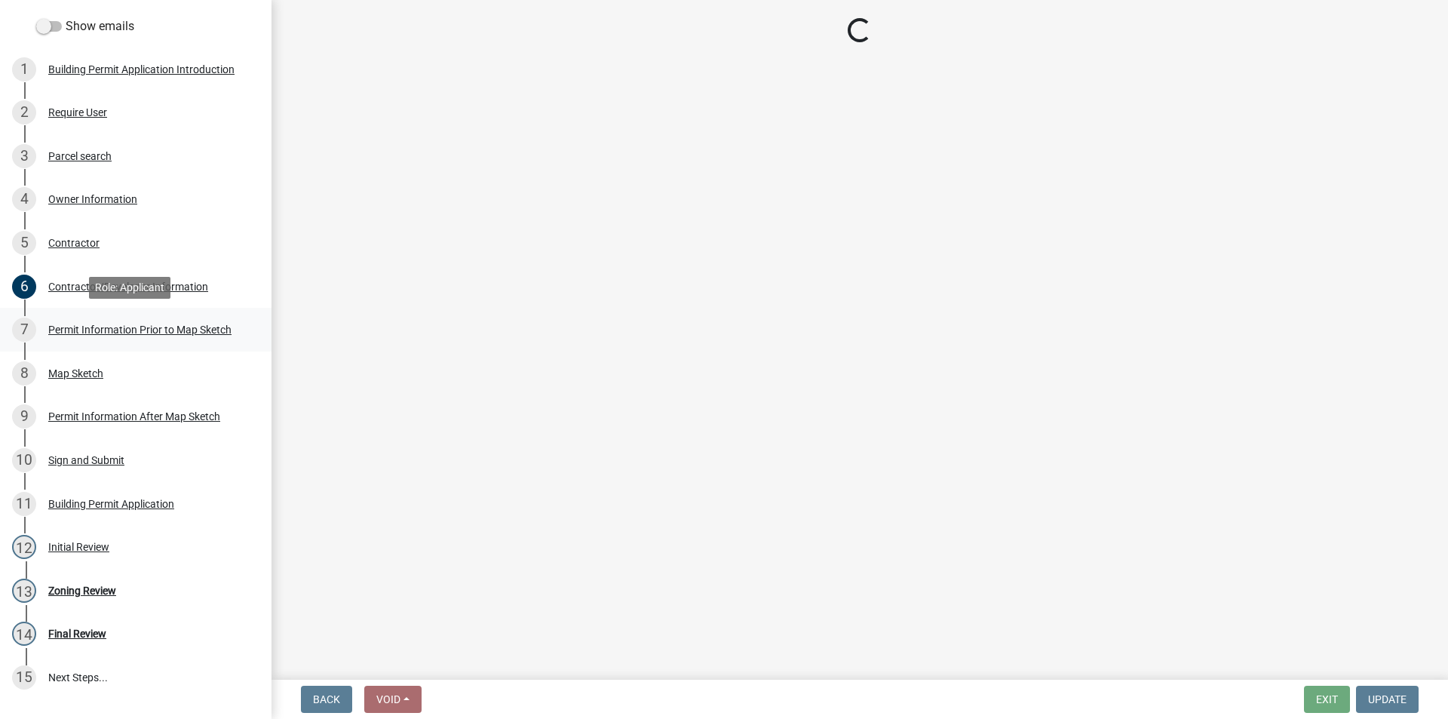
select select "a084ace3-cc4d-4a19-ba90-9713ee32dfc0"
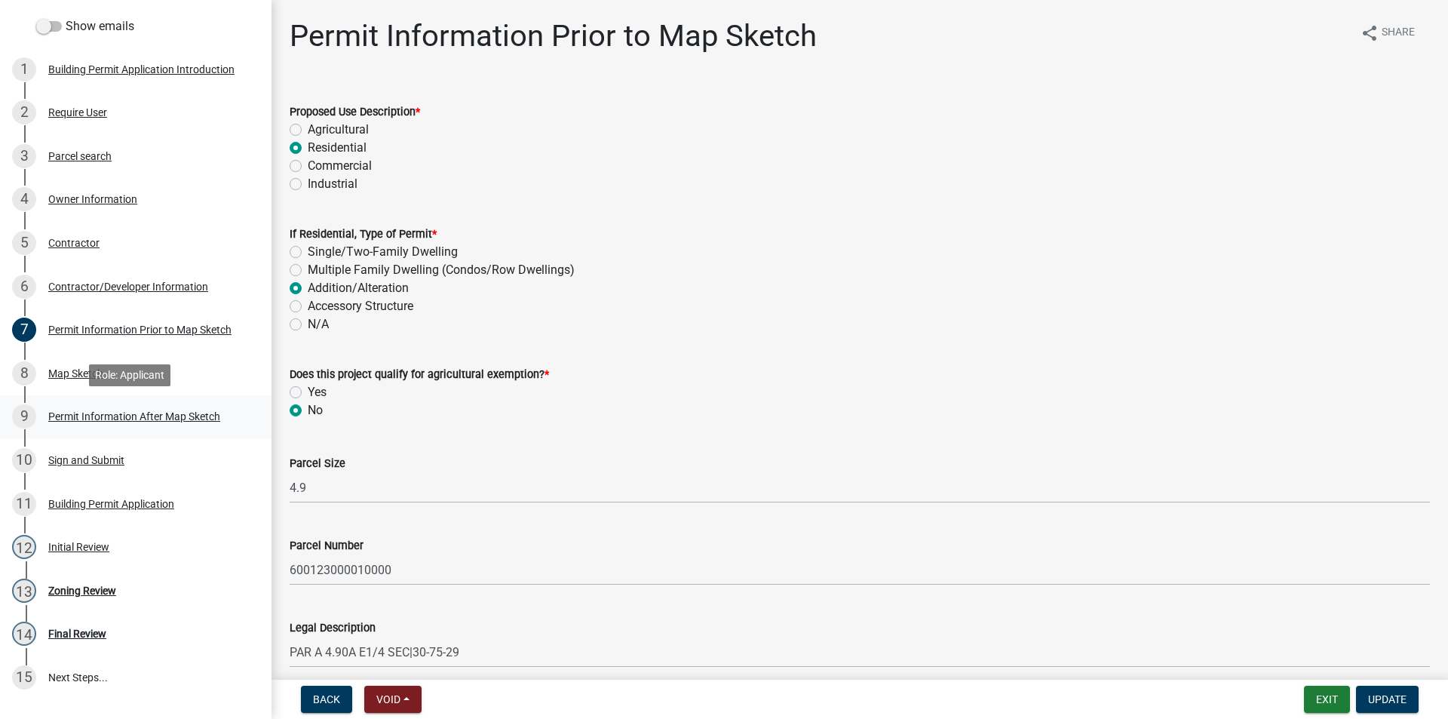
click at [105, 418] on div "Permit Information After Map Sketch" at bounding box center [134, 416] width 172 height 11
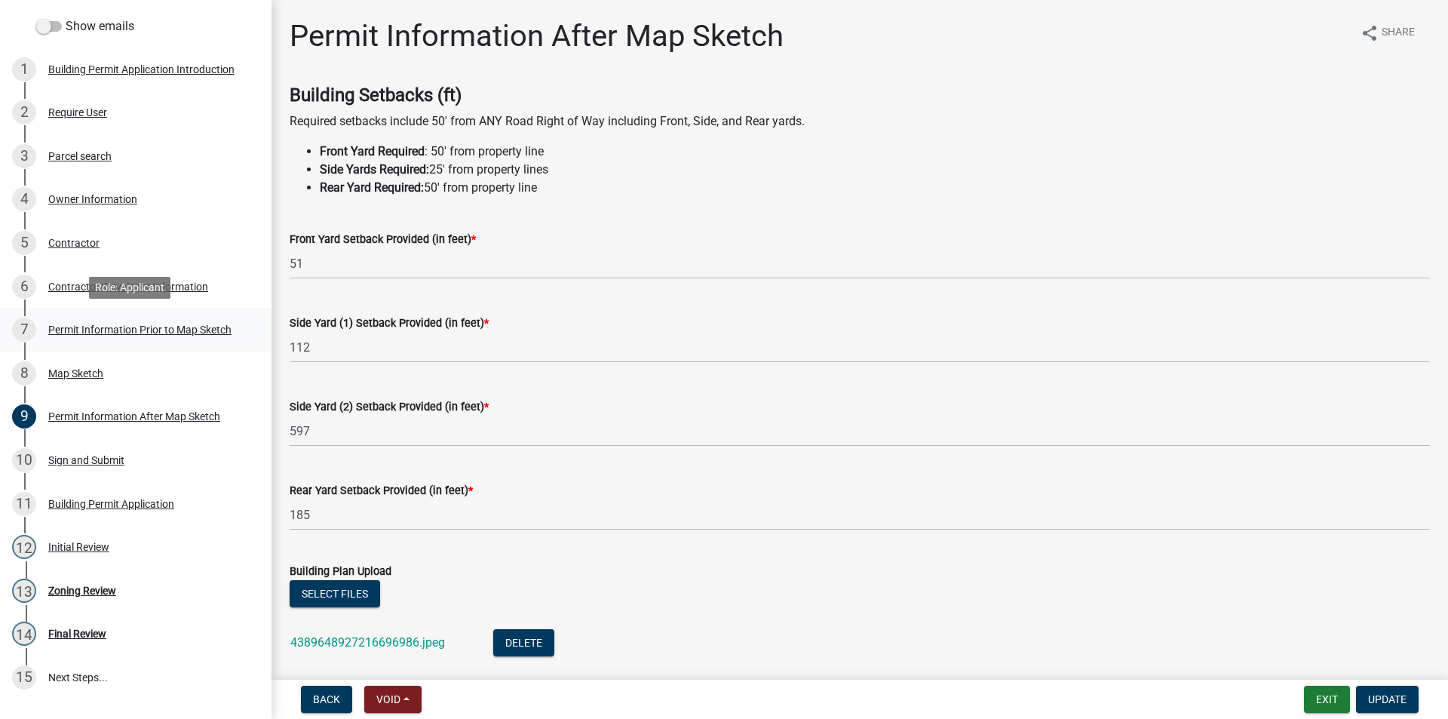
click at [131, 339] on div "7 Permit Information Prior to Map Sketch" at bounding box center [129, 330] width 235 height 24
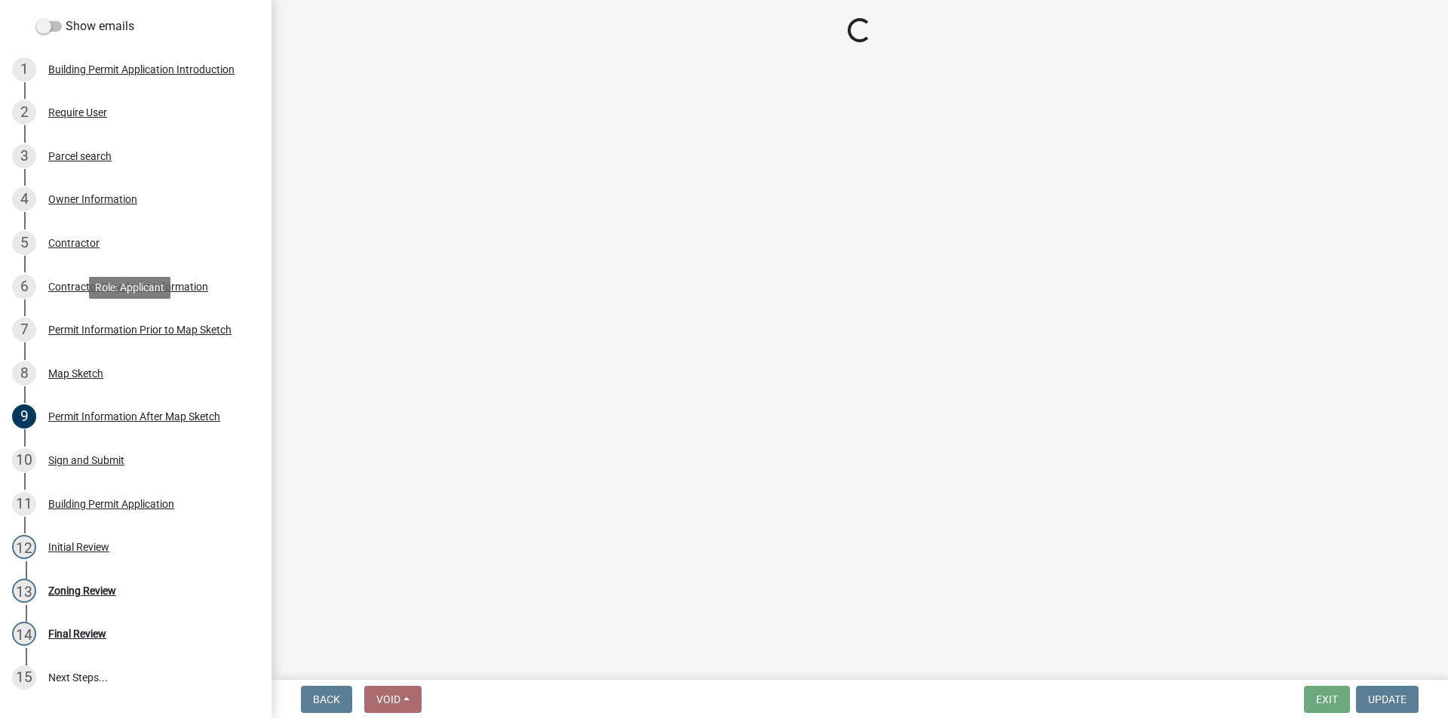
select select "a084ace3-cc4d-4a19-ba90-9713ee32dfc0"
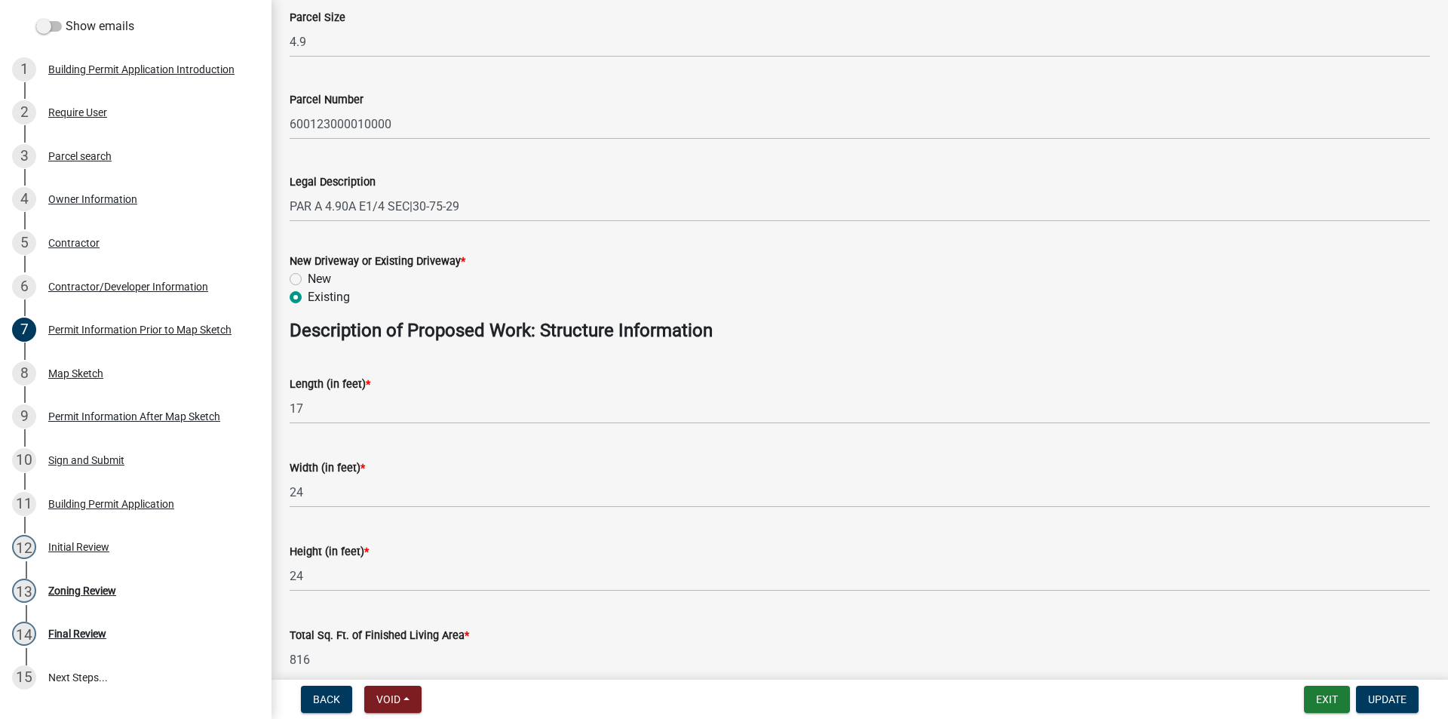
scroll to position [453, 0]
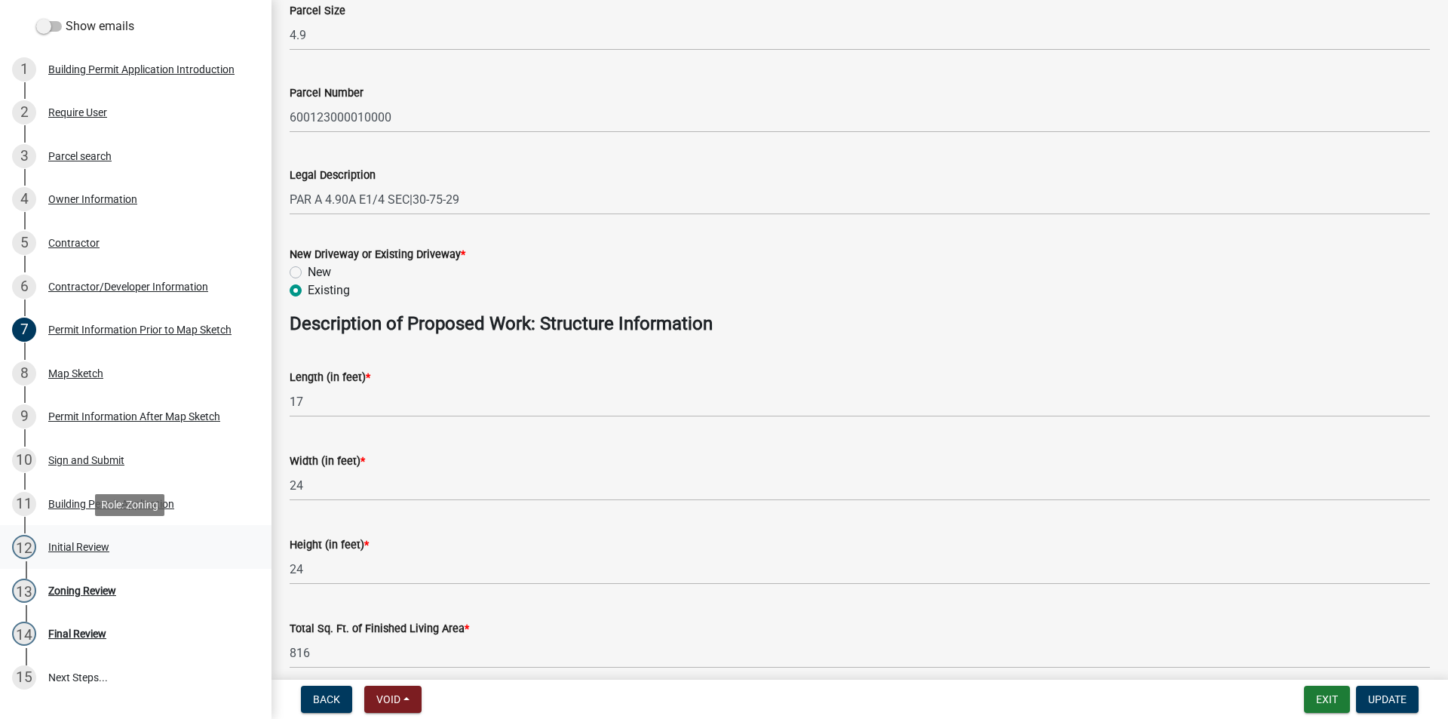
click at [103, 547] on div "Initial Review" at bounding box center [78, 547] width 61 height 11
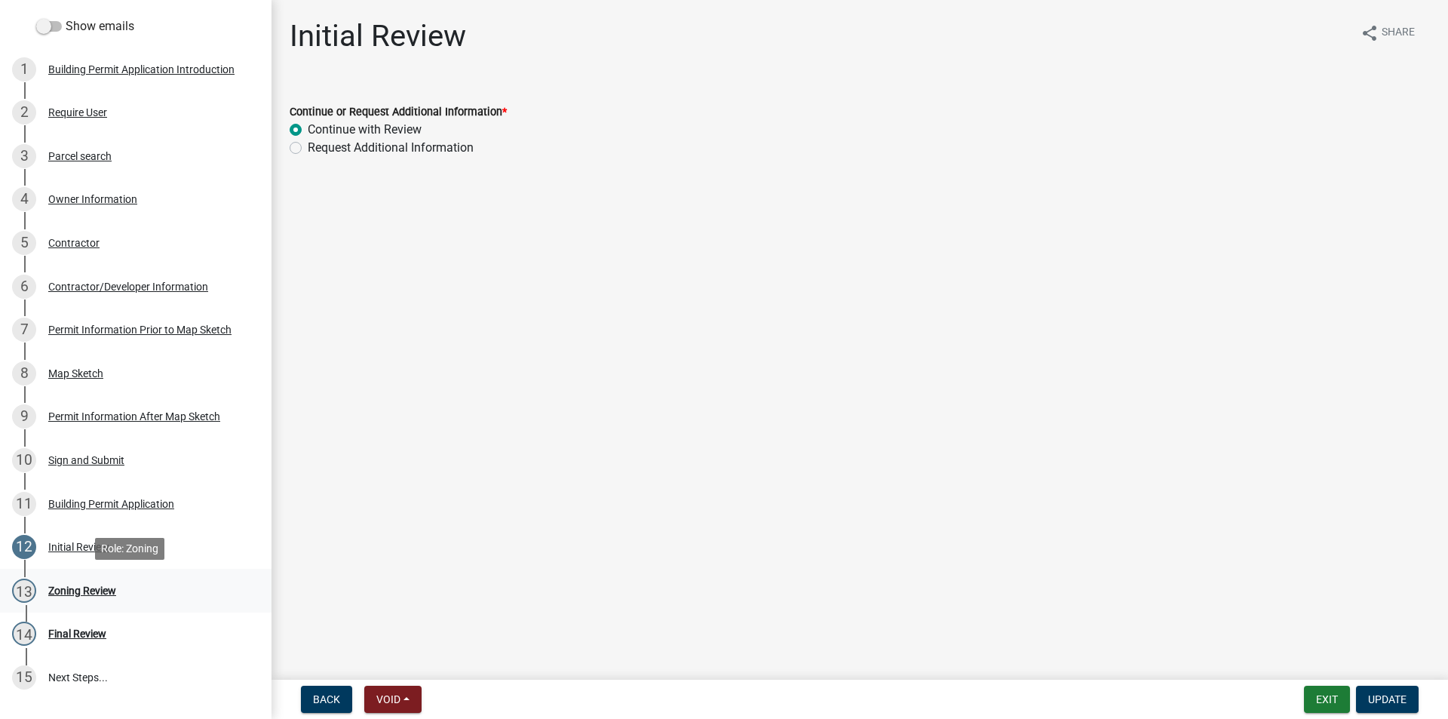
click at [100, 588] on div "Zoning Review" at bounding box center [82, 590] width 68 height 11
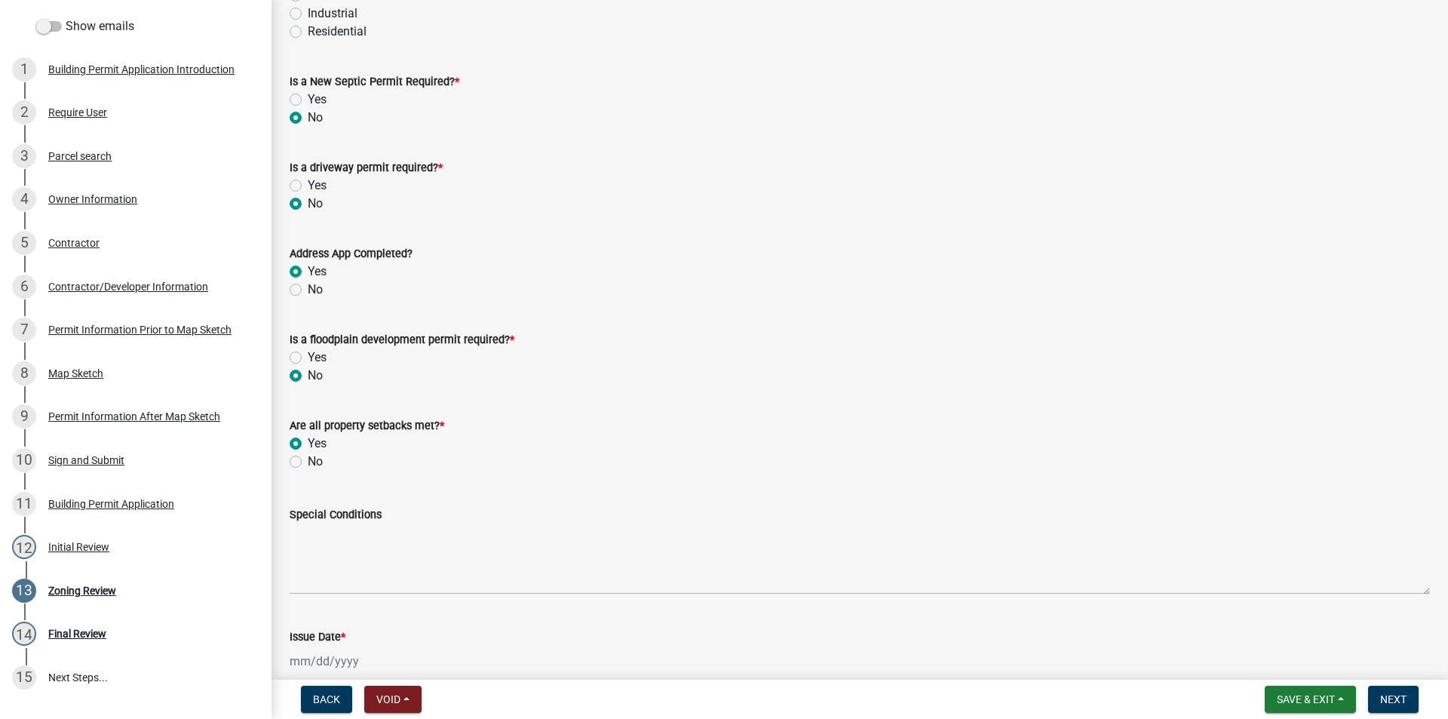
scroll to position [377, 0]
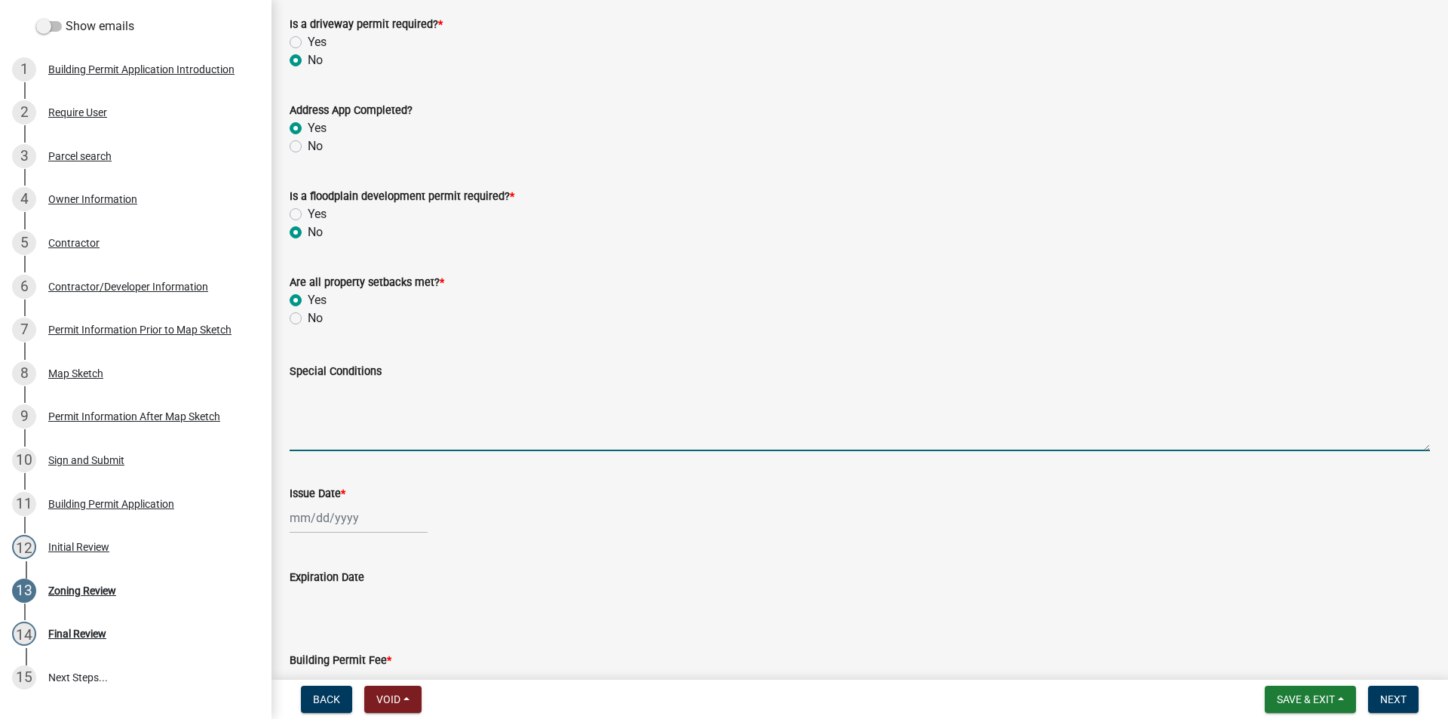
click at [321, 422] on textarea "Special Conditions" at bounding box center [860, 415] width 1140 height 71
click at [328, 394] on textarea "2 Story Addition - 17'X24'" at bounding box center [860, 415] width 1140 height 71
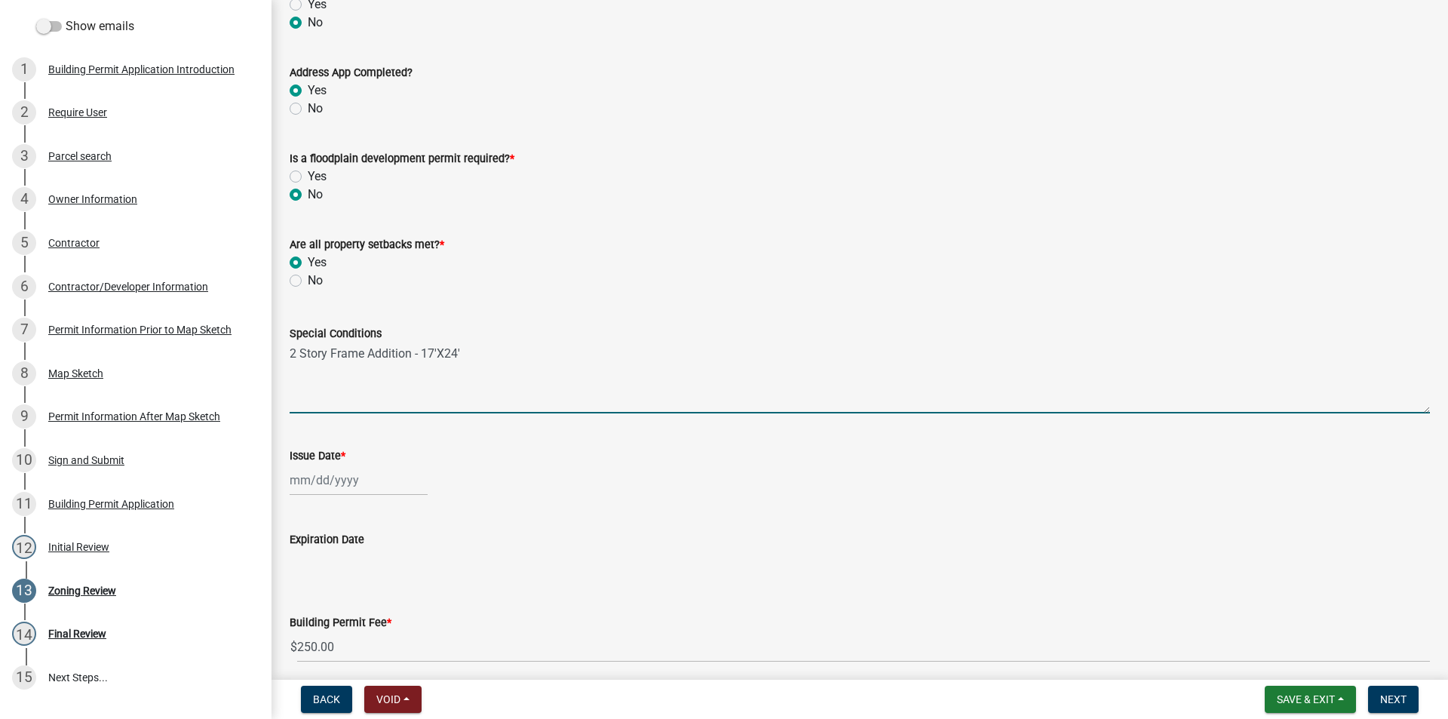
scroll to position [453, 0]
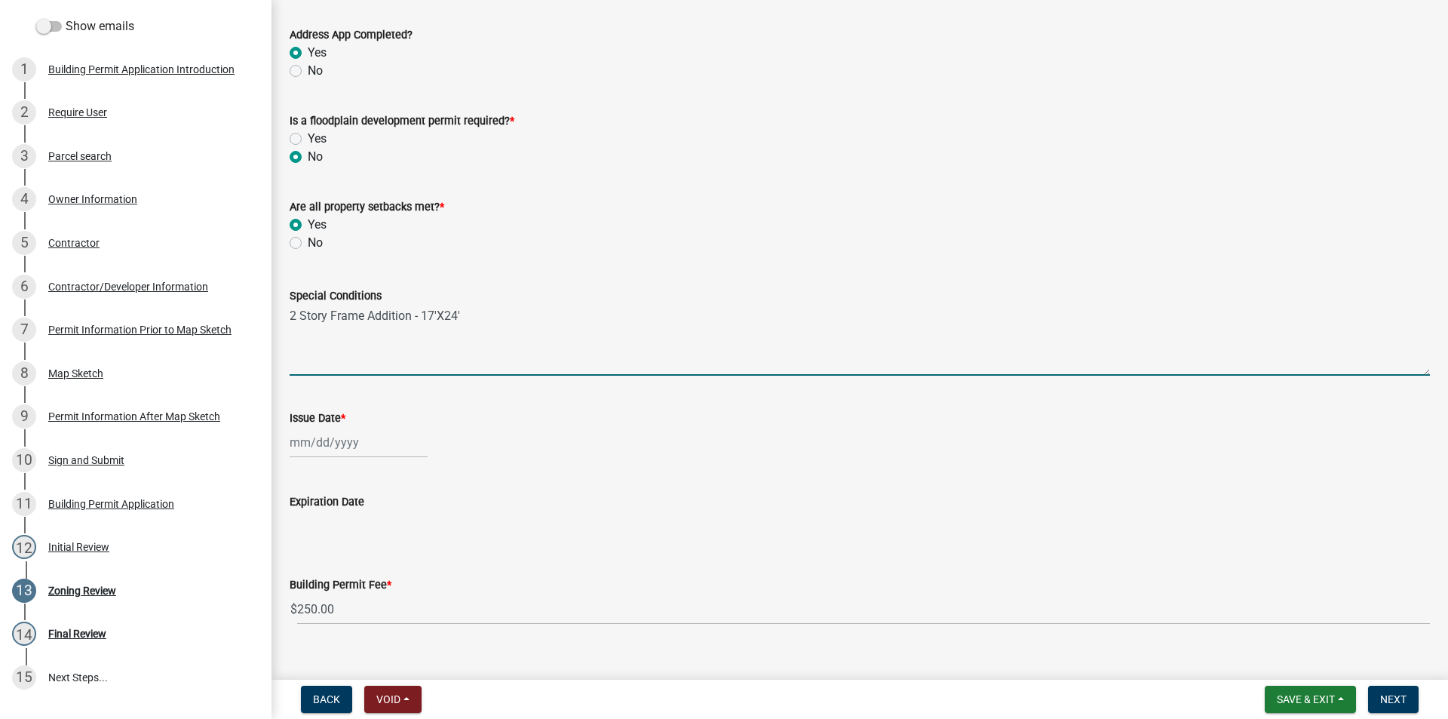
type textarea "2 Story Frame Addition - 17'X24'"
click at [323, 439] on div at bounding box center [359, 442] width 138 height 31
select select "8"
select select "2025"
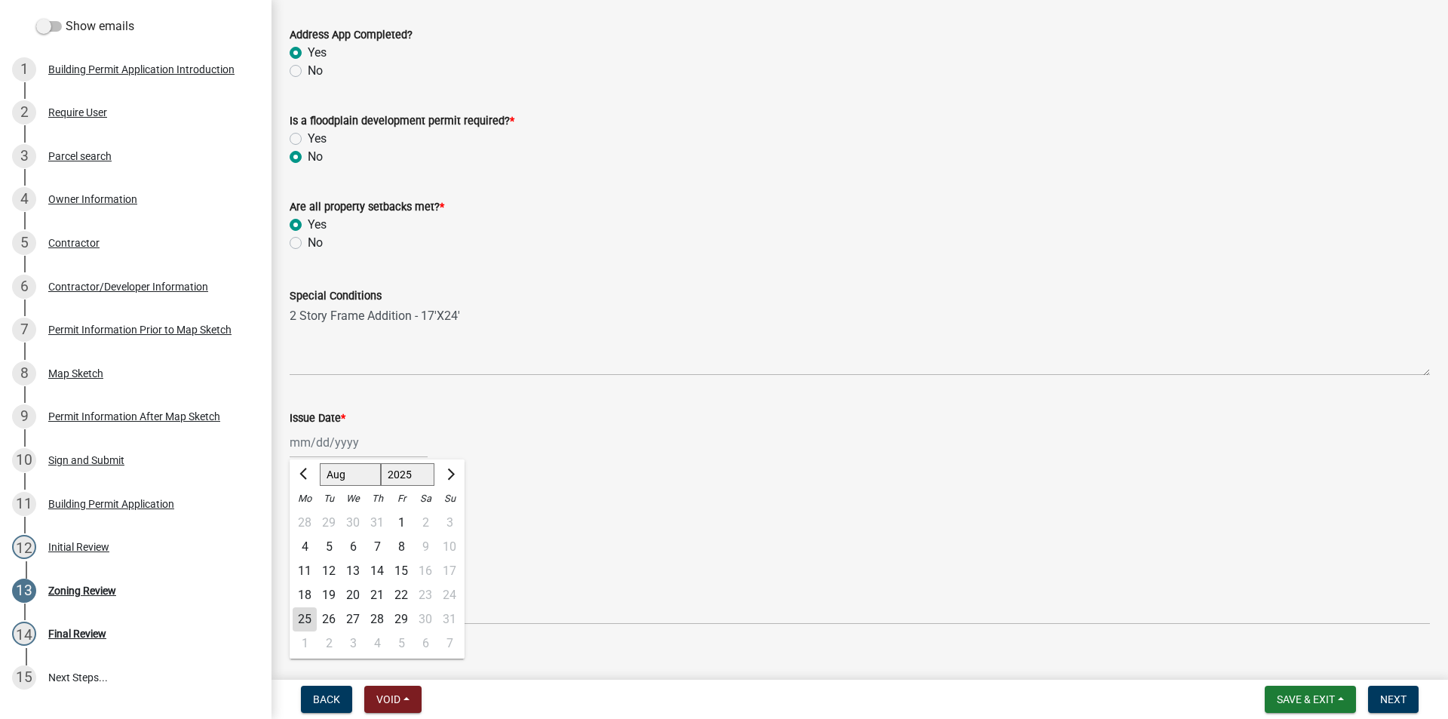
click at [309, 620] on div "25" at bounding box center [305, 619] width 24 height 24
type input "08/25/2025"
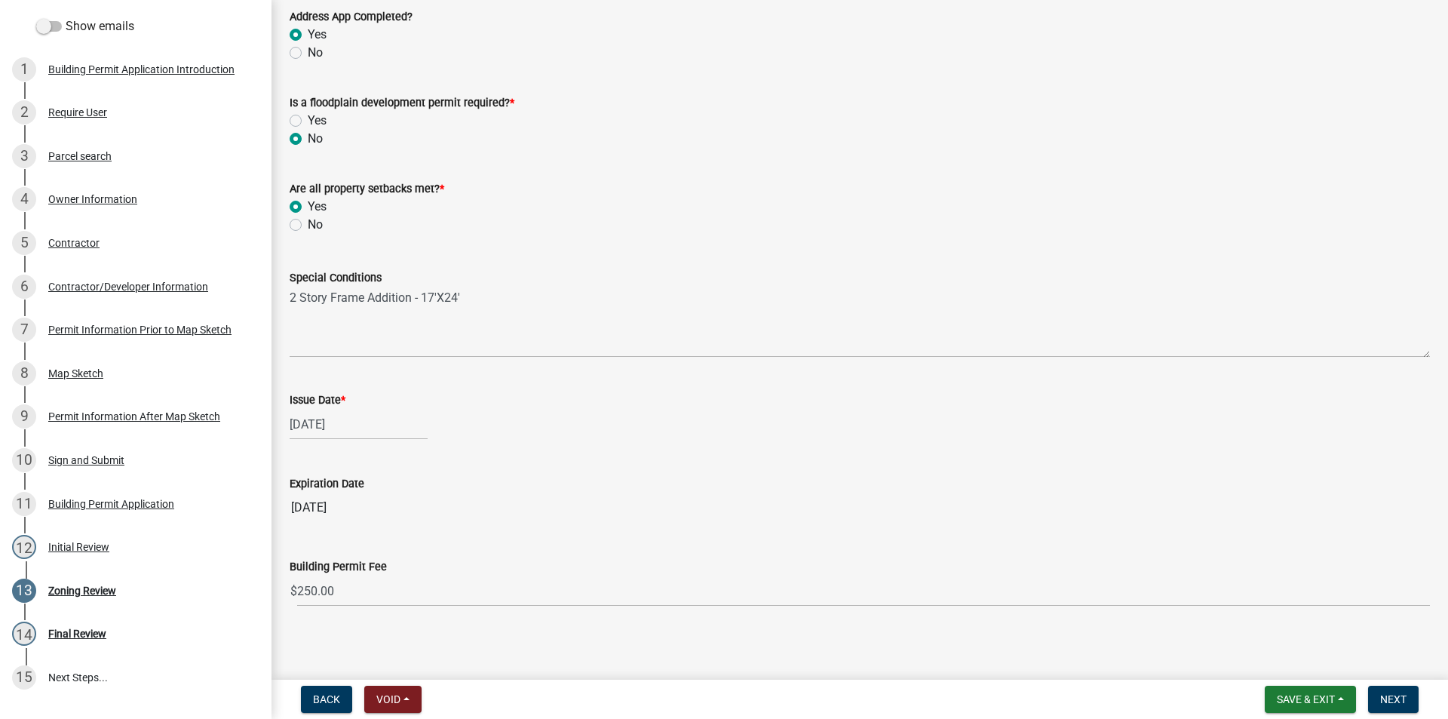
scroll to position [476, 0]
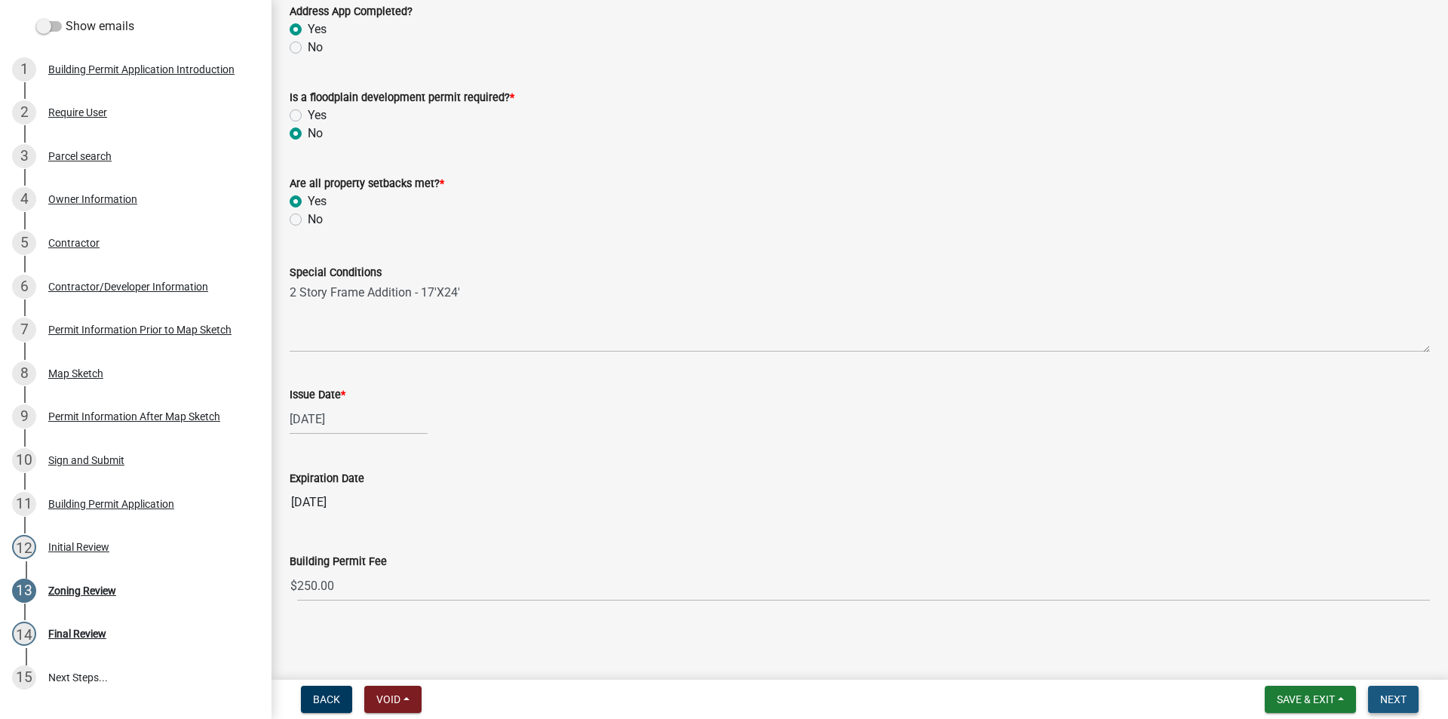
click at [1398, 692] on button "Next" at bounding box center [1393, 699] width 51 height 27
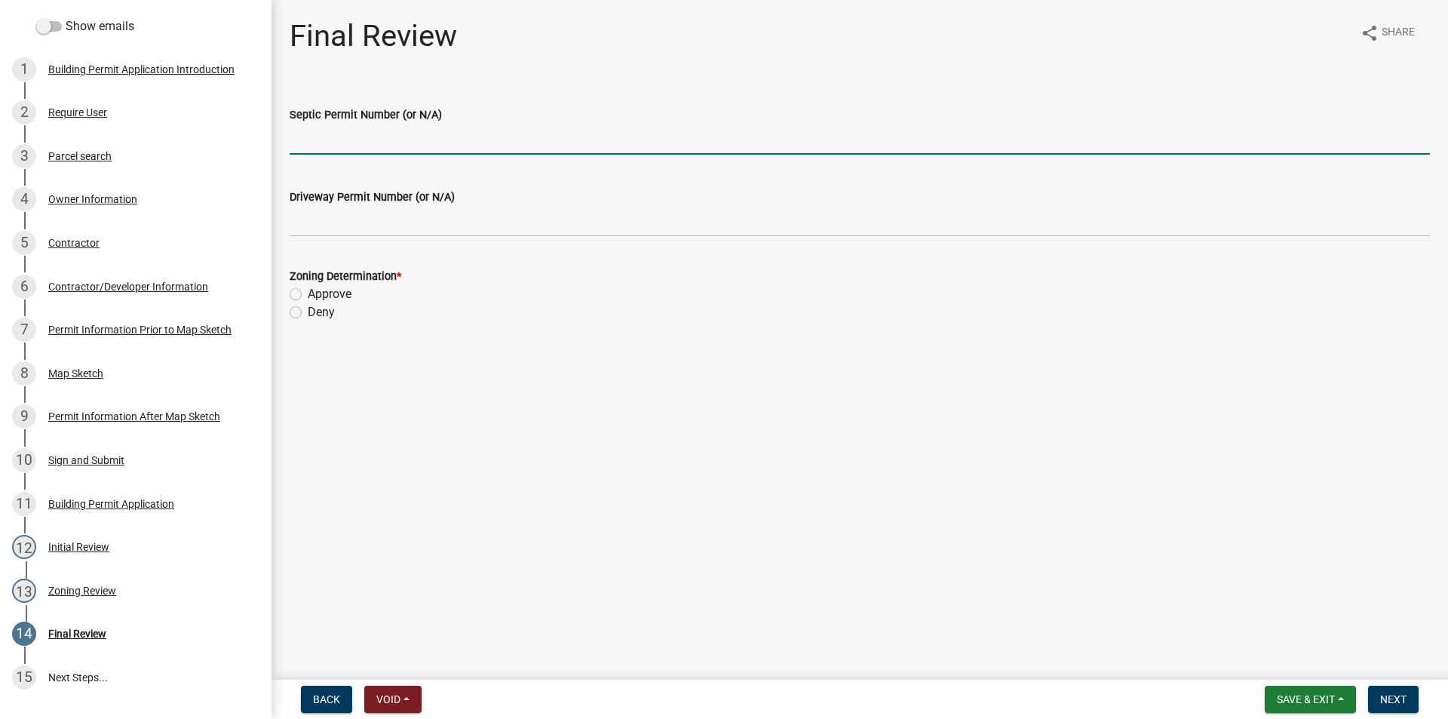
click at [341, 144] on input "Septic Permit Number (or N/A)" at bounding box center [860, 139] width 1140 height 31
type input "2025-73"
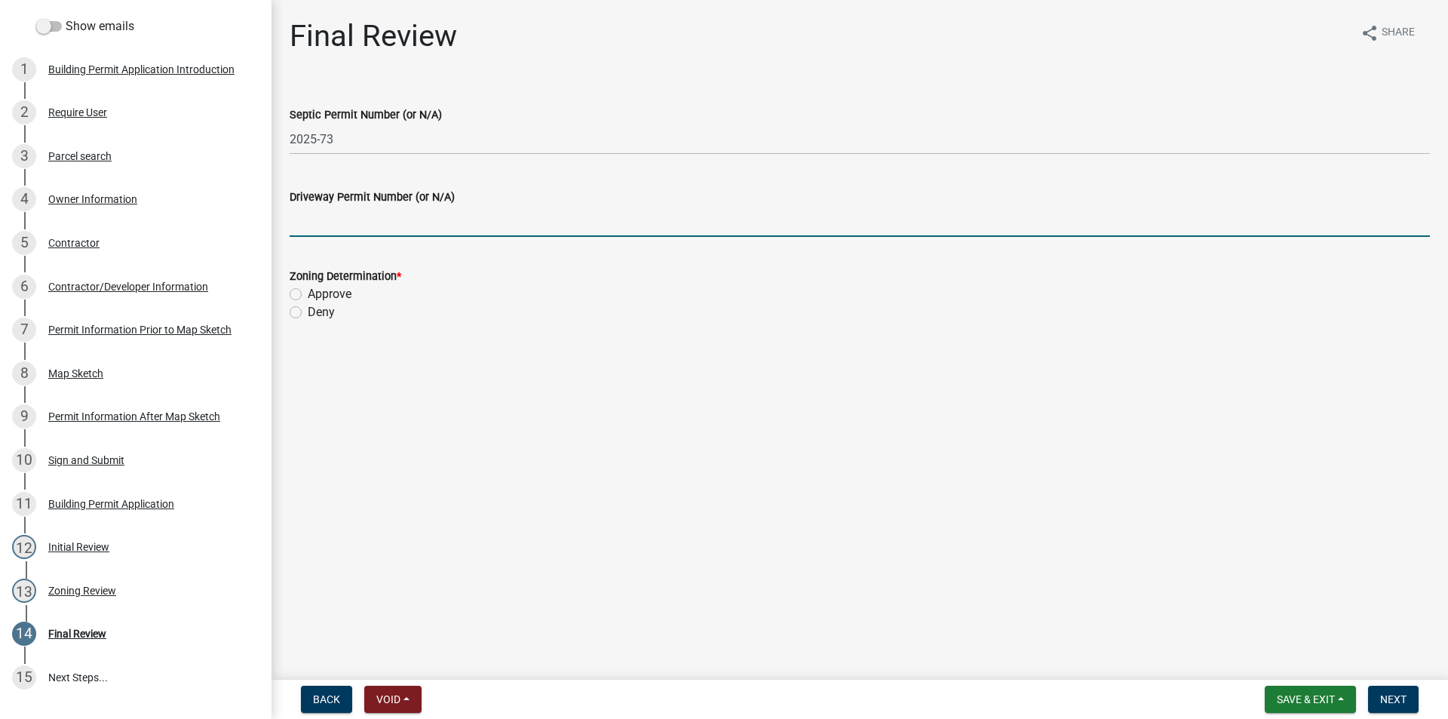
click at [327, 225] on input "Driveway Permit Number (or N/A)" at bounding box center [860, 221] width 1140 height 31
type input "N/A"
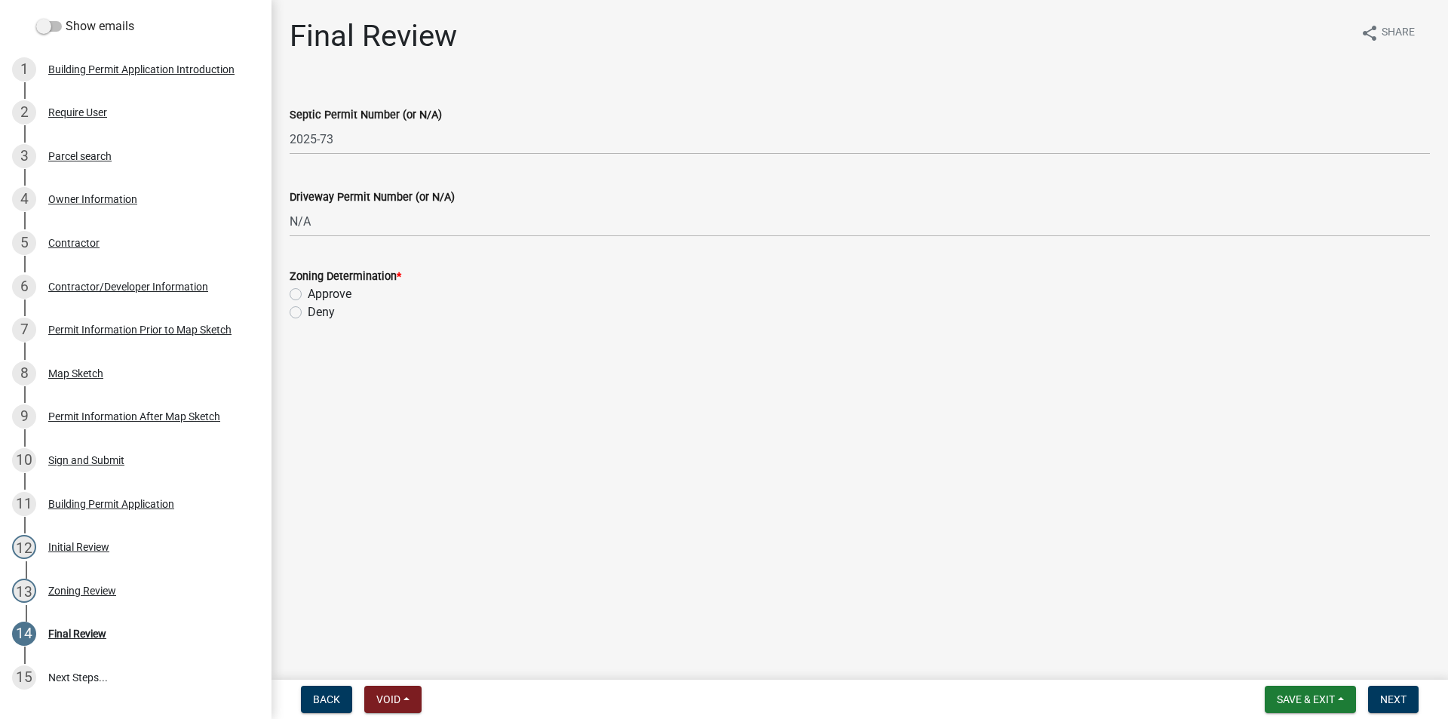
click at [308, 297] on label "Approve" at bounding box center [330, 294] width 44 height 18
click at [308, 295] on input "Approve" at bounding box center [313, 290] width 10 height 10
radio input "true"
click at [1388, 698] on span "Next" at bounding box center [1393, 699] width 26 height 12
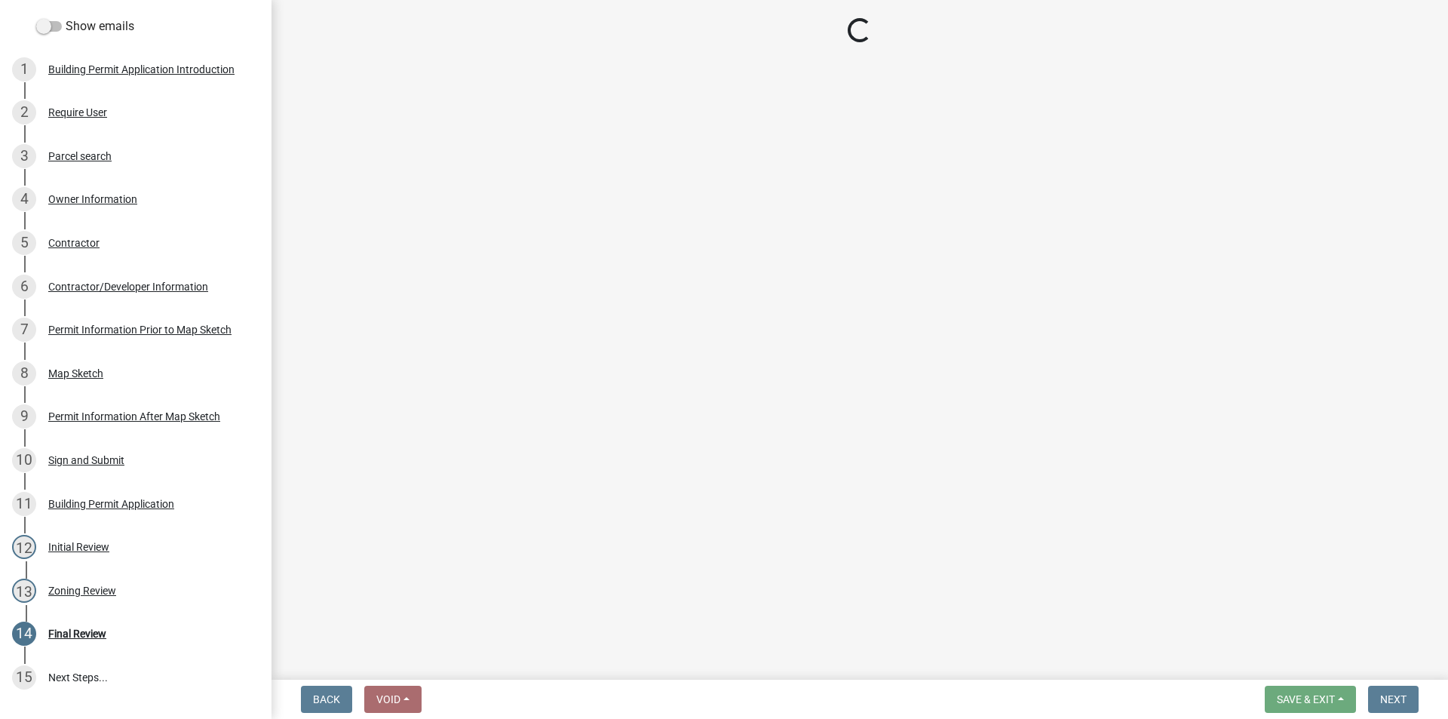
select select "3: 3"
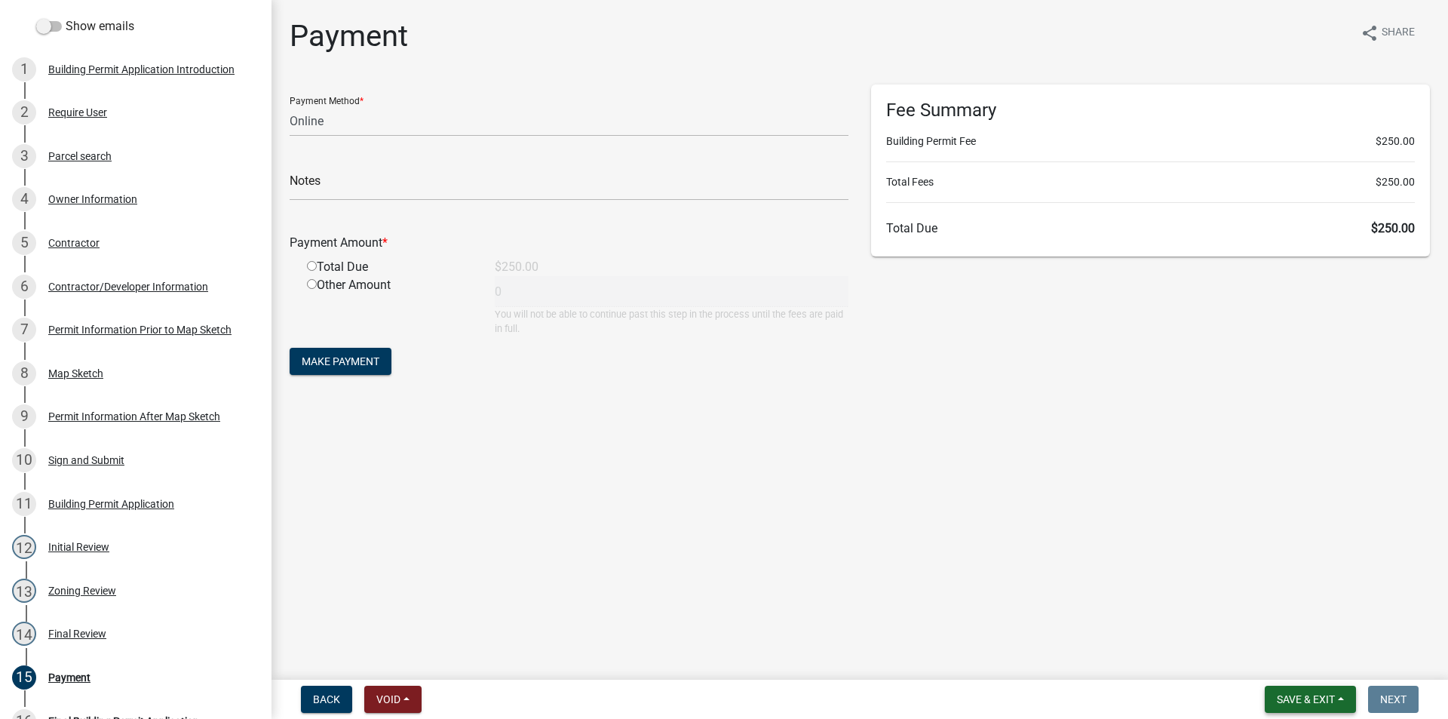
click at [1285, 697] on span "Save & Exit" at bounding box center [1306, 699] width 58 height 12
click at [1281, 664] on button "Save & Exit" at bounding box center [1295, 660] width 121 height 36
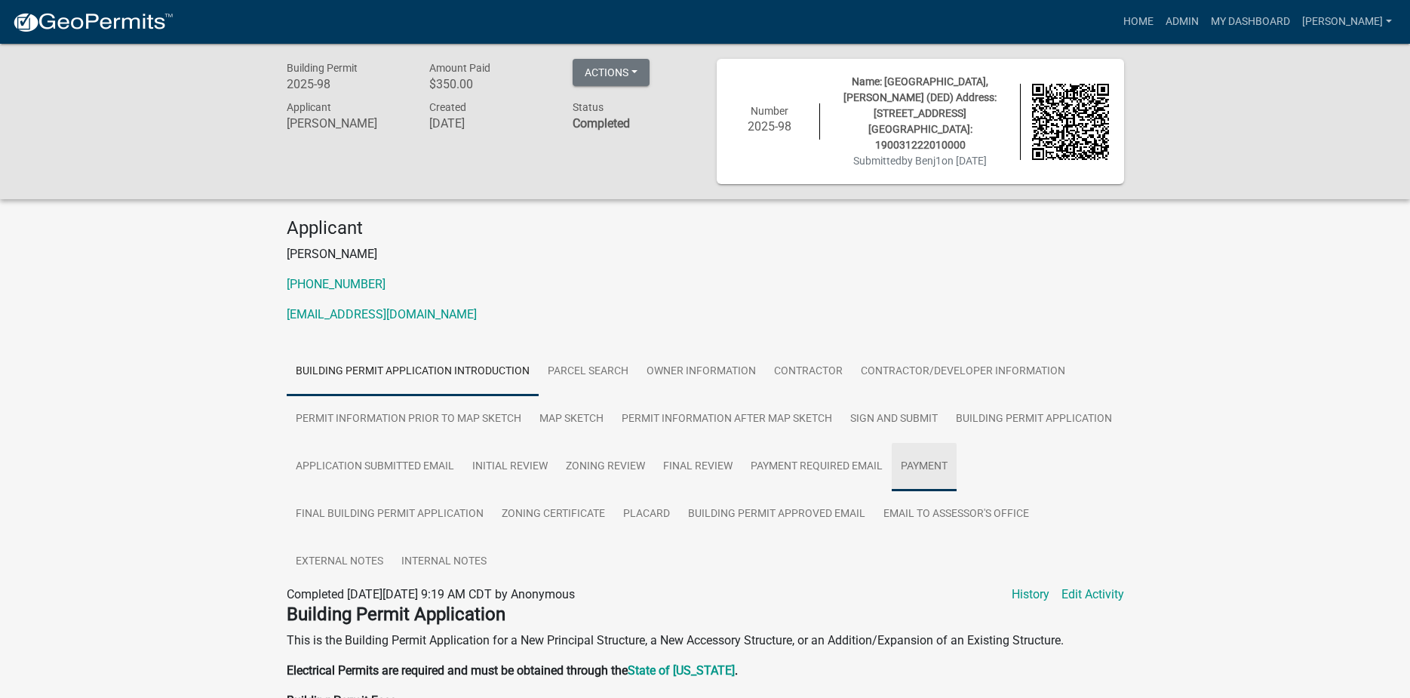
click at [922, 446] on link "Payment" at bounding box center [923, 467] width 65 height 48
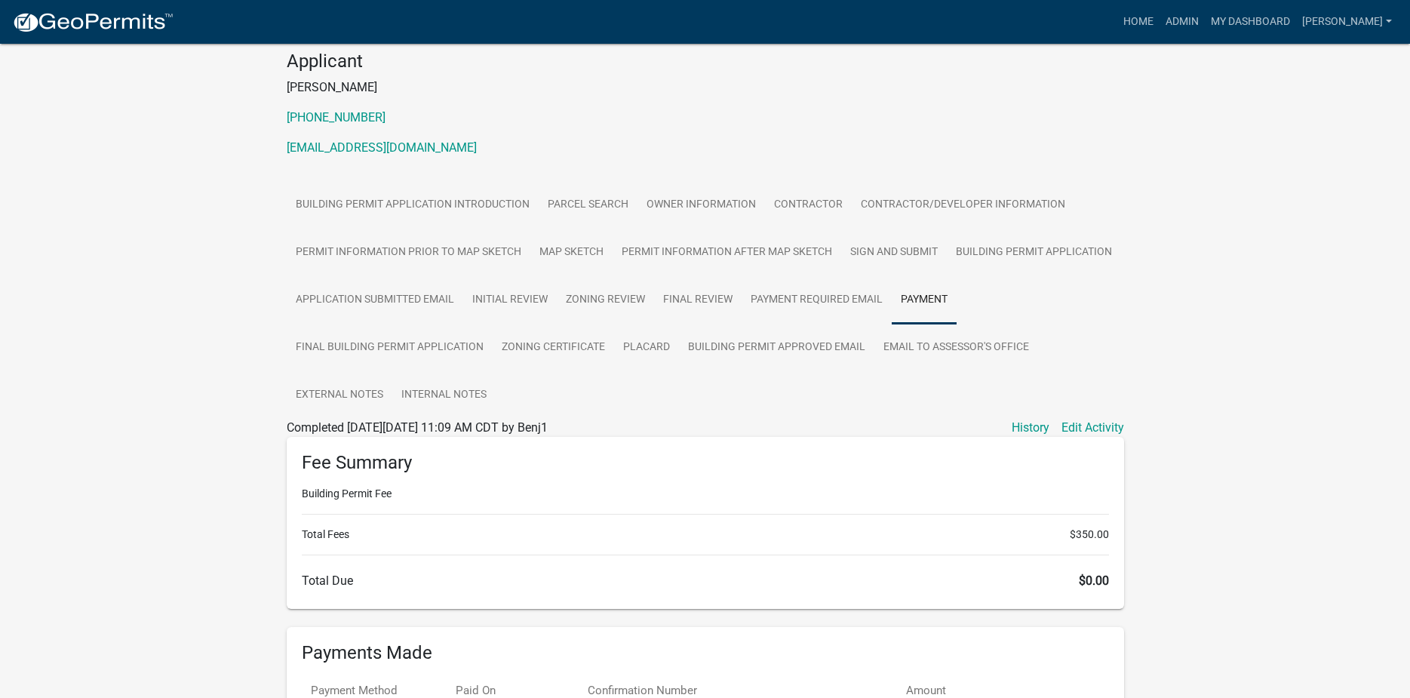
scroll to position [302, 0]
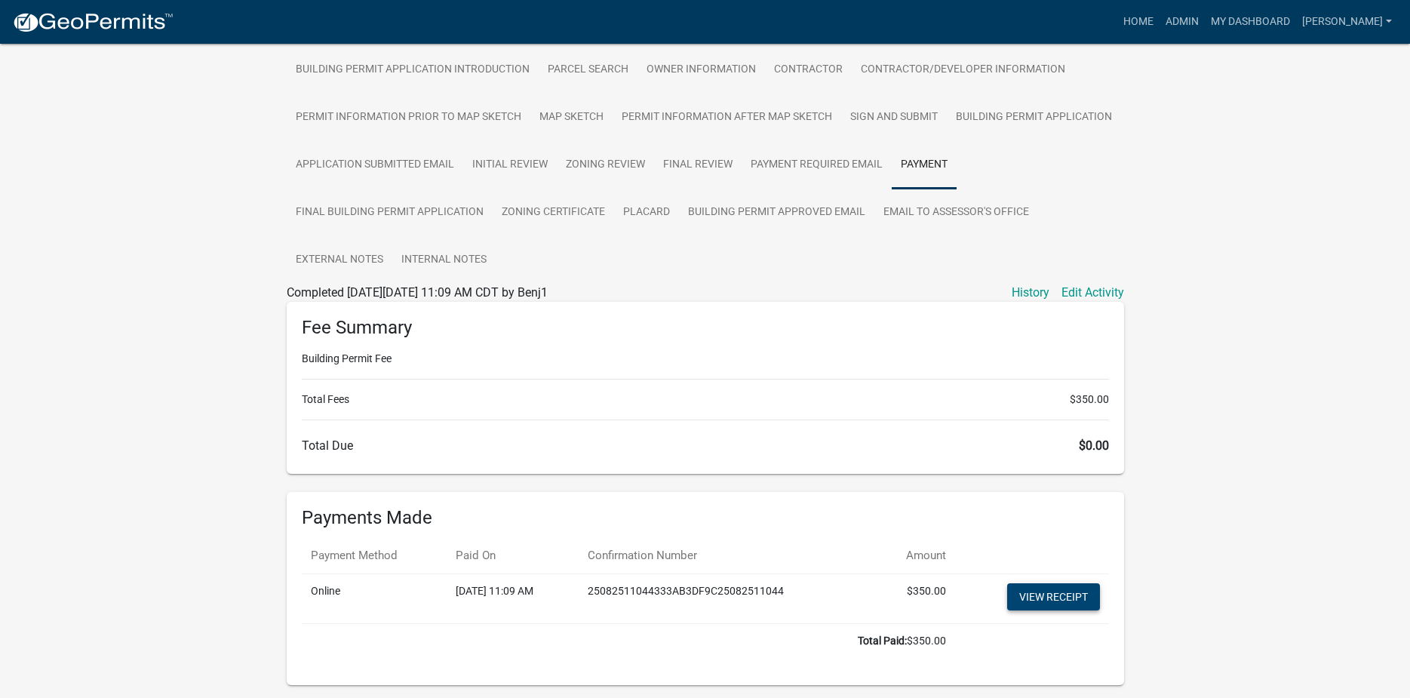
click at [1039, 583] on link "View receipt" at bounding box center [1053, 596] width 93 height 27
click at [1150, 21] on link "Home" at bounding box center [1138, 22] width 42 height 29
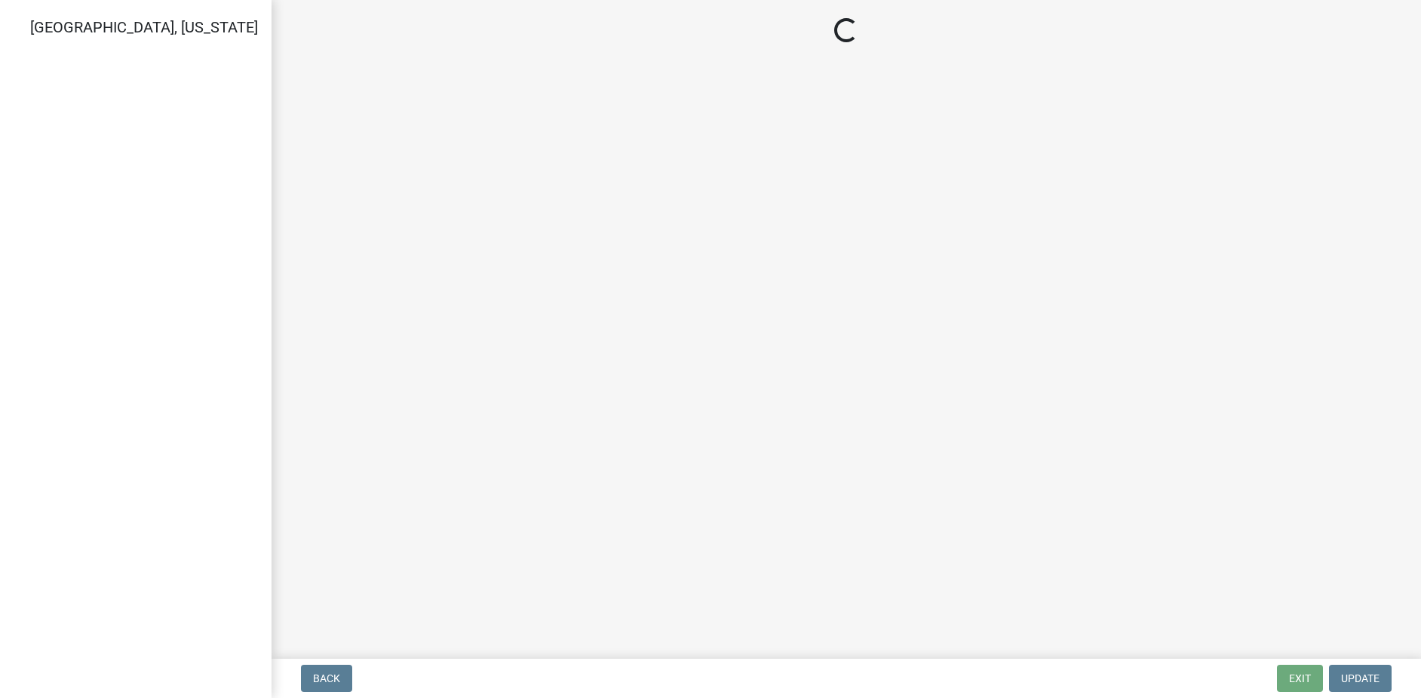
select select "3: 3"
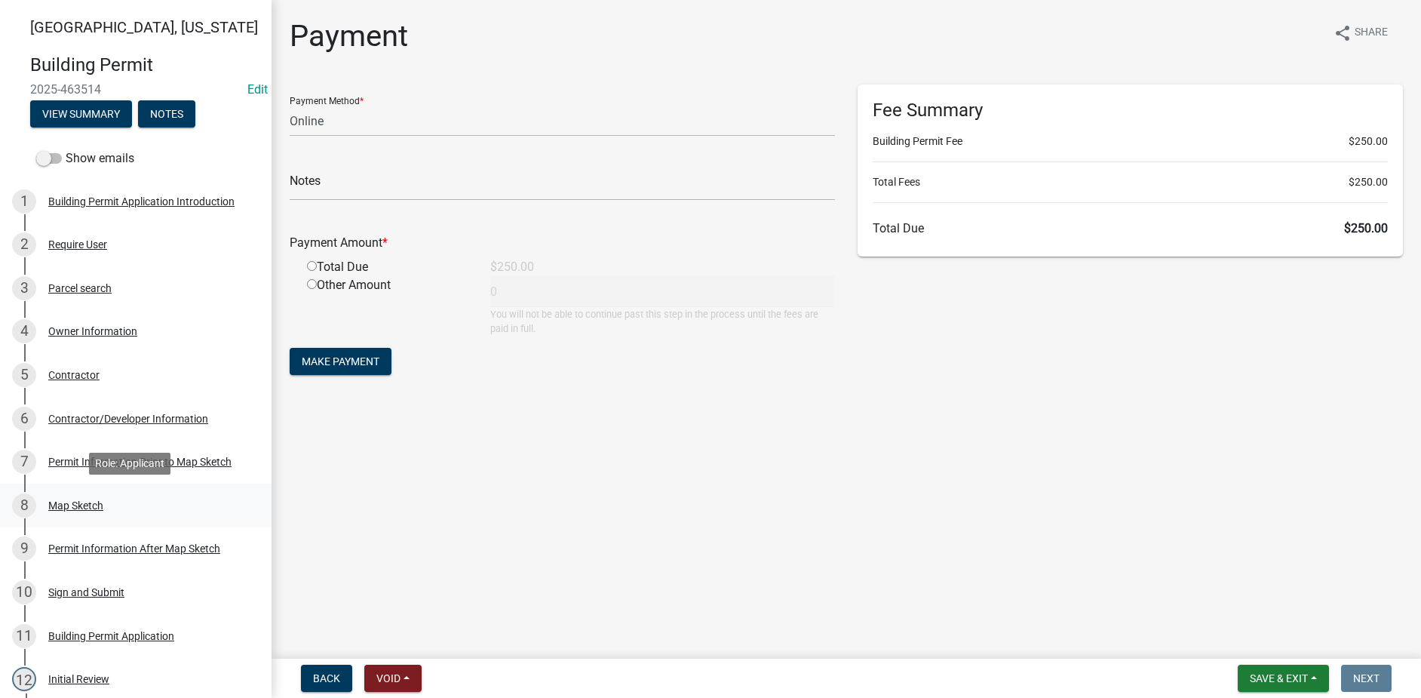
click at [114, 518] on link "8 Map Sketch" at bounding box center [136, 505] width 272 height 44
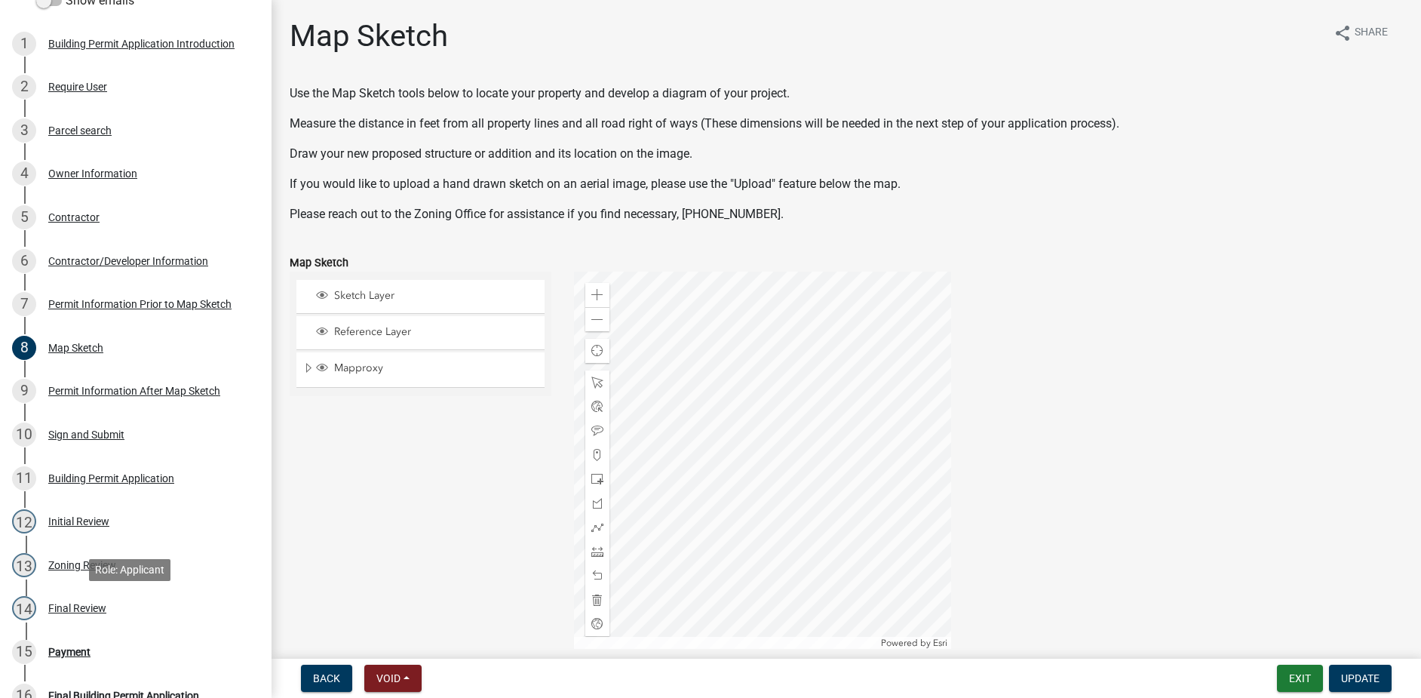
scroll to position [447, 0]
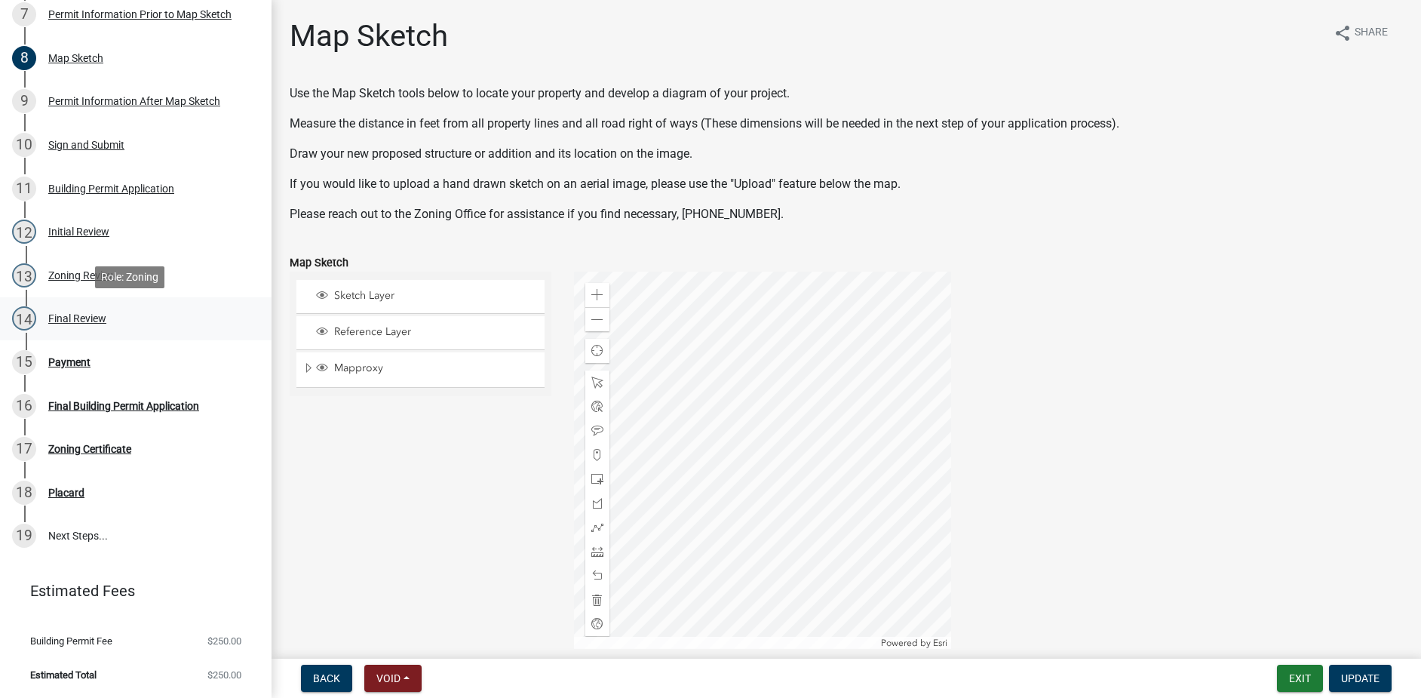
click at [75, 324] on div "Final Review" at bounding box center [77, 318] width 58 height 11
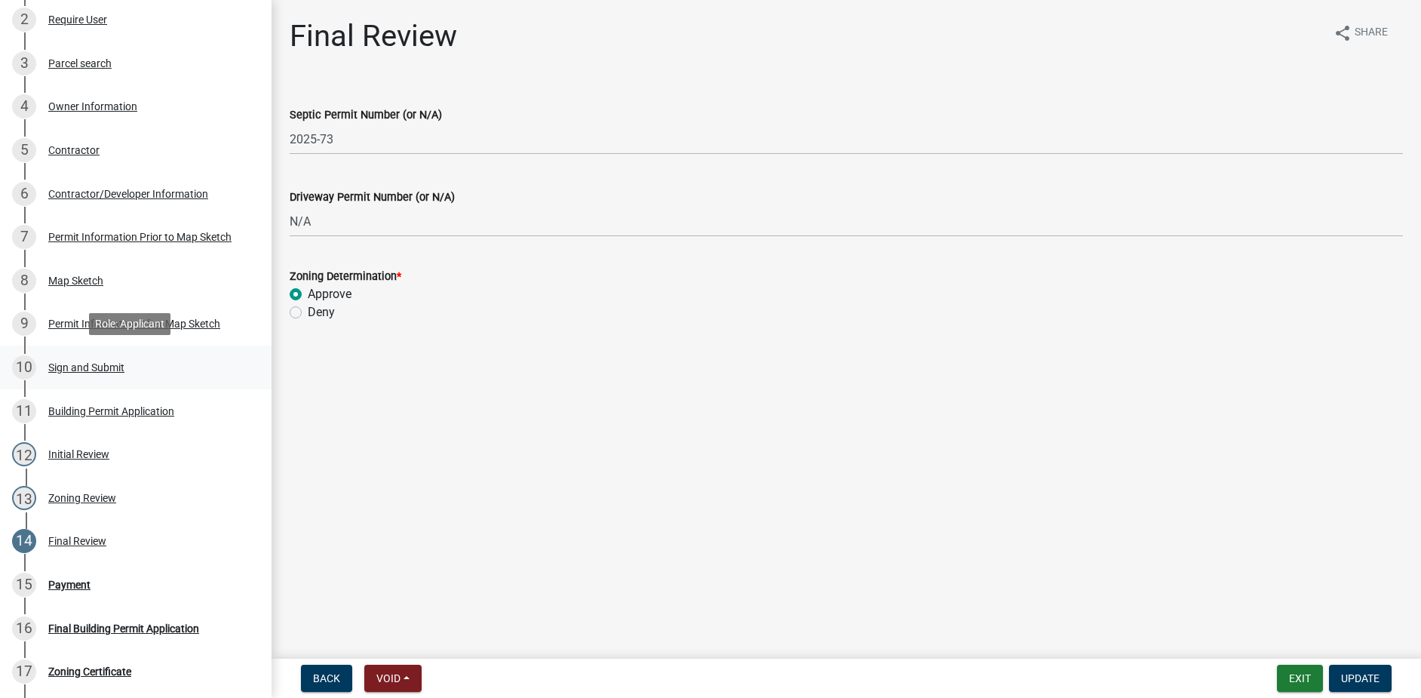
scroll to position [226, 0]
click at [81, 540] on div "Final Review" at bounding box center [77, 539] width 58 height 11
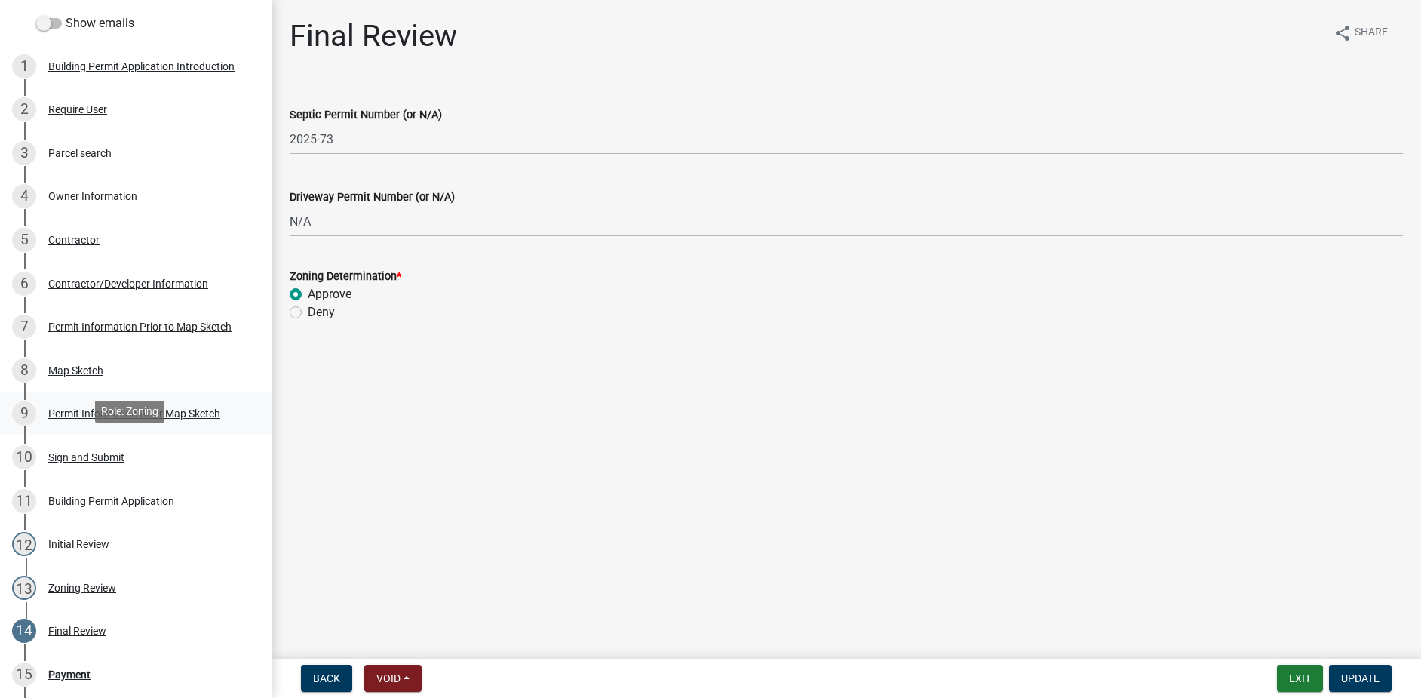
scroll to position [0, 0]
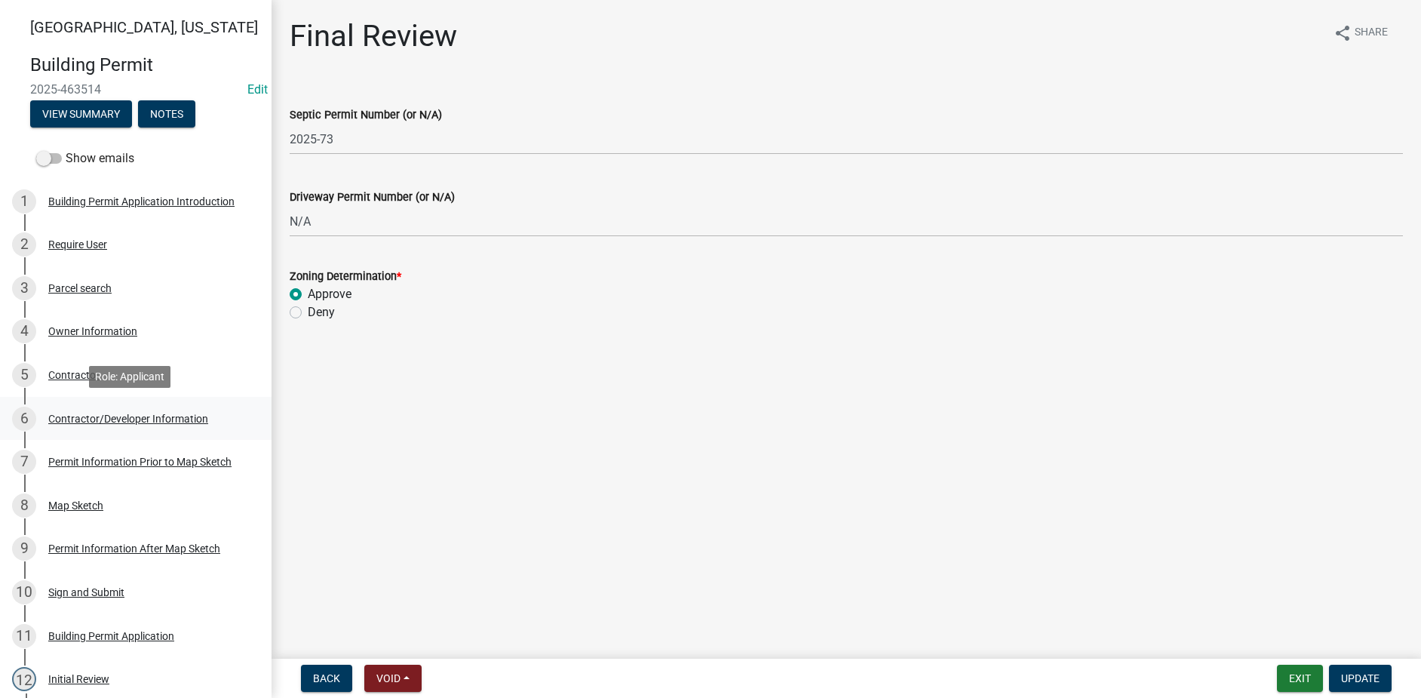
click at [105, 423] on div "Contractor/Developer Information" at bounding box center [128, 418] width 160 height 11
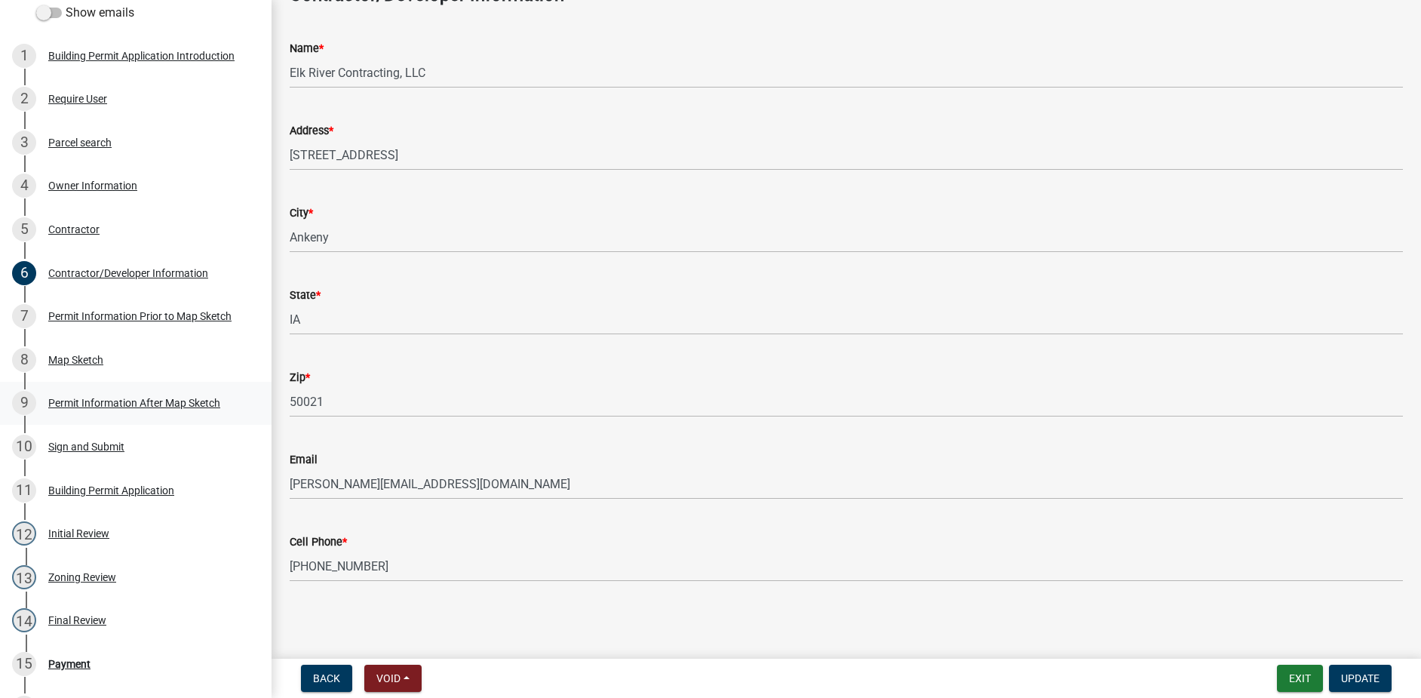
scroll to position [151, 0]
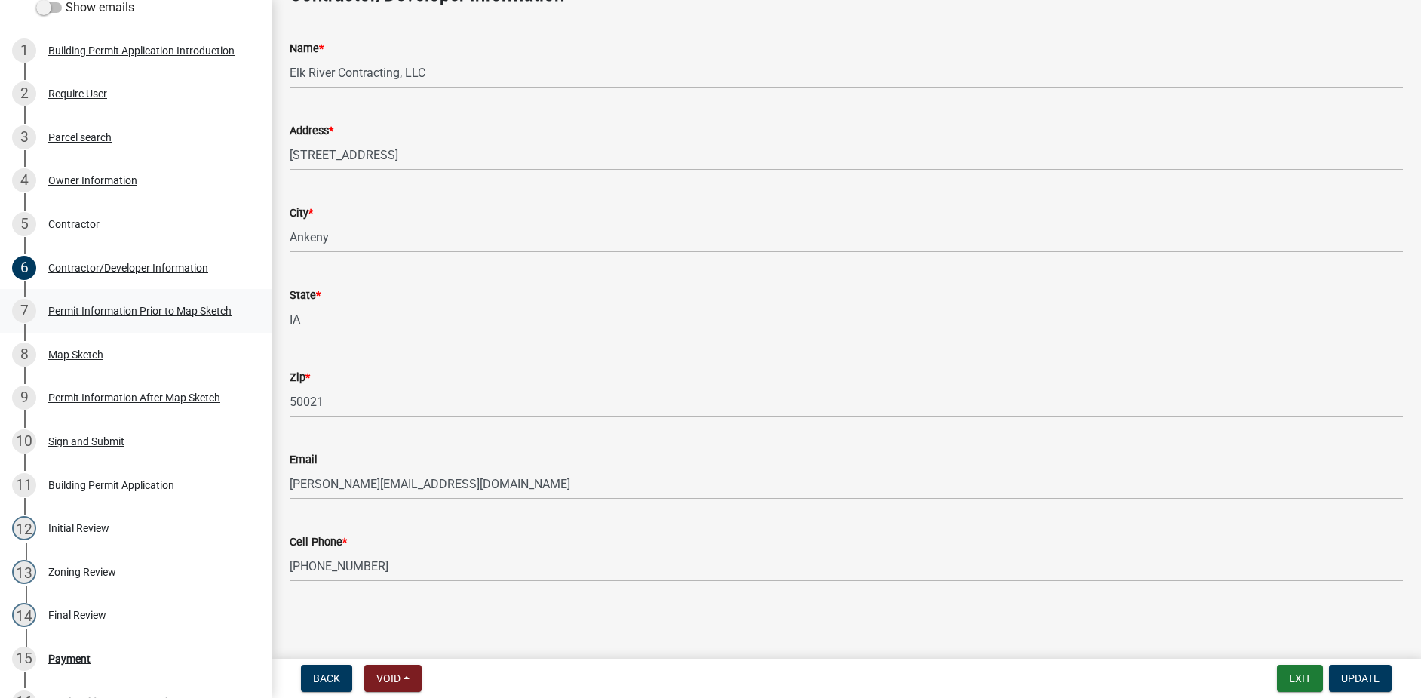
click at [129, 315] on div "Permit Information Prior to Map Sketch" at bounding box center [139, 310] width 183 height 11
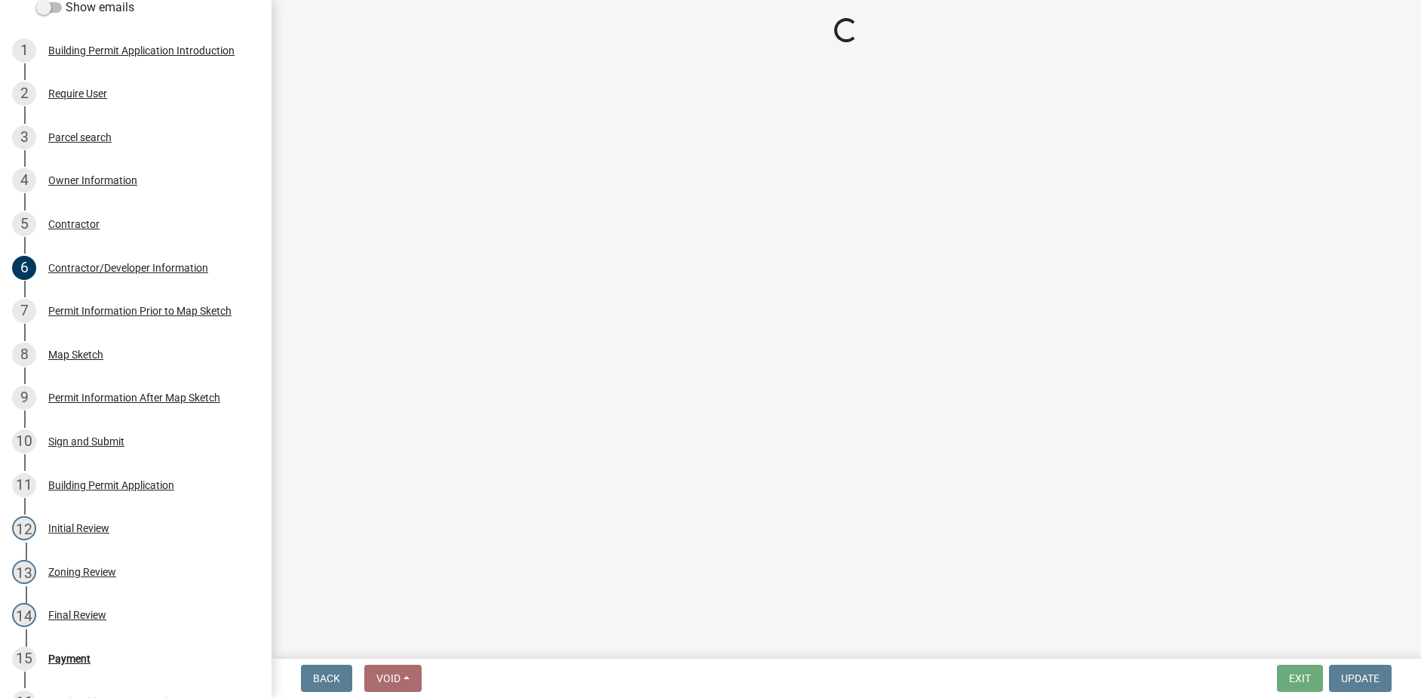
select select "a084ace3-cc4d-4a19-ba90-9713ee32dfc0"
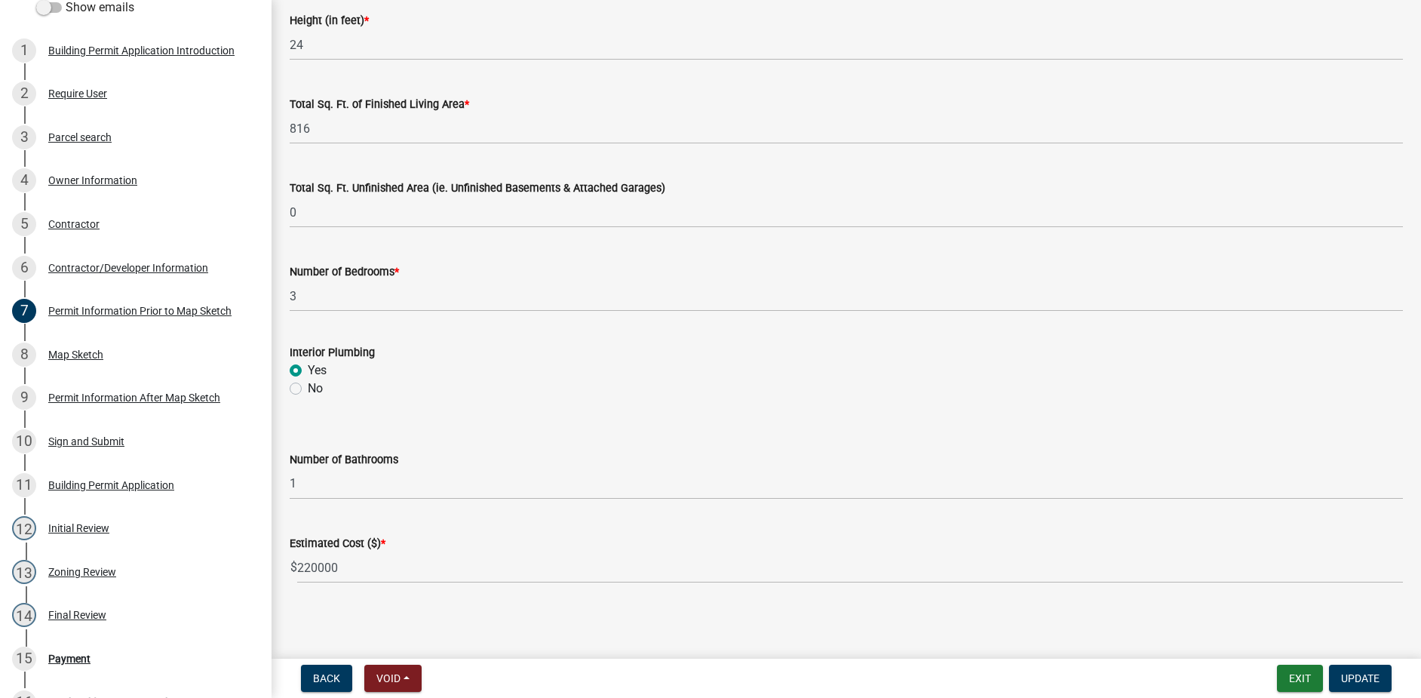
scroll to position [980, 0]
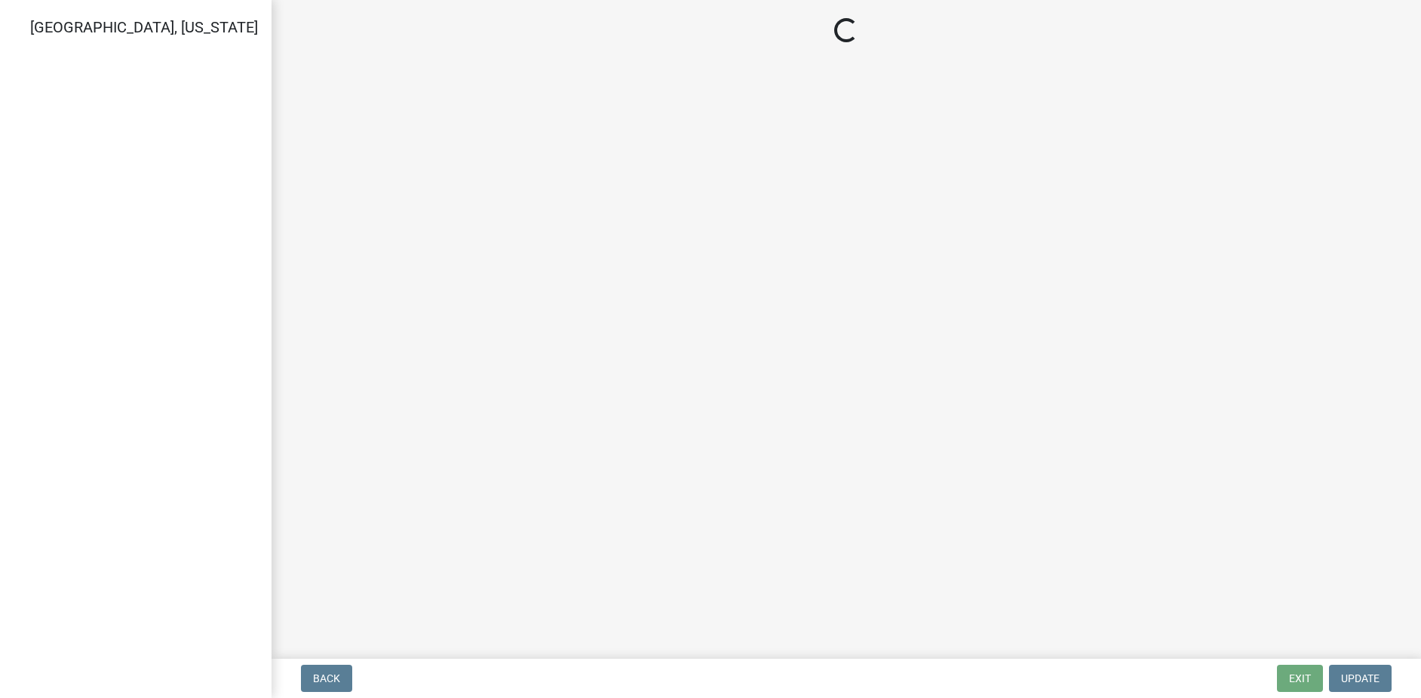
select select "3: 3"
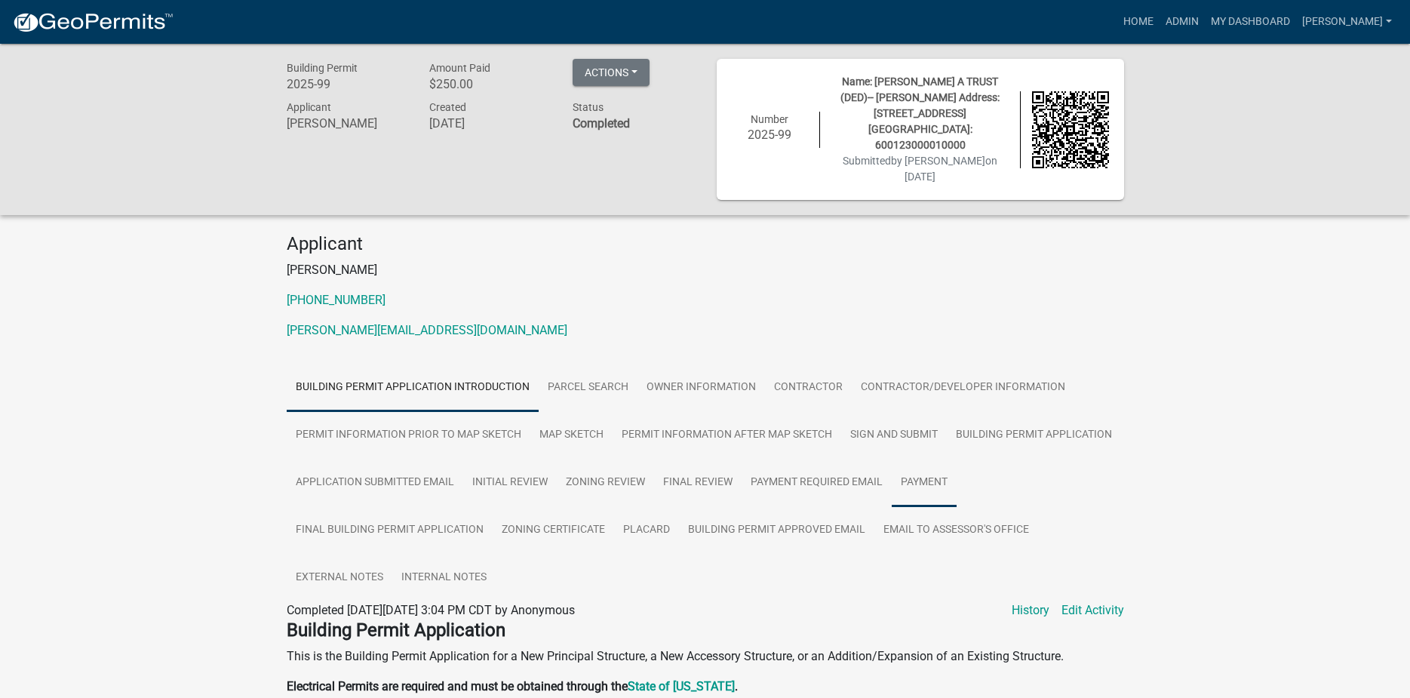
click at [932, 459] on link "Payment" at bounding box center [923, 483] width 65 height 48
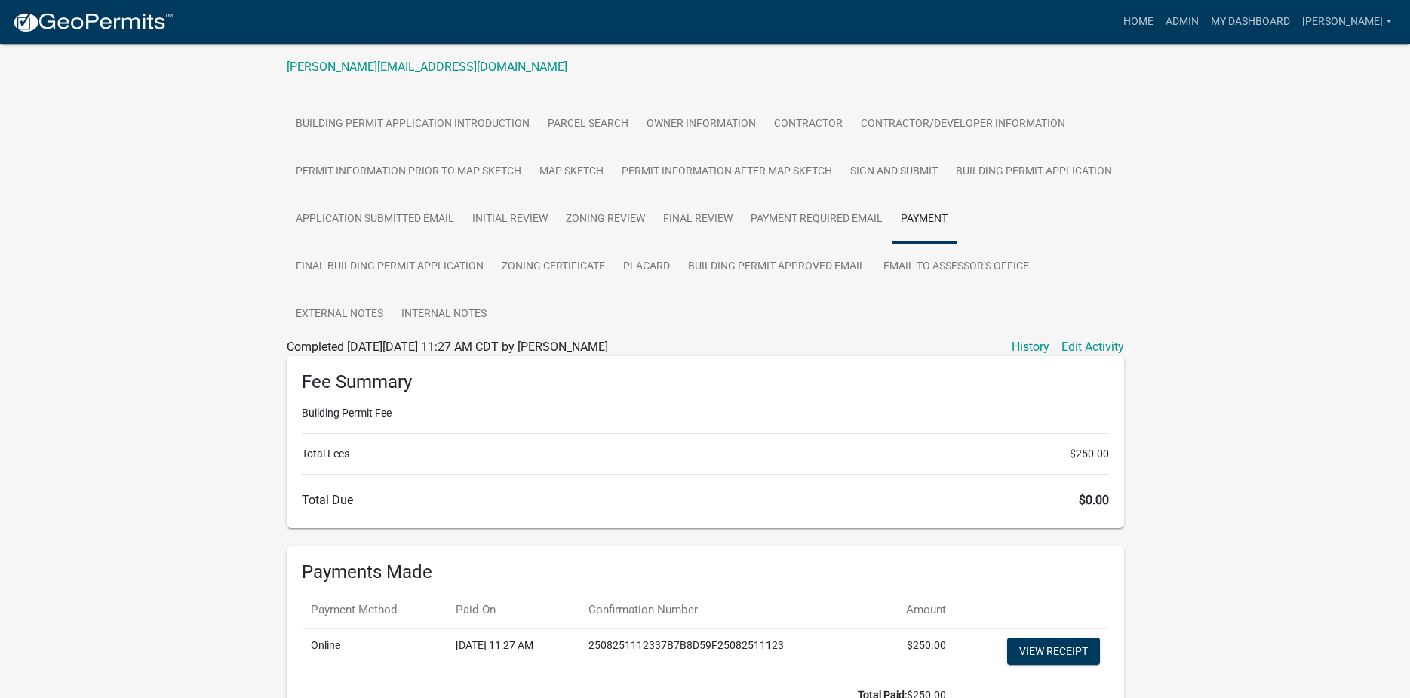
scroll to position [352, 0]
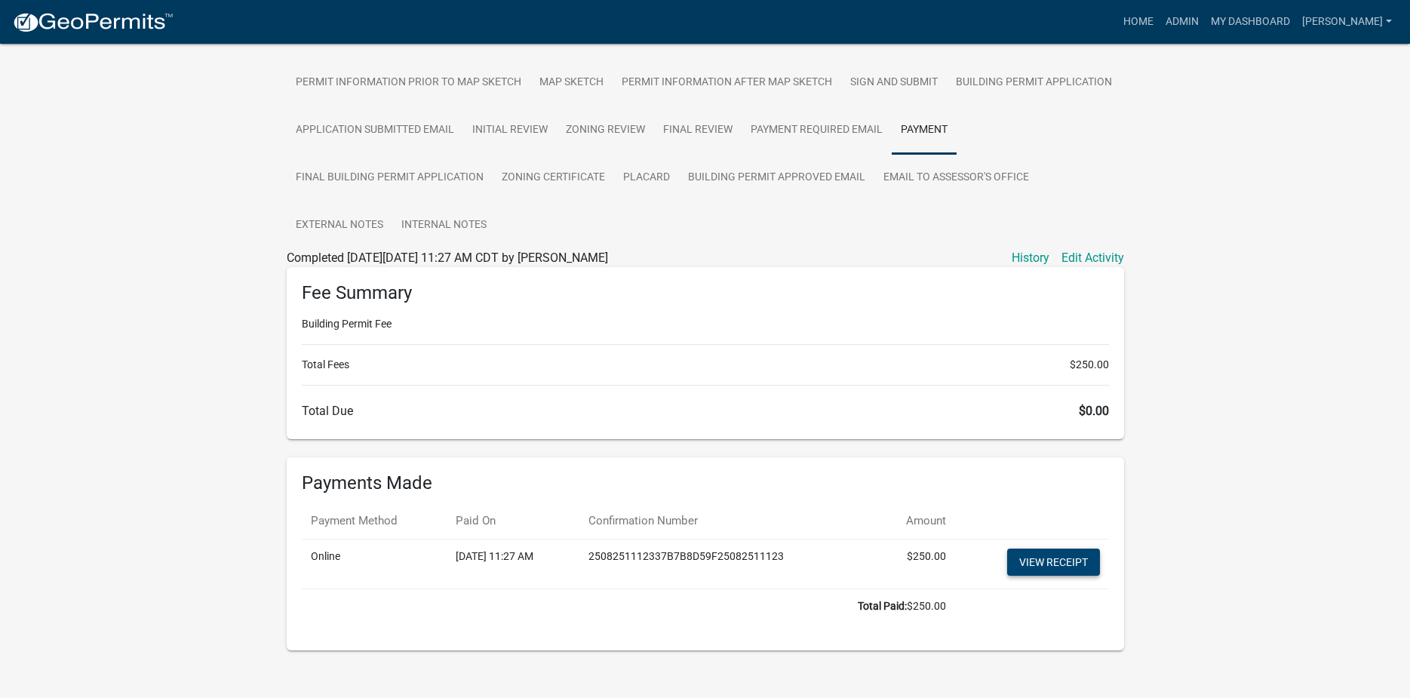
click at [1060, 548] on link "View receipt" at bounding box center [1053, 561] width 93 height 27
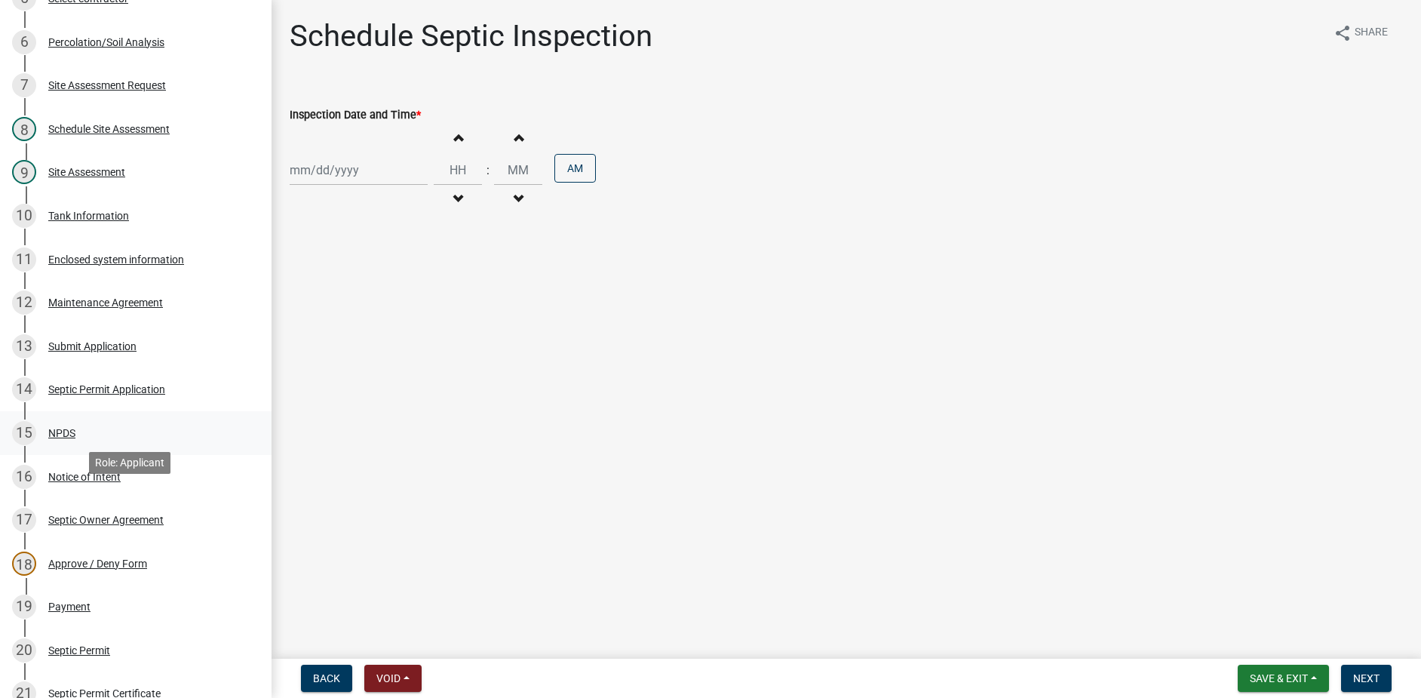
scroll to position [377, 0]
click at [94, 605] on div "19 Payment" at bounding box center [129, 606] width 235 height 24
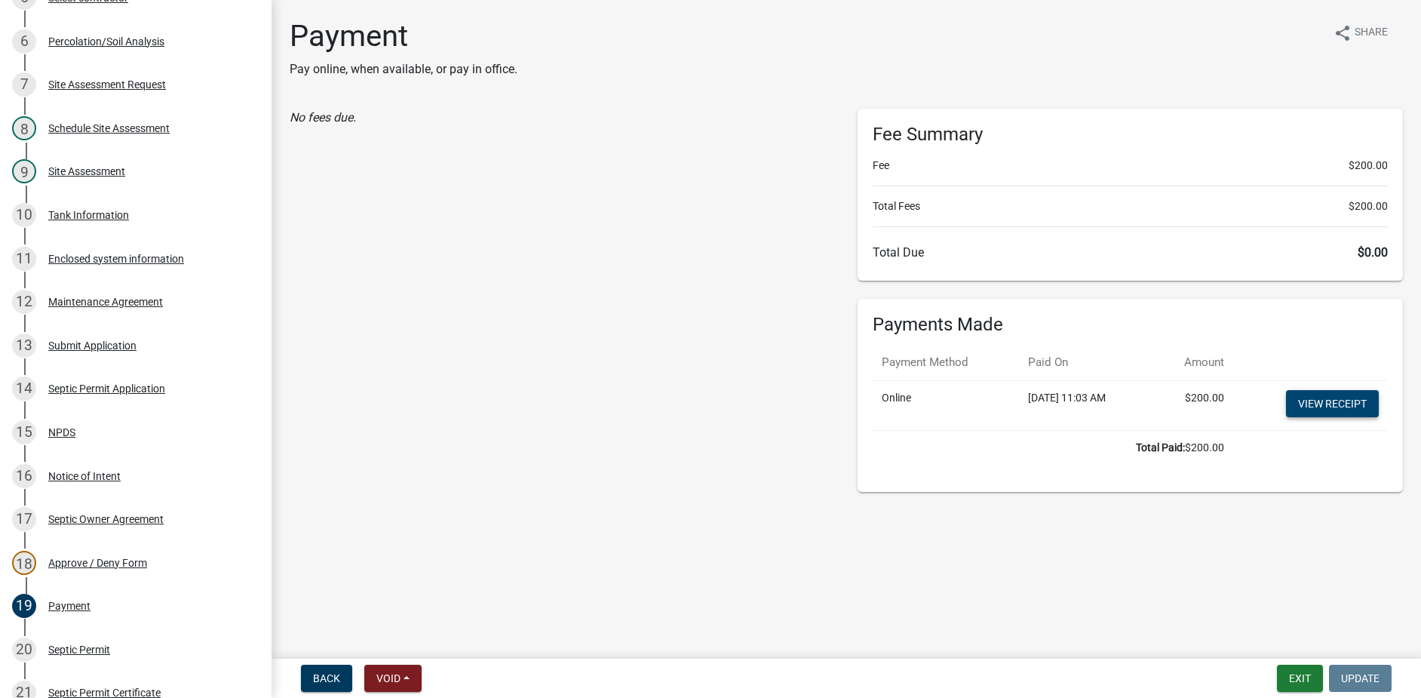
click at [1324, 404] on link "View receipt" at bounding box center [1332, 403] width 93 height 27
